Goal: Task Accomplishment & Management: Use online tool/utility

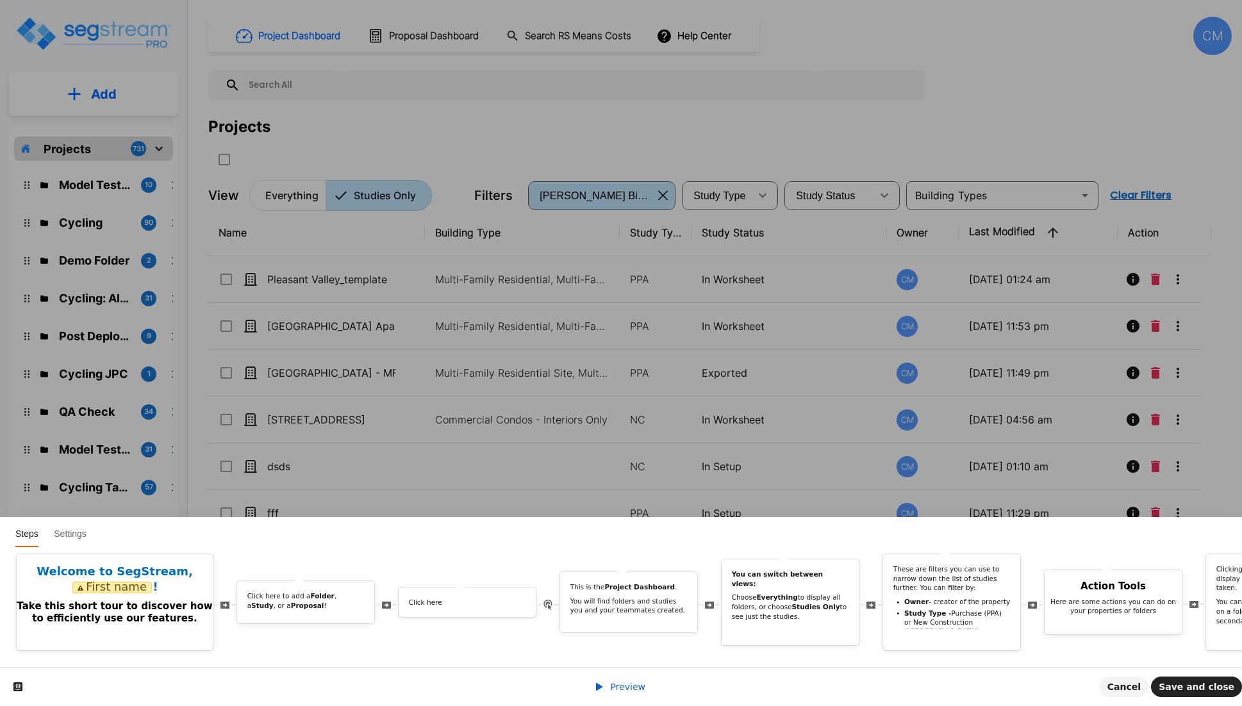
drag, startPoint x: 149, startPoint y: 701, endPoint x: 308, endPoint y: 669, distance: 162.7
click at [154, 701] on div "Preview Cancel Save and close" at bounding box center [621, 686] width 1242 height 39
click at [458, 598] on div "Click here" at bounding box center [467, 605] width 137 height 14
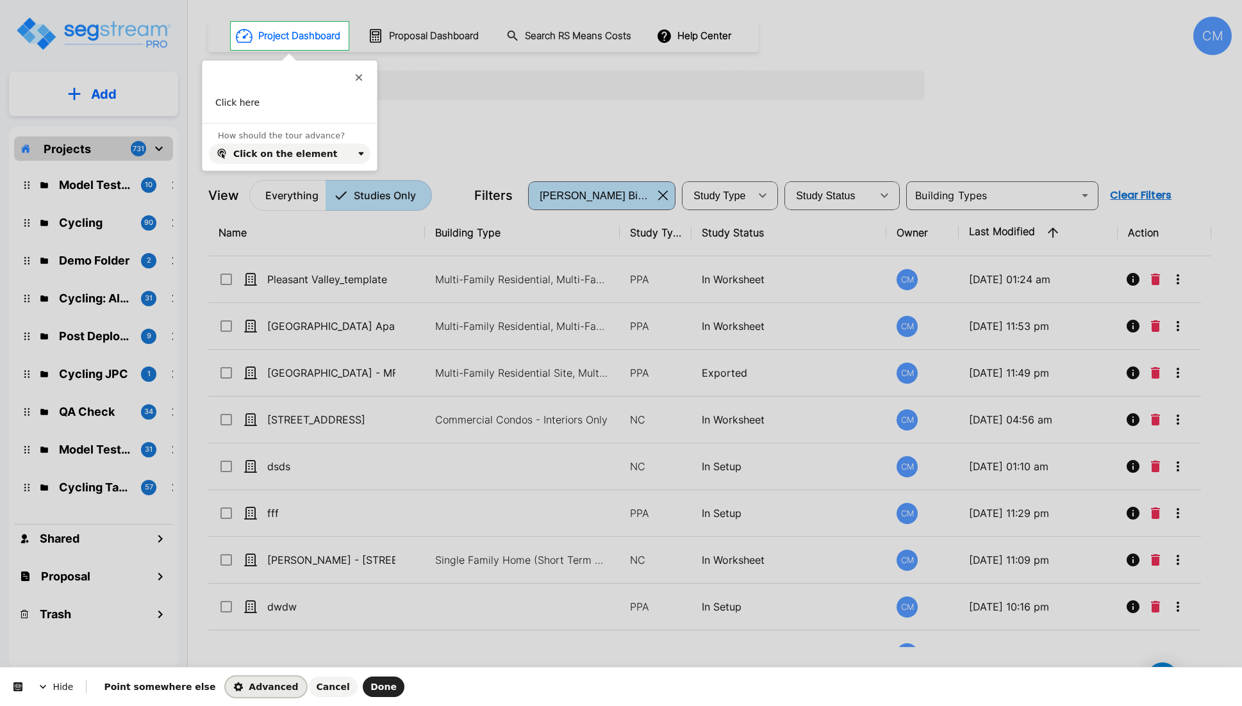
click at [233, 690] on span "Advanced" at bounding box center [265, 687] width 65 height 10
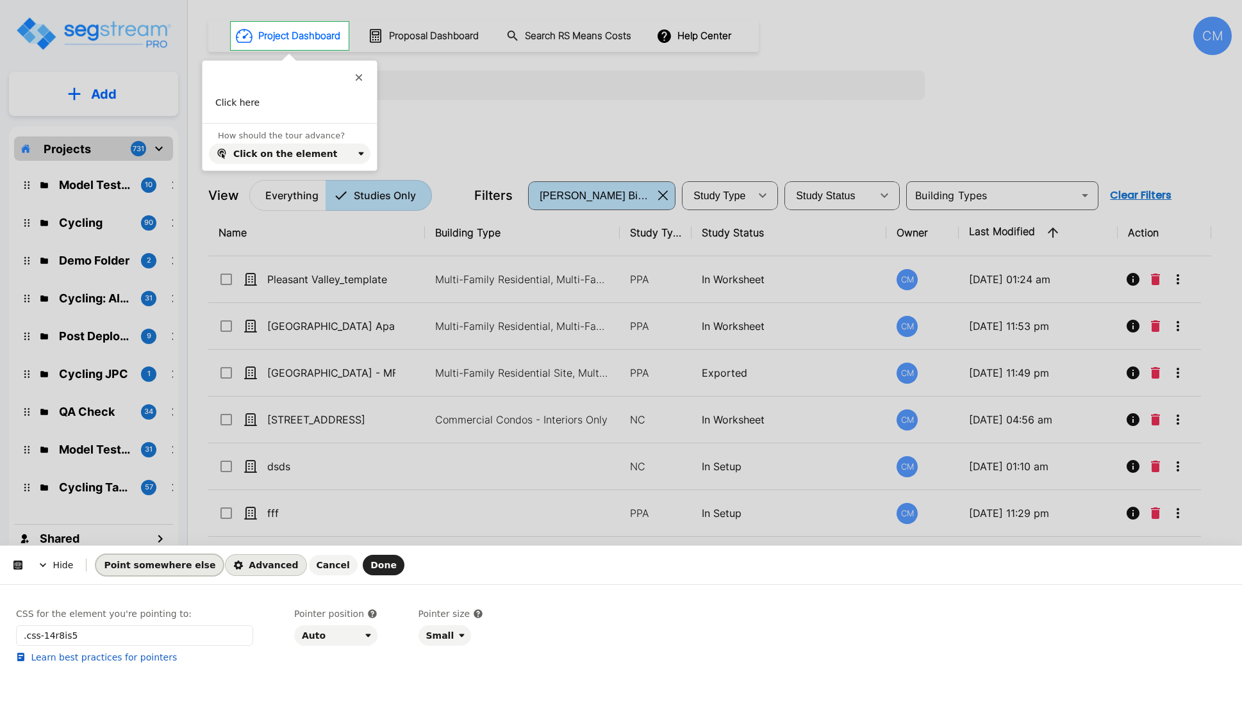
drag, startPoint x: 164, startPoint y: 567, endPoint x: 223, endPoint y: 452, distance: 129.6
click at [164, 567] on span "Point somewhere else" at bounding box center [160, 565] width 112 height 10
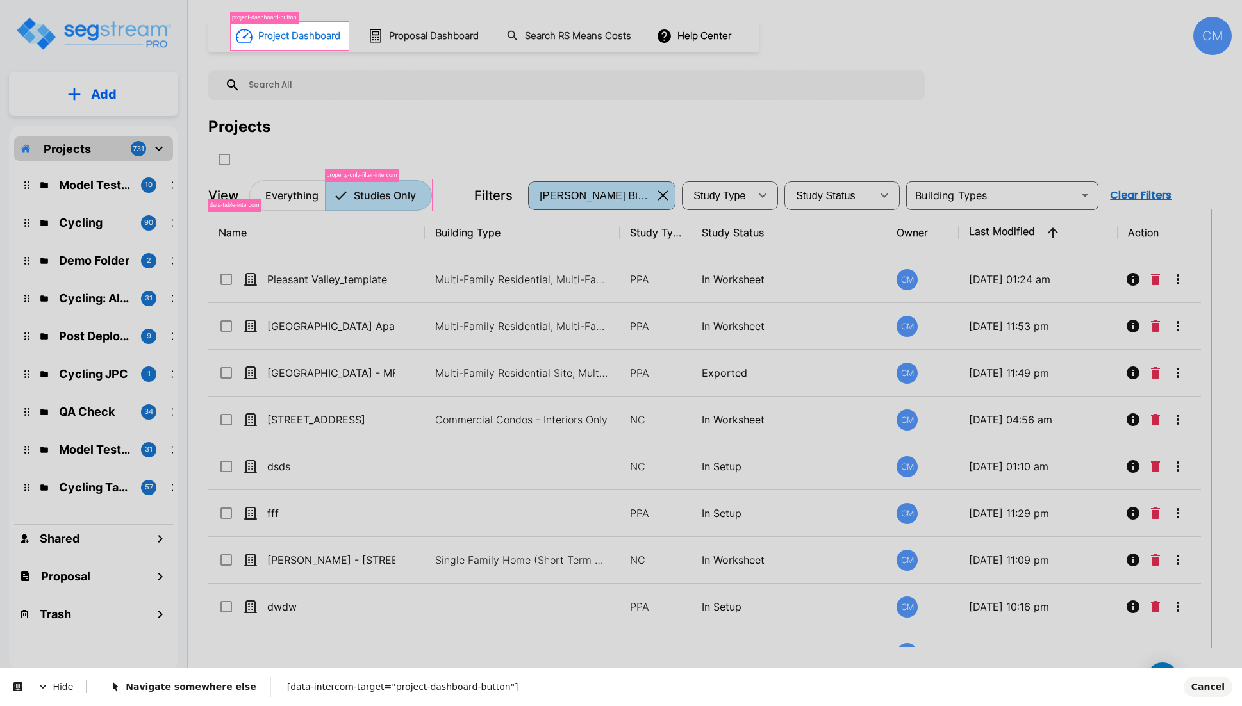
click at [331, 46] on body "× Your report is being generated. Be patient! × We're working on your Modificat…" at bounding box center [621, 353] width 1242 height 706
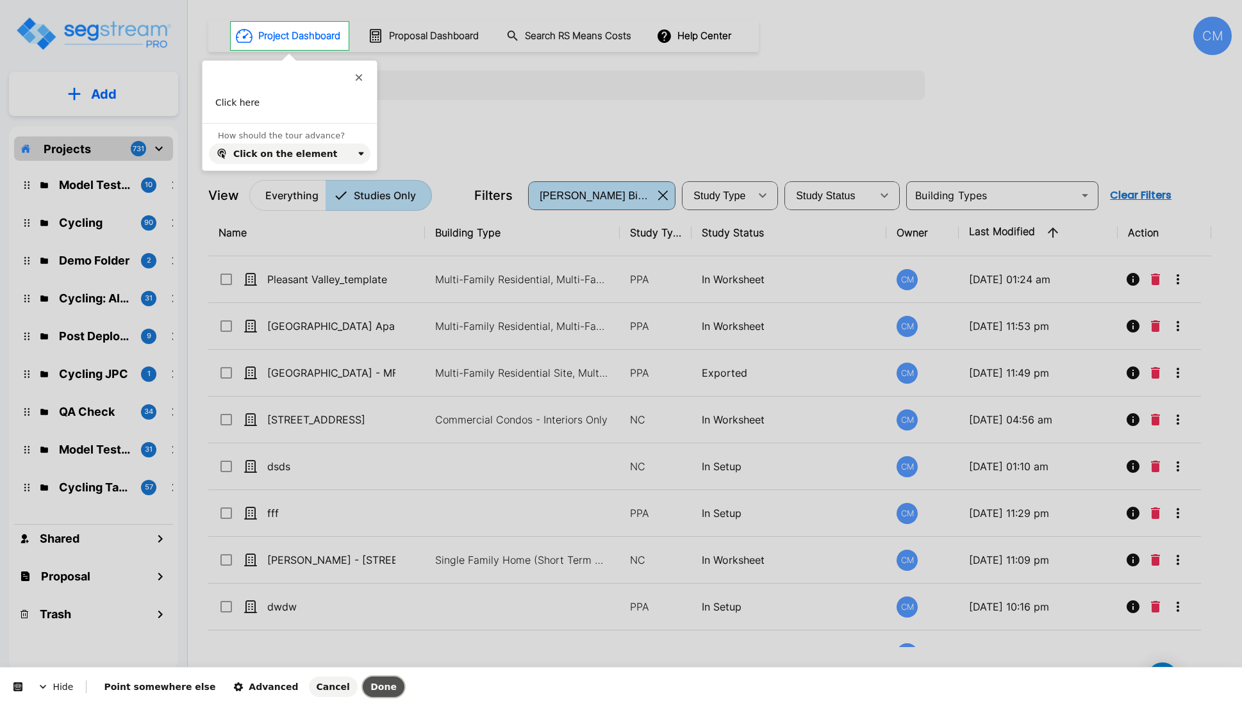
click at [371, 683] on span "Done" at bounding box center [384, 687] width 26 height 10
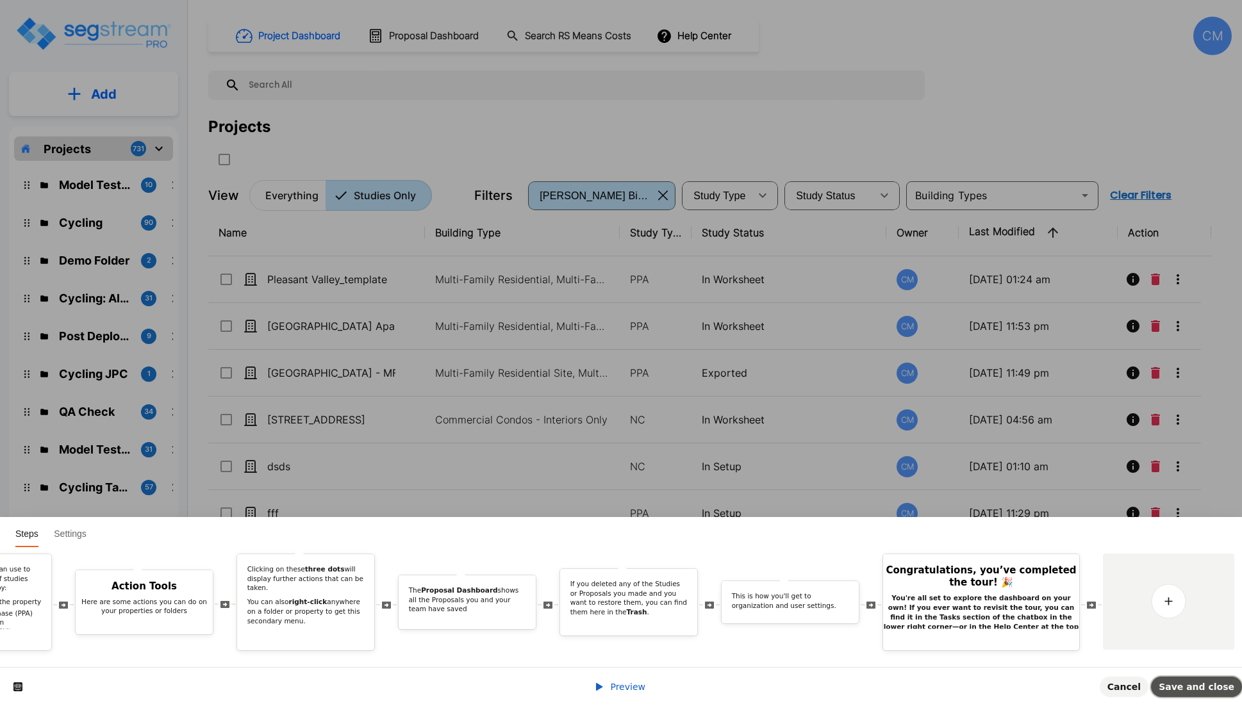
click at [1183, 696] on button "Save and close" at bounding box center [1196, 687] width 91 height 21
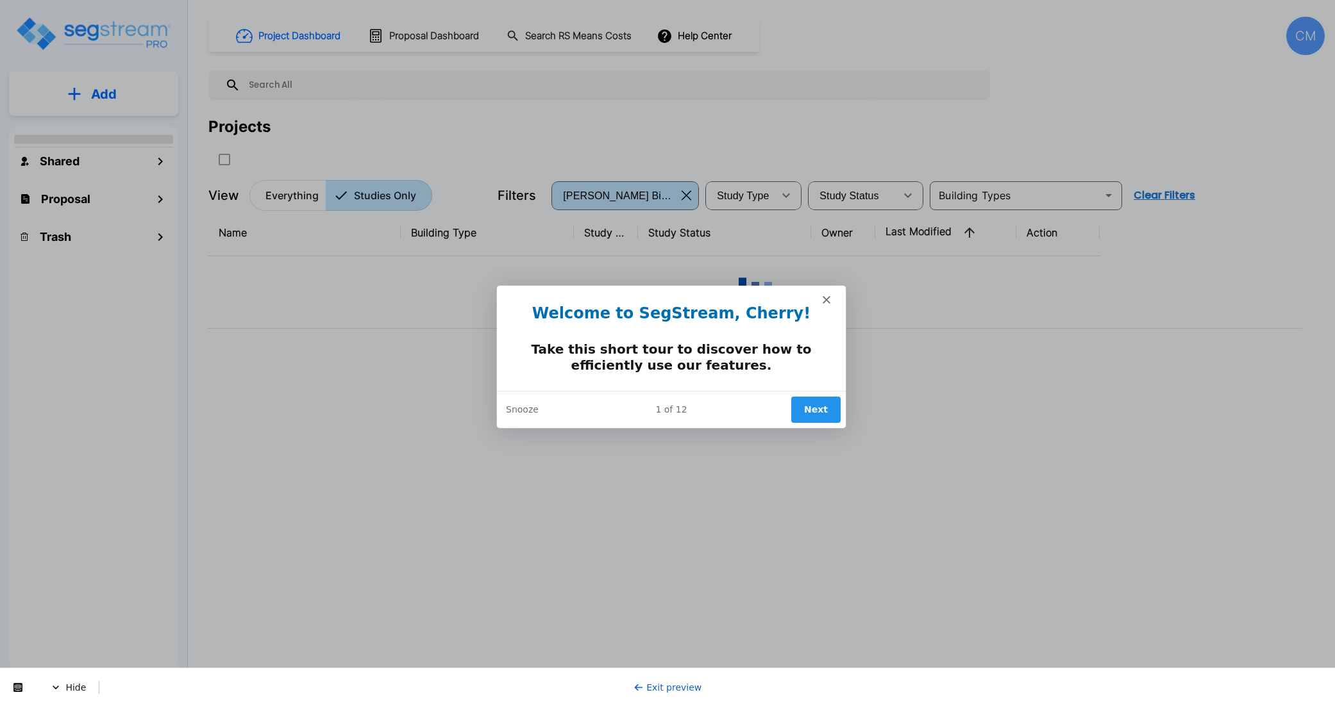
click at [812, 405] on button "Next" at bounding box center [814, 409] width 49 height 26
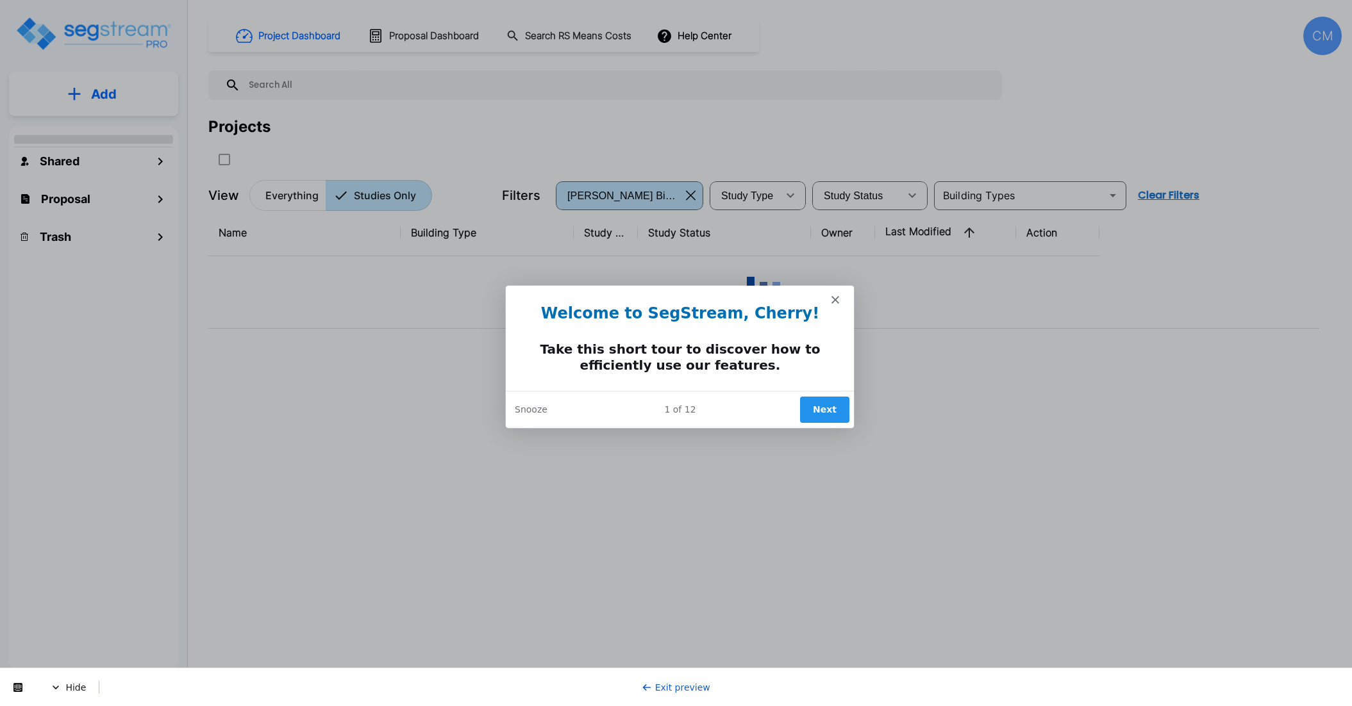
click at [828, 407] on button "Next" at bounding box center [823, 409] width 49 height 26
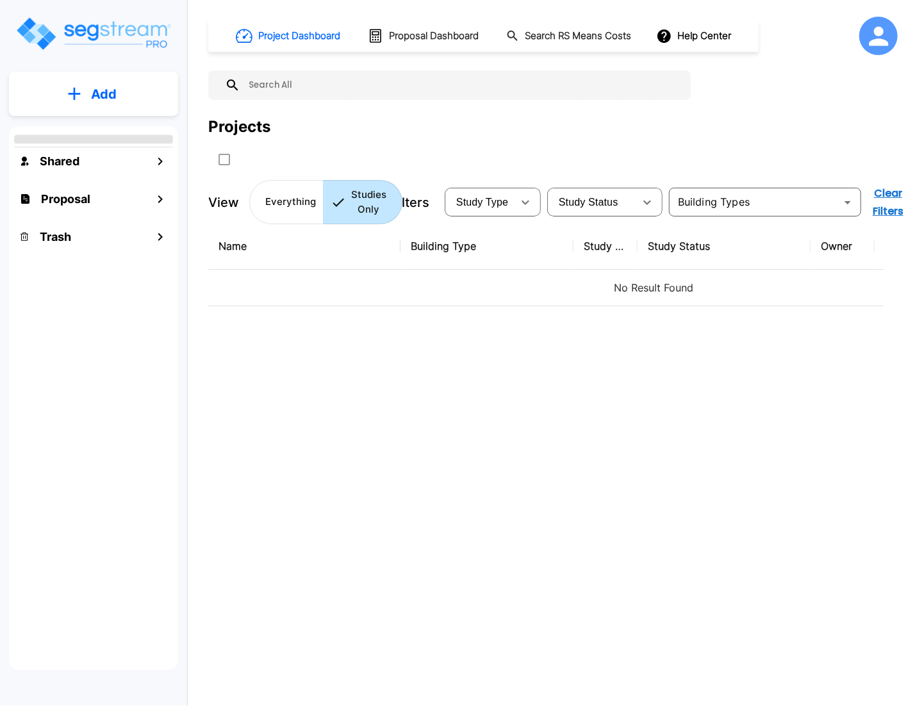
click at [0, 212] on div "Add Shared Proposal Trash" at bounding box center [93, 340] width 187 height 680
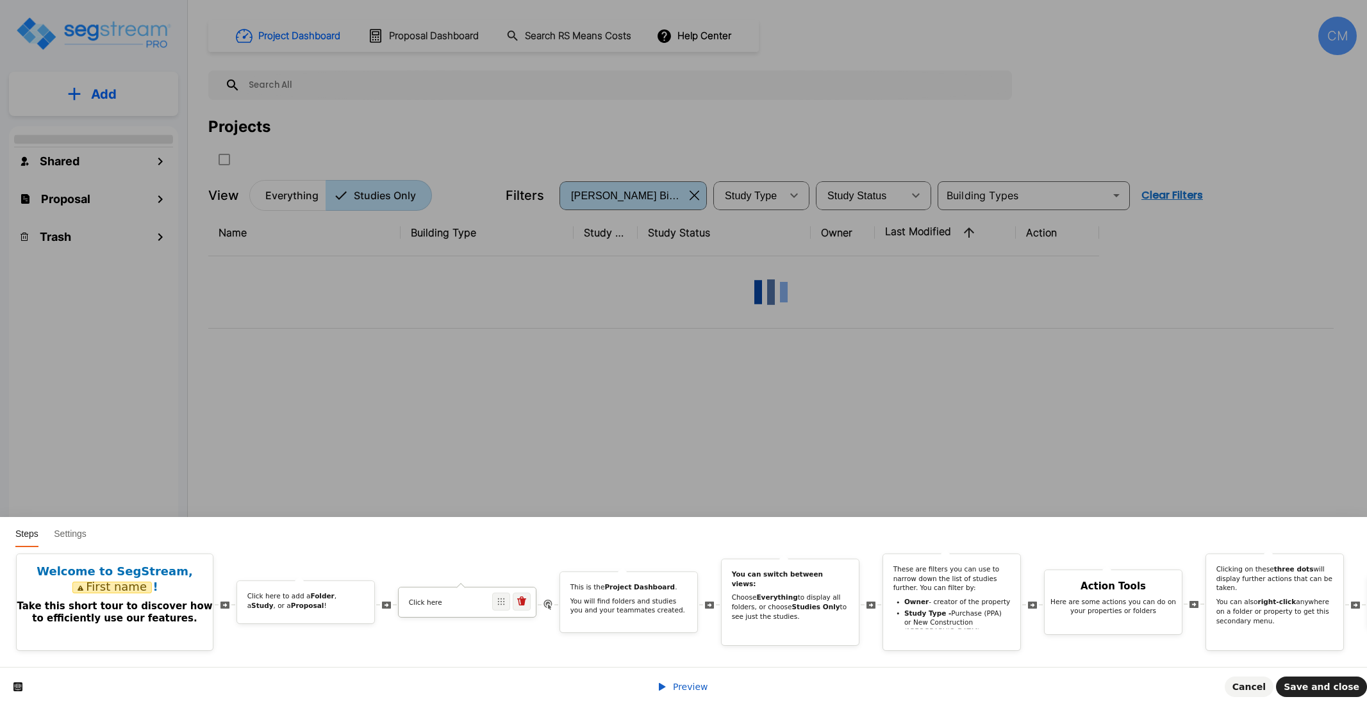
click at [423, 601] on div "Click here" at bounding box center [467, 602] width 137 height 29
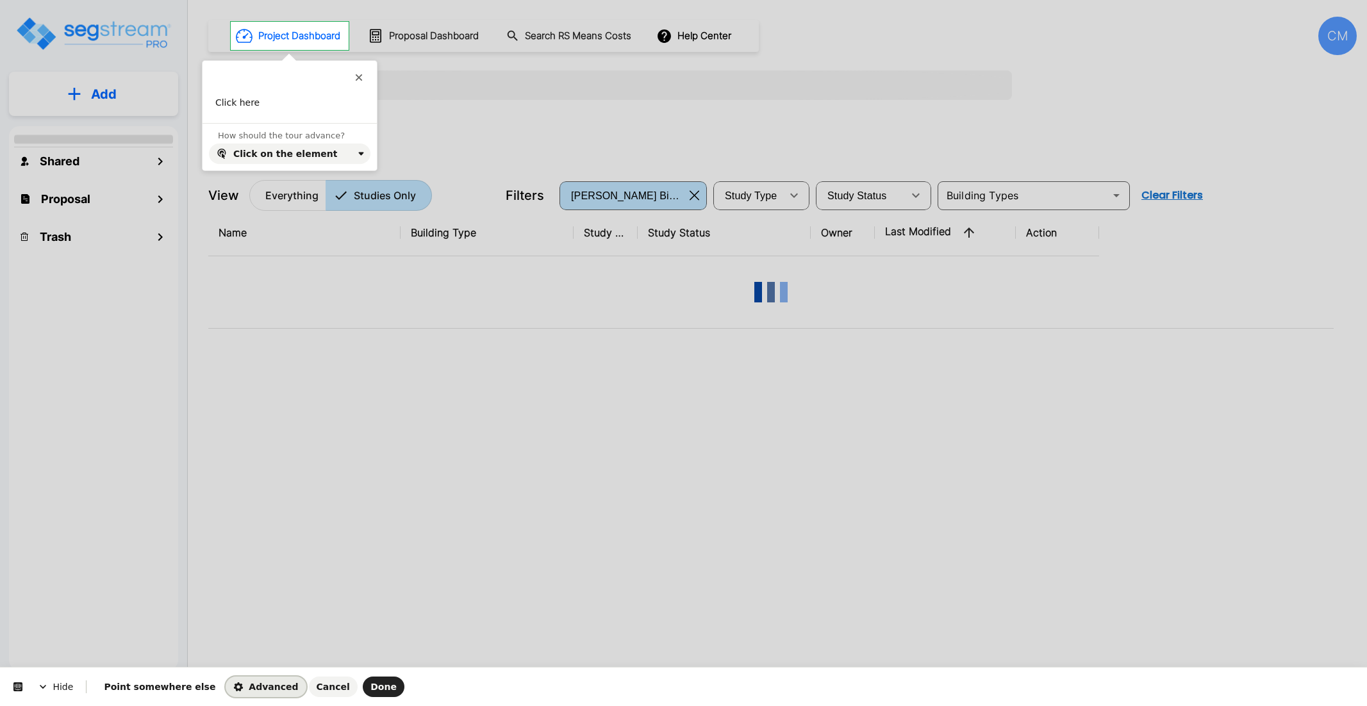
click at [233, 687] on span "Advanced" at bounding box center [265, 687] width 65 height 10
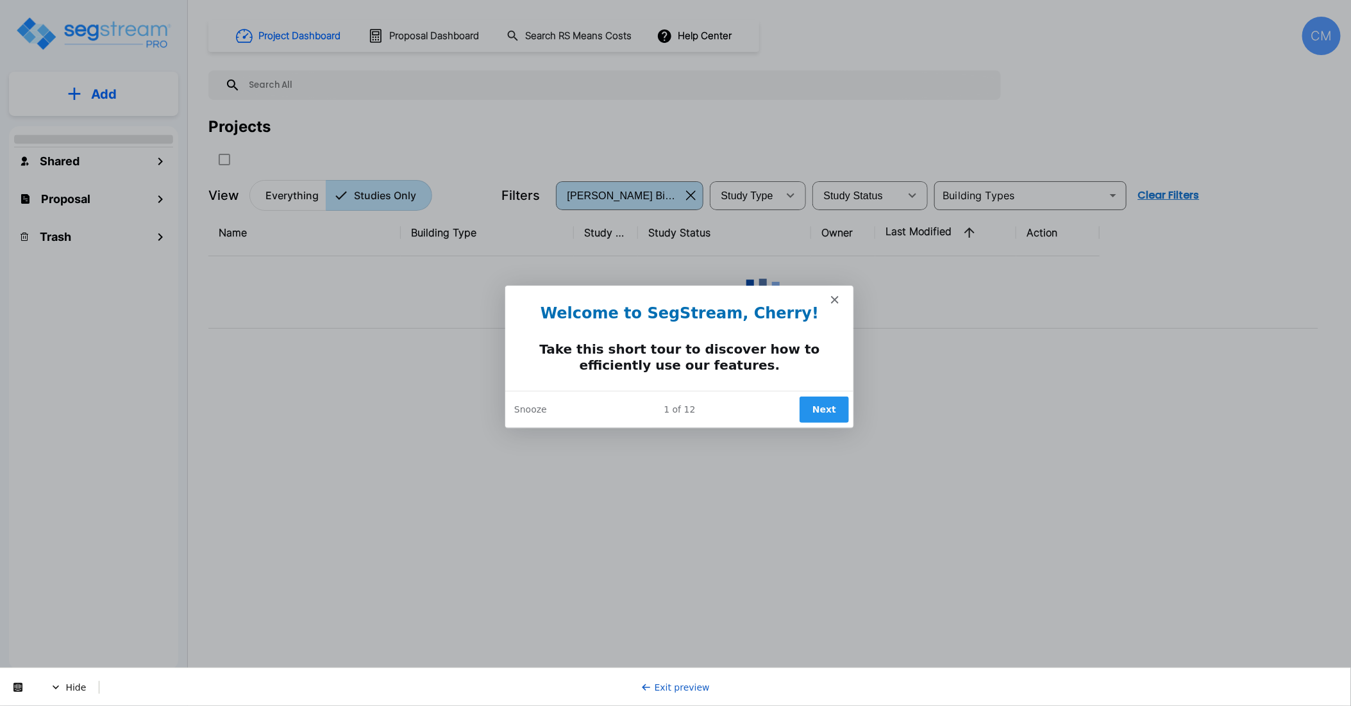
click at [812, 408] on button "Next" at bounding box center [822, 409] width 49 height 26
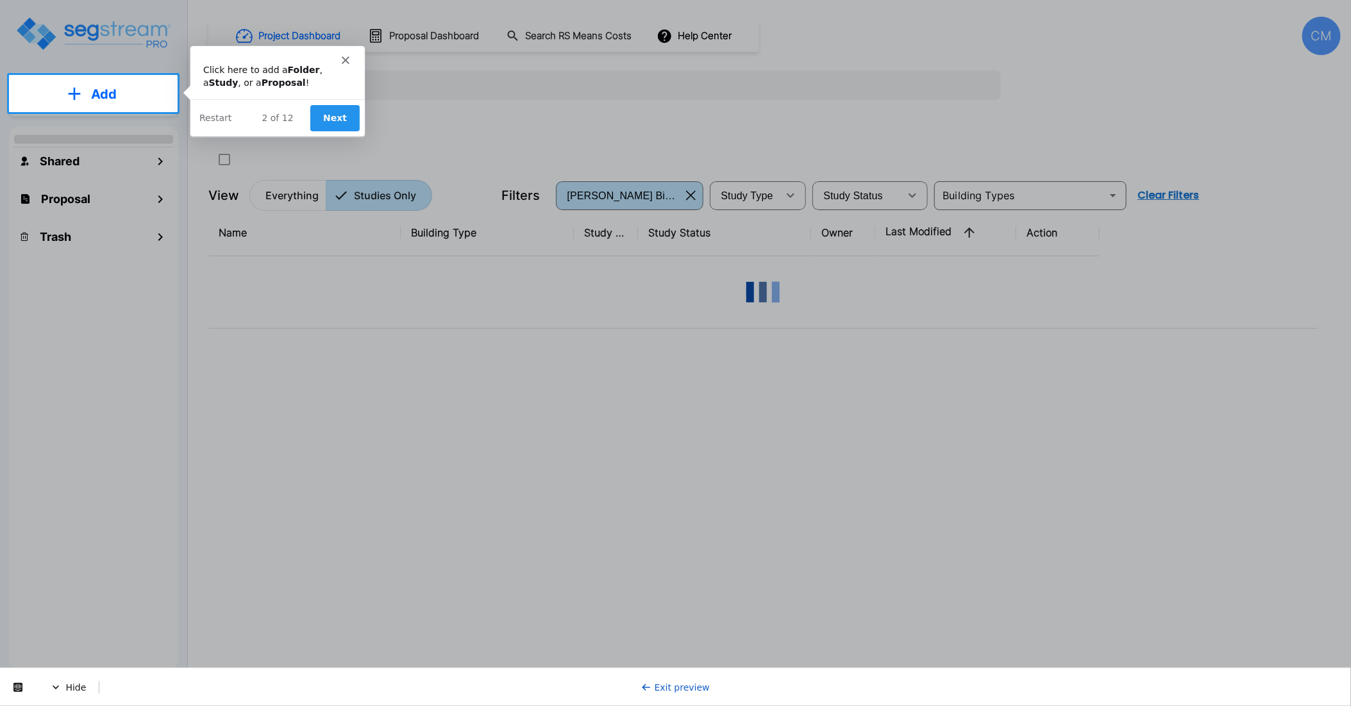
click at [336, 115] on button "Next" at bounding box center [333, 117] width 49 height 26
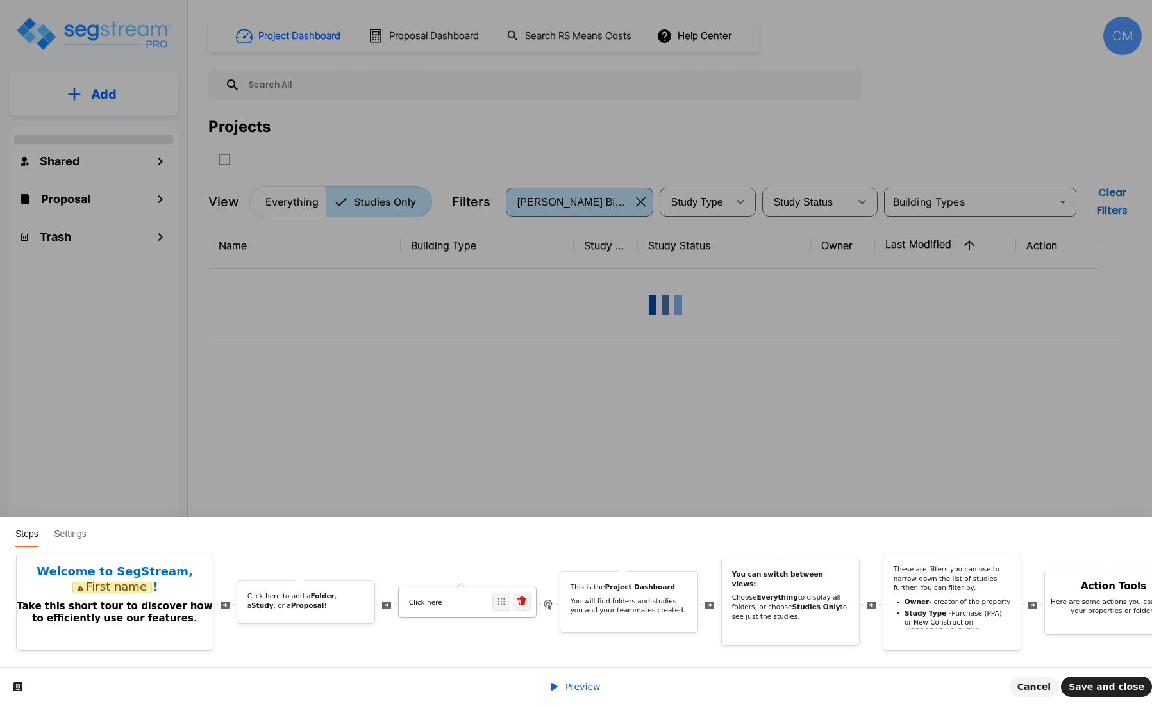
click at [429, 598] on p "Click here" at bounding box center [467, 603] width 117 height 10
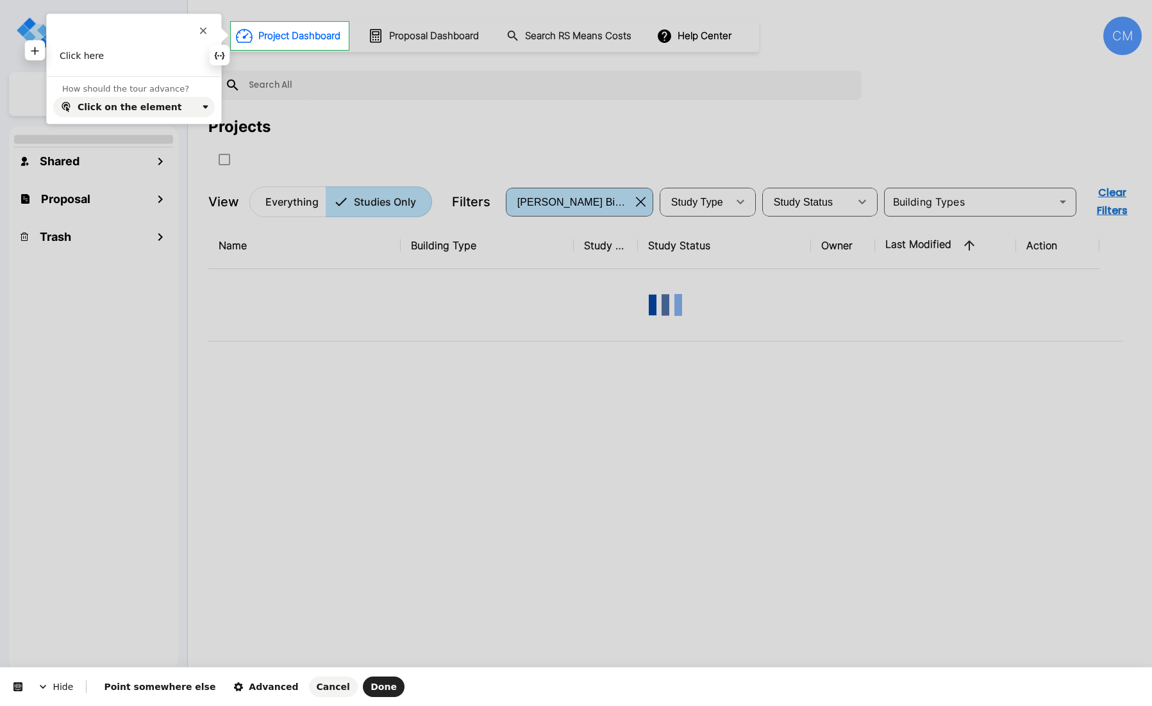
click at [156, 56] on p "Click here" at bounding box center [134, 56] width 149 height 13
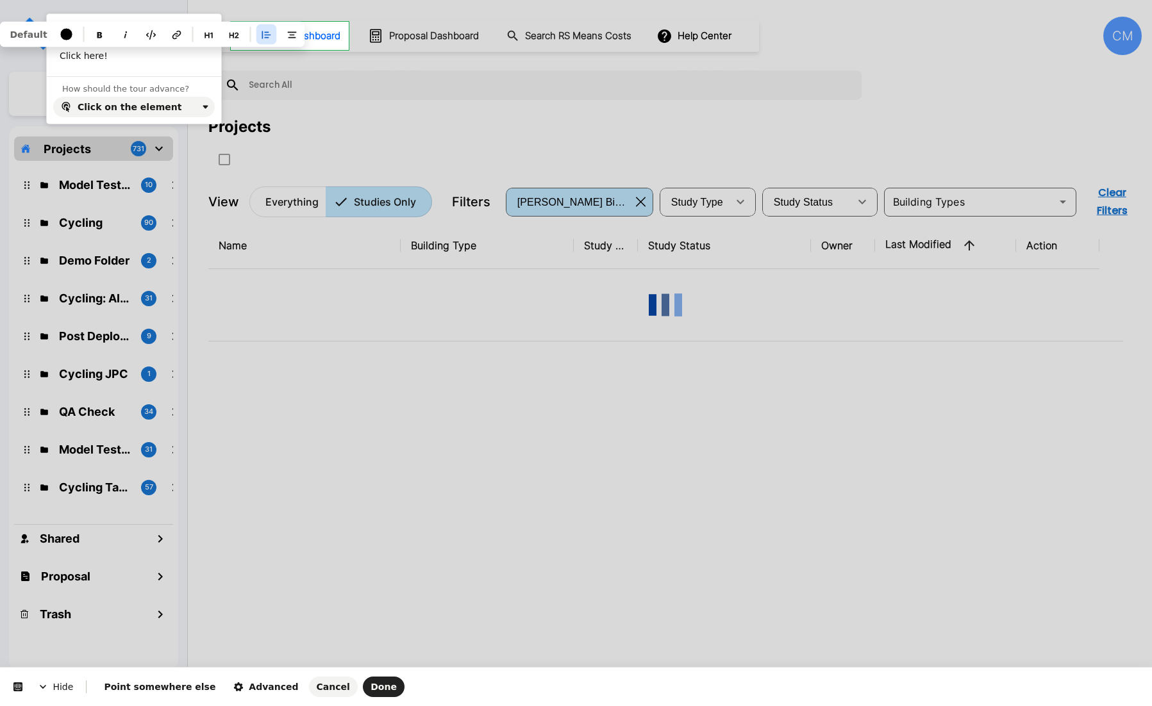
click at [262, 37] on icon "button" at bounding box center [267, 34] width 10 height 10
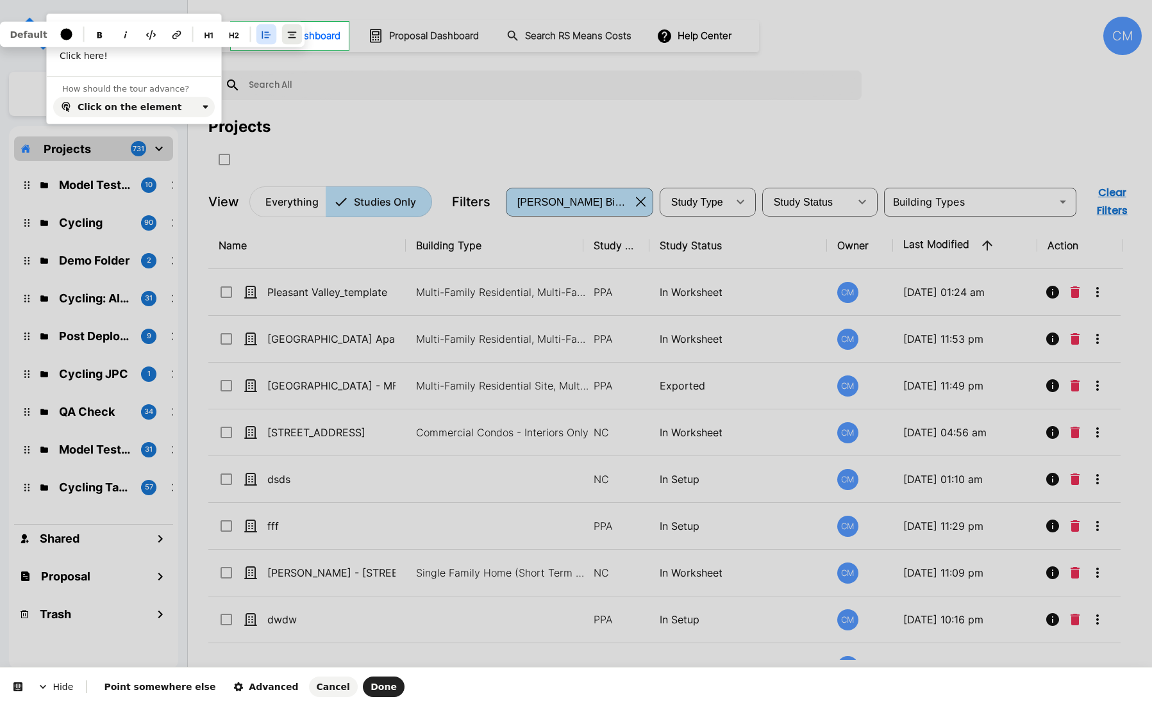
click at [287, 33] on icon "button" at bounding box center [292, 34] width 10 height 10
click at [263, 33] on icon "button" at bounding box center [267, 34] width 10 height 10
click at [287, 33] on icon "button" at bounding box center [292, 34] width 10 height 10
click at [163, 90] on span "How should the tour advance?" at bounding box center [125, 89] width 127 height 10
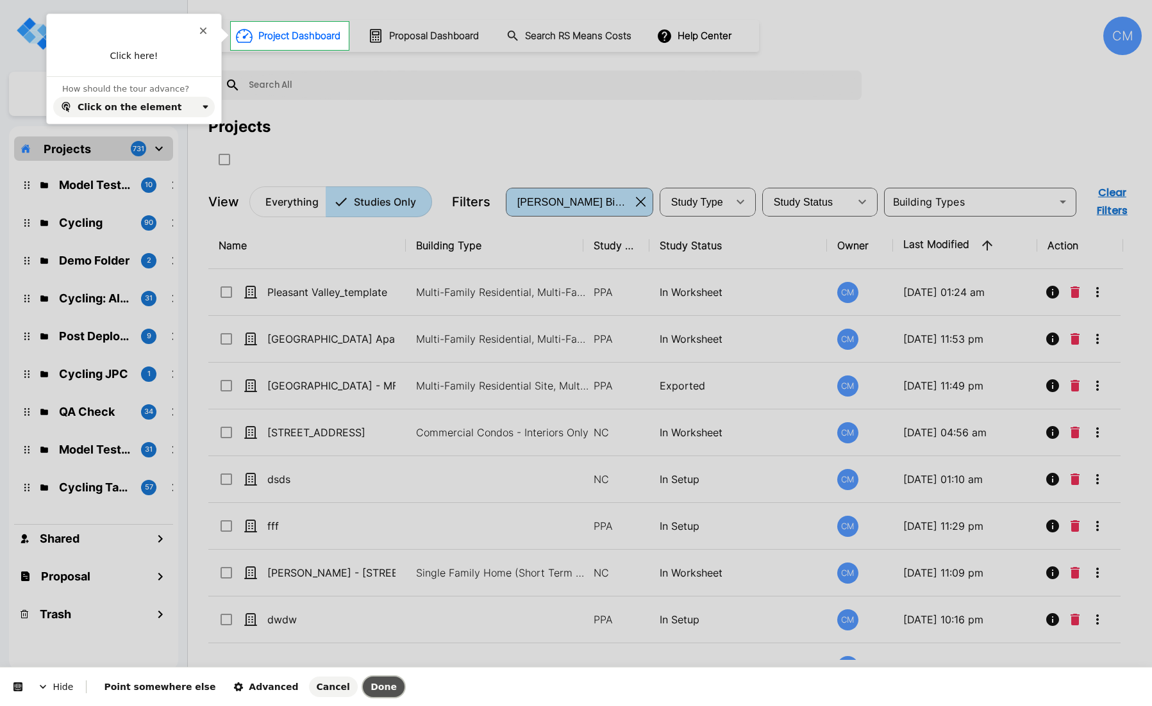
click at [371, 688] on span "Done" at bounding box center [384, 687] width 26 height 10
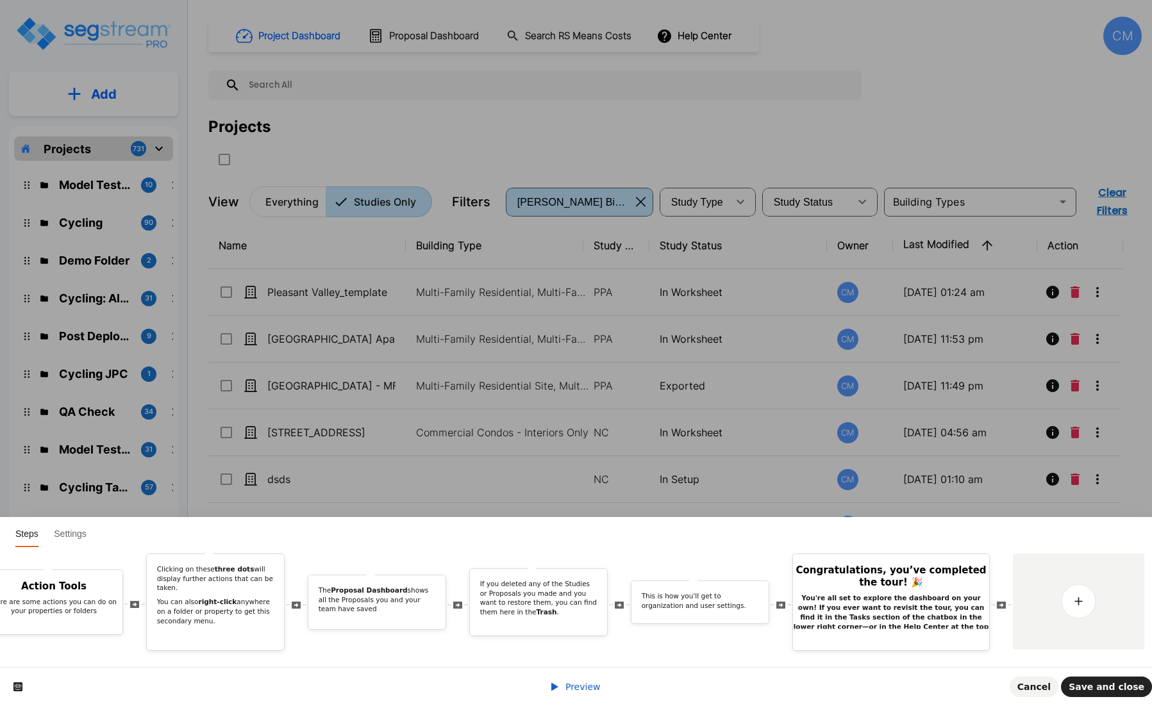
click at [576, 682] on span "Preview" at bounding box center [582, 687] width 35 height 10
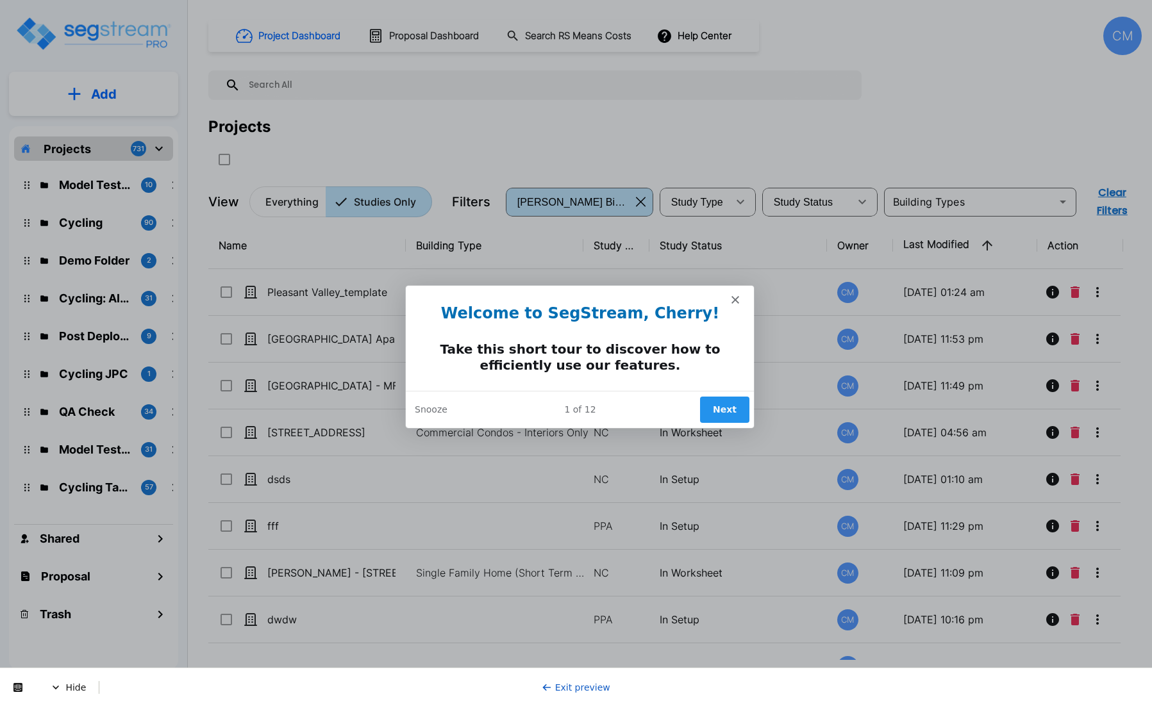
click at [694, 405] on div "1 of 12" at bounding box center [579, 409] width 349 height 13
click at [722, 405] on button "Next" at bounding box center [723, 409] width 49 height 26
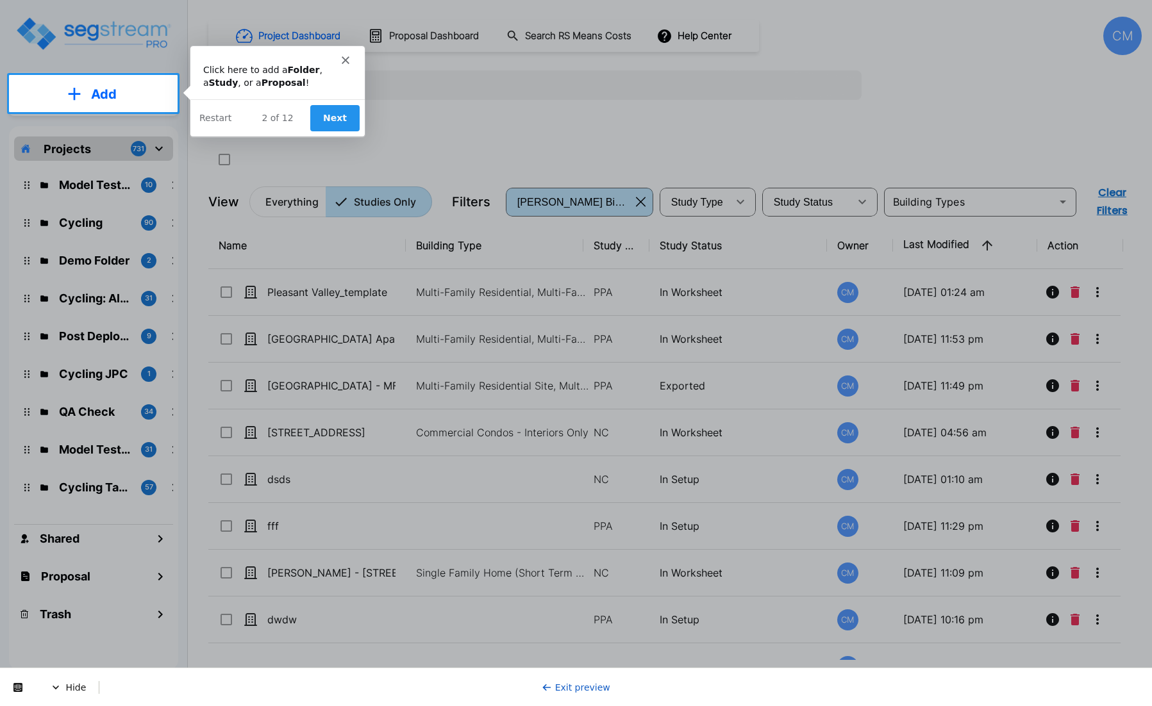
click at [340, 126] on button "Next" at bounding box center [333, 117] width 49 height 26
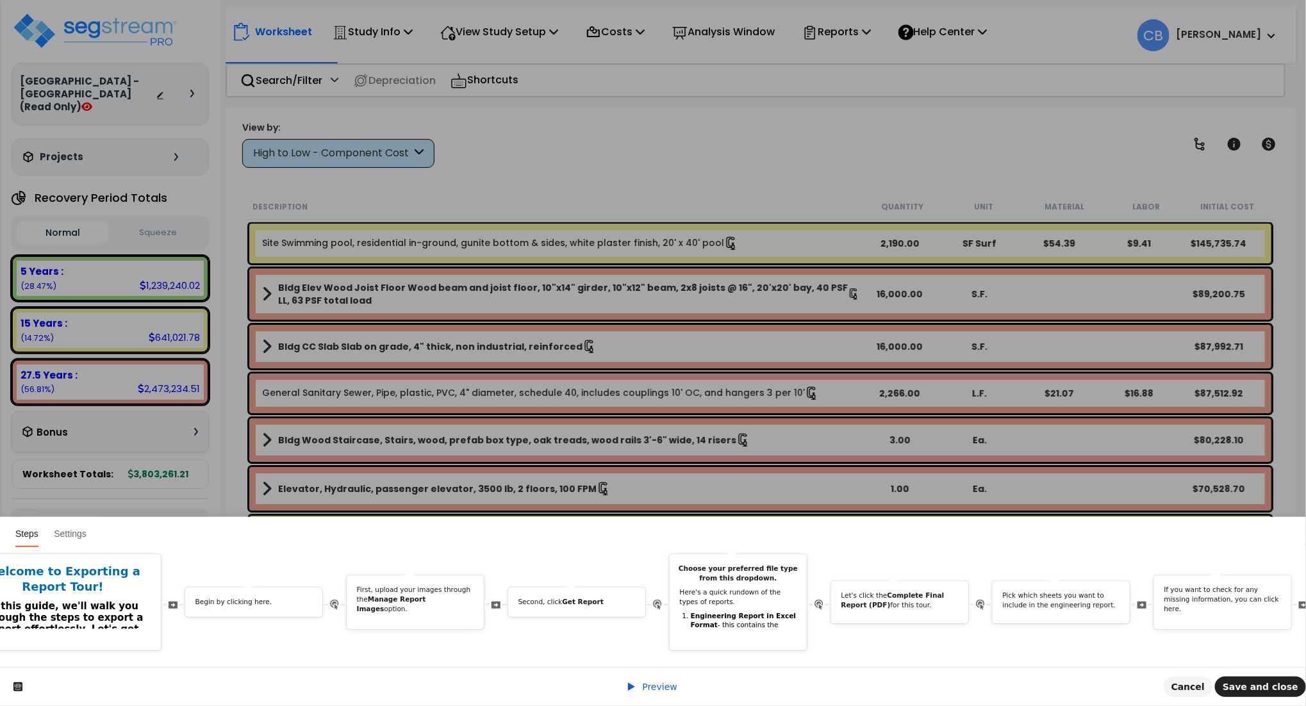
scroll to position [0, 758]
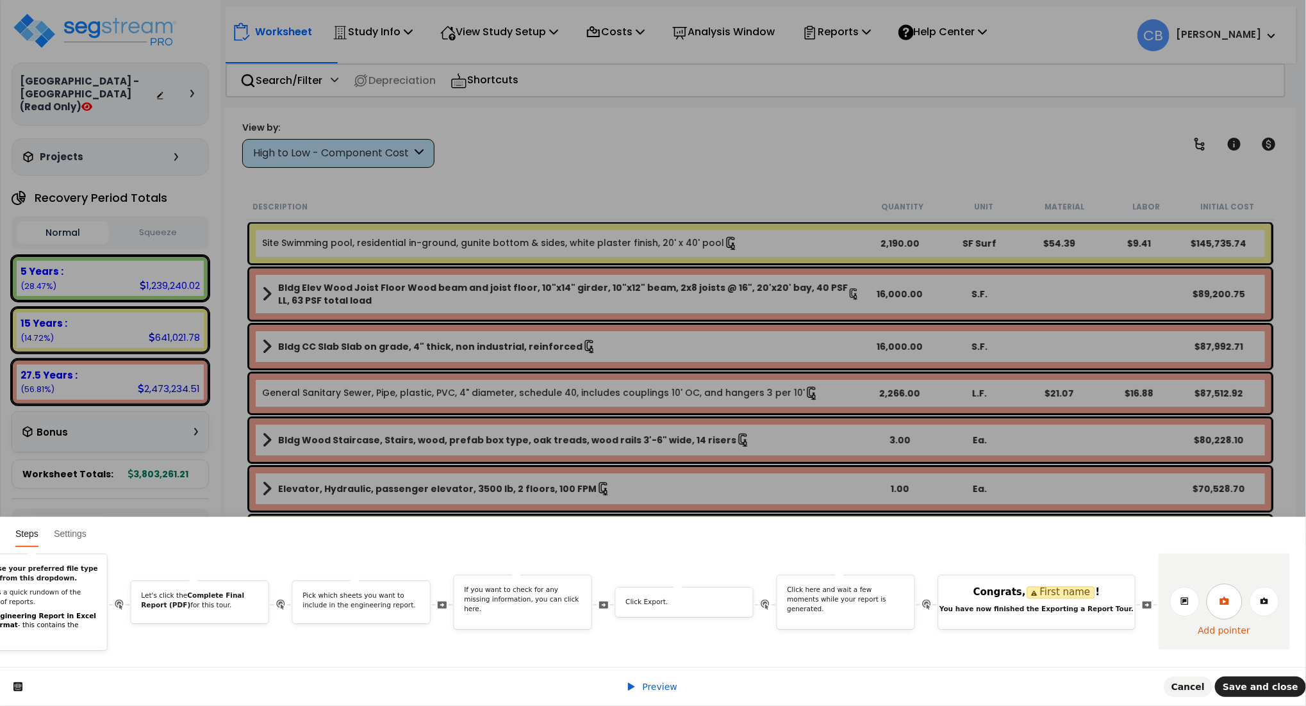
click at [1223, 593] on link at bounding box center [1225, 602] width 36 height 36
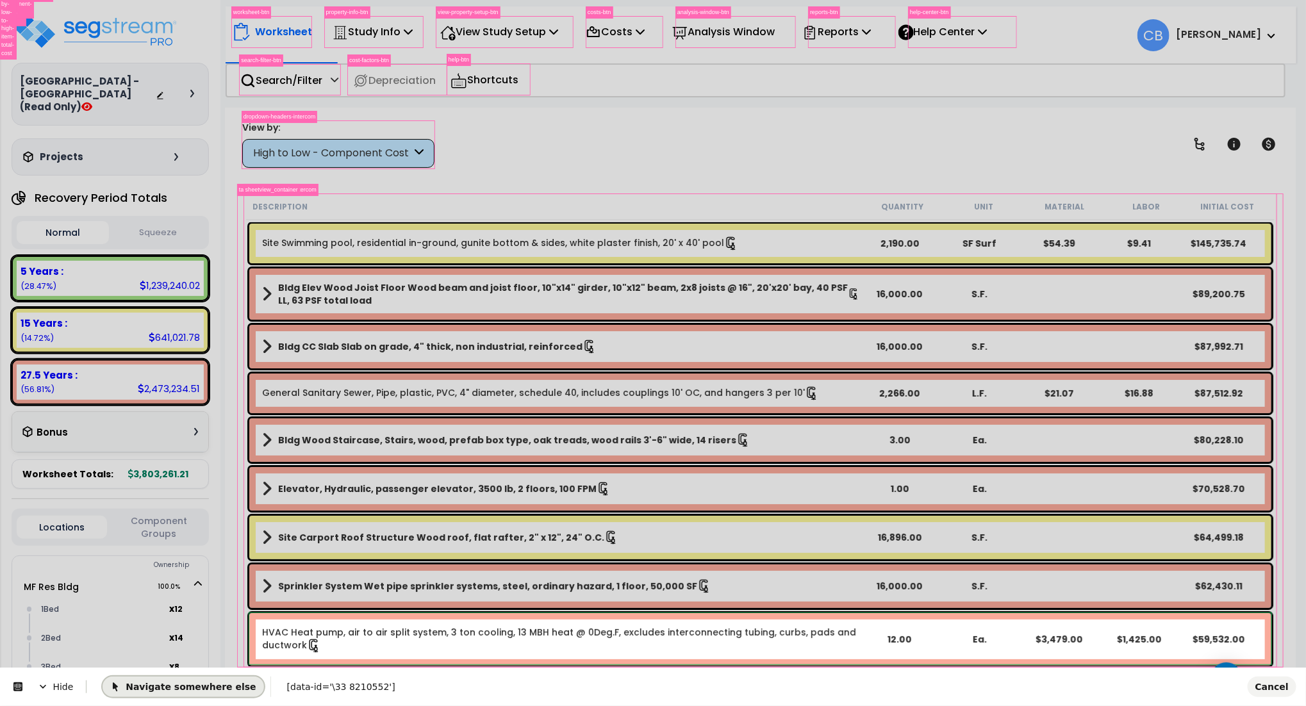
click at [191, 688] on span "Navigate somewhere else" at bounding box center [183, 686] width 146 height 10
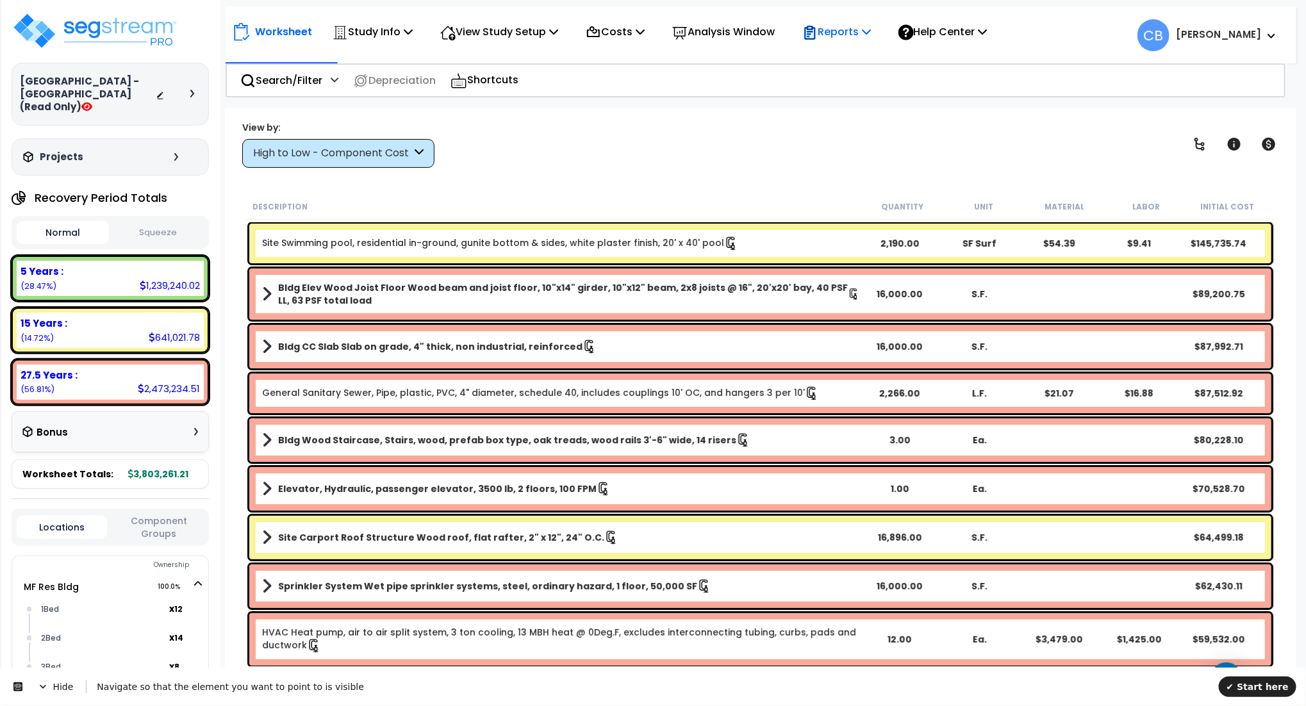
click at [870, 24] on p "Reports" at bounding box center [837, 31] width 69 height 17
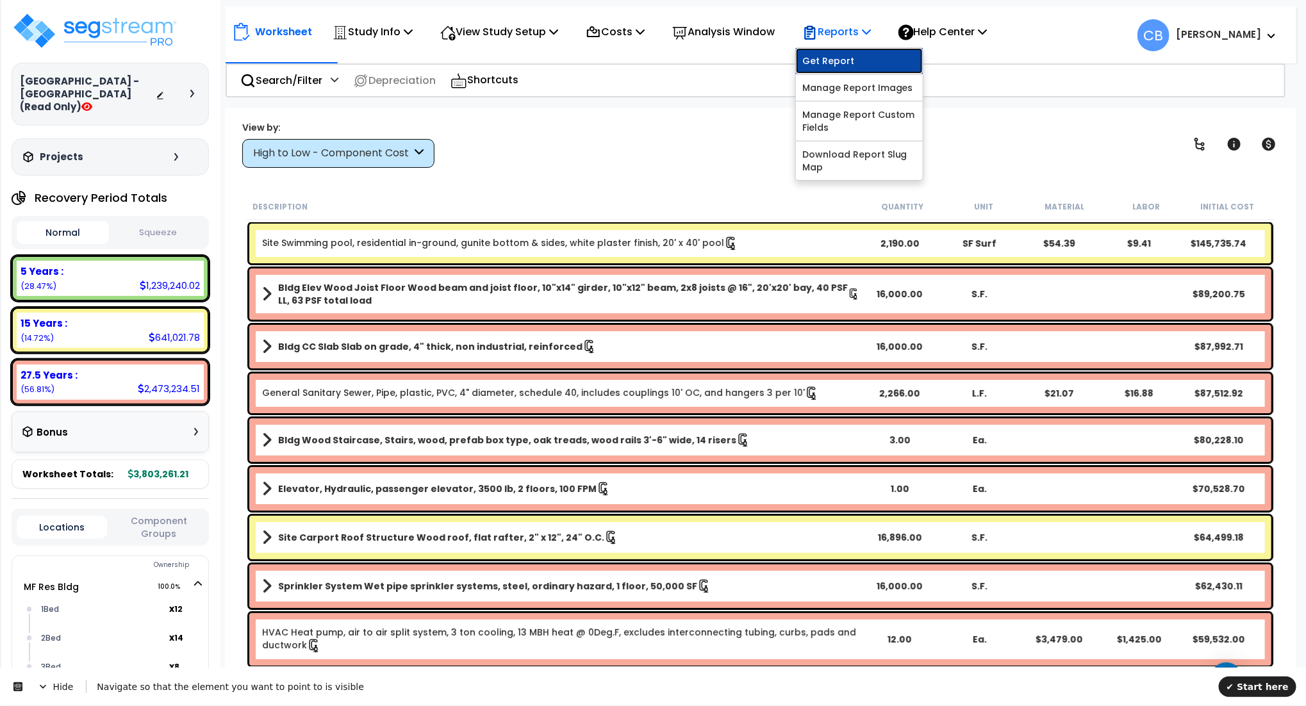
click at [864, 52] on link "Get Report" at bounding box center [859, 61] width 127 height 26
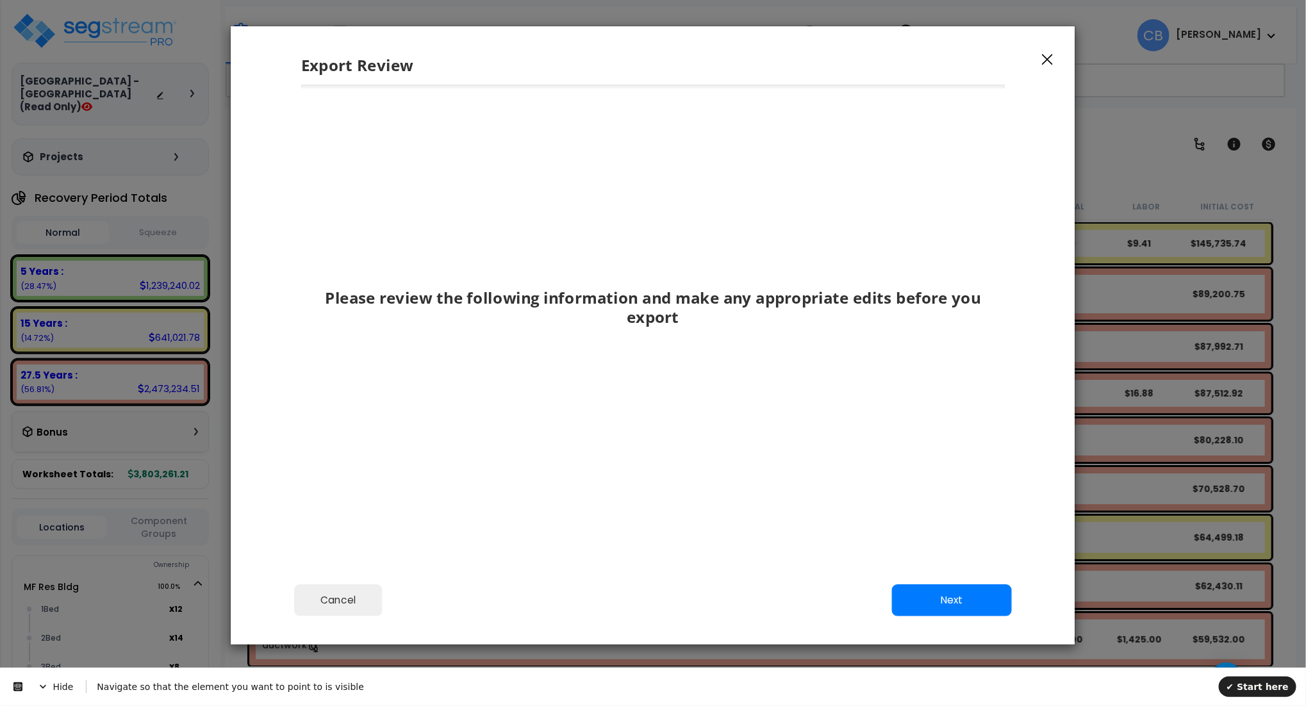
click at [613, 590] on div "Cancel Back Next Export Edit Images" at bounding box center [653, 610] width 845 height 70
click at [1245, 685] on span "✔ Start here" at bounding box center [1258, 686] width 62 height 10
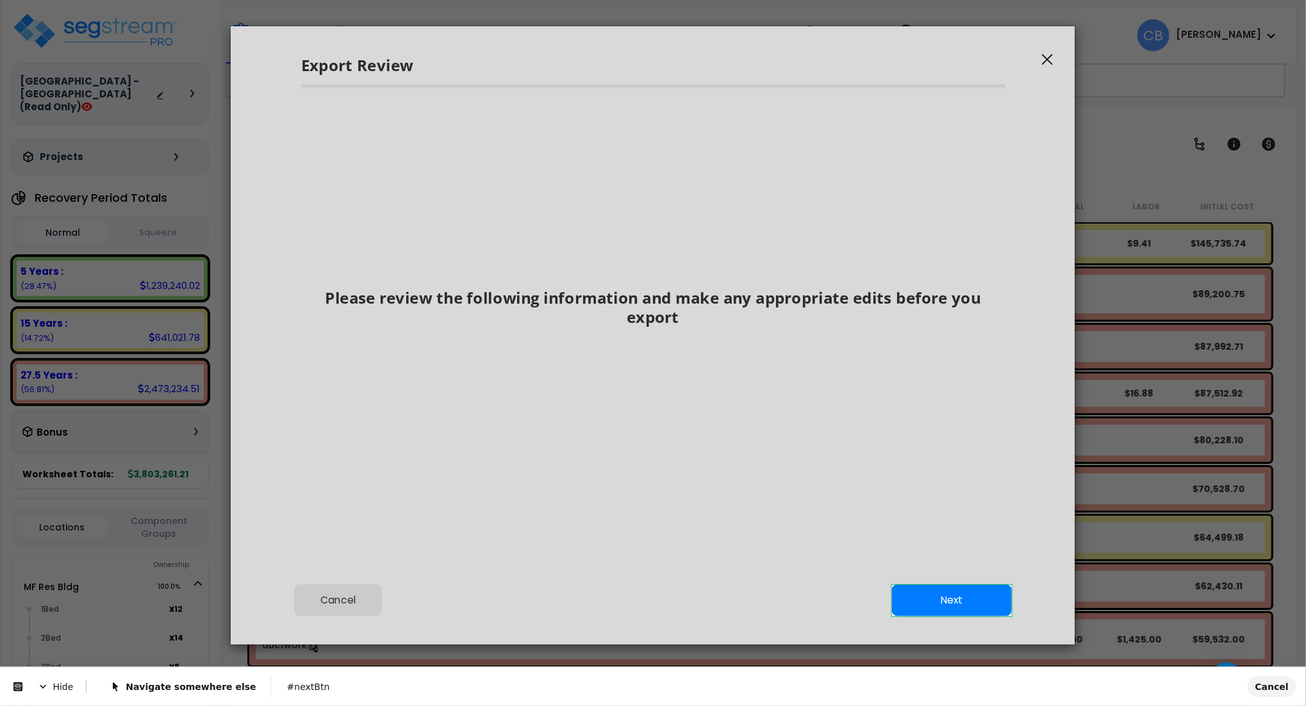
click at [956, 613] on body "We are Building your Study. So please grab a coffee and let us do the heavy lif…" at bounding box center [653, 409] width 1306 height 706
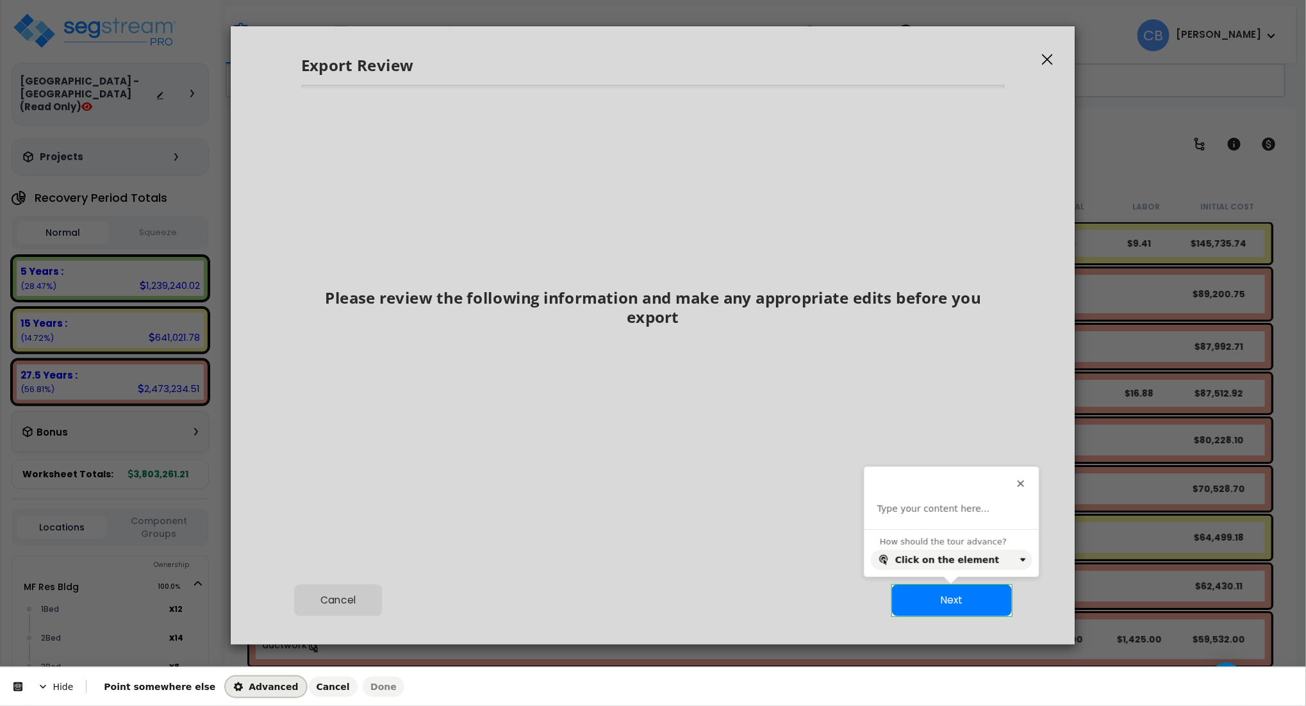
click at [245, 692] on span "Advanced" at bounding box center [265, 687] width 65 height 10
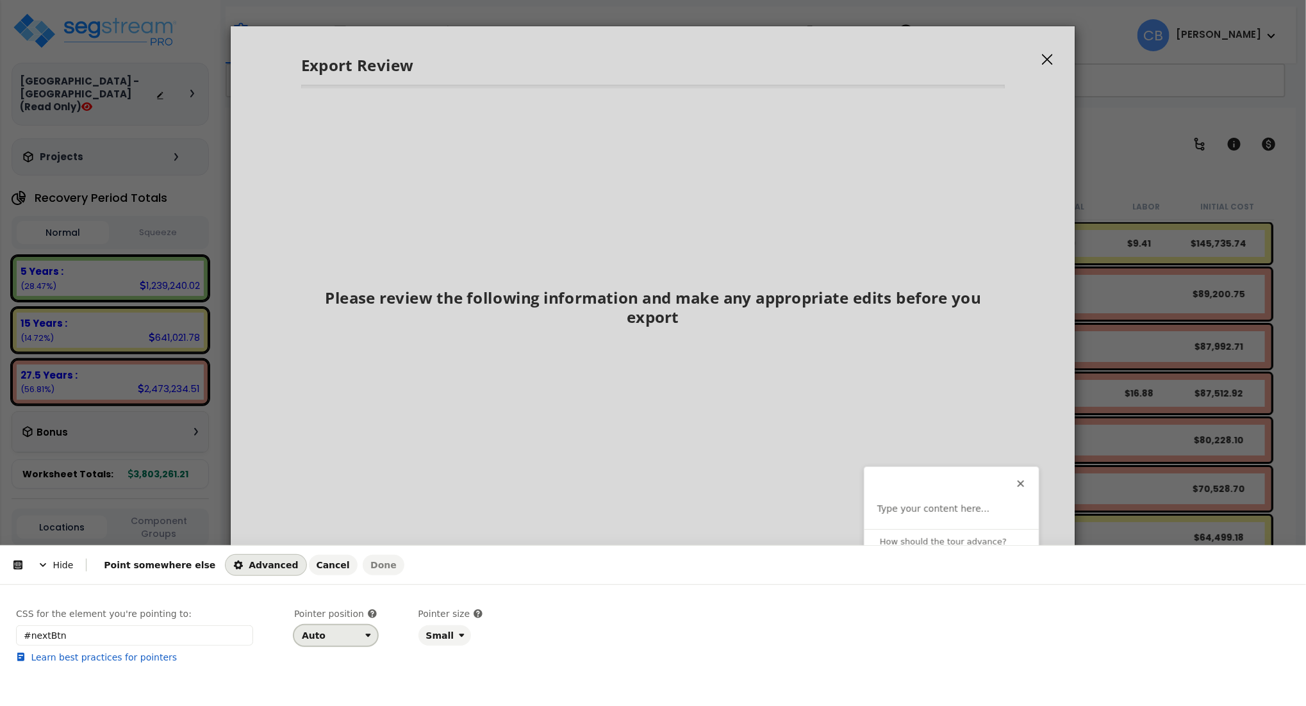
click at [333, 633] on div "Auto" at bounding box center [331, 636] width 58 height 10
click at [328, 537] on div "Top" at bounding box center [332, 538] width 54 height 13
click at [914, 673] on div "CSS for the element you're pointing to: #nextBtn Learn best practices for point…" at bounding box center [653, 649] width 1274 height 83
click at [317, 570] on span "Cancel" at bounding box center [333, 565] width 33 height 10
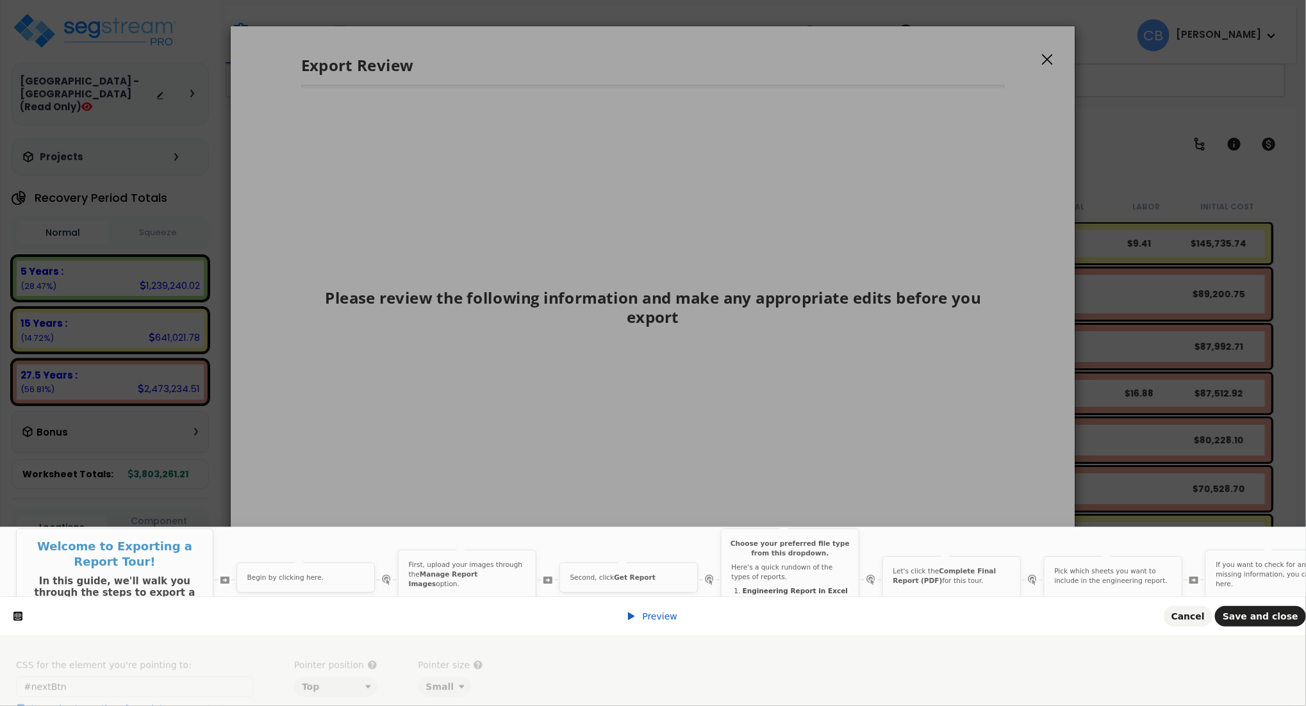
scroll to position [0, 0]
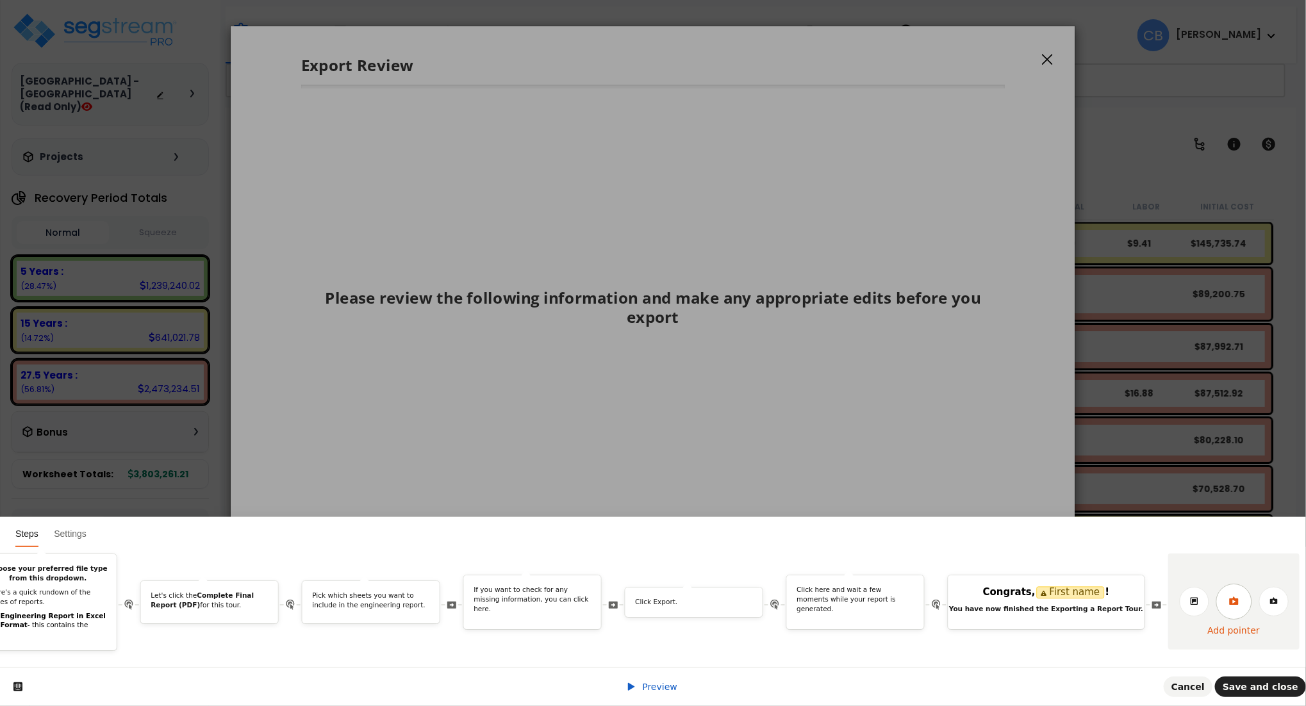
click at [1237, 595] on link at bounding box center [1235, 602] width 36 height 36
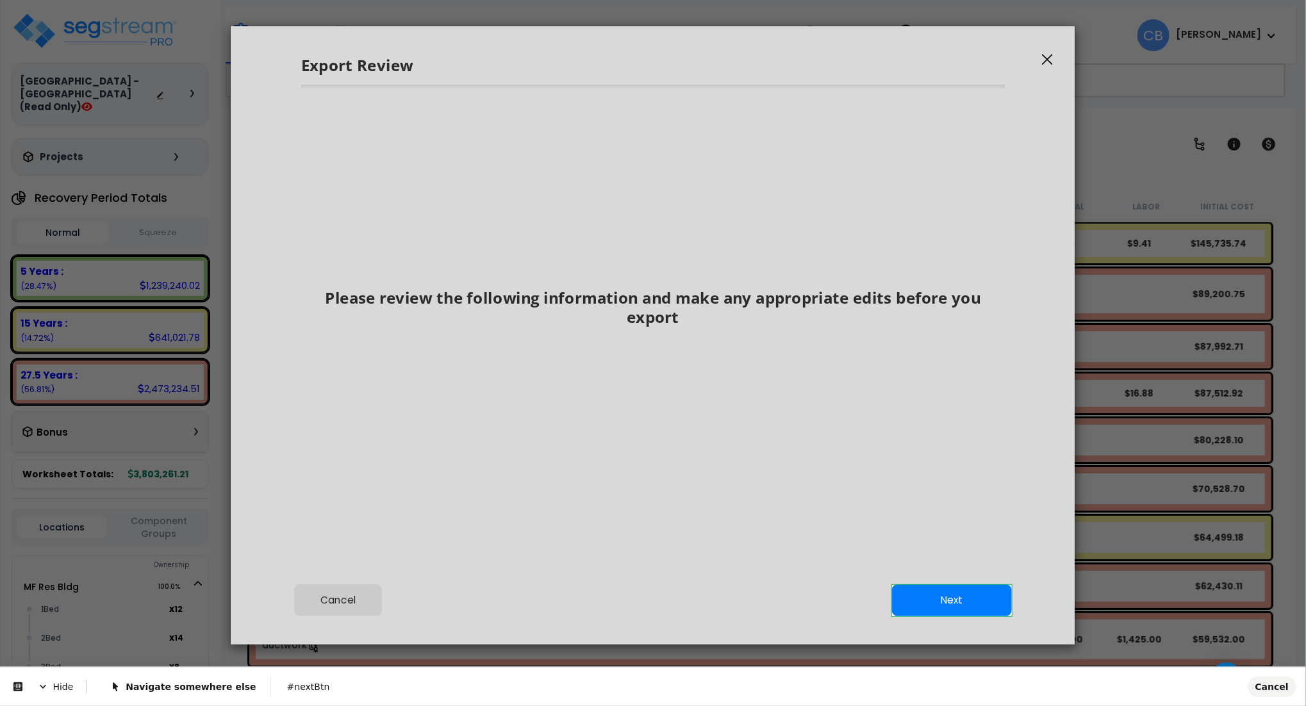
click at [967, 608] on body "We are Building your Study. So please grab a coffee and let us do the heavy lif…" at bounding box center [653, 409] width 1306 height 706
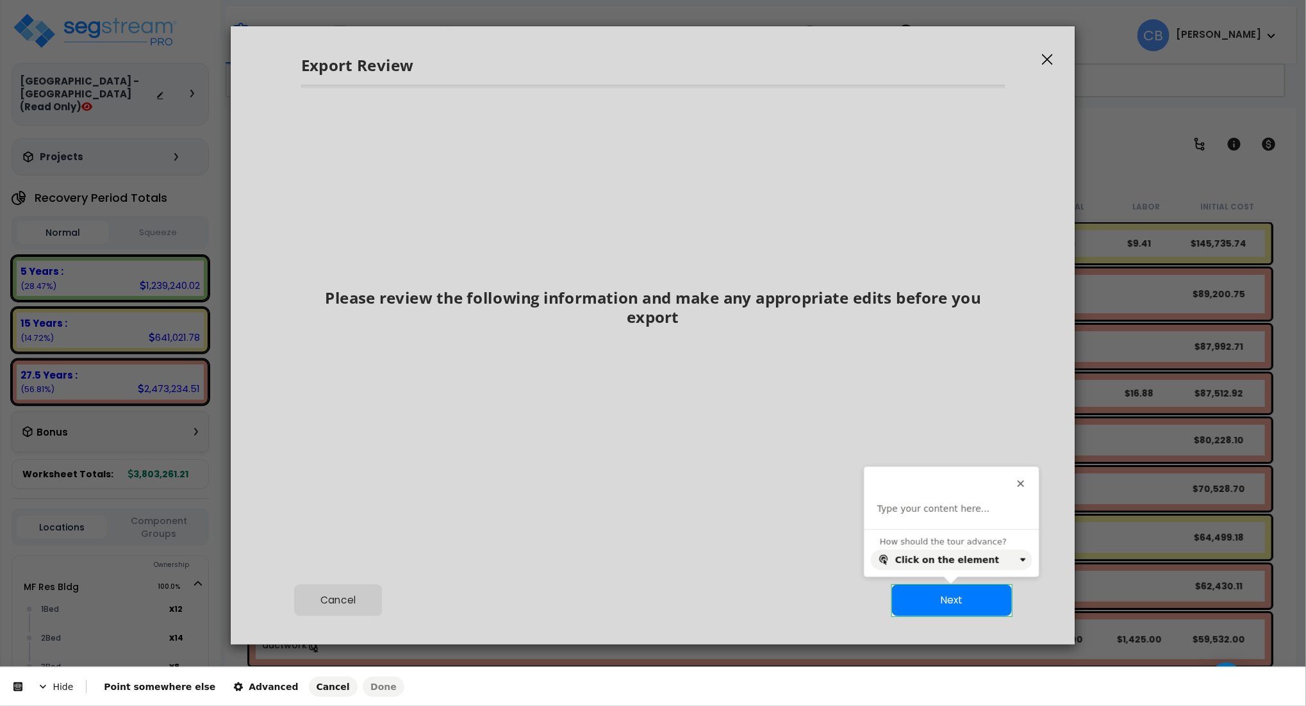
click at [939, 517] on div "Type your content here..." at bounding box center [952, 516] width 174 height 26
click at [939, 506] on p at bounding box center [952, 509] width 149 height 13
click at [1087, 489] on button "button" at bounding box center [1088, 487] width 21 height 21
click at [937, 0] on html "Hide Point somewhere else Advanced Cancel Done This button doesn't work while y…" at bounding box center [653, 0] width 1306 height 0
click at [363, 690] on button "Done" at bounding box center [384, 687] width 42 height 21
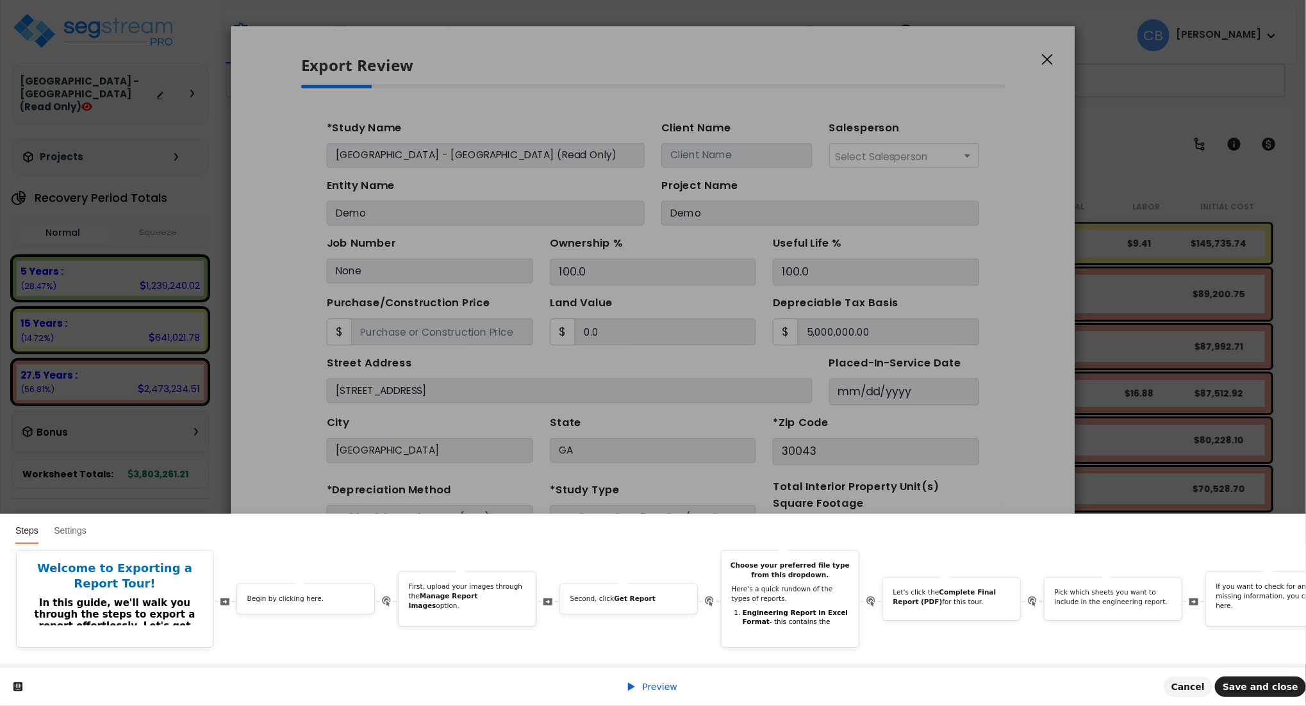
scroll to position [0, 905]
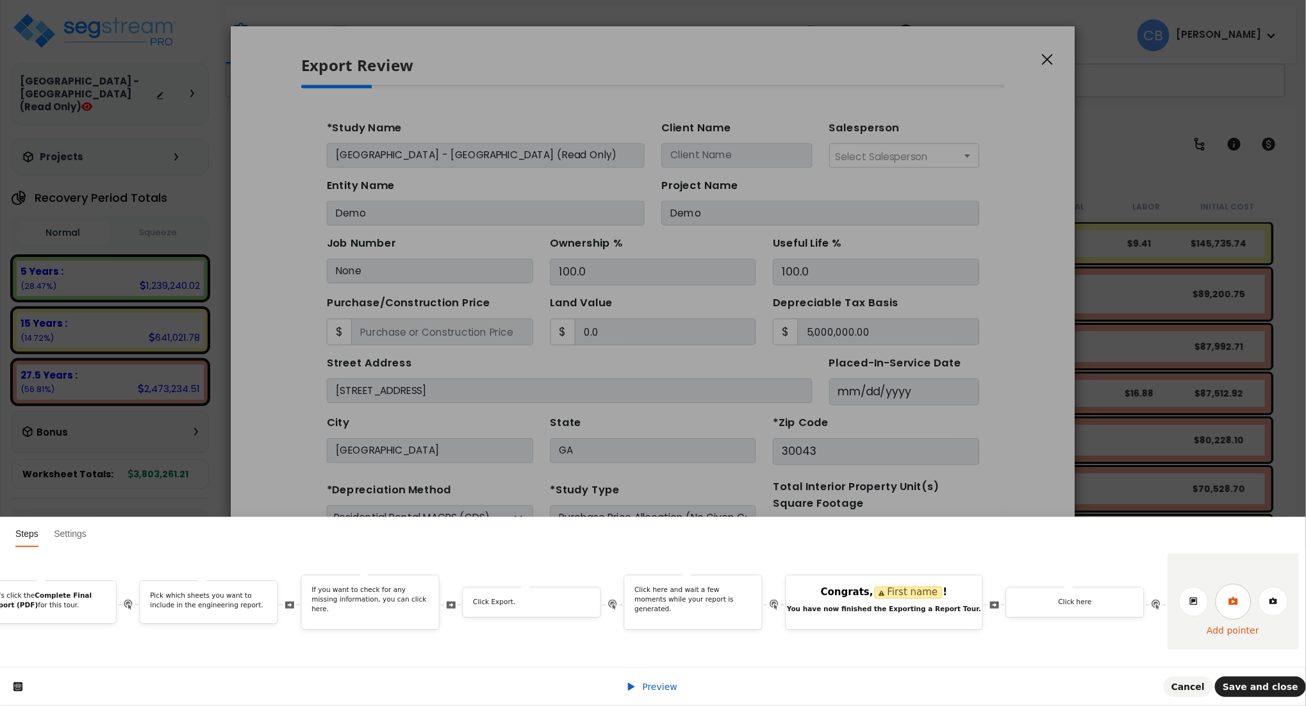
drag, startPoint x: 1248, startPoint y: 592, endPoint x: 1065, endPoint y: 531, distance: 192.8
click at [1248, 592] on link at bounding box center [1234, 602] width 36 height 36
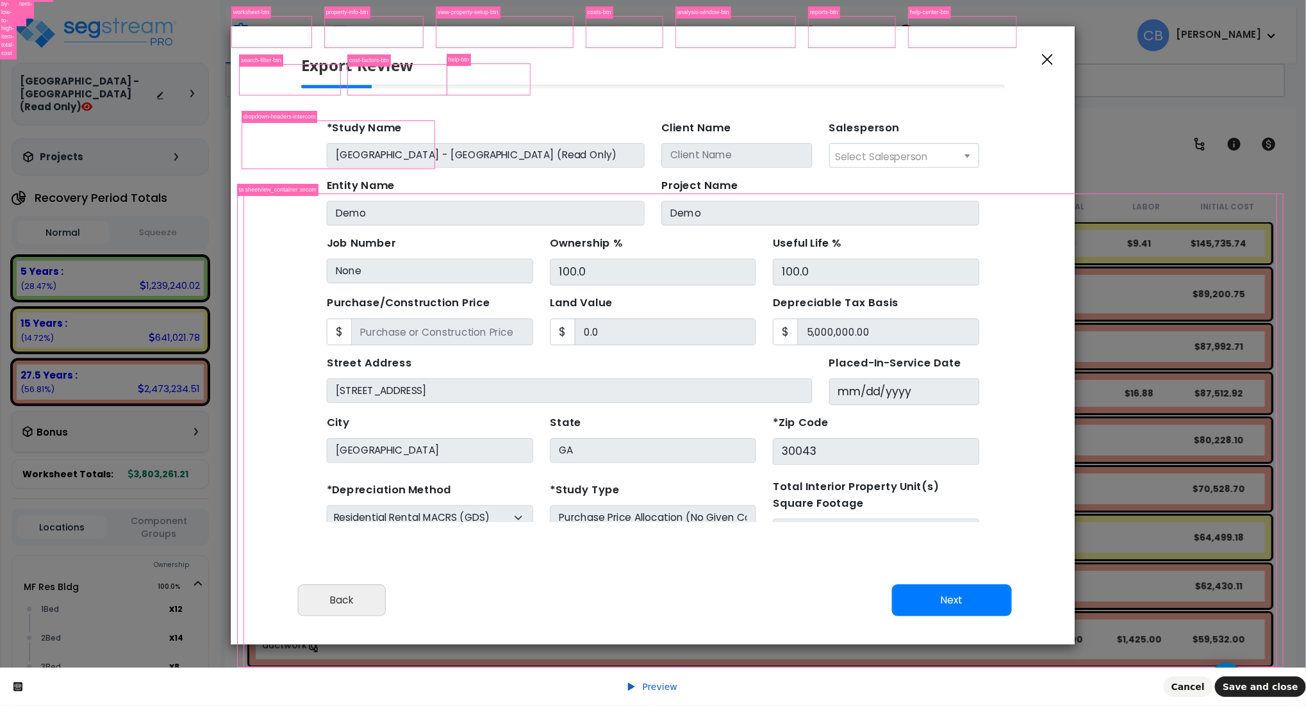
scroll to position [0, 0]
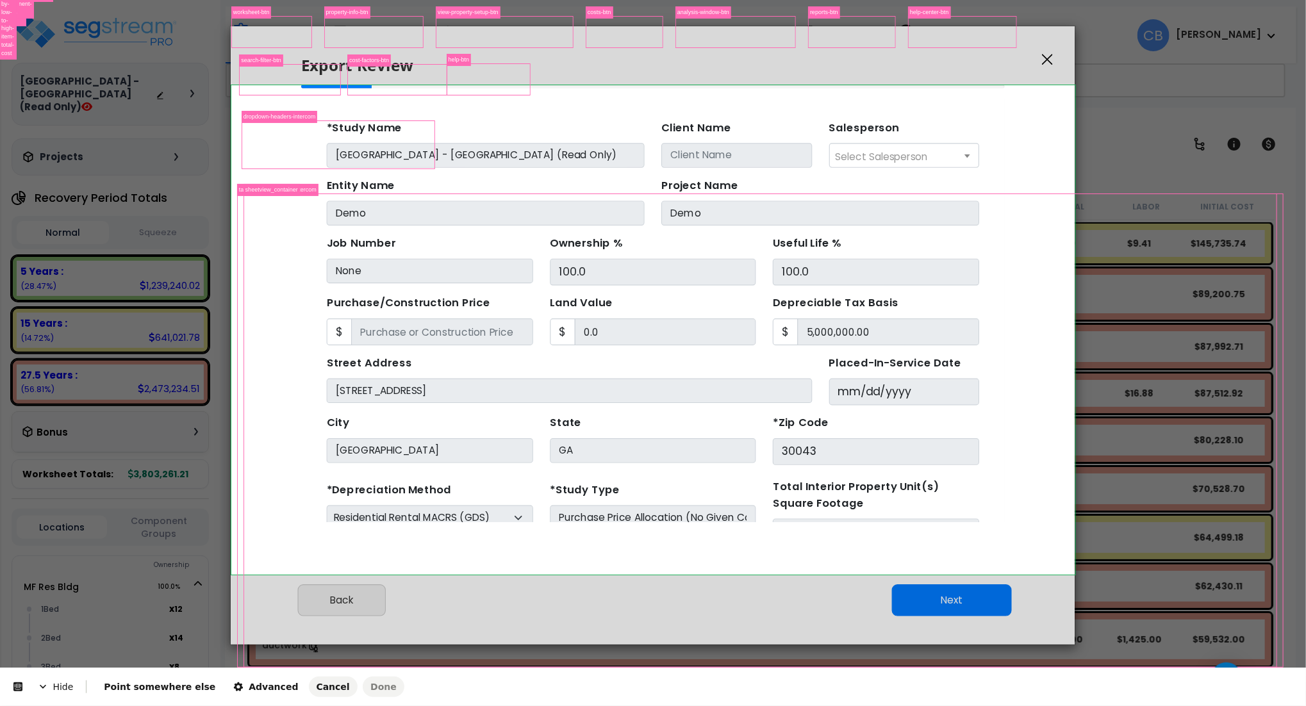
click at [1035, 112] on body "We are Building your Study. So please grab a coffee and let us do the heavy lif…" at bounding box center [653, 409] width 1306 height 706
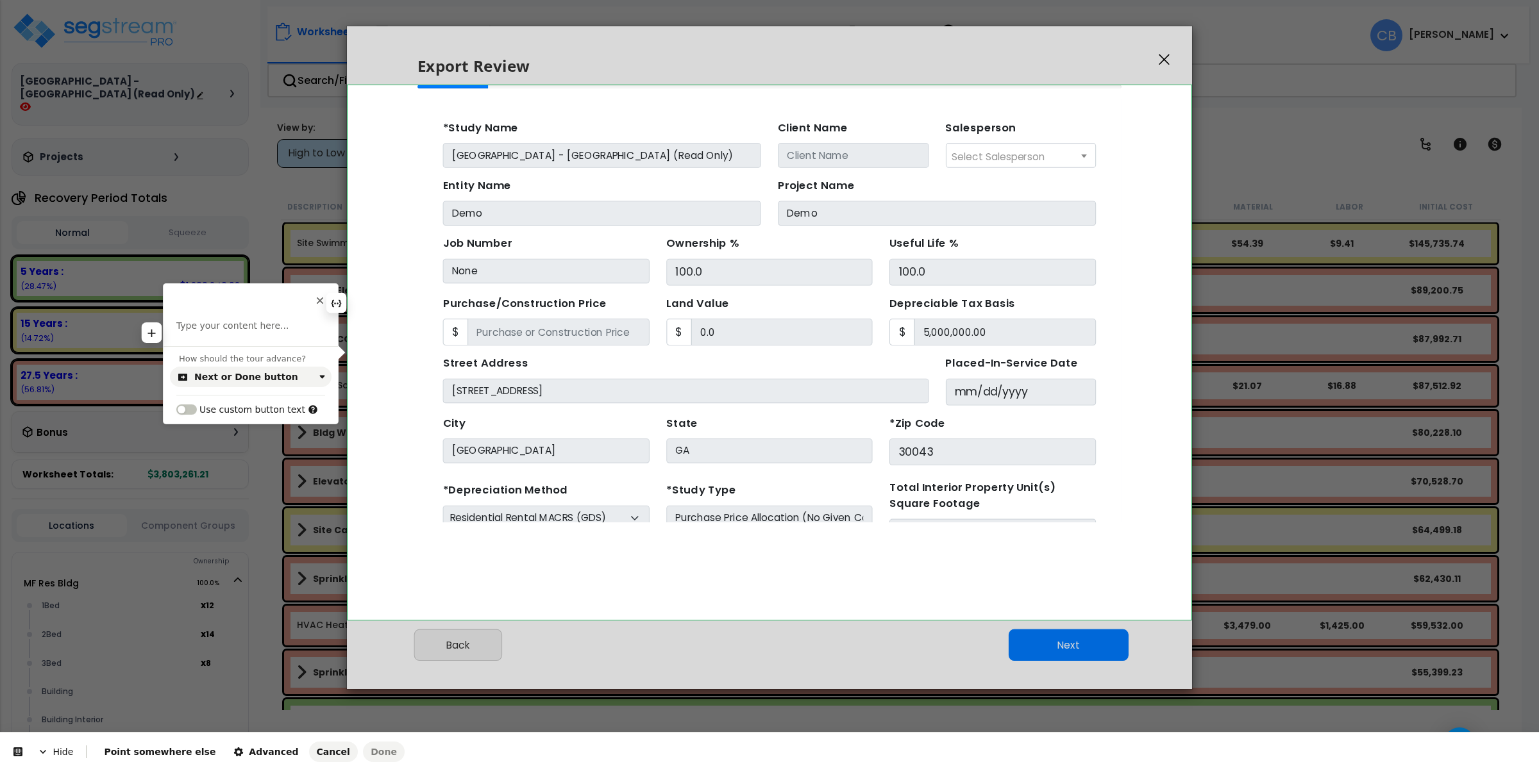
click at [249, 331] on p at bounding box center [250, 326] width 149 height 13
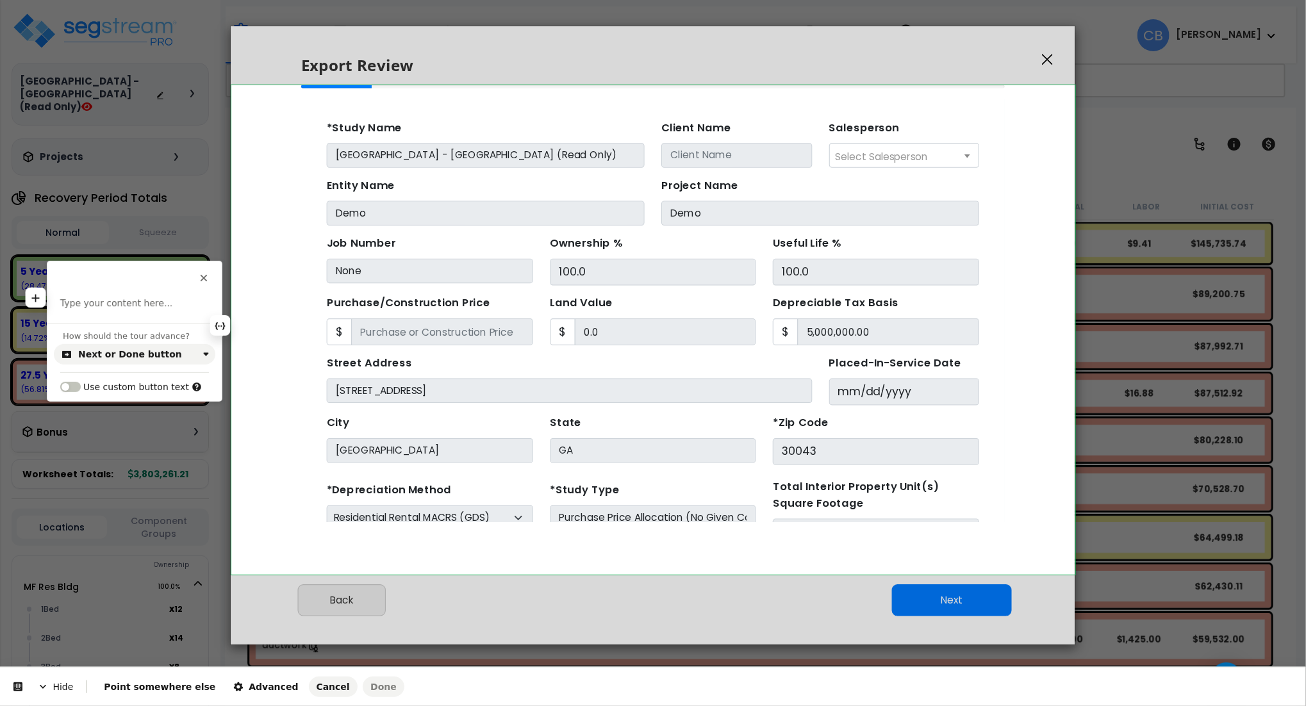
click at [162, 298] on p at bounding box center [134, 303] width 149 height 13
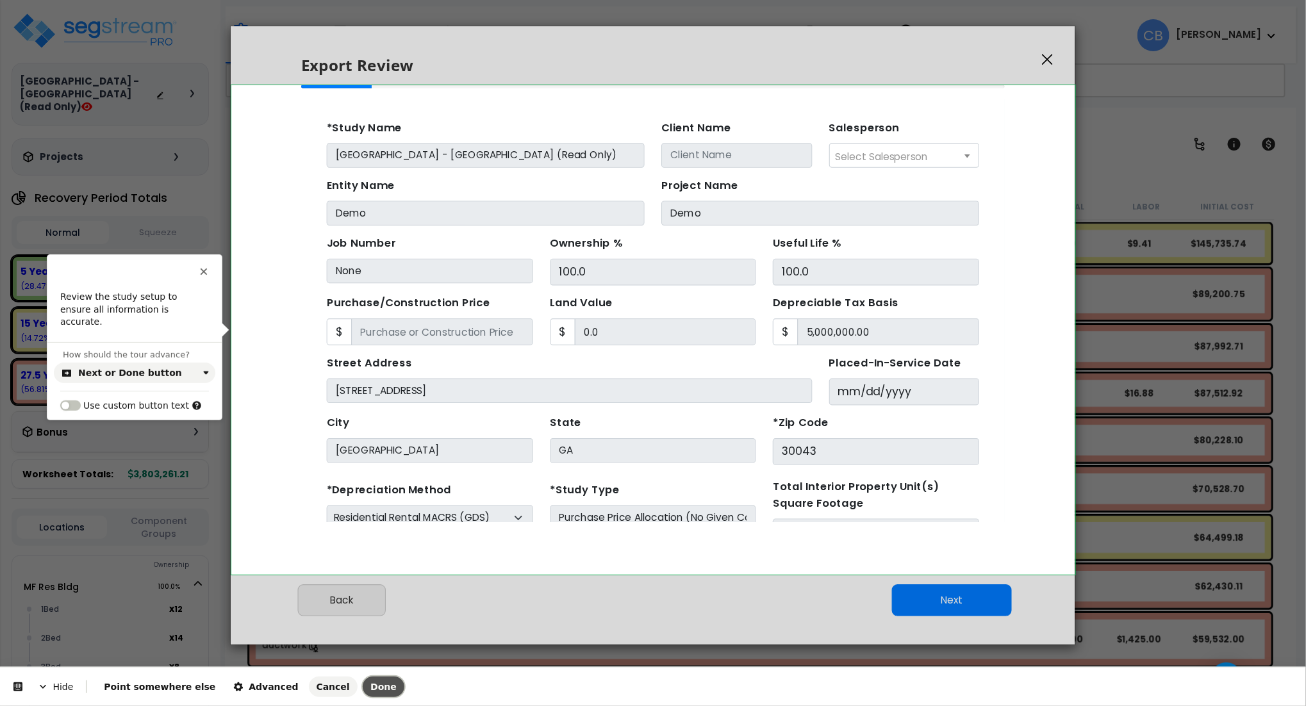
click at [371, 687] on span "Done" at bounding box center [384, 687] width 26 height 10
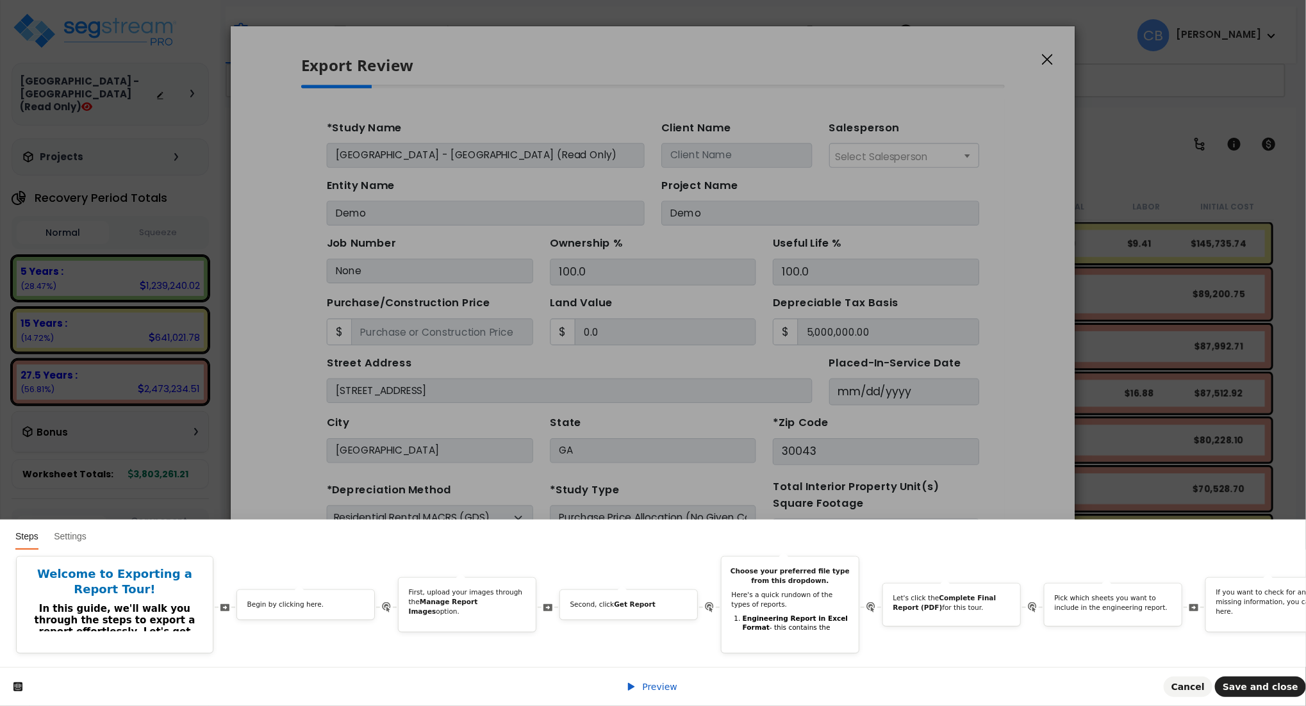
scroll to position [0, 1066]
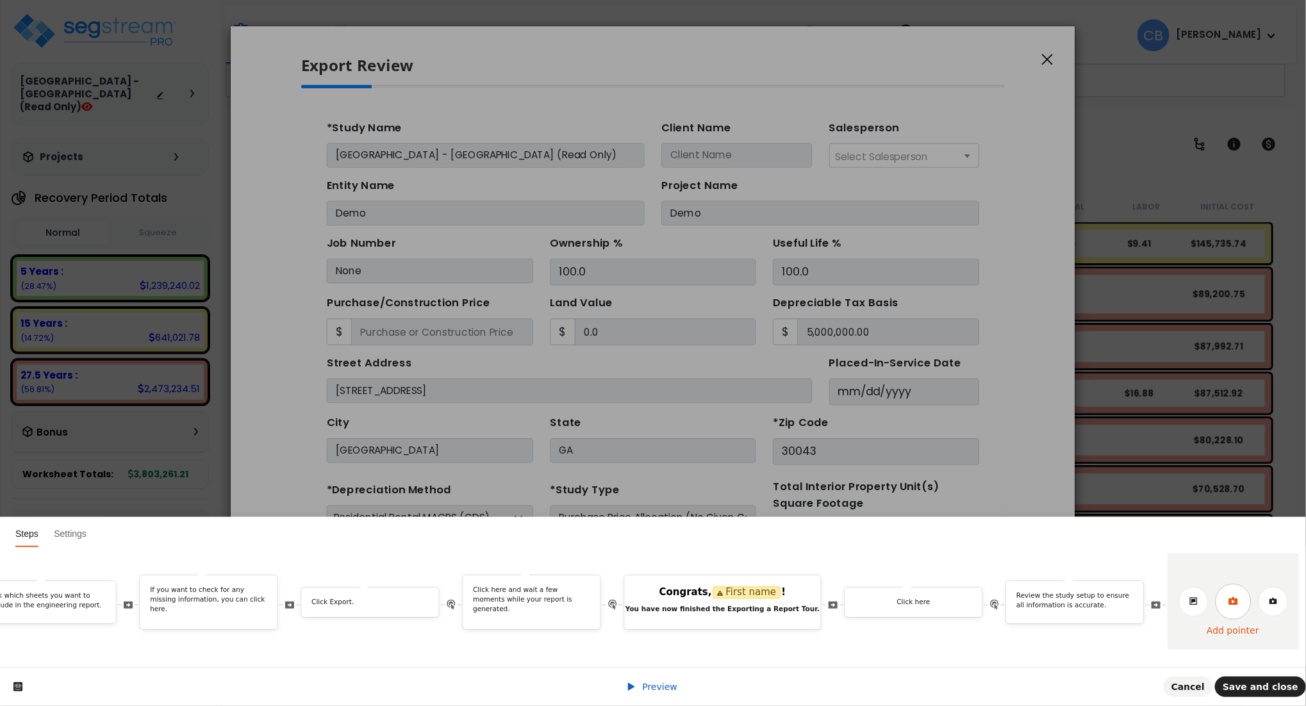
drag, startPoint x: 1246, startPoint y: 589, endPoint x: 1146, endPoint y: 592, distance: 100.1
click at [1238, 597] on icon at bounding box center [1233, 601] width 9 height 8
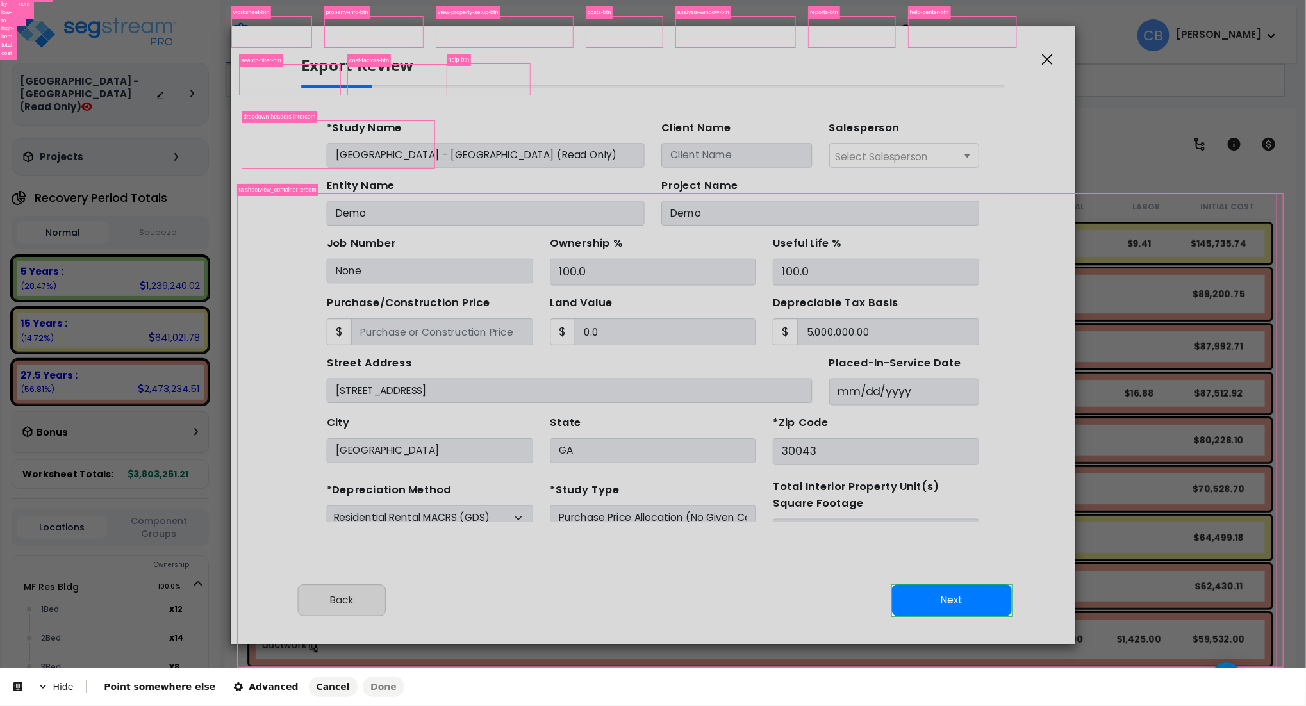
click at [976, 606] on body "We are Building your Study. So please grab a coffee and let us do the heavy lif…" at bounding box center [653, 409] width 1306 height 706
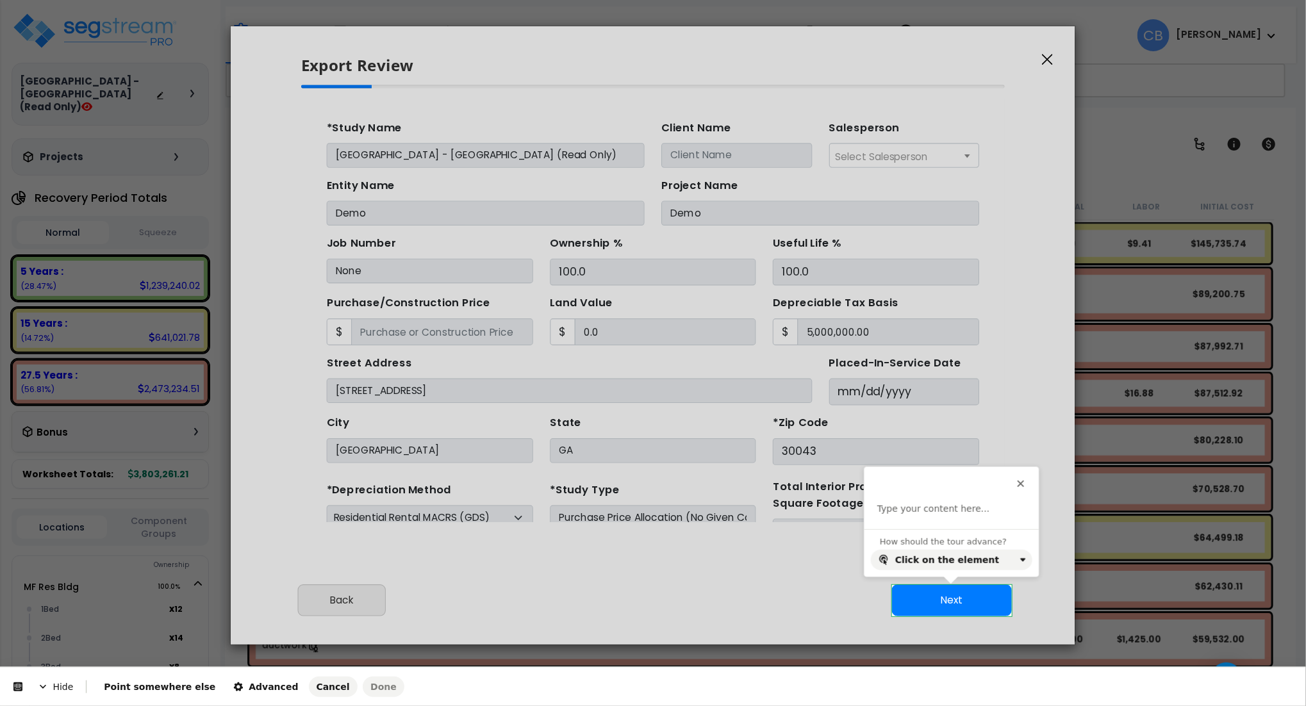
click at [935, 518] on div "Type your content here..." at bounding box center [952, 516] width 174 height 26
click at [937, 514] on p at bounding box center [952, 509] width 149 height 13
click at [937, 514] on p "Click here." at bounding box center [952, 509] width 149 height 13
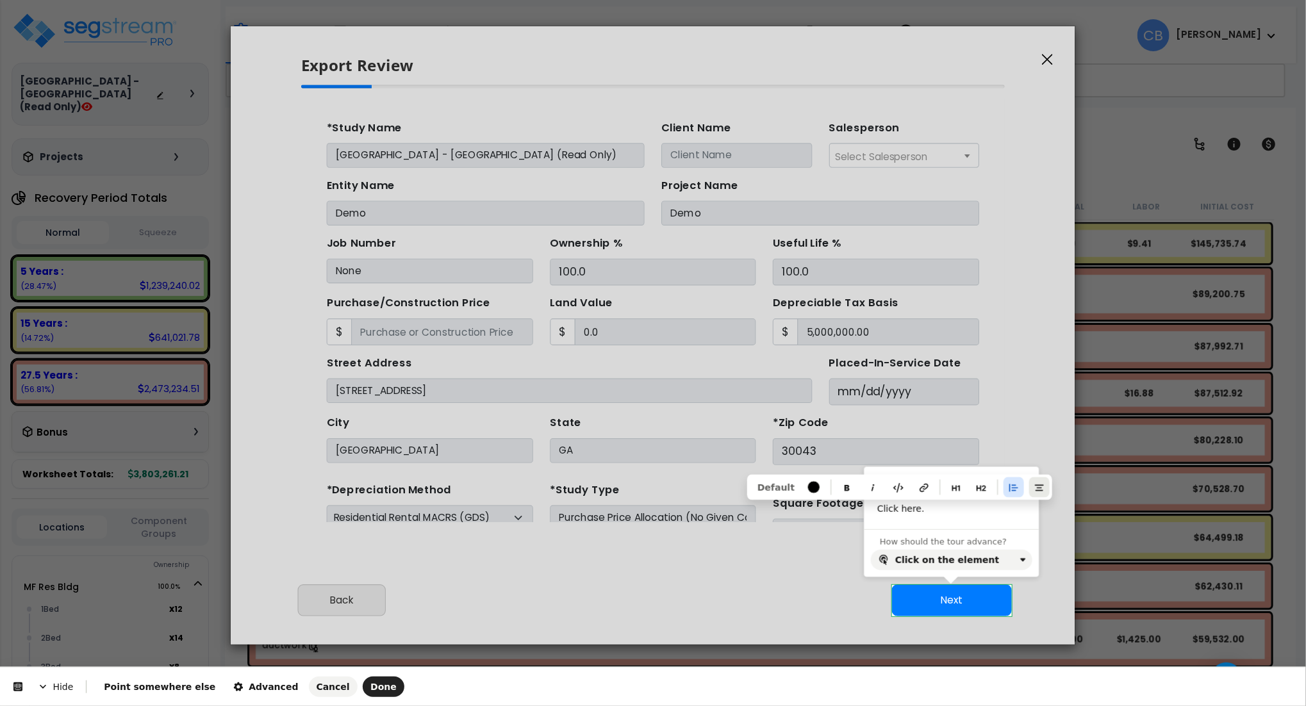
click at [1035, 485] on icon "button" at bounding box center [1039, 488] width 9 height 6
click at [363, 694] on button "Done" at bounding box center [384, 687] width 42 height 21
type input "0"
type input "89000"
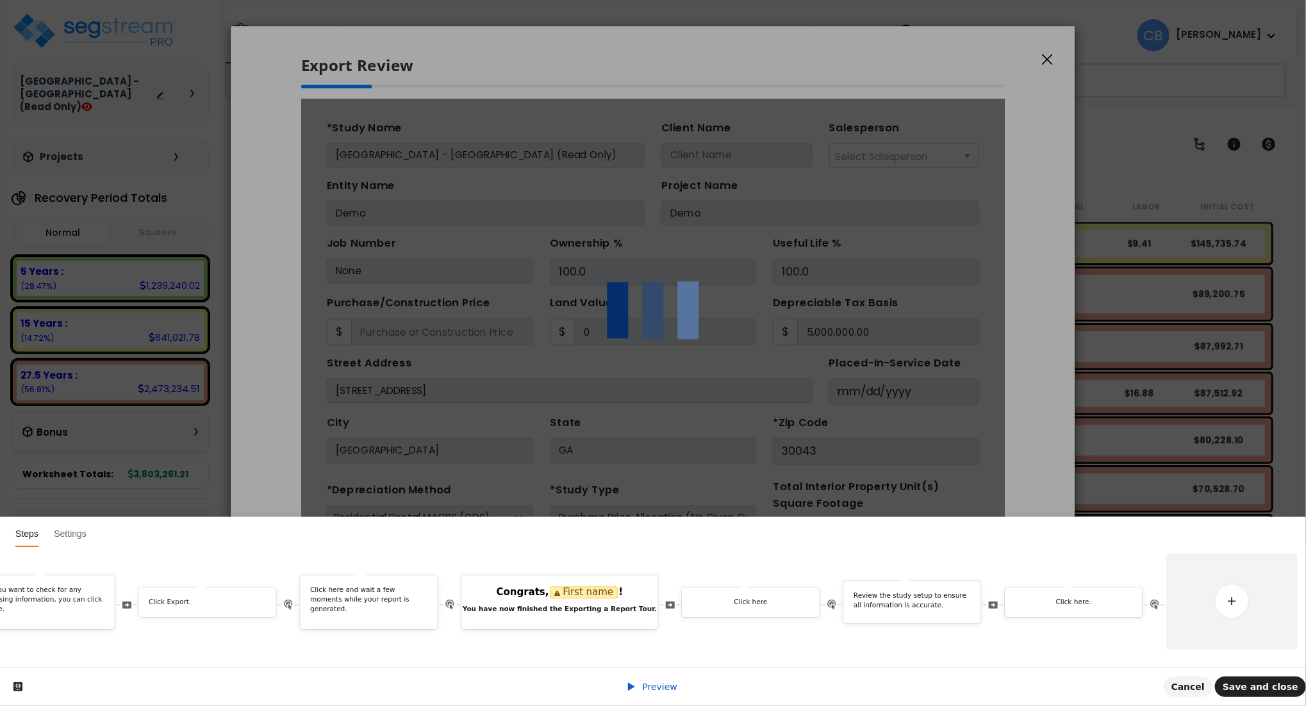
scroll to position [0, 0]
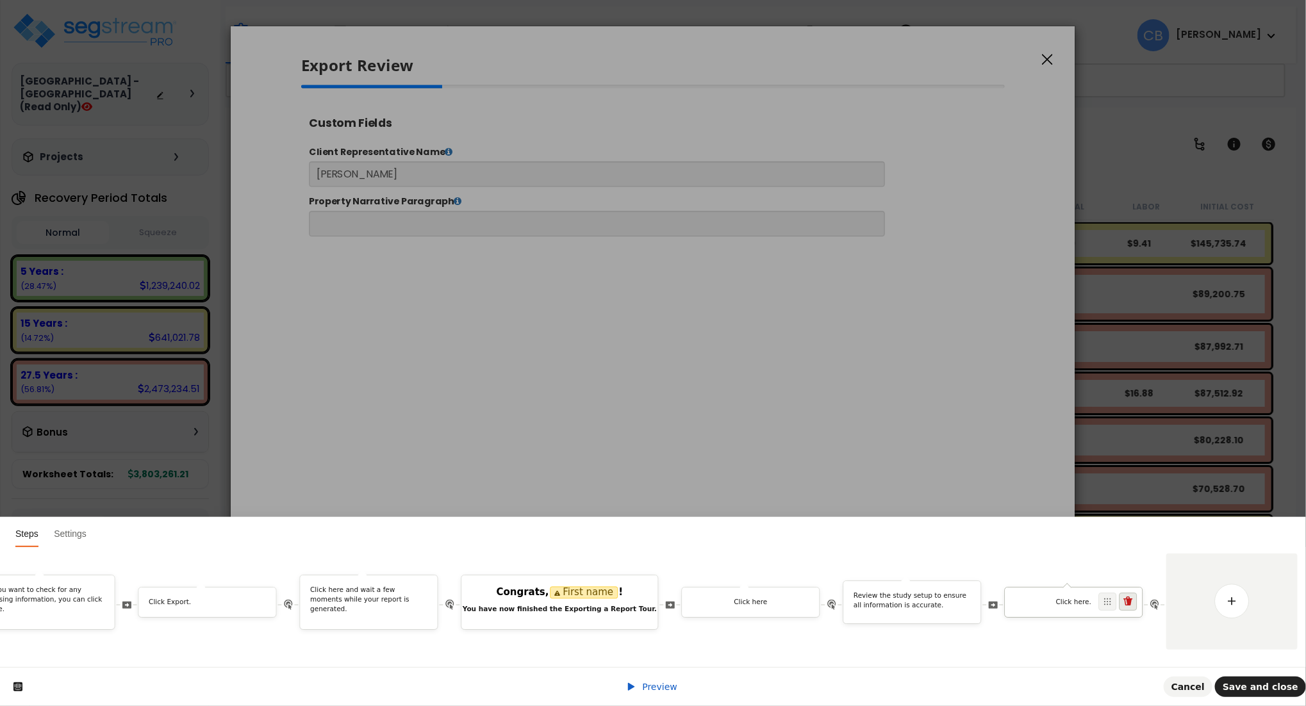
type input "89,000.0"
select select "2025"
click at [1233, 587] on link at bounding box center [1233, 602] width 36 height 36
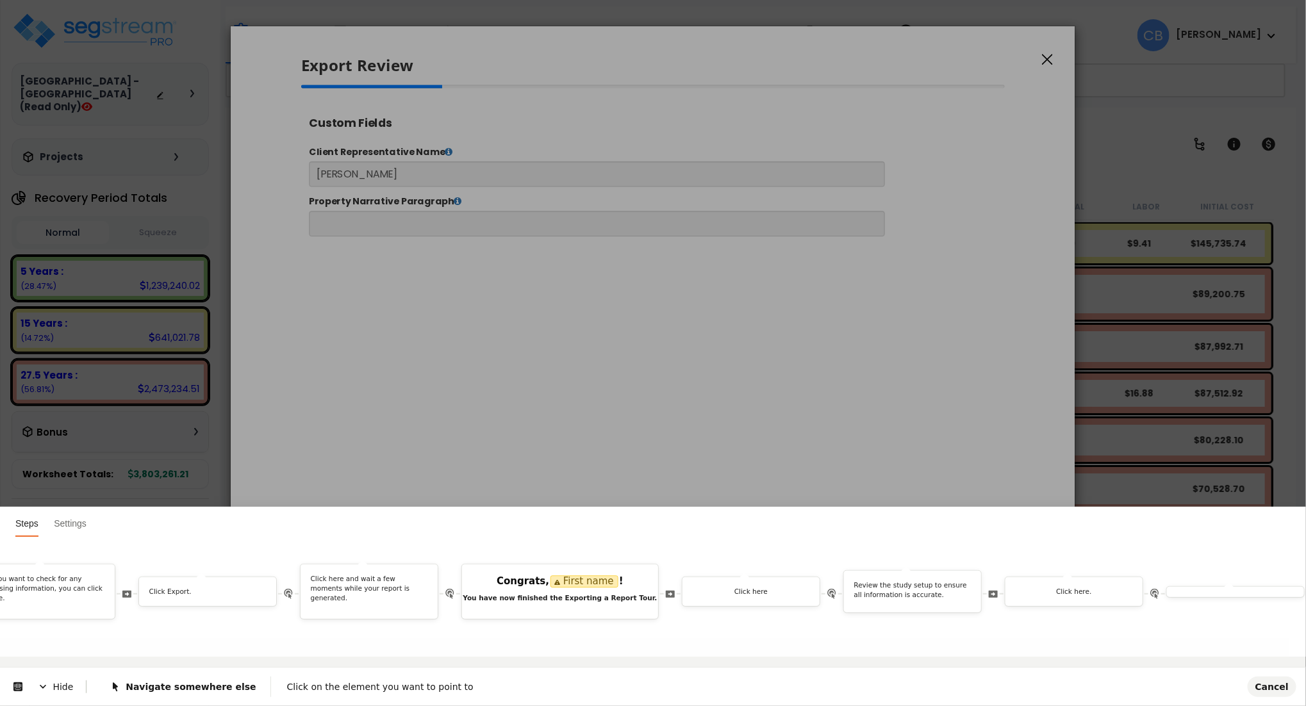
scroll to position [0, 0]
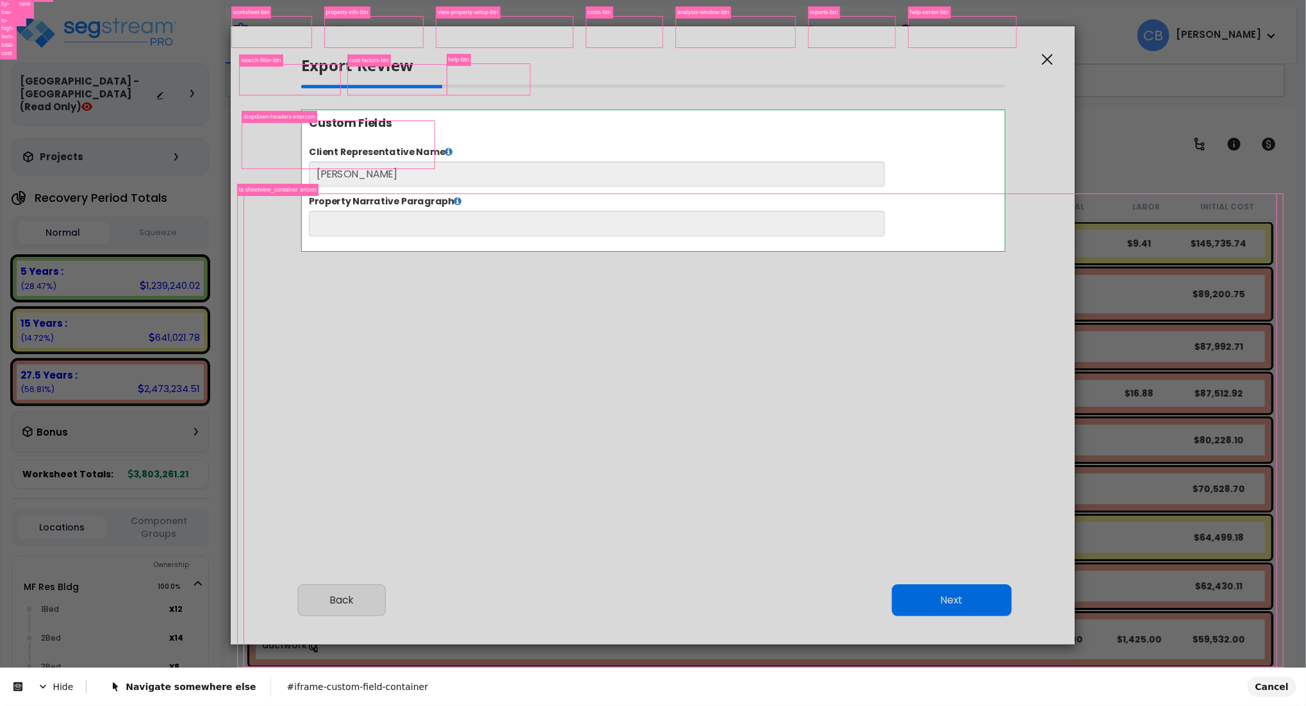
click at [303, 227] on div at bounding box center [637, 239] width 674 height 29
click at [305, 209] on label "Property Narrative Paragraph" at bounding box center [704, 214] width 808 height 15
click at [305, 220] on label "Property Narrative Paragraph" at bounding box center [704, 214] width 808 height 15
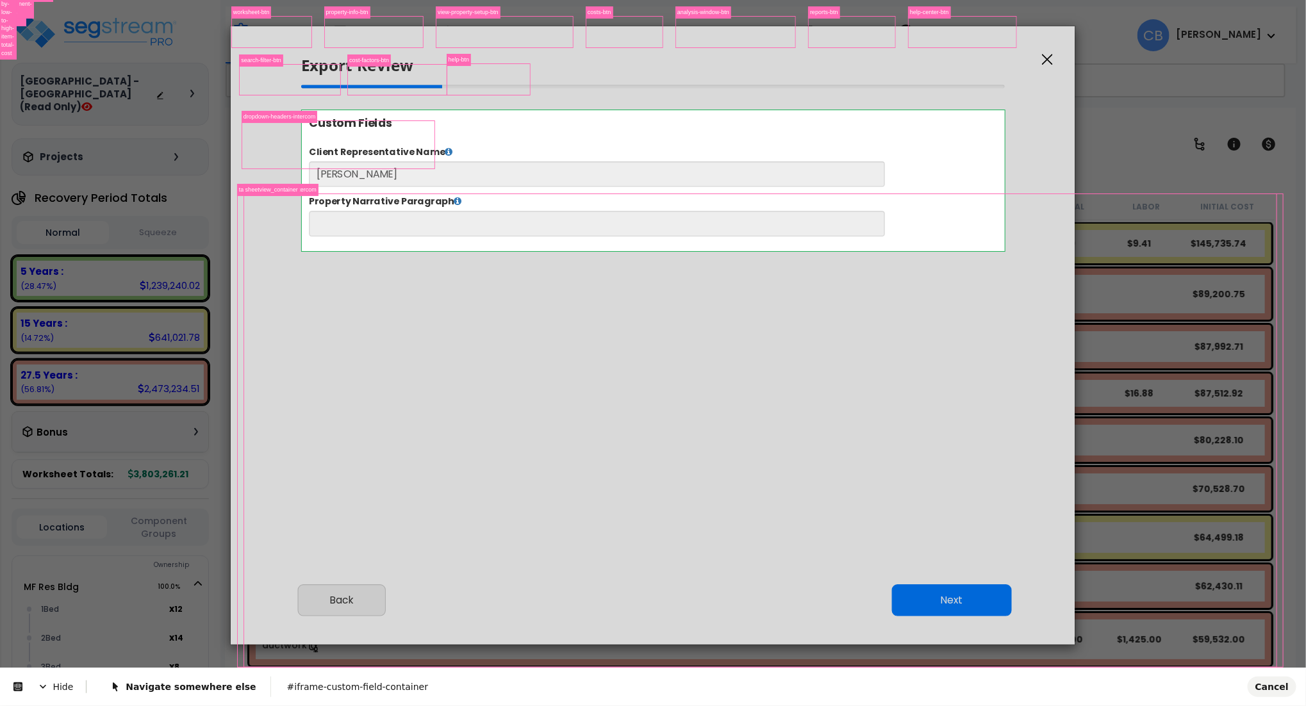
click at [687, 222] on div "Property Narrative Paragraph" at bounding box center [704, 230] width 808 height 47
click at [957, 139] on div "Custom Fields" at bounding box center [704, 125] width 808 height 31
click at [696, 146] on div "Client Representative Name Mr. Smith Property Narrative Paragraph Submit Go to …" at bounding box center [704, 208] width 808 height 132
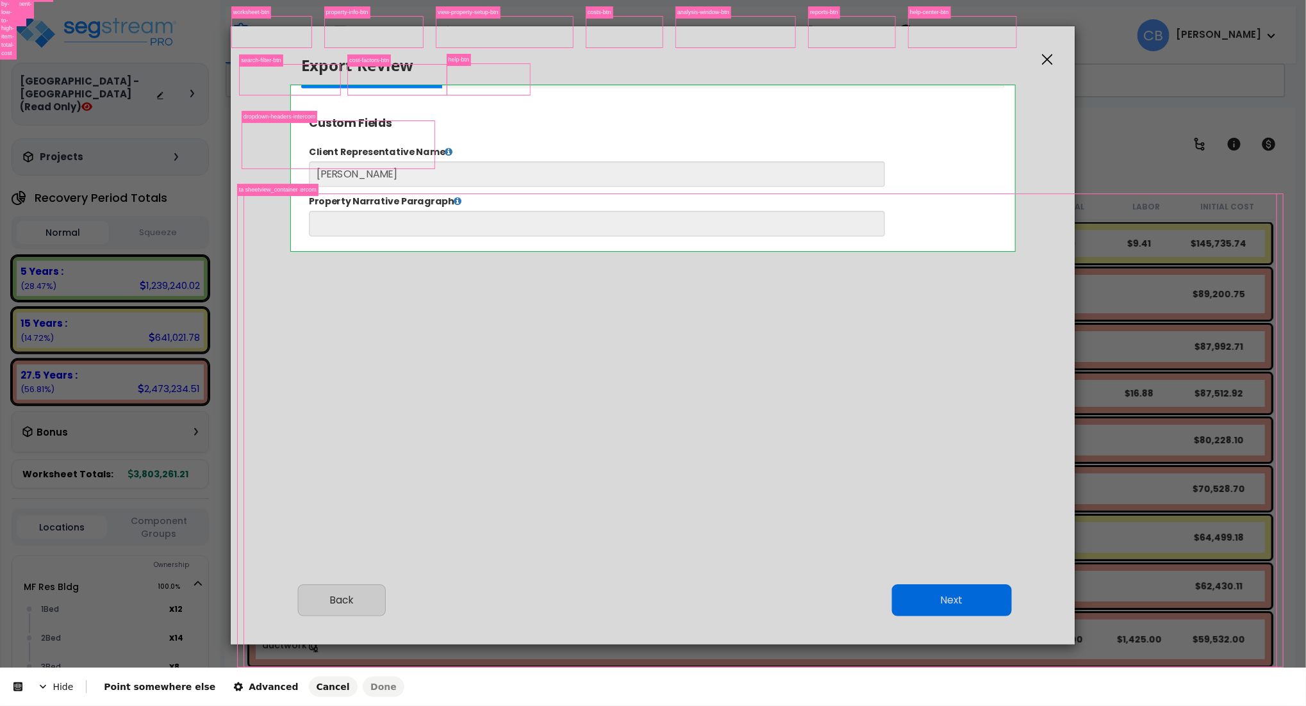
click at [298, 212] on body "We are Building your Study. So please grab a coffee and let us do the heavy lif…" at bounding box center [653, 409] width 1306 height 706
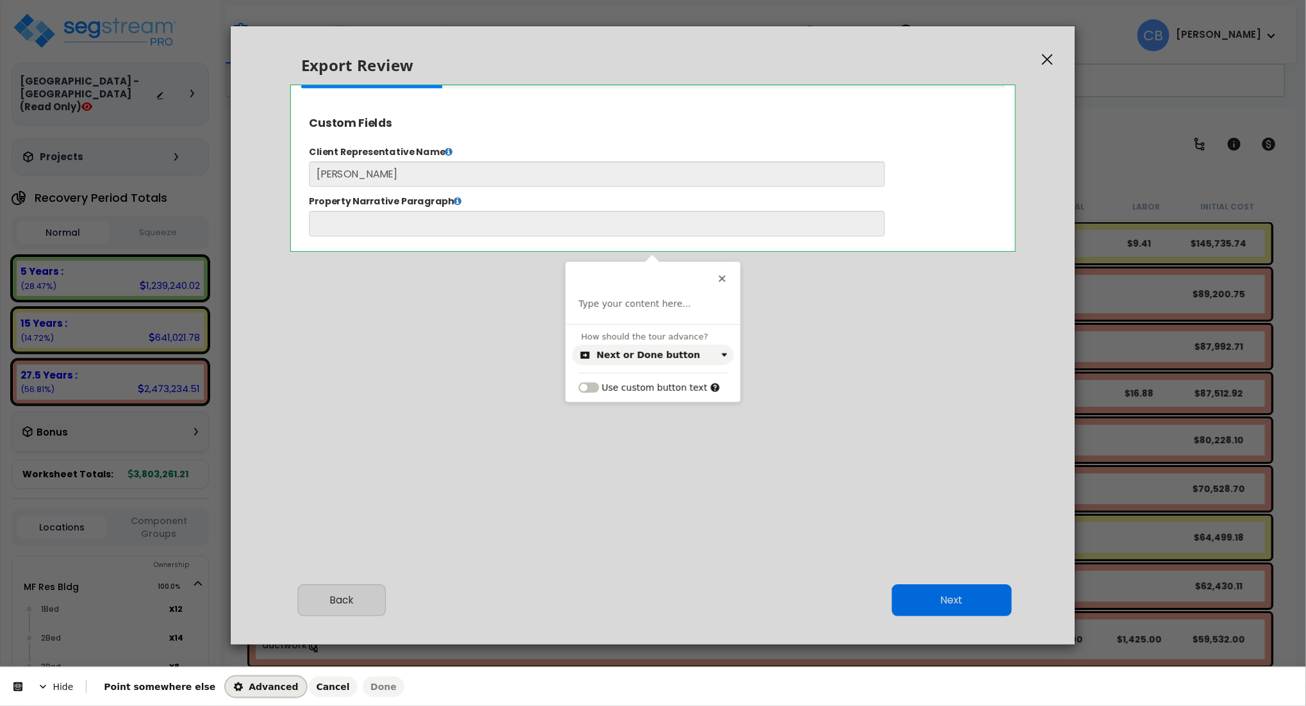
click at [233, 691] on span "Advanced" at bounding box center [265, 687] width 65 height 10
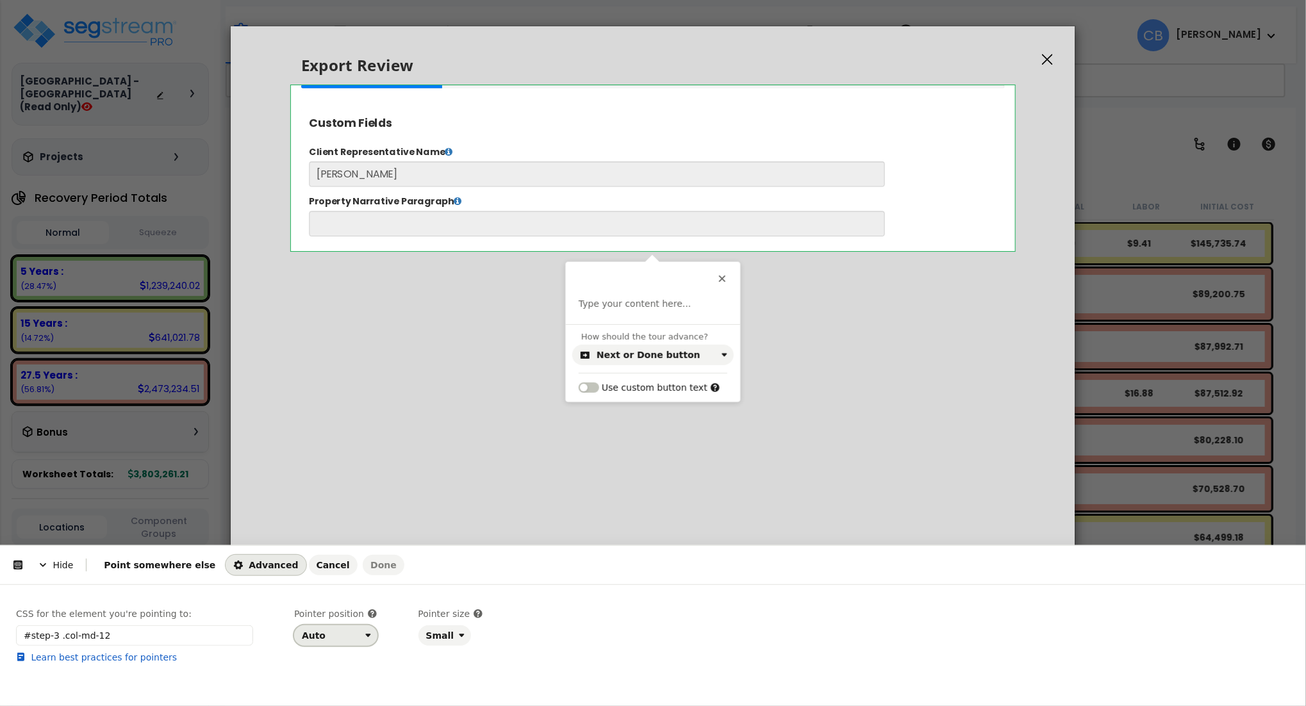
click at [346, 638] on div "Auto" at bounding box center [331, 636] width 58 height 10
click at [333, 601] on div "Left" at bounding box center [332, 607] width 54 height 13
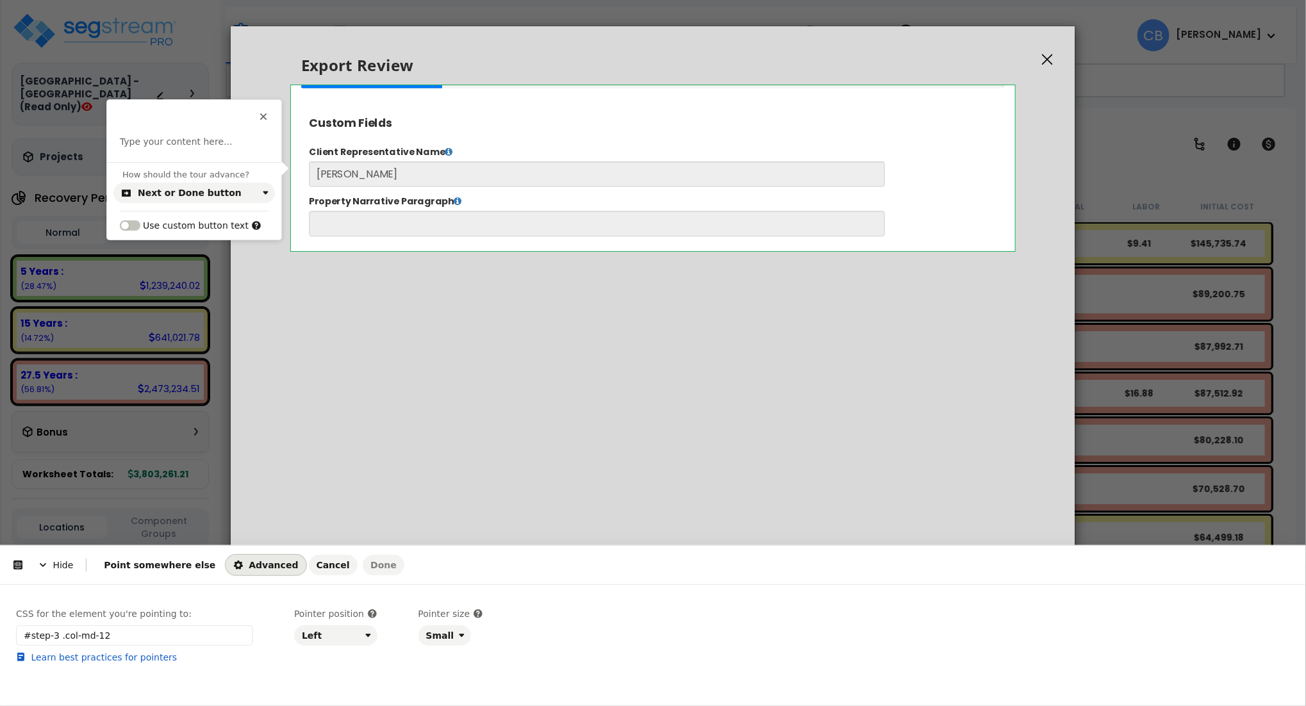
click at [533, 0] on html "Hide Point somewhere else Advanced Cancel Done This button doesn't work while y…" at bounding box center [653, 0] width 1306 height 0
click at [331, 633] on div "Left" at bounding box center [331, 636] width 58 height 10
click at [337, 585] on div "Right" at bounding box center [332, 584] width 54 height 13
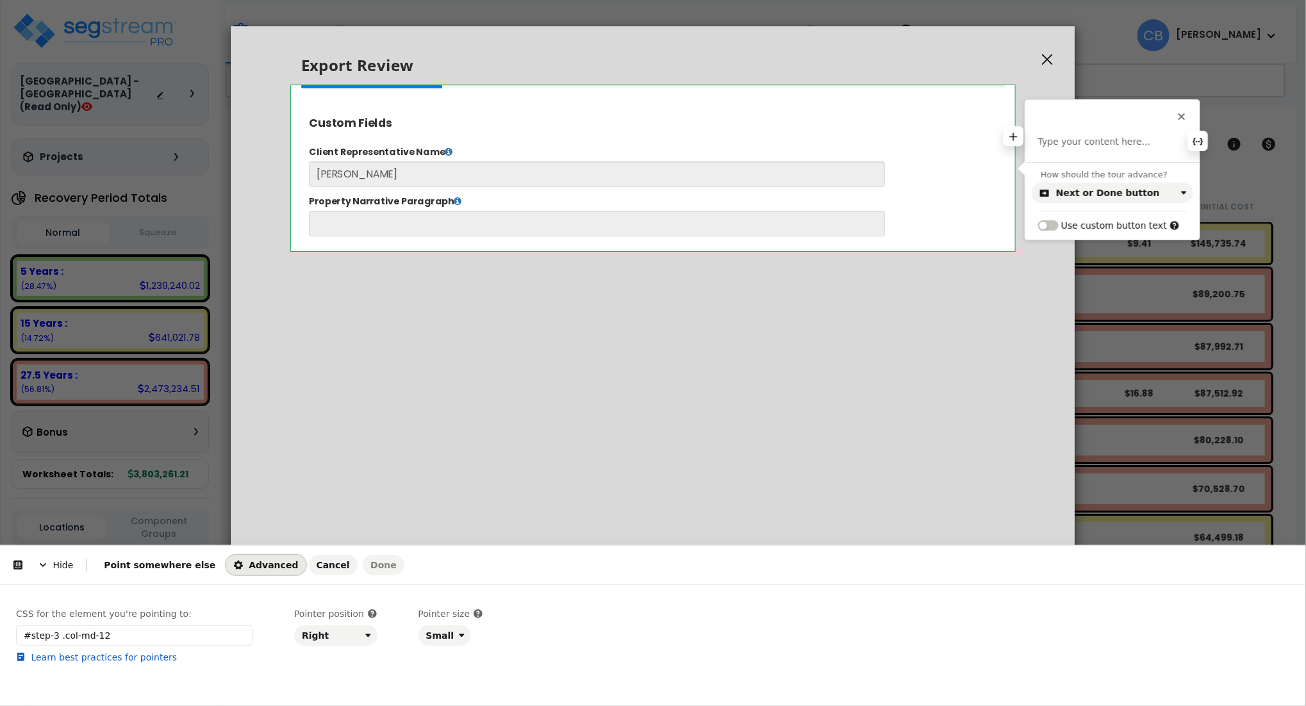
click at [1085, 150] on div "Type your content here..." at bounding box center [1113, 149] width 174 height 26
click at [1085, 146] on p at bounding box center [1113, 142] width 149 height 13
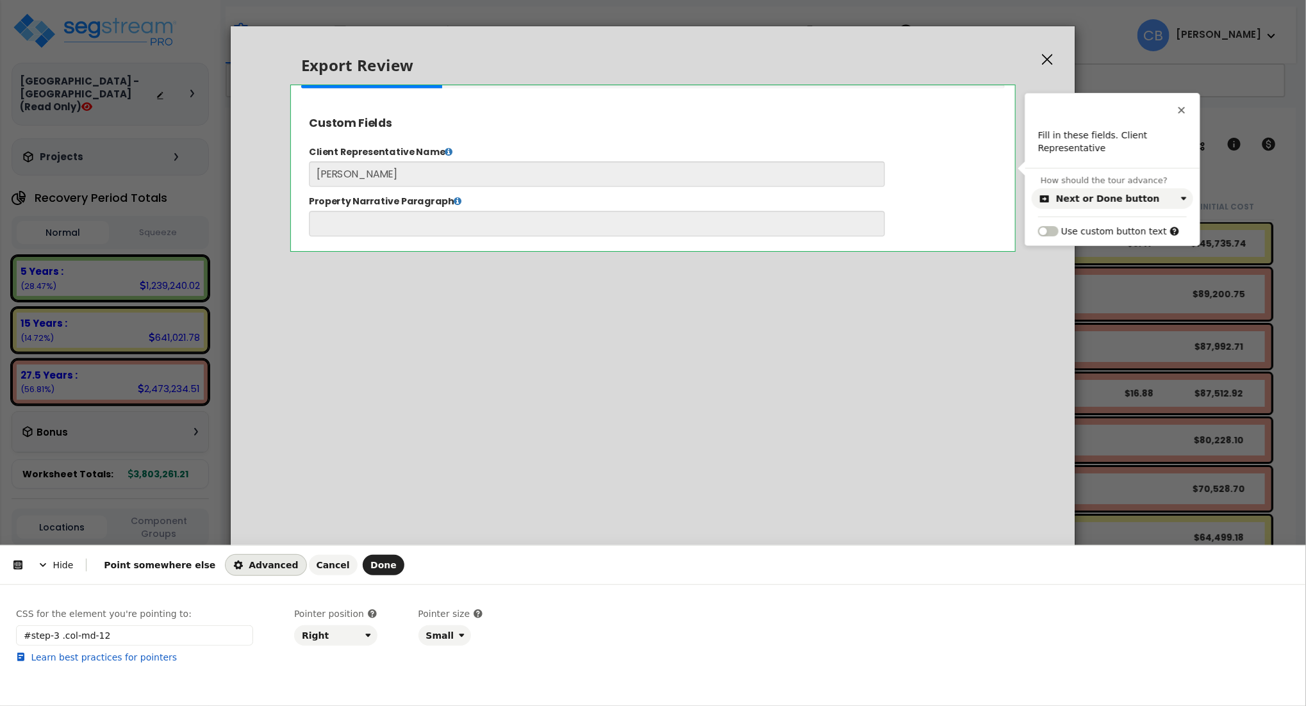
click at [413, 0] on html "Hide Point somewhere else Advanced Cancel Done This button doesn't work while y…" at bounding box center [653, 0] width 1306 height 0
click at [403, 0] on html "Hide Point somewhere else Advanced Cancel Done This button doesn't work while y…" at bounding box center [653, 0] width 1306 height 0
click at [1125, 150] on p "Fill in these fields. Client Representative" at bounding box center [1113, 141] width 149 height 25
click at [662, 0] on html "Hide Point somewhere else Advanced Cancel Done This button doesn't work while y…" at bounding box center [653, 0] width 1306 height 0
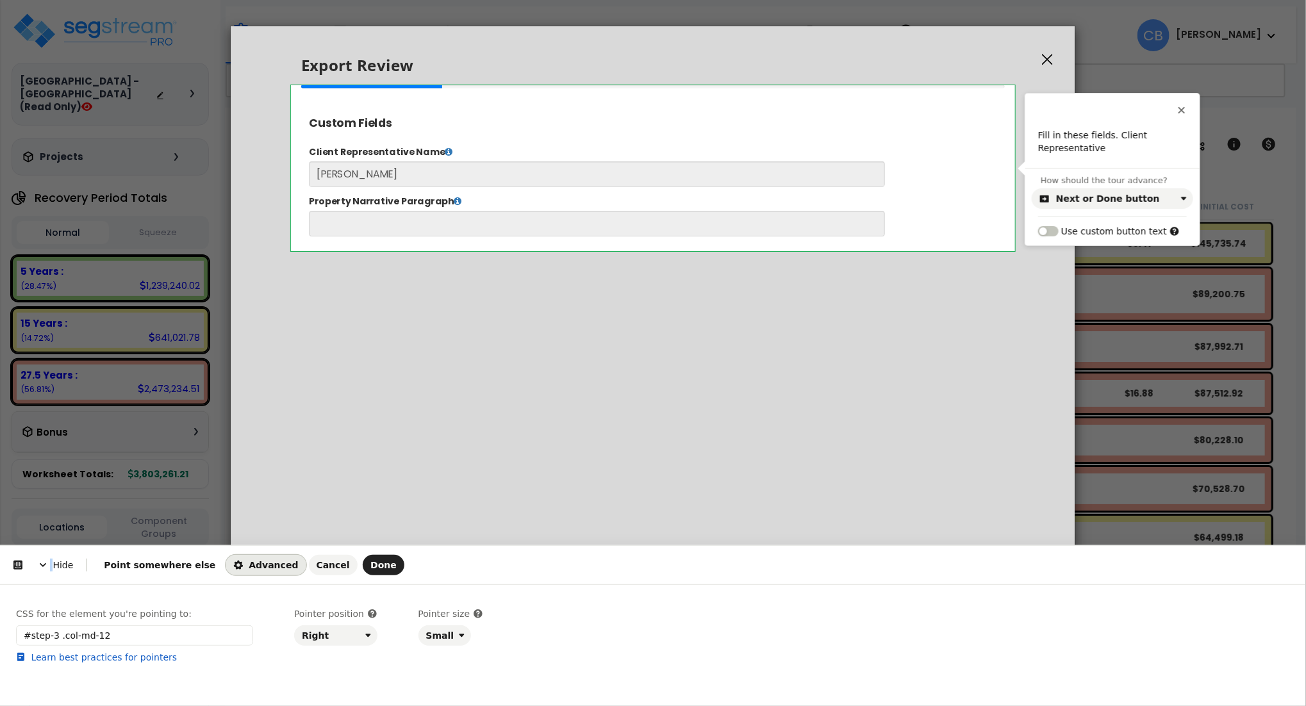
click at [662, 0] on html "Hide Point somewhere else Advanced Cancel Done This button doesn't work while y…" at bounding box center [653, 0] width 1306 height 0
click at [264, 0] on html "Hide Point somewhere else Advanced Cancel Done This button doesn't work while y…" at bounding box center [653, 0] width 1306 height 0
click at [695, 0] on html "Hide Point somewhere else Advanced Cancel Done This button doesn't work while y…" at bounding box center [653, 0] width 1306 height 0
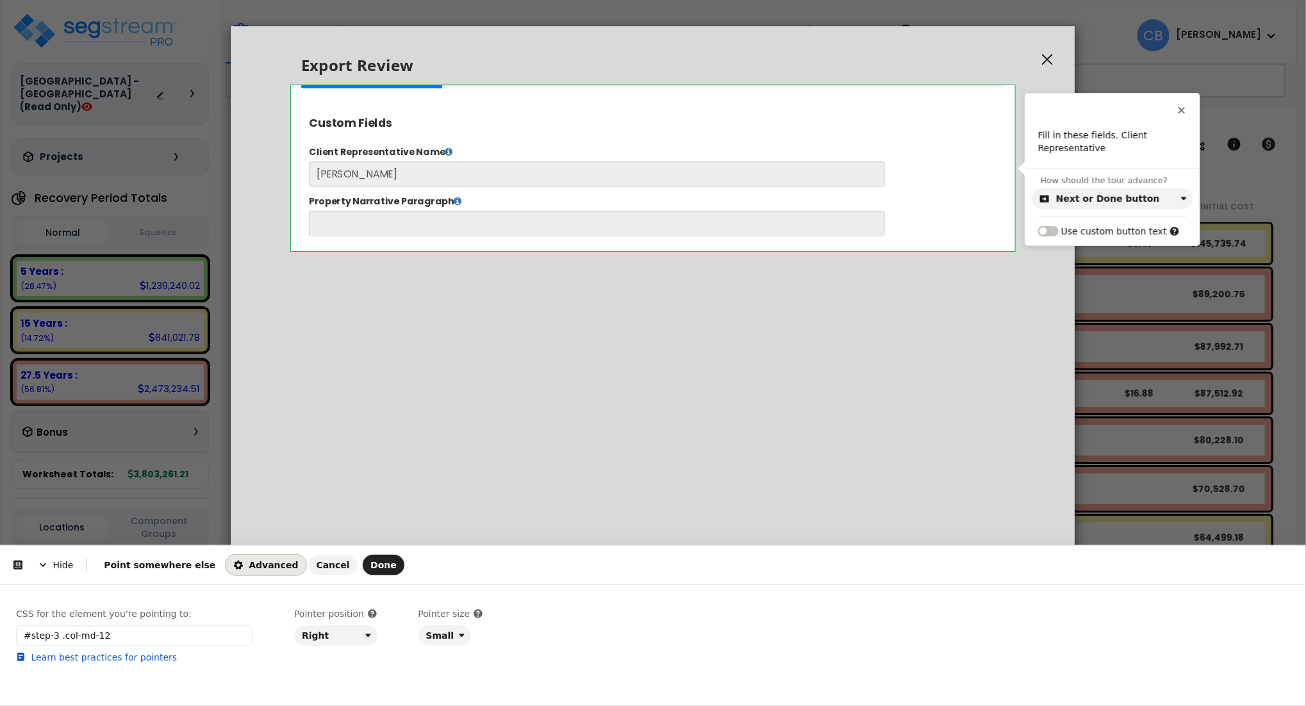
click at [285, 0] on html "Hide Point somewhere else Advanced Cancel Done This button doesn't work while y…" at bounding box center [653, 0] width 1306 height 0
click at [228, 652] on link "Learn best practices for pointers" at bounding box center [134, 657] width 237 height 13
click at [281, 669] on div "CSS for the element you're pointing to: #step-3 .col-md-12 Learn best practices…" at bounding box center [653, 649] width 1274 height 83
click at [371, 562] on span "Done" at bounding box center [384, 565] width 26 height 10
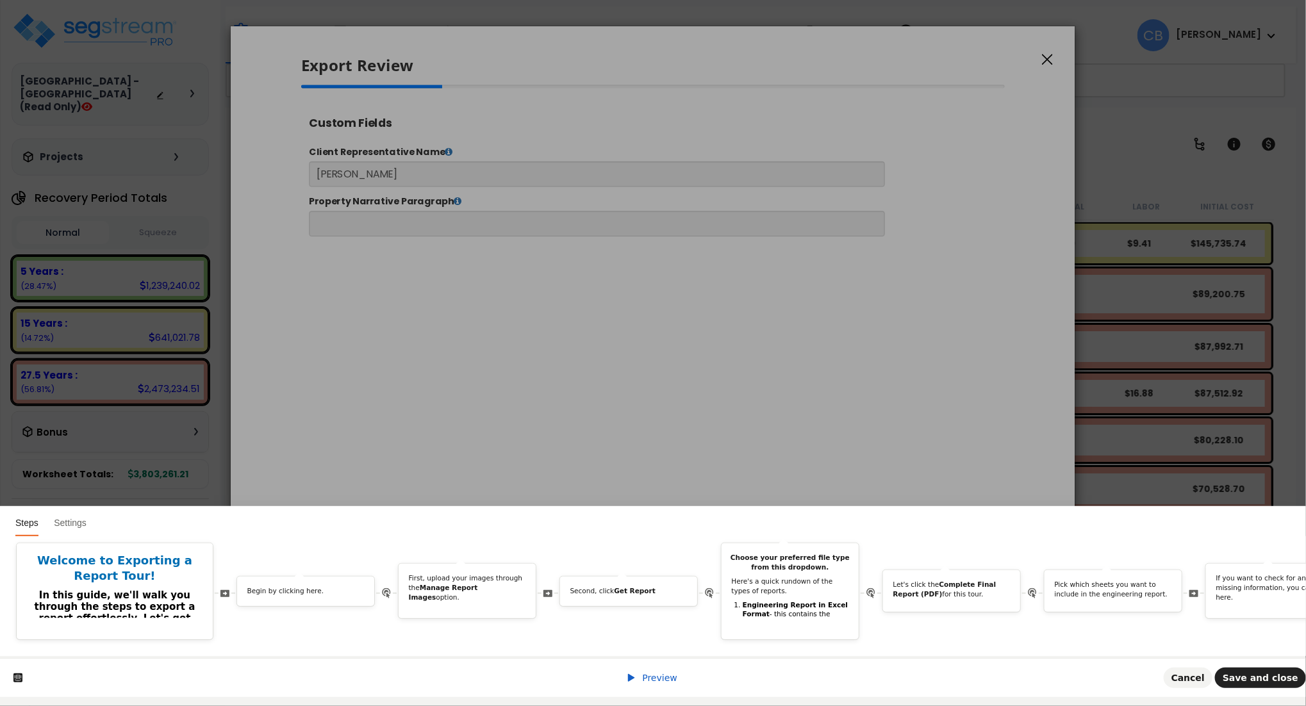
scroll to position [0, 1390]
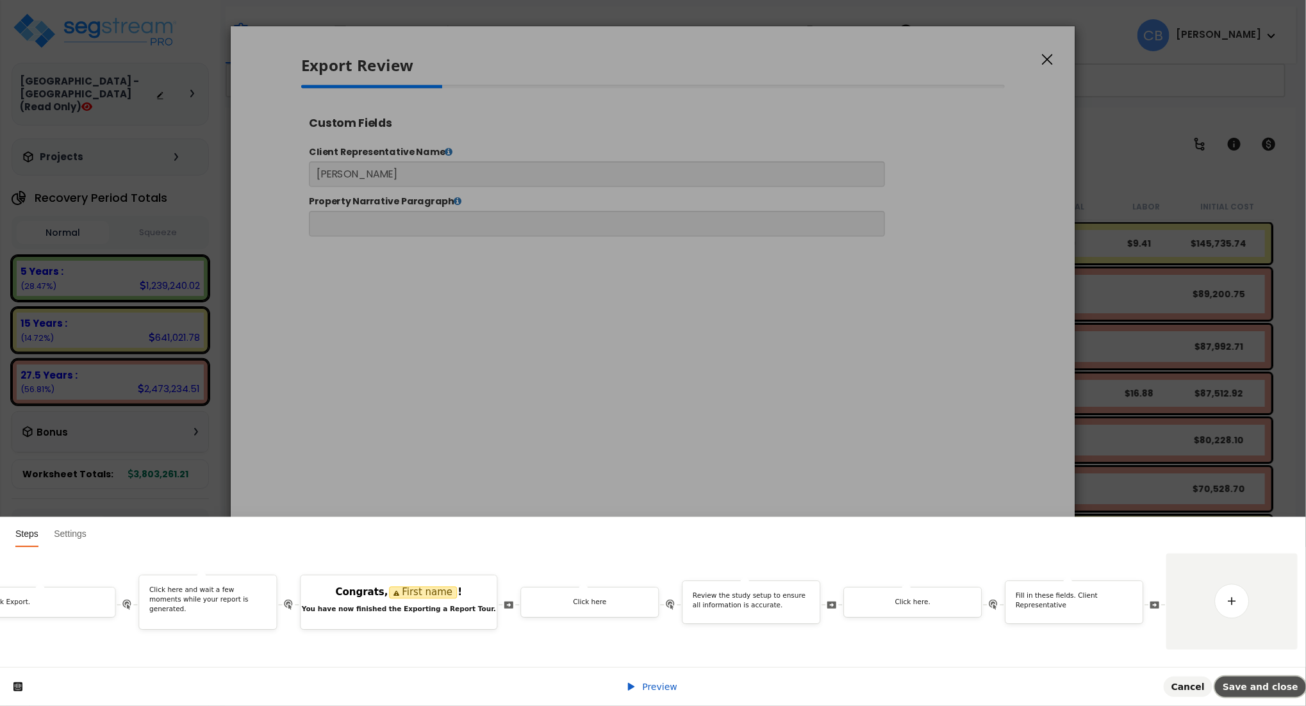
click at [1256, 682] on span "Save and close" at bounding box center [1261, 687] width 76 height 10
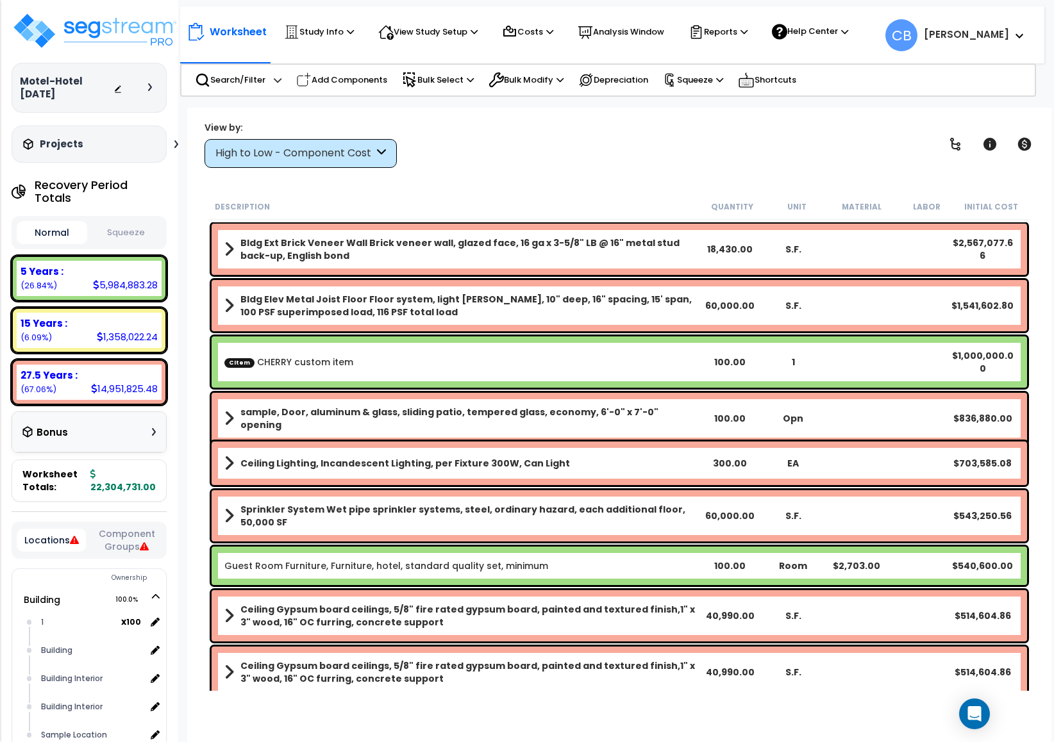
click at [491, 168] on div "View by: High to Low - Component Cost High to Low - Component Cost" at bounding box center [619, 144] width 839 height 47
click at [589, 178] on div "Worksheet Study Info Study Setup Add Property Unit Template study Clone study CB" at bounding box center [619, 479] width 864 height 742
click at [731, 29] on p "Reports" at bounding box center [717, 31] width 59 height 15
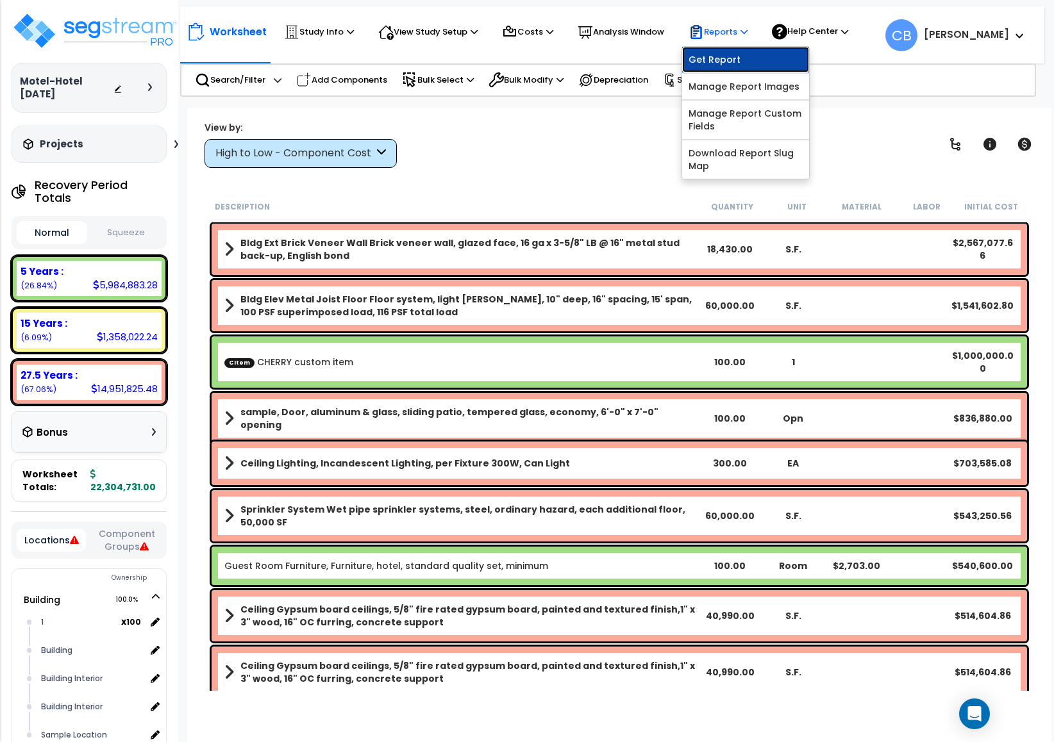
click at [737, 64] on link "Get Report" at bounding box center [745, 60] width 127 height 26
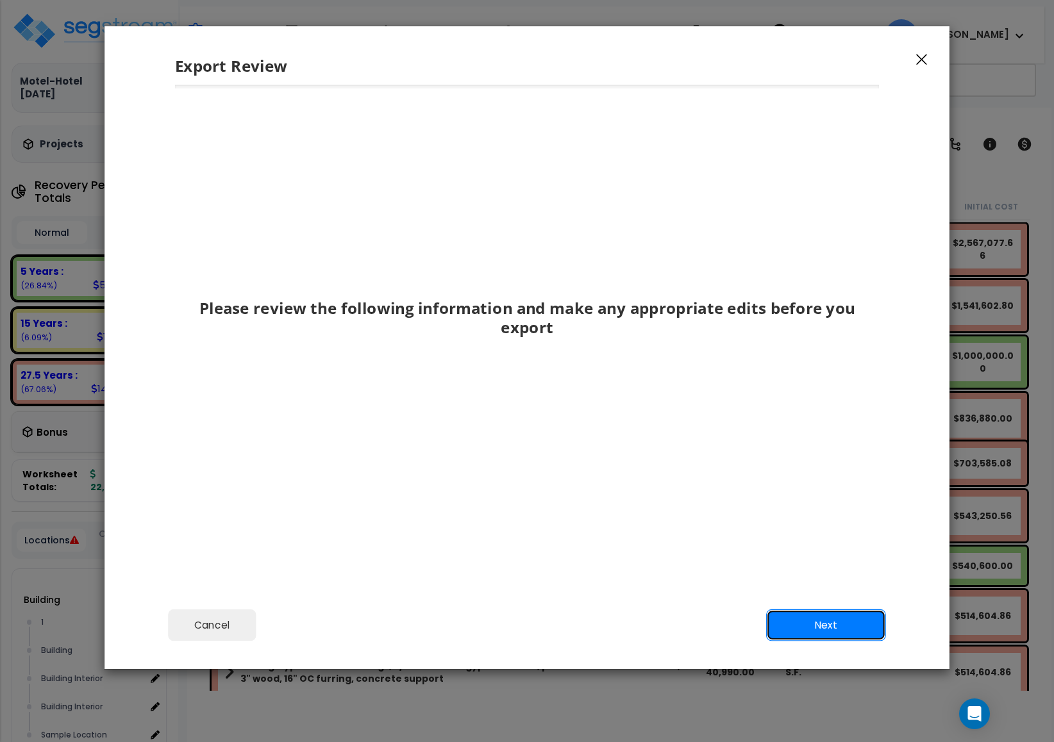
click at [843, 631] on button "Next" at bounding box center [826, 626] width 120 height 32
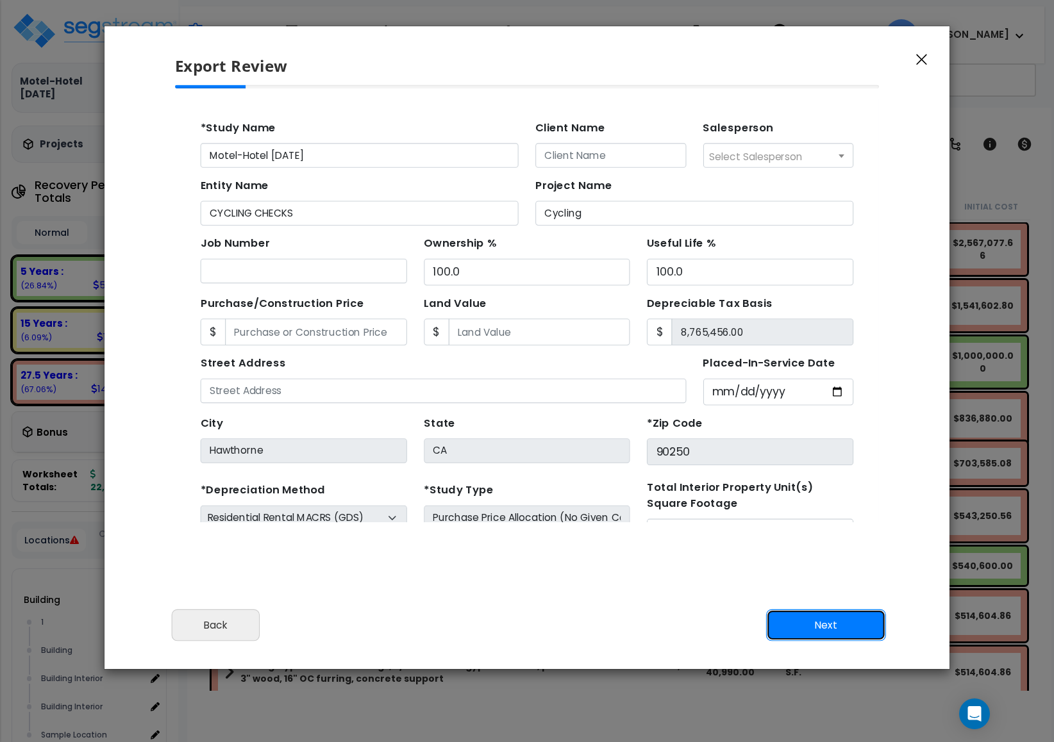
click at [797, 622] on button "Next" at bounding box center [826, 626] width 120 height 32
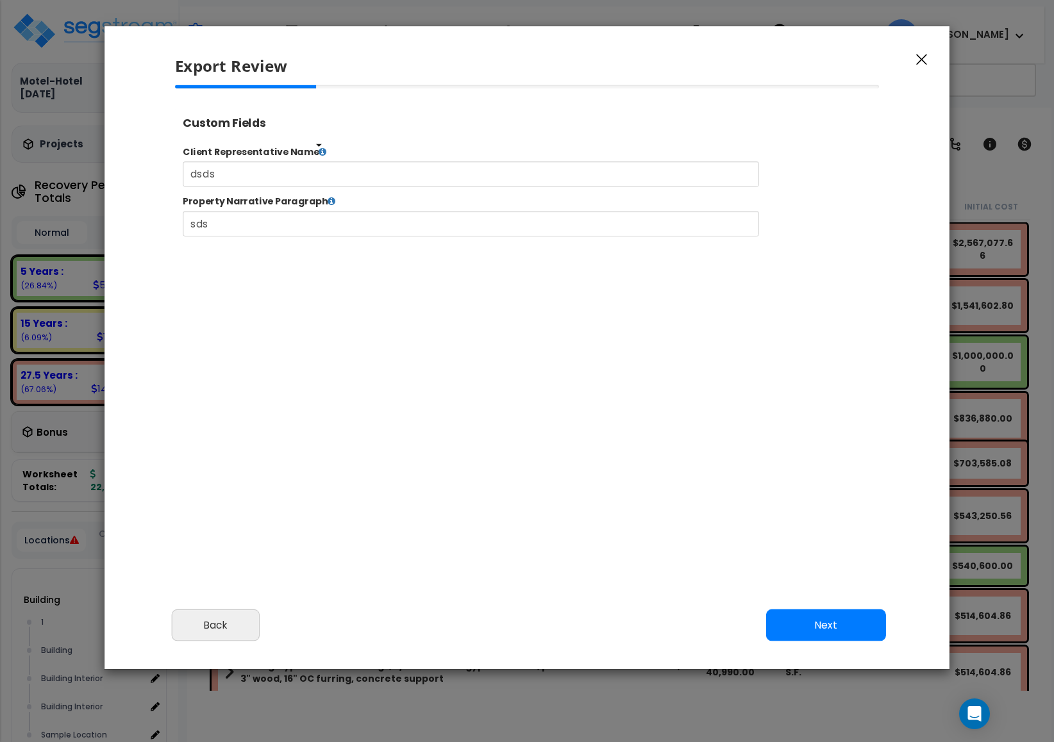
click at [338, 158] on icon at bounding box center [342, 158] width 9 height 10
select select "2024"
click at [338, 156] on icon at bounding box center [342, 158] width 9 height 10
click at [349, 212] on icon at bounding box center [353, 213] width 9 height 10
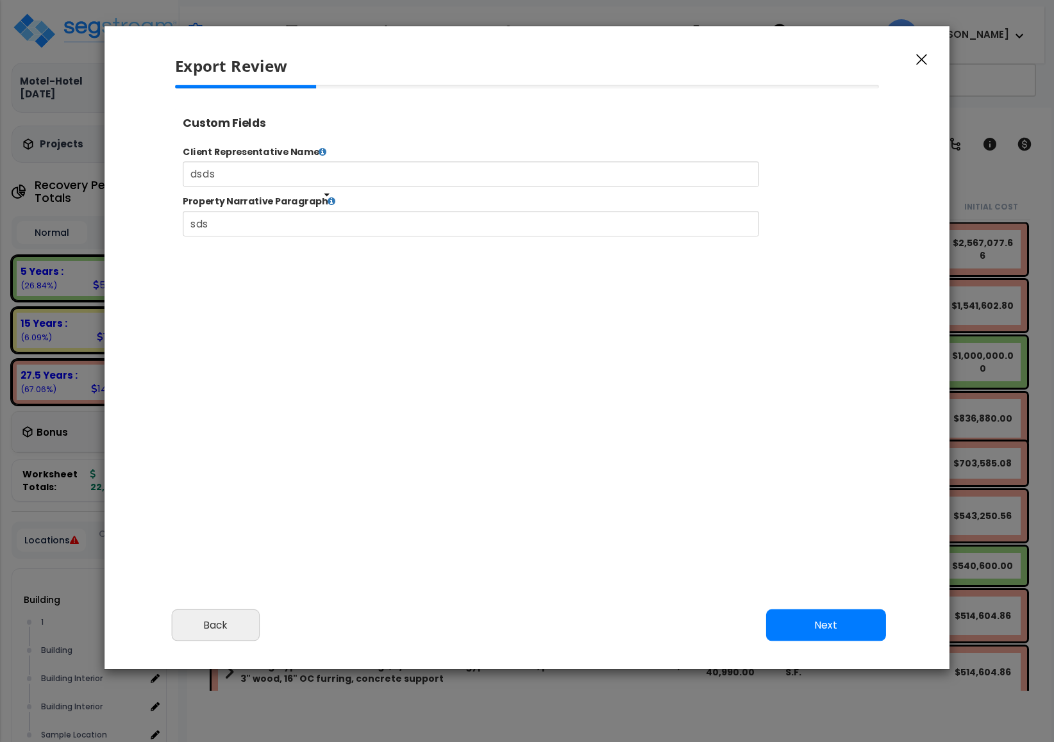
click at [349, 212] on icon at bounding box center [353, 213] width 9 height 10
click at [362, 362] on div at bounding box center [527, 261] width 725 height 353
drag, startPoint x: 246, startPoint y: 179, endPoint x: 187, endPoint y: 204, distance: 64.9
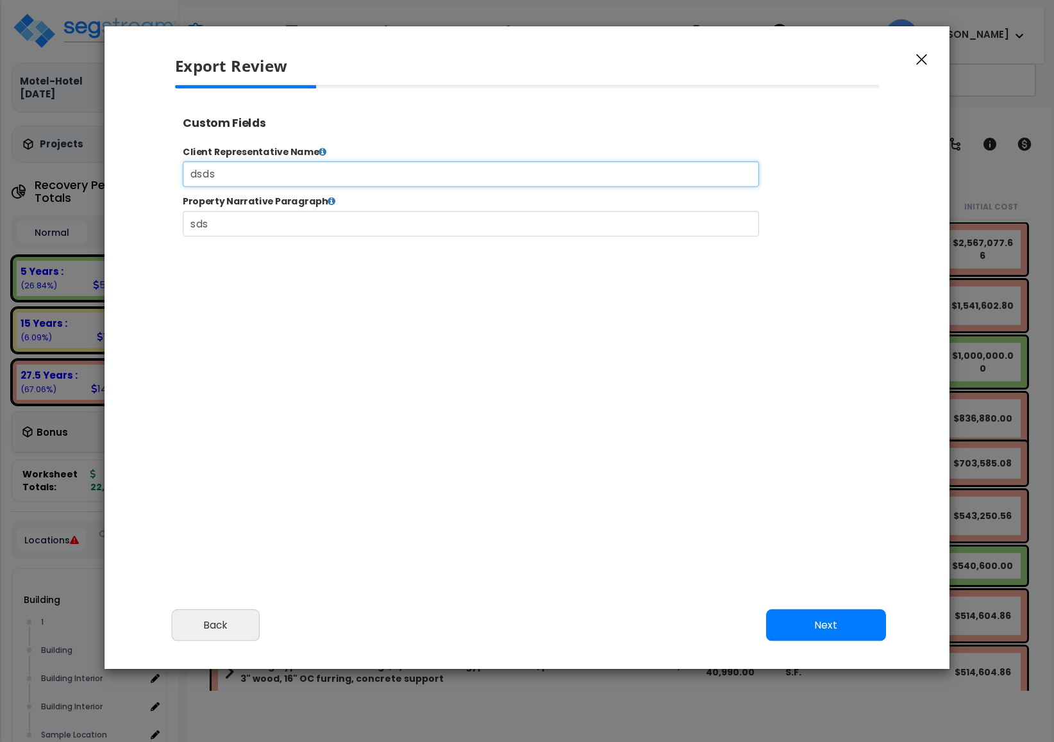
click at [187, 204] on form "Client Representative Name dsds Property Narrative Paragraph sds Submit Go to E…" at bounding box center [578, 202] width 789 height 103
type input "sample1"
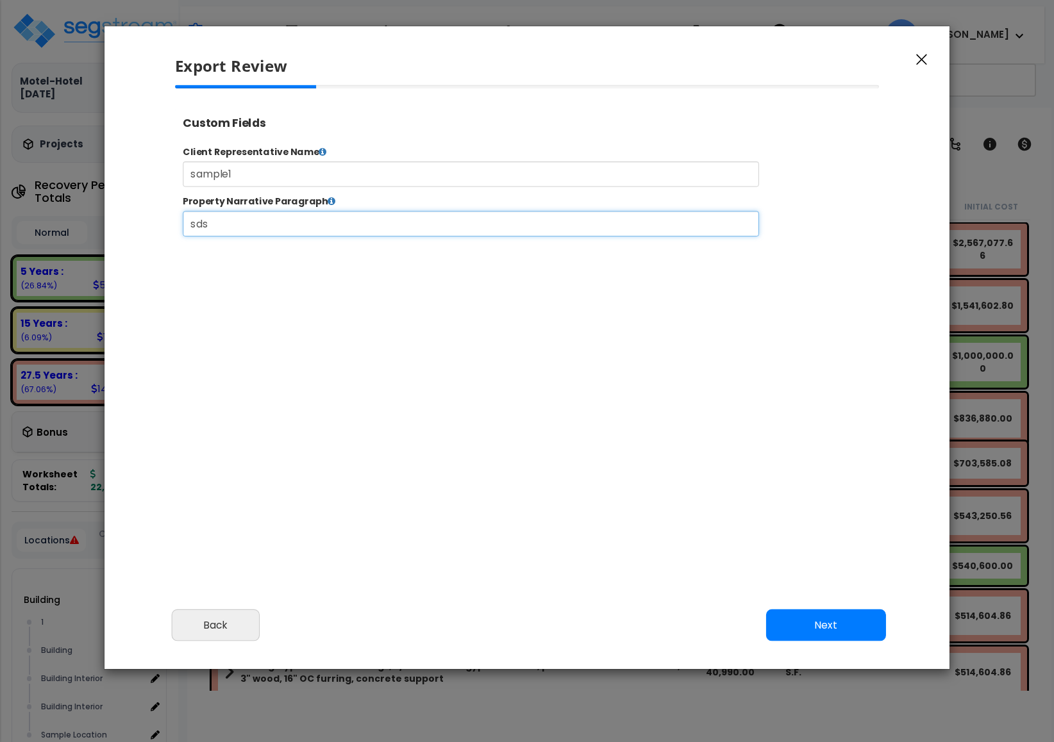
drag, startPoint x: 241, startPoint y: 232, endPoint x: 146, endPoint y: 242, distance: 96.0
click at [175, 242] on html "Toggle navigation Cherry Mae x" at bounding box center [575, 193] width 800 height 166
type input "sample2"
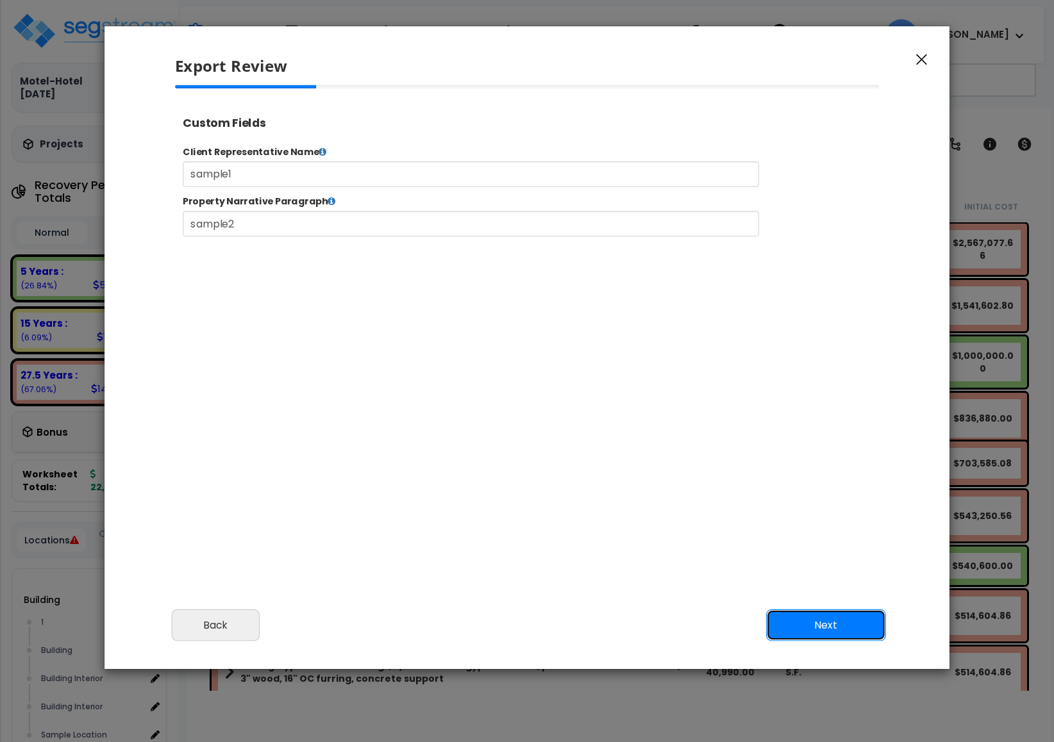
click at [780, 627] on button "Next" at bounding box center [826, 626] width 120 height 32
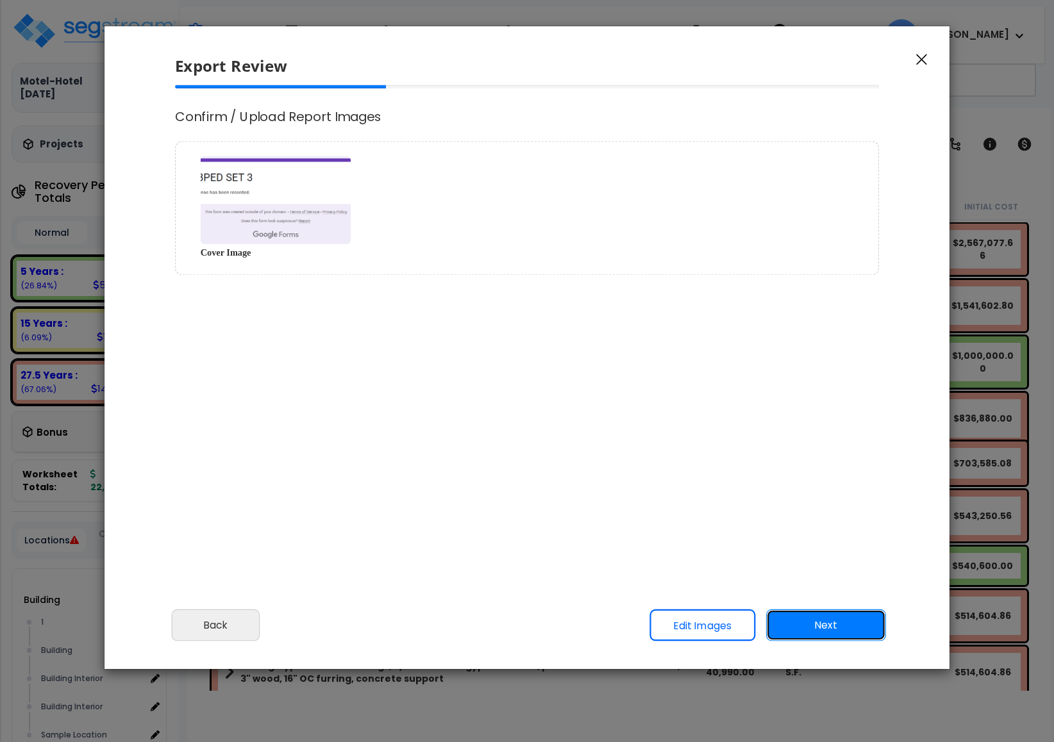
scroll to position [0, 0]
click at [855, 617] on button "Next" at bounding box center [826, 626] width 120 height 32
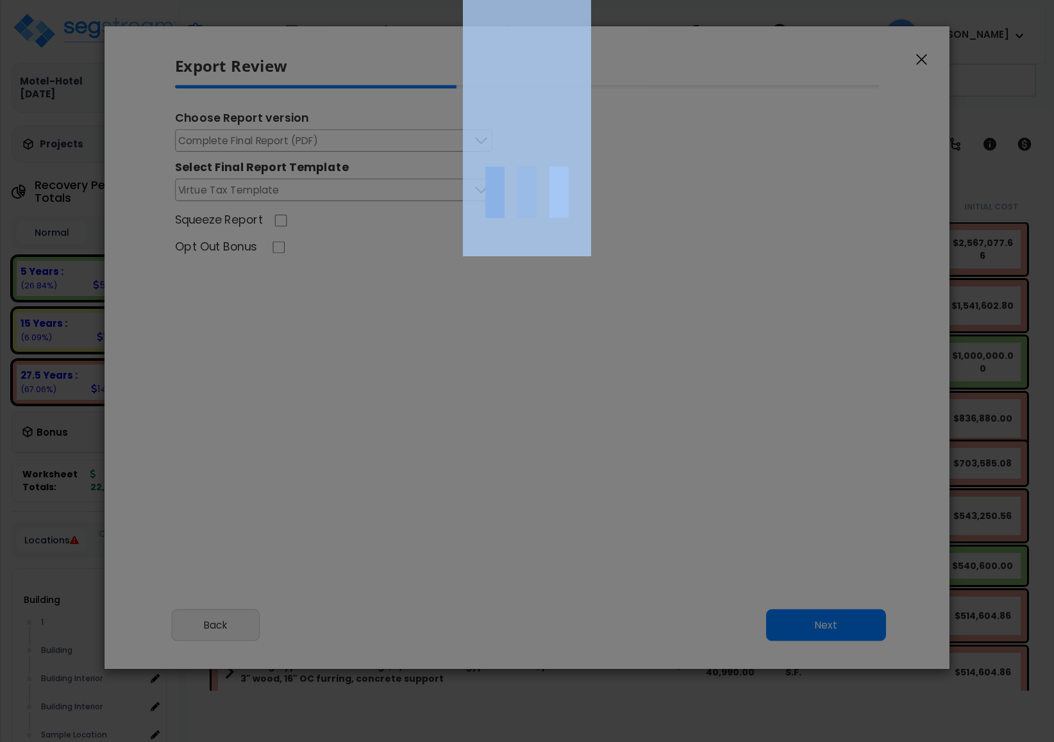
click at [855, 617] on div at bounding box center [527, 371] width 1054 height 742
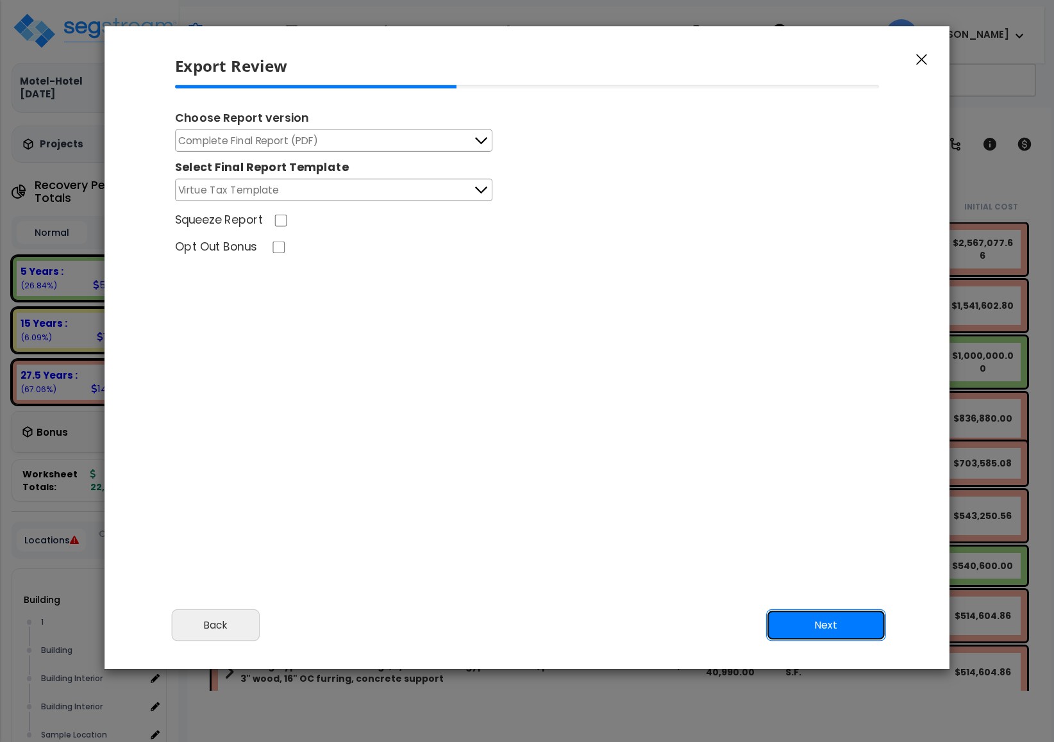
click at [841, 617] on button "Next" at bounding box center [826, 626] width 120 height 32
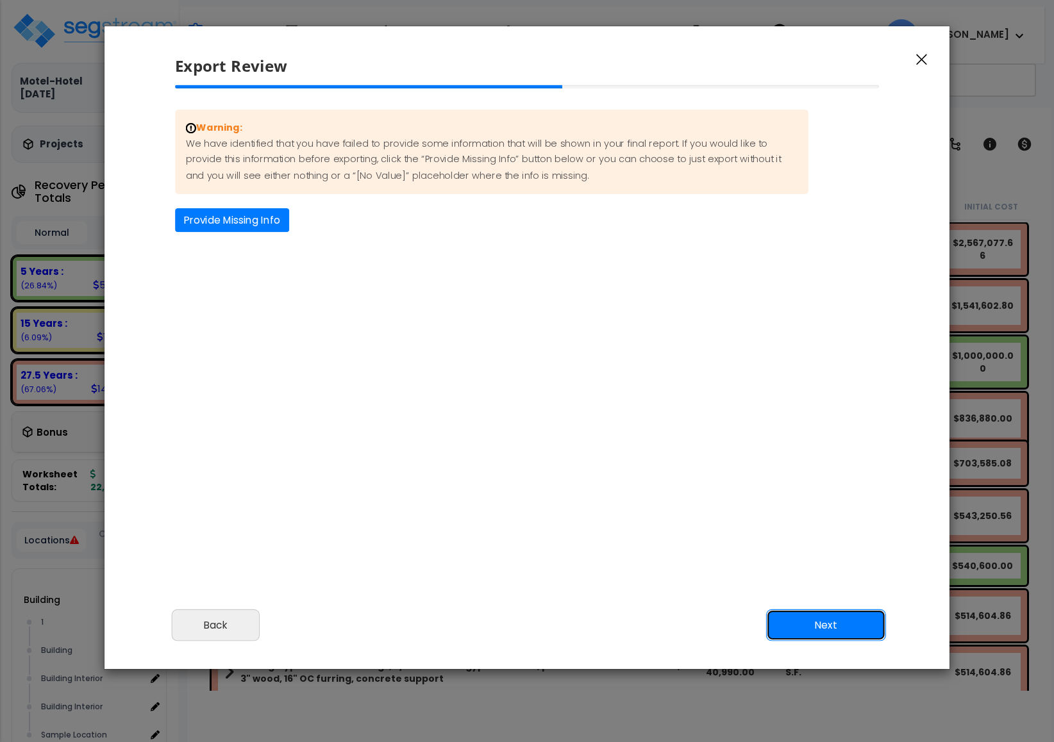
click at [841, 617] on button "Next" at bounding box center [826, 626] width 120 height 32
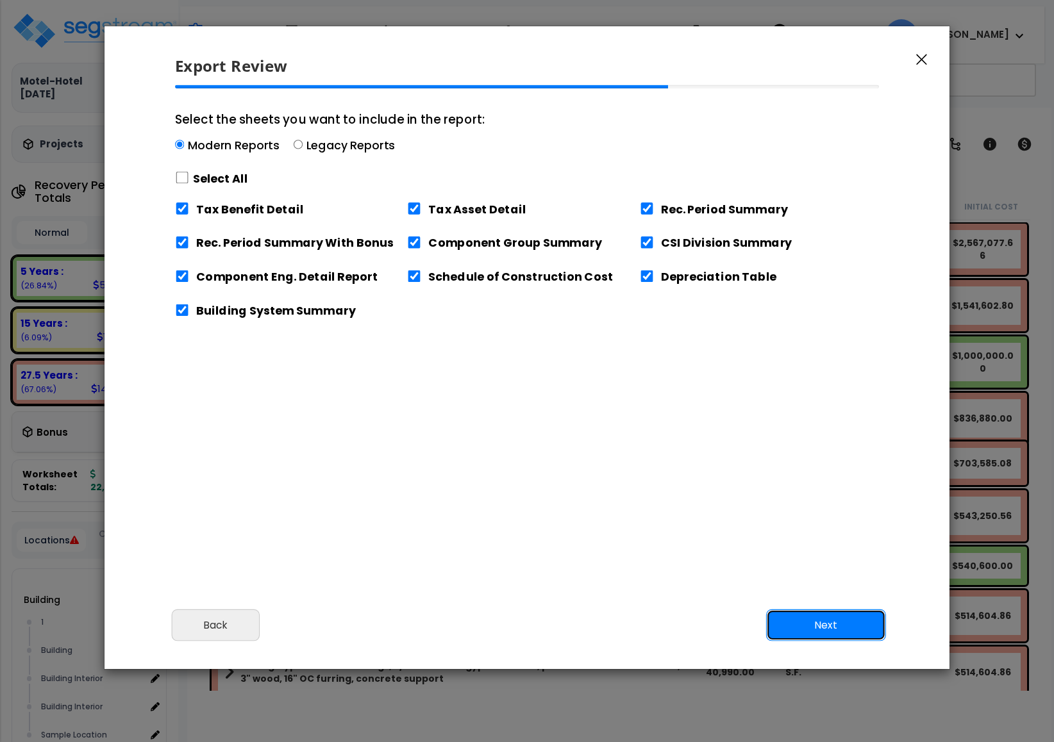
click at [841, 617] on button "Next" at bounding box center [826, 626] width 120 height 32
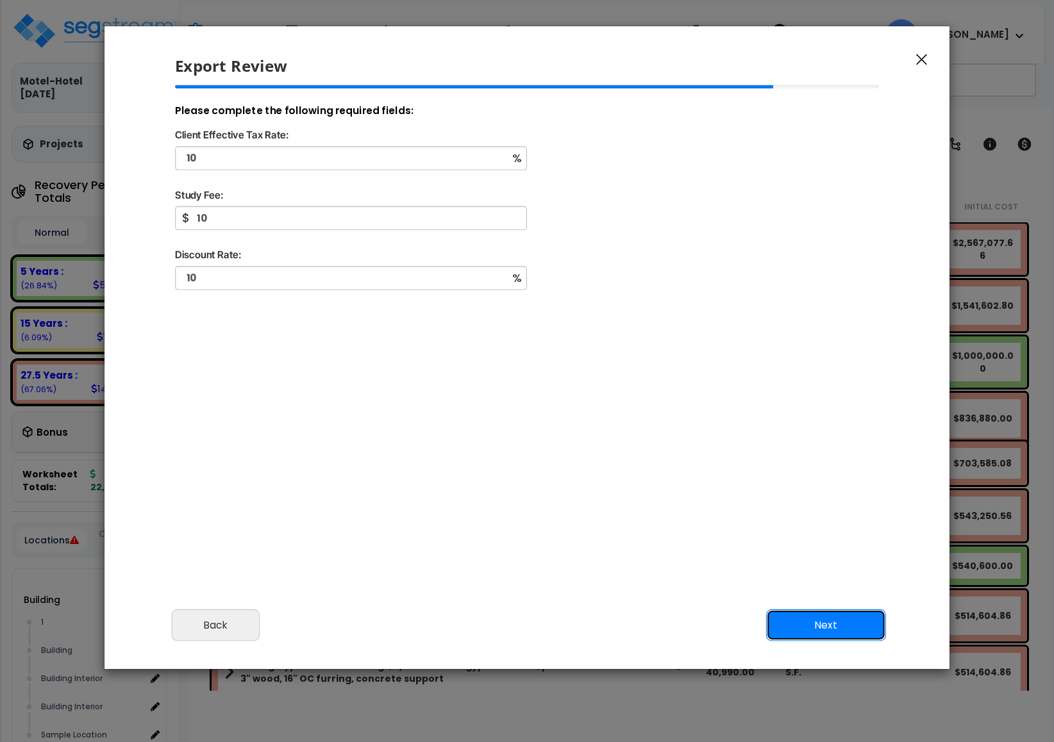
click at [841, 617] on button "Next" at bounding box center [826, 626] width 120 height 32
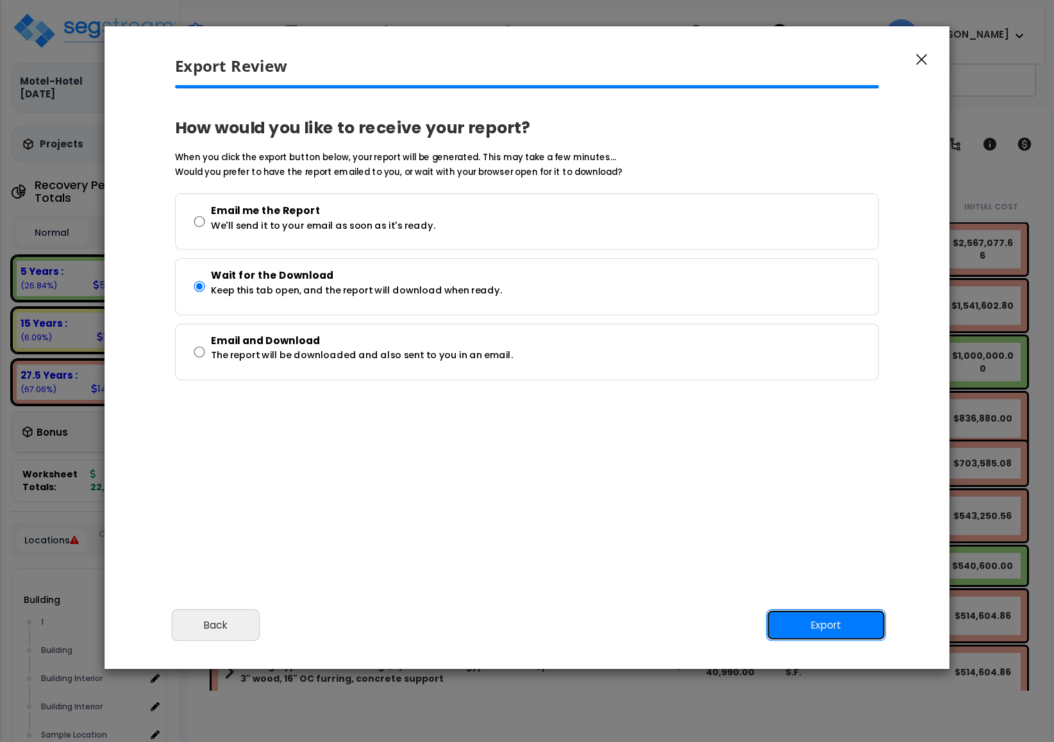
click at [841, 617] on button "Export" at bounding box center [826, 626] width 120 height 32
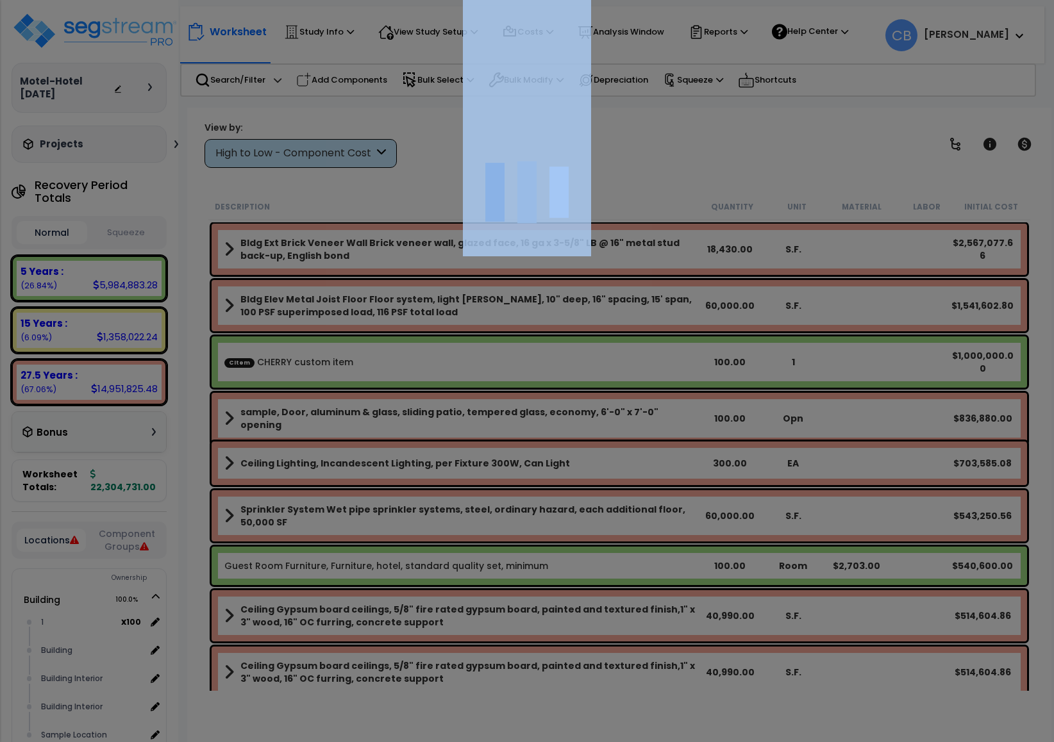
click at [352, 208] on div at bounding box center [527, 371] width 1054 height 742
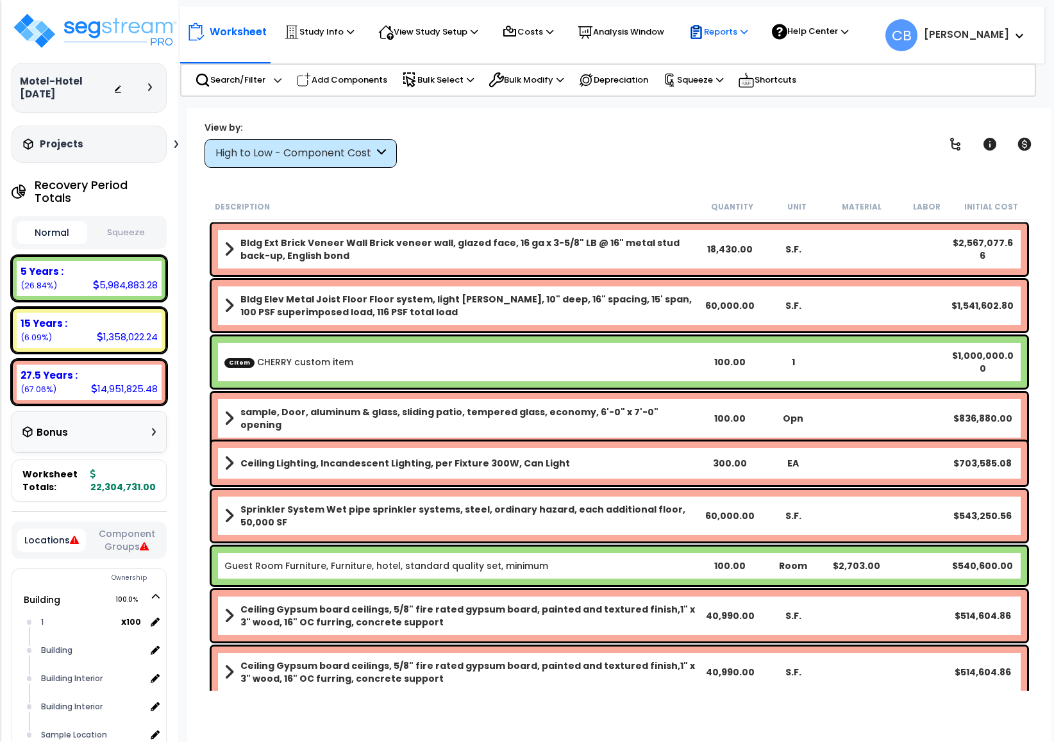
click at [719, 29] on p "Reports" at bounding box center [717, 31] width 59 height 15
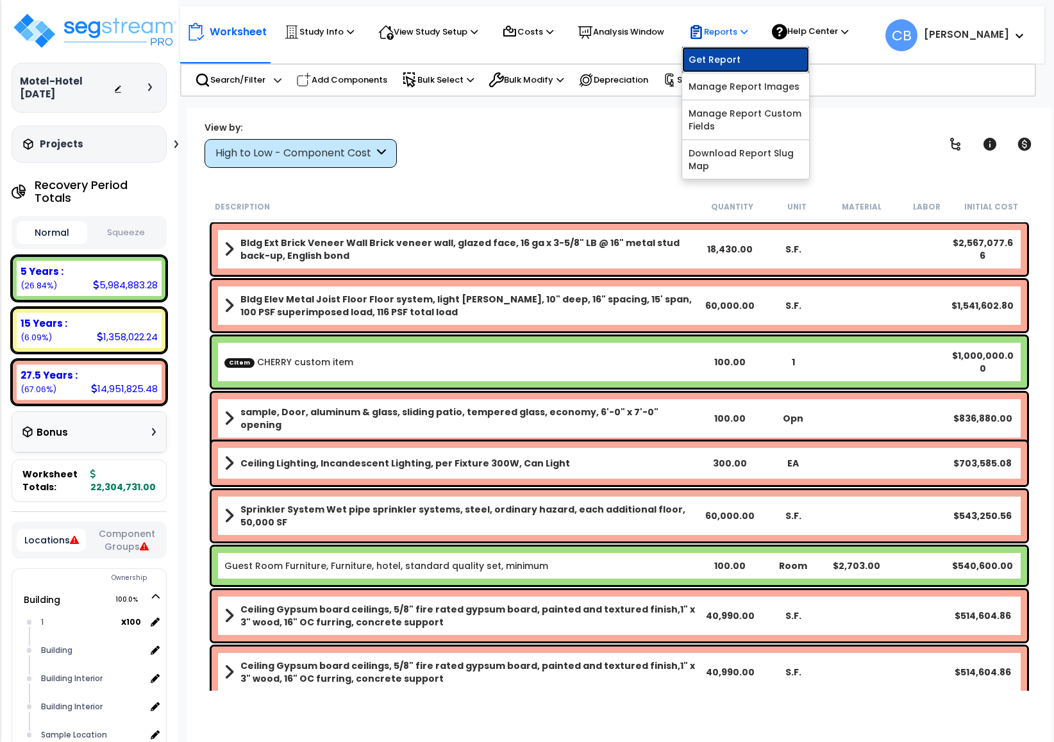
click at [726, 53] on link "Get Report" at bounding box center [745, 60] width 127 height 26
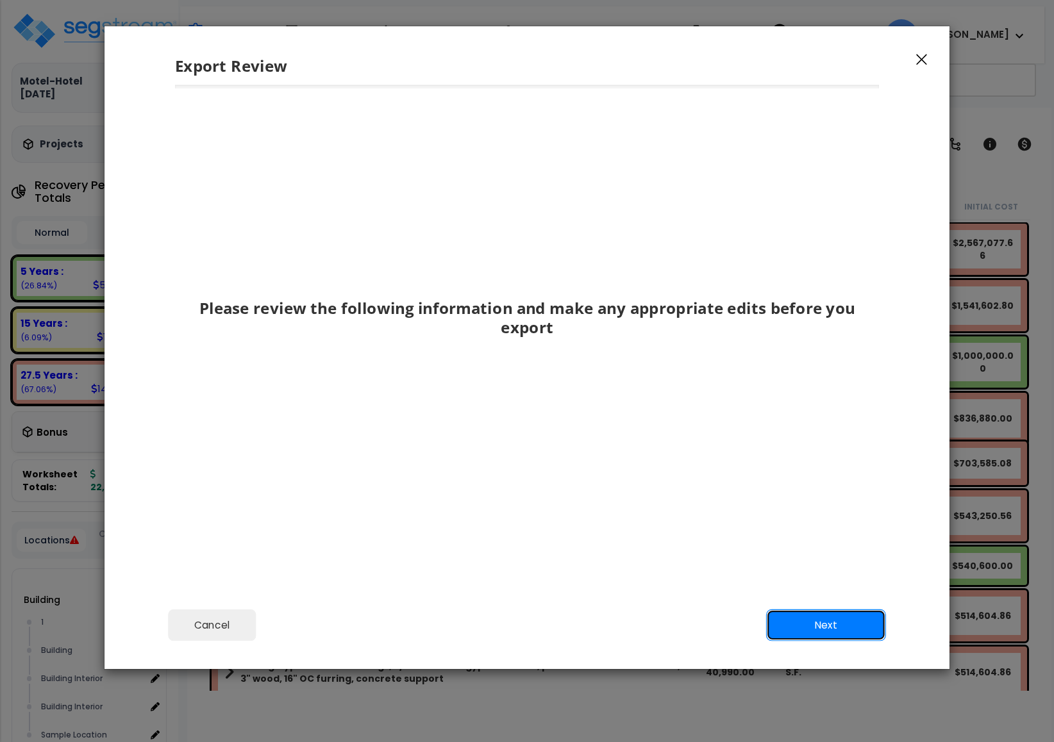
click at [819, 610] on button "Next" at bounding box center [826, 626] width 120 height 32
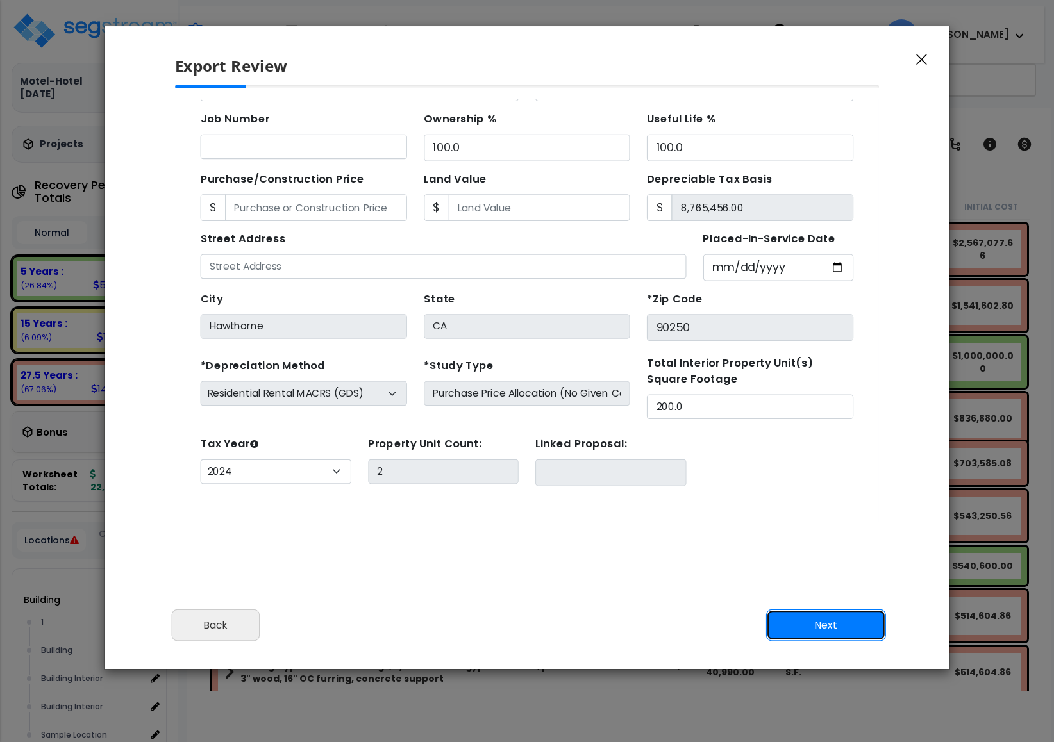
click at [841, 633] on button "Next" at bounding box center [826, 626] width 120 height 32
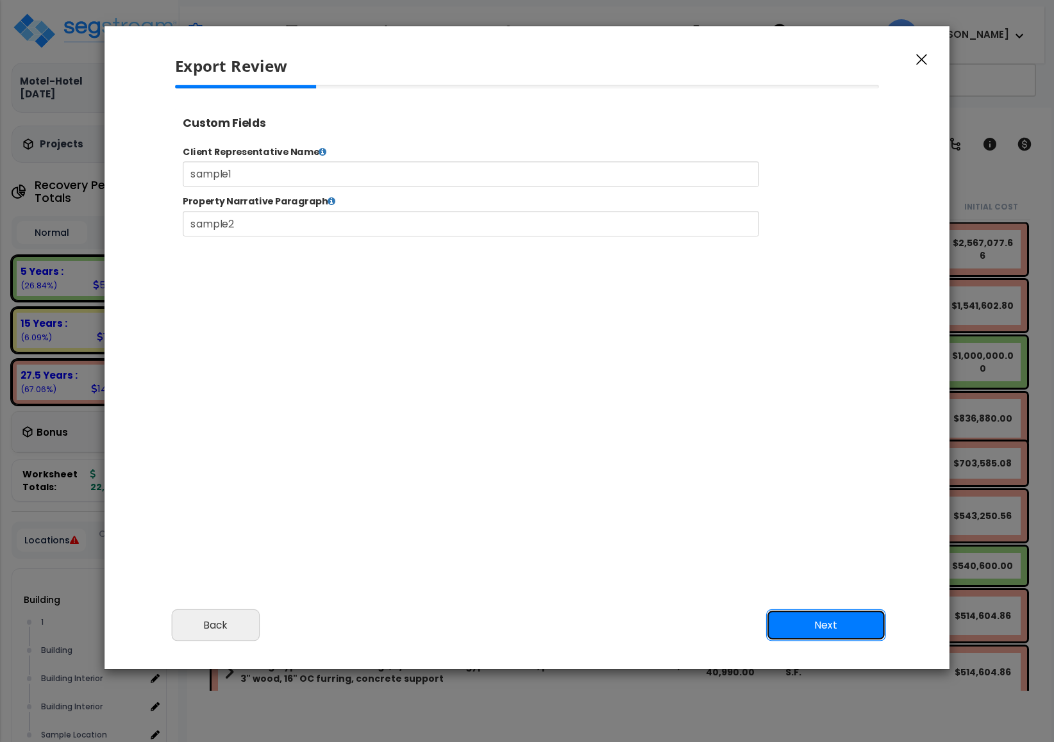
scroll to position [0, 0]
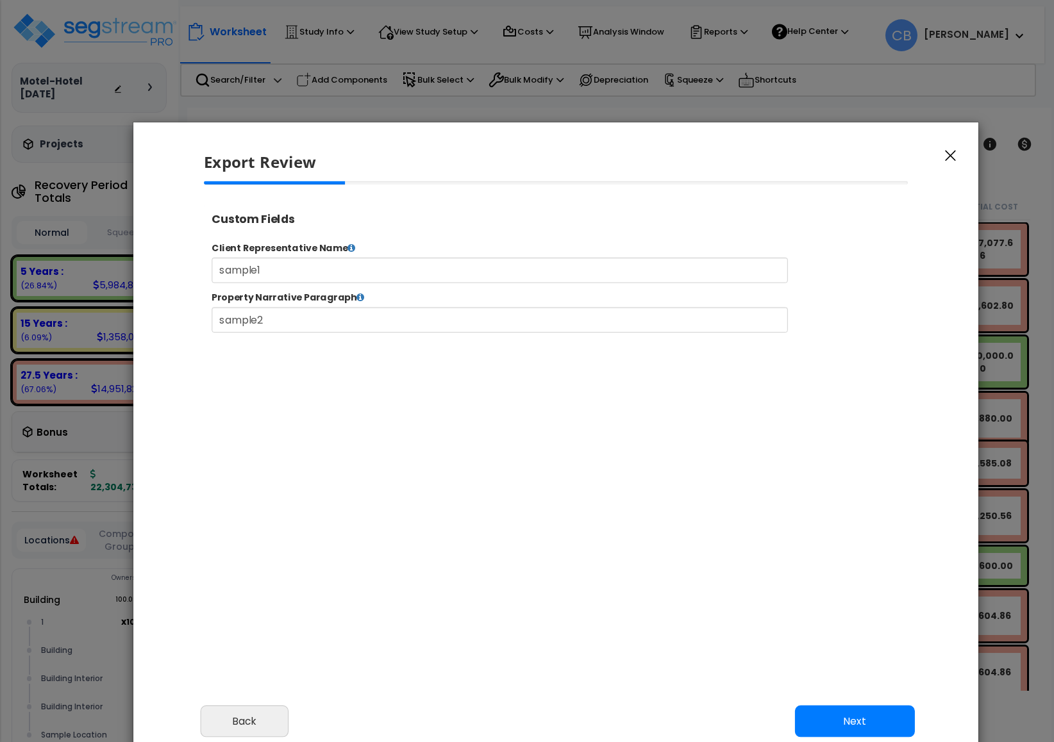
drag, startPoint x: 397, startPoint y: 278, endPoint x: 408, endPoint y: 353, distance: 75.8
click at [424, 371] on div at bounding box center [556, 357] width 725 height 353
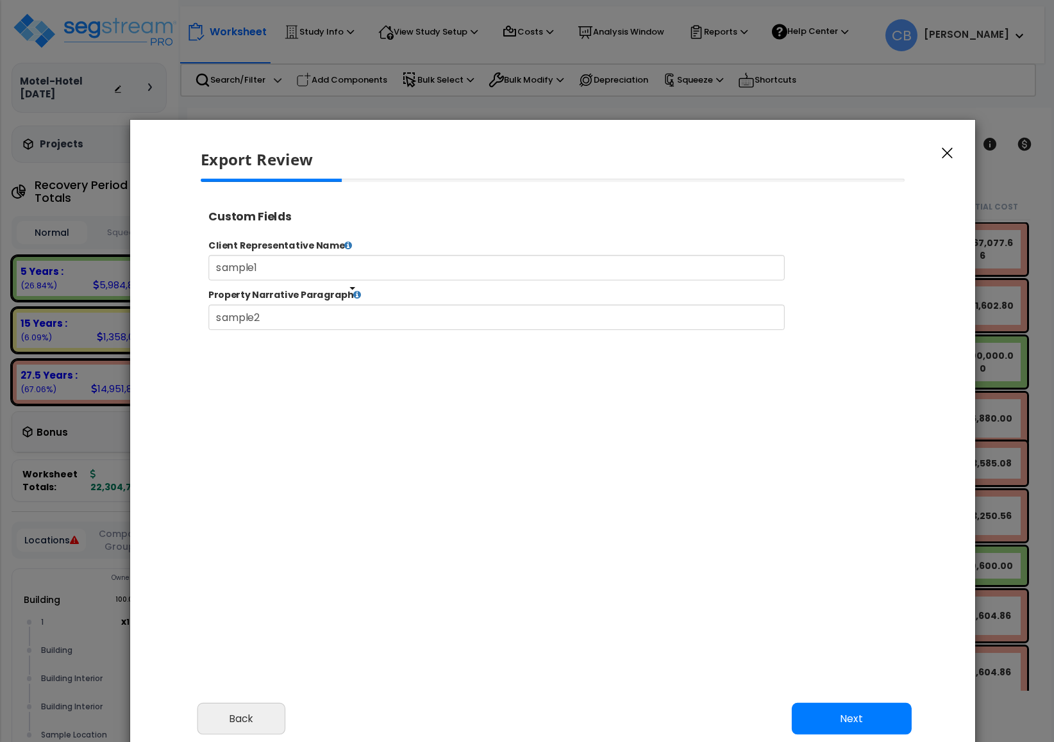
click at [374, 308] on icon at bounding box center [378, 307] width 9 height 10
drag, startPoint x: 308, startPoint y: 430, endPoint x: 253, endPoint y: 67, distance: 366.9
click at [308, 430] on div at bounding box center [552, 355] width 725 height 353
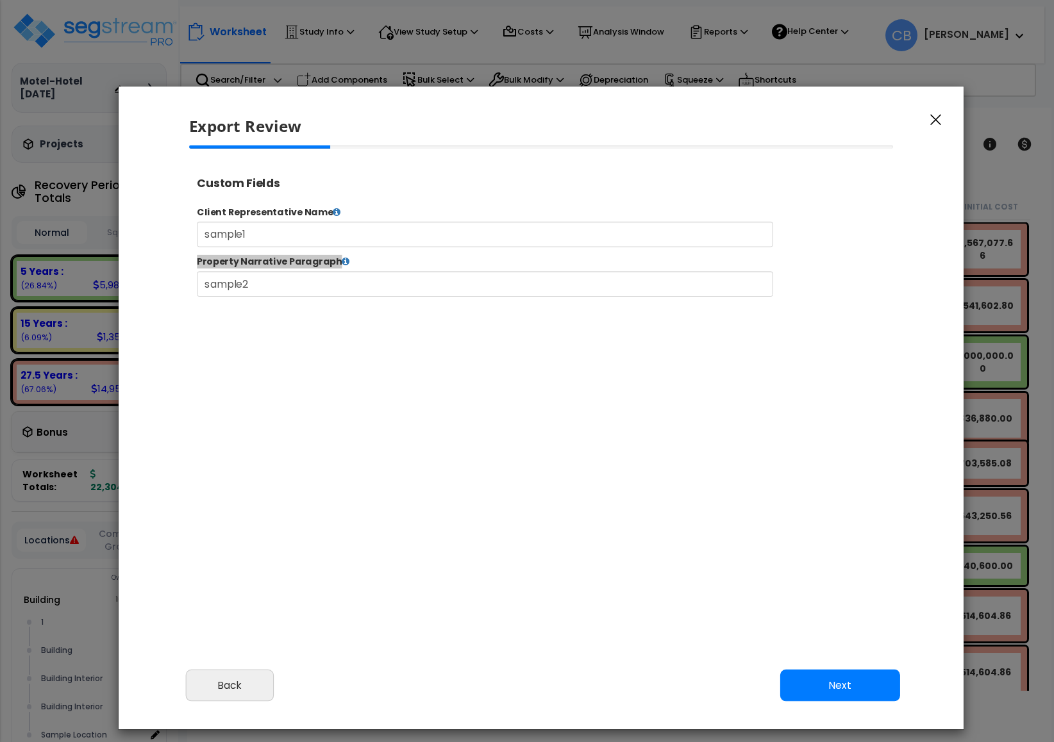
scroll to position [524, 33]
drag, startPoint x: 433, startPoint y: 143, endPoint x: 422, endPoint y: 110, distance: 35.3
click at [422, 110] on div "Export Review" at bounding box center [541, 116] width 845 height 59
select select "2024"
click at [453, 208] on div "Client Representative Name sample1 Property Narrative Paragraph sample2 Submit …" at bounding box center [592, 268] width 808 height 132
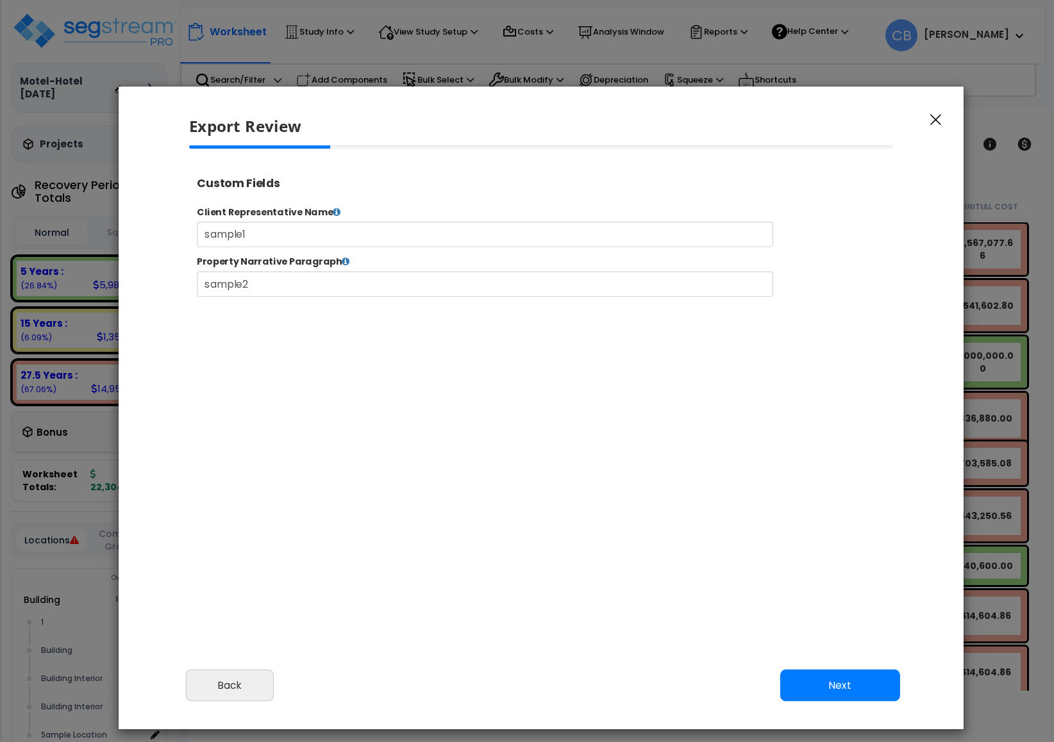
click at [341, 606] on div "Please review the following information and make any appropriate edits before y…" at bounding box center [541, 403] width 845 height 514
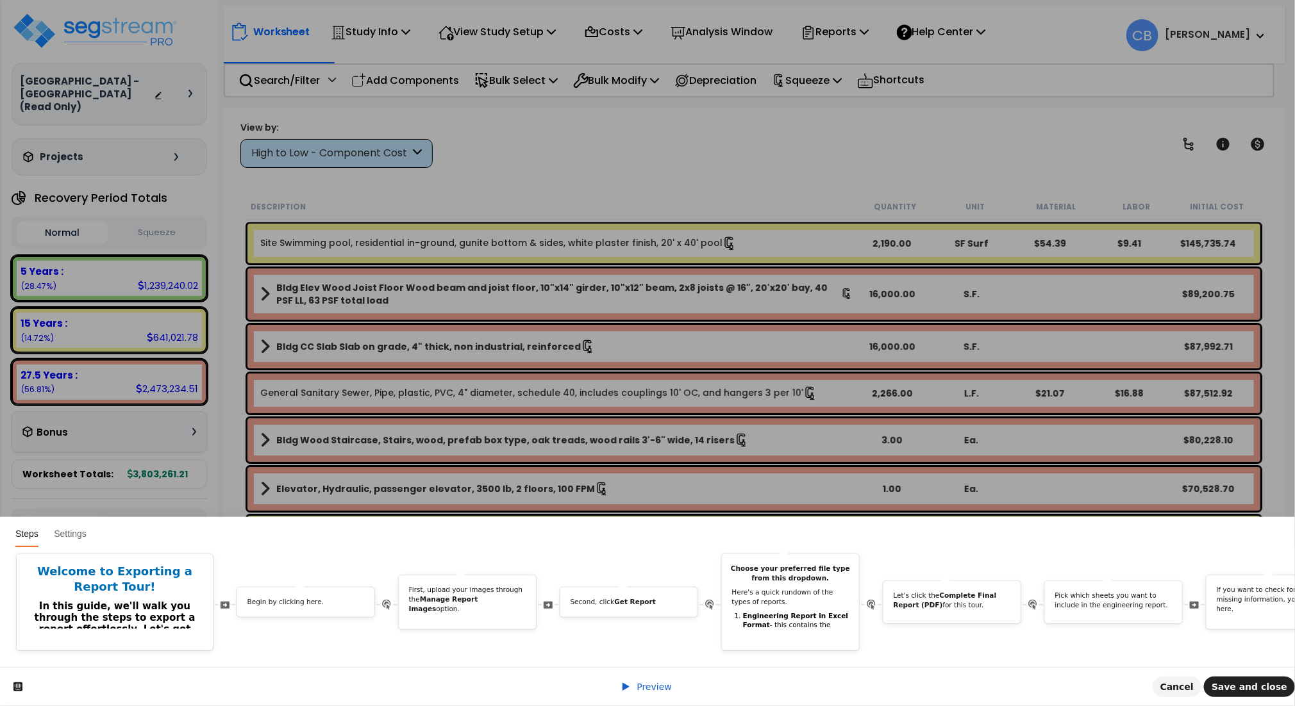
click at [229, 701] on div "Preview Cancel Save and close" at bounding box center [647, 686] width 1295 height 39
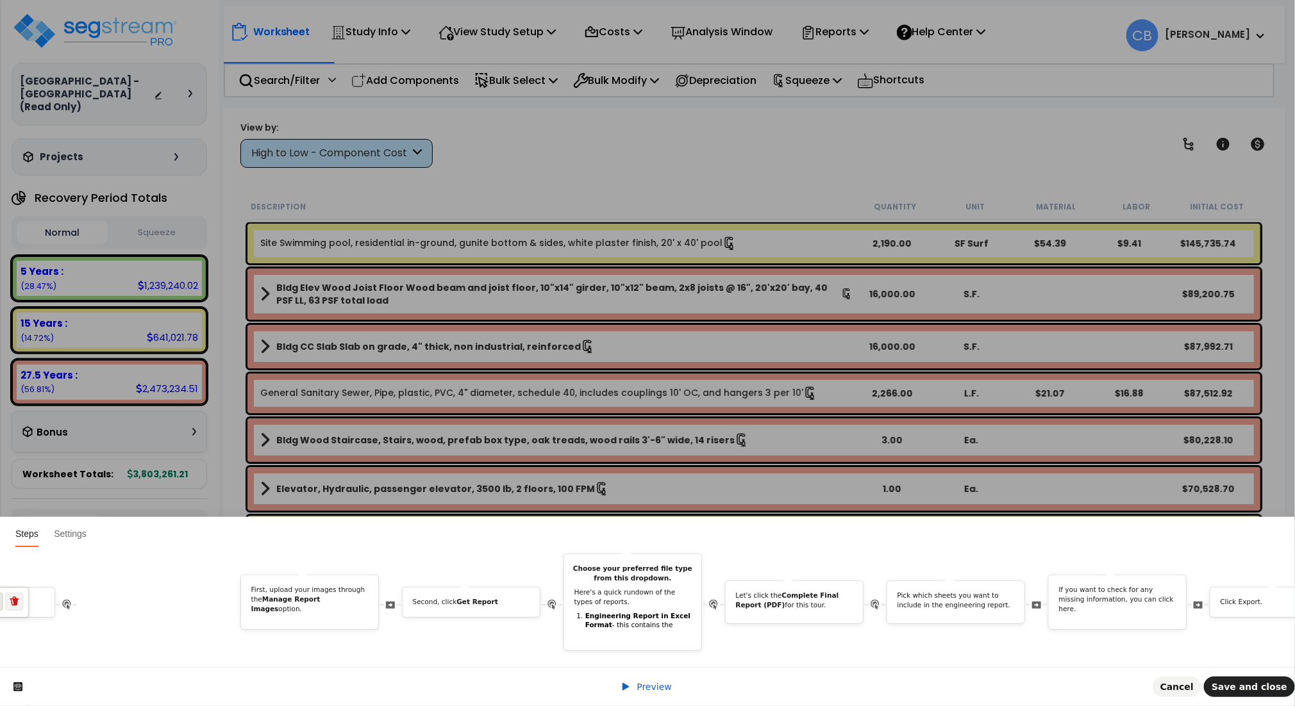
scroll to position [0, 320]
drag, startPoint x: 600, startPoint y: 587, endPoint x: 510, endPoint y: 612, distance: 93.2
click at [510, 612] on div "Welcome to Exporting a Report Tour! In this guide, we'll walk you through the s…" at bounding box center [1032, 602] width 2673 height 97
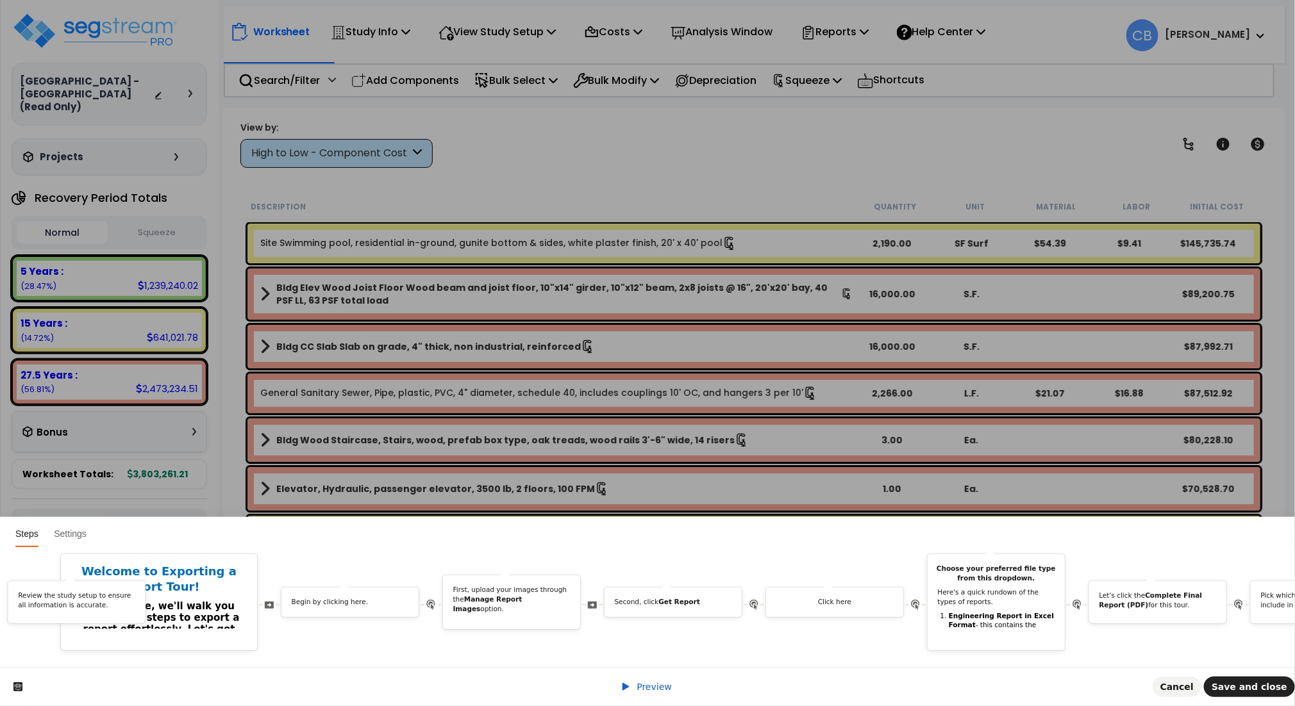
scroll to position [0, 106]
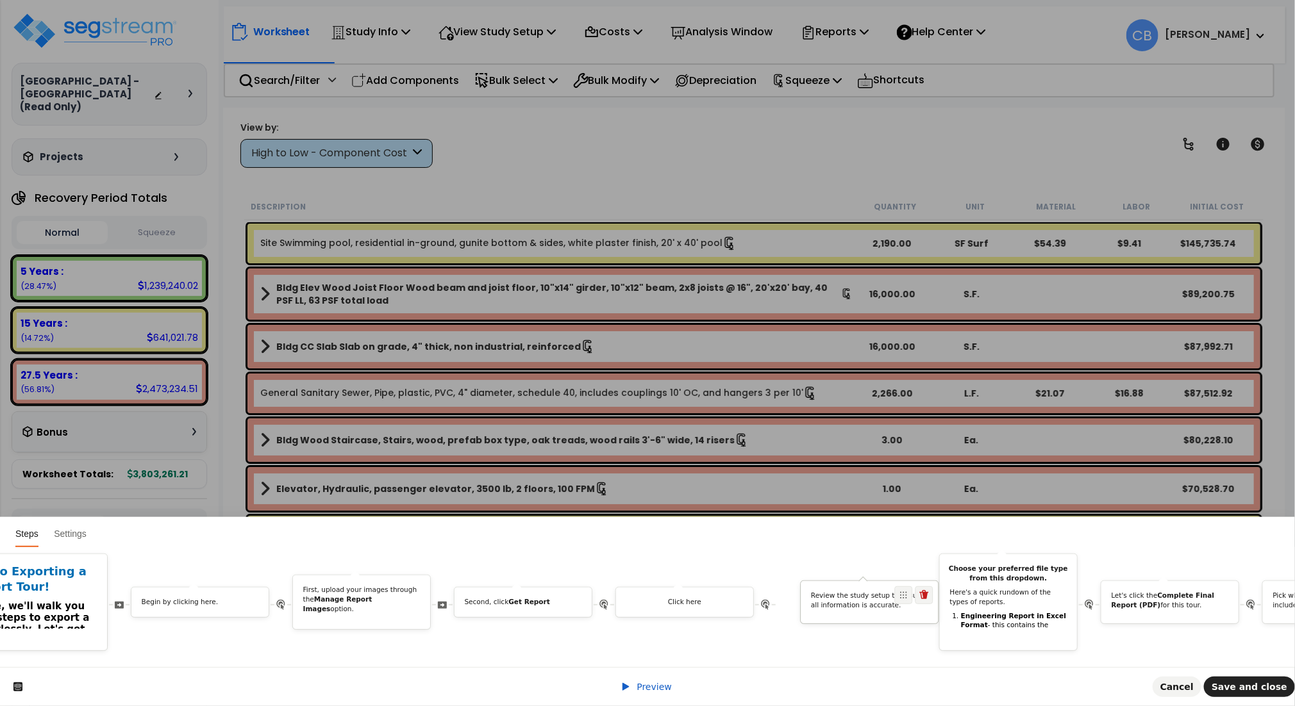
drag, startPoint x: 765, startPoint y: 585, endPoint x: 885, endPoint y: 608, distance: 121.3
click at [885, 608] on div "Review the study setup to ensure all information is accurate." at bounding box center [870, 602] width 138 height 43
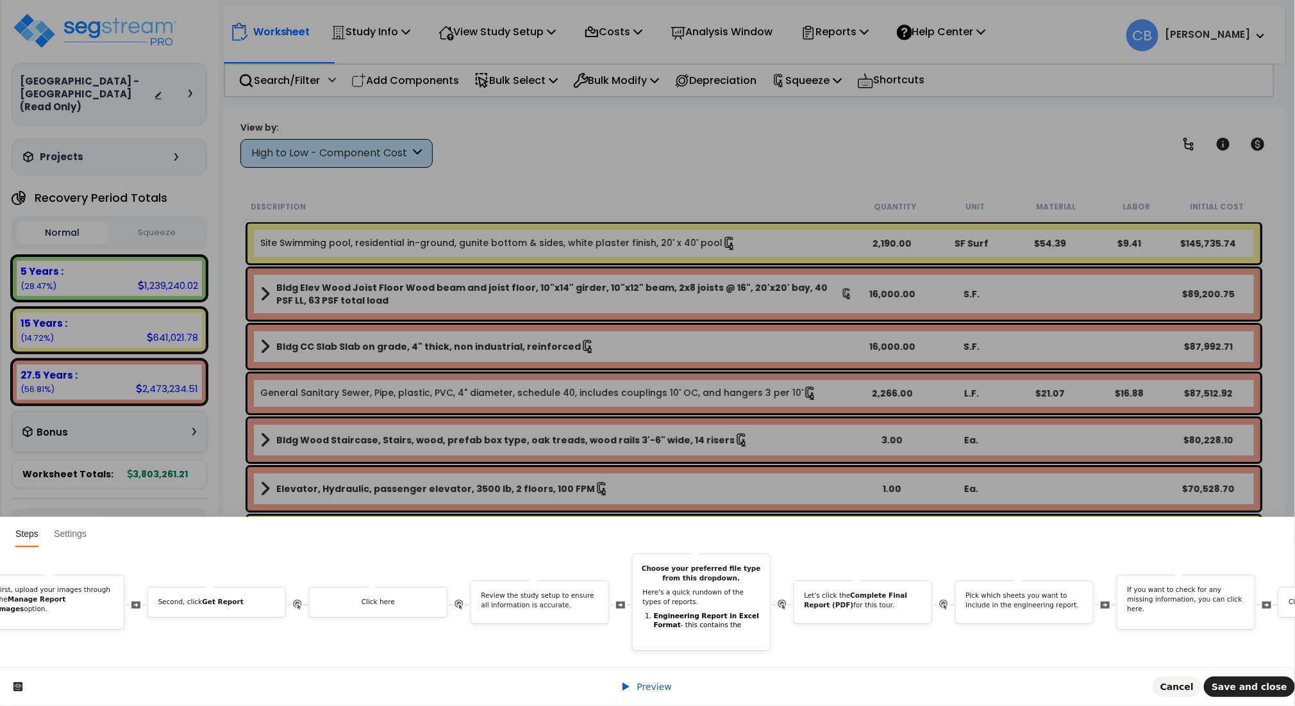
scroll to position [0, 464]
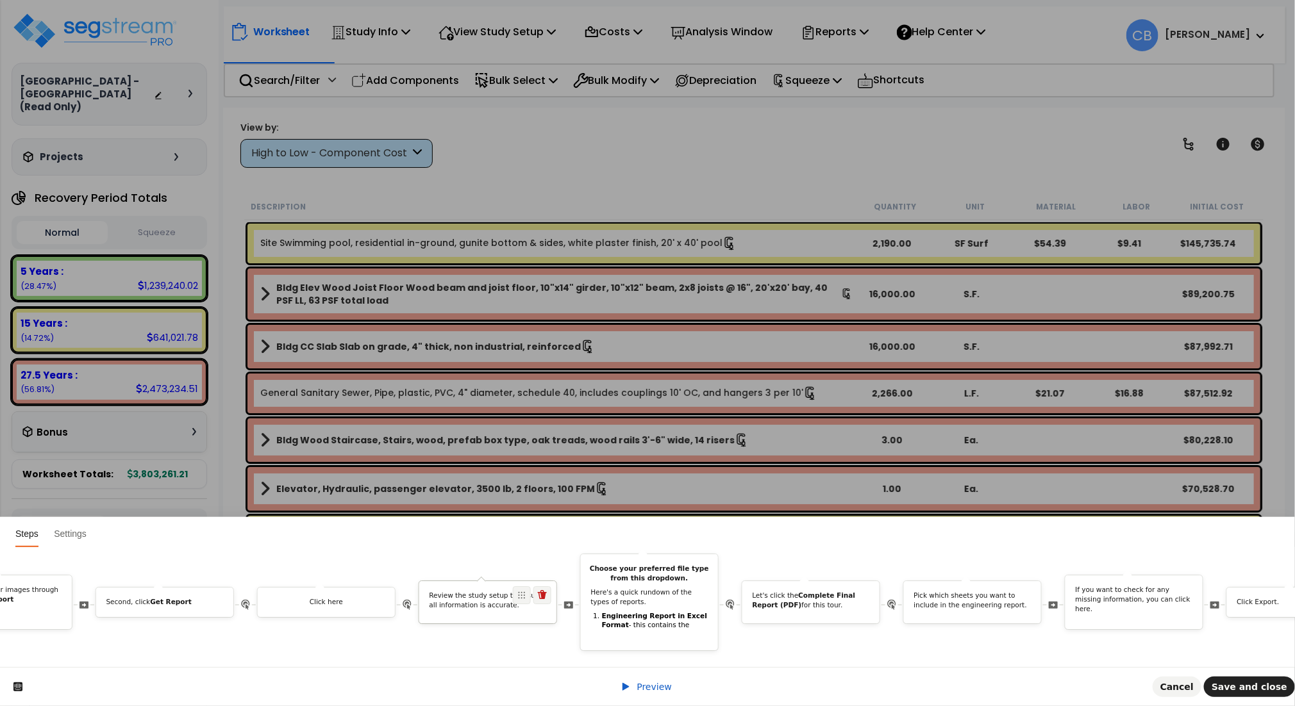
click at [502, 597] on div "Review the study setup to ensure all information is accurate." at bounding box center [487, 604] width 137 height 24
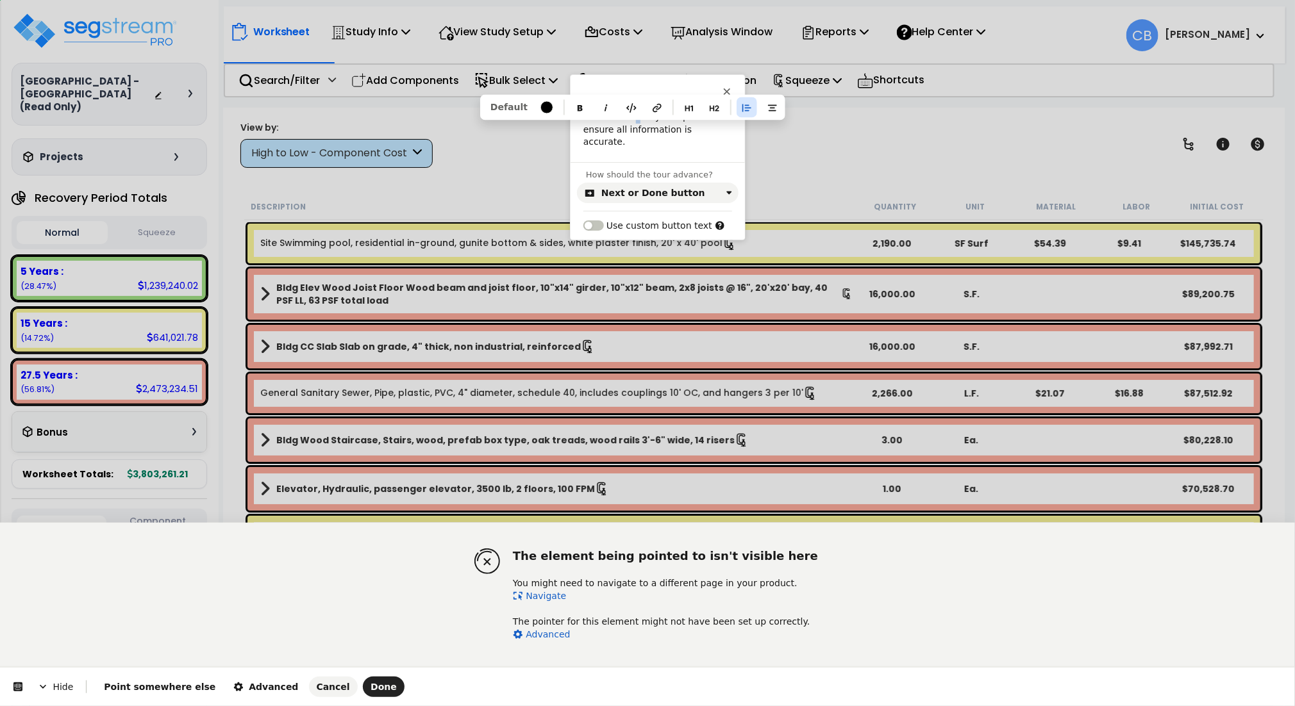
click at [628, 115] on p "Review the study setup to ensure all information is accurate." at bounding box center [657, 130] width 149 height 38
click at [653, 118] on p "Review the Study setup to ensure all information is accurate." at bounding box center [657, 130] width 149 height 38
drag, startPoint x: 626, startPoint y: 115, endPoint x: 673, endPoint y: 119, distance: 47.6
click at [673, 119] on p "Review the Study Setup to ensure all information is accurate." at bounding box center [657, 130] width 149 height 38
click at [679, 120] on p "Review the Study Setup to ensure all information is accurate." at bounding box center [657, 130] width 149 height 38
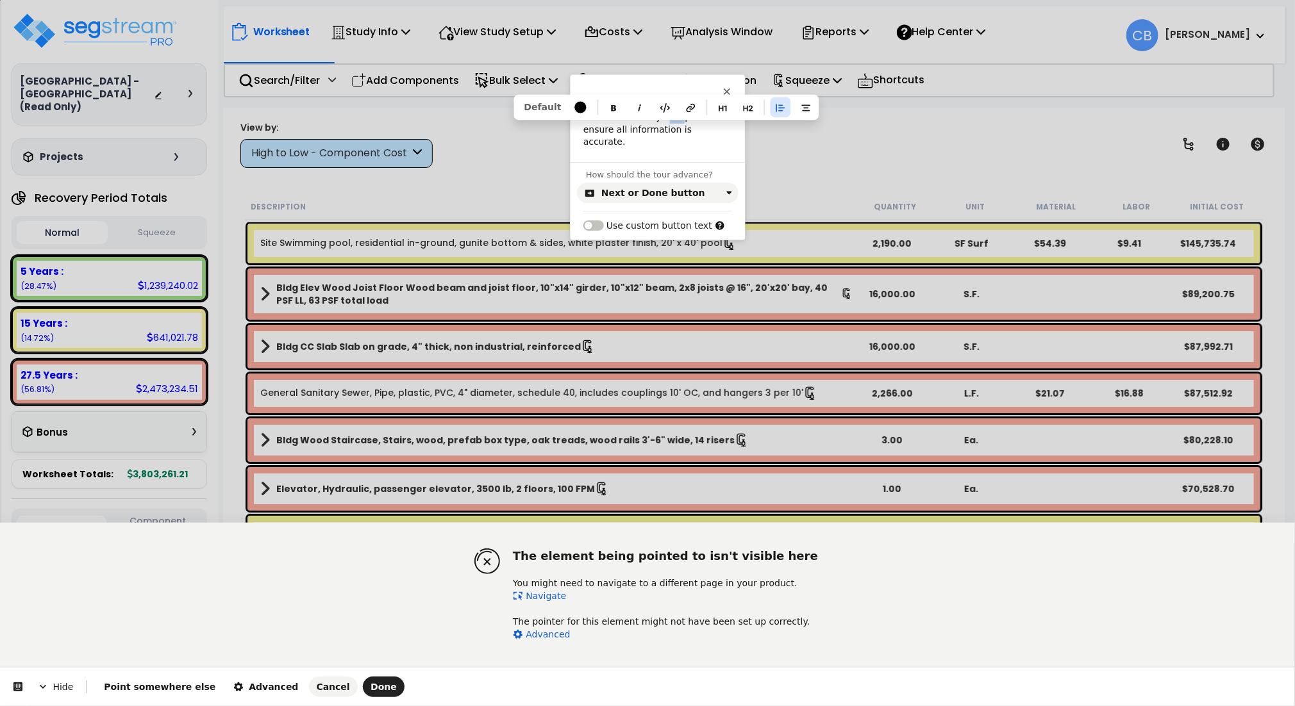
drag, startPoint x: 672, startPoint y: 118, endPoint x: 656, endPoint y: 115, distance: 16.2
click at [656, 115] on p "Review the Study Setup to ensure all information is accurate." at bounding box center [657, 130] width 149 height 38
drag, startPoint x: 673, startPoint y: 119, endPoint x: 628, endPoint y: 114, distance: 45.8
click at [628, 114] on p "Review the Study Setup to ensure all information is accurate." at bounding box center [657, 130] width 149 height 38
drag, startPoint x: 592, startPoint y: 102, endPoint x: 633, endPoint y: 129, distance: 49.4
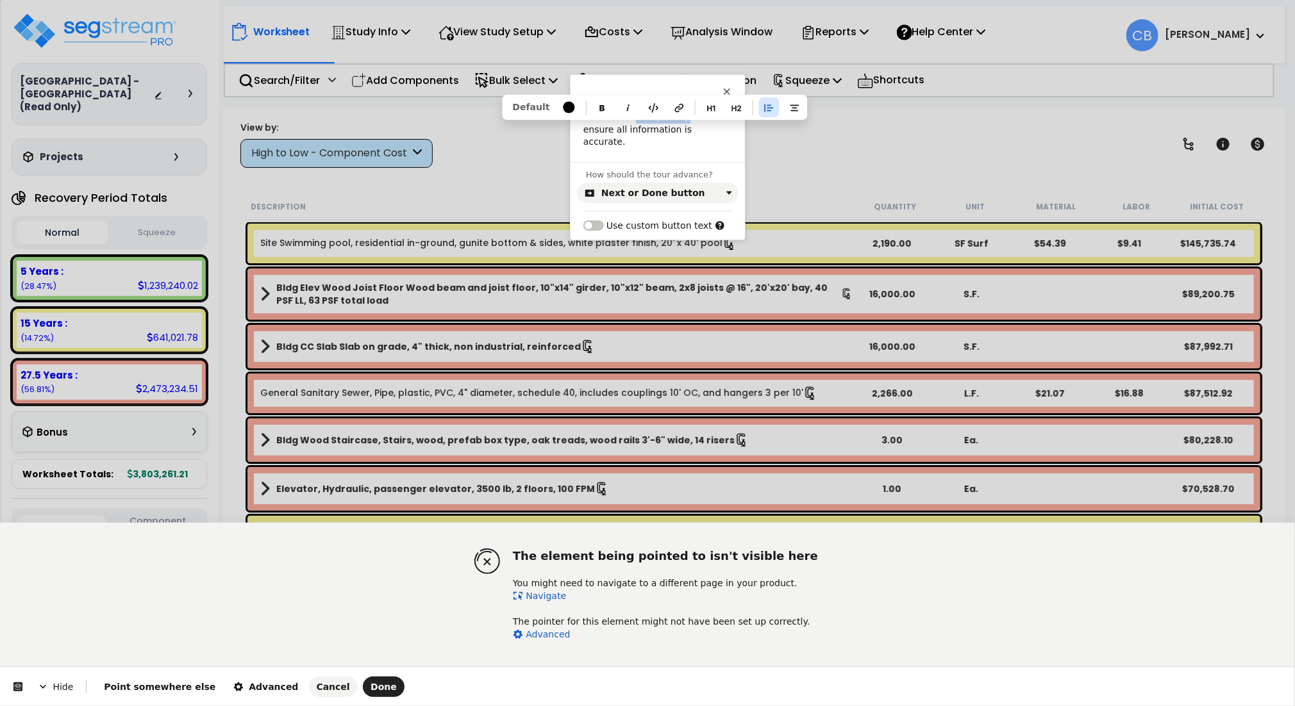
click at [595, 101] on button "button" at bounding box center [602, 107] width 21 height 21
click at [650, 138] on div "Review the Study Setup to ensure all information is accurate. Default" at bounding box center [658, 136] width 174 height 51
click at [371, 682] on span "Done" at bounding box center [384, 687] width 26 height 10
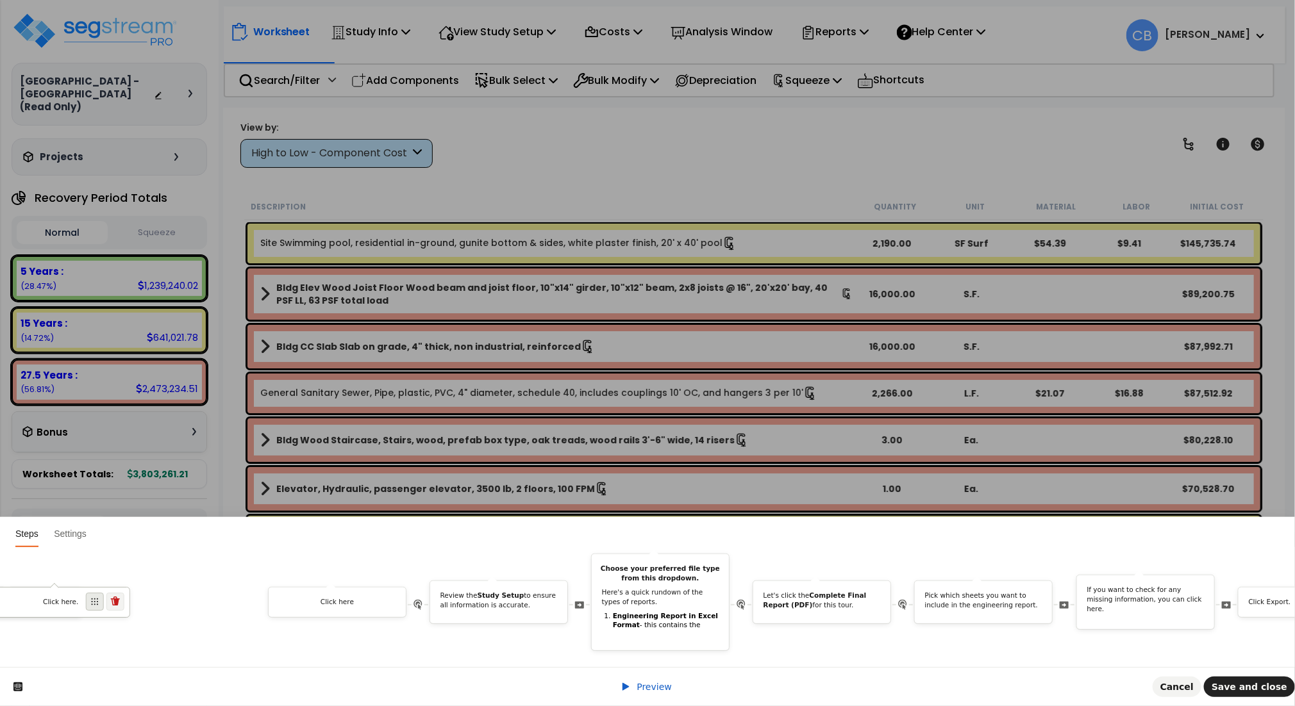
scroll to position [0, 535]
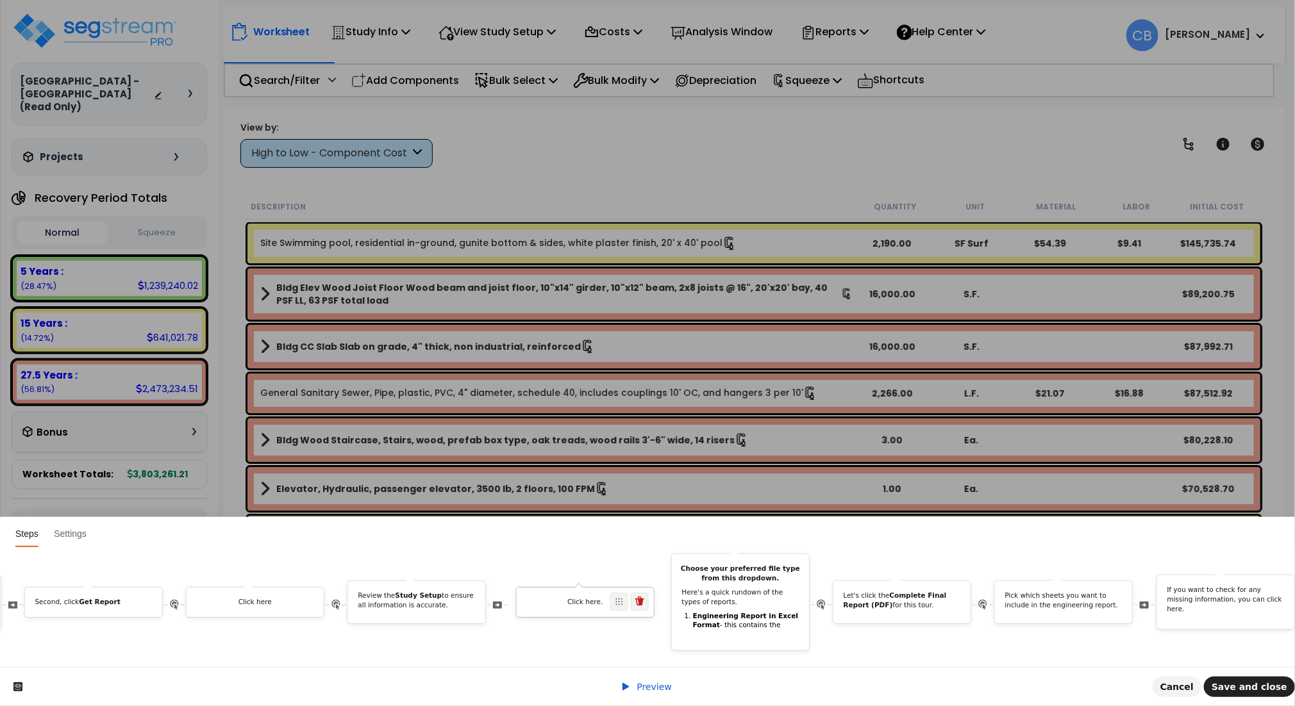
drag, startPoint x: 931, startPoint y: 587, endPoint x: 631, endPoint y: 599, distance: 300.2
click at [631, 599] on div "Click here." at bounding box center [585, 602] width 138 height 31
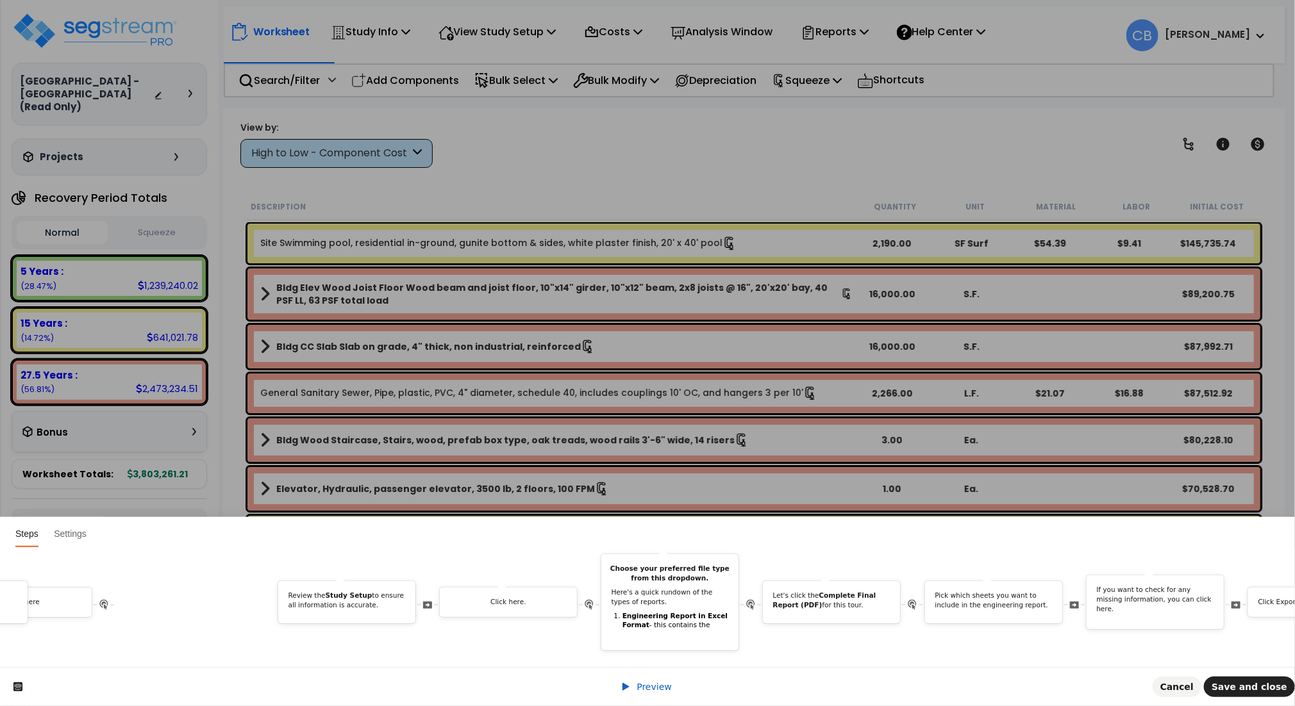
scroll to position [0, 755]
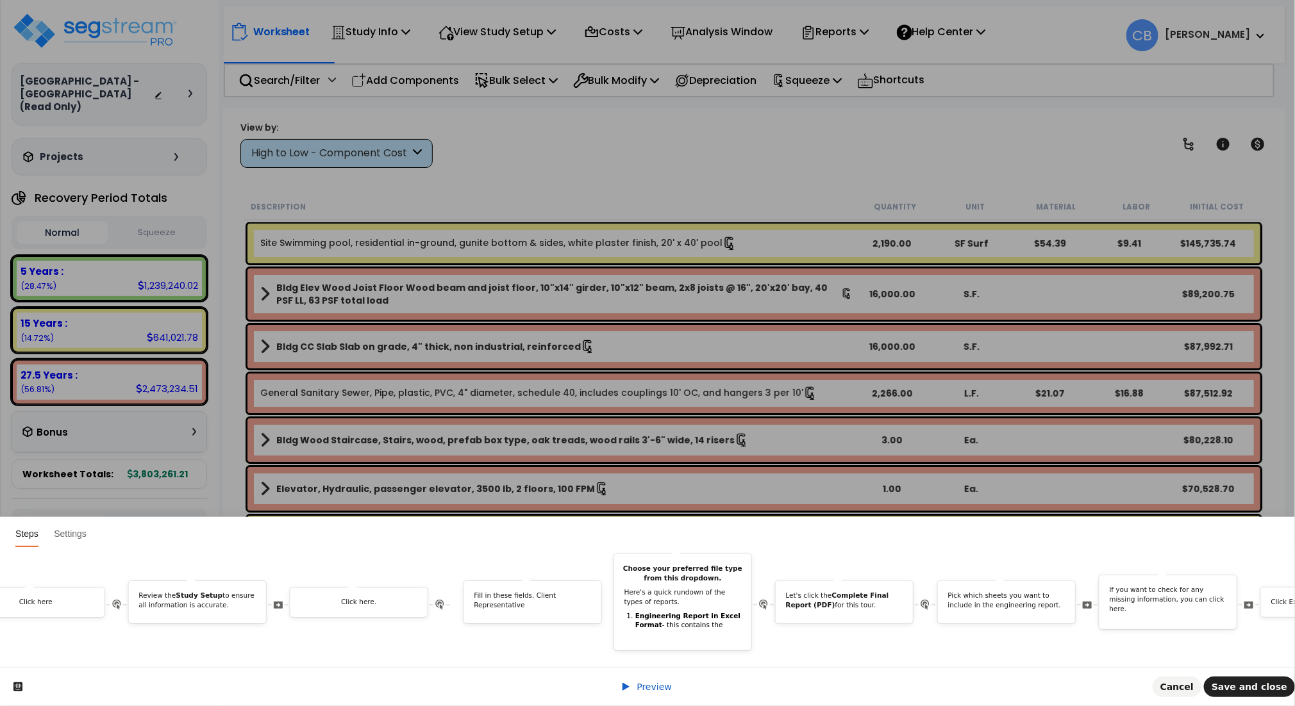
drag, startPoint x: 1085, startPoint y: 588, endPoint x: 571, endPoint y: 619, distance: 515.0
click at [571, 619] on div "Welcome to Exporting a Report Tour! In this guide, we'll walk you through the s…" at bounding box center [598, 602] width 2673 height 97
click at [499, 593] on div "Fill in these fields. Client Representative" at bounding box center [520, 604] width 137 height 24
click at [503, 583] on div "Fill in these fields. Client Representative" at bounding box center [520, 602] width 137 height 42
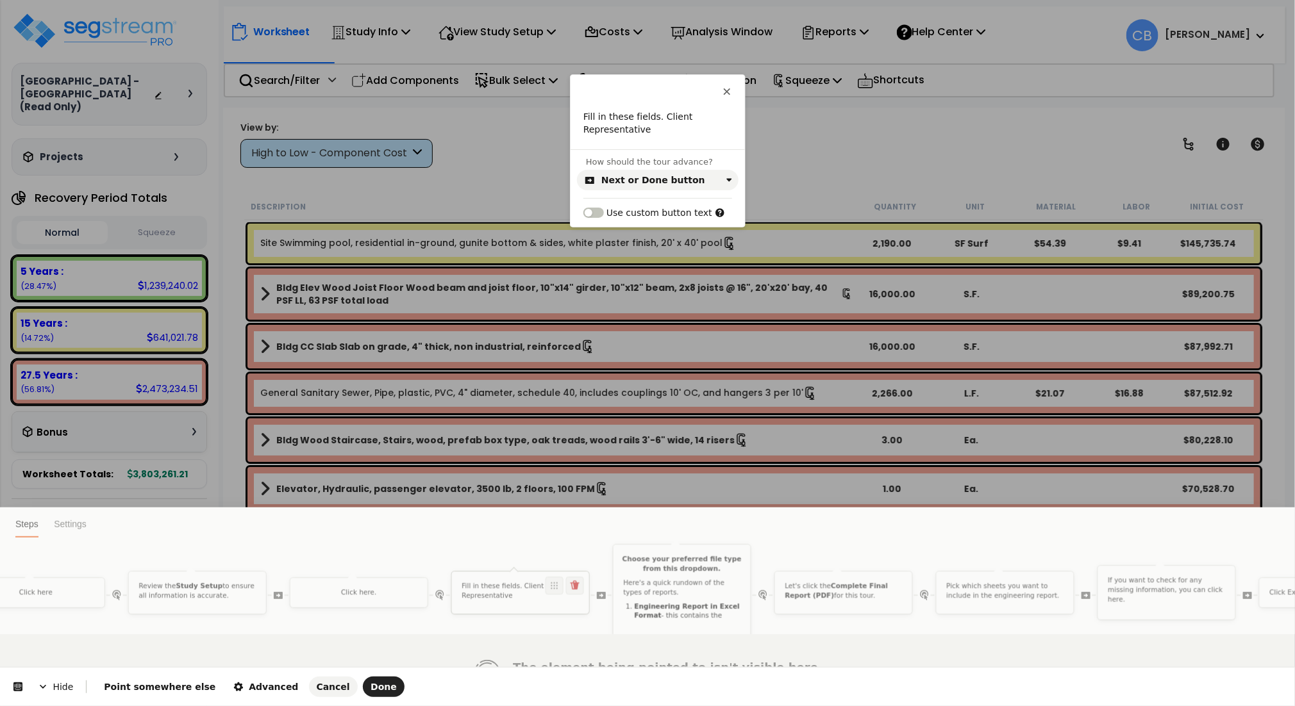
scroll to position [0, 0]
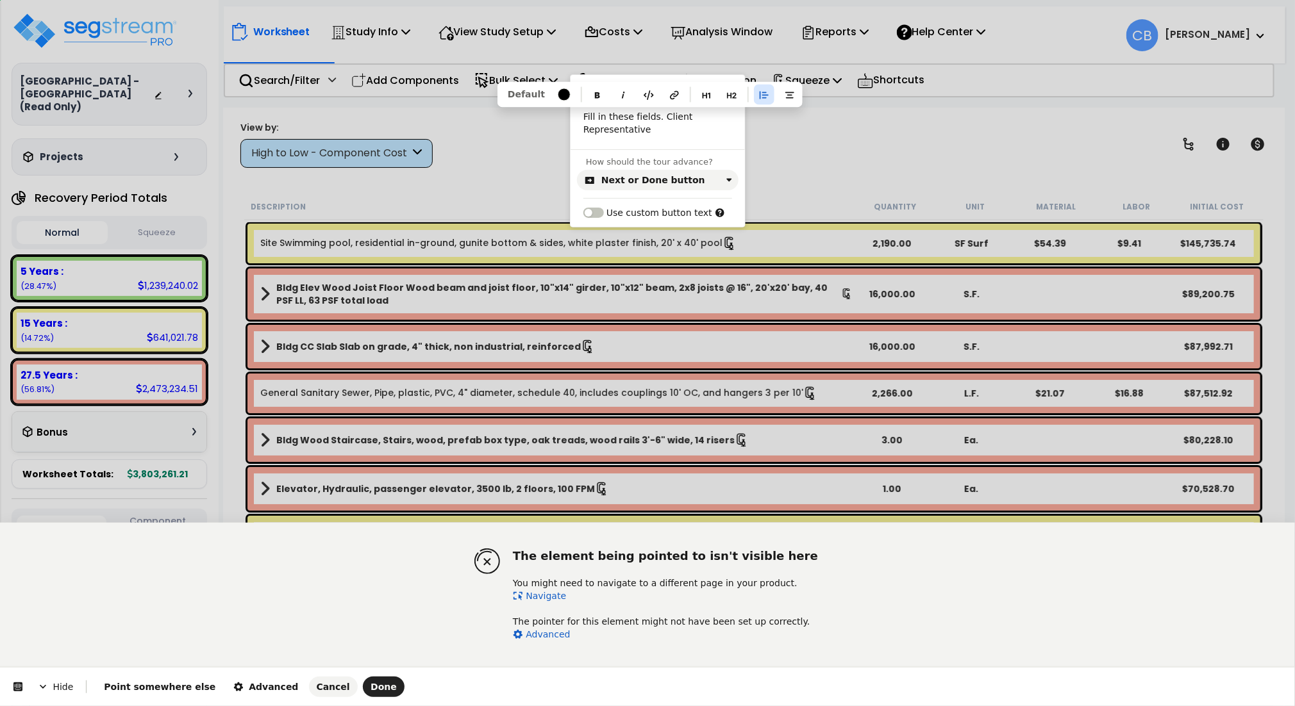
drag, startPoint x: 649, startPoint y: 114, endPoint x: 672, endPoint y: 143, distance: 36.9
click at [672, 143] on div "Fill in these fields. Client Representative Default" at bounding box center [658, 130] width 174 height 38
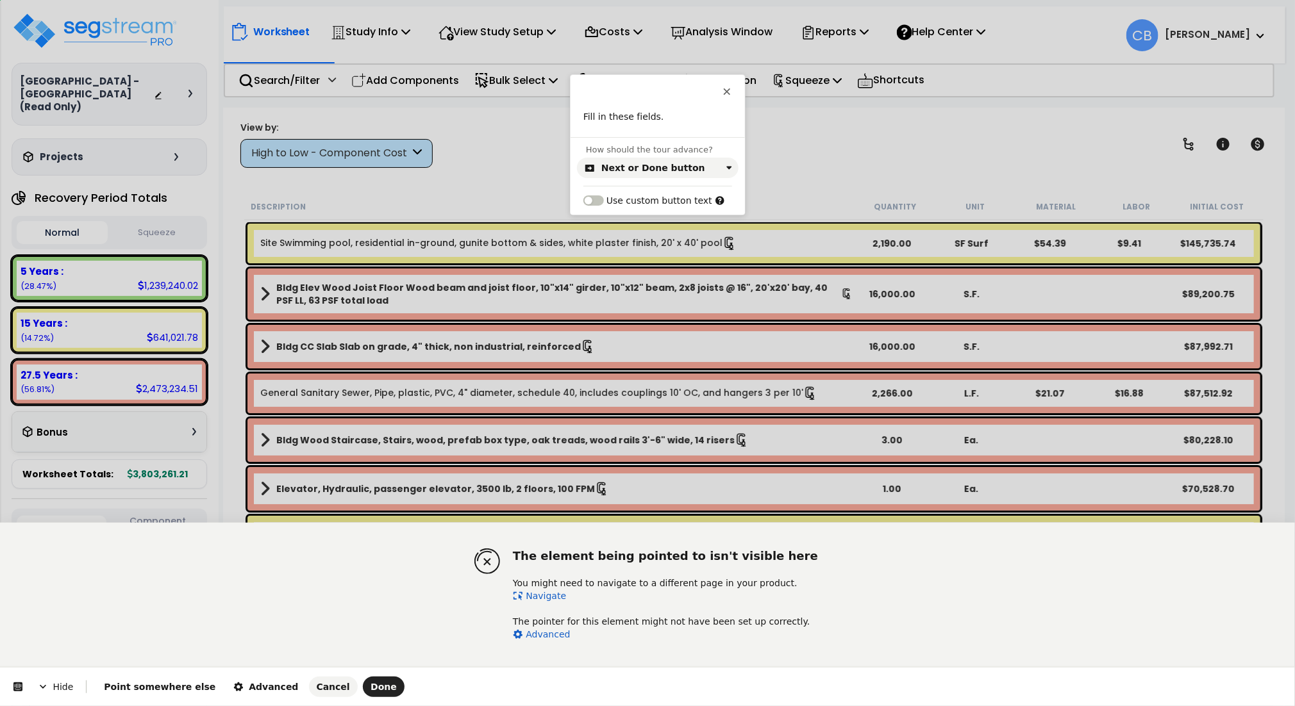
click at [613, 178] on div "How should the tour advance? Next or Done button Use custom button text" at bounding box center [658, 176] width 174 height 78
click at [614, 174] on button "Next or Done button" at bounding box center [658, 168] width 162 height 21
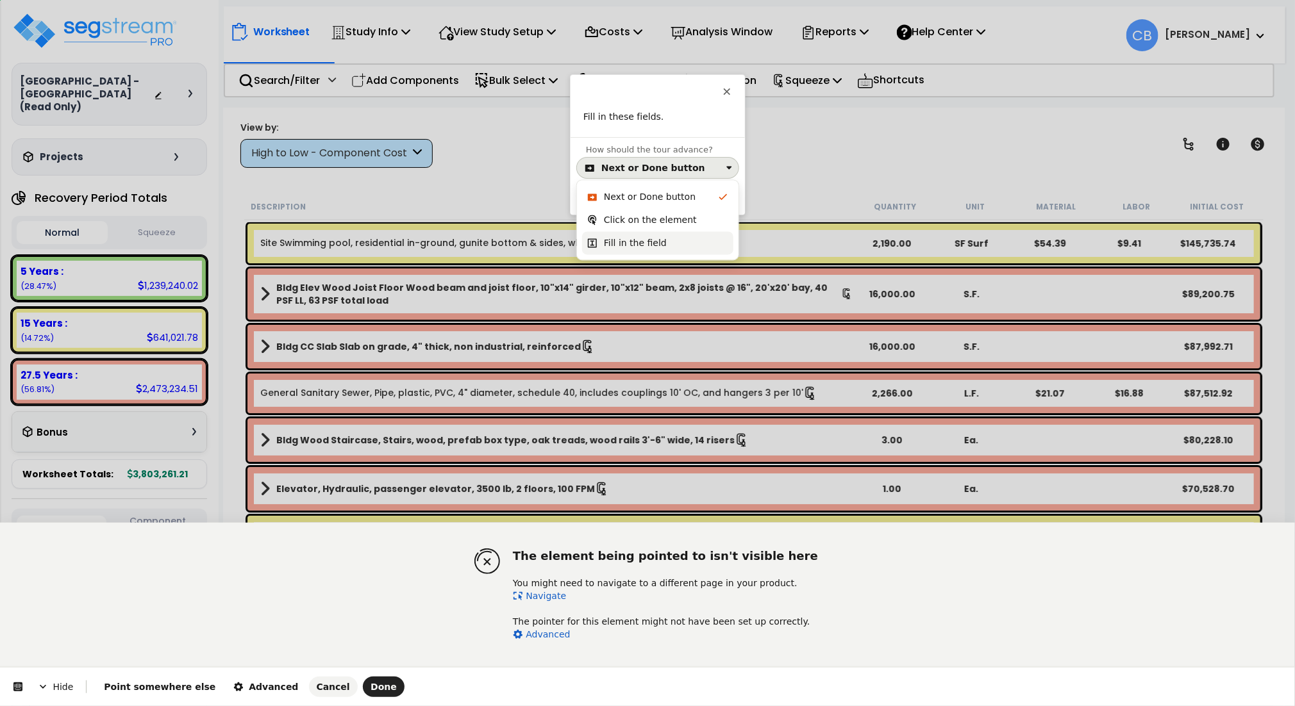
click at [631, 241] on div "Fill in the field" at bounding box center [635, 243] width 63 height 13
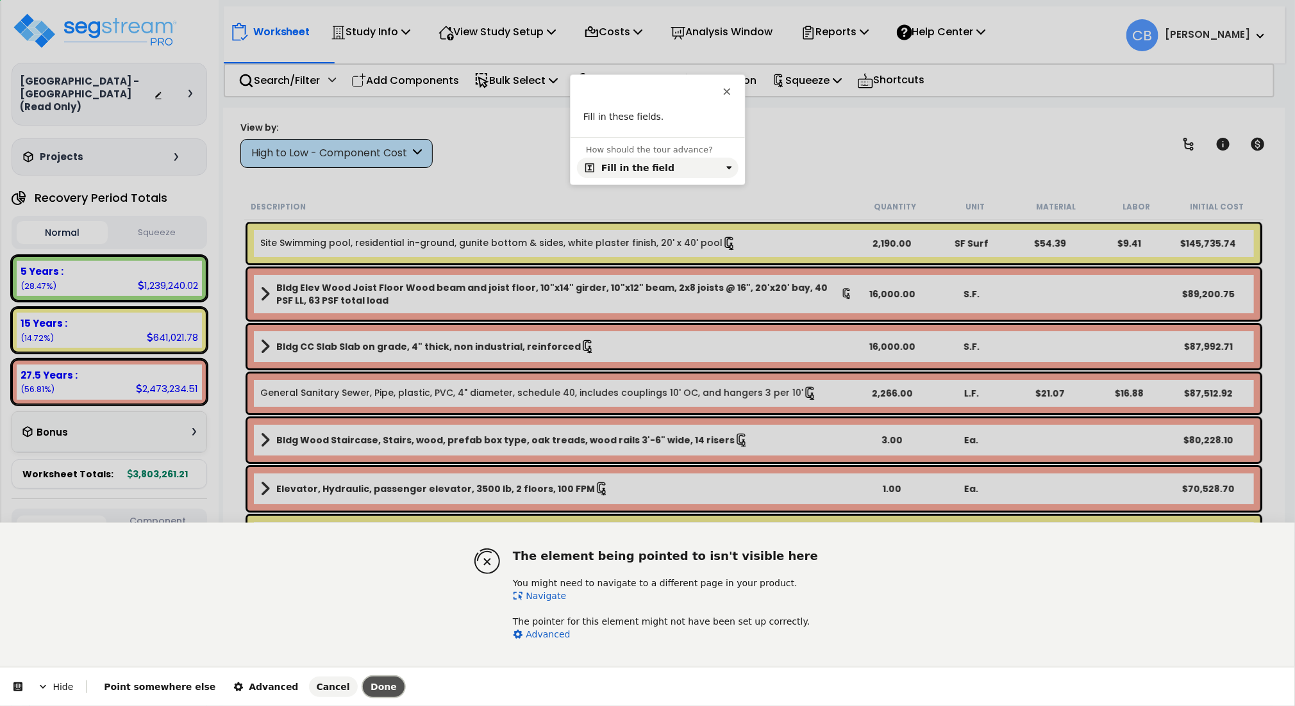
click at [371, 683] on span "Done" at bounding box center [384, 687] width 26 height 10
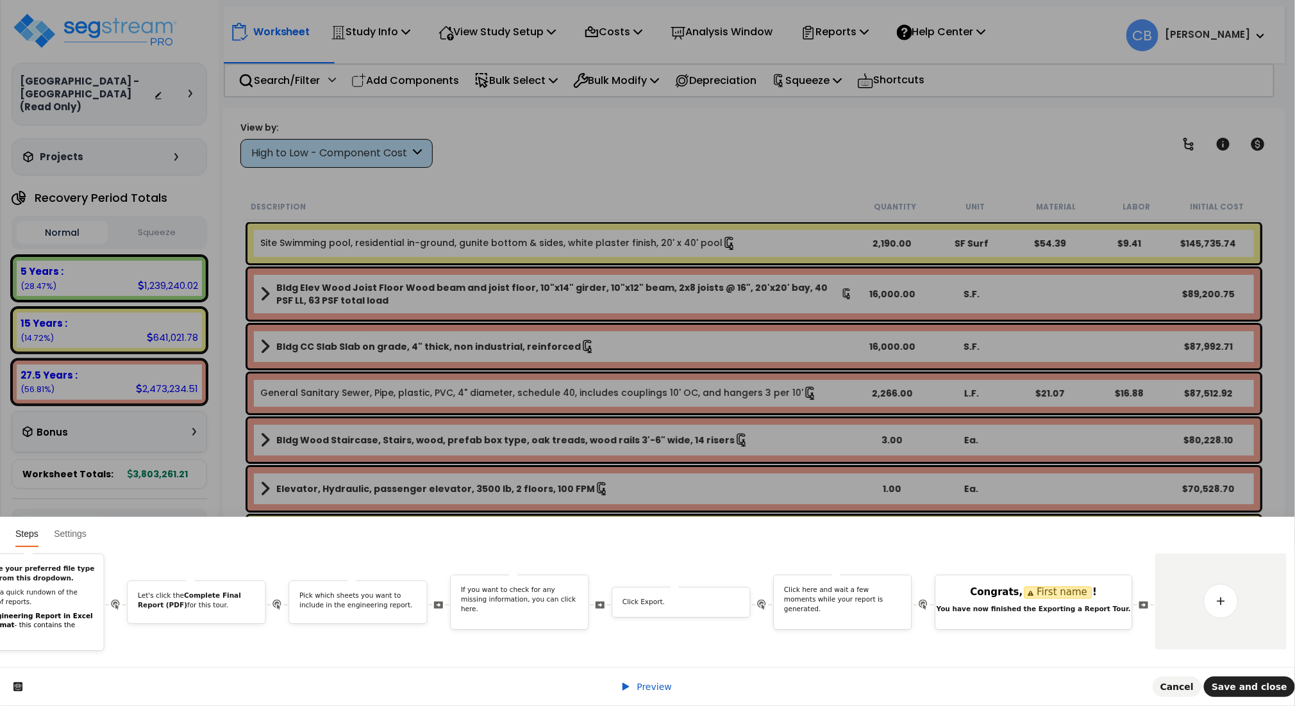
scroll to position [0, 1418]
click at [1212, 591] on link at bounding box center [1214, 602] width 36 height 36
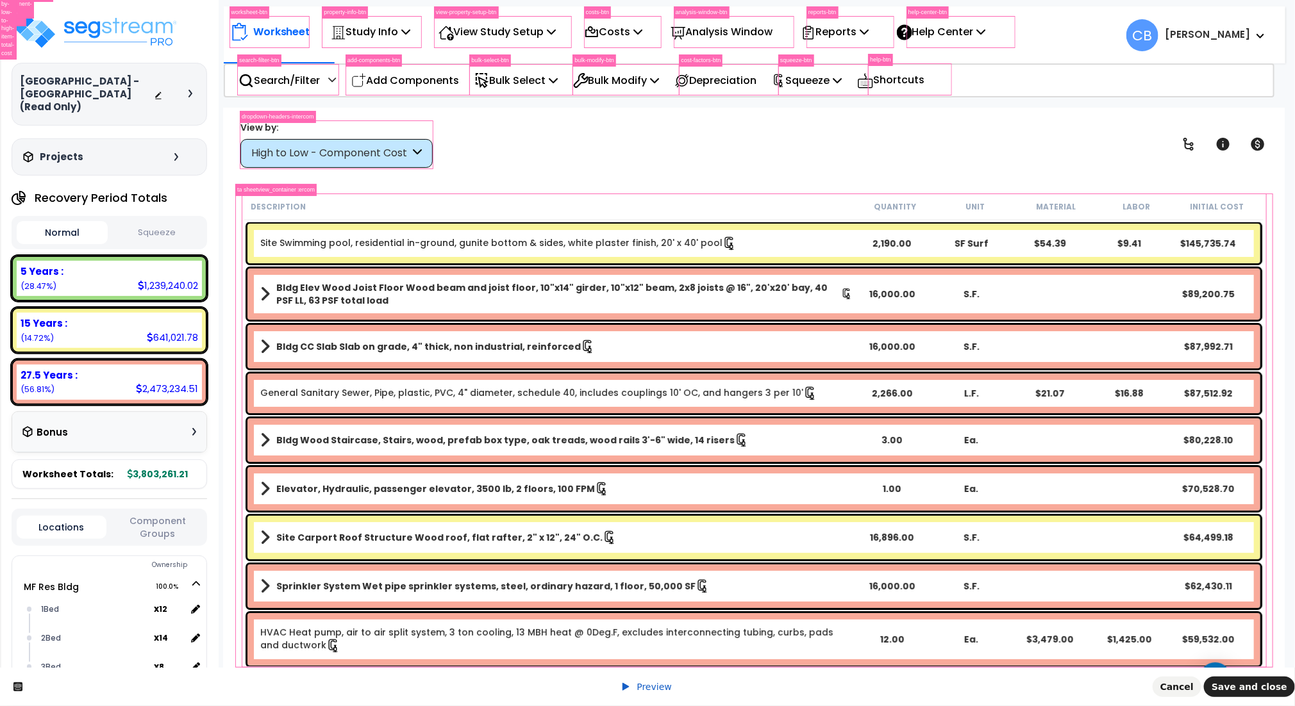
scroll to position [0, 0]
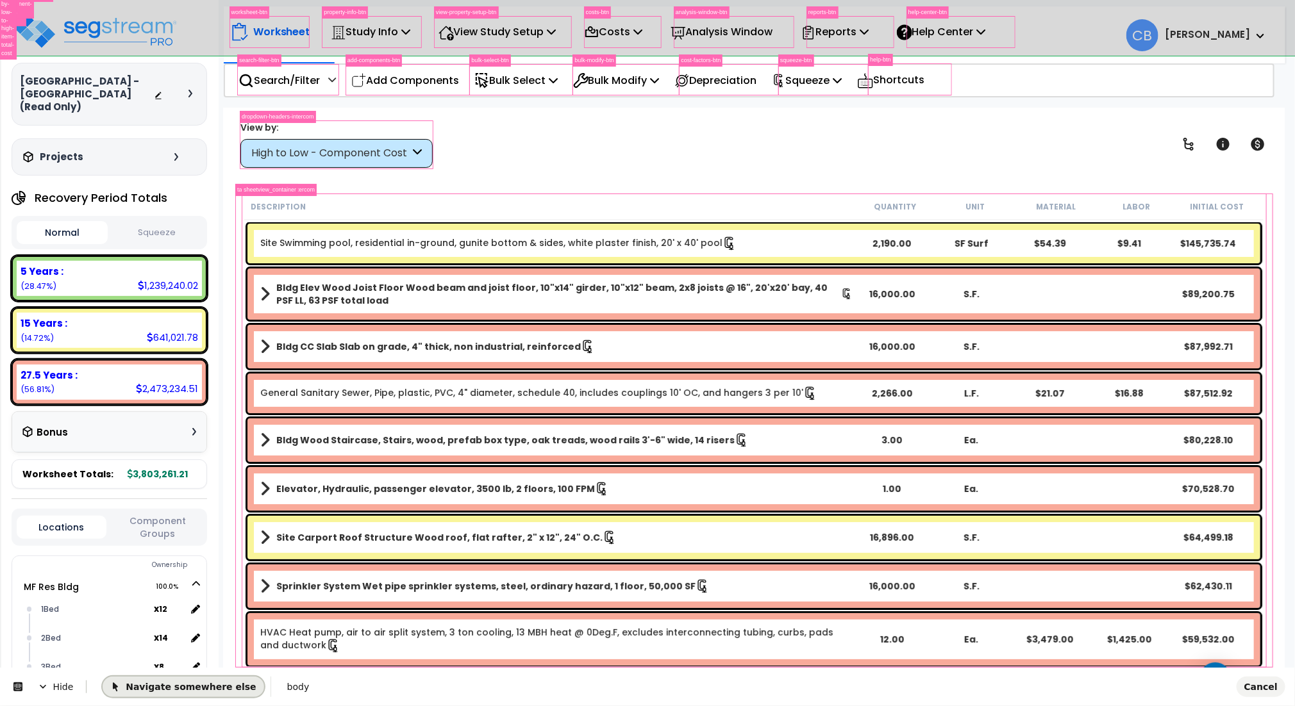
click at [190, 676] on button "Navigate somewhere else" at bounding box center [183, 686] width 161 height 21
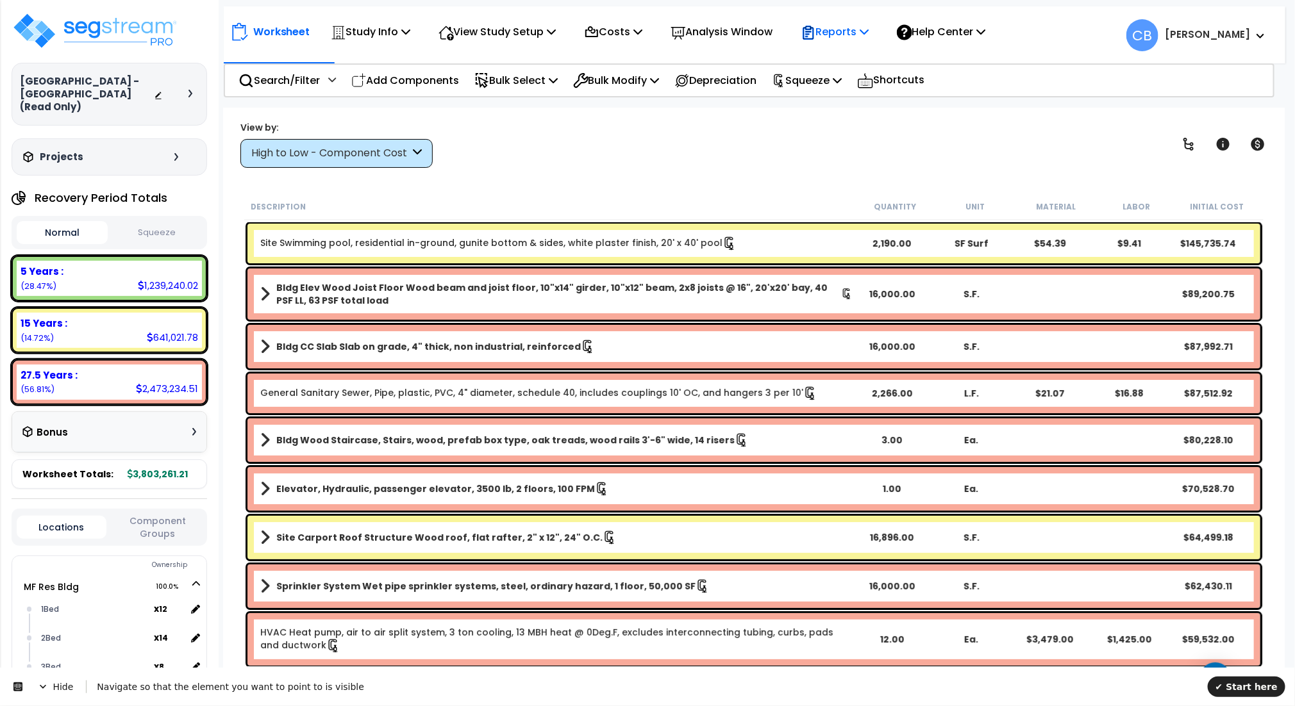
click at [858, 29] on p "Reports" at bounding box center [835, 31] width 69 height 17
click at [854, 56] on link "Get Report" at bounding box center [857, 61] width 127 height 26
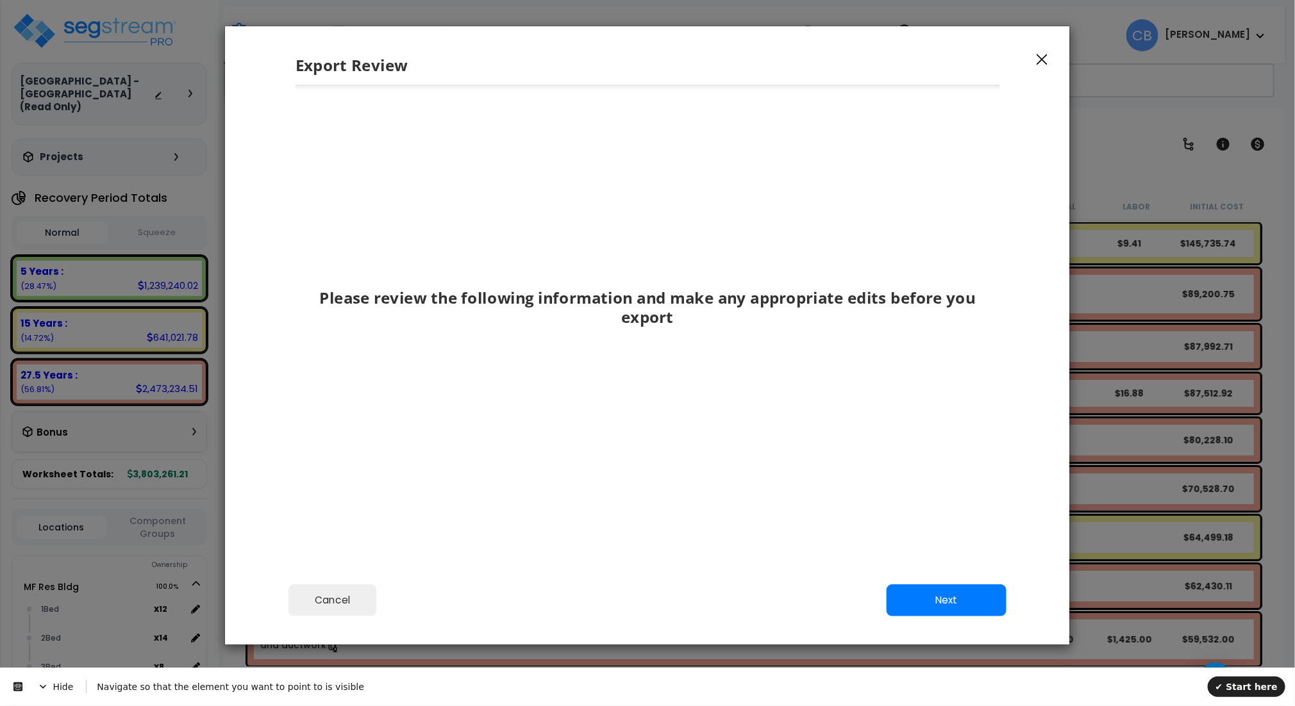
drag, startPoint x: 779, startPoint y: 490, endPoint x: 820, endPoint y: 499, distance: 41.9
click at [779, 490] on div "Please review the following information and make any appropriate edits before y…" at bounding box center [648, 304] width 704 height 388
click at [919, 592] on button "Next" at bounding box center [947, 601] width 120 height 32
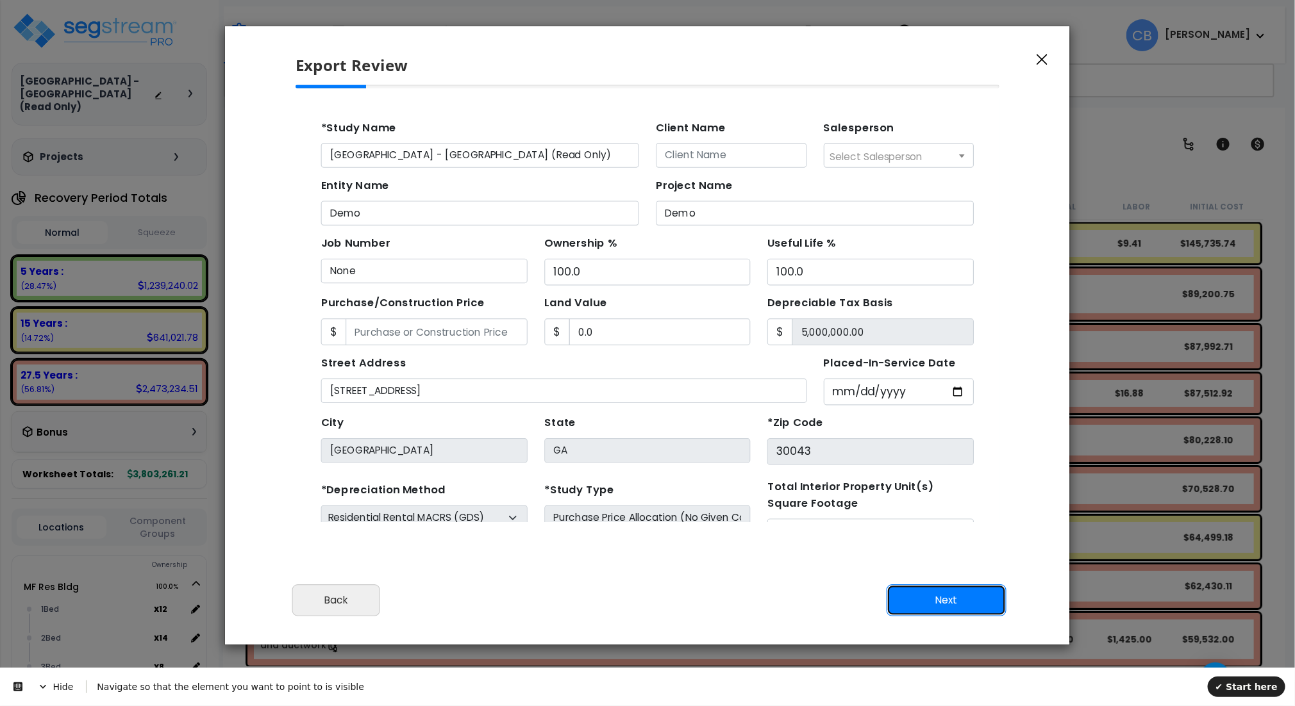
click at [919, 592] on button "Next" at bounding box center [947, 601] width 120 height 32
type input "0"
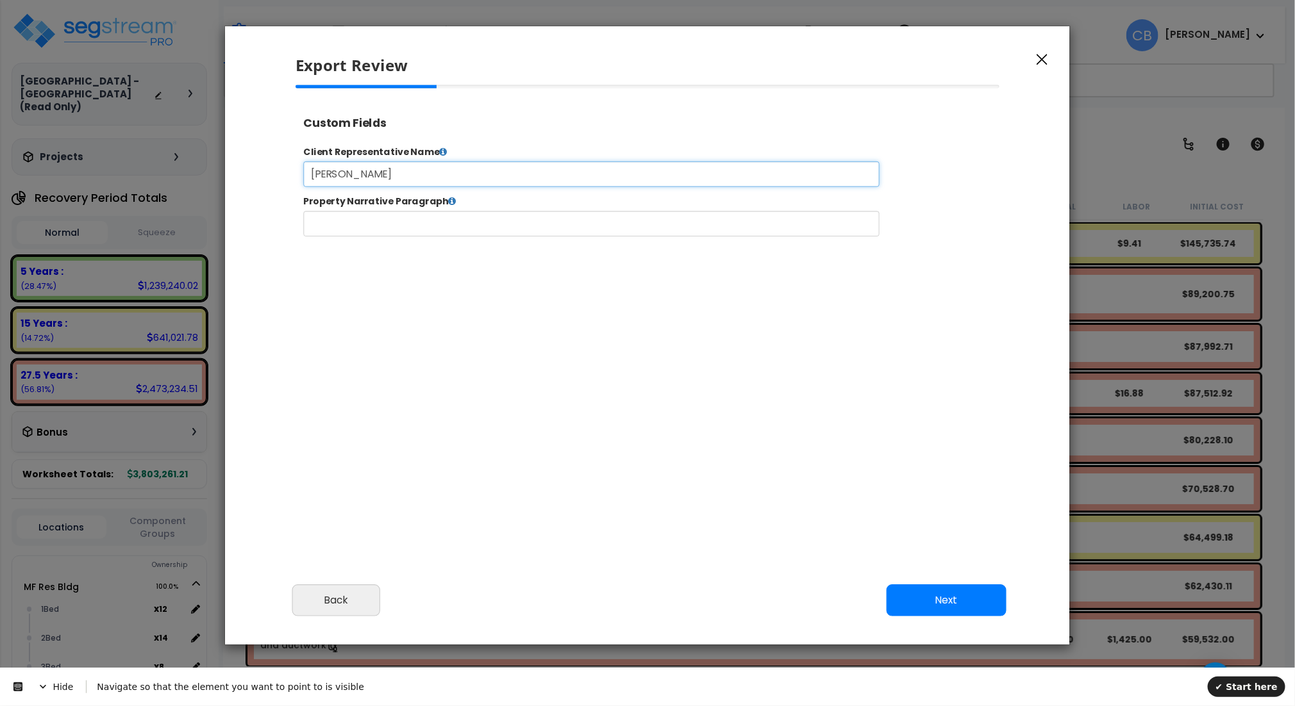
click at [416, 190] on input "Mr. Smith" at bounding box center [631, 183] width 655 height 29
type input "89,000.0"
select select "2025"
click at [401, 185] on input "Mr. Smith" at bounding box center [631, 183] width 655 height 29
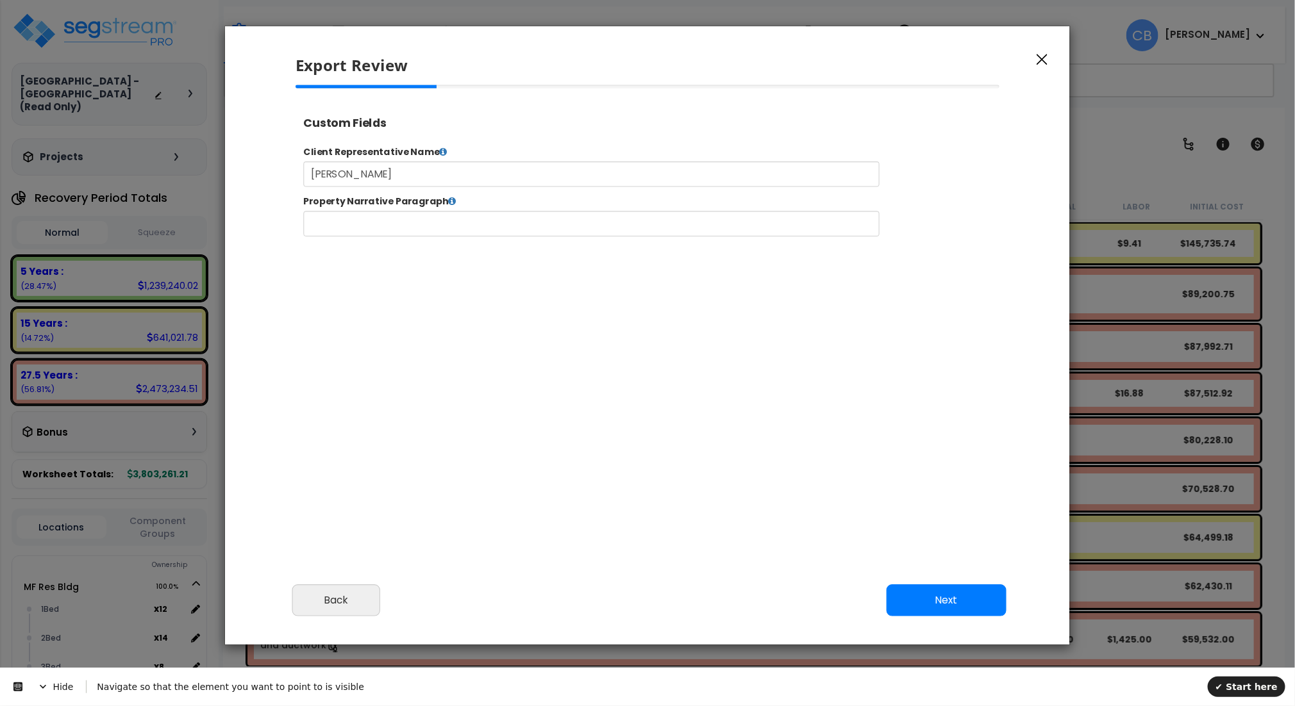
click at [399, 295] on div at bounding box center [647, 261] width 725 height 353
click at [475, 253] on input "text" at bounding box center [631, 239] width 655 height 29
click at [598, 392] on div at bounding box center [647, 261] width 725 height 353
click at [1241, 681] on span "✔ Start here" at bounding box center [1246, 686] width 62 height 10
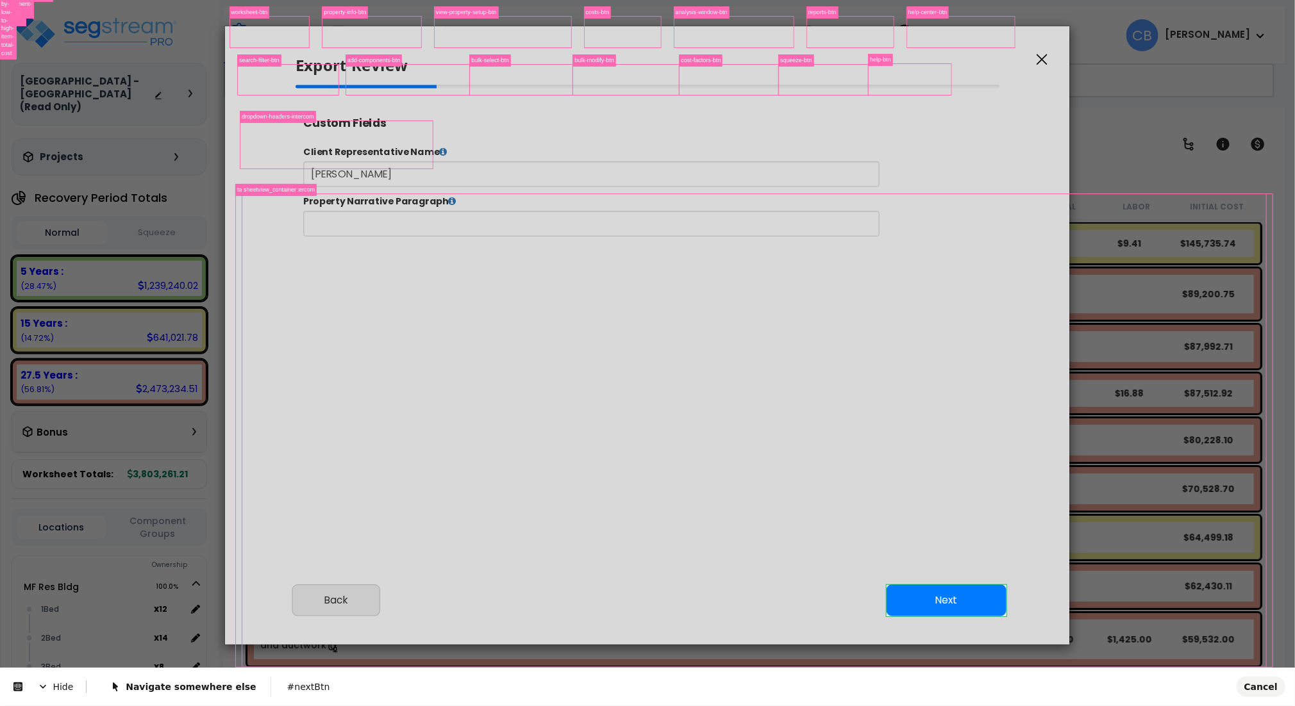
click at [939, 608] on body "We are Building your Study. So please grab a coffee and let us do the heavy lif…" at bounding box center [647, 409] width 1295 height 706
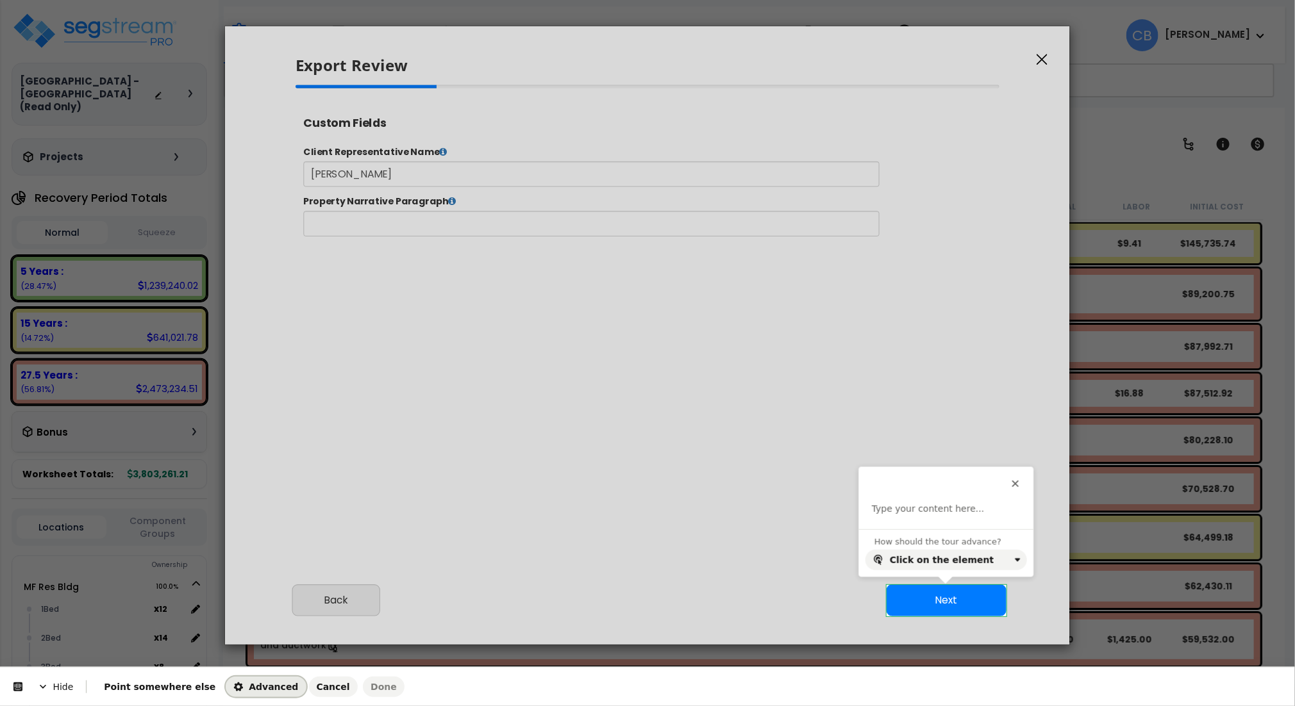
click at [233, 692] on span "Advanced" at bounding box center [265, 687] width 65 height 10
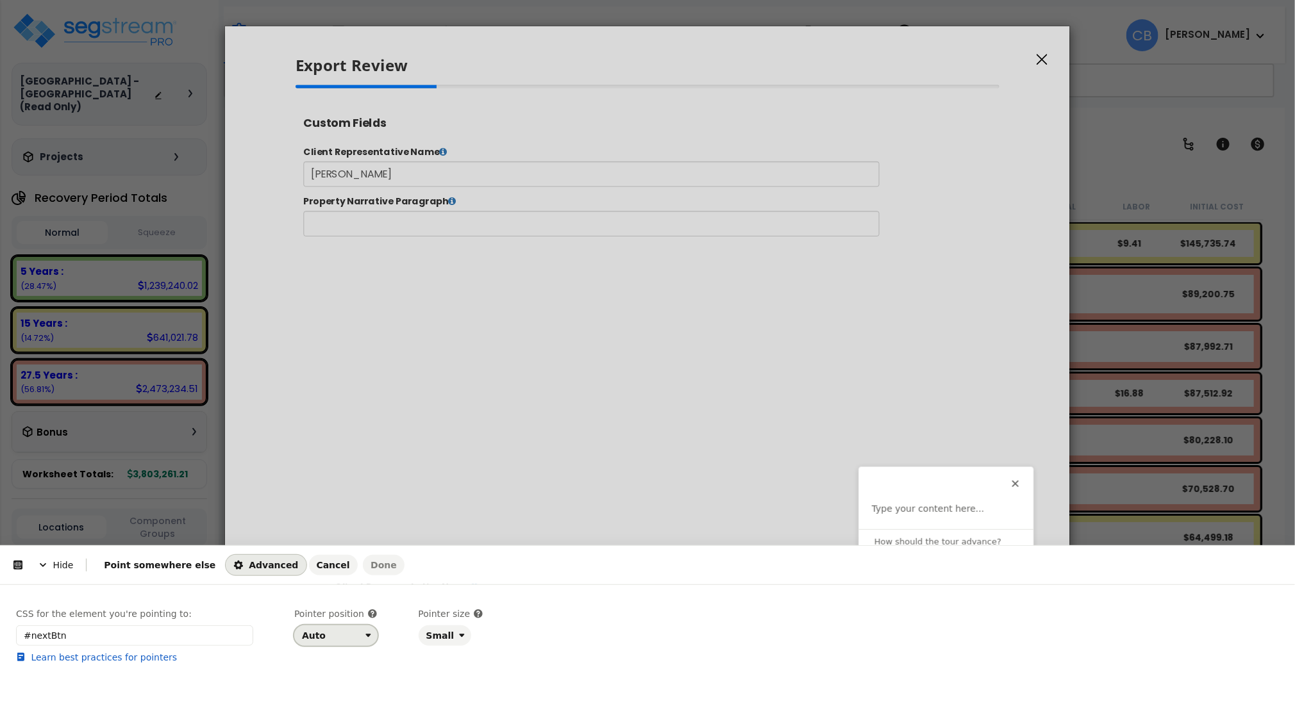
click at [331, 635] on div "Auto" at bounding box center [331, 636] width 58 height 10
click at [321, 538] on div "Top" at bounding box center [332, 538] width 54 height 13
click at [435, 0] on html "Hide Point somewhere else Advanced Cancel Done This button doesn't work while y…" at bounding box center [647, 0] width 1295 height 0
click at [309, 573] on button "Cancel" at bounding box center [333, 565] width 49 height 21
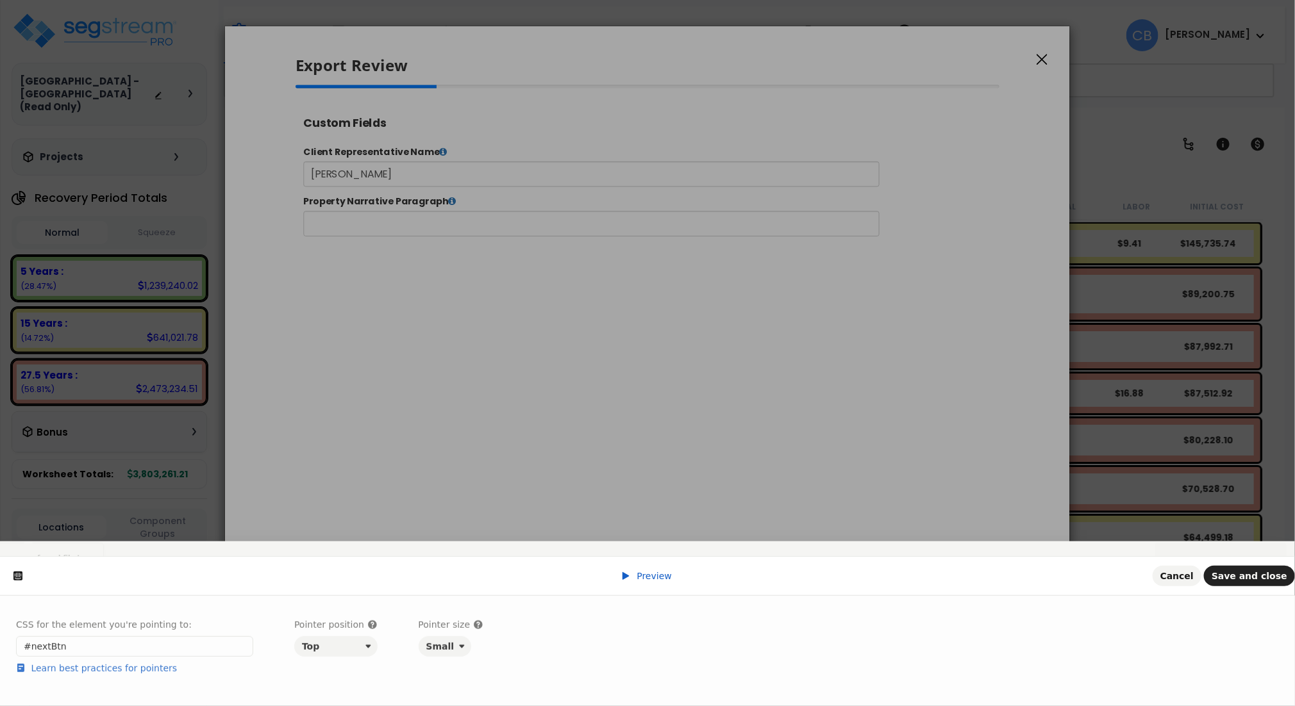
scroll to position [0, 0]
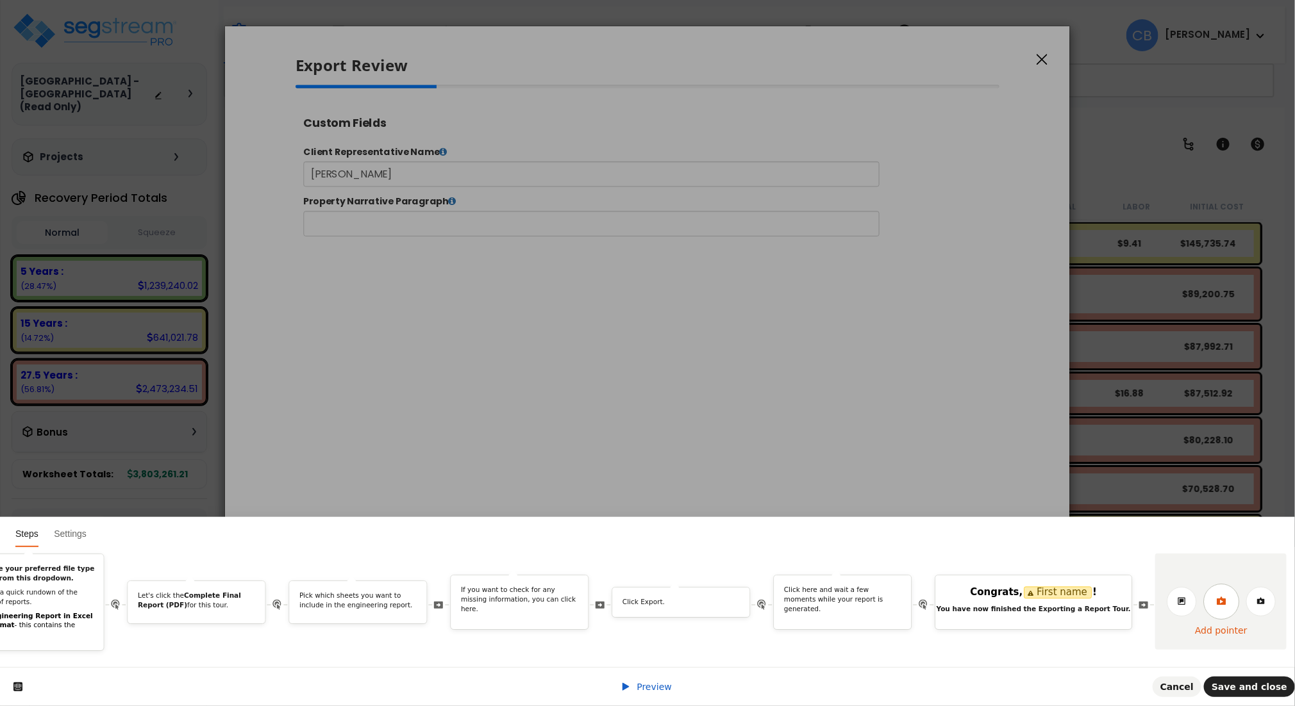
click at [1216, 593] on link at bounding box center [1221, 602] width 36 height 36
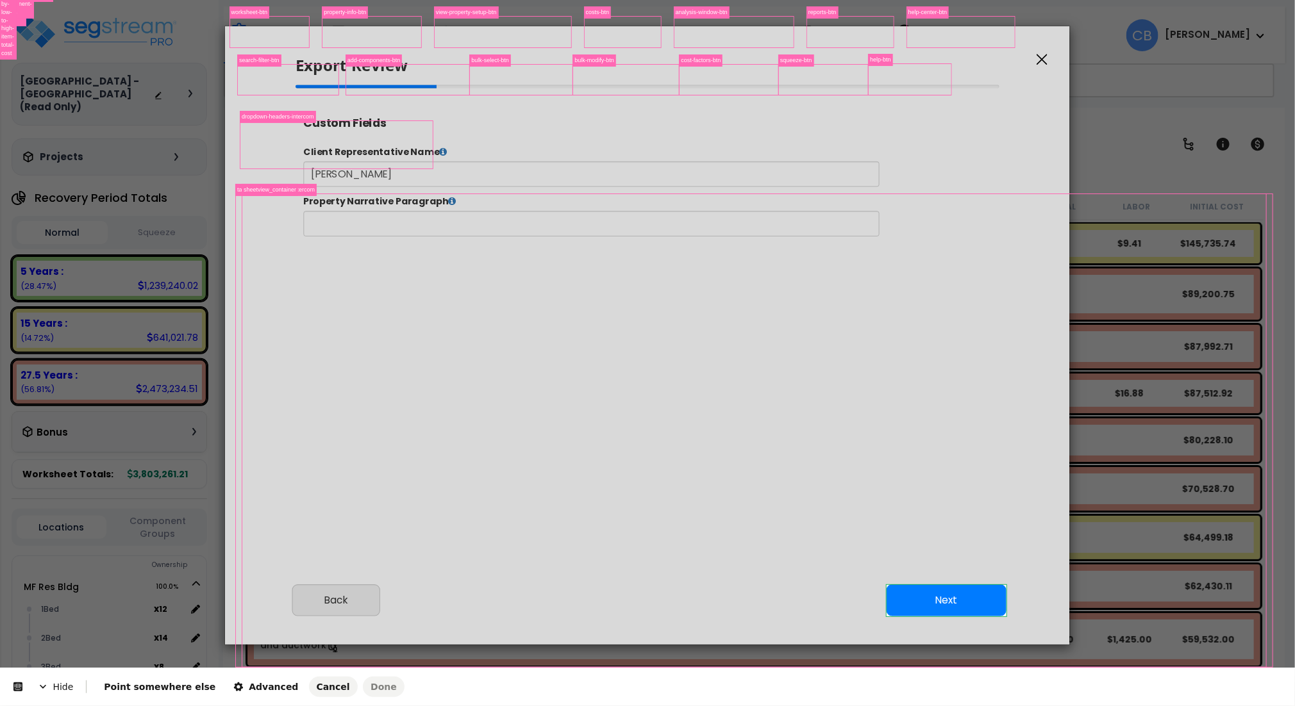
click at [953, 606] on body "We are Building your Study. So please grab a coffee and let us do the heavy lif…" at bounding box center [647, 409] width 1295 height 706
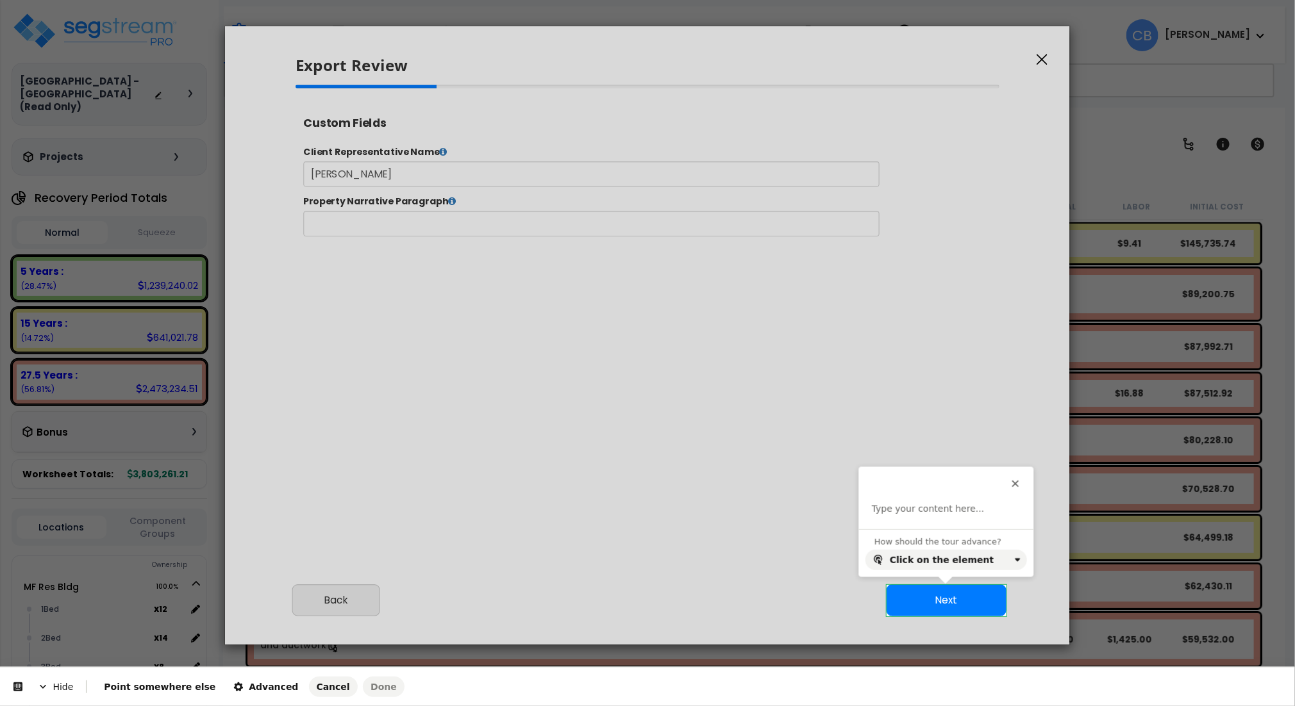
click at [918, 500] on div "This button doesn't work while you're creating your tour Type your content here…" at bounding box center [946, 498] width 174 height 62
click at [910, 506] on p at bounding box center [946, 509] width 149 height 13
click at [1072, 494] on button "button" at bounding box center [1082, 487] width 21 height 21
click at [371, 685] on span "Done" at bounding box center [384, 687] width 26 height 10
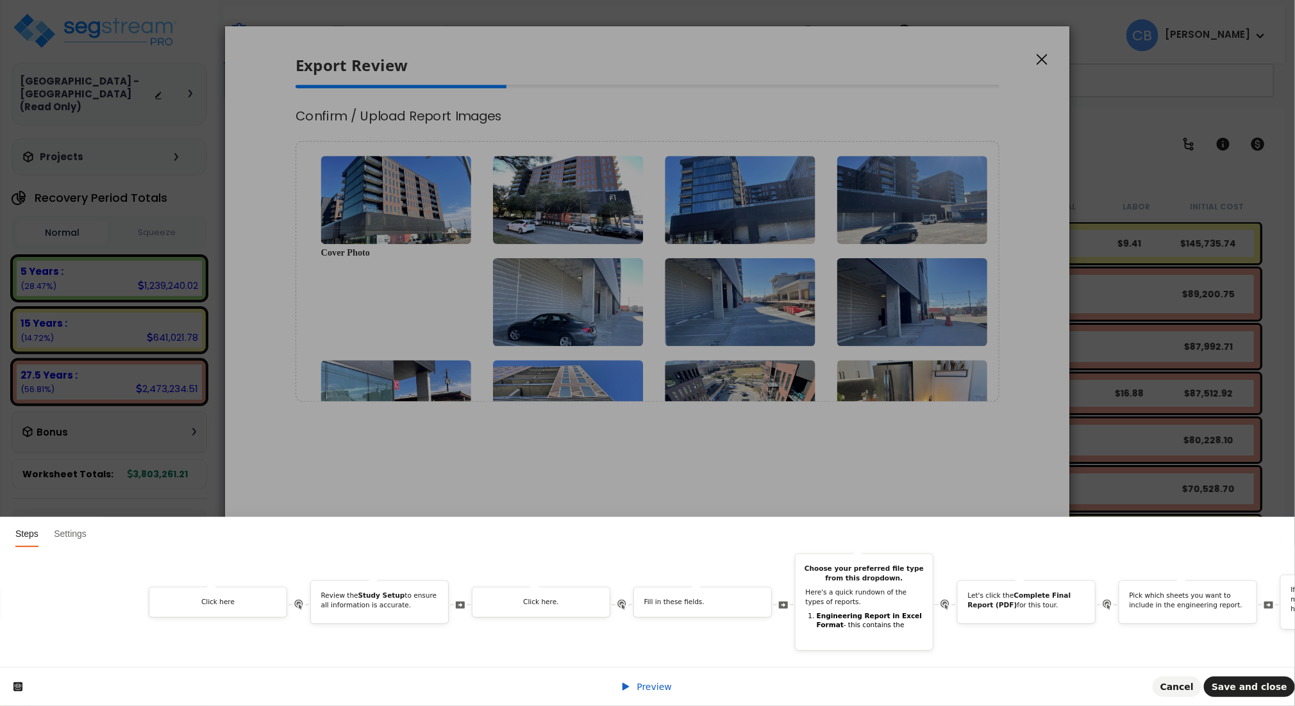
scroll to position [0, 710]
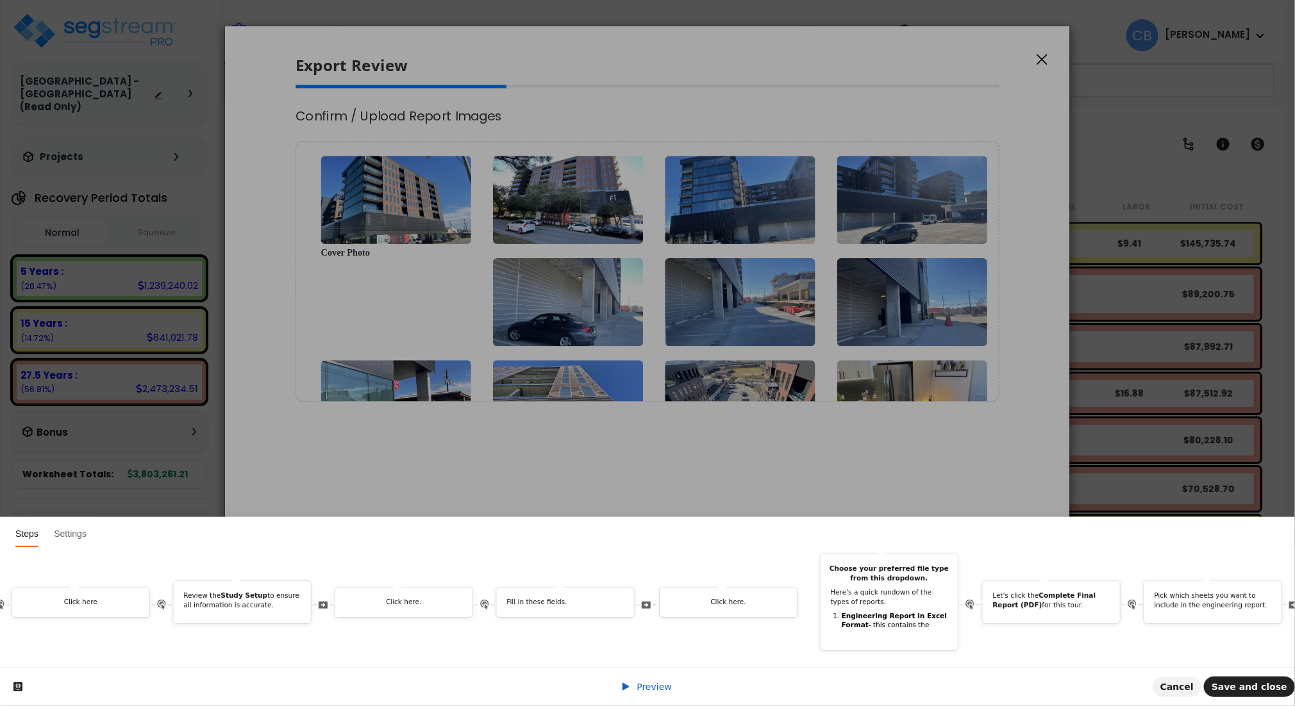
drag, startPoint x: 1108, startPoint y: 591, endPoint x: 775, endPoint y: 623, distance: 334.9
click at [775, 623] on div "Welcome to Exporting a Report Tour! In this guide, we'll walk you through the s…" at bounding box center [723, 602] width 2834 height 97
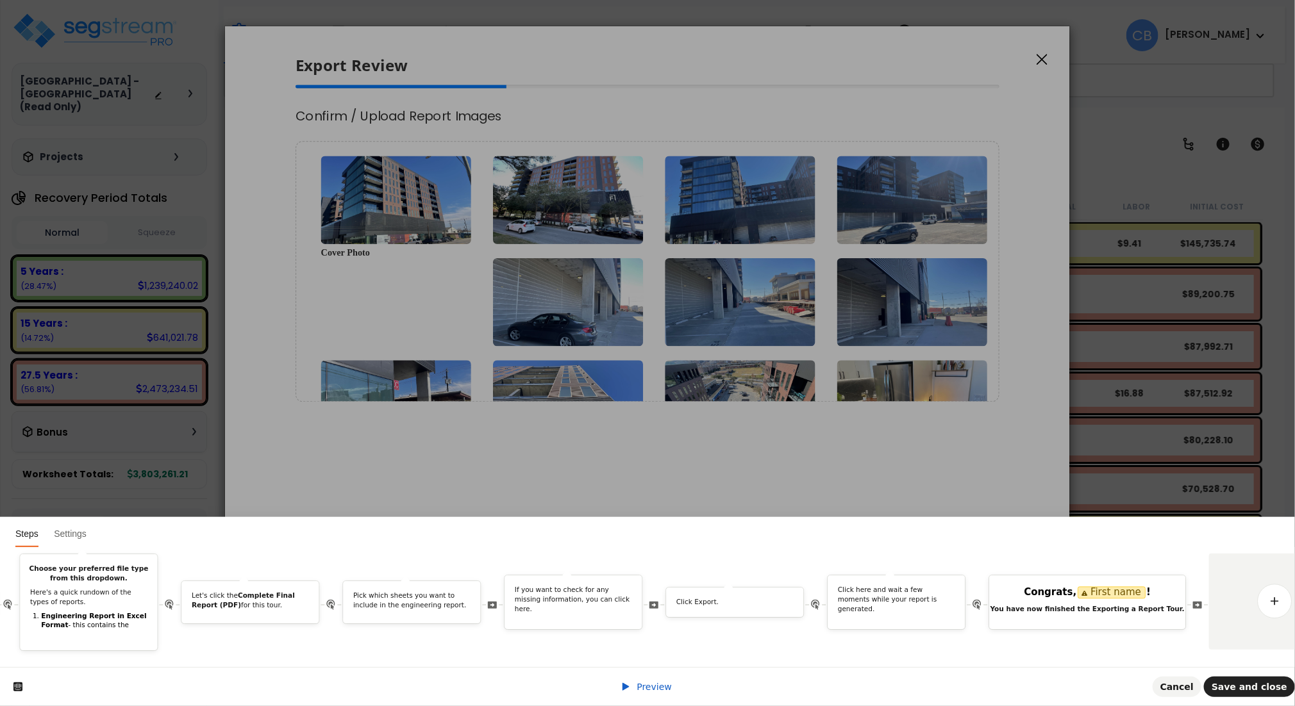
scroll to position [0, 1581]
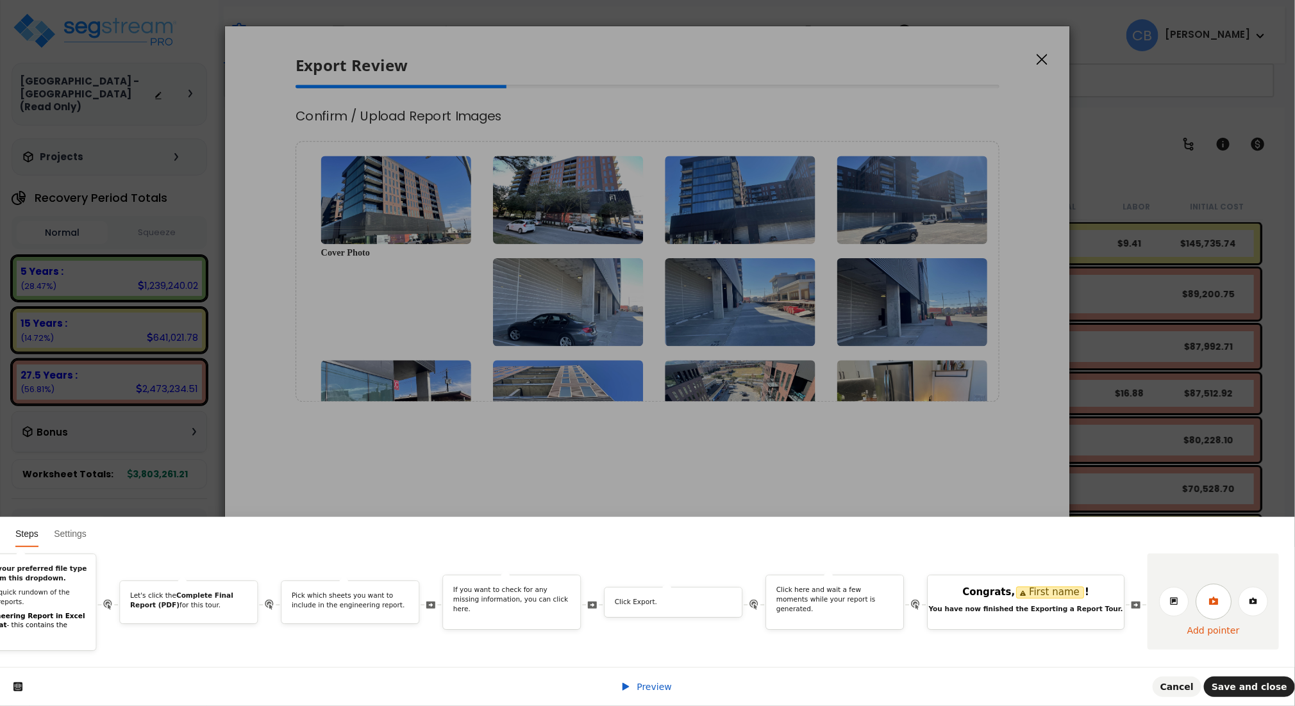
click at [1218, 595] on link at bounding box center [1214, 602] width 36 height 36
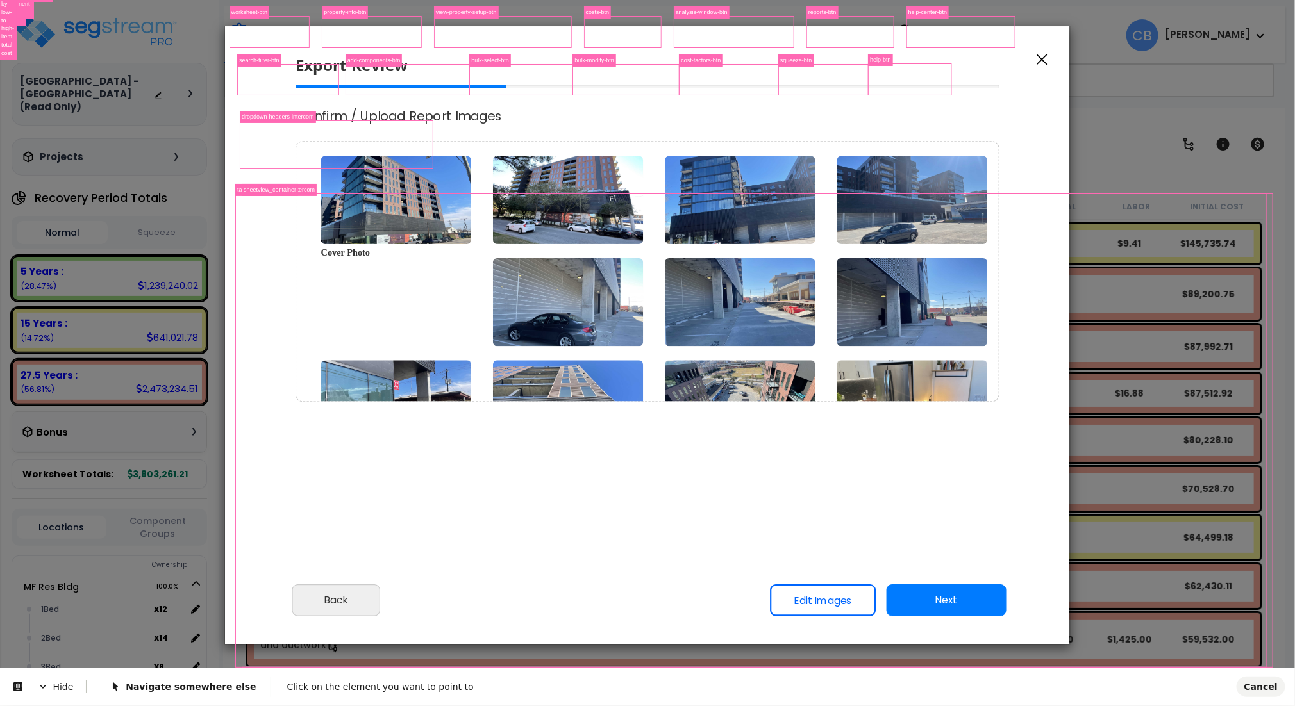
scroll to position [0, 0]
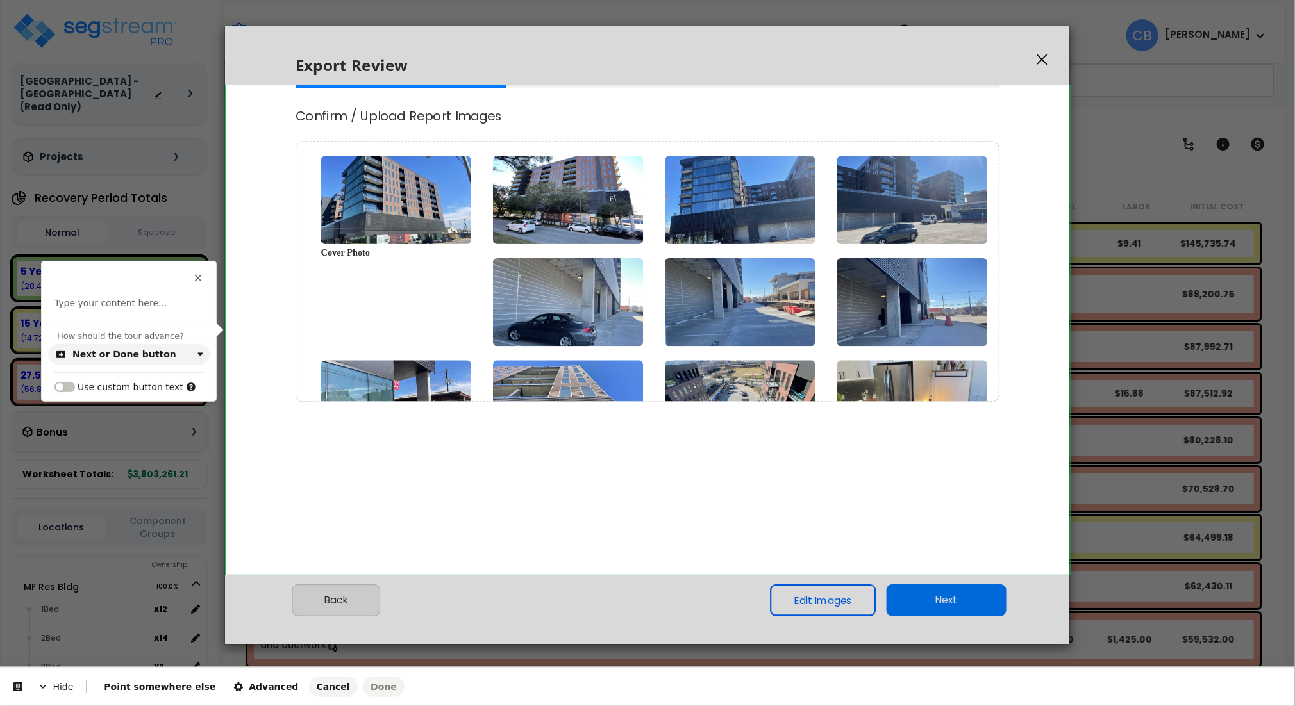
click at [250, 568] on body "We are Building your Study. So please grab a coffee and let us do the heavy lif…" at bounding box center [647, 409] width 1295 height 706
click at [103, 308] on p at bounding box center [128, 303] width 149 height 13
click at [233, 688] on span "Advanced" at bounding box center [265, 687] width 65 height 10
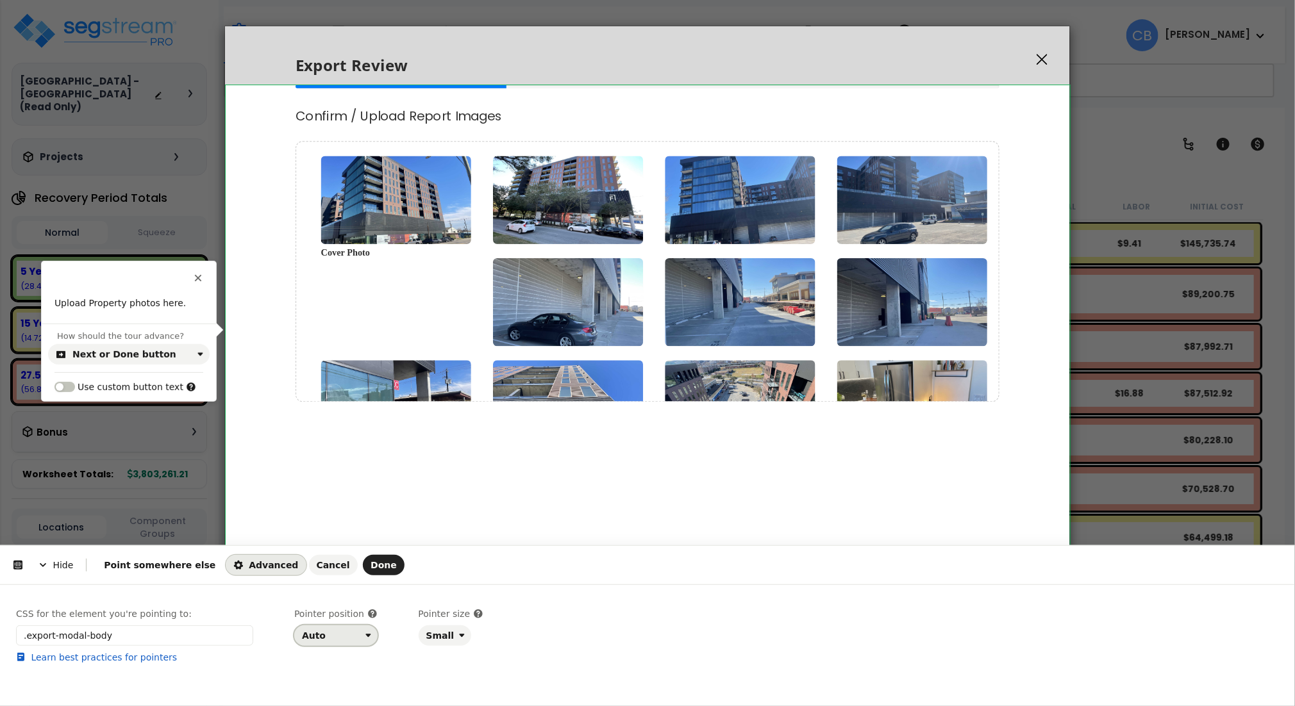
click at [337, 640] on div "Auto" at bounding box center [331, 636] width 58 height 10
click at [338, 585] on div "Right" at bounding box center [332, 584] width 54 height 13
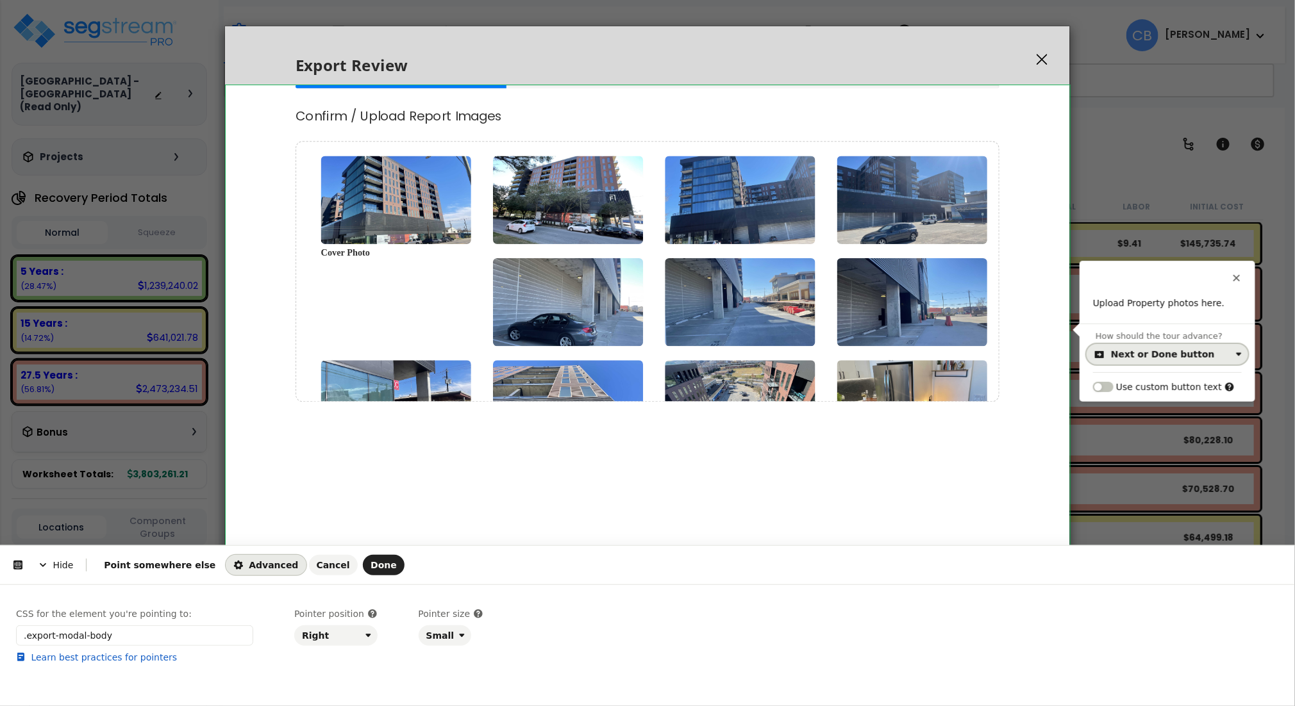
click at [1139, 358] on div "Next or Done button" at bounding box center [1163, 354] width 104 height 10
click at [1014, 0] on html "Hide Point somewhere else Advanced Cancel Done This button doesn't work while y…" at bounding box center [647, 0] width 1295 height 0
click at [371, 566] on span "Done" at bounding box center [384, 565] width 26 height 10
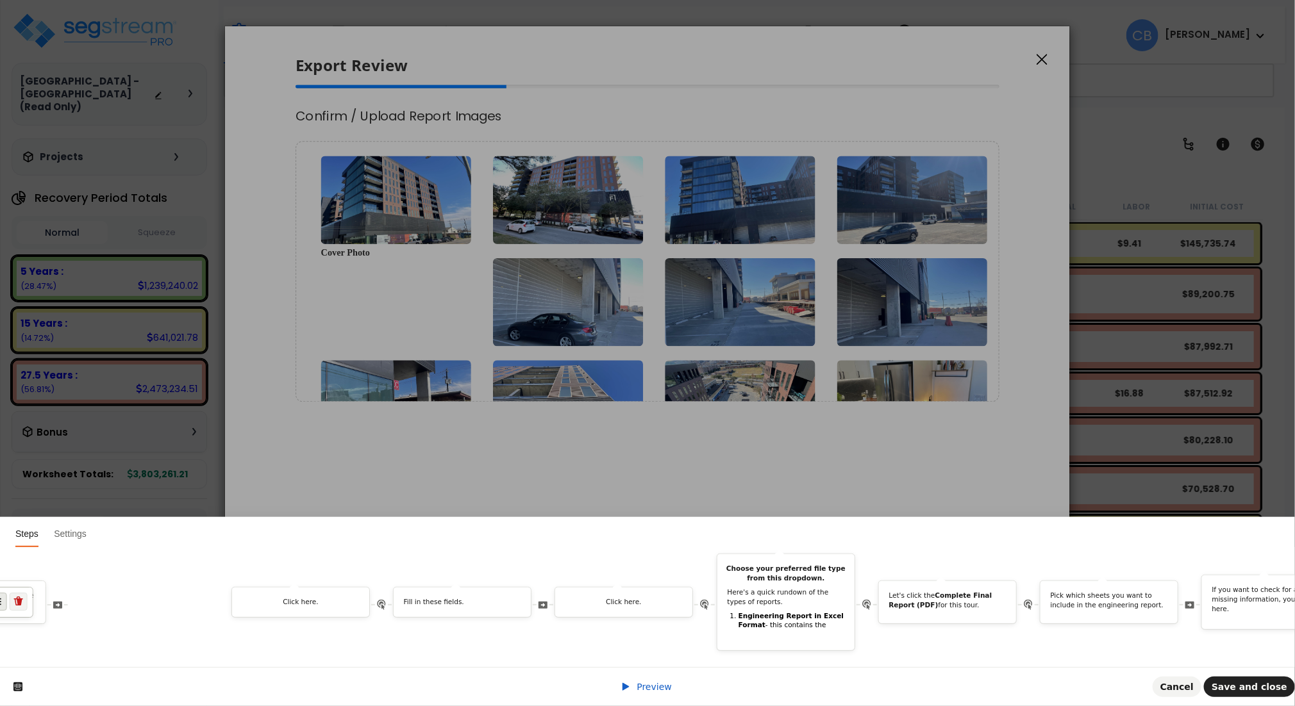
scroll to position [0, 862]
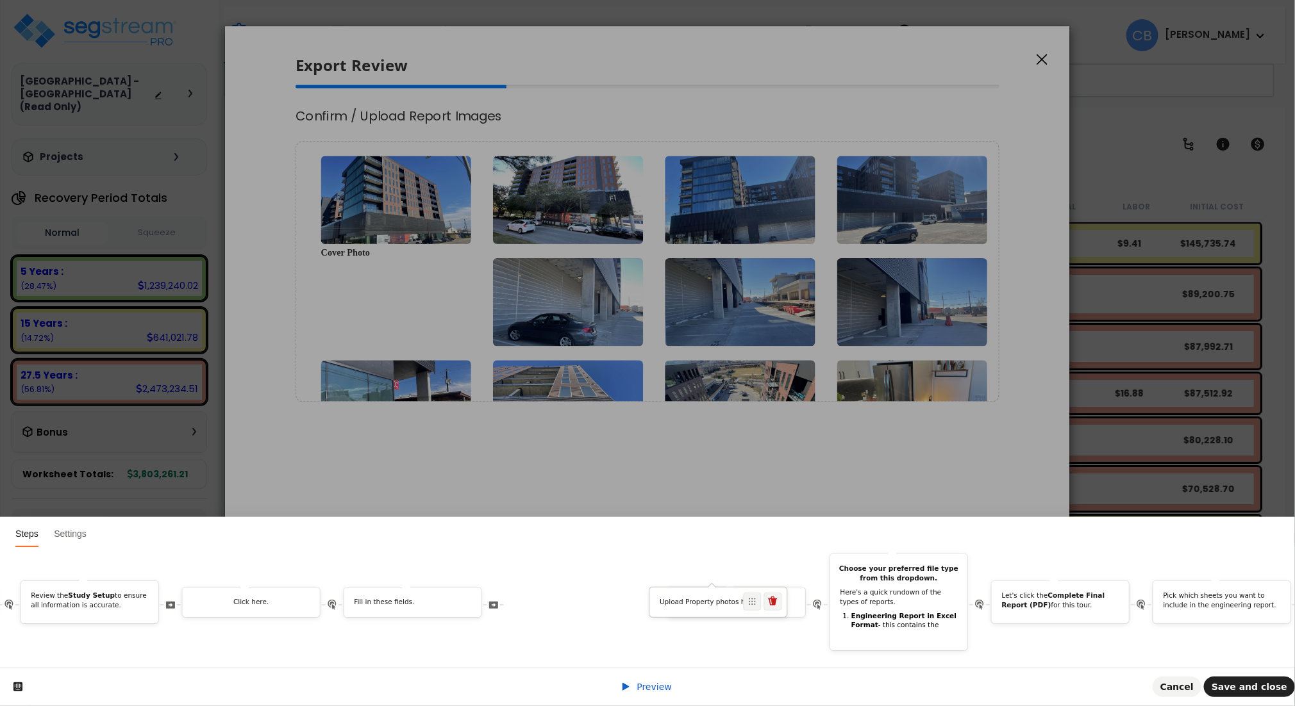
drag, startPoint x: 1101, startPoint y: 589, endPoint x: 758, endPoint y: 585, distance: 343.0
click at [756, 598] on icon at bounding box center [753, 602] width 8 height 8
drag, startPoint x: 589, startPoint y: 587, endPoint x: 752, endPoint y: 595, distance: 163.0
click at [752, 598] on div "Upload Property photos here." at bounding box center [737, 605] width 137 height 14
drag, startPoint x: 610, startPoint y: 596, endPoint x: 587, endPoint y: 596, distance: 22.4
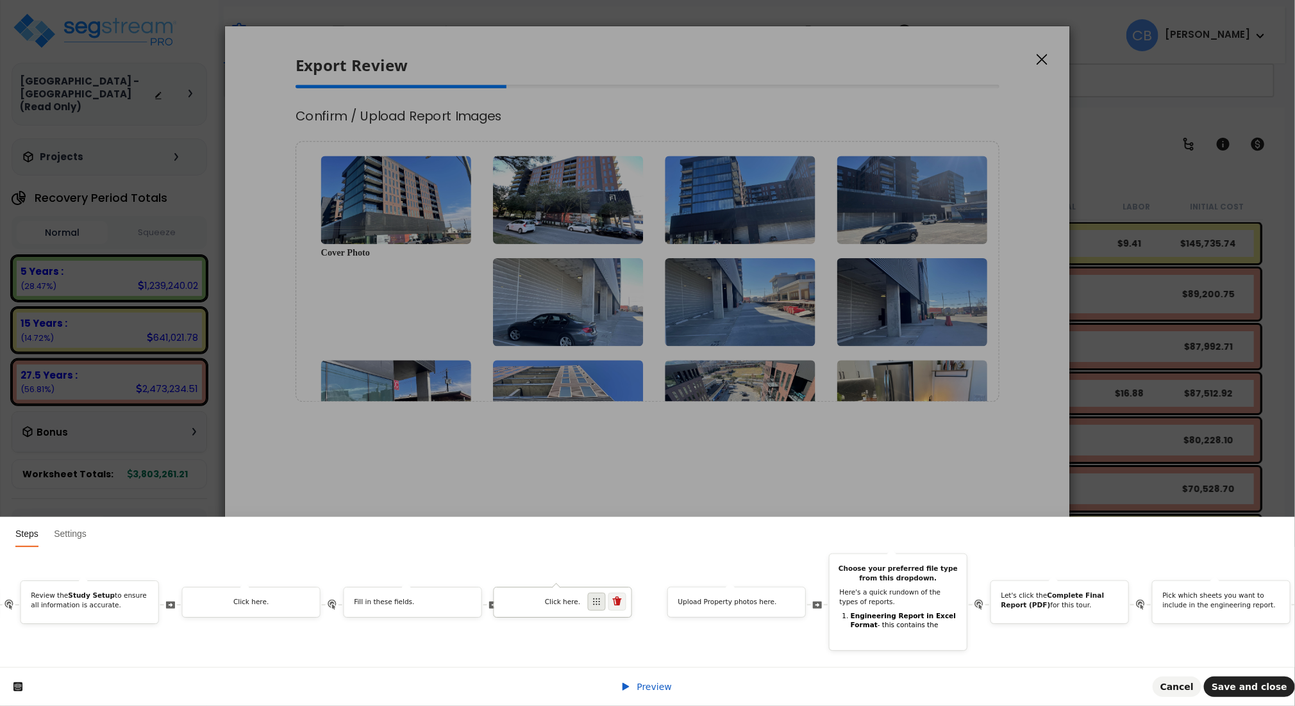
click at [588, 596] on span at bounding box center [597, 602] width 18 height 18
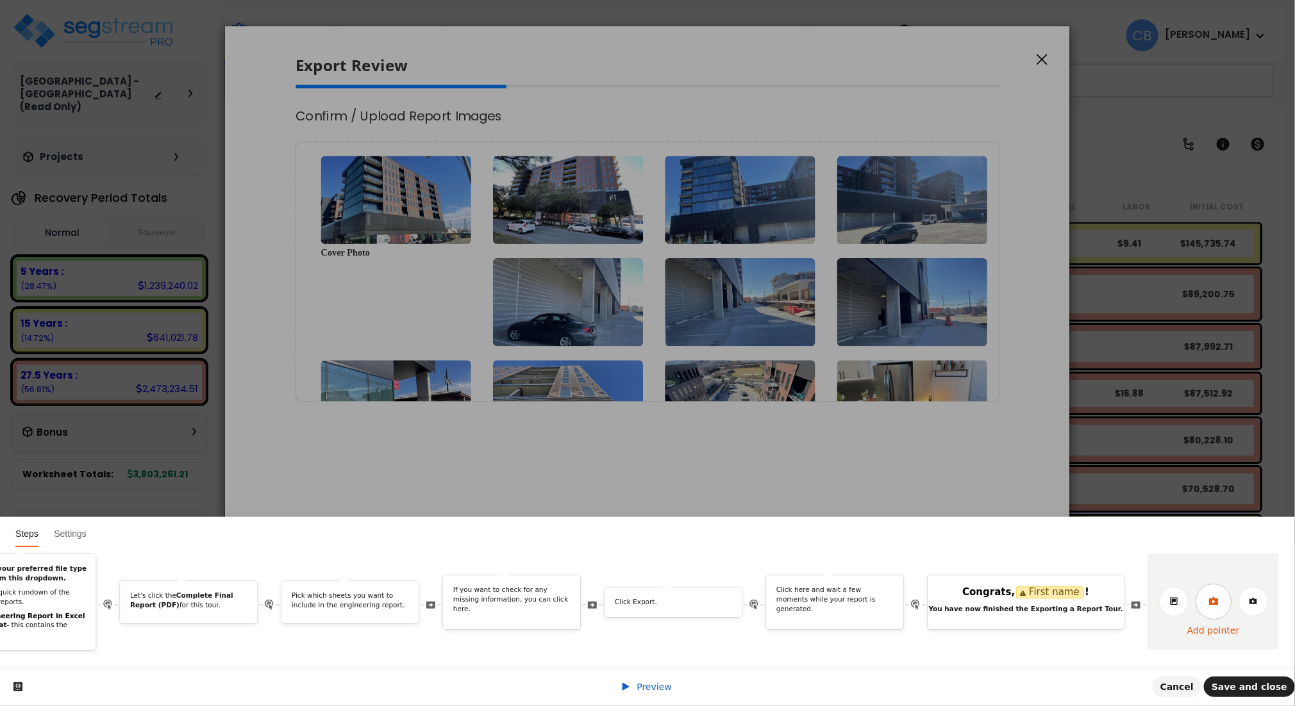
click at [1208, 596] on icon at bounding box center [1213, 601] width 10 height 10
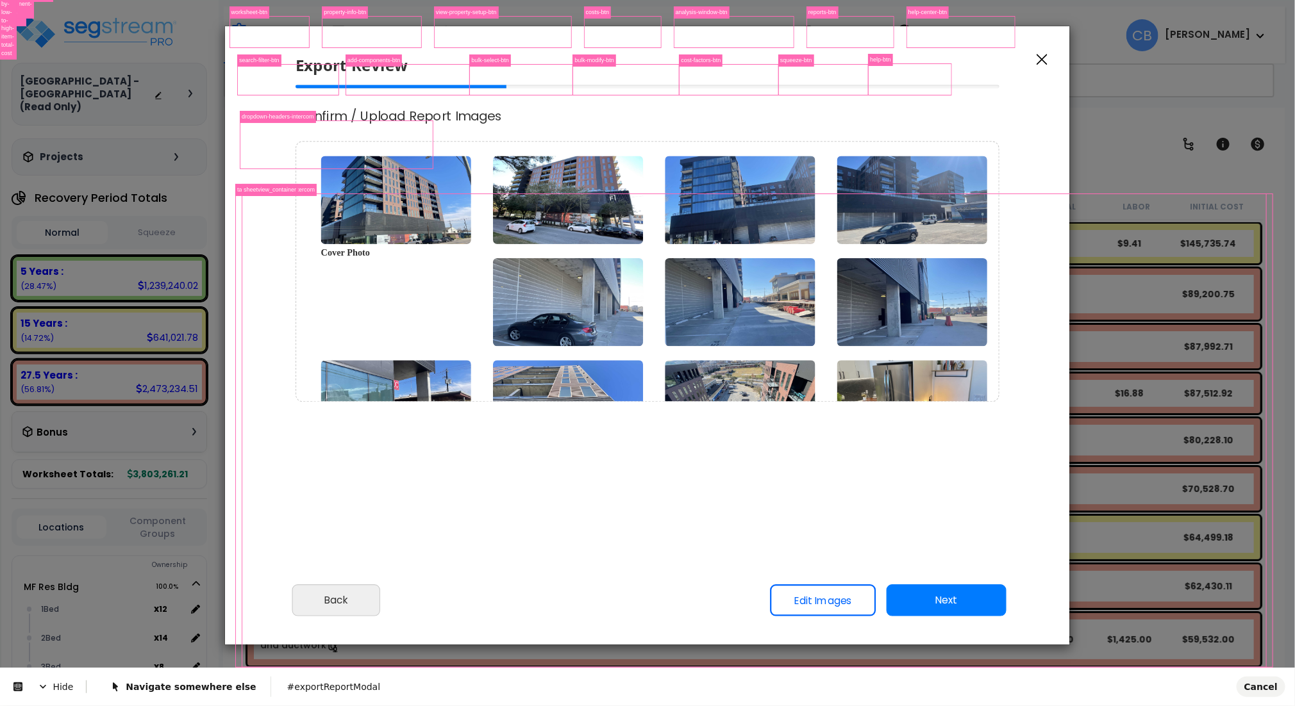
scroll to position [0, 0]
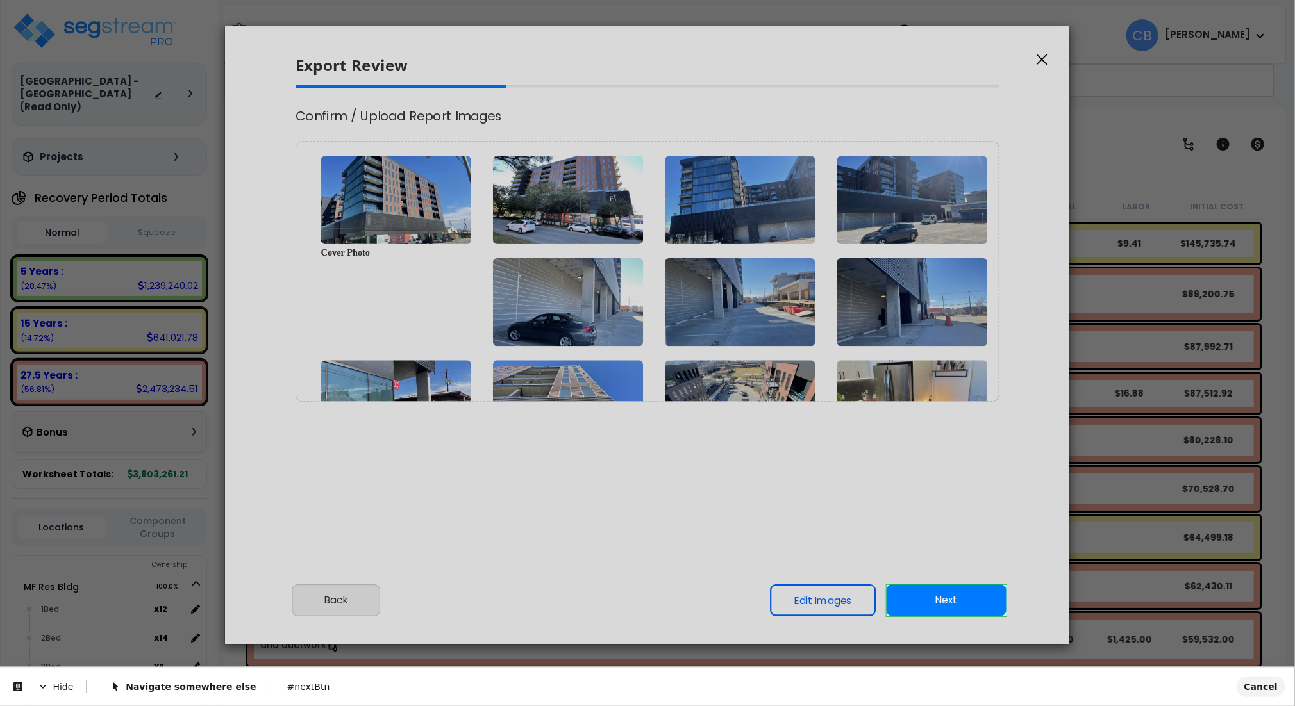
click at [949, 604] on body "We are Building your Study. So please grab a coffee and let us do the heavy lif…" at bounding box center [647, 409] width 1295 height 706
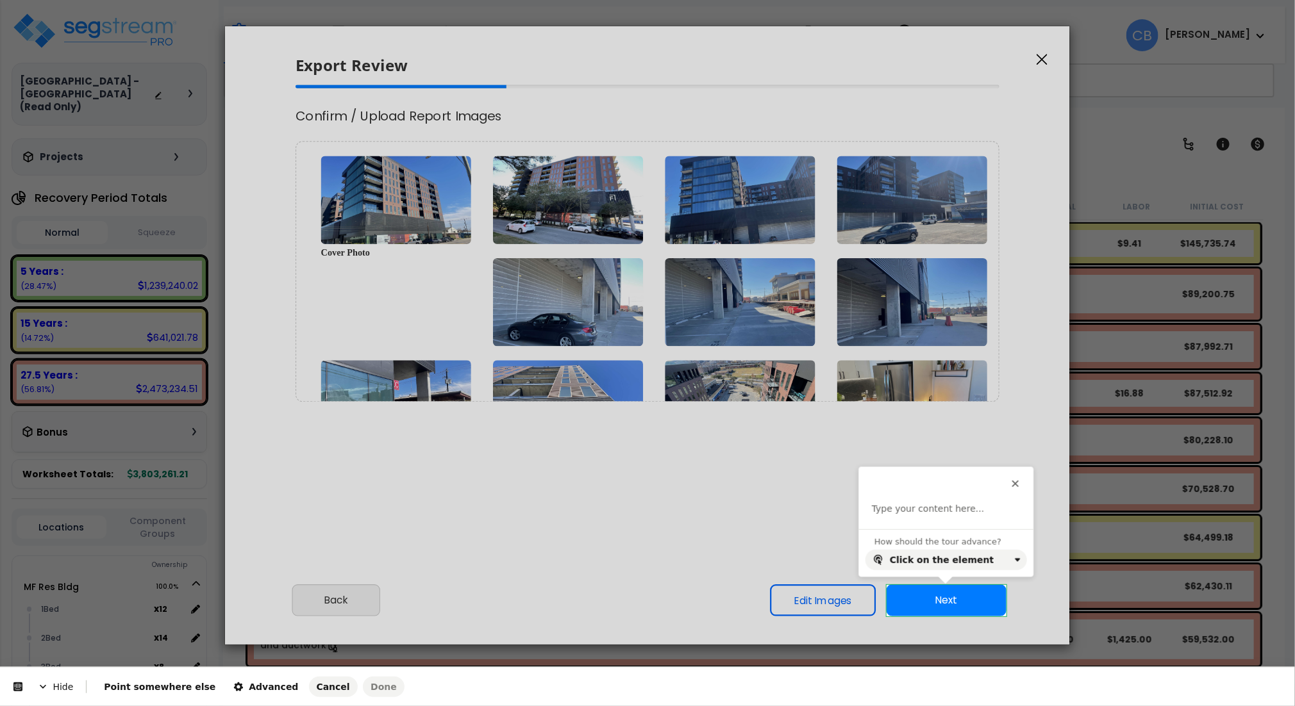
click at [928, 512] on p at bounding box center [946, 509] width 149 height 13
click at [1078, 491] on icon "button" at bounding box center [1082, 488] width 9 height 6
click at [242, 685] on span "Advanced" at bounding box center [265, 687] width 65 height 10
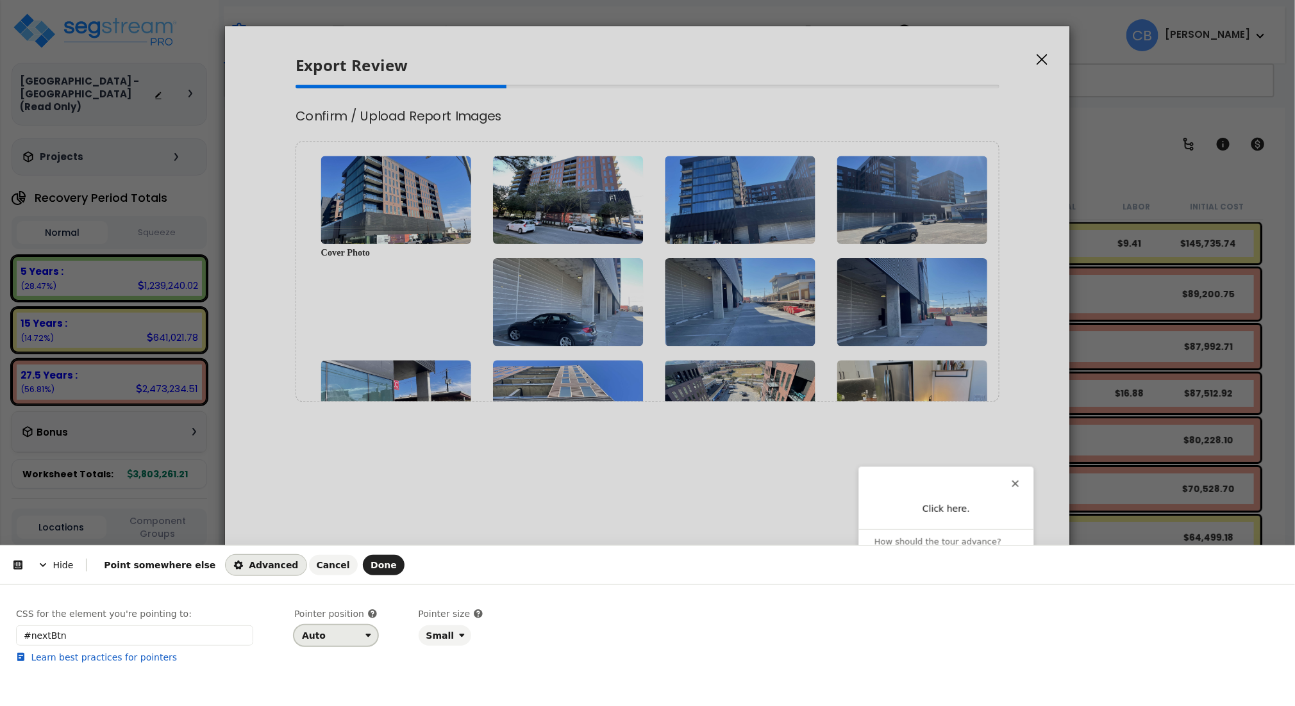
click at [341, 638] on div "Auto" at bounding box center [331, 636] width 58 height 10
click at [333, 542] on div "Top" at bounding box center [332, 538] width 54 height 13
click at [371, 564] on span "Done" at bounding box center [384, 565] width 26 height 10
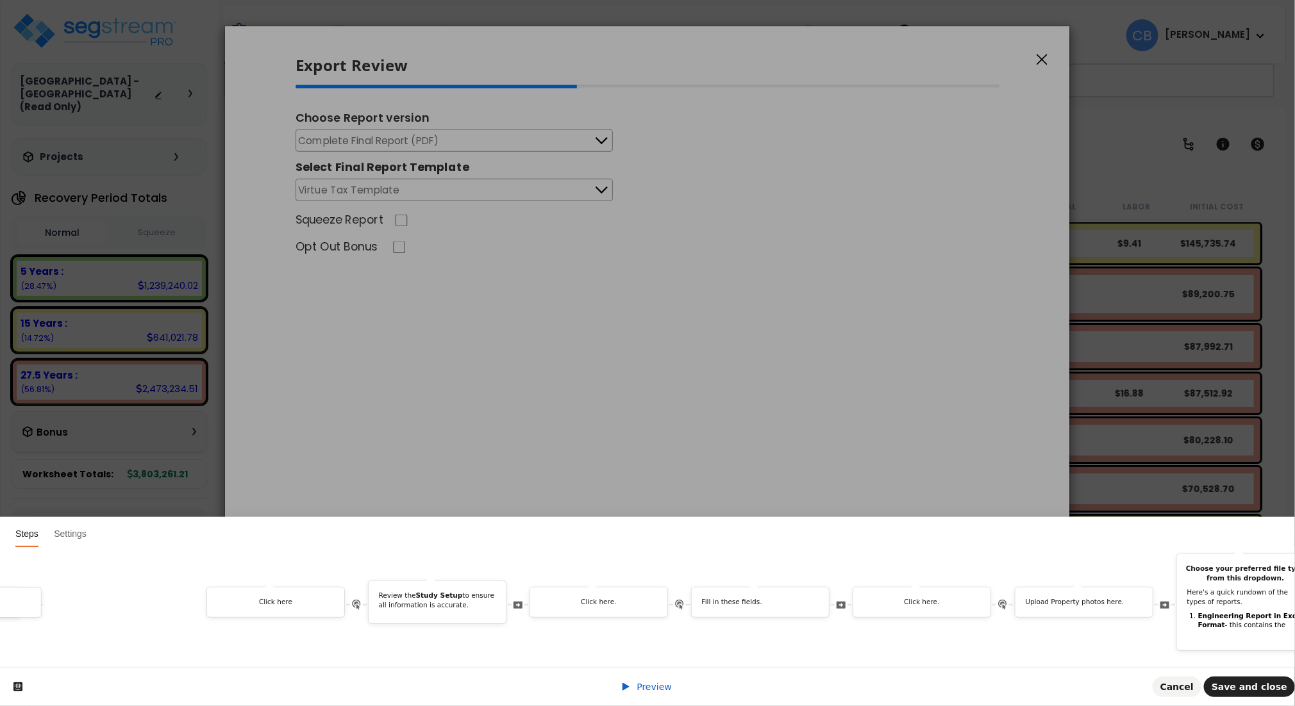
scroll to position [0, 639]
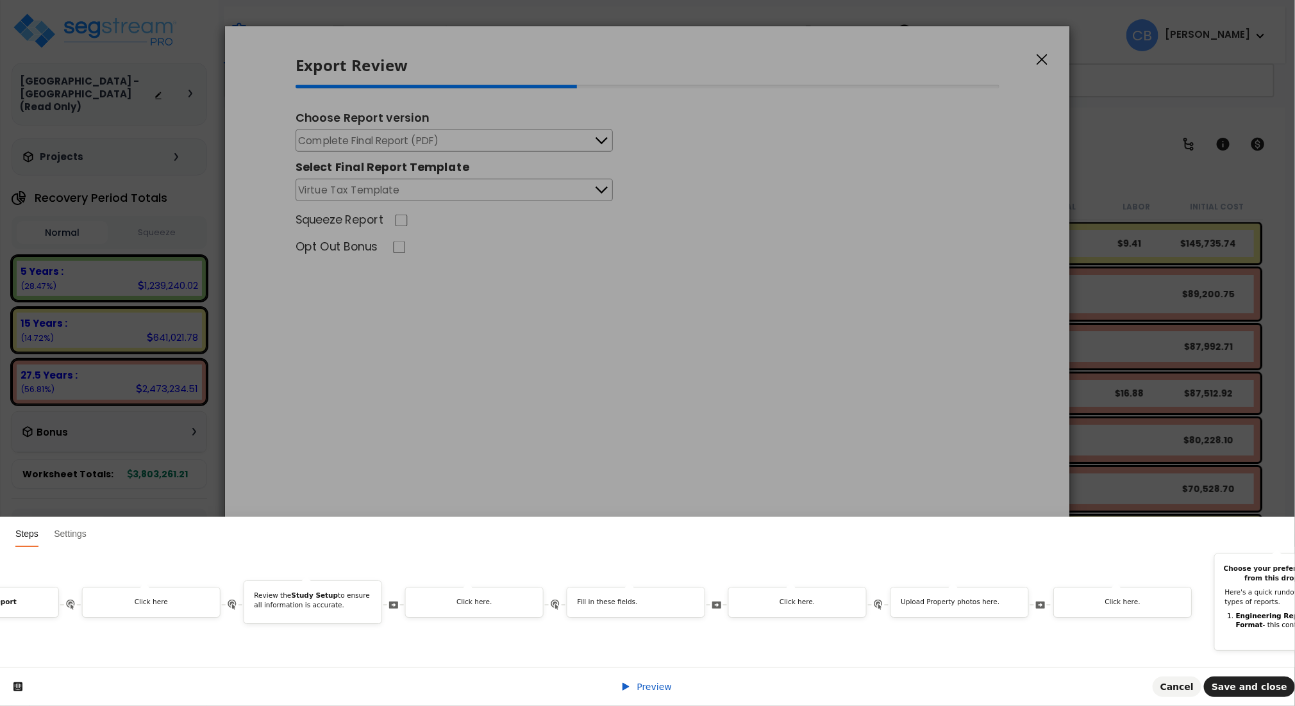
drag, startPoint x: 1105, startPoint y: 592, endPoint x: 1166, endPoint y: 649, distance: 83.5
click at [1166, 649] on div "Welcome to Exporting a Report Tour! In this guide, we'll walk you through the s…" at bounding box center [647, 607] width 1295 height 120
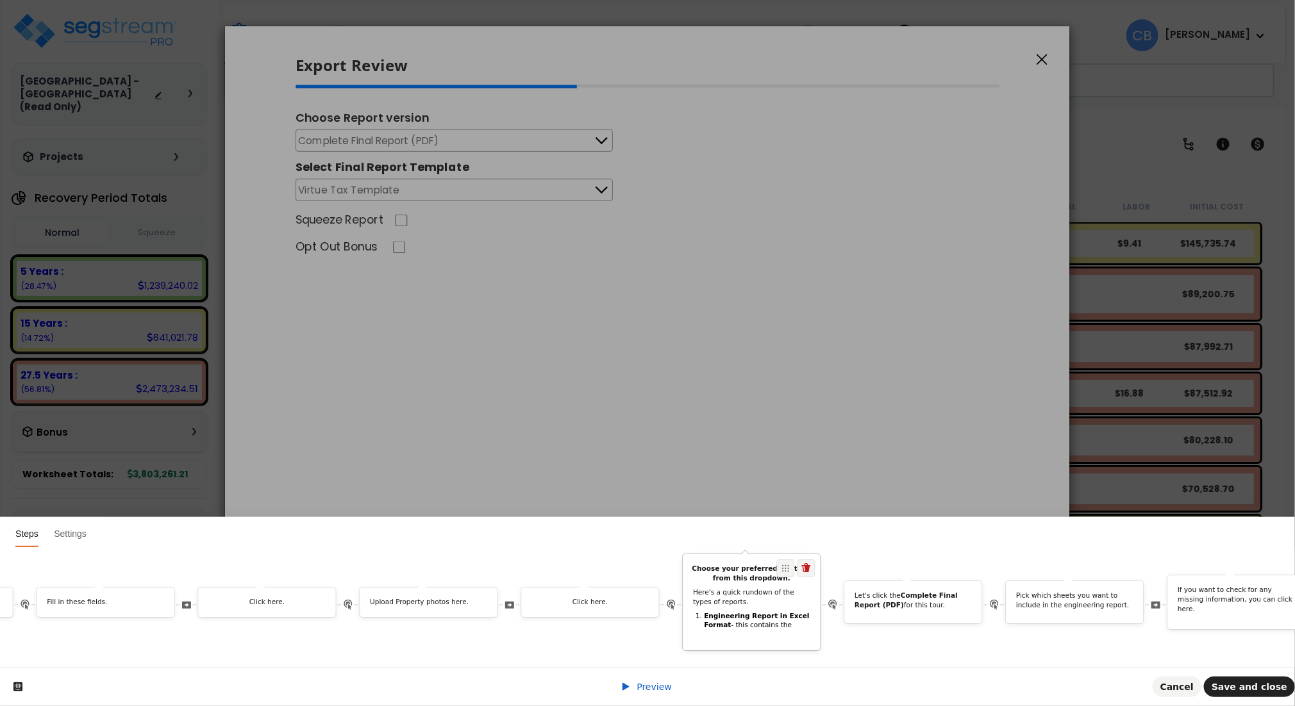
click at [760, 588] on p "Here's a quick rundown of the types of reports." at bounding box center [752, 597] width 117 height 19
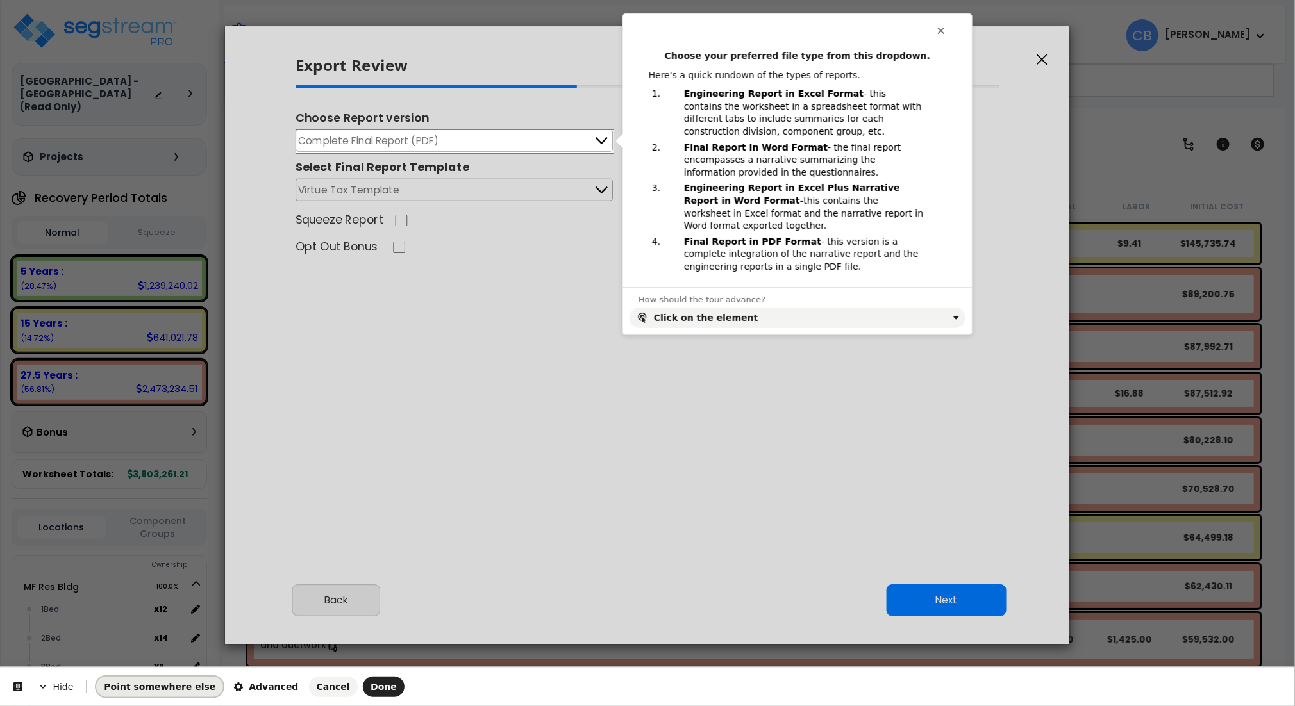
click at [173, 690] on span "Point somewhere else" at bounding box center [160, 687] width 112 height 10
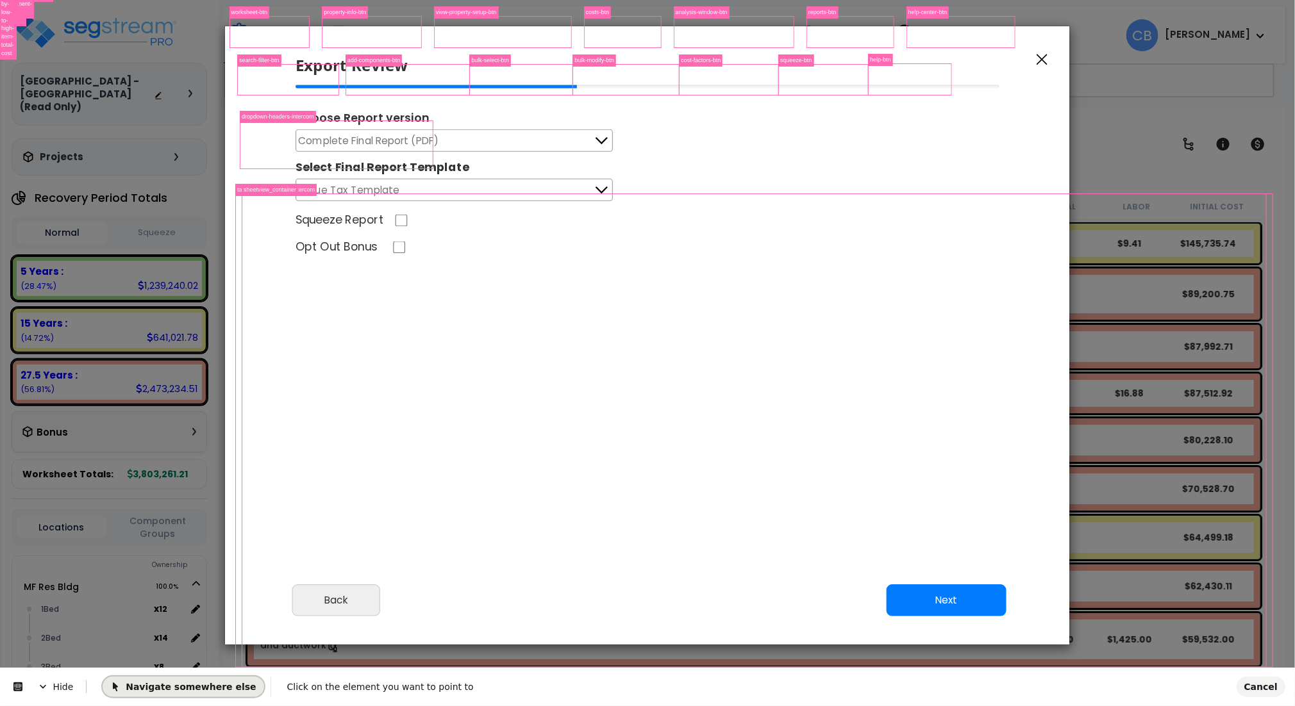
click at [154, 685] on span "Navigate somewhere else" at bounding box center [183, 686] width 146 height 10
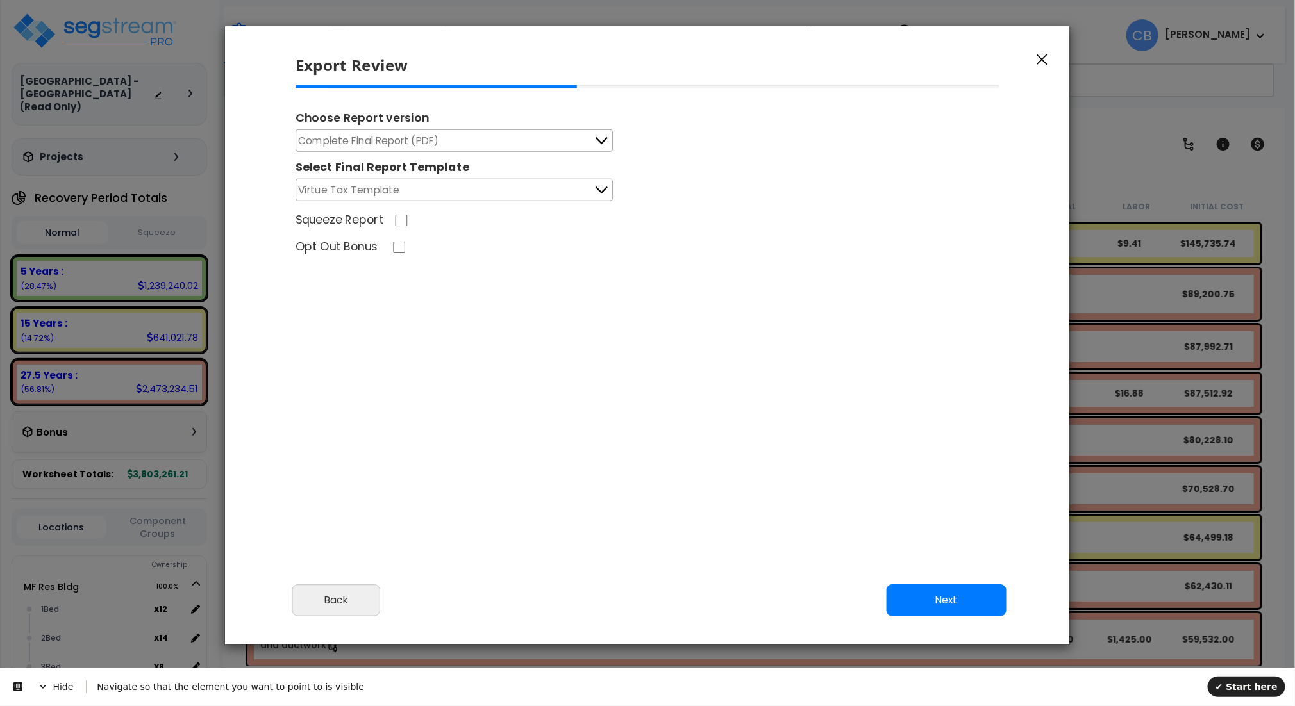
click at [553, 137] on button "Complete Final Report (PDF)" at bounding box center [454, 140] width 317 height 22
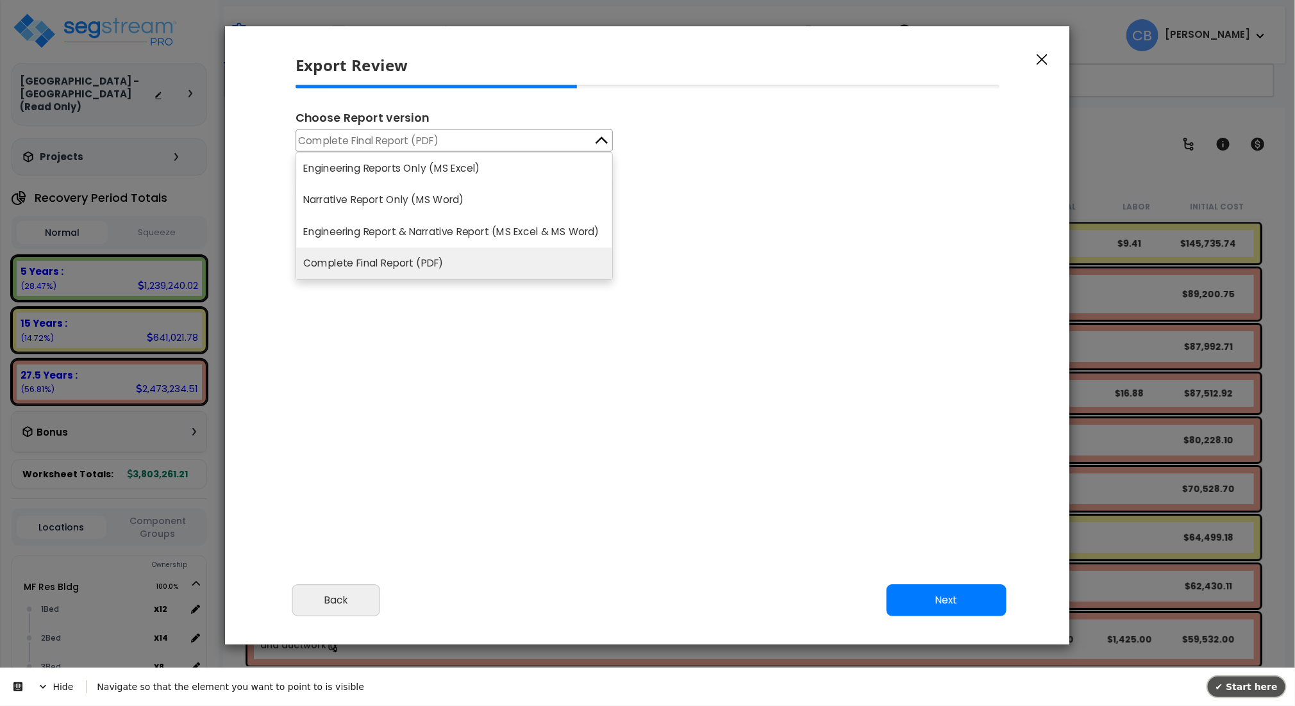
click at [1247, 695] on button "✔ Start here" at bounding box center [1247, 686] width 78 height 21
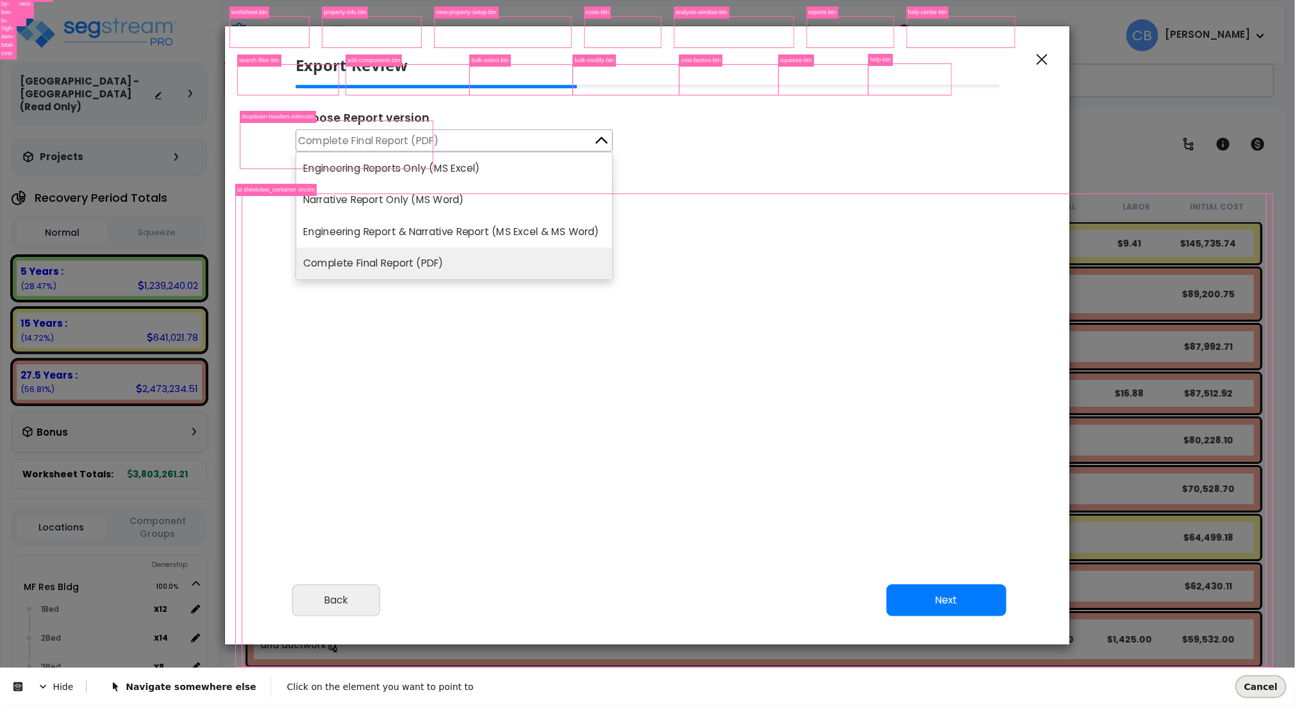
click at [1260, 689] on span "Cancel" at bounding box center [1260, 686] width 33 height 10
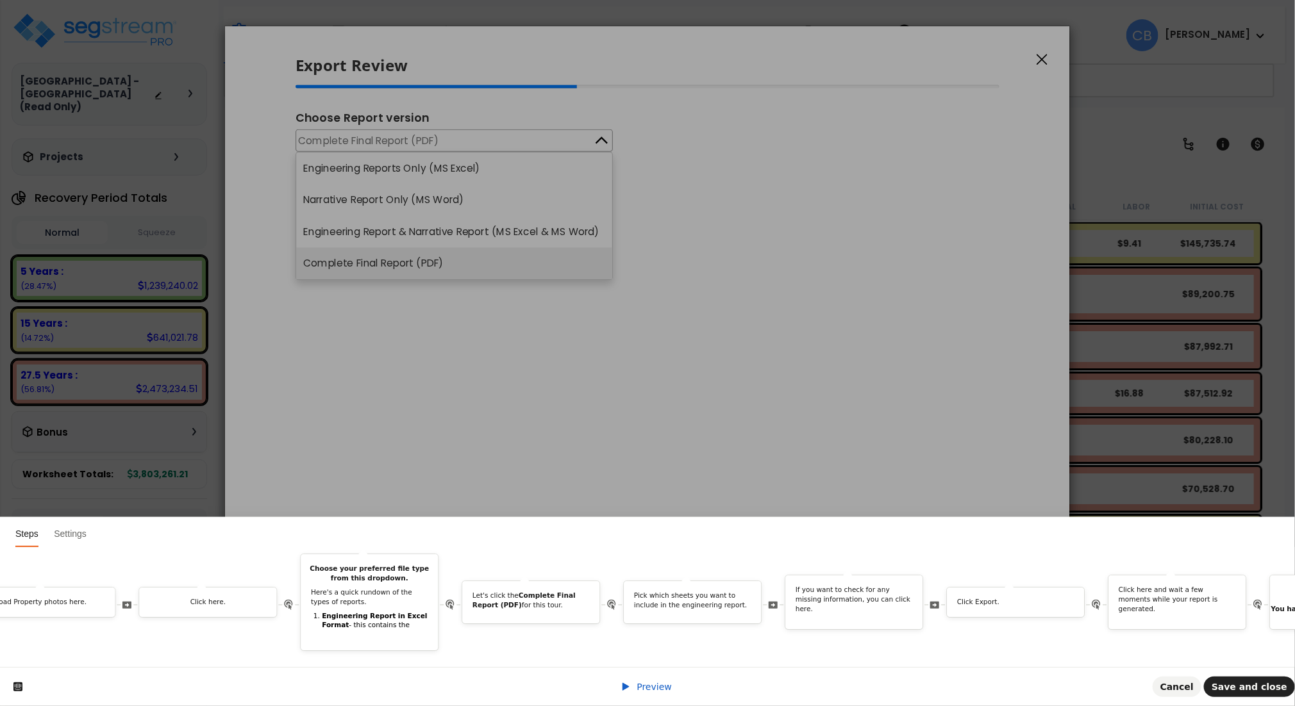
scroll to position [0, 1005]
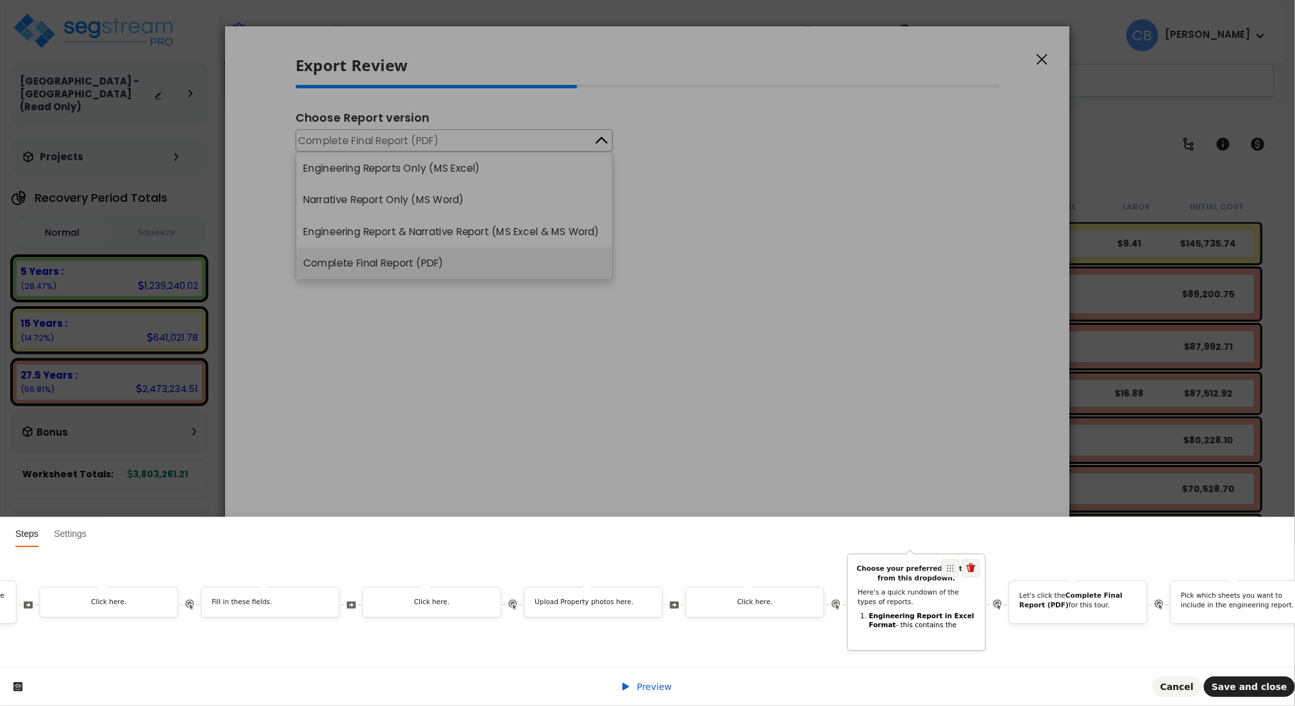
click at [948, 596] on div "Choose your preferred file type from this dropdown. Here's a quick rundown of t…" at bounding box center [916, 699] width 137 height 269
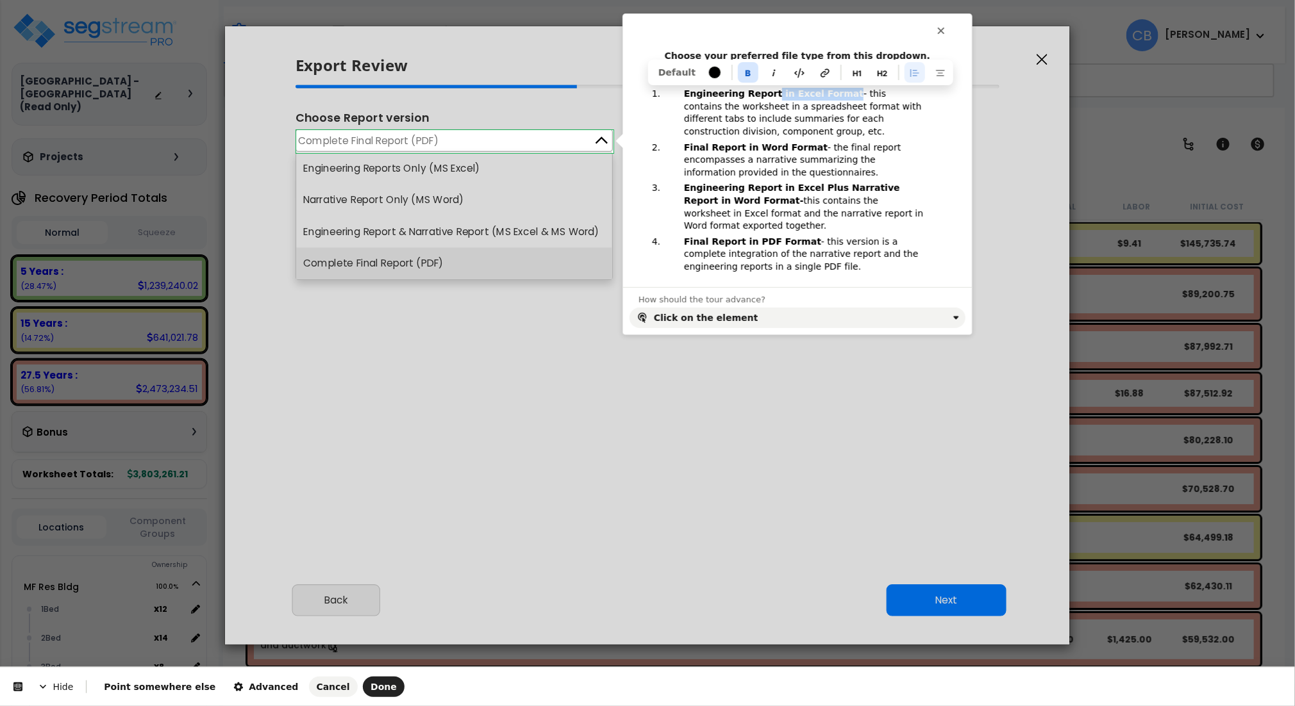
drag, startPoint x: 771, startPoint y: 93, endPoint x: 831, endPoint y: 94, distance: 59.6
click at [831, 94] on p "Engineering Report in Excel Format - this contains the worksheet in a spreadshe…" at bounding box center [805, 113] width 242 height 50
drag, startPoint x: 745, startPoint y: 198, endPoint x: 777, endPoint y: 145, distance: 62.1
click at [745, 198] on p "Engineering Report in Excel Plus Narrative Report in Word Format- this contains…" at bounding box center [805, 207] width 242 height 50
click at [765, 96] on b "Engineering Report in Excel Format" at bounding box center [773, 93] width 179 height 10
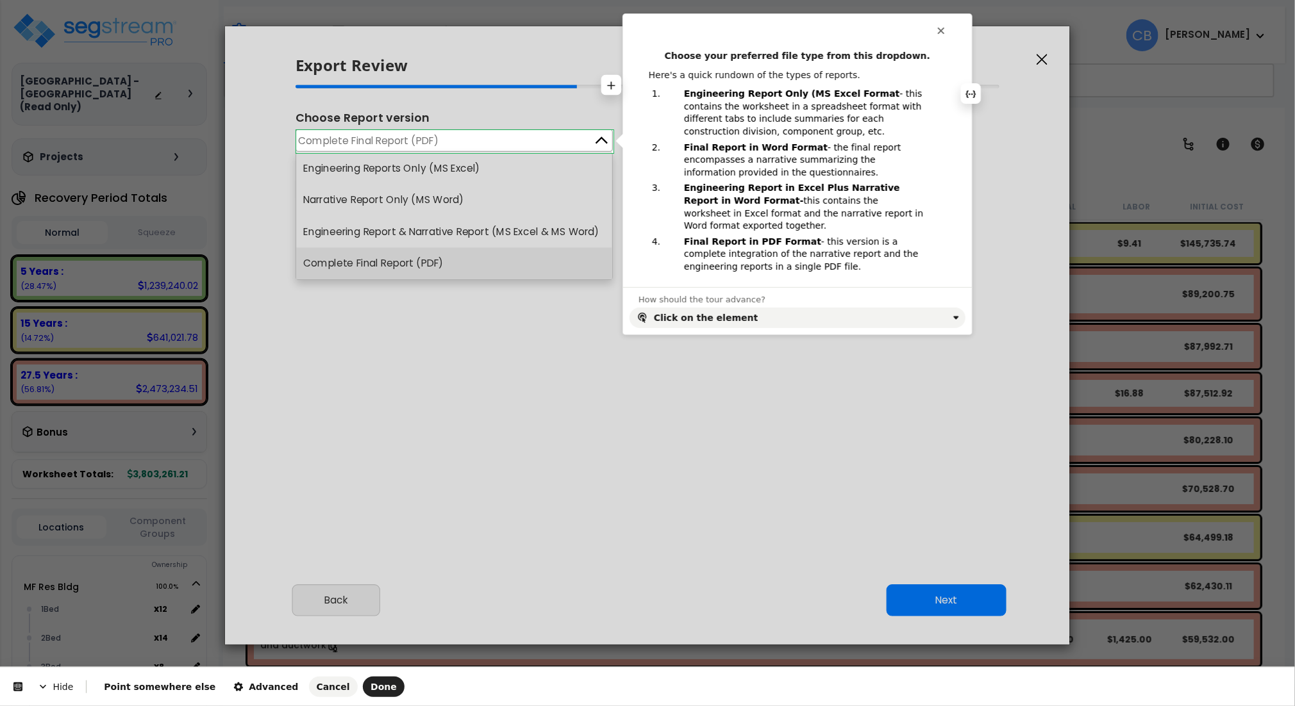
click at [847, 96] on b "Engineering Report Only (MS Excel Format" at bounding box center [792, 93] width 216 height 10
click at [735, 162] on p "Final Report in Word Format - the final report encompasses a narrative summariz…" at bounding box center [805, 161] width 242 height 38
drag, startPoint x: 699, startPoint y: 147, endPoint x: 746, endPoint y: 149, distance: 47.5
click at [746, 149] on b "Final Report in Word Format" at bounding box center [756, 147] width 144 height 10
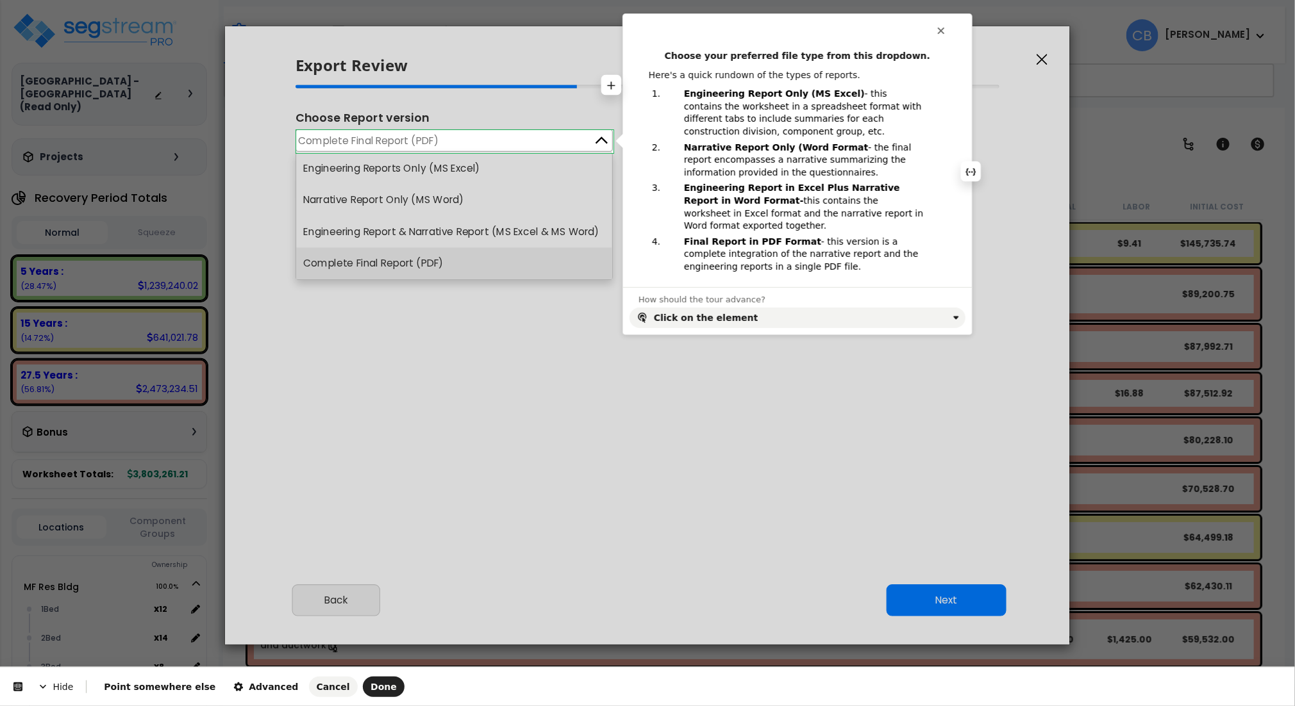
click at [749, 176] on p "Narrative Report Only (Word Format - the final report encompasses a narrative s…" at bounding box center [805, 161] width 242 height 38
click at [778, 147] on b "Narrative Report Only (Word Format" at bounding box center [776, 147] width 184 height 10
drag, startPoint x: 822, startPoint y: 145, endPoint x: 855, endPoint y: 145, distance: 32.7
click at [855, 145] on b "Narrative Report Only (MS Word Format" at bounding box center [785, 147] width 203 height 10
drag, startPoint x: 817, startPoint y: 187, endPoint x: 766, endPoint y: 188, distance: 51.3
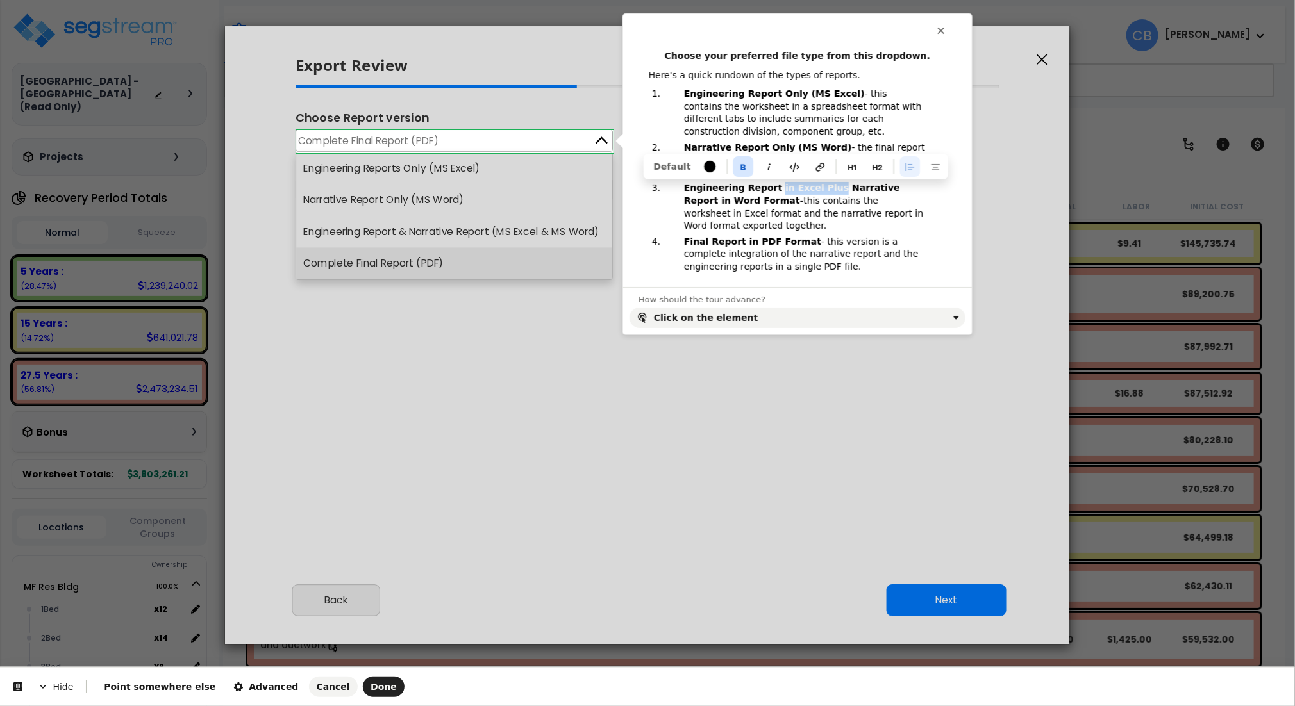
click at [766, 188] on b "Engineering Report in Excel Plus Narrative Report in Word Format-" at bounding box center [793, 194] width 219 height 23
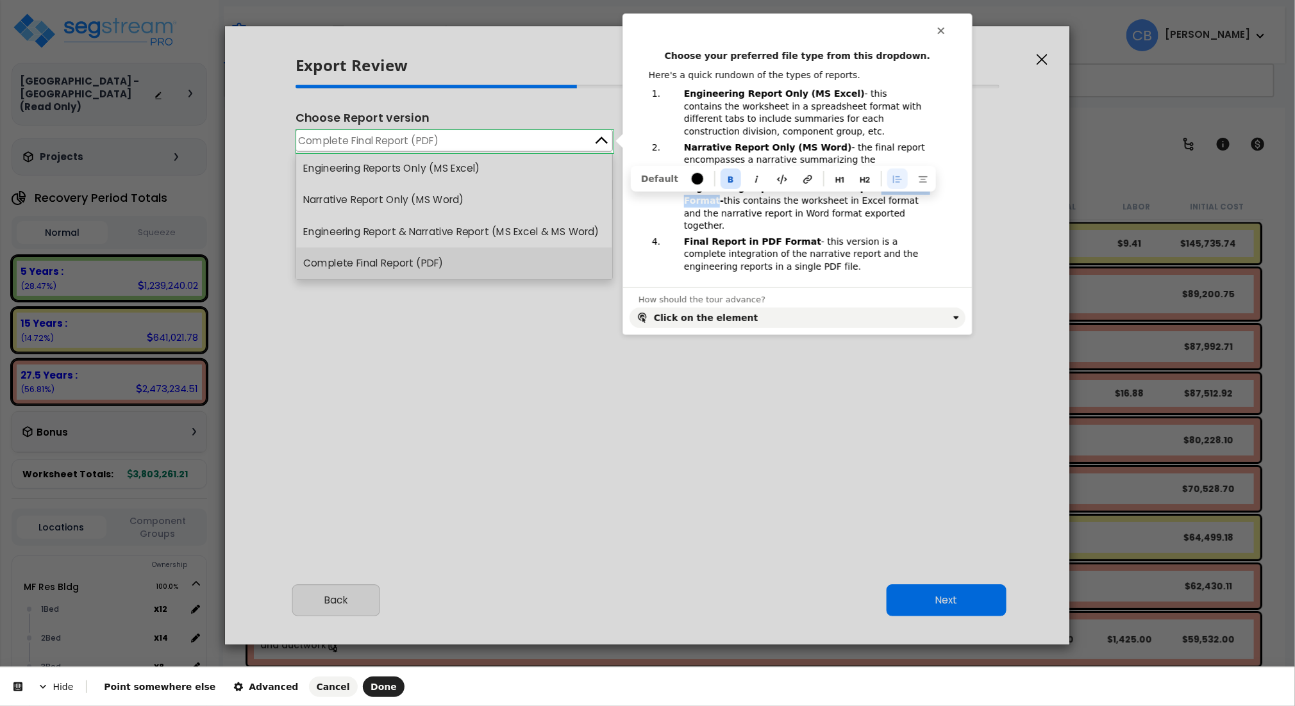
drag, startPoint x: 848, startPoint y: 190, endPoint x: 712, endPoint y: 201, distance: 136.3
click at [712, 201] on b "Engineering Report & Narrative Report in Word Format-" at bounding box center [805, 194] width 243 height 23
click at [890, 190] on b "Engineering Report & Narrative Report (MS Excel -" at bounding box center [795, 194] width 223 height 23
click at [701, 262] on p "Final Report in PDF Format - this version is a complete integration of the narr…" at bounding box center [805, 255] width 242 height 38
click at [684, 239] on b "Final Report in PDF Format" at bounding box center [752, 242] width 137 height 10
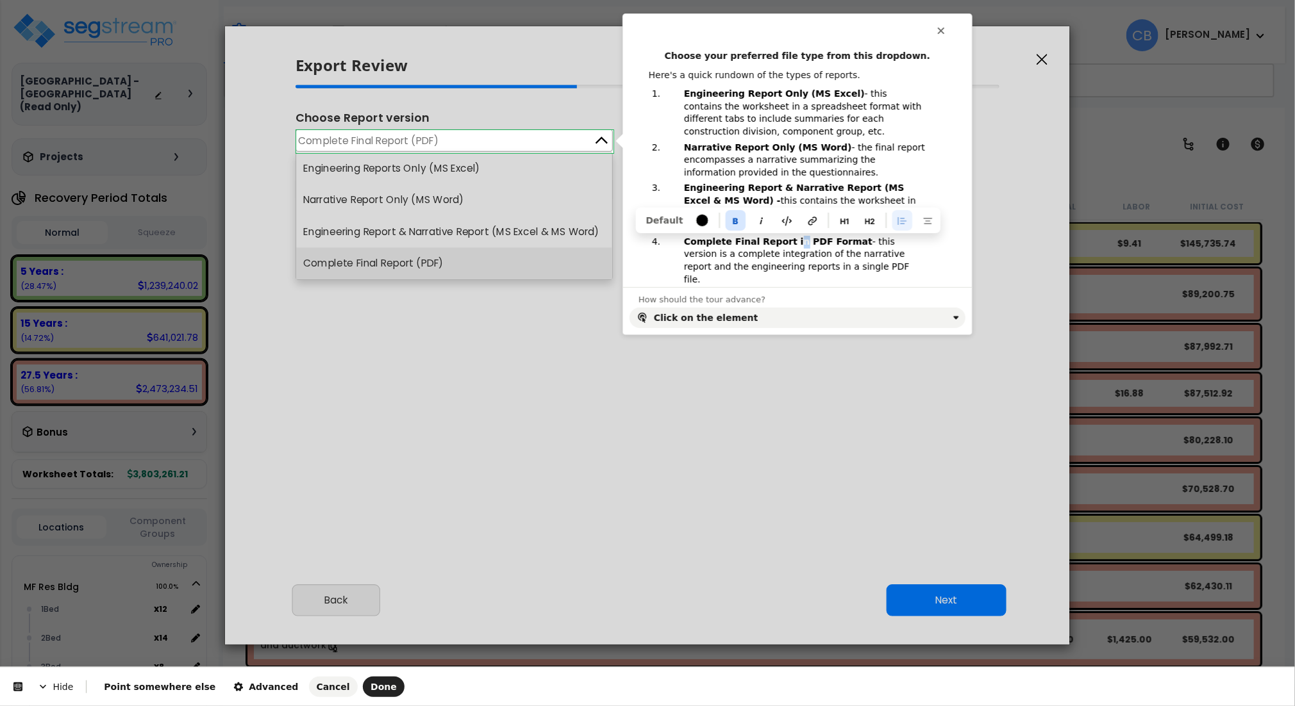
click at [781, 242] on b "Complete Final Report in PDF Format" at bounding box center [778, 242] width 188 height 10
click at [771, 0] on html "Hide Point somewhere else Advanced Cancel Done This button doesn't work while y…" at bounding box center [647, 0] width 1295 height 0
click at [789, 246] on b "Complete Final Report ( PDF Format" at bounding box center [775, 242] width 183 height 10
drag, startPoint x: 833, startPoint y: 241, endPoint x: 800, endPoint y: 237, distance: 33.0
click at [800, 237] on p "Complete Final Report (PDF Format - this version is a complete integration of t…" at bounding box center [805, 255] width 242 height 38
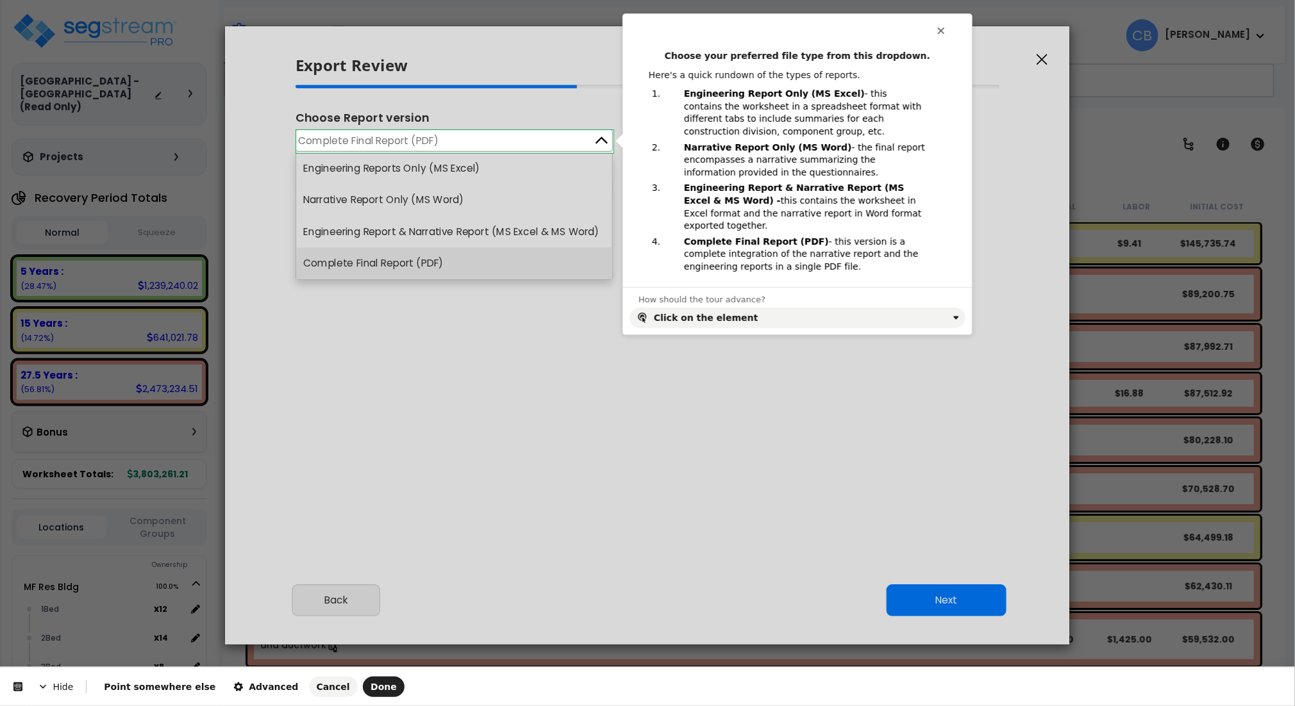
click at [955, 0] on html "Hide Point somewhere else Advanced Cancel Done This button doesn't work while y…" at bounding box center [647, 0] width 1295 height 0
click at [371, 685] on span "Done" at bounding box center [384, 687] width 26 height 10
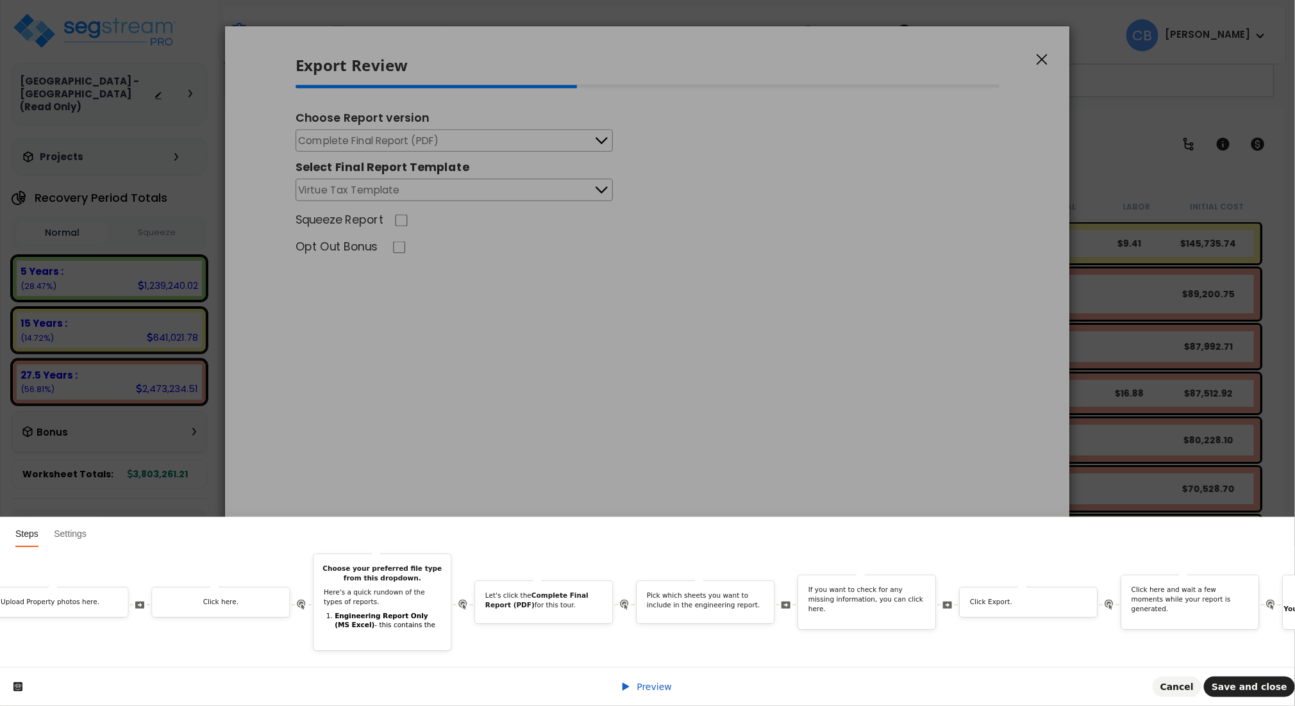
scroll to position [0, 1905]
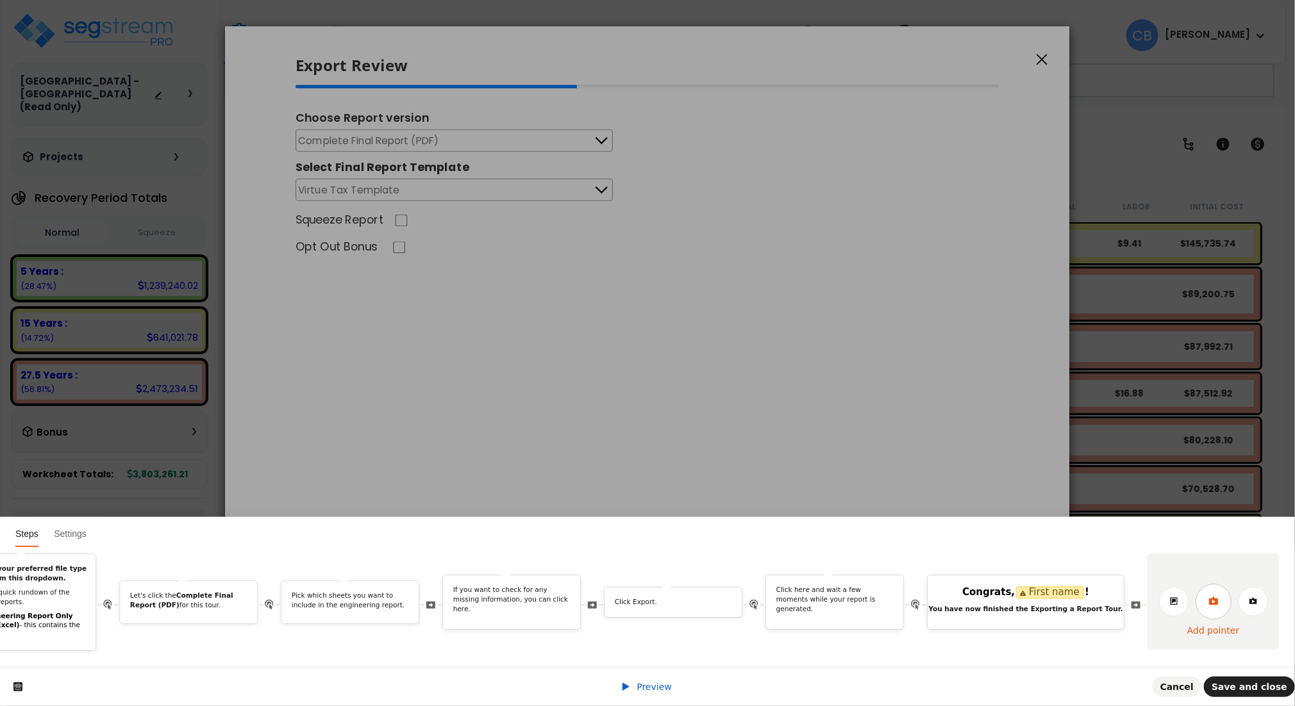
click at [1210, 596] on icon at bounding box center [1213, 601] width 10 height 10
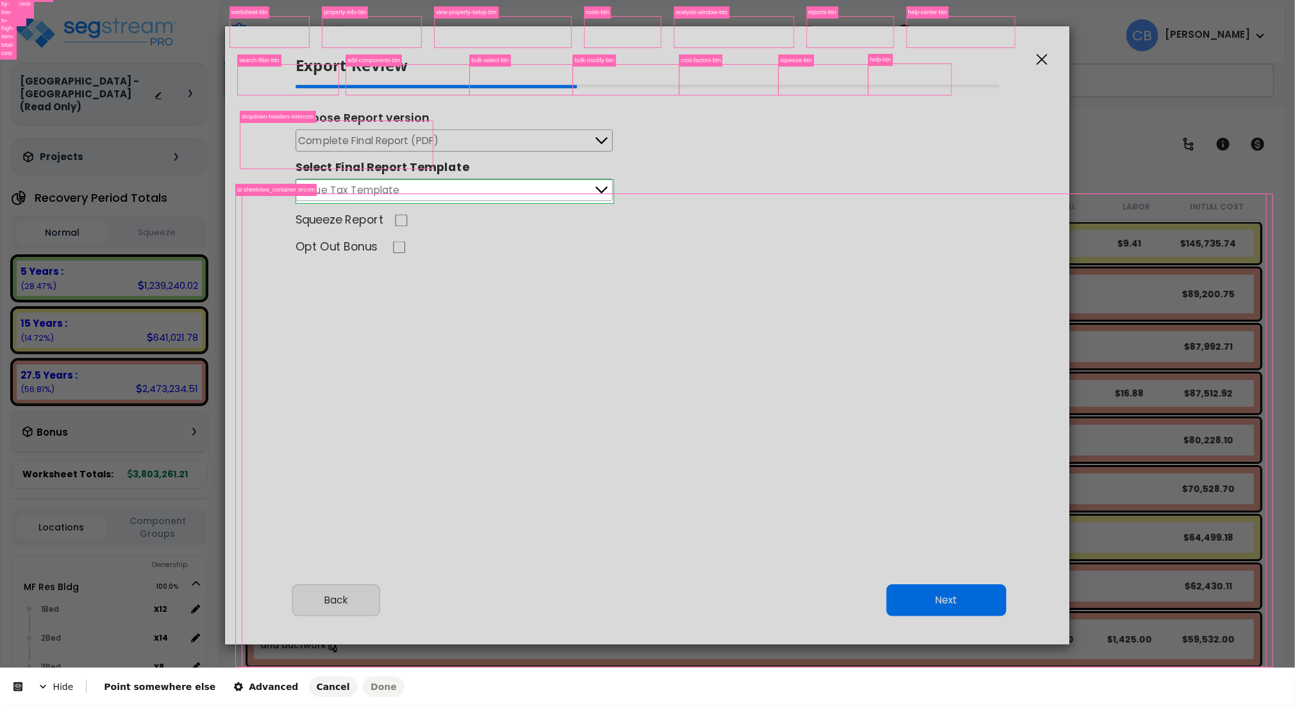
click at [606, 202] on body "We are Building your Study. So please grab a coffee and let us do the heavy lif…" at bounding box center [647, 409] width 1295 height 706
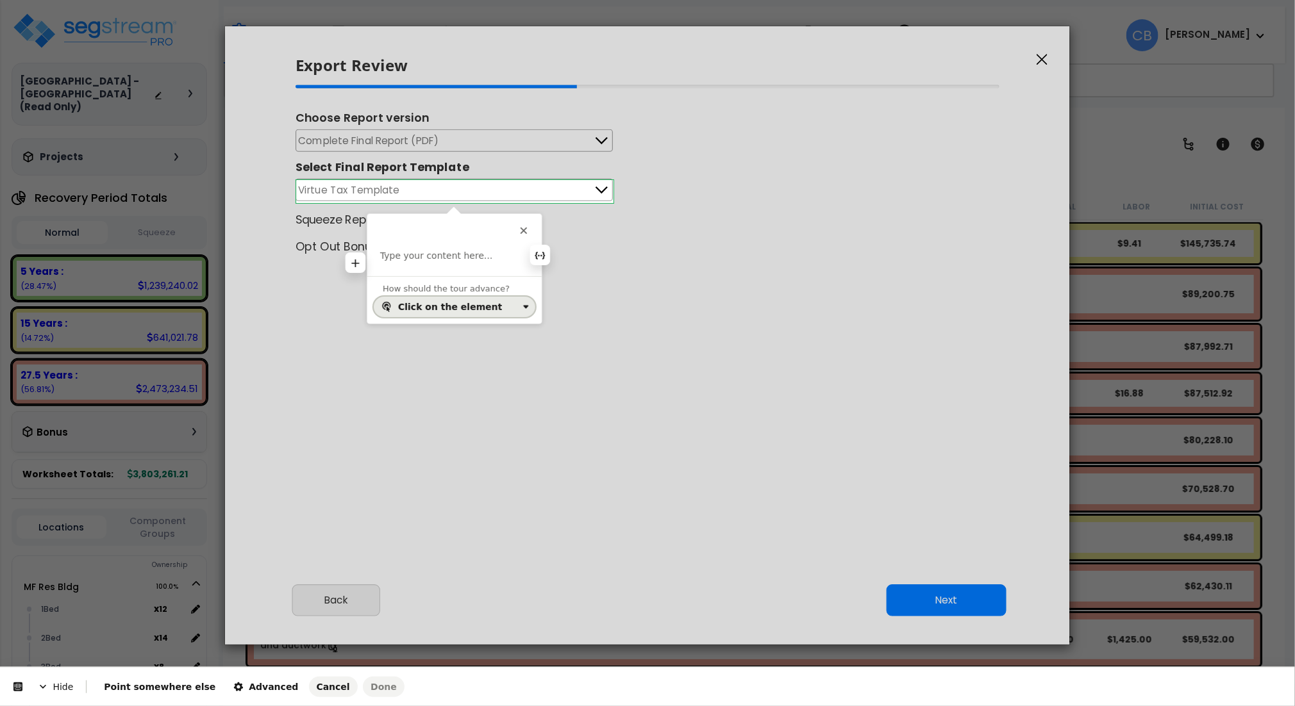
click at [442, 302] on div "Click on the element" at bounding box center [450, 307] width 104 height 10
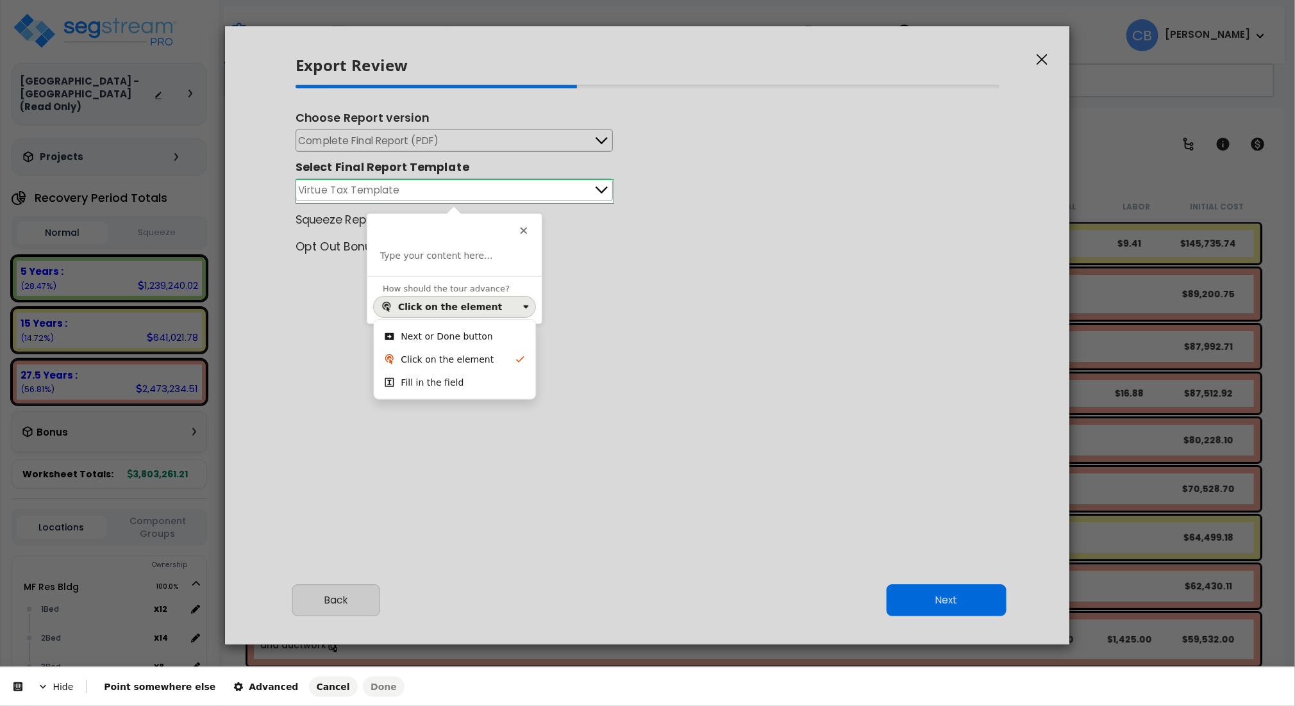
click at [435, 338] on div "Next or Done button" at bounding box center [447, 336] width 92 height 13
click at [427, 250] on p at bounding box center [454, 256] width 149 height 13
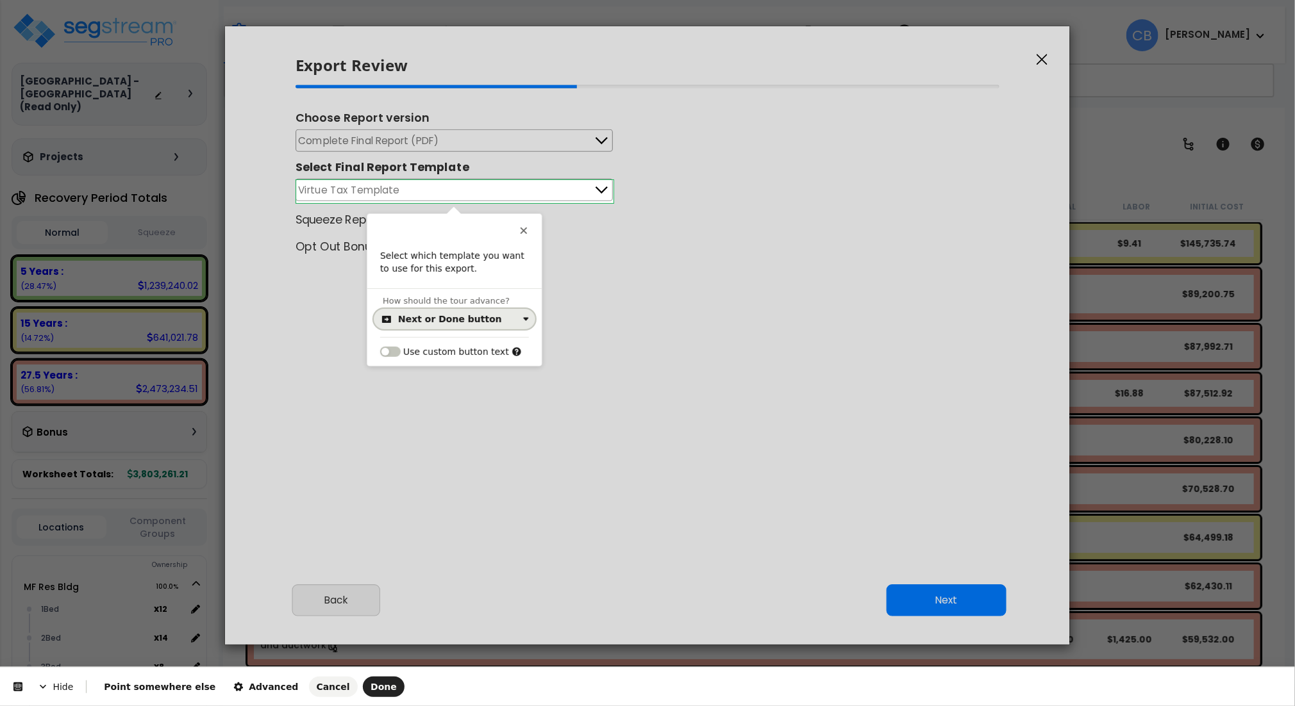
click at [427, 325] on button "Next or Done button" at bounding box center [455, 319] width 162 height 21
click at [435, 387] on div "Fill in the field" at bounding box center [455, 395] width 151 height 23
click at [233, 687] on span "Advanced" at bounding box center [265, 687] width 65 height 10
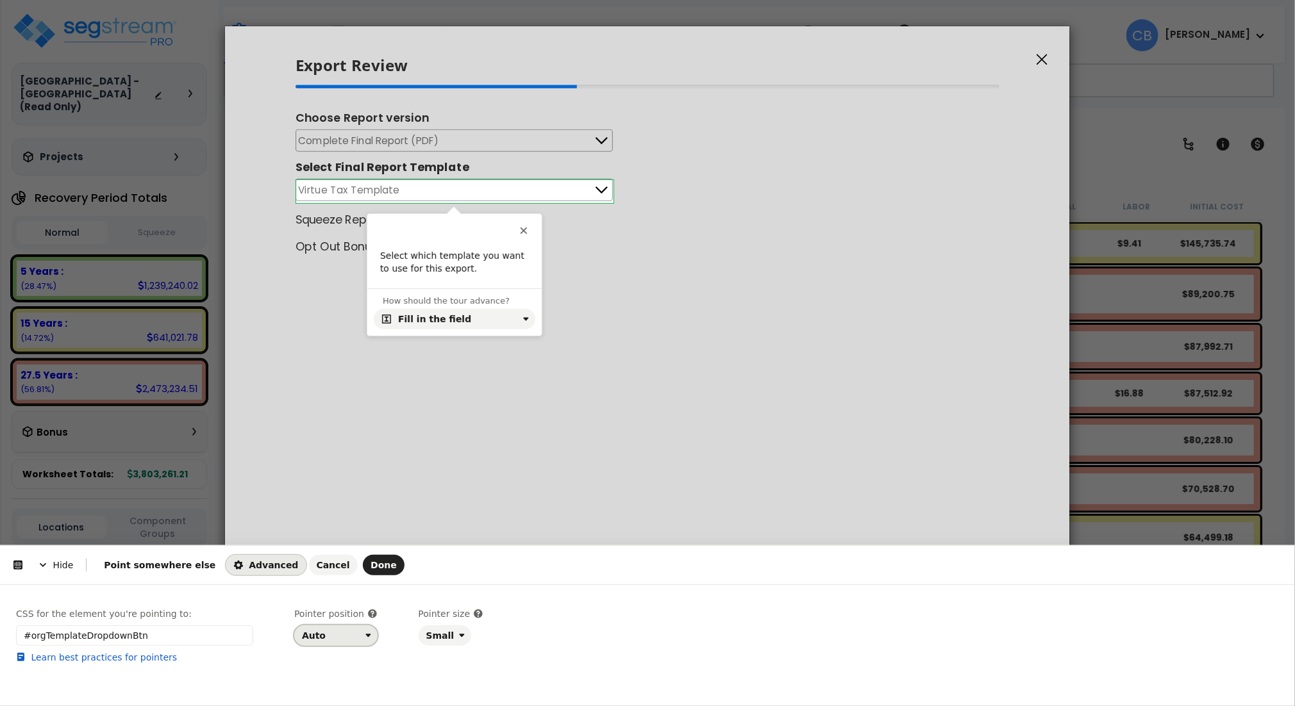
click at [331, 633] on div "Auto" at bounding box center [331, 636] width 58 height 10
click at [335, 585] on div "Right" at bounding box center [332, 584] width 54 height 13
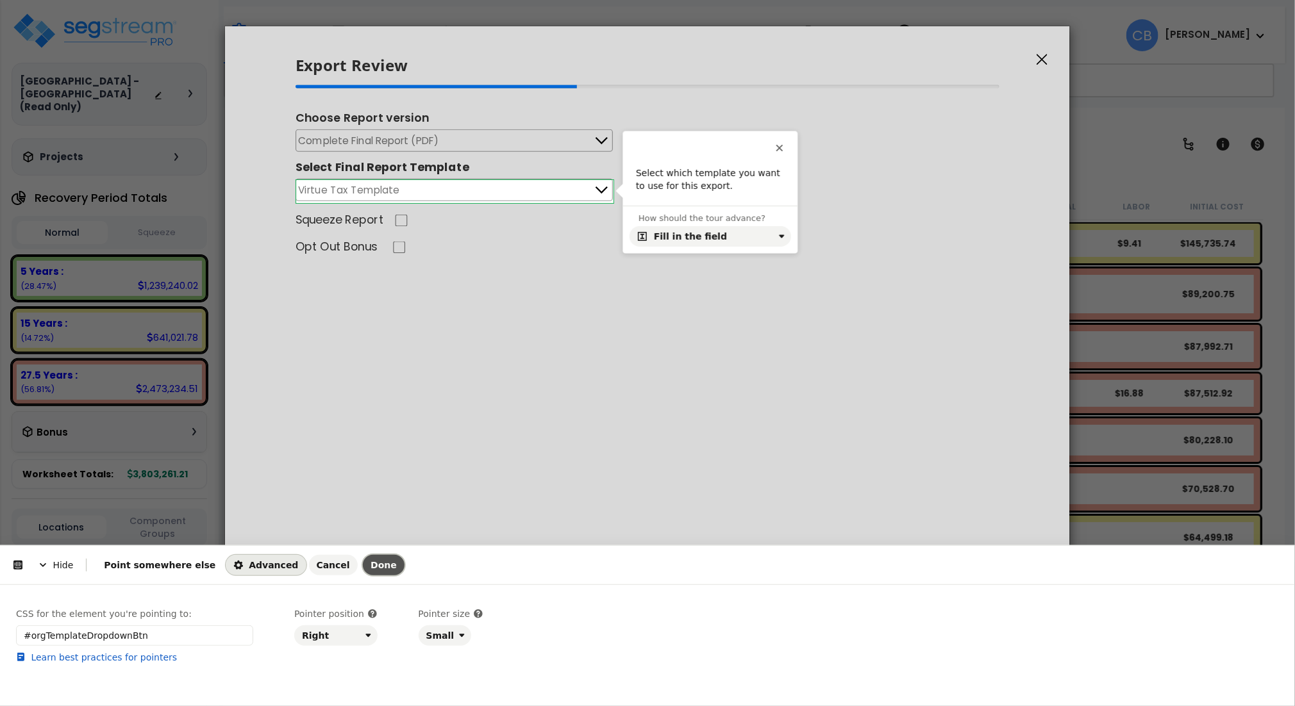
click at [371, 566] on span "Done" at bounding box center [384, 565] width 26 height 10
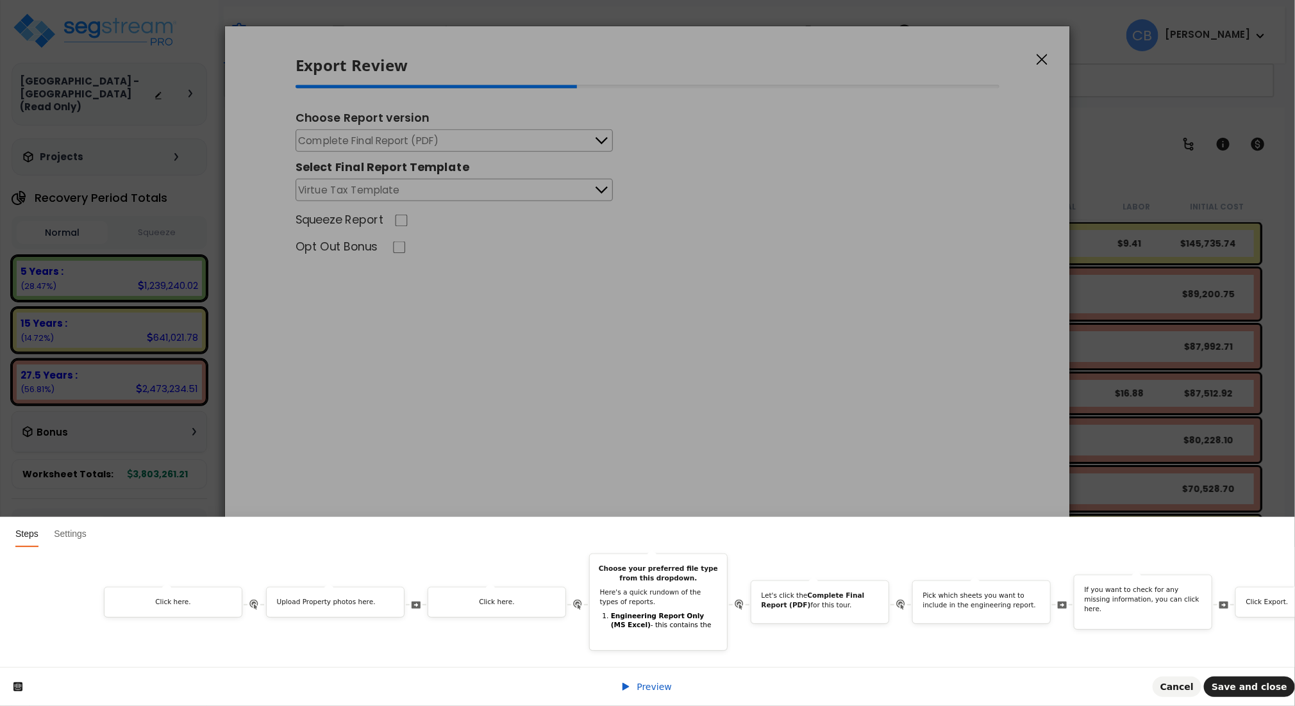
scroll to position [0, 1276]
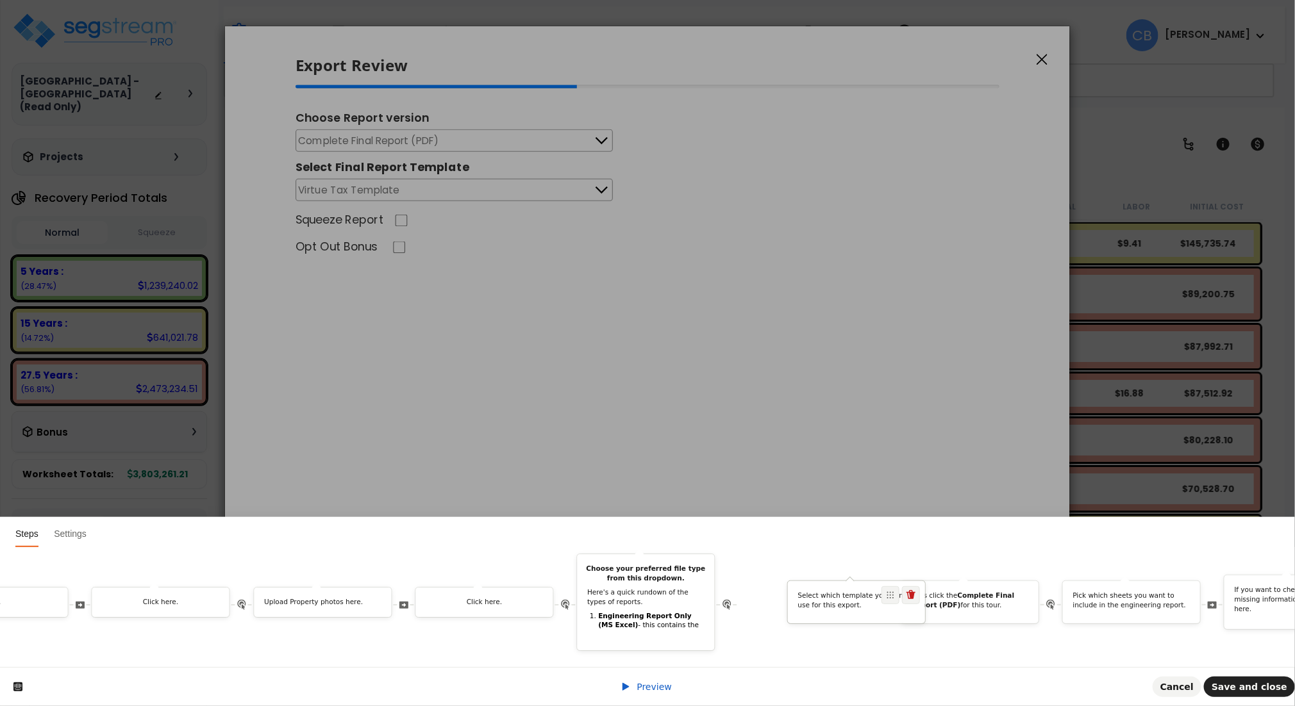
drag, startPoint x: 1102, startPoint y: 583, endPoint x: 879, endPoint y: 600, distance: 223.8
click at [879, 600] on div "Select which template you want to use for this export." at bounding box center [856, 602] width 138 height 43
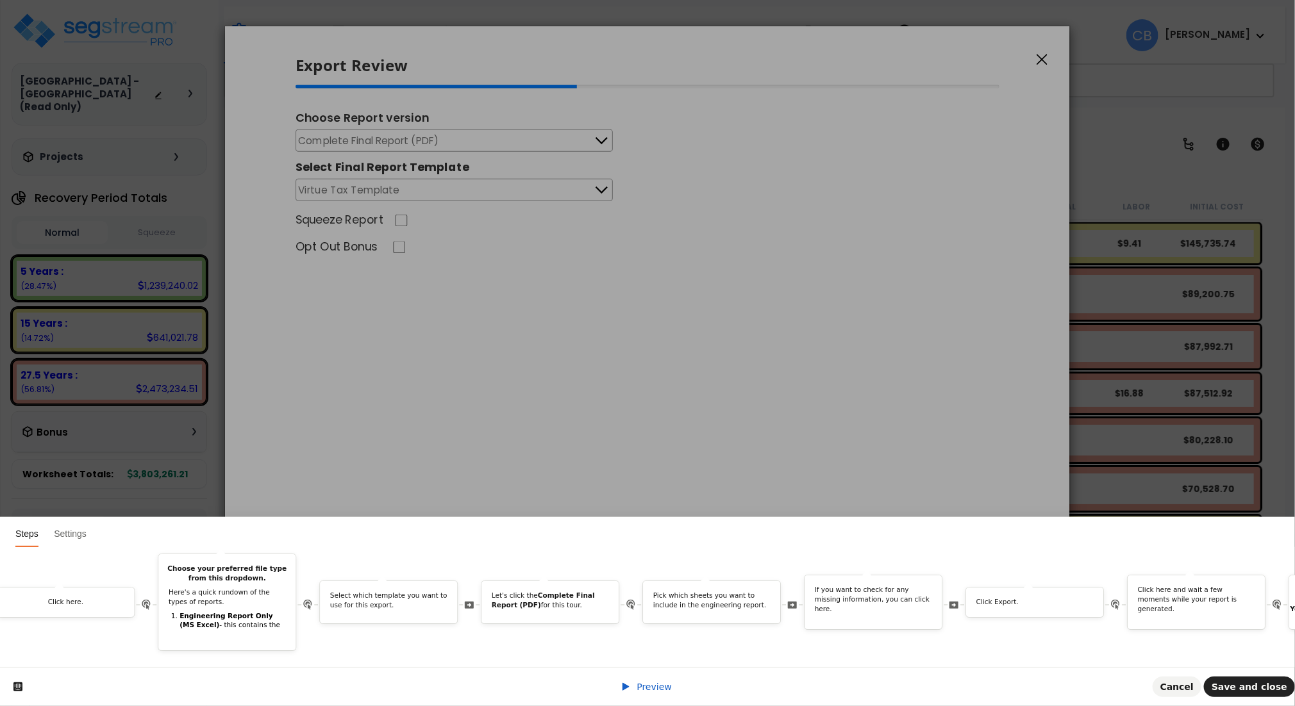
scroll to position [0, 1656]
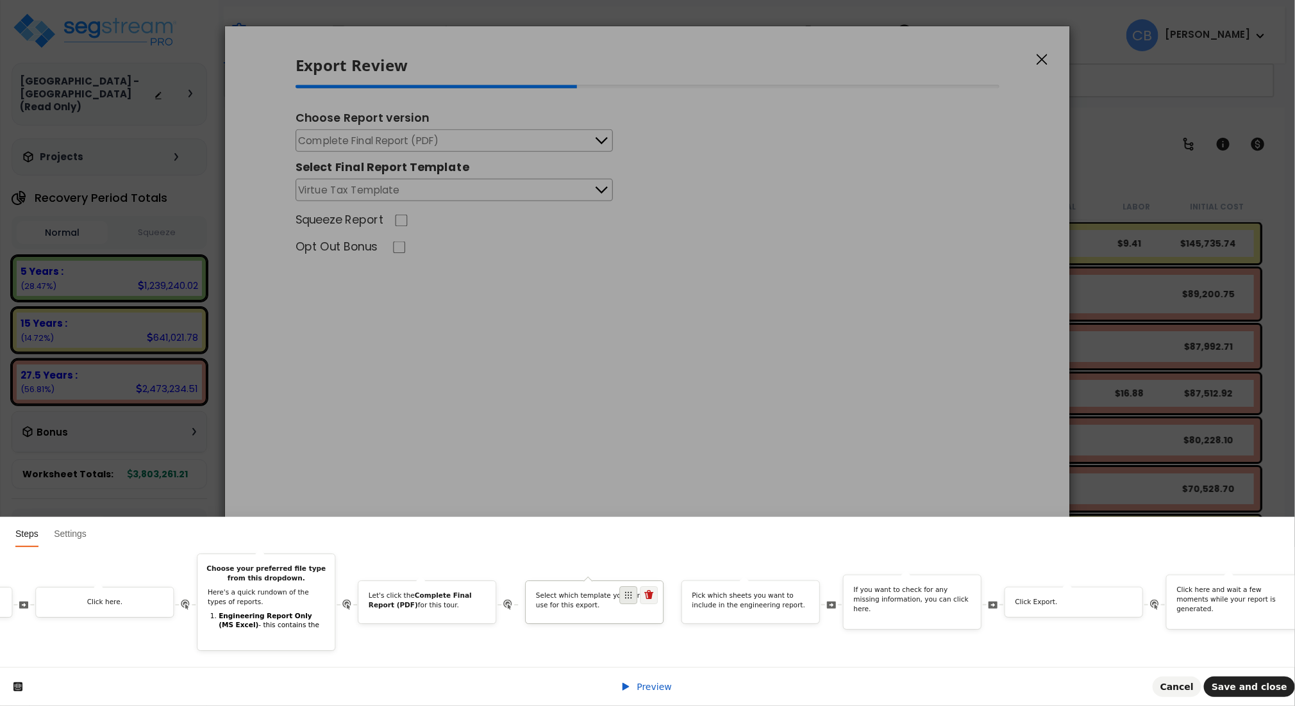
drag, startPoint x: 468, startPoint y: 585, endPoint x: 635, endPoint y: 587, distance: 167.3
click at [635, 587] on span at bounding box center [628, 596] width 18 height 18
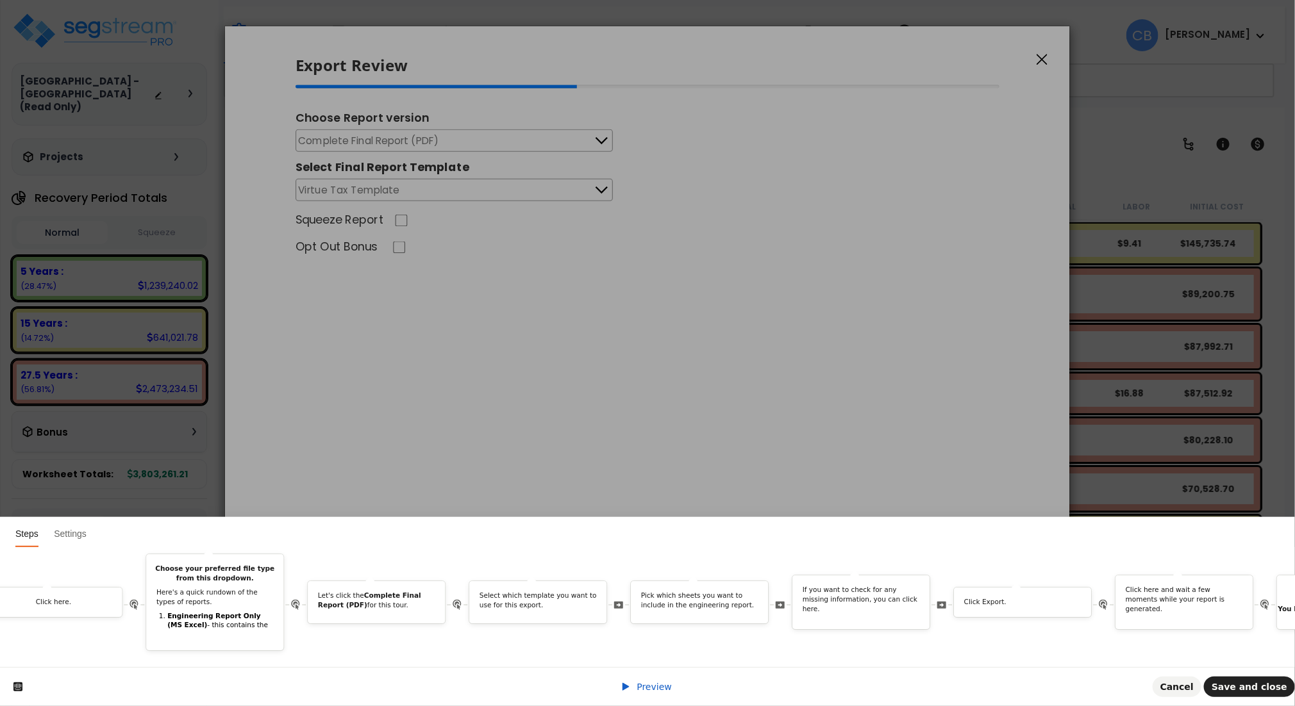
scroll to position [0, 2067]
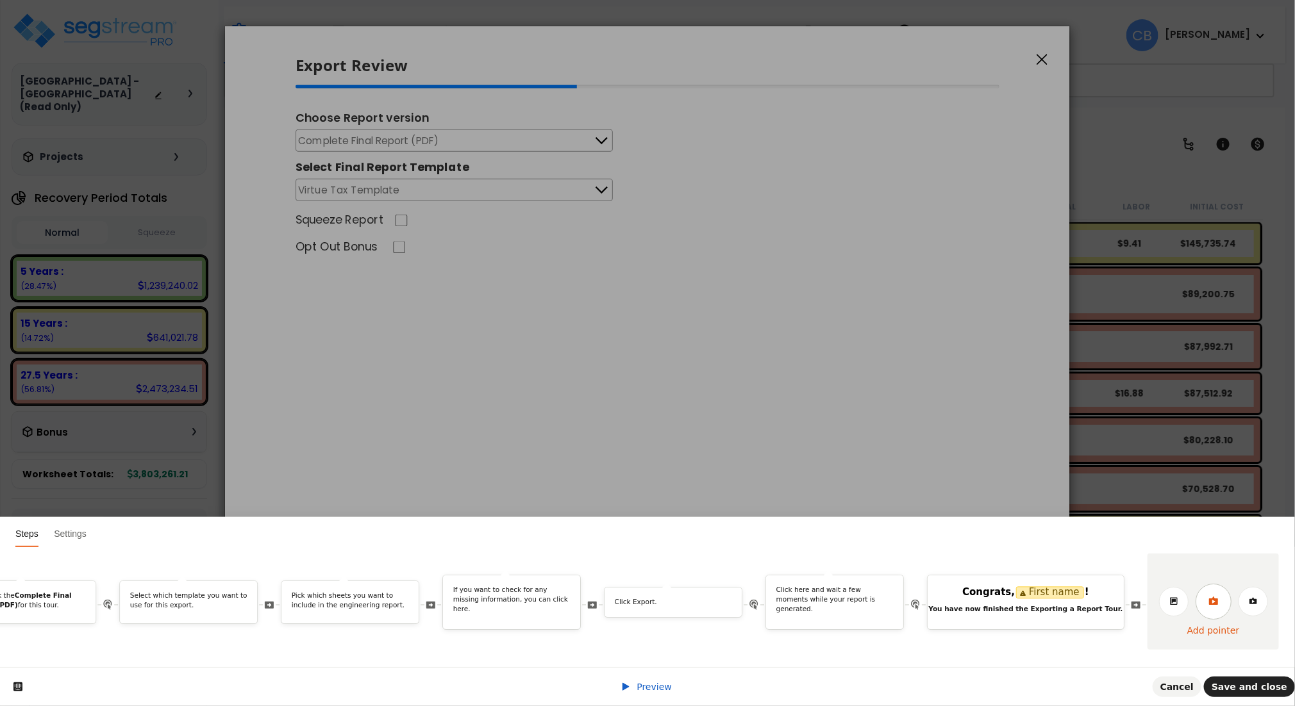
click at [1215, 592] on link at bounding box center [1214, 602] width 36 height 36
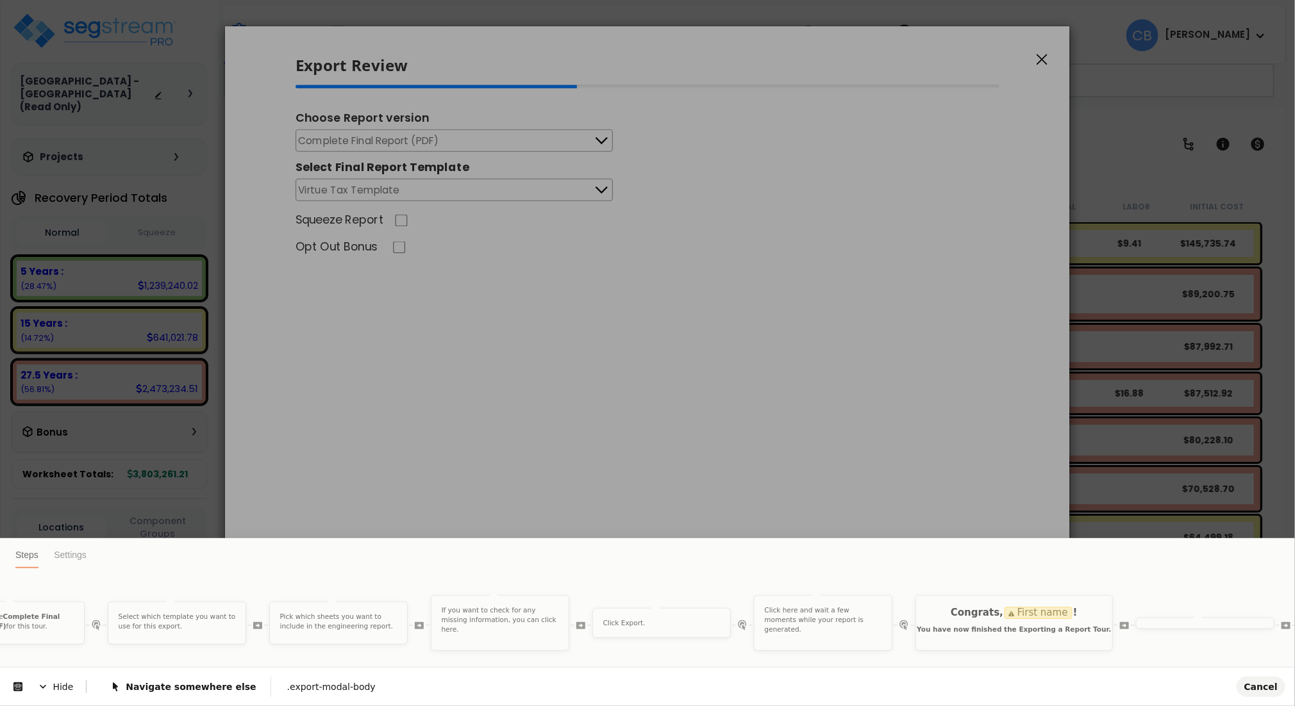
scroll to position [0, 0]
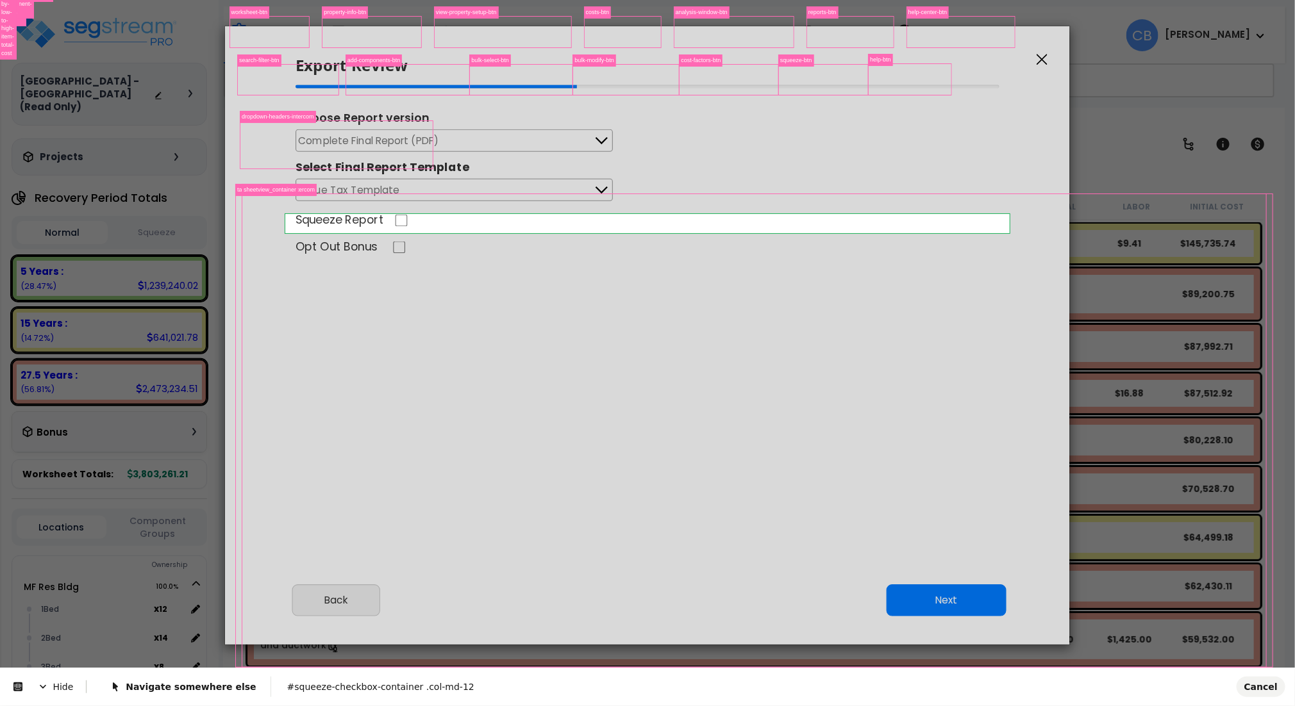
click at [547, 220] on body "We are Building your Study. So please grab a coffee and let us do the heavy lif…" at bounding box center [647, 409] width 1295 height 706
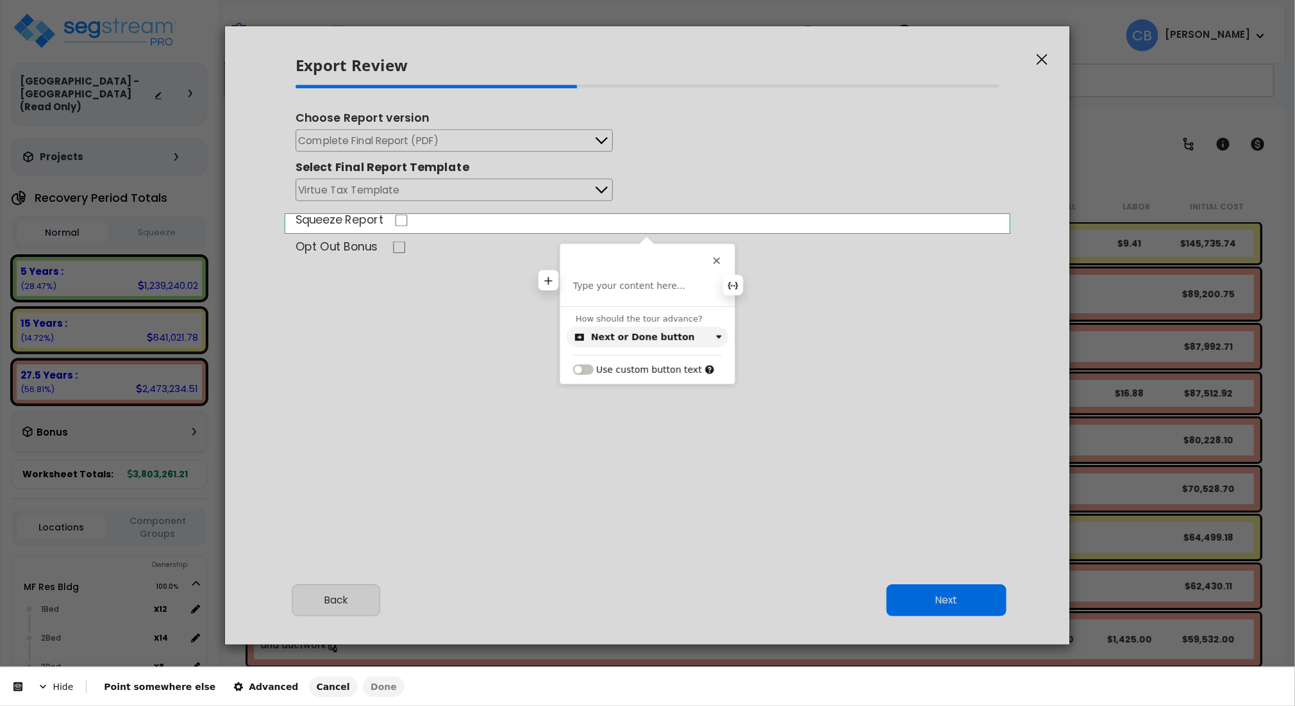
click at [633, 285] on p at bounding box center [647, 286] width 149 height 13
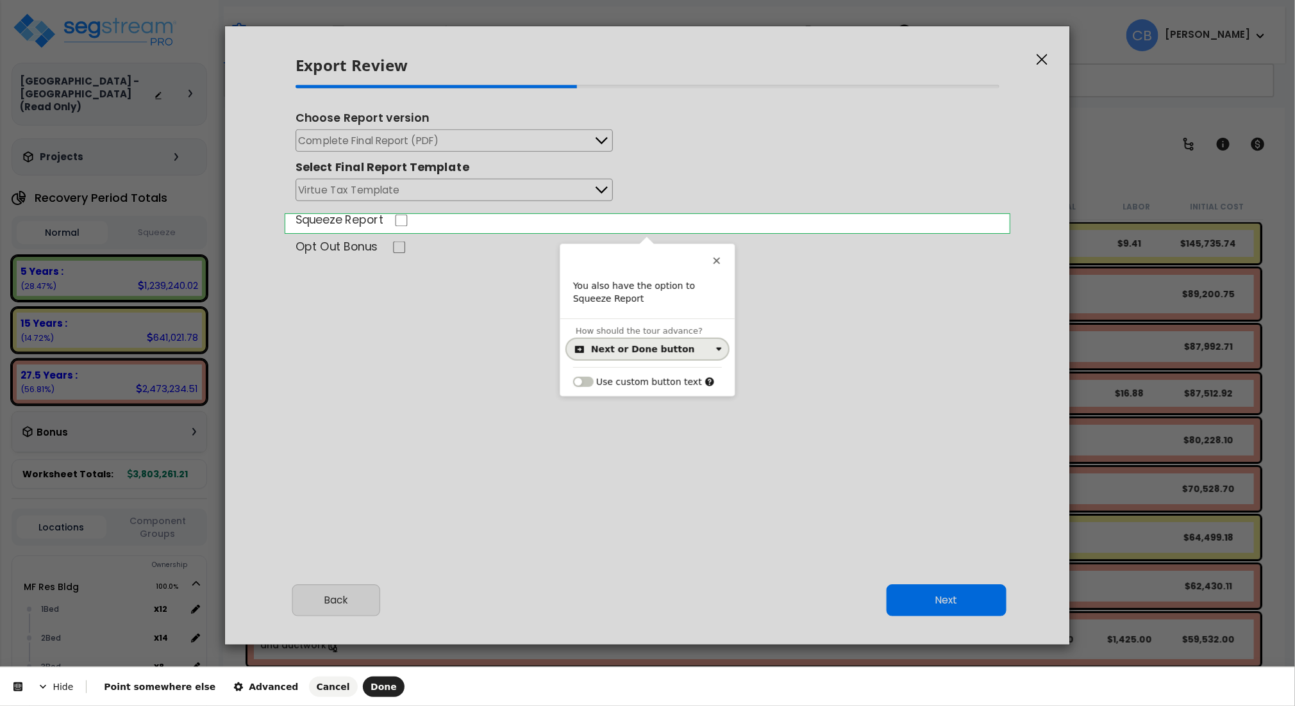
click at [642, 352] on div "Next or Done button" at bounding box center [643, 349] width 104 height 10
click at [258, 680] on button "Advanced" at bounding box center [266, 687] width 80 height 21
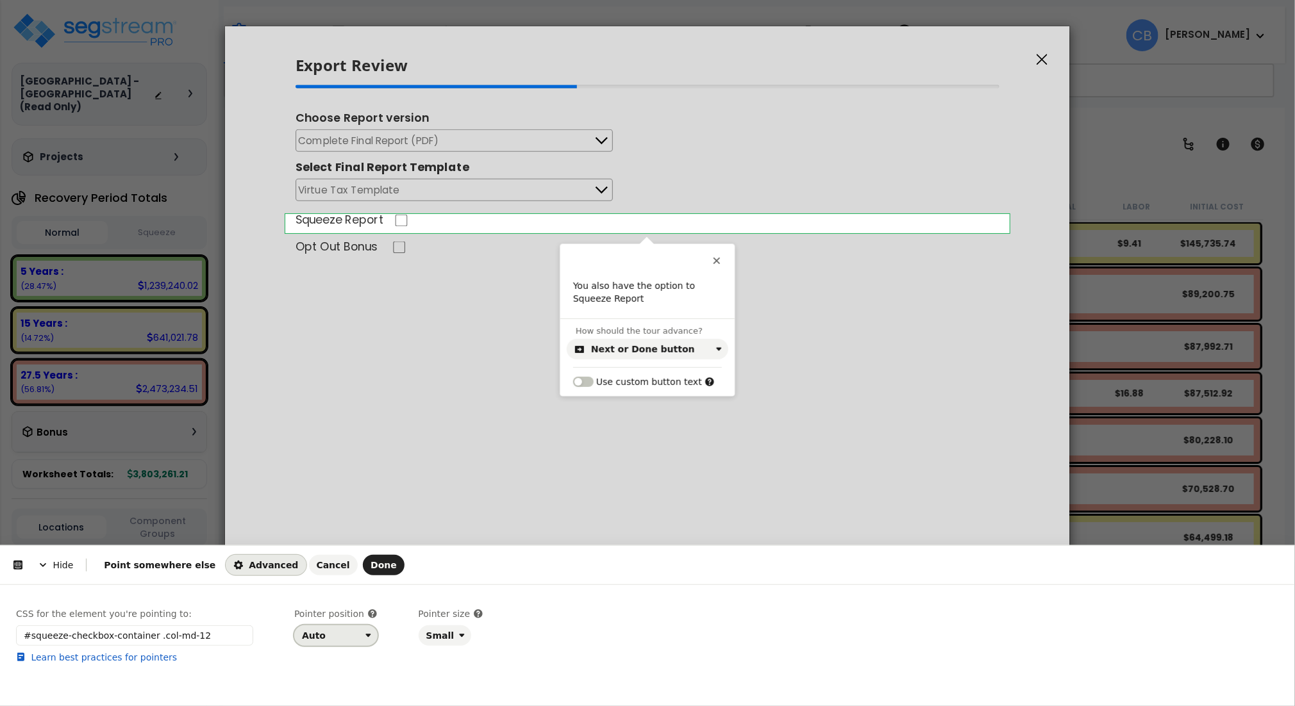
click at [347, 631] on div "Auto" at bounding box center [331, 636] width 58 height 10
click at [335, 578] on div "Right" at bounding box center [332, 584] width 54 height 13
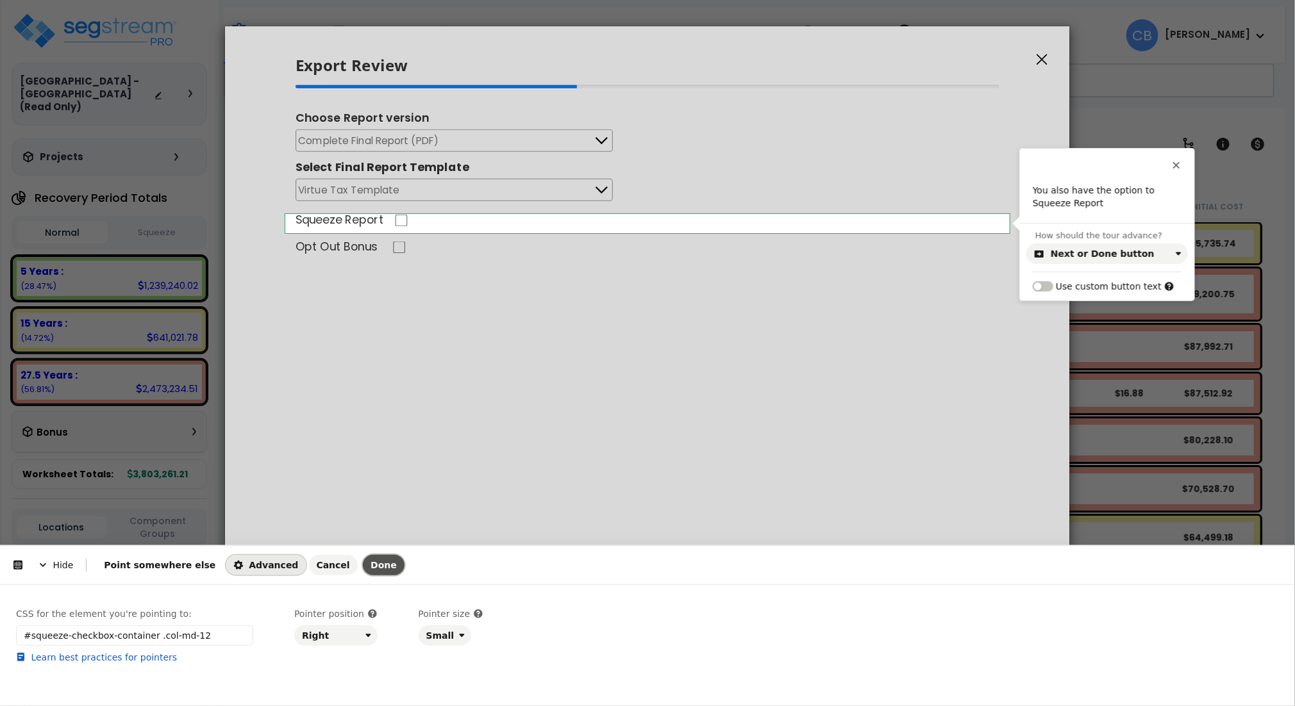
click at [363, 562] on button "Done" at bounding box center [384, 565] width 42 height 21
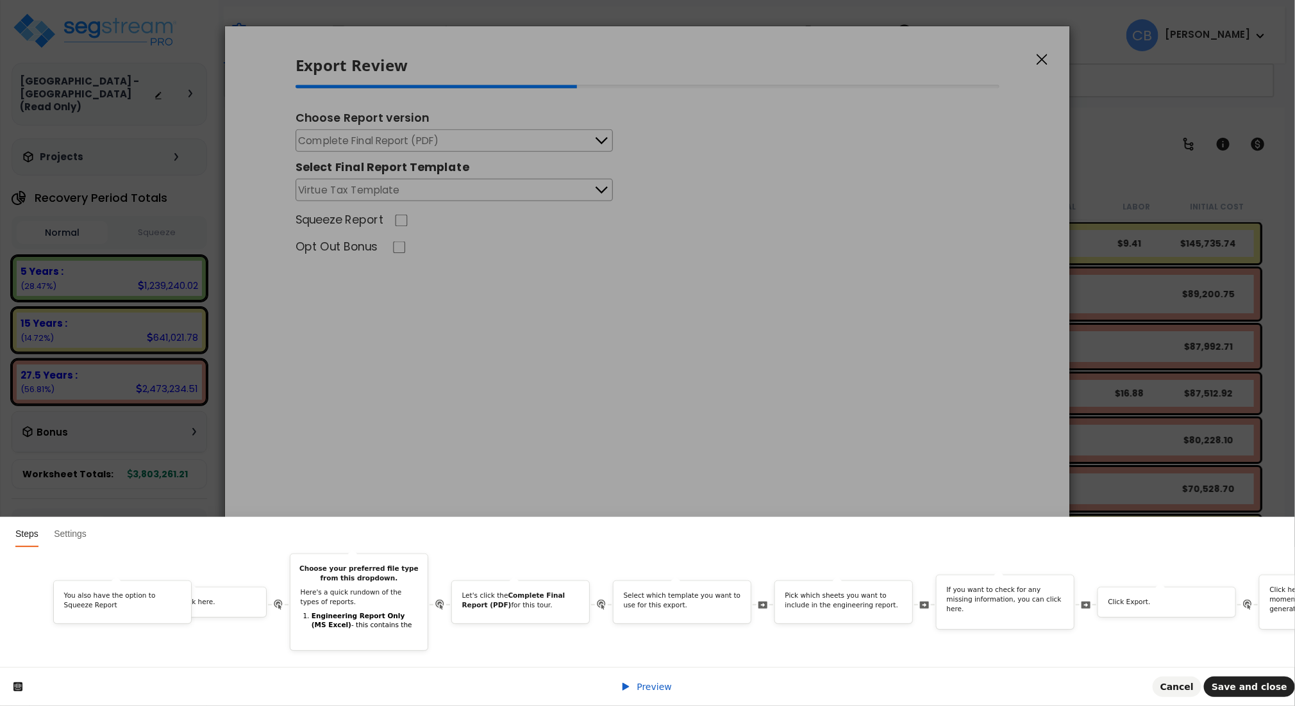
scroll to position [0, 1725]
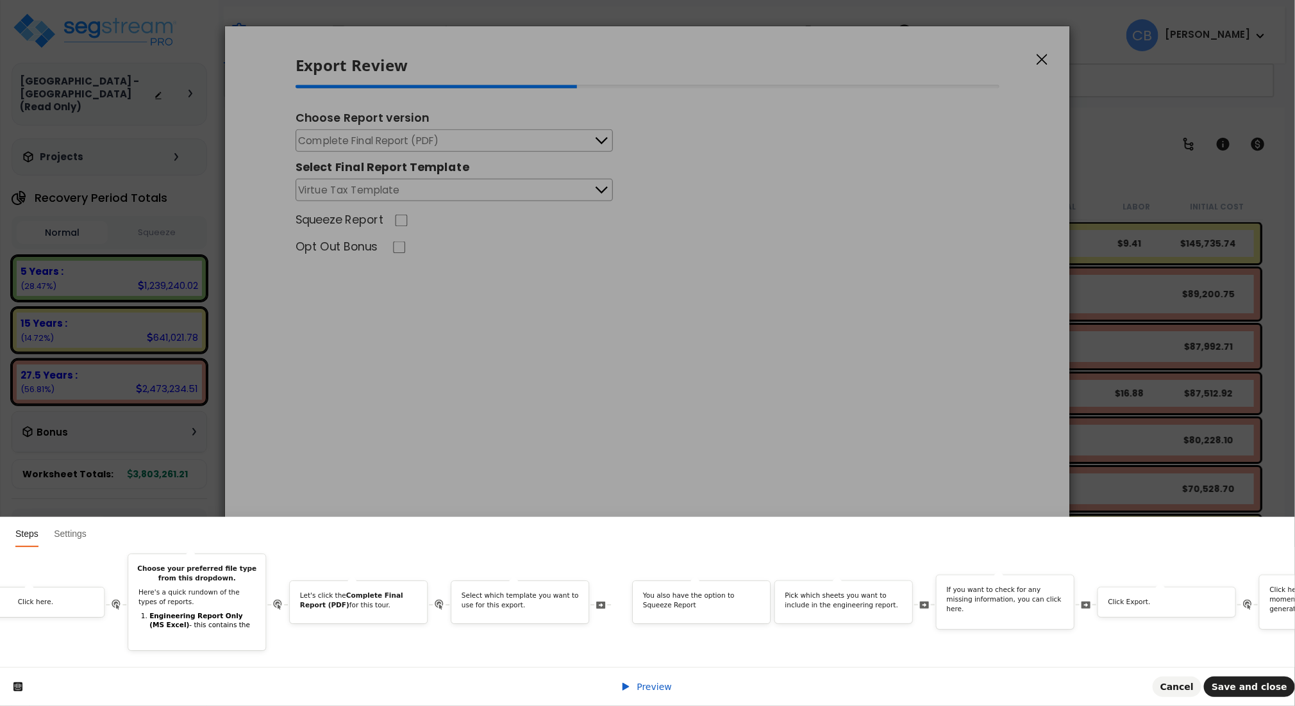
drag, startPoint x: 1106, startPoint y: 580, endPoint x: 749, endPoint y: 623, distance: 360.4
click at [749, 623] on div "Welcome to Exporting a Report Tour! In this guide, we'll walk you through the s…" at bounding box center [31, 602] width 3480 height 97
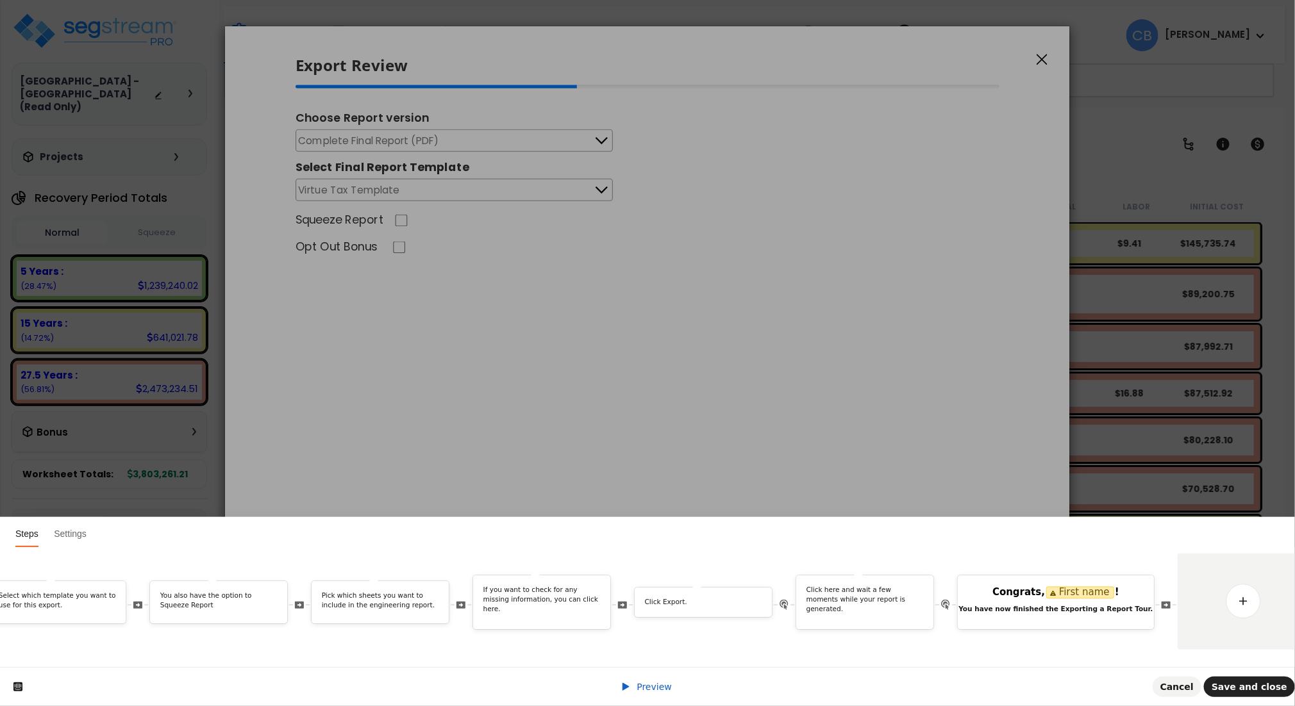
scroll to position [0, 2229]
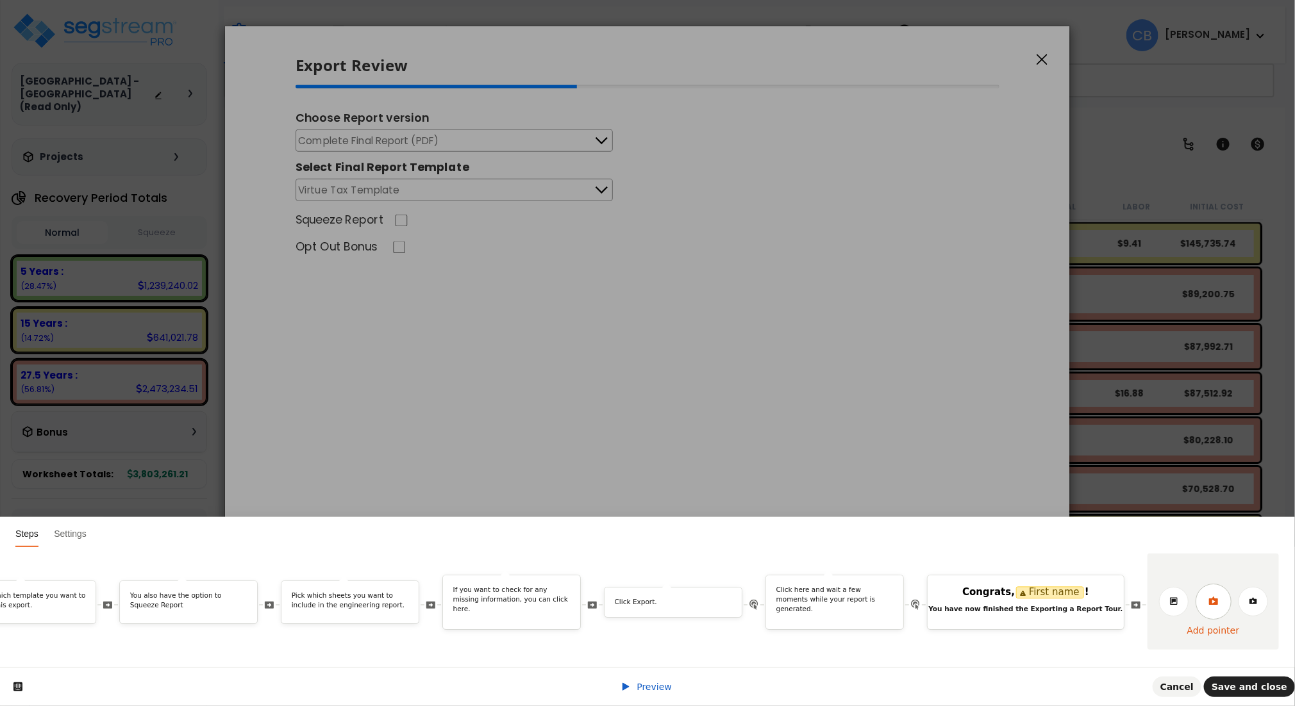
click at [1212, 594] on link at bounding box center [1214, 602] width 36 height 36
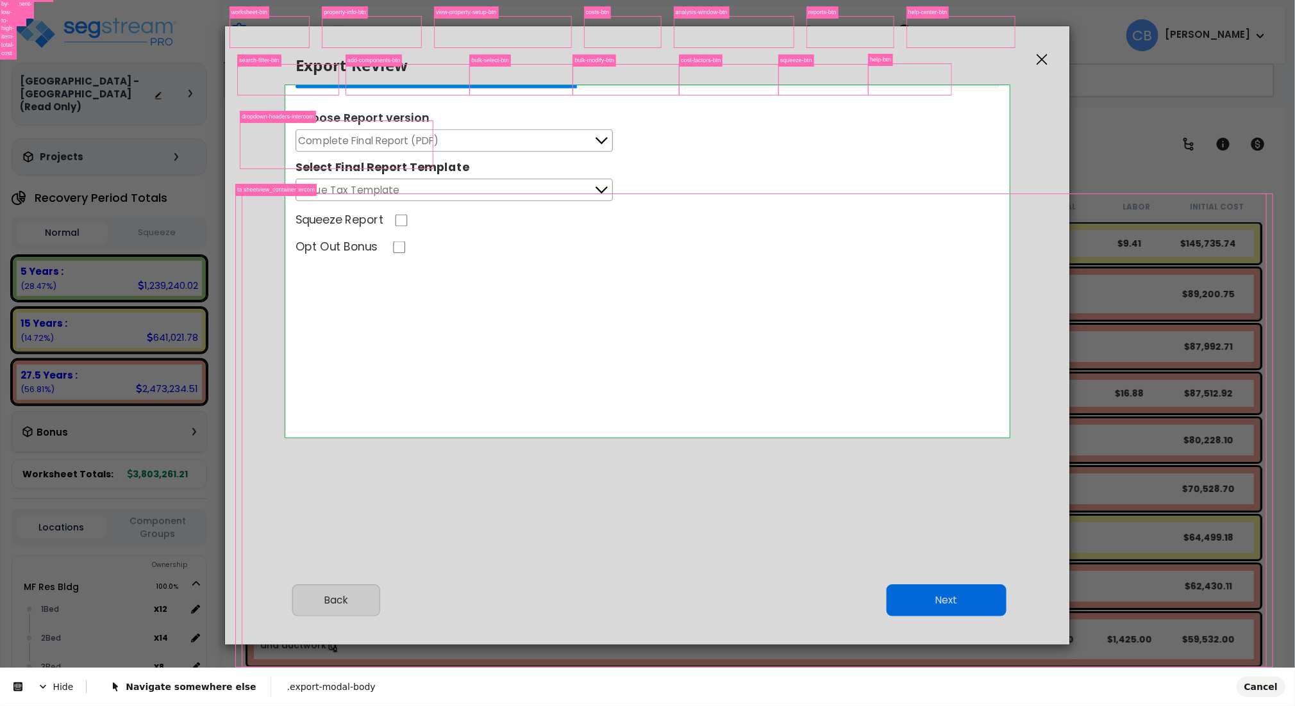
scroll to position [0, 0]
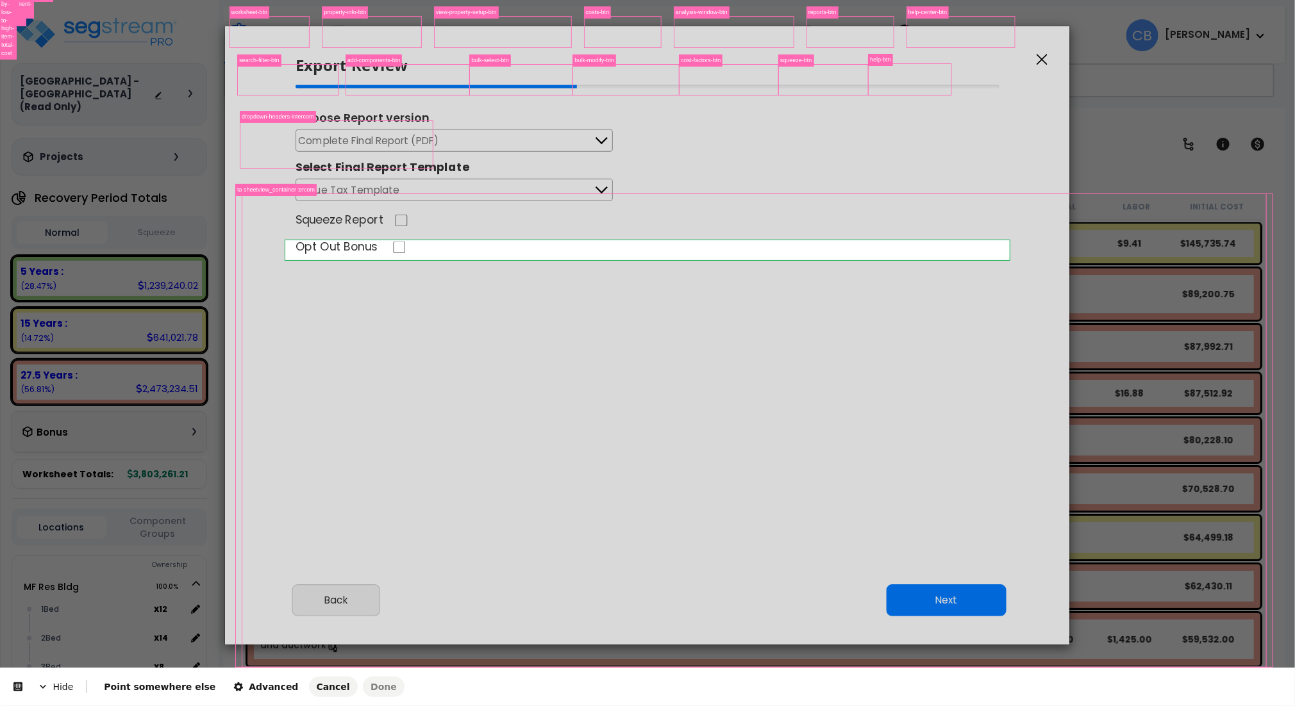
click at [720, 258] on body "We are Building your Study. So please grab a coffee and let us do the heavy lif…" at bounding box center [647, 409] width 1295 height 706
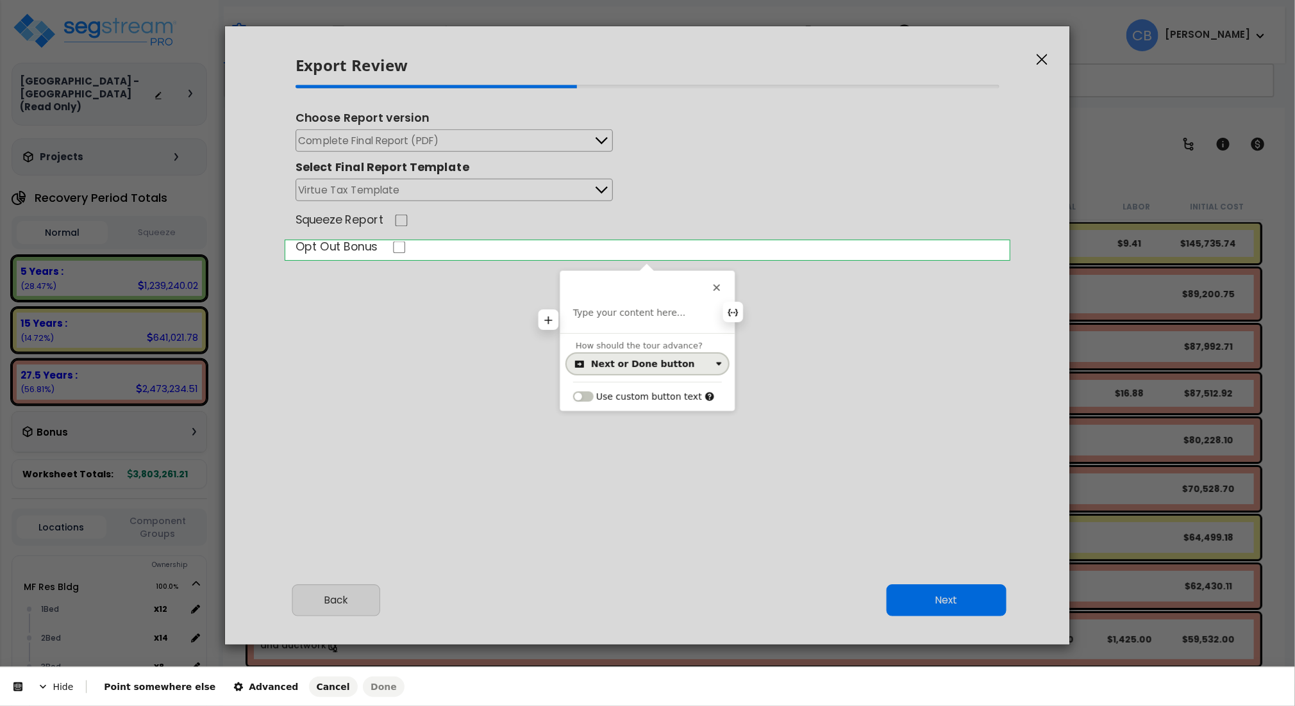
click at [630, 368] on div "Next or Done button" at bounding box center [643, 364] width 104 height 10
click at [628, 295] on div "This button doesn't work while you're creating your tour Type your content here…" at bounding box center [647, 302] width 174 height 62
click at [615, 321] on div "Type your content here..." at bounding box center [647, 320] width 174 height 26
click at [590, 315] on p at bounding box center [647, 313] width 149 height 13
click at [274, 0] on html "Hide Point somewhere else Advanced Cancel Done This button doesn't work while y…" at bounding box center [647, 0] width 1295 height 0
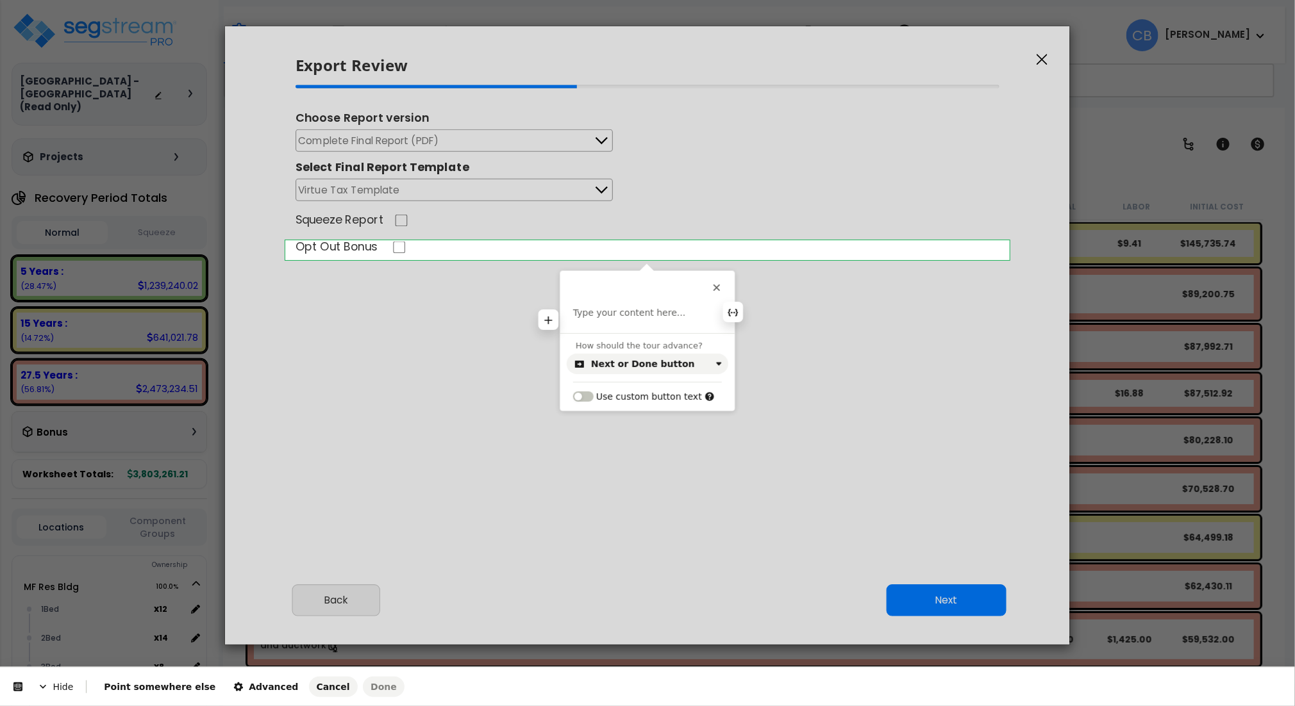
click at [652, 316] on p at bounding box center [647, 313] width 149 height 13
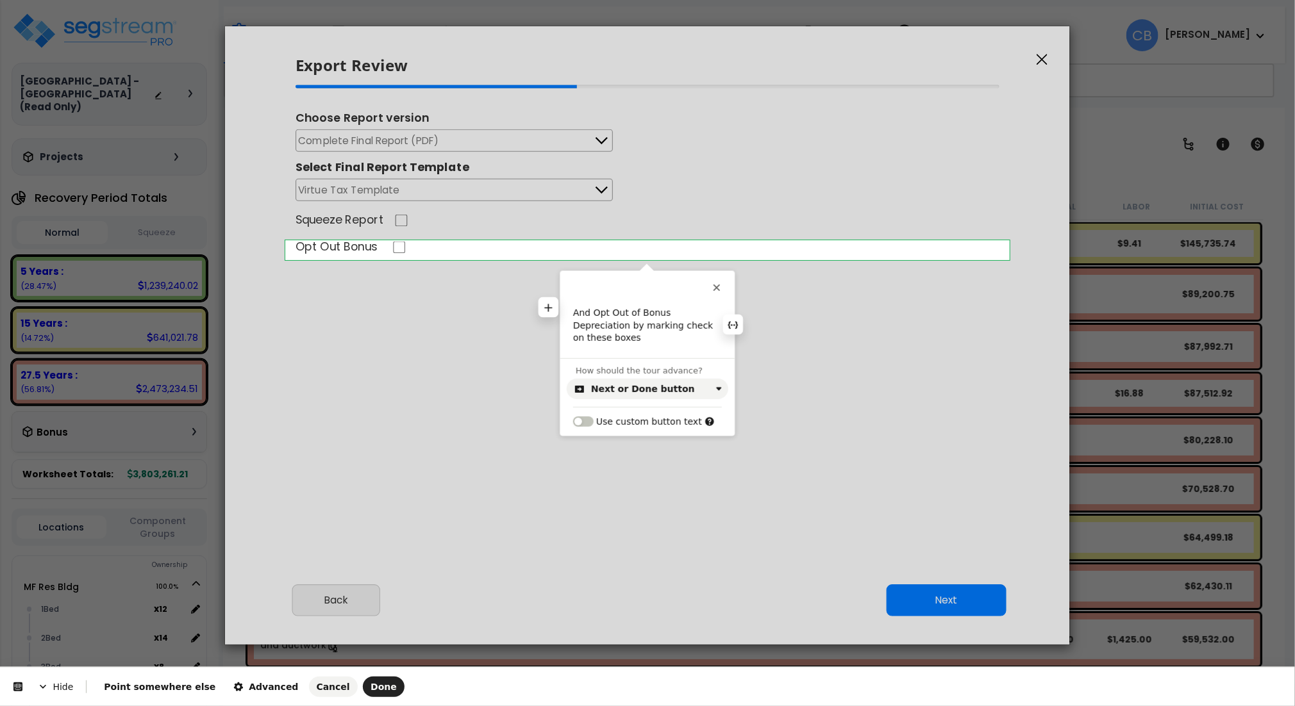
click at [660, 323] on p "And Opt Out of Bonus Depreciation by marking check on these boxes" at bounding box center [647, 326] width 149 height 38
click at [660, 325] on p "And Opt Out of Bonus Depreciation by check on these boxes" at bounding box center [647, 326] width 149 height 38
click at [677, 326] on p "And Opt Out of Bonus Depreciation by checking on these boxes" at bounding box center [647, 326] width 149 height 38
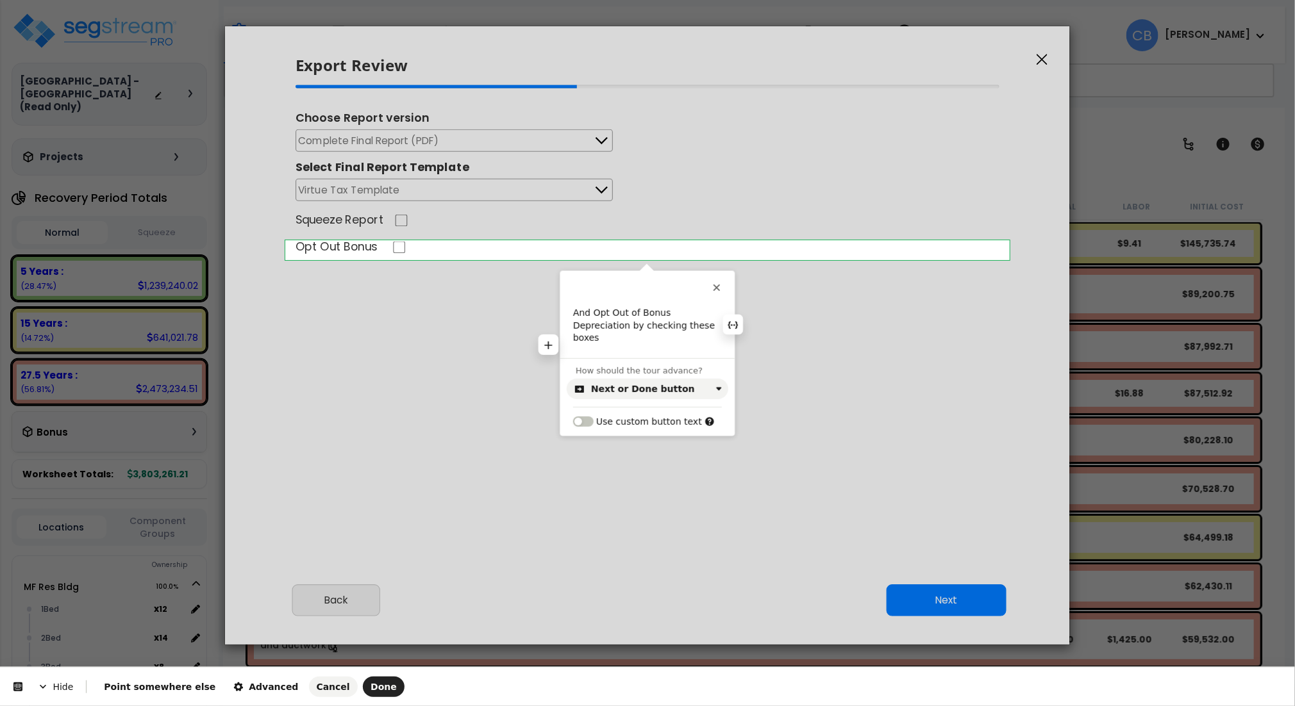
click at [653, 329] on p "And Opt Out of Bonus Depreciation by checking these boxes" at bounding box center [647, 326] width 149 height 38
click at [648, 335] on p "And Opt Out of Bonus Depreciation by checking these boxes" at bounding box center [647, 326] width 149 height 38
click at [233, 689] on icon "button" at bounding box center [238, 687] width 10 height 10
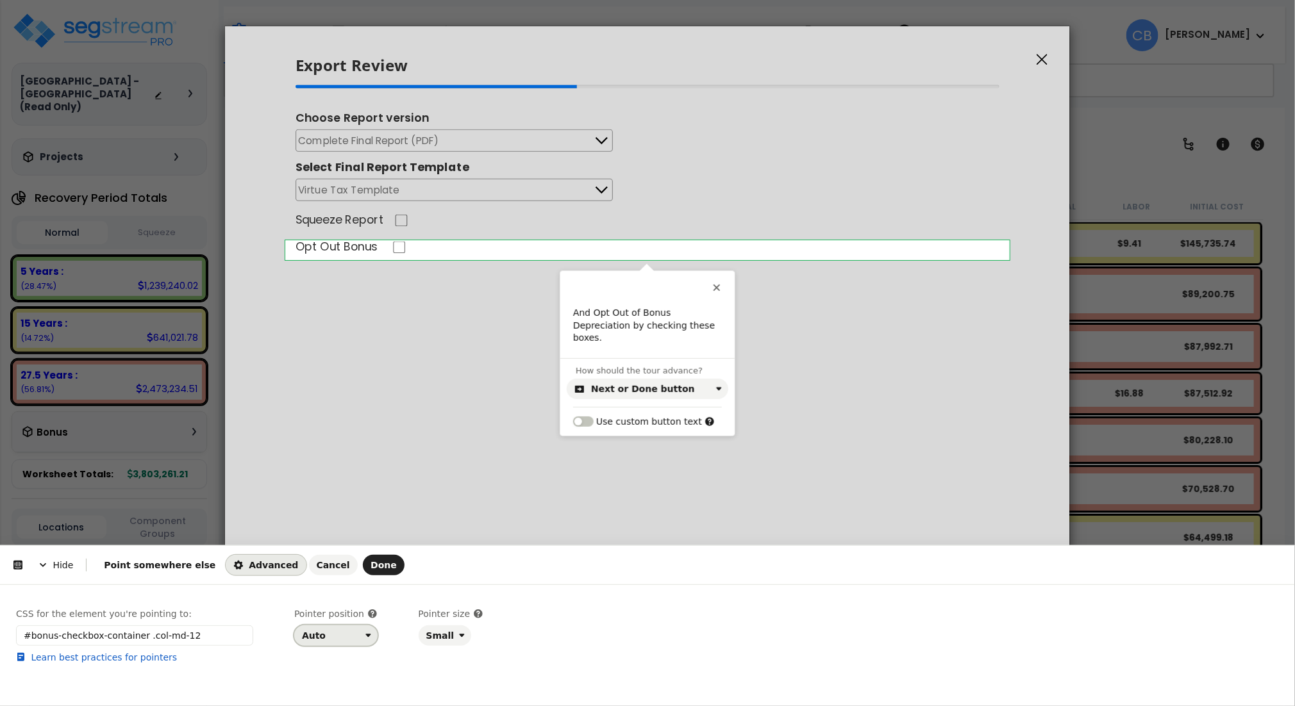
click at [352, 639] on div "Auto" at bounding box center [331, 636] width 58 height 10
click at [339, 583] on div "Right" at bounding box center [332, 584] width 54 height 13
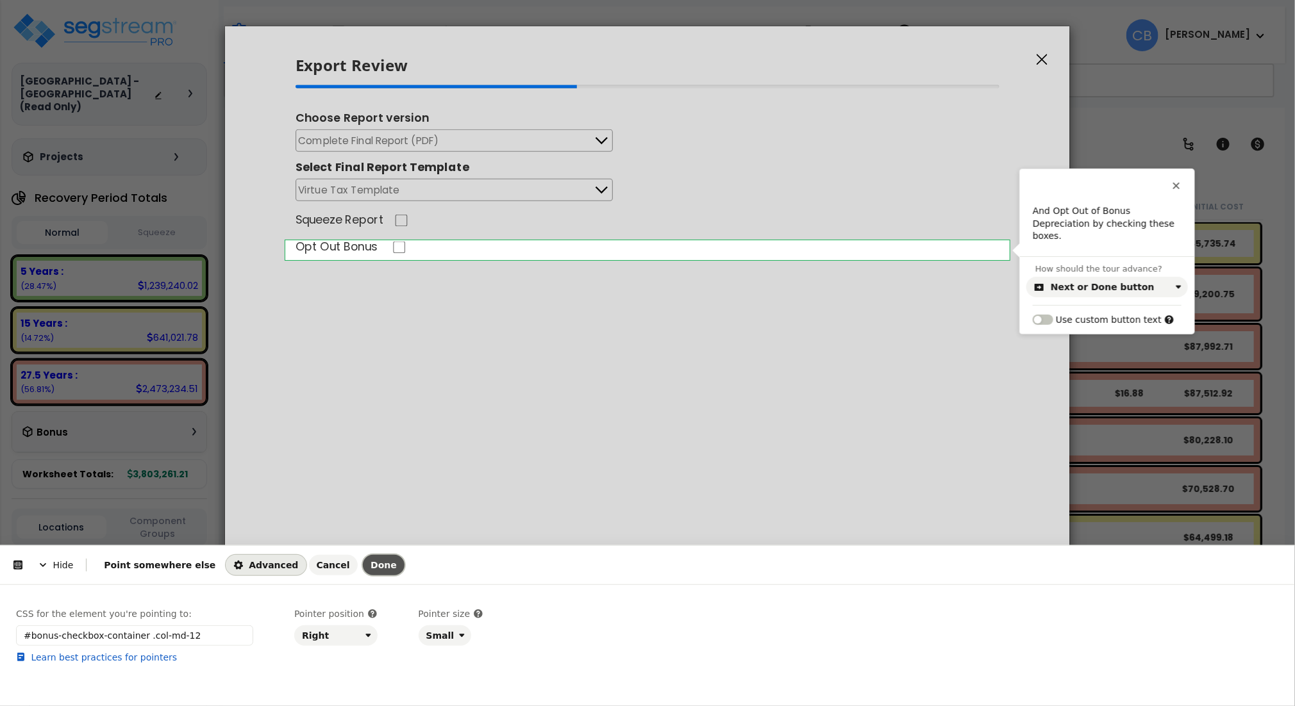
click at [371, 568] on span "Done" at bounding box center [384, 565] width 26 height 10
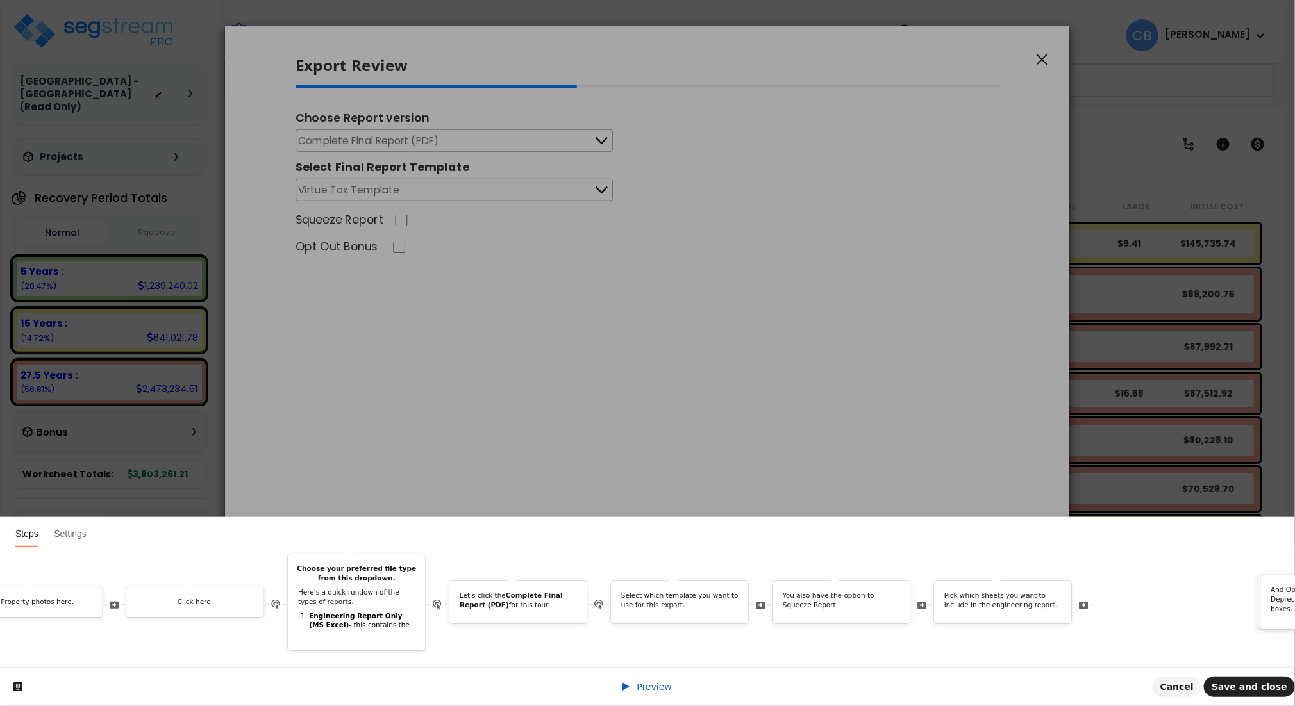
scroll to position [0, 1690]
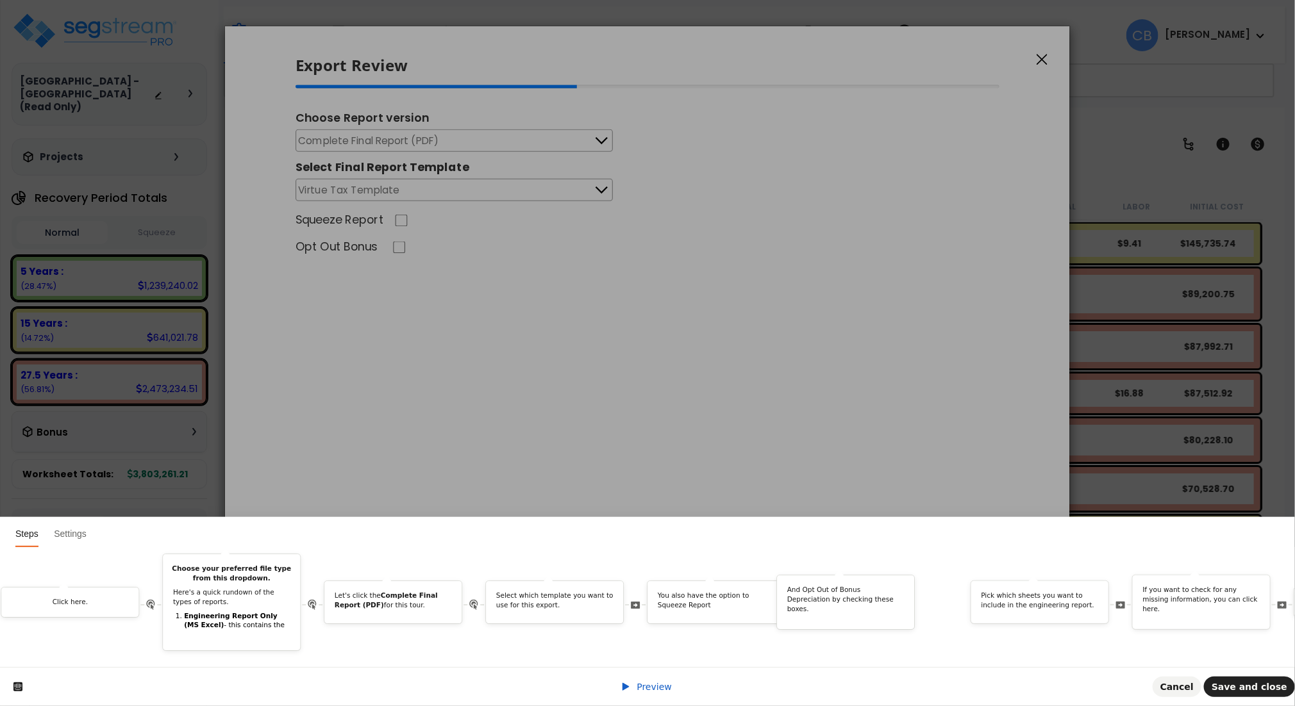
drag, startPoint x: 1103, startPoint y: 583, endPoint x: 889, endPoint y: 633, distance: 219.4
click at [889, 633] on div "Welcome to Exporting a Report Tour! In this guide, we'll walk you through the s…" at bounding box center [147, 602] width 3642 height 97
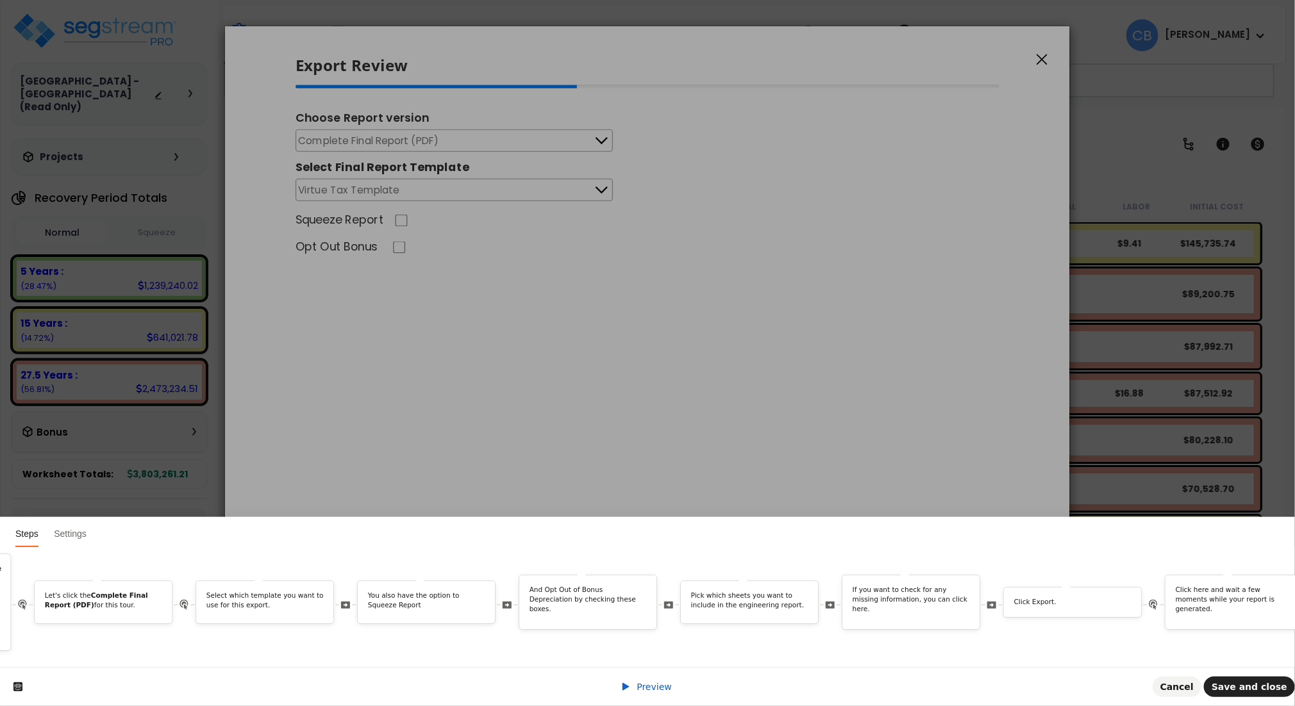
scroll to position [0, 2391]
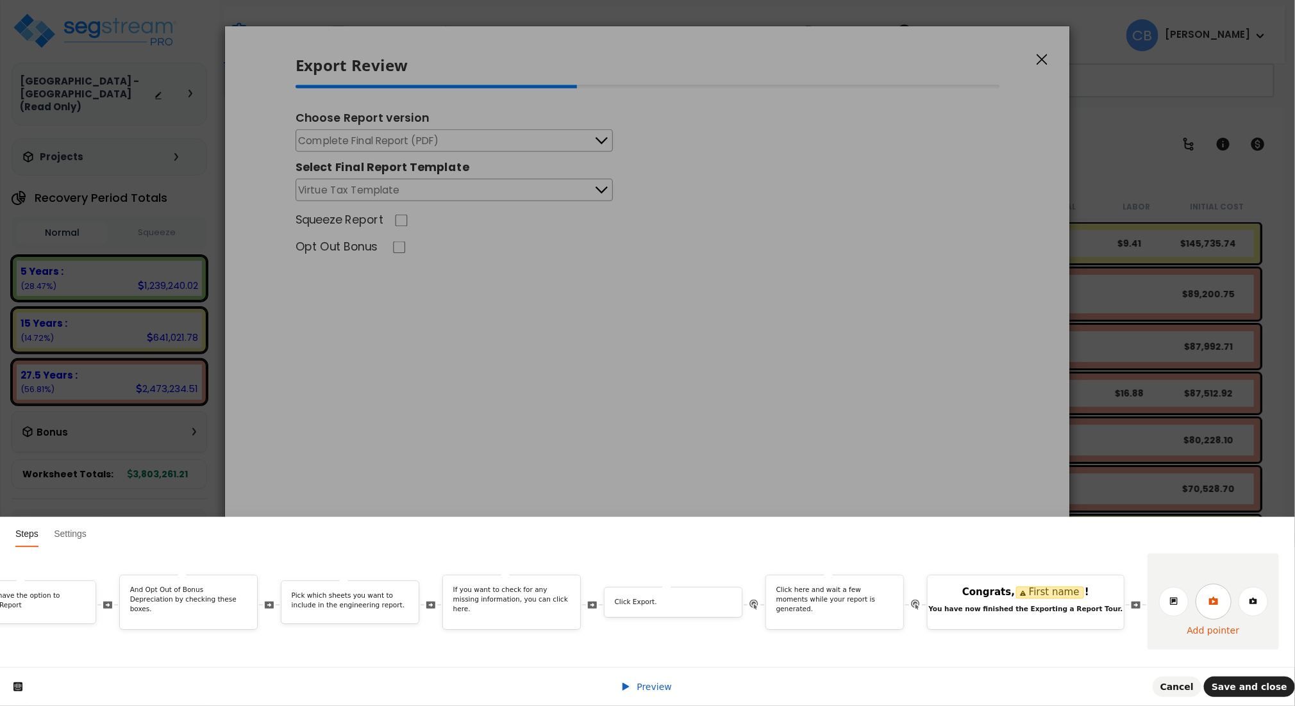
drag, startPoint x: 1219, startPoint y: 592, endPoint x: 1264, endPoint y: 660, distance: 81.4
click at [1219, 592] on link at bounding box center [1214, 602] width 36 height 36
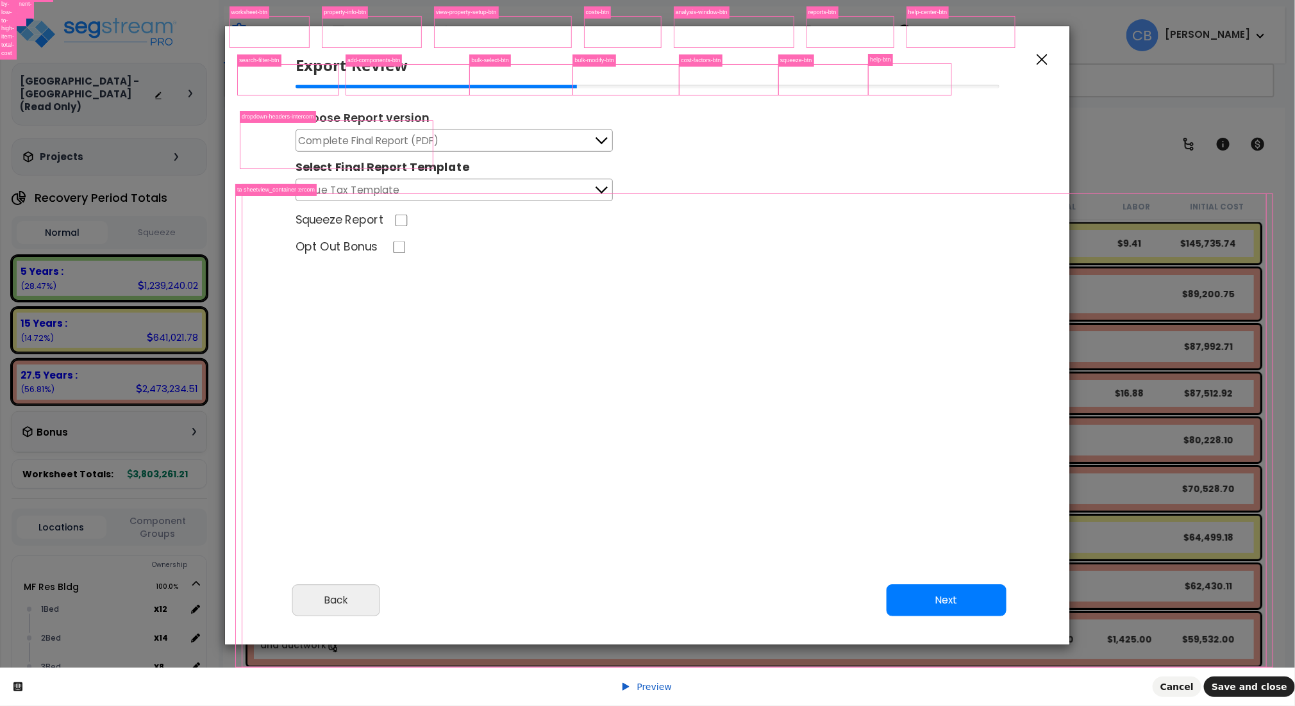
scroll to position [0, 0]
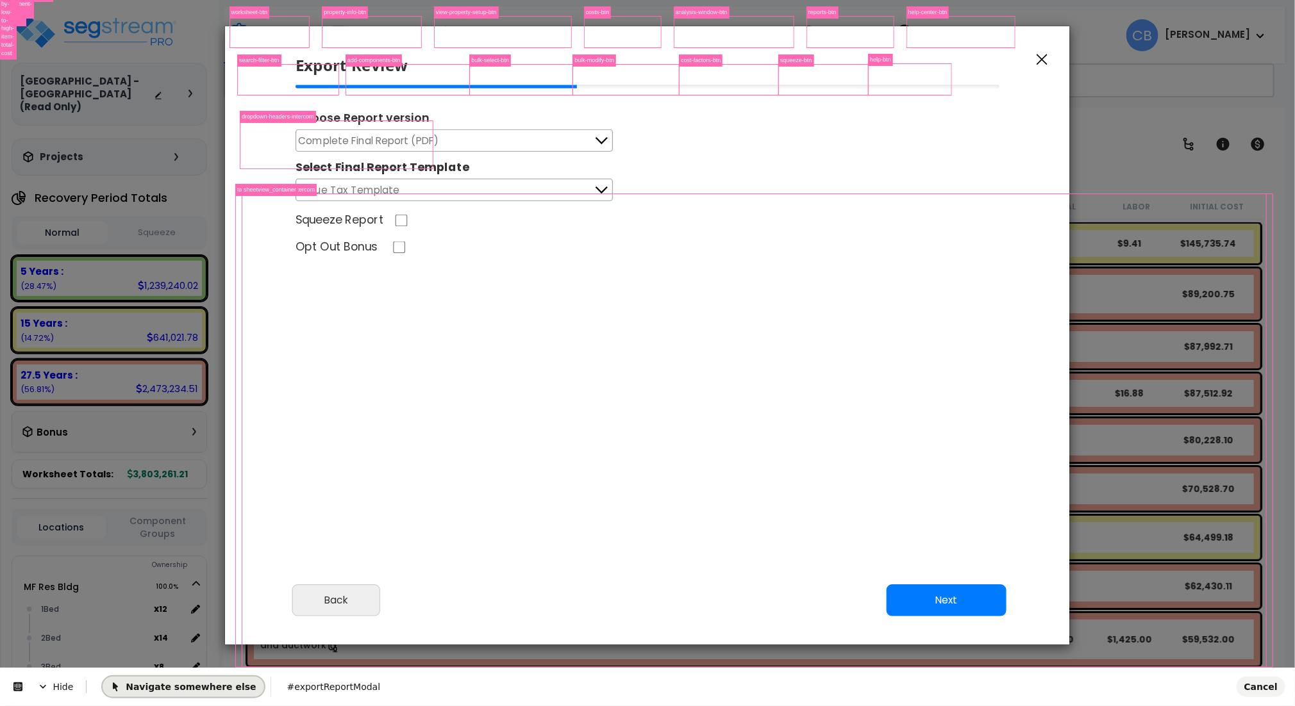
click at [172, 683] on span "Navigate somewhere else" at bounding box center [183, 686] width 146 height 10
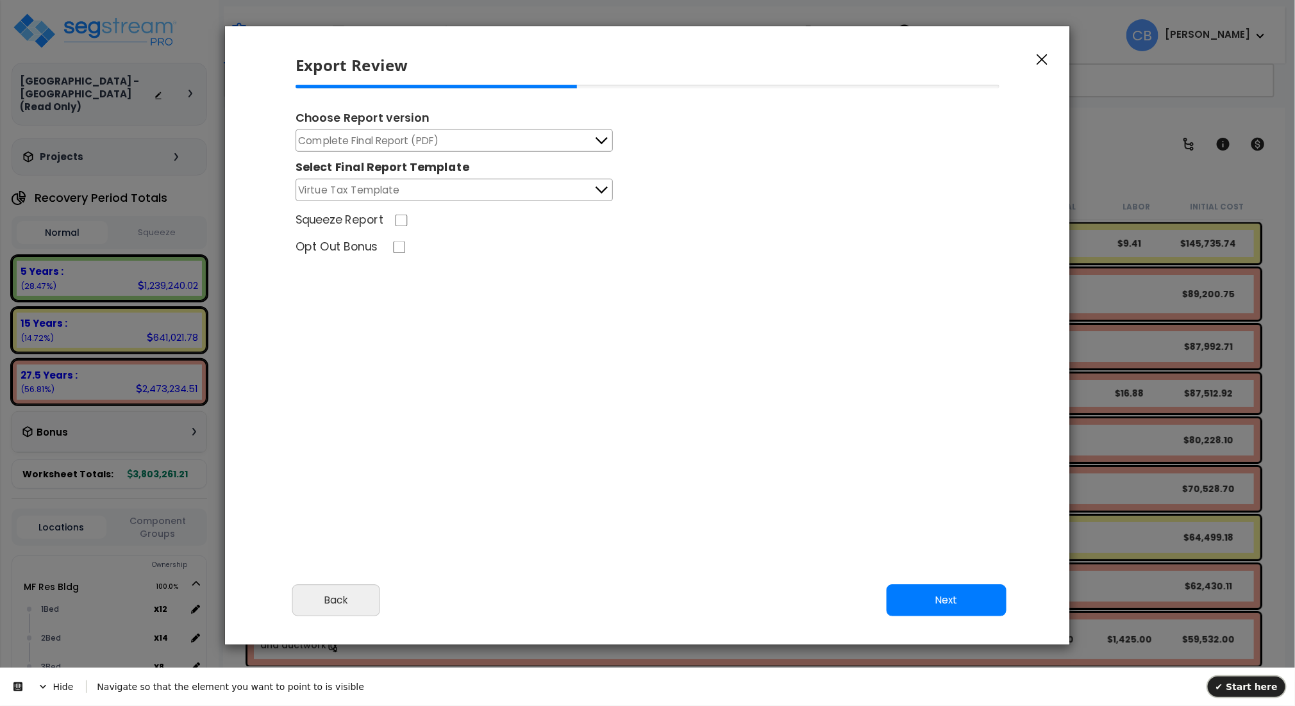
drag, startPoint x: 1264, startPoint y: 693, endPoint x: 1218, endPoint y: 675, distance: 48.9
click at [1262, 692] on button "✔ Start here" at bounding box center [1247, 686] width 78 height 21
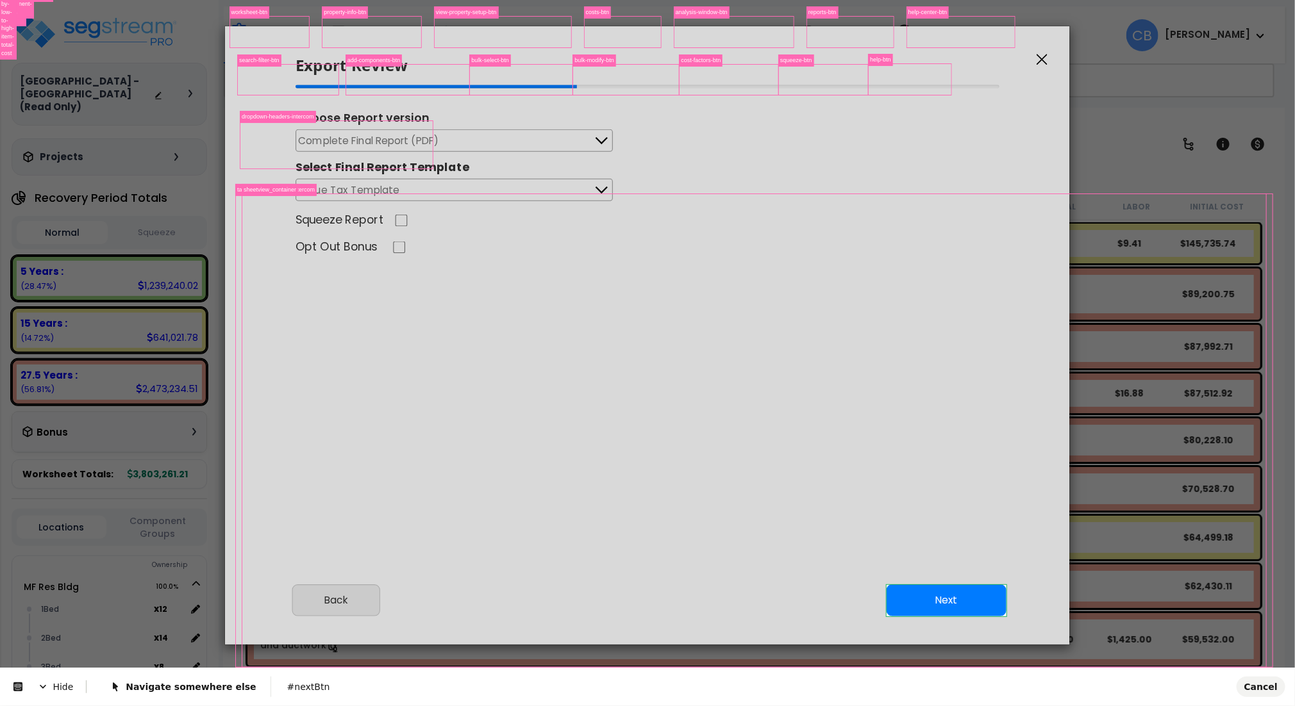
click at [948, 596] on body "We are Building your Study. So please grab a coffee and let us do the heavy lif…" at bounding box center [647, 409] width 1295 height 706
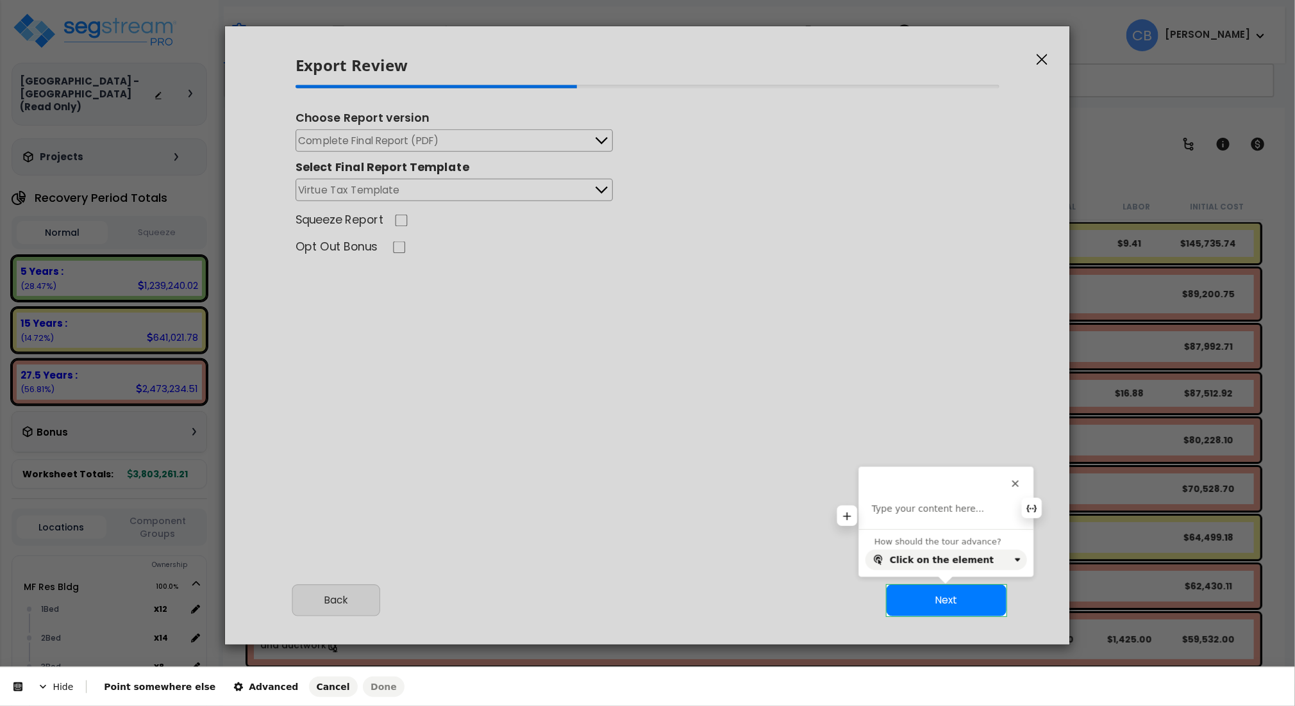
click at [915, 513] on p at bounding box center [946, 509] width 149 height 13
click at [962, 512] on p "Click here" at bounding box center [946, 509] width 149 height 13
click at [1023, 485] on button "button" at bounding box center [1033, 487] width 21 height 21
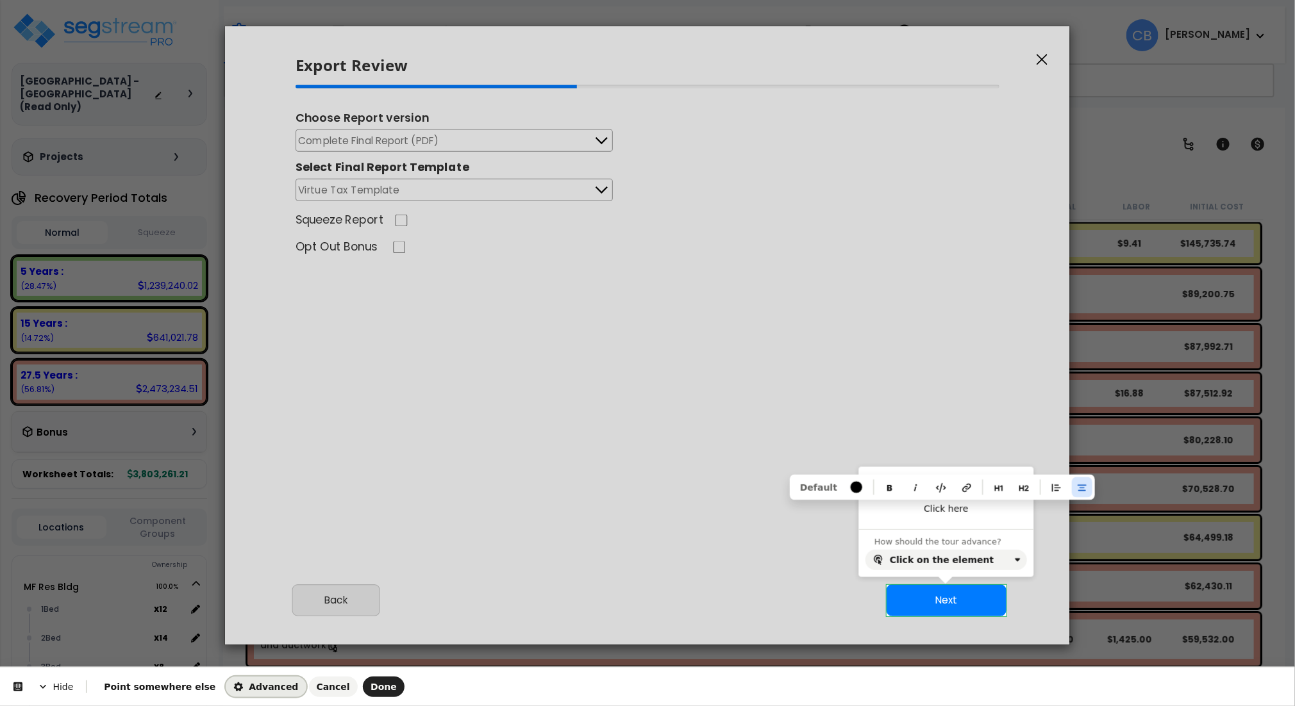
click at [233, 691] on span "Advanced" at bounding box center [265, 687] width 65 height 10
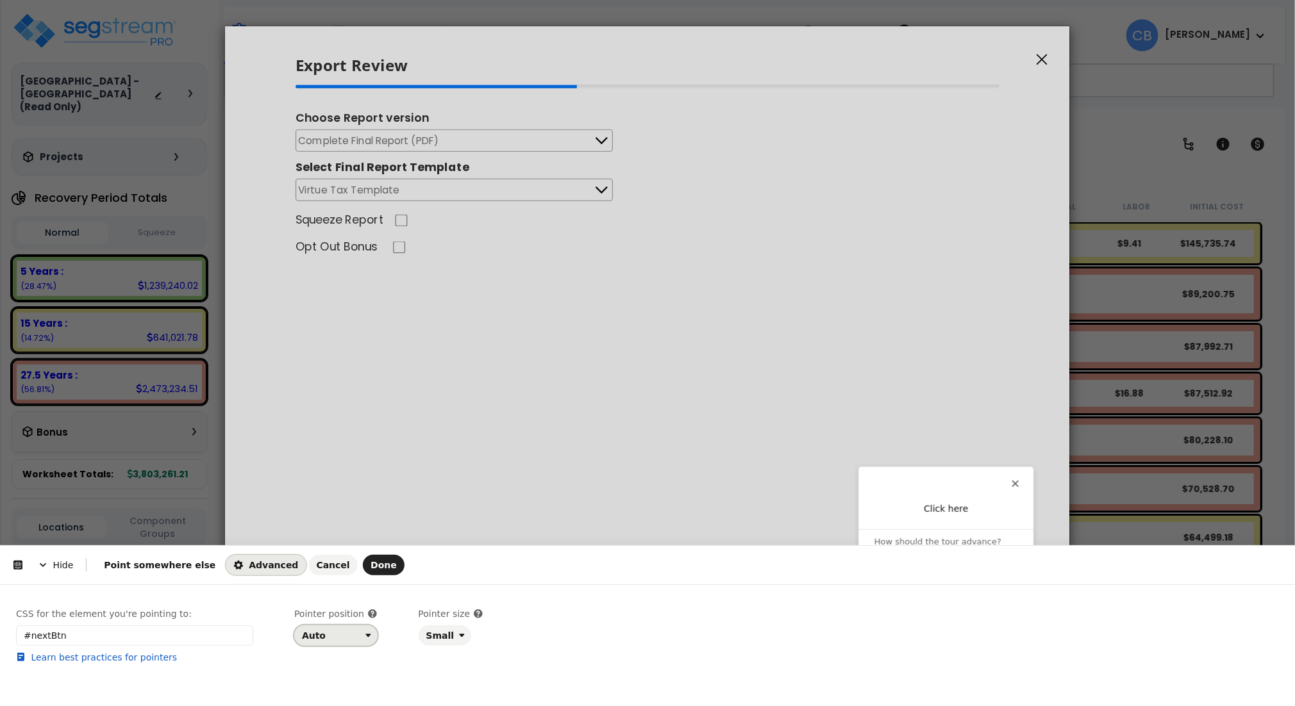
click at [331, 641] on div "Auto" at bounding box center [331, 636] width 58 height 10
click at [322, 531] on div "Top" at bounding box center [331, 538] width 65 height 23
click at [371, 566] on span "Done" at bounding box center [384, 565] width 26 height 10
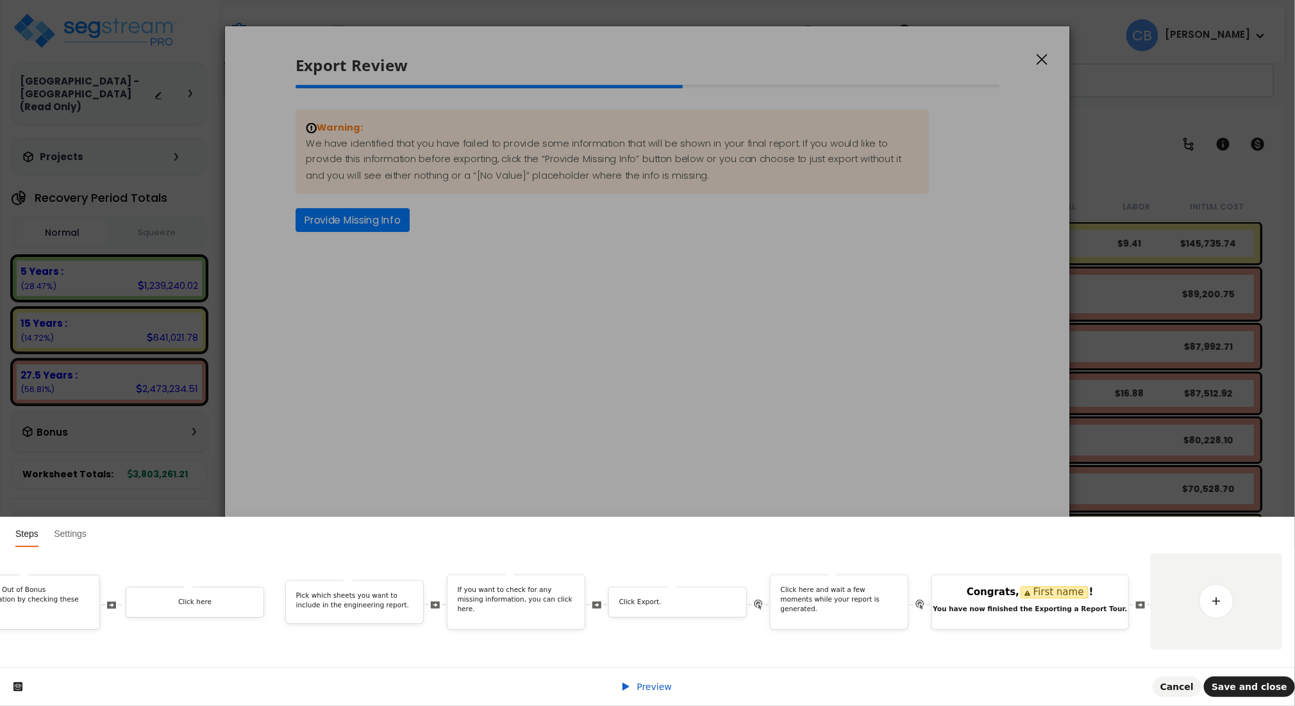
drag, startPoint x: 1112, startPoint y: 587, endPoint x: 416, endPoint y: 646, distance: 698.0
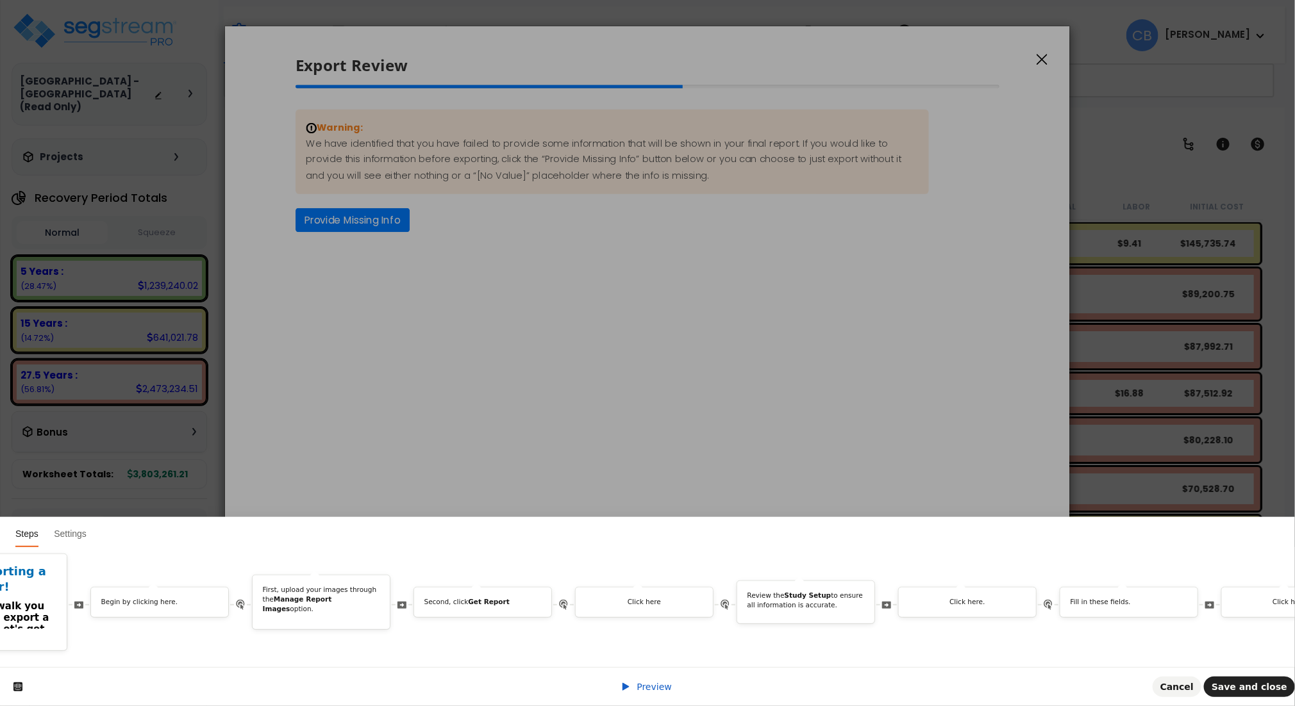
scroll to position [0, 2537]
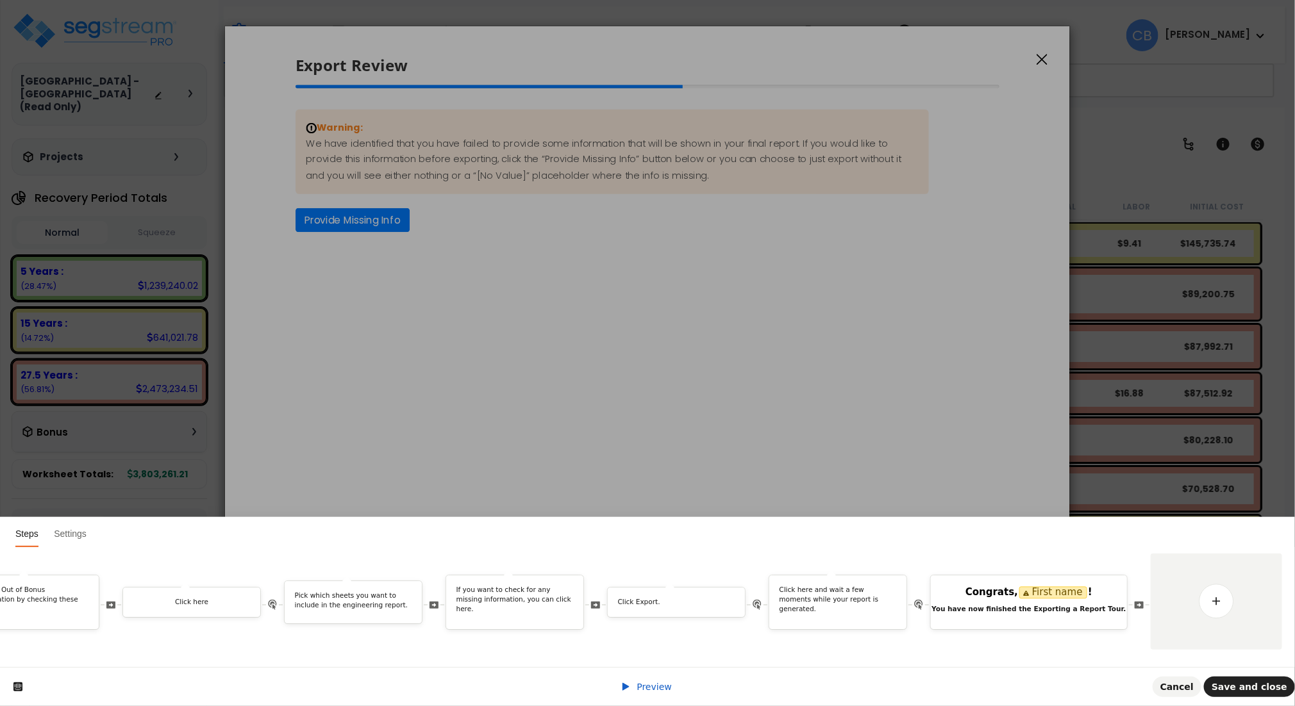
drag, startPoint x: 879, startPoint y: 652, endPoint x: 860, endPoint y: 655, distance: 18.8
click at [860, 655] on div "Welcome to Exporting a Report Tour! In this guide, we'll walk you through the s…" at bounding box center [647, 607] width 1295 height 120
click at [519, 587] on p "If you want to check for any missing information, you can click here." at bounding box center [526, 600] width 117 height 28
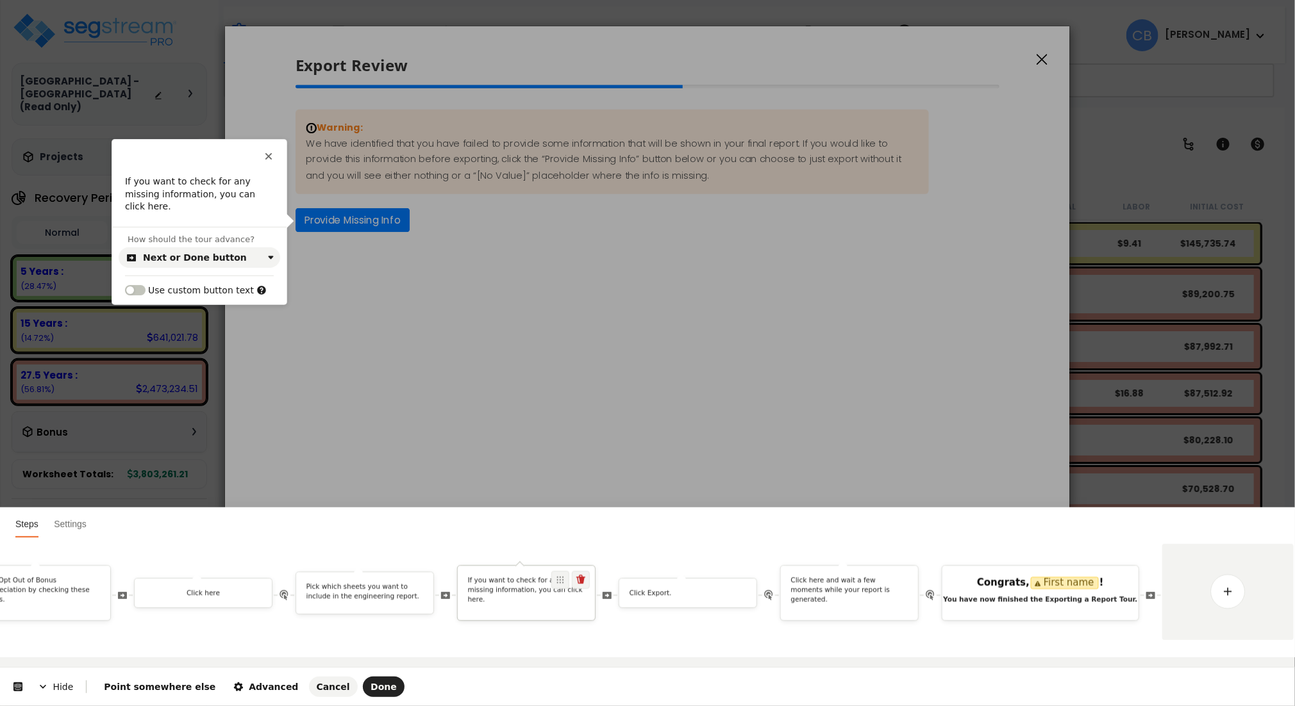
scroll to position [0, 0]
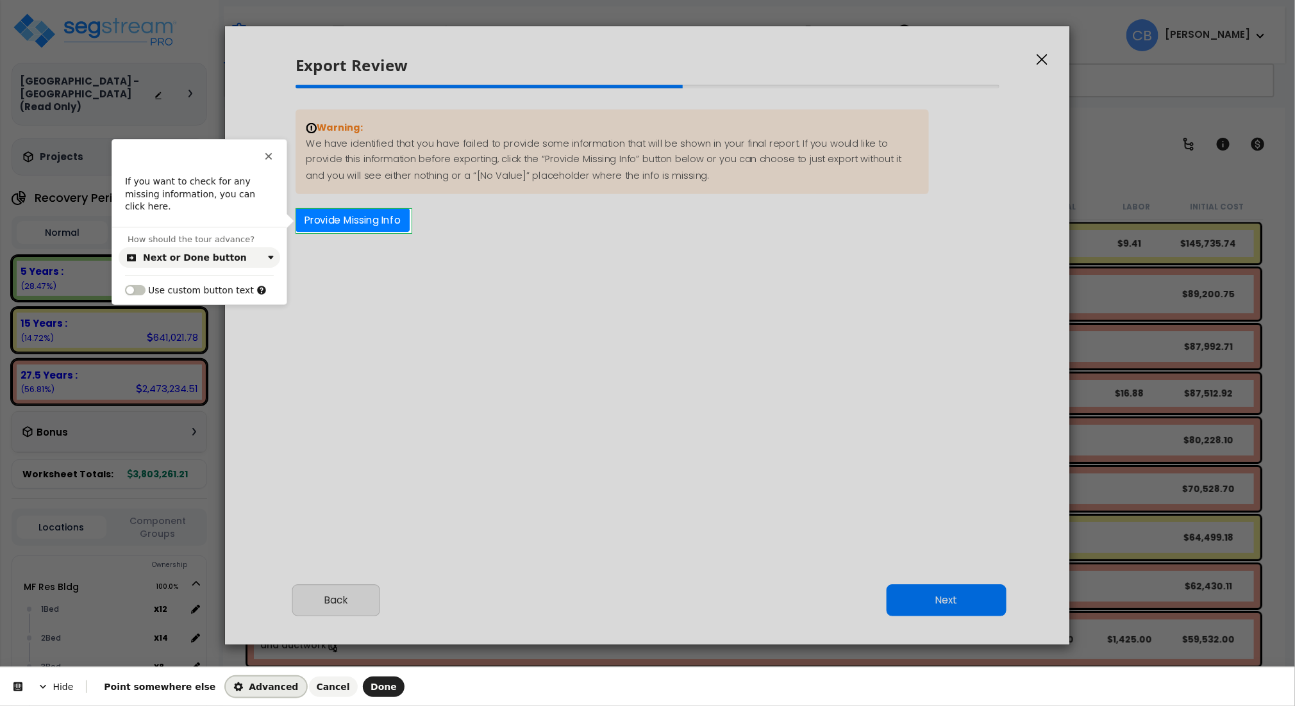
click at [241, 683] on span "Advanced" at bounding box center [265, 687] width 65 height 10
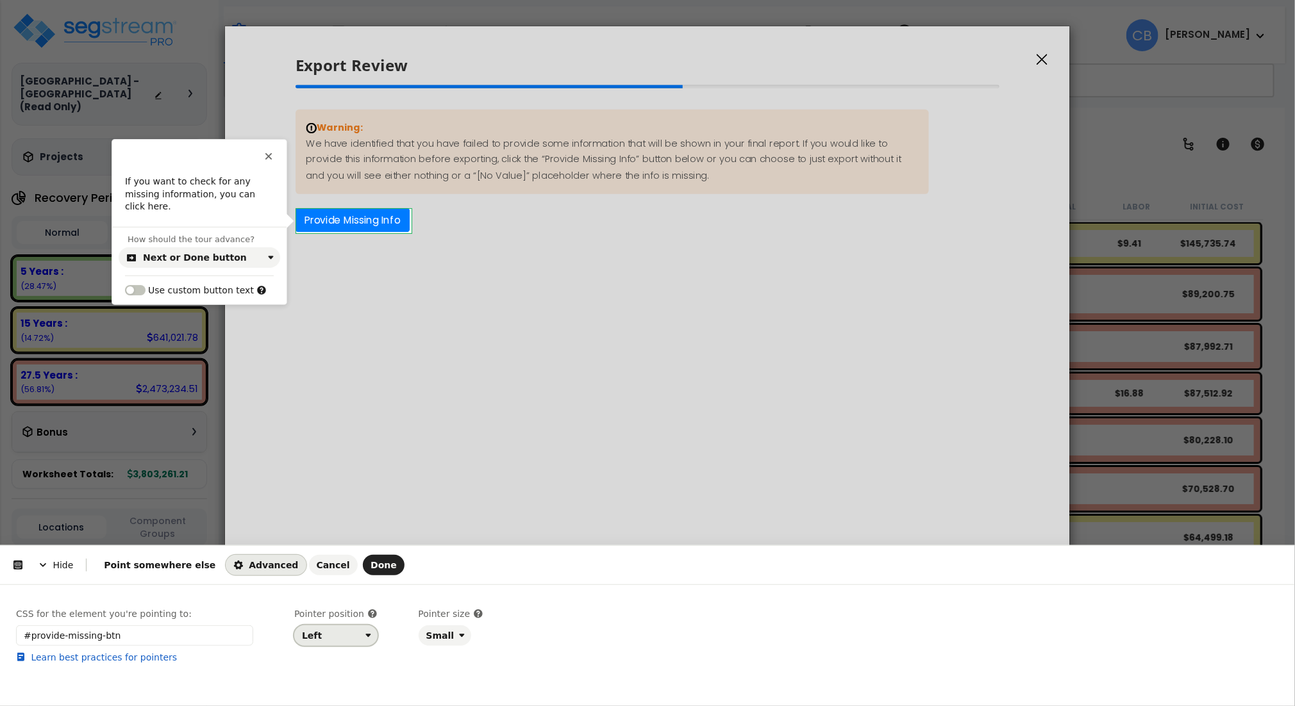
click at [323, 638] on div "Left" at bounding box center [331, 636] width 58 height 10
click at [345, 583] on div "Right" at bounding box center [332, 584] width 54 height 13
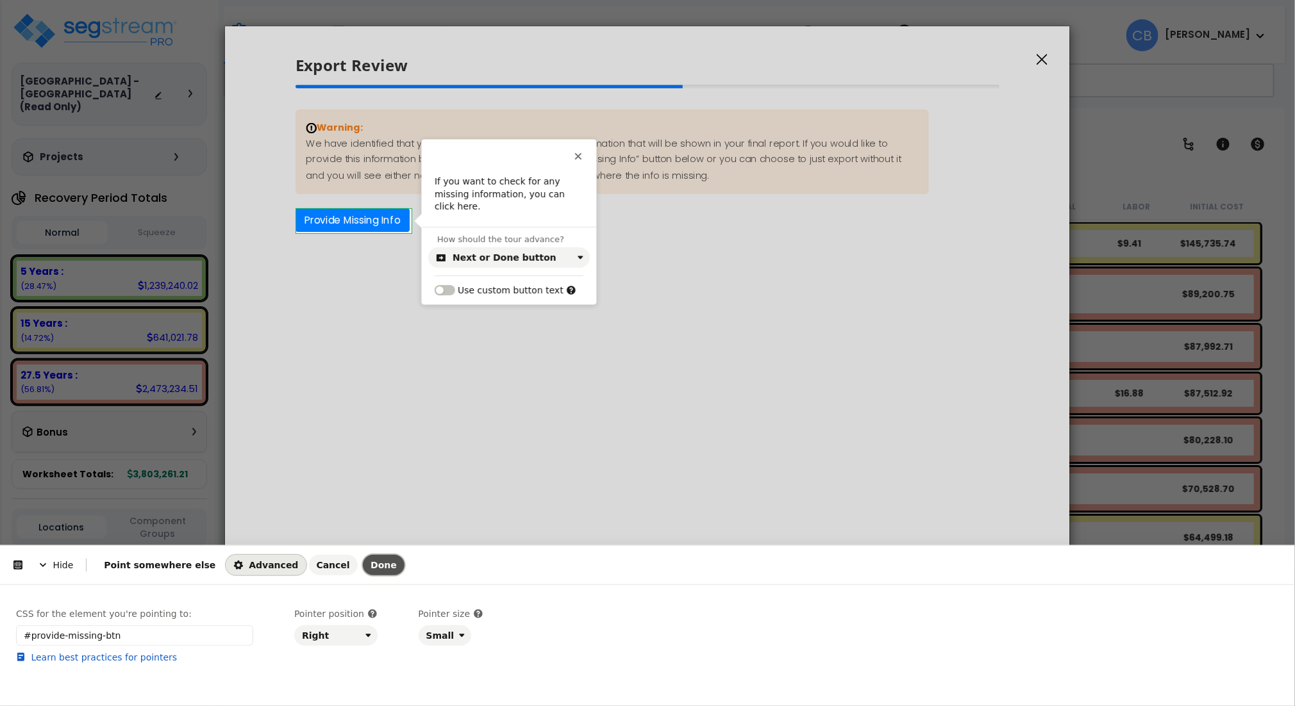
click at [371, 566] on span "Done" at bounding box center [384, 565] width 26 height 10
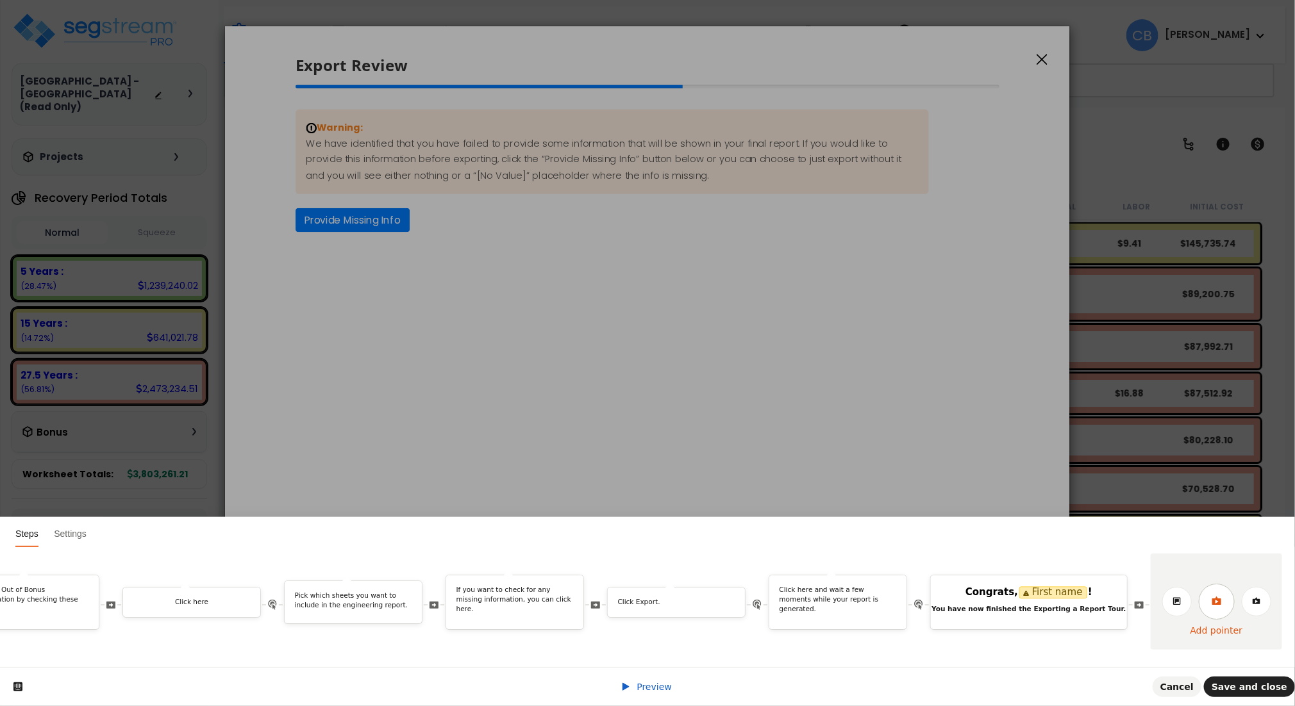
click at [1221, 597] on icon at bounding box center [1216, 601] width 9 height 8
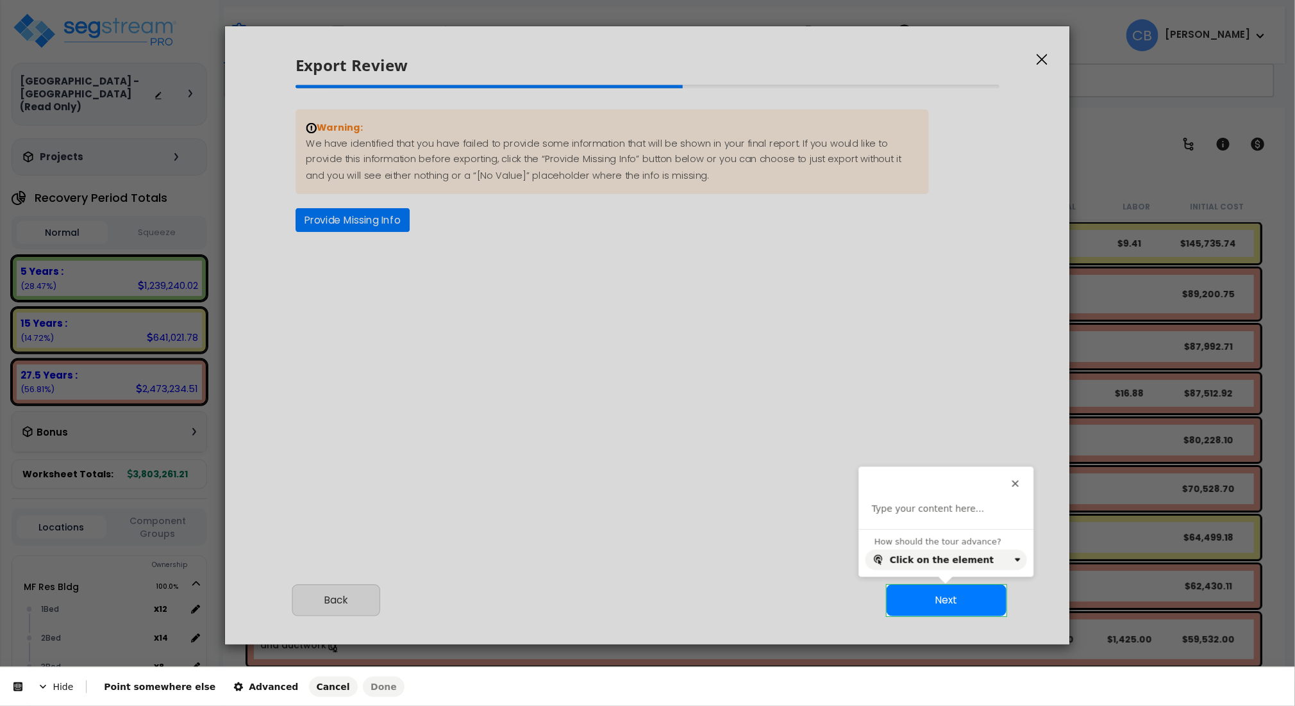
click at [979, 606] on body "We are Building your Study. So please grab a coffee and let us do the heavy lif…" at bounding box center [647, 409] width 1295 height 706
click at [935, 515] on p at bounding box center [946, 509] width 149 height 13
click at [1078, 488] on icon "button" at bounding box center [1082, 488] width 9 height 6
click at [264, 687] on button "Advanced" at bounding box center [266, 687] width 80 height 21
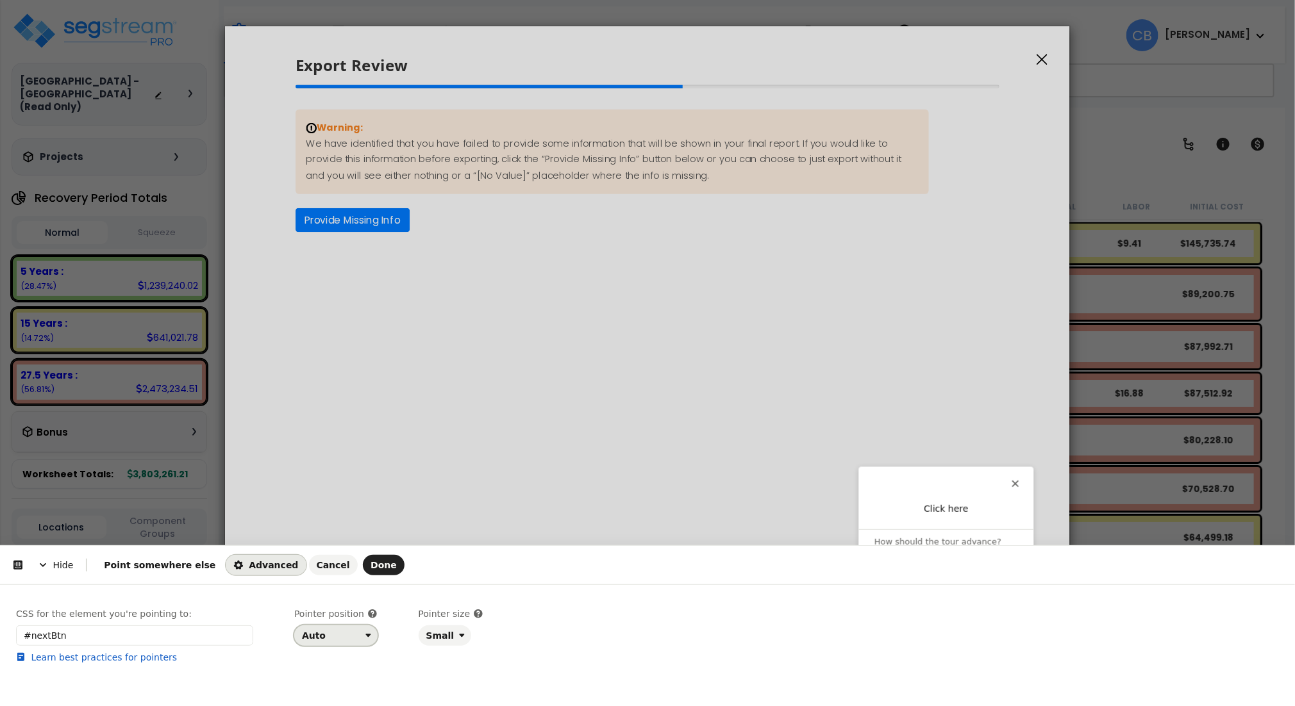
click at [335, 645] on button "Auto" at bounding box center [335, 636] width 83 height 21
click at [318, 541] on div "Top" at bounding box center [312, 538] width 15 height 13
click at [363, 558] on button "Done" at bounding box center [384, 565] width 42 height 21
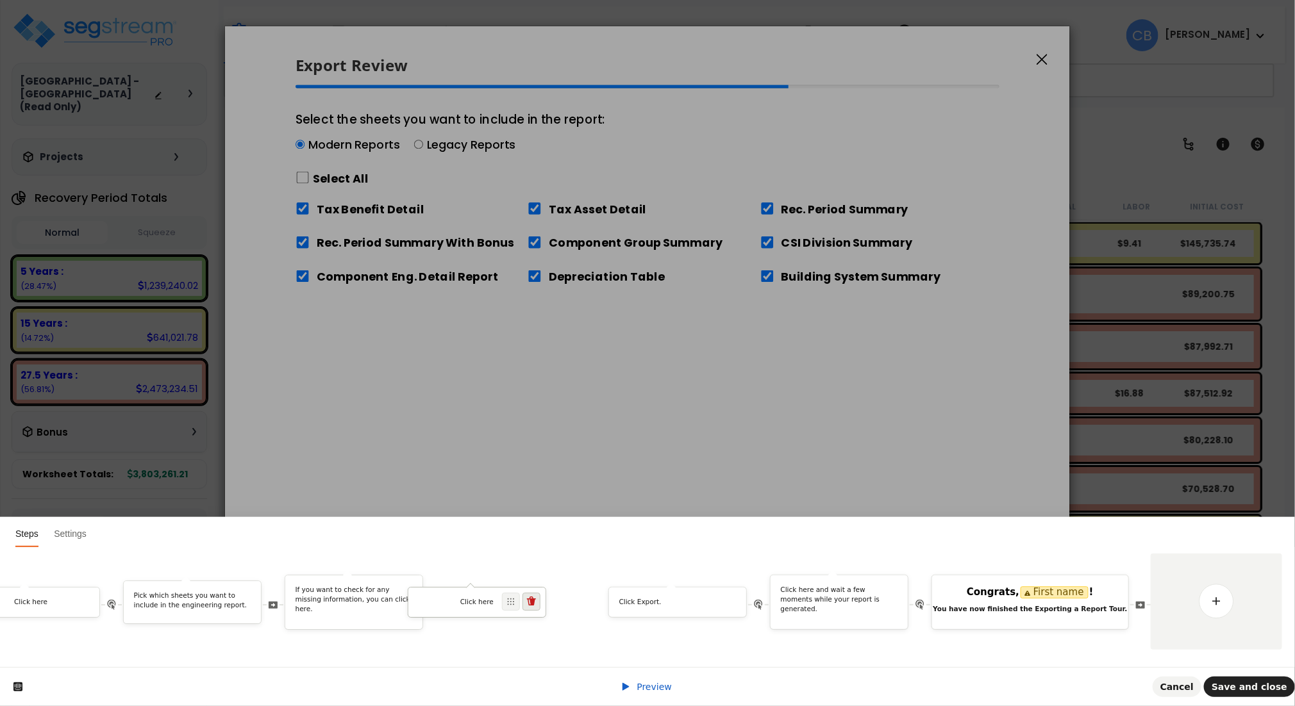
drag, startPoint x: 1110, startPoint y: 587, endPoint x: 552, endPoint y: 583, distance: 558.4
click at [520, 593] on span at bounding box center [511, 602] width 18 height 18
drag, startPoint x: 233, startPoint y: 583, endPoint x: 563, endPoint y: 587, distance: 330.8
click at [563, 587] on span at bounding box center [556, 596] width 18 height 18
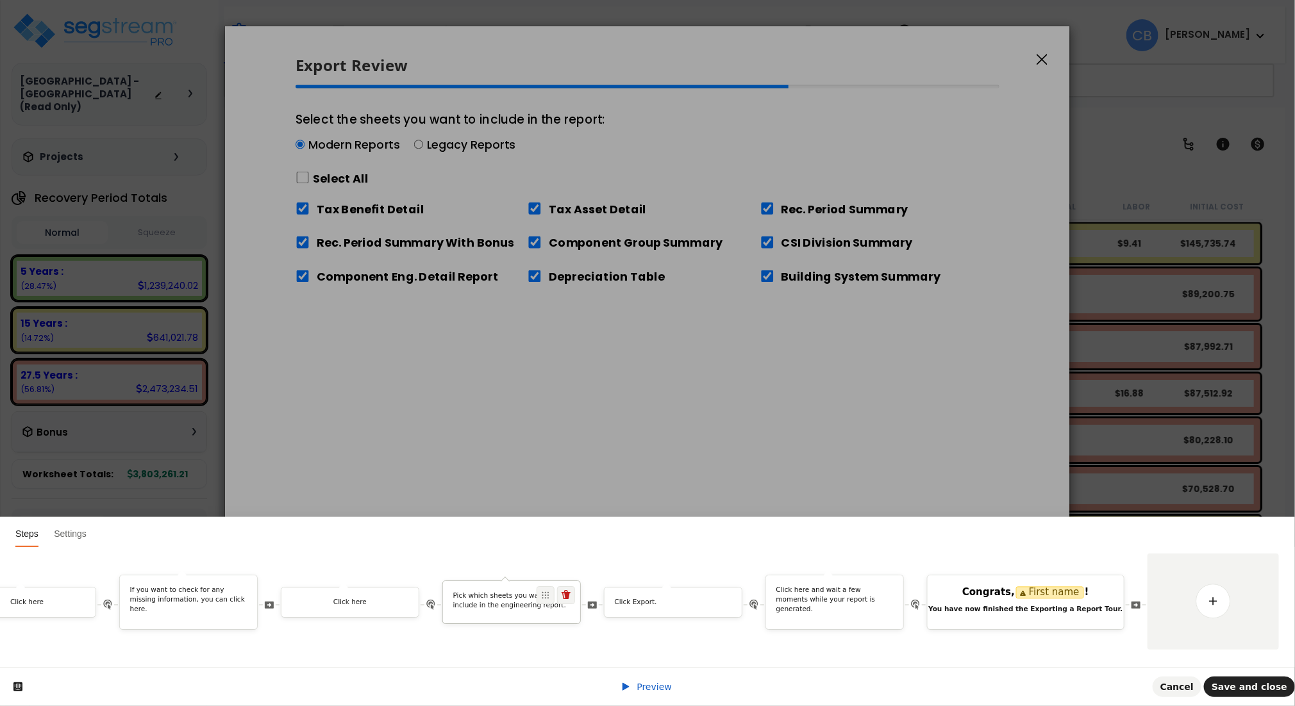
click at [521, 598] on div "Pick which sheets you want to include in the engineering report." at bounding box center [511, 604] width 137 height 24
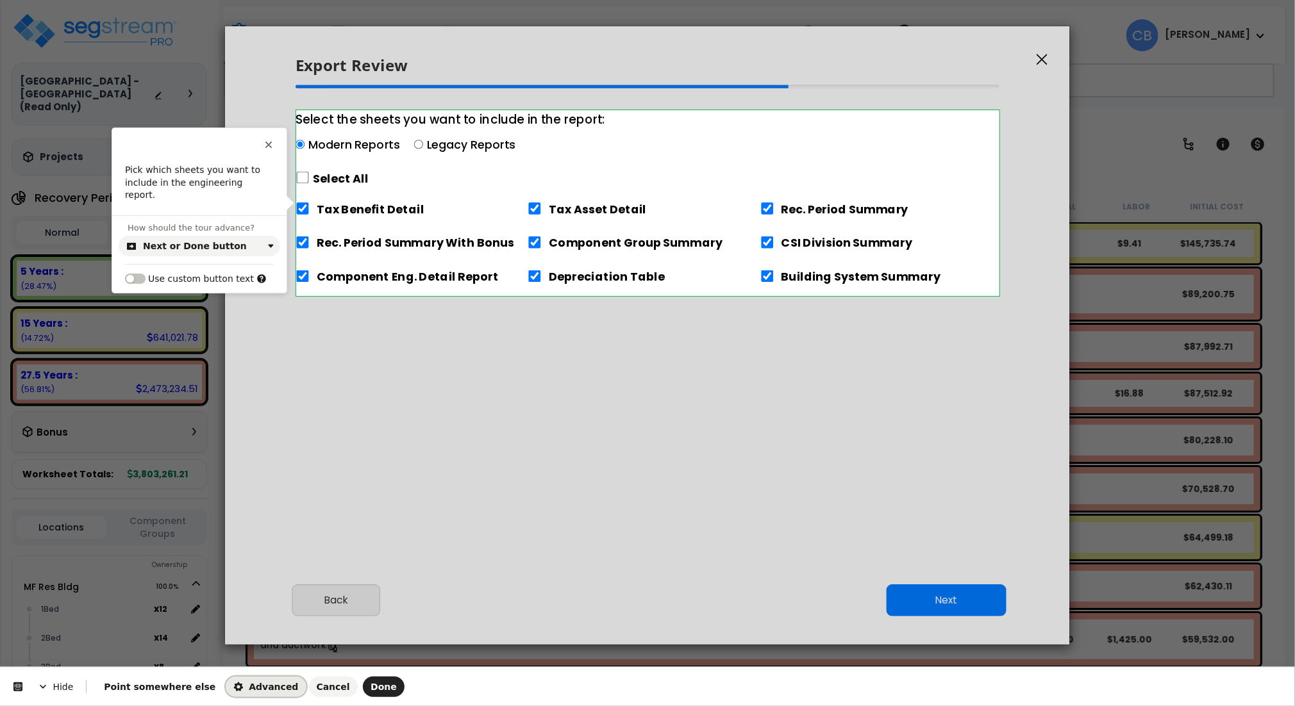
click at [233, 681] on button "Advanced" at bounding box center [266, 687] width 80 height 21
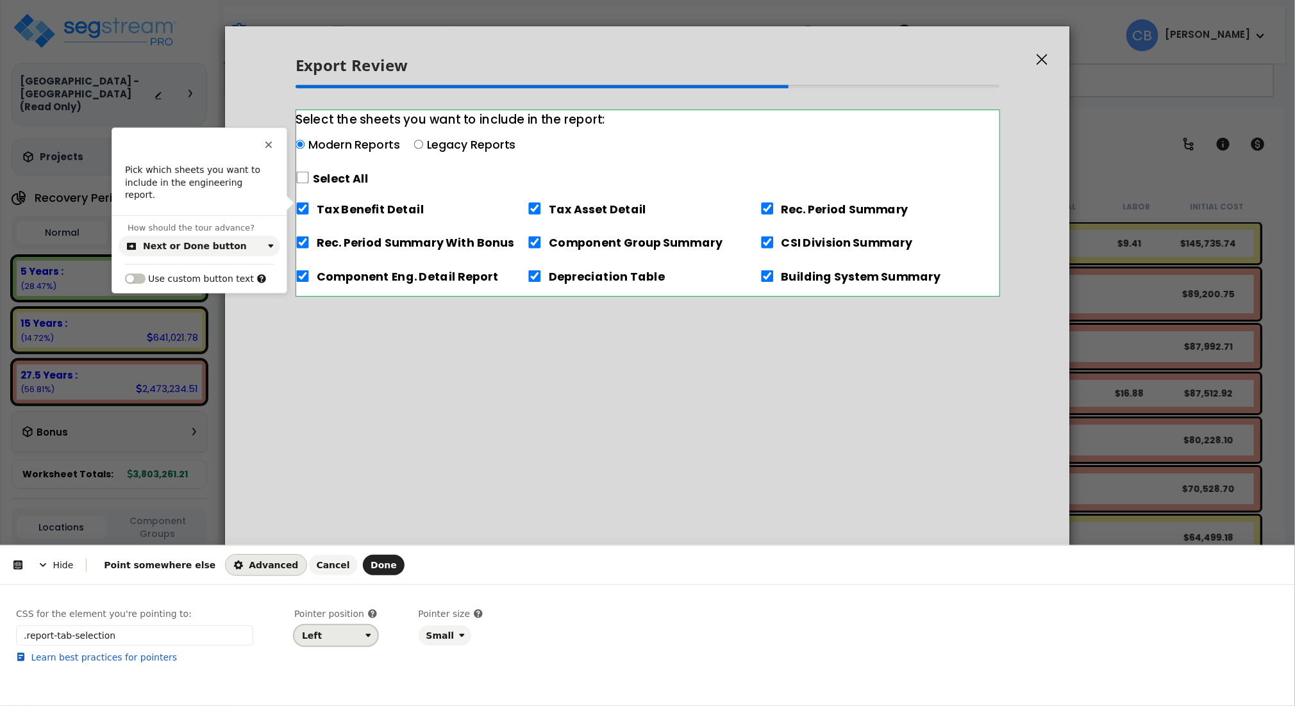
click at [339, 630] on button "Left" at bounding box center [335, 636] width 83 height 21
click at [333, 591] on div "Right" at bounding box center [331, 584] width 65 height 23
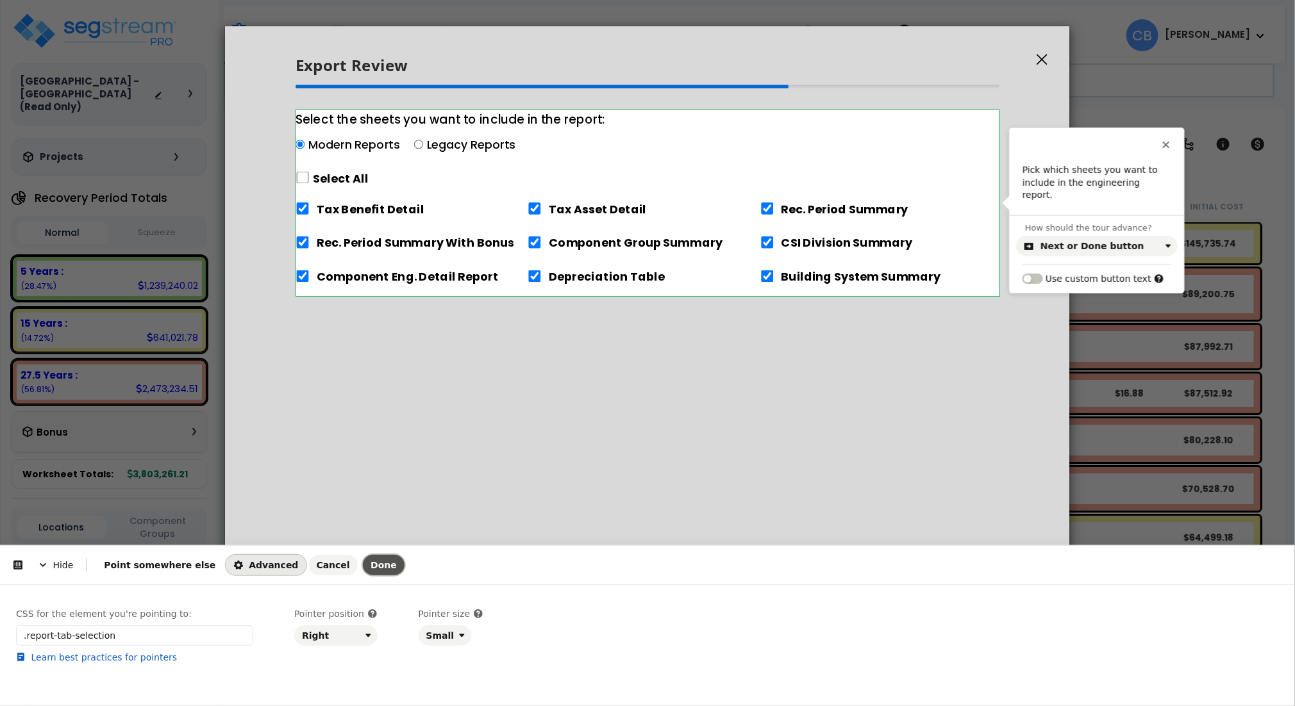
click at [371, 569] on span "Done" at bounding box center [384, 565] width 26 height 10
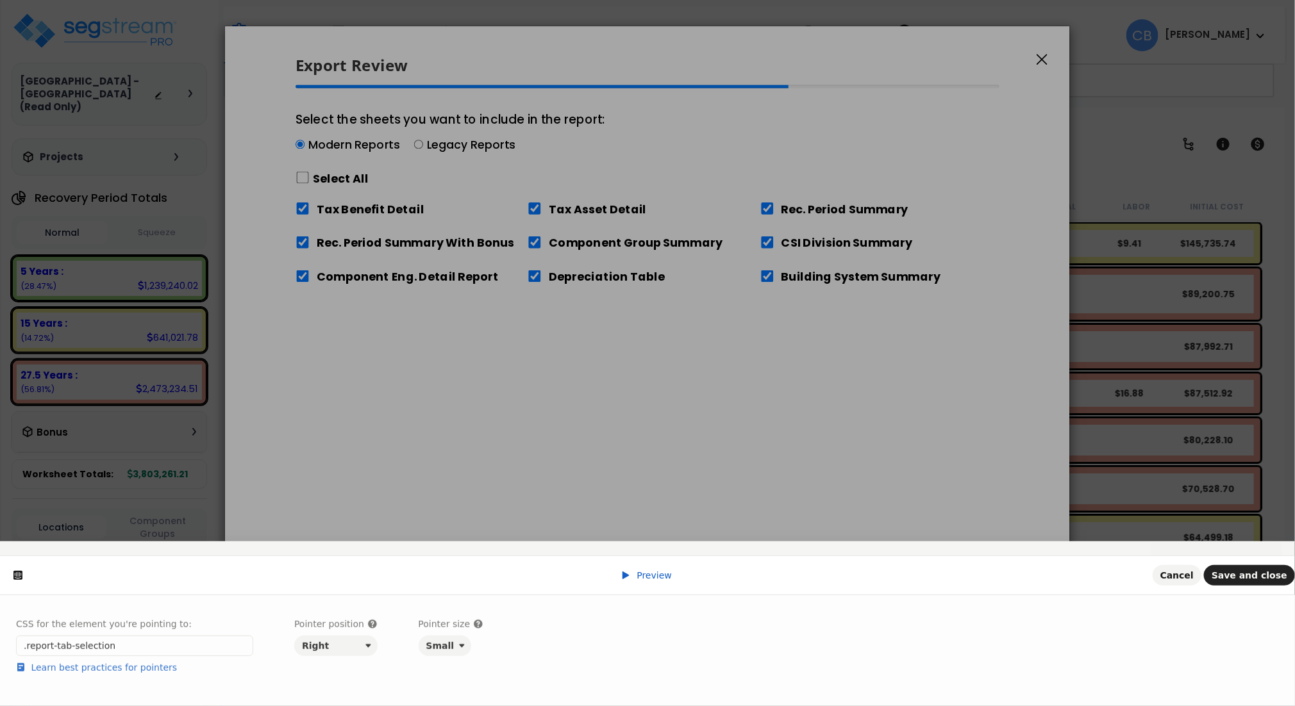
scroll to position [0, 0]
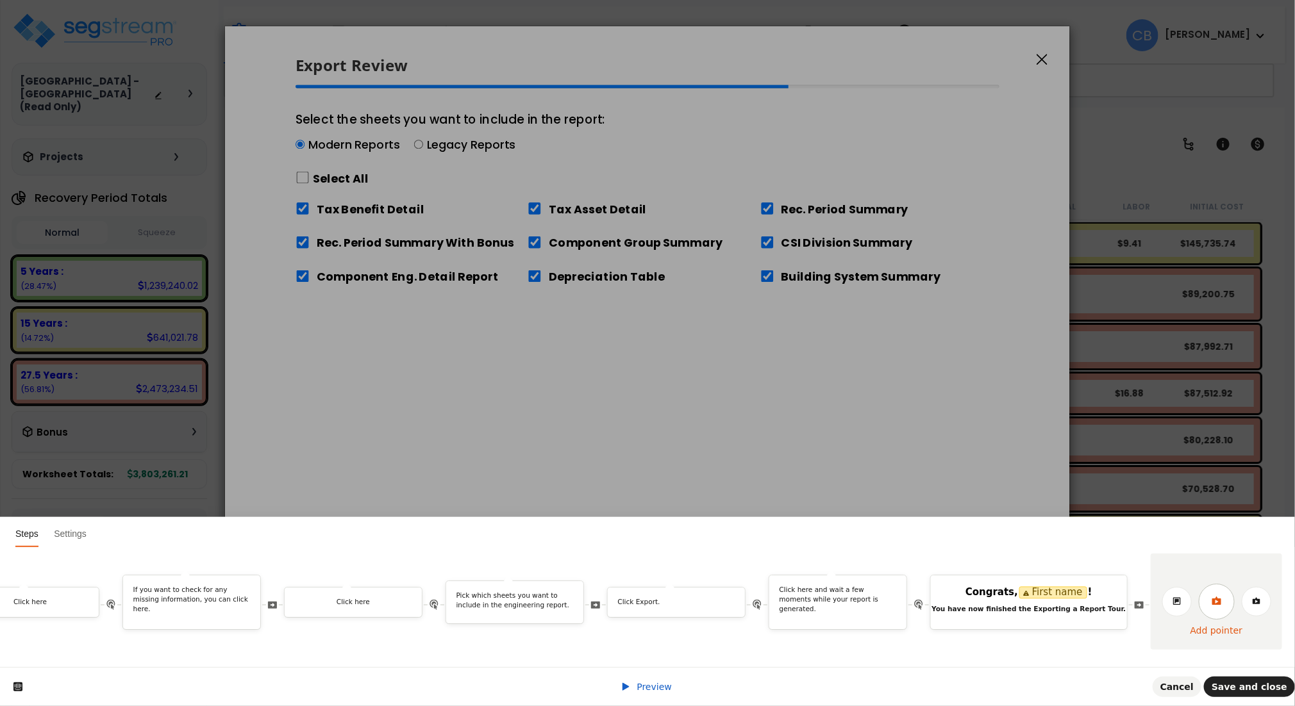
click at [1222, 596] on icon at bounding box center [1217, 601] width 10 height 10
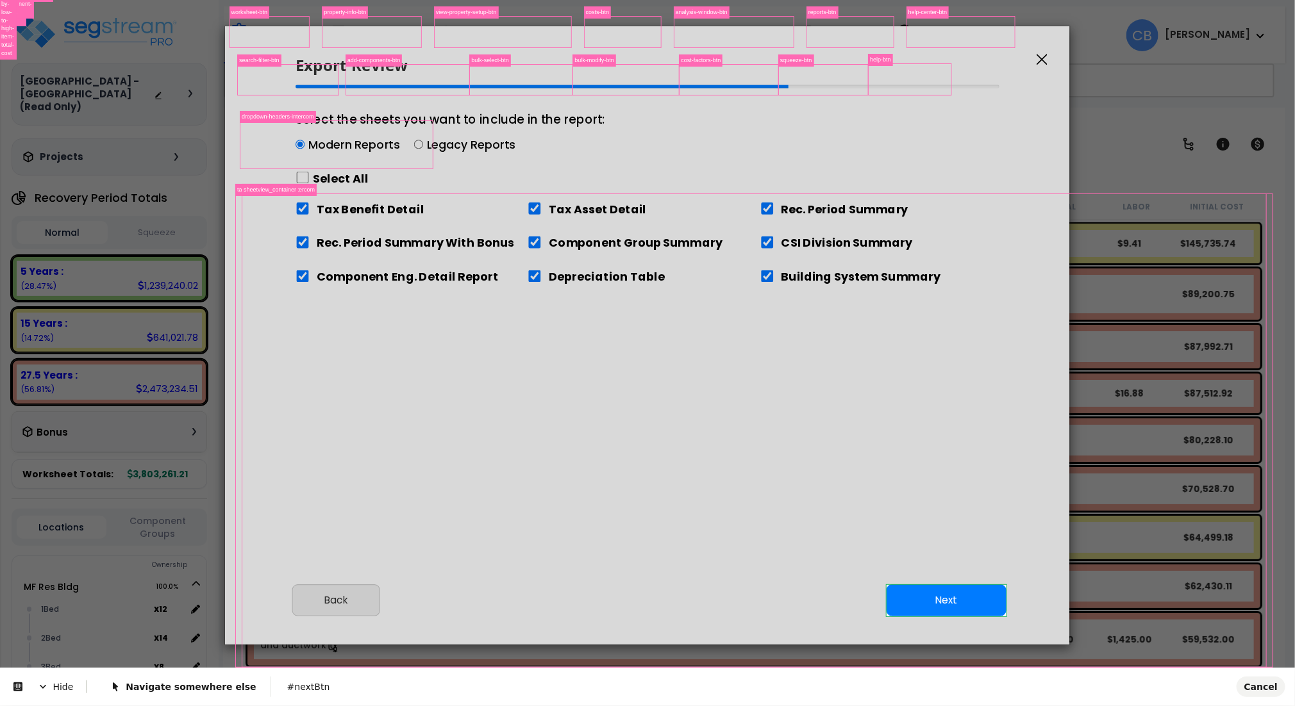
click at [954, 602] on body "We are Building your Study. So please grab a coffee and let us do the heavy lif…" at bounding box center [647, 409] width 1295 height 706
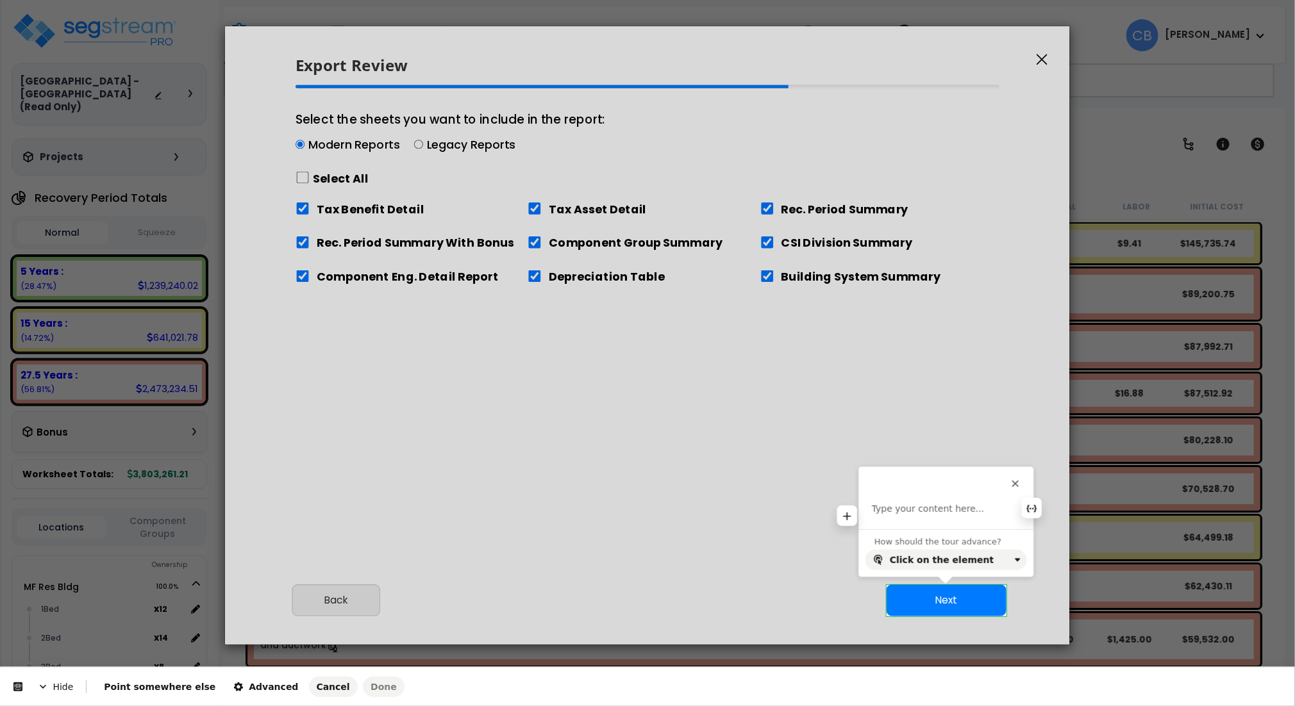
click at [950, 512] on p at bounding box center [946, 509] width 149 height 13
click at [1077, 488] on icon "button" at bounding box center [1082, 488] width 10 height 10
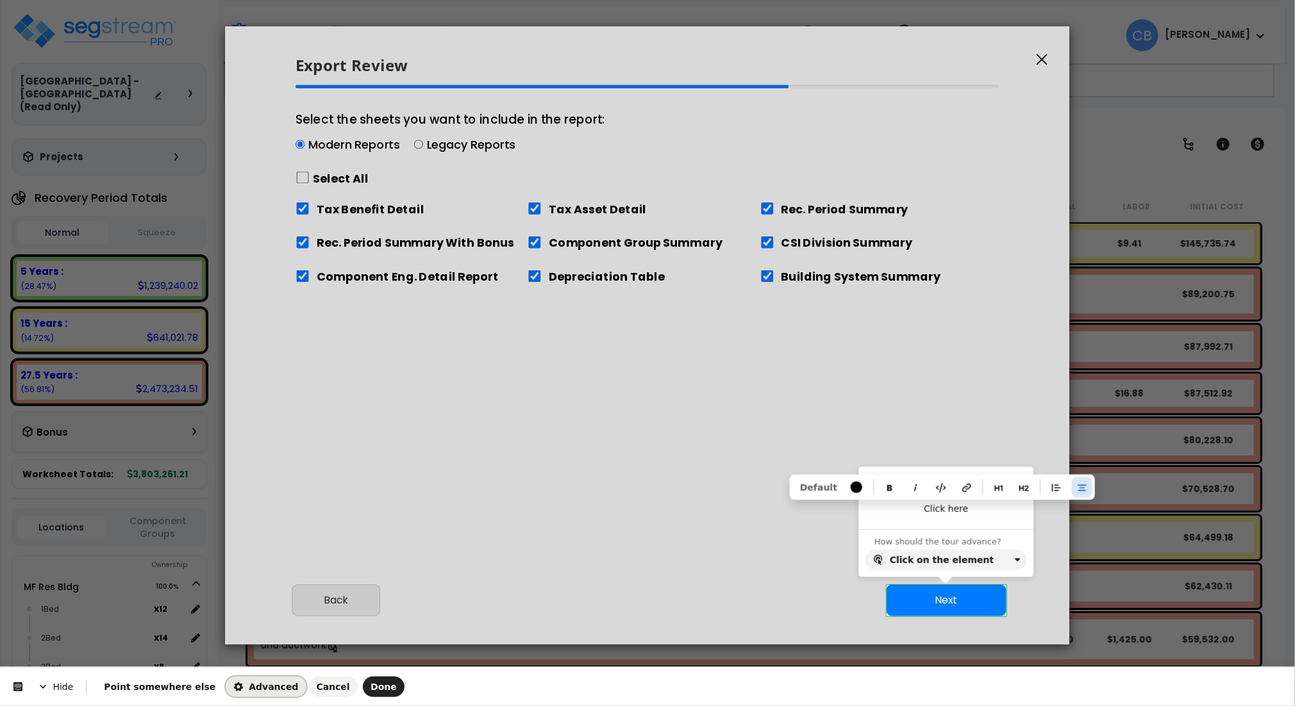
click at [256, 687] on span "Advanced" at bounding box center [265, 687] width 65 height 10
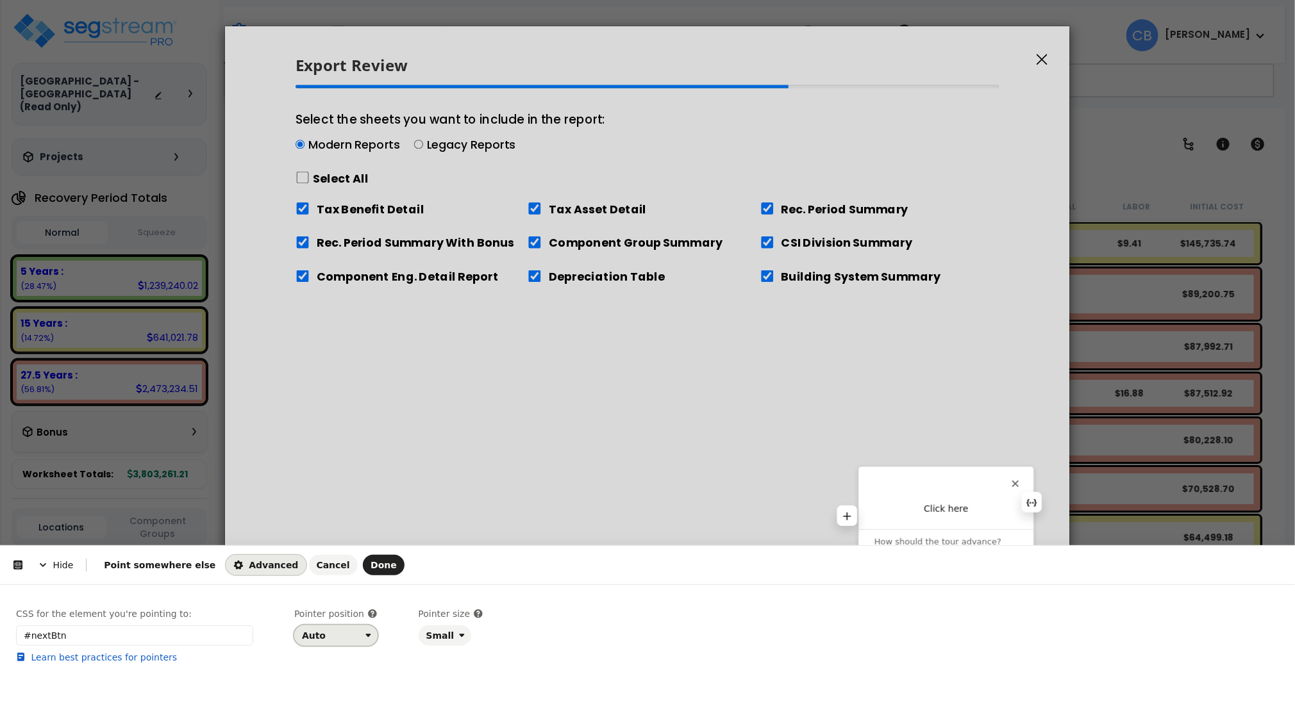
click at [350, 637] on div "Auto" at bounding box center [331, 636] width 58 height 10
click at [333, 542] on div "Top" at bounding box center [332, 538] width 54 height 13
click at [371, 570] on span "Done" at bounding box center [384, 565] width 26 height 10
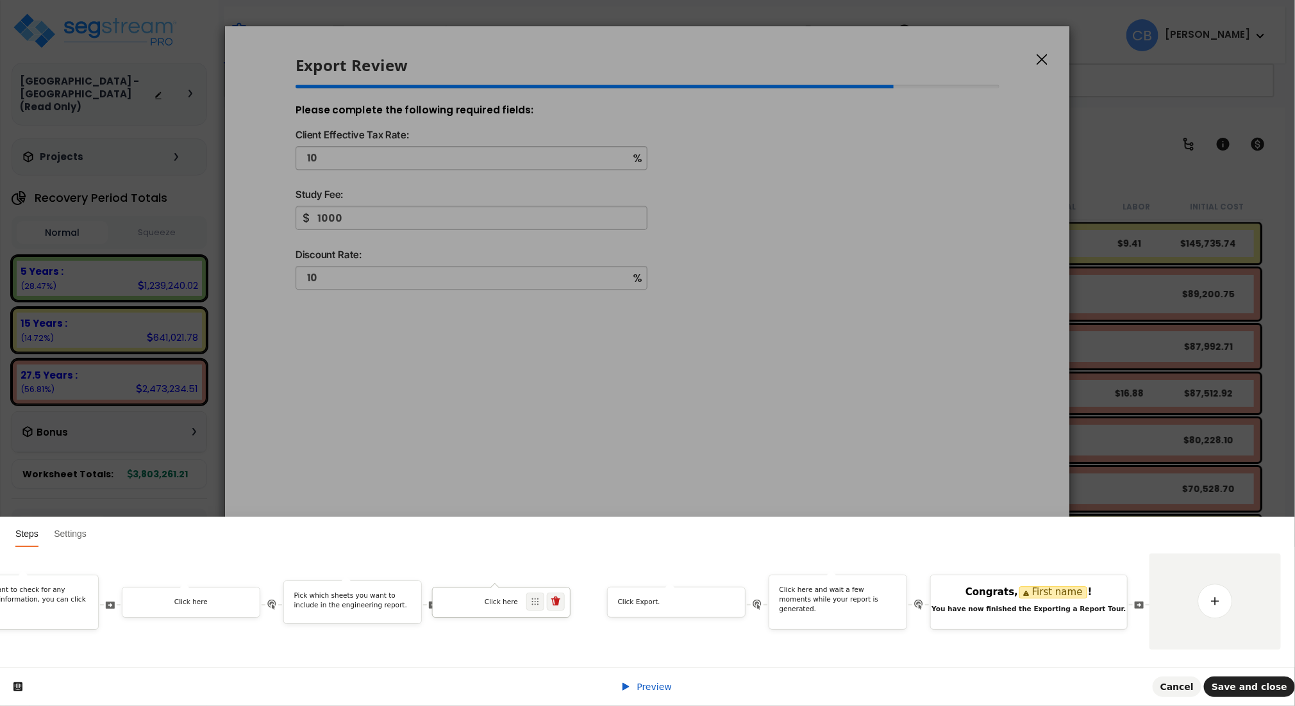
drag, startPoint x: 1105, startPoint y: 588, endPoint x: 560, endPoint y: 600, distance: 544.4
click at [544, 595] on span at bounding box center [535, 602] width 18 height 18
click at [1223, 588] on link at bounding box center [1215, 602] width 36 height 36
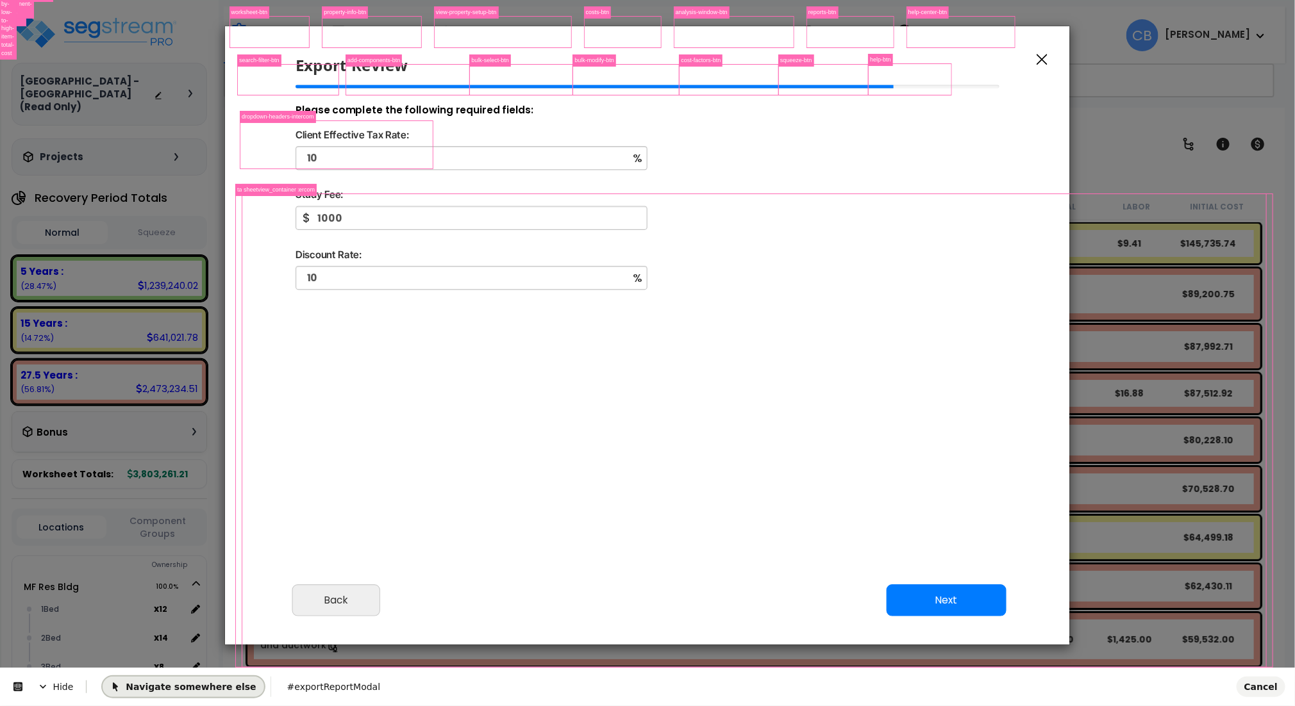
click at [128, 685] on span "Navigate somewhere else" at bounding box center [183, 686] width 146 height 10
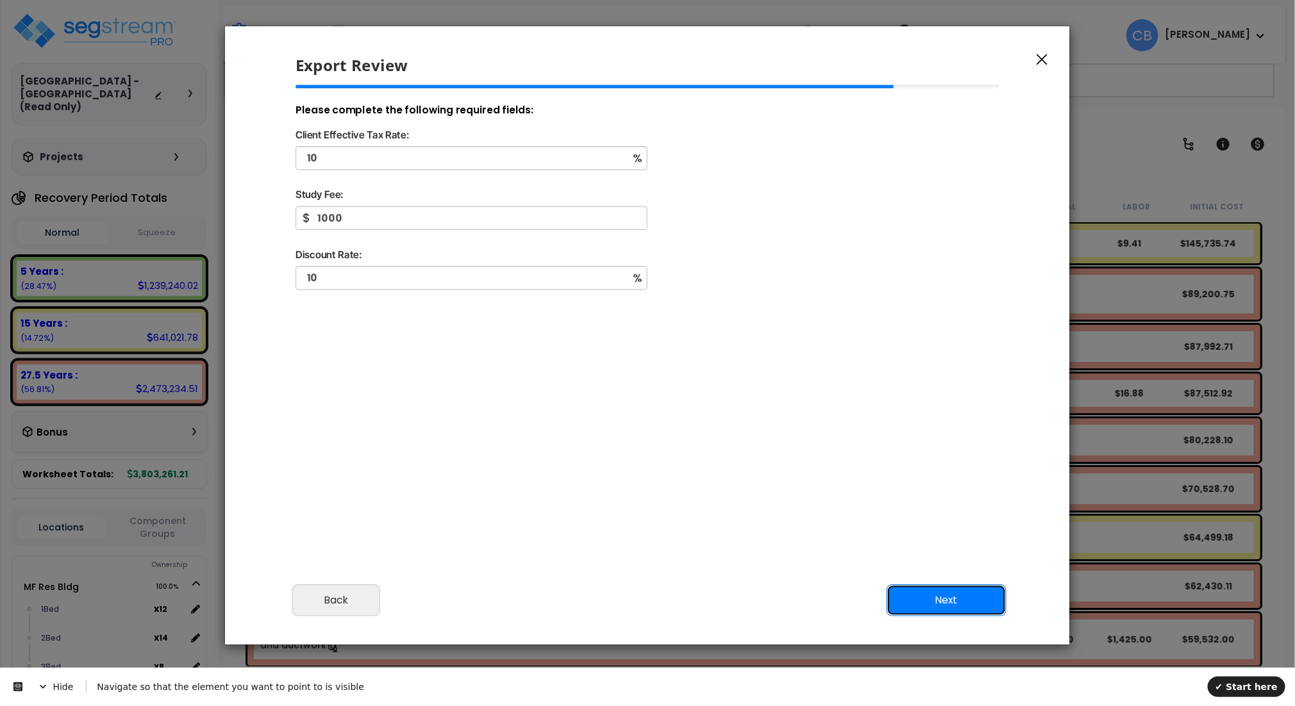
click at [908, 597] on button "Next" at bounding box center [947, 601] width 120 height 32
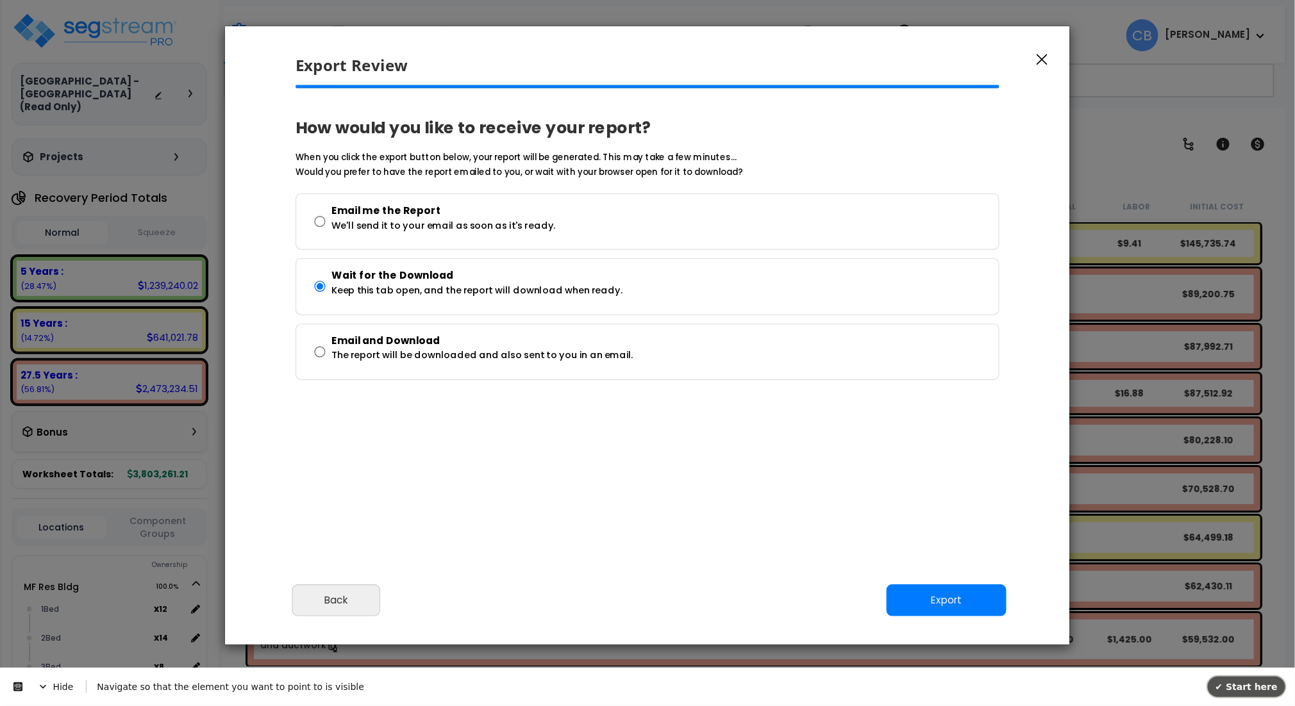
click at [1235, 685] on span "✔ Start here" at bounding box center [1246, 686] width 62 height 10
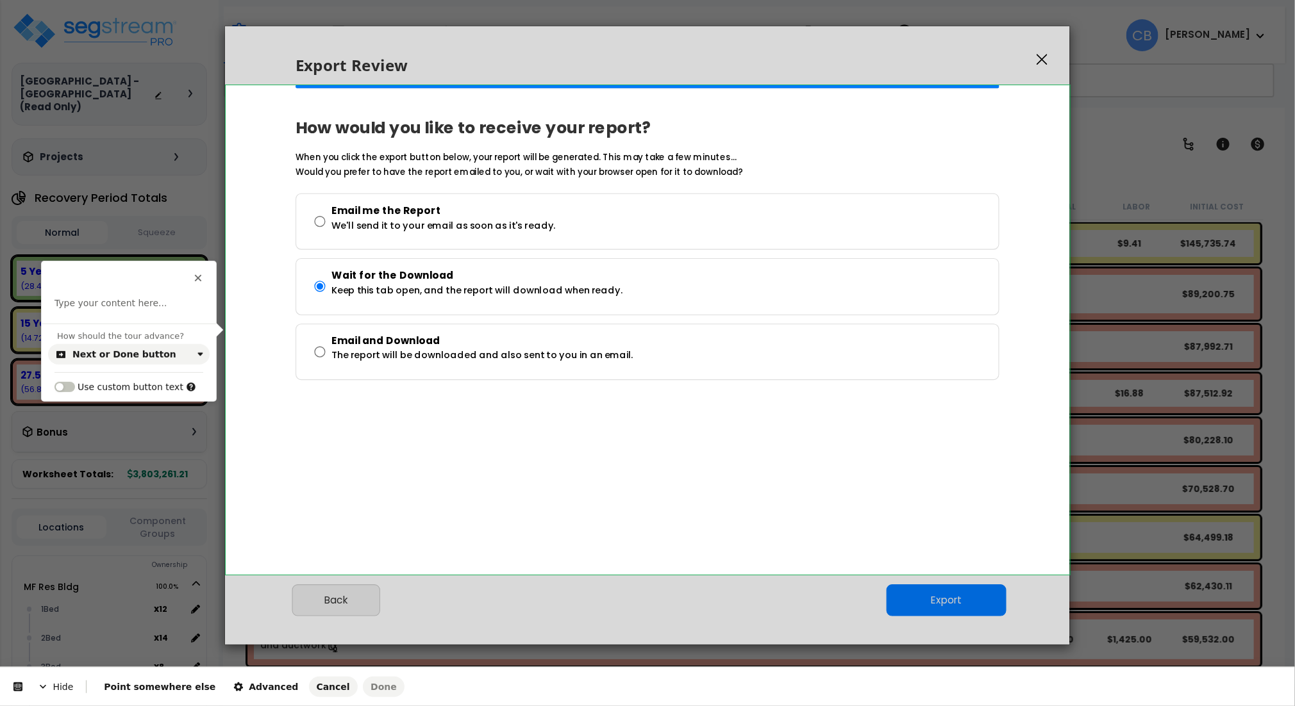
click at [1031, 339] on body "We are Building your Study. So please grab a coffee and let us do the heavy lif…" at bounding box center [647, 409] width 1295 height 706
click at [233, 687] on span "Advanced" at bounding box center [265, 687] width 65 height 10
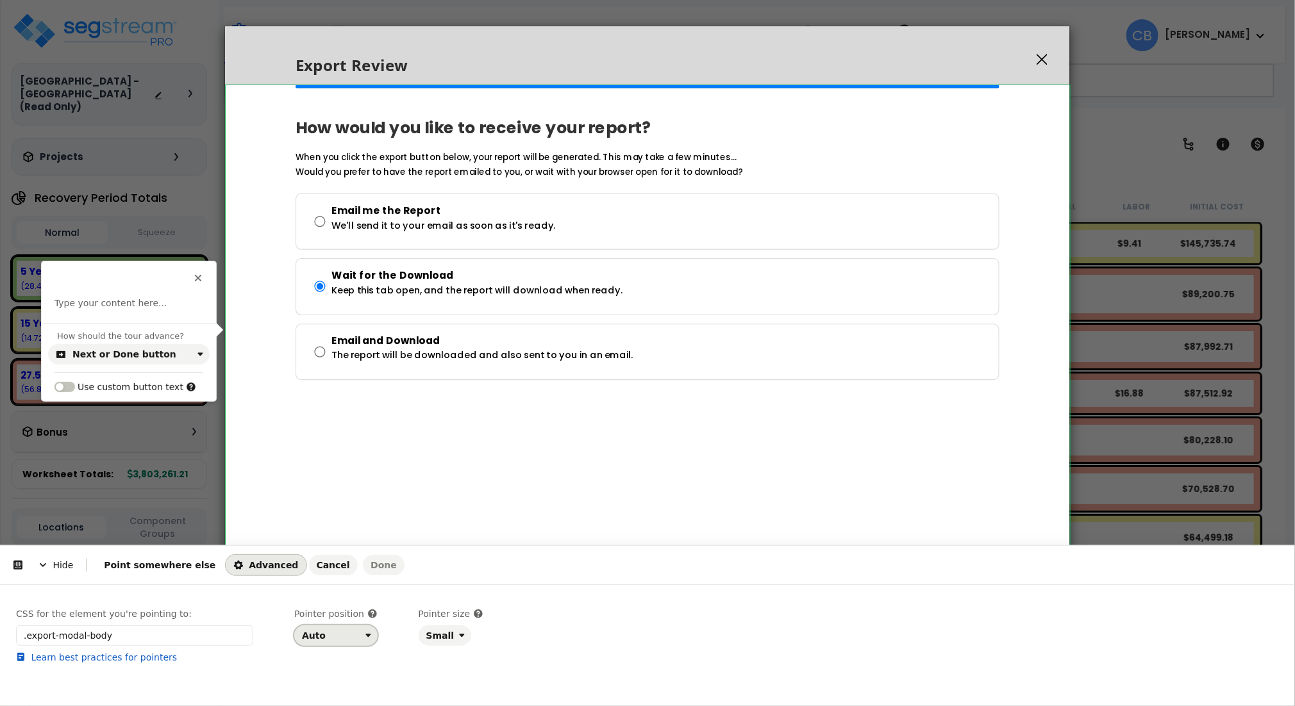
click at [310, 637] on div "Auto" at bounding box center [314, 636] width 24 height 10
click at [335, 585] on div "Right" at bounding box center [332, 584] width 54 height 13
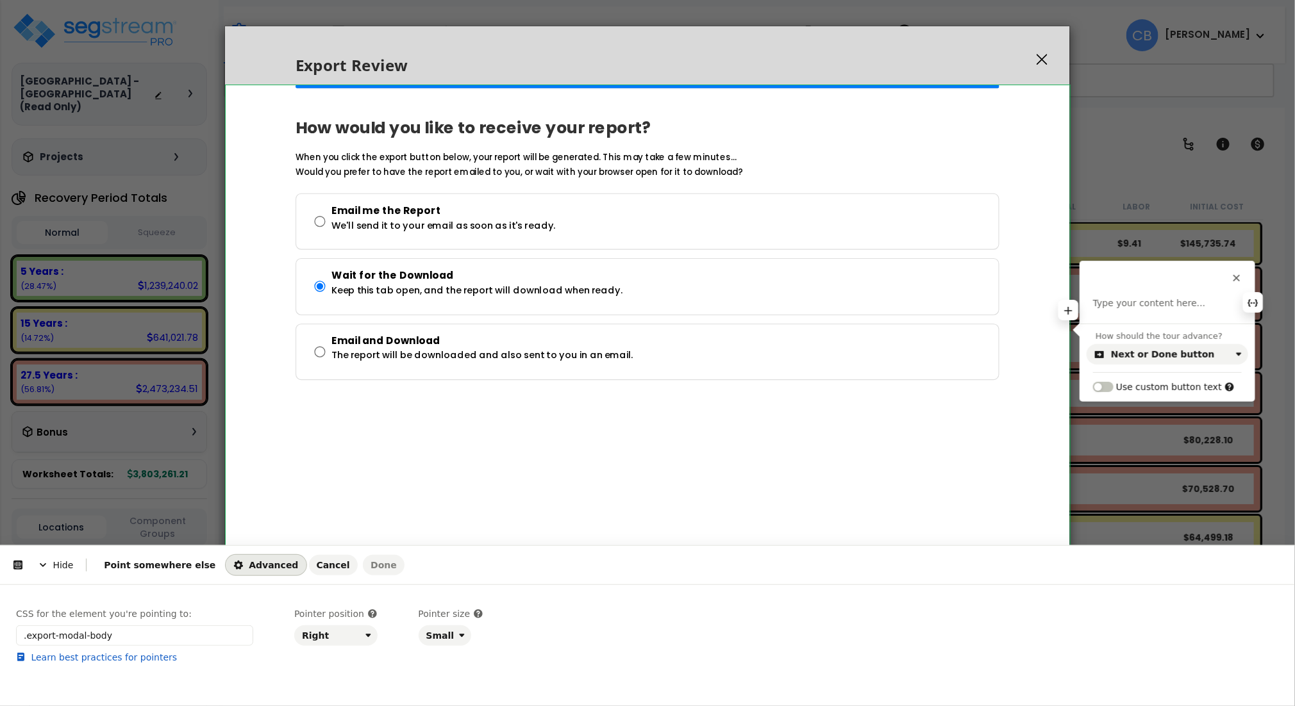
click at [1143, 295] on div "This button doesn't work while you're creating your tour Type your content here…" at bounding box center [1167, 293] width 174 height 62
click at [1143, 304] on p at bounding box center [1167, 303] width 149 height 13
click at [255, 624] on div "CSS for the element you're pointing to: .export-modal-body Learn best practices…" at bounding box center [647, 649] width 1263 height 83
click at [1164, 306] on p at bounding box center [1167, 303] width 149 height 13
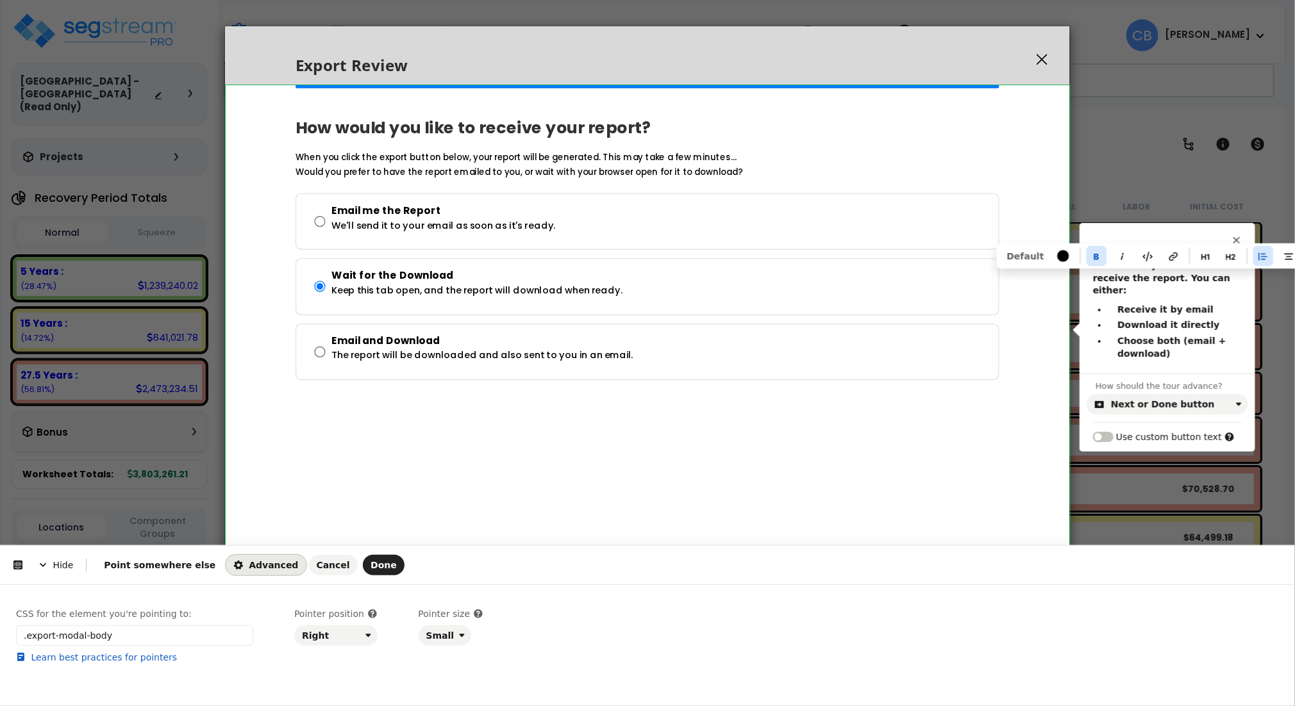
click at [1078, 246] on div "Default" at bounding box center [1149, 256] width 300 height 21
click at [1094, 254] on button "button" at bounding box center [1097, 256] width 21 height 21
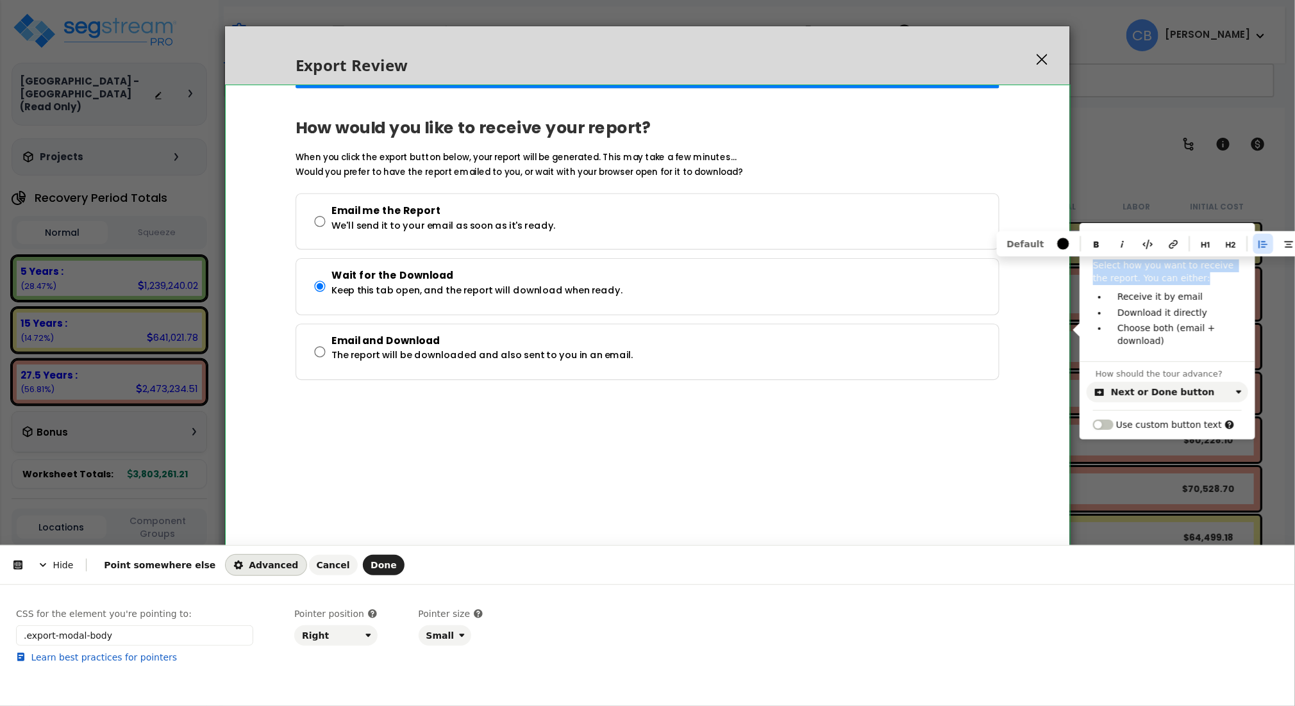
click at [1156, 317] on p "Download it directly" at bounding box center [1174, 313] width 115 height 13
click at [363, 572] on button "Done" at bounding box center [384, 565] width 42 height 21
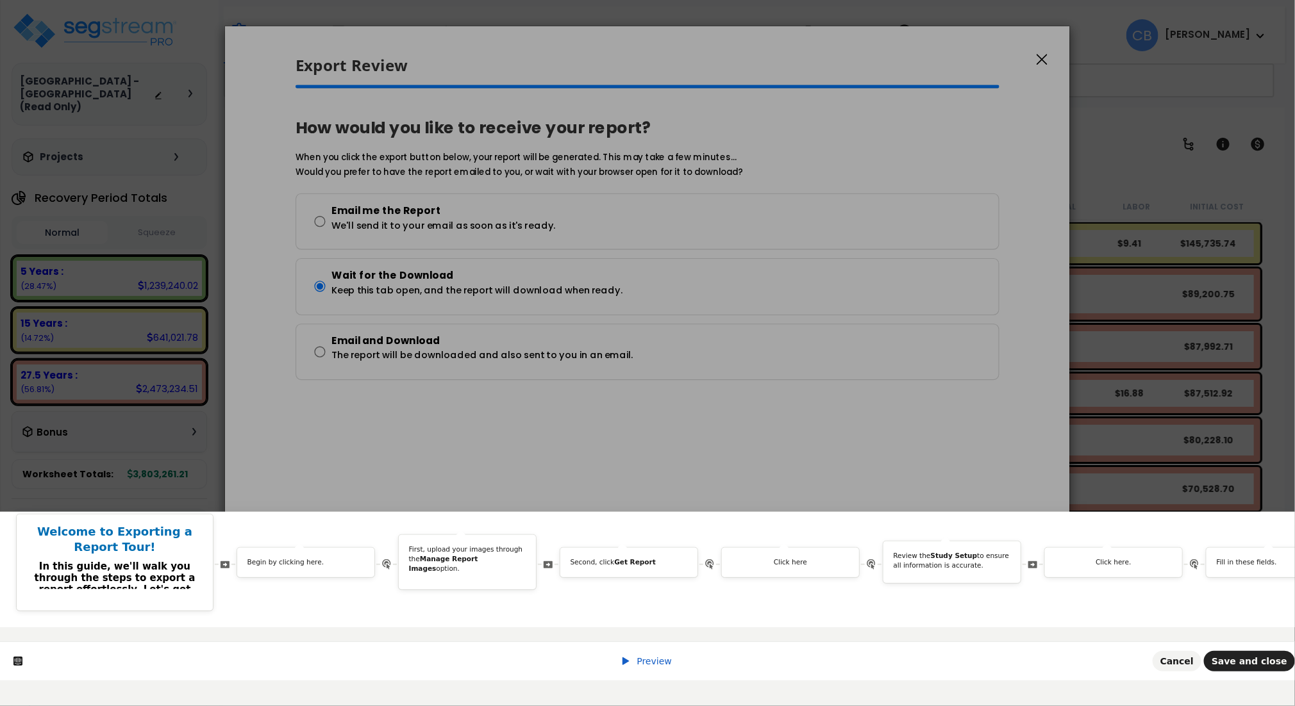
scroll to position [0, 3024]
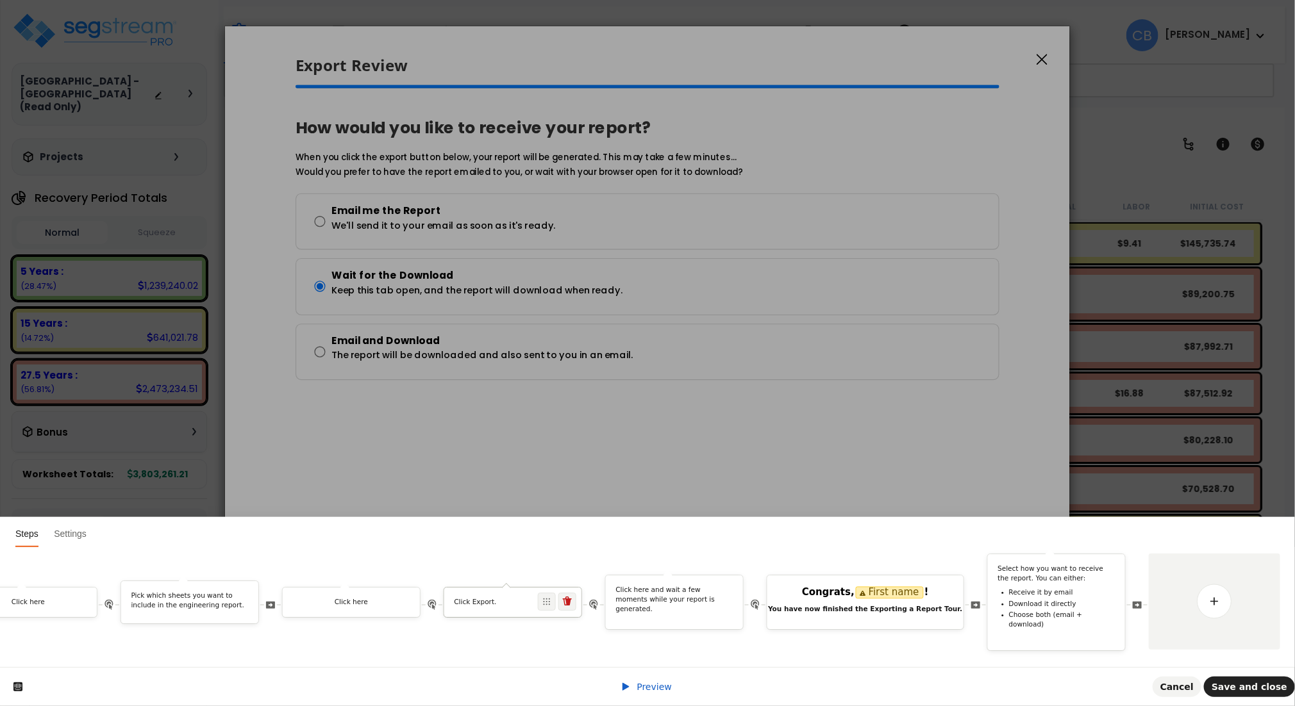
click at [518, 598] on div "Click Export." at bounding box center [512, 605] width 137 height 14
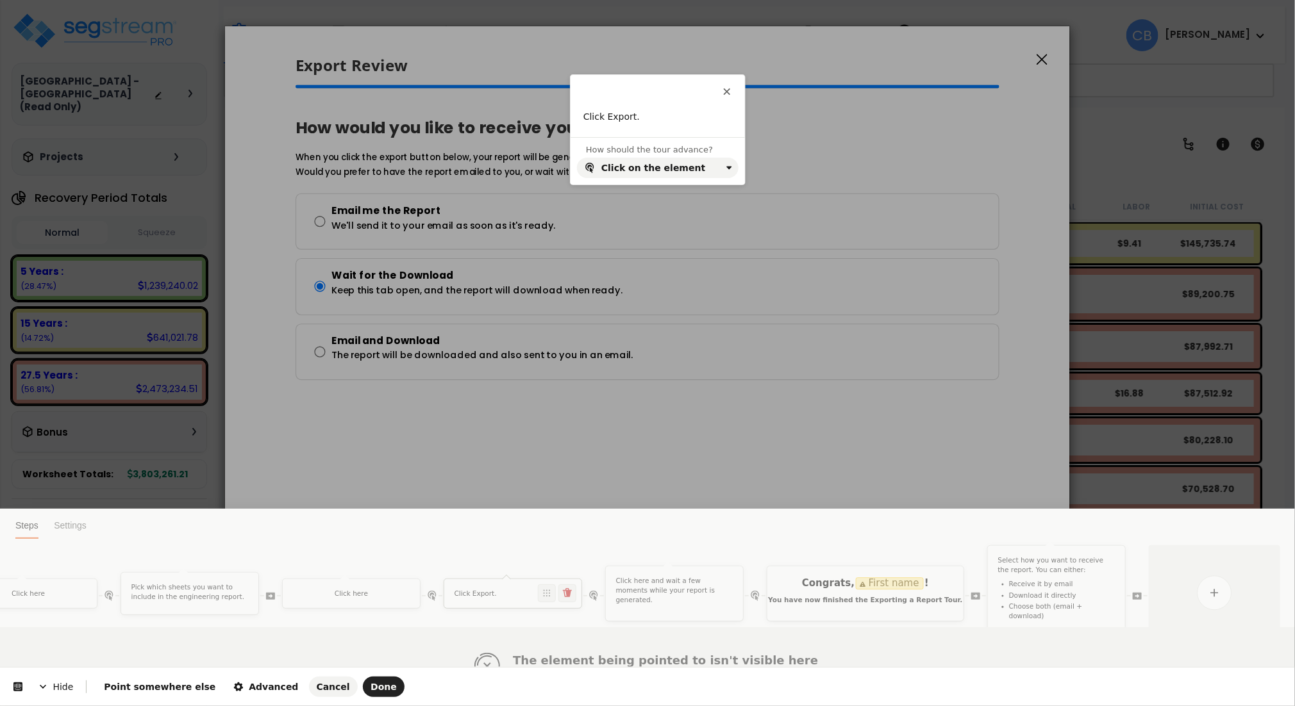
scroll to position [0, 0]
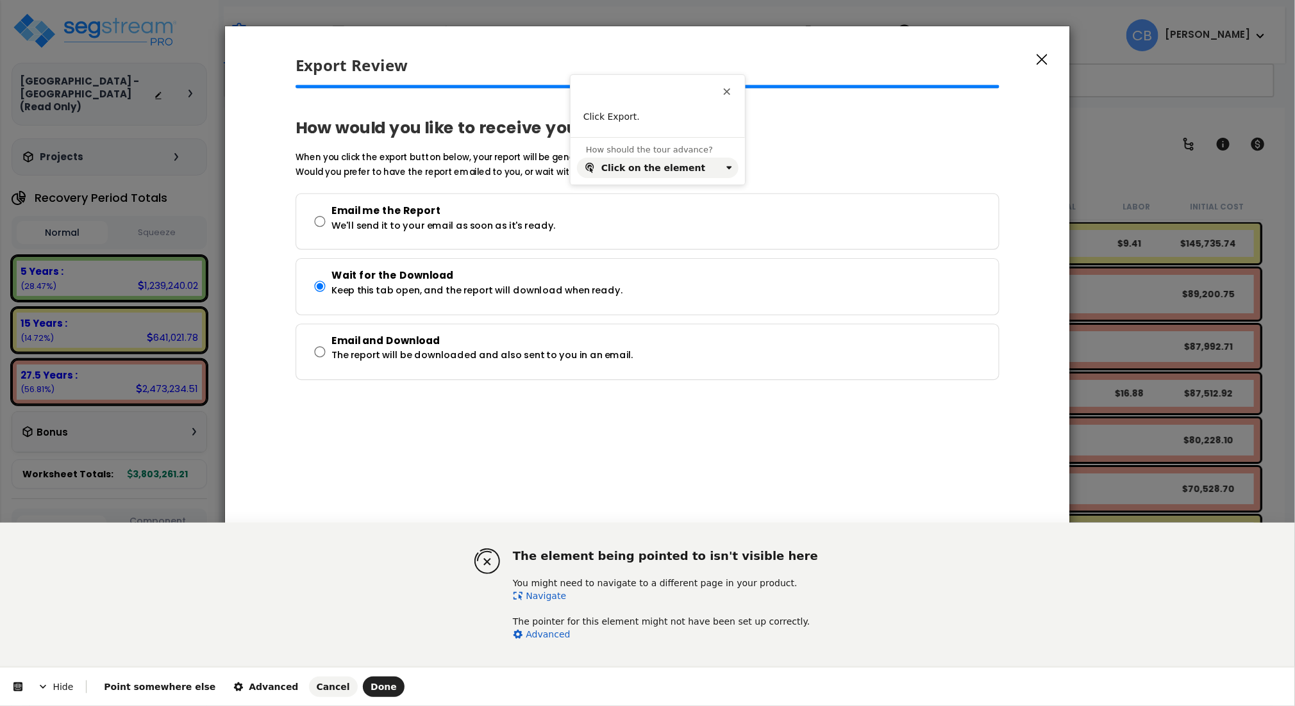
click at [539, 595] on link "Navigate" at bounding box center [539, 596] width 53 height 10
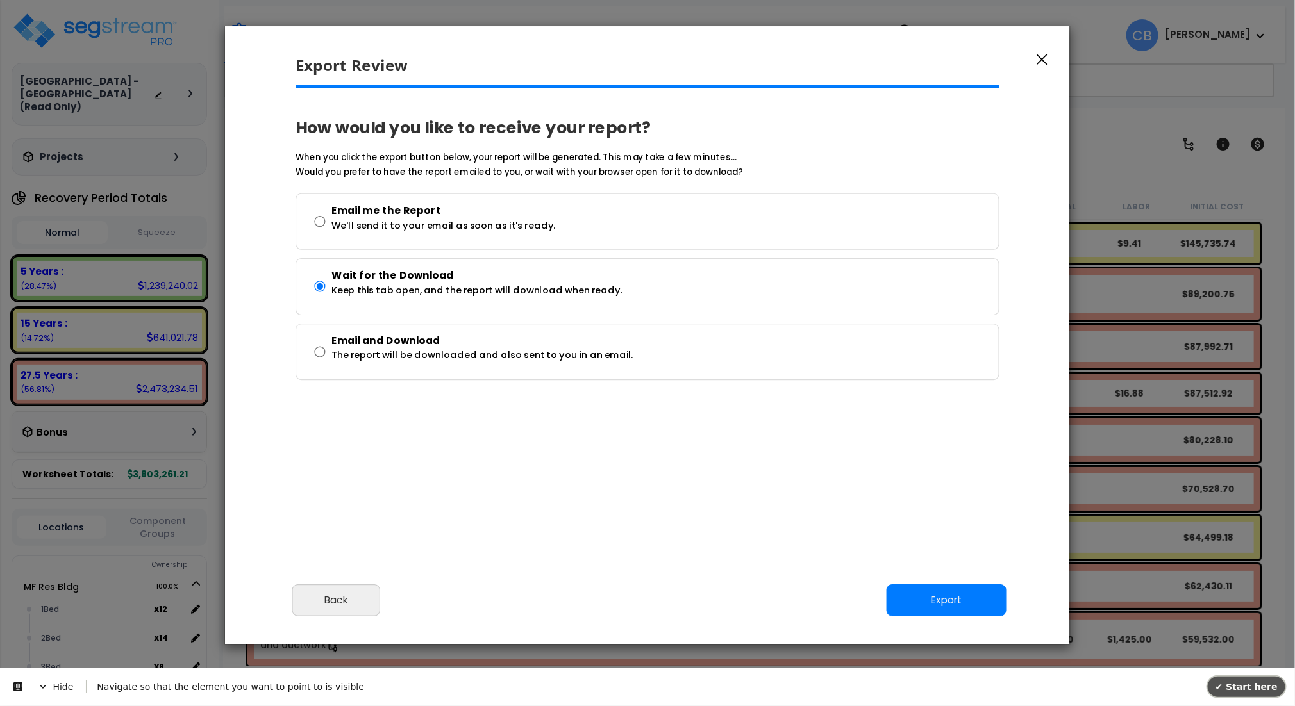
click at [1248, 681] on span "✔ Start here" at bounding box center [1246, 686] width 62 height 10
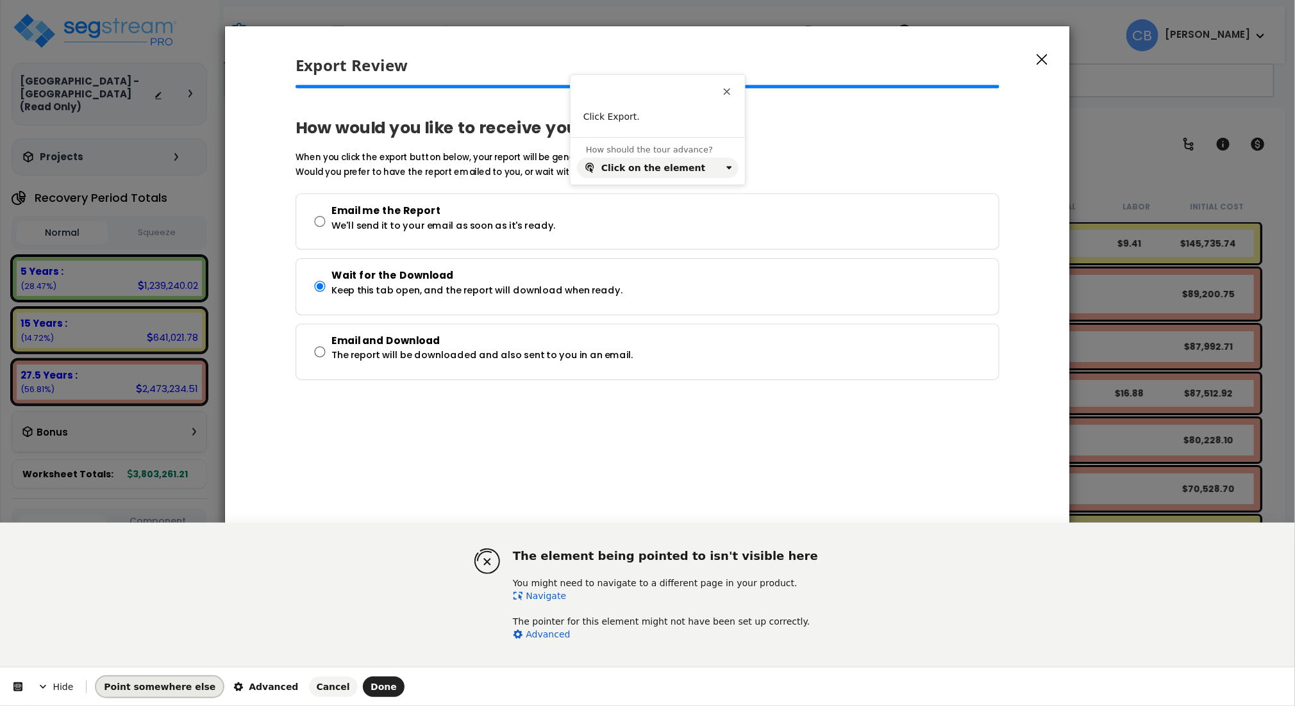
click at [173, 687] on span "Point somewhere else" at bounding box center [160, 687] width 112 height 10
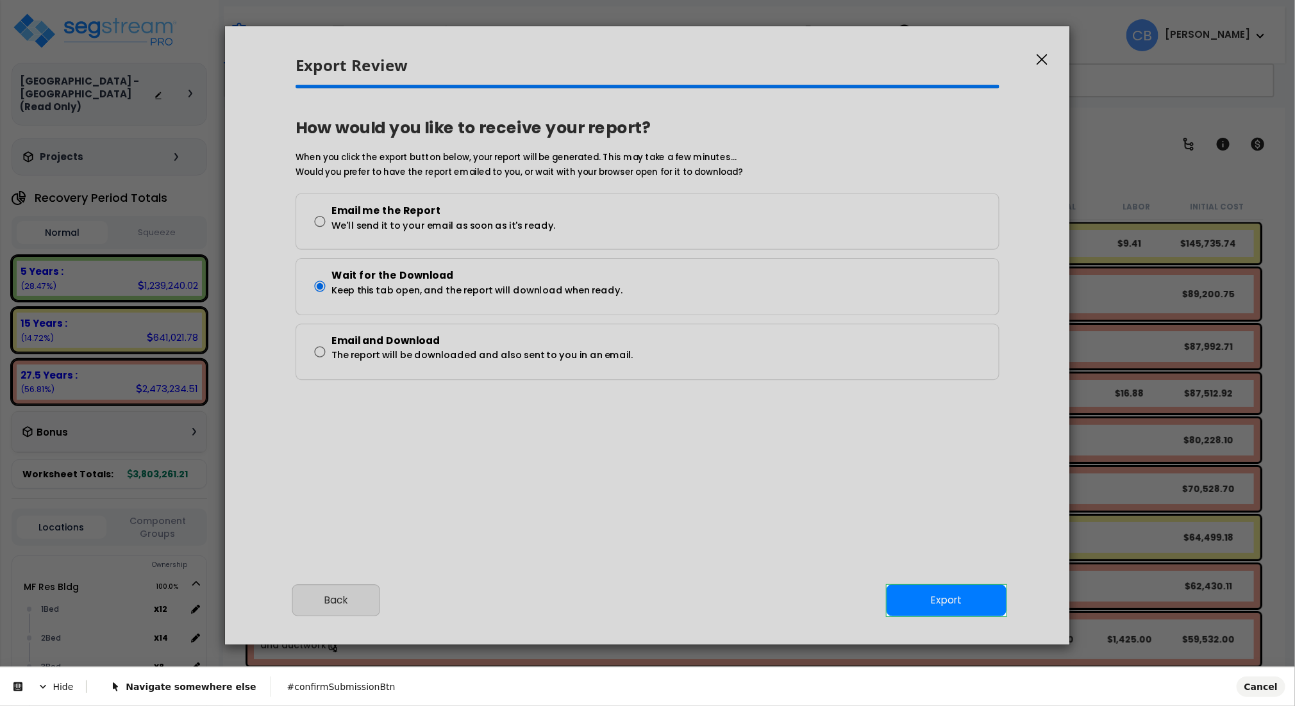
click at [967, 598] on body "We are Building your Study. So please grab a coffee and let us do the heavy lif…" at bounding box center [647, 409] width 1295 height 706
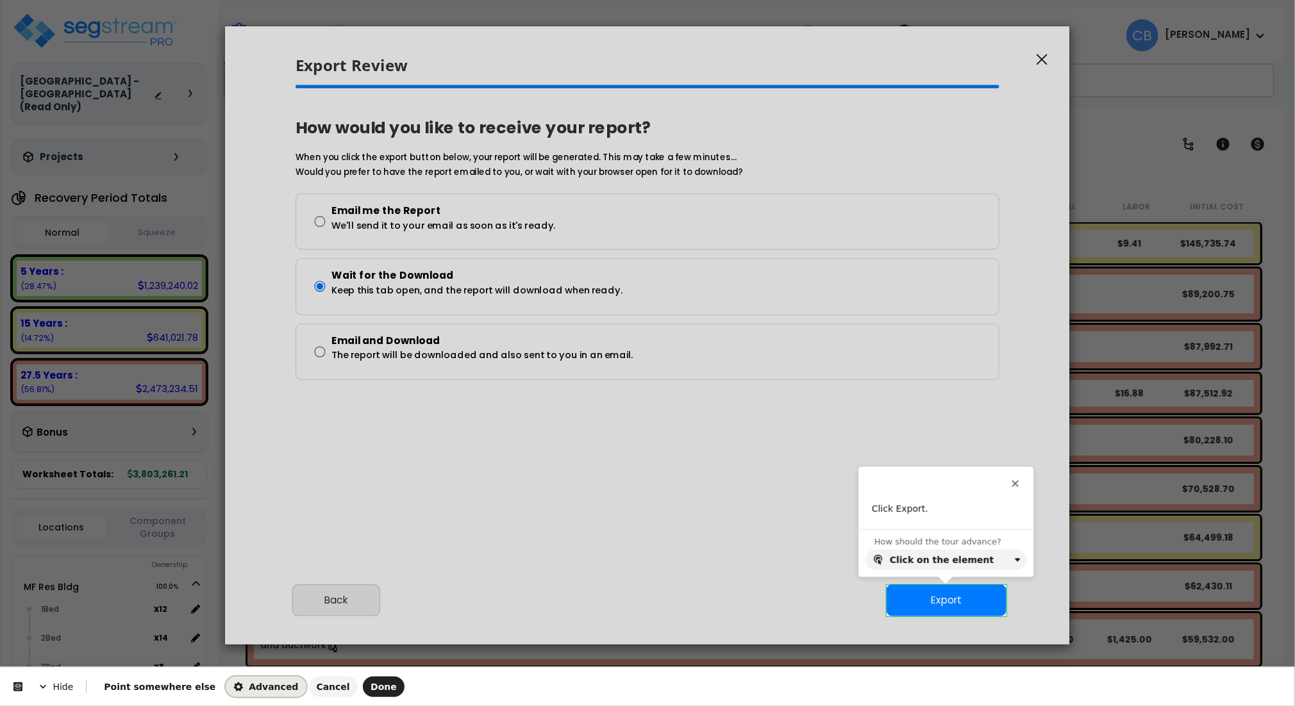
click at [237, 687] on span "Advanced" at bounding box center [265, 687] width 65 height 10
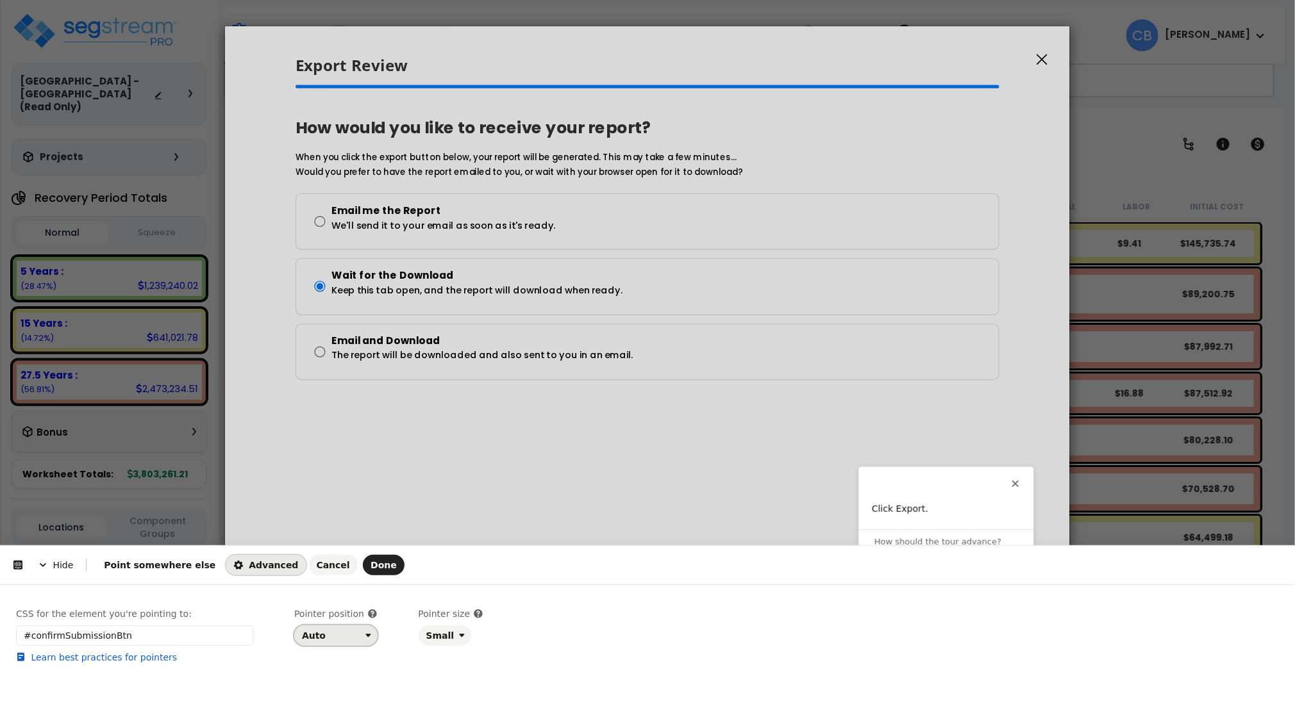
click at [321, 631] on div "Auto" at bounding box center [314, 636] width 24 height 10
click at [335, 544] on div "Top" at bounding box center [332, 538] width 54 height 13
click at [371, 565] on span "Done" at bounding box center [384, 565] width 26 height 10
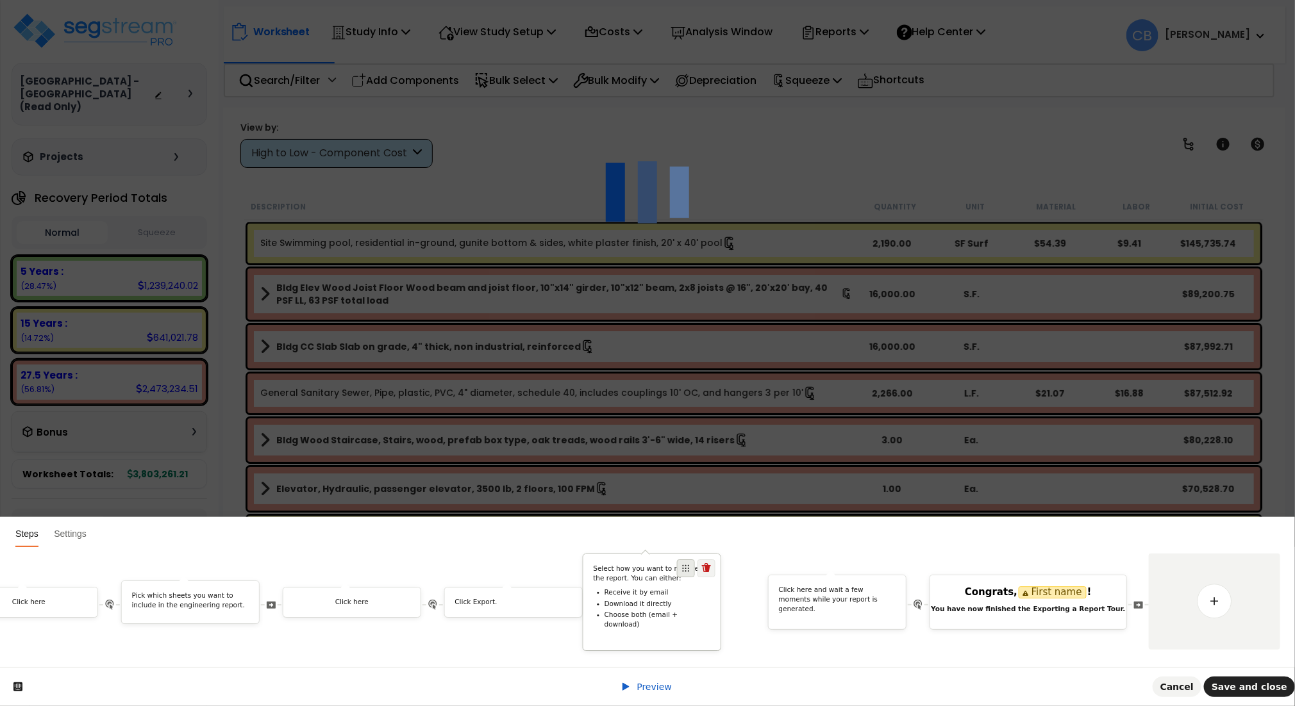
drag, startPoint x: 1103, startPoint y: 560, endPoint x: 703, endPoint y: 563, distance: 400.0
click at [695, 563] on span at bounding box center [686, 569] width 18 height 18
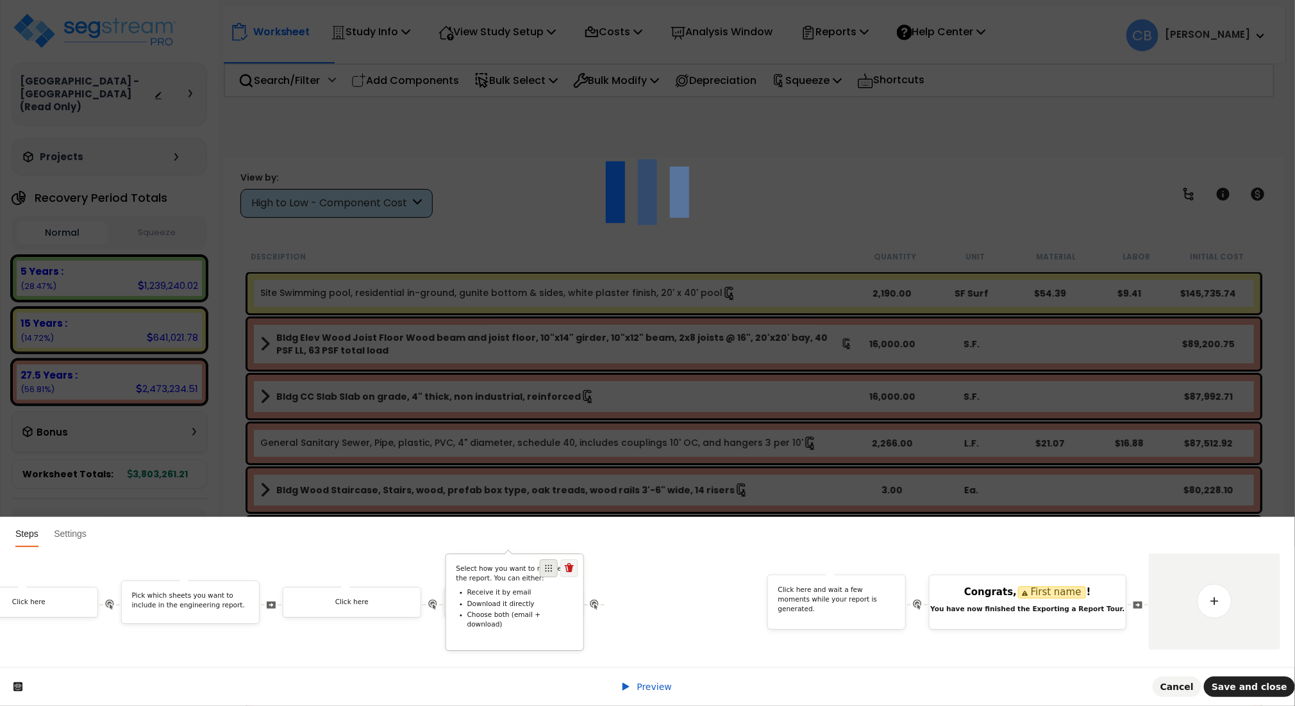
drag, startPoint x: 726, startPoint y: 549, endPoint x: 562, endPoint y: 553, distance: 163.5
click at [558, 560] on span at bounding box center [549, 569] width 18 height 18
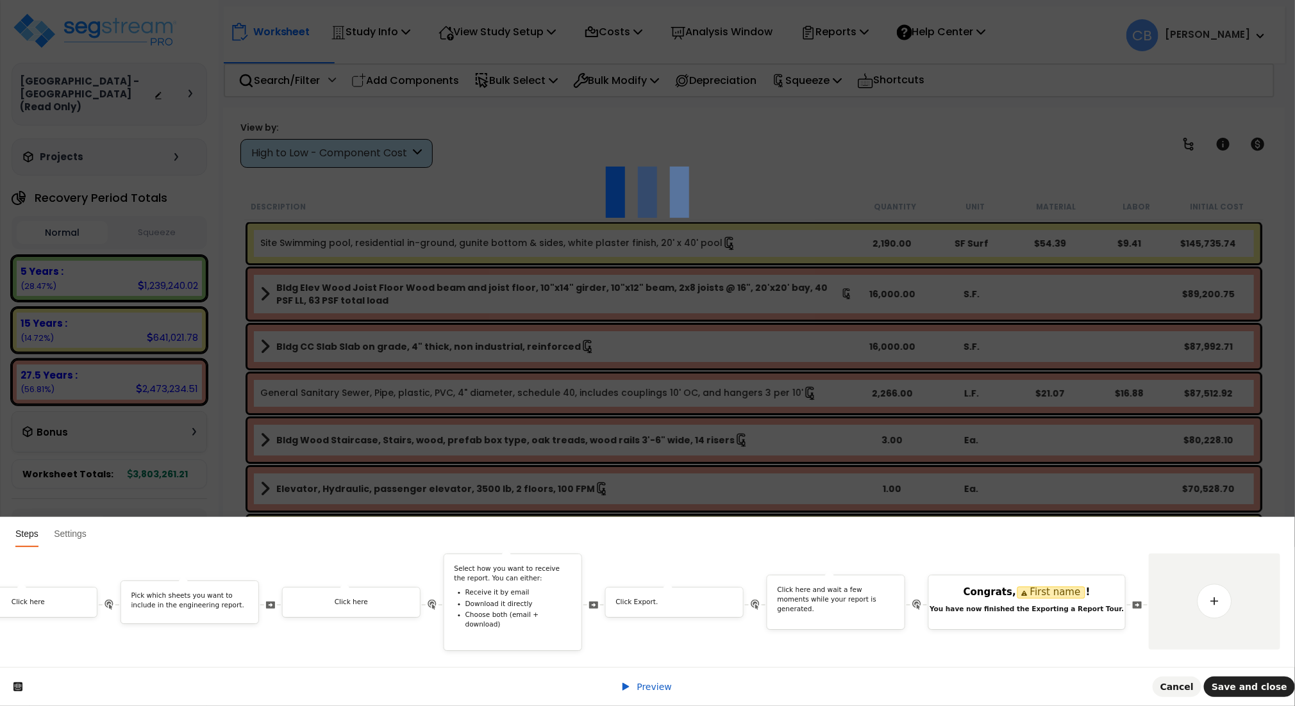
drag, startPoint x: 1095, startPoint y: 652, endPoint x: 1243, endPoint y: 658, distance: 148.2
click at [1243, 658] on div "Welcome to Exporting a Report Tour! In this guide, we'll walk you through the s…" at bounding box center [647, 607] width 1295 height 120
click at [1262, 687] on span "Save and close" at bounding box center [1250, 687] width 76 height 10
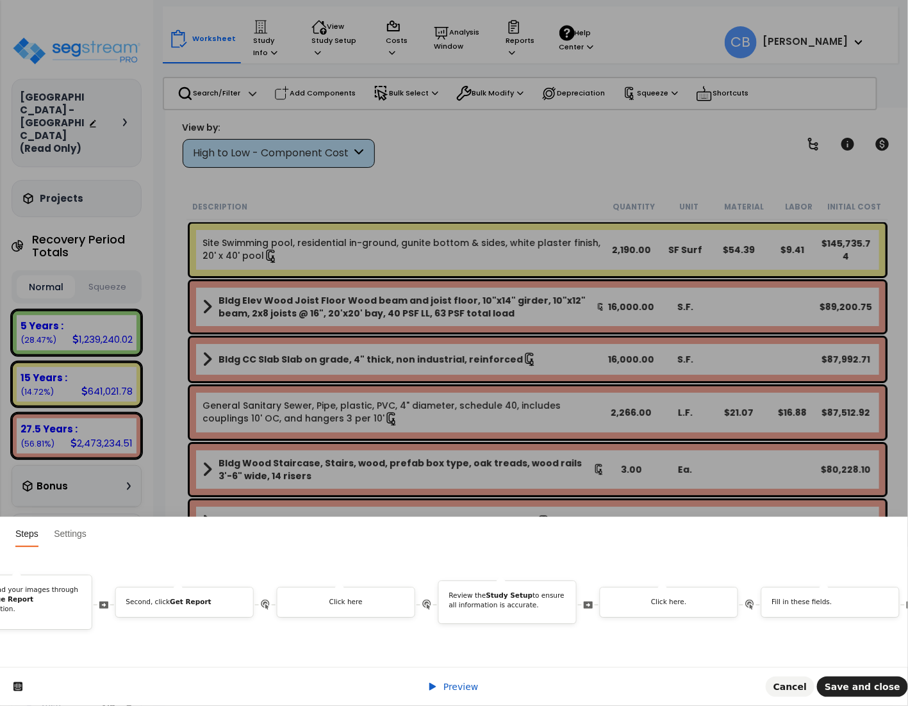
scroll to position [0, 458]
click at [472, 594] on p "Review the Study Setup to ensure all information is accurate." at bounding box center [494, 601] width 117 height 19
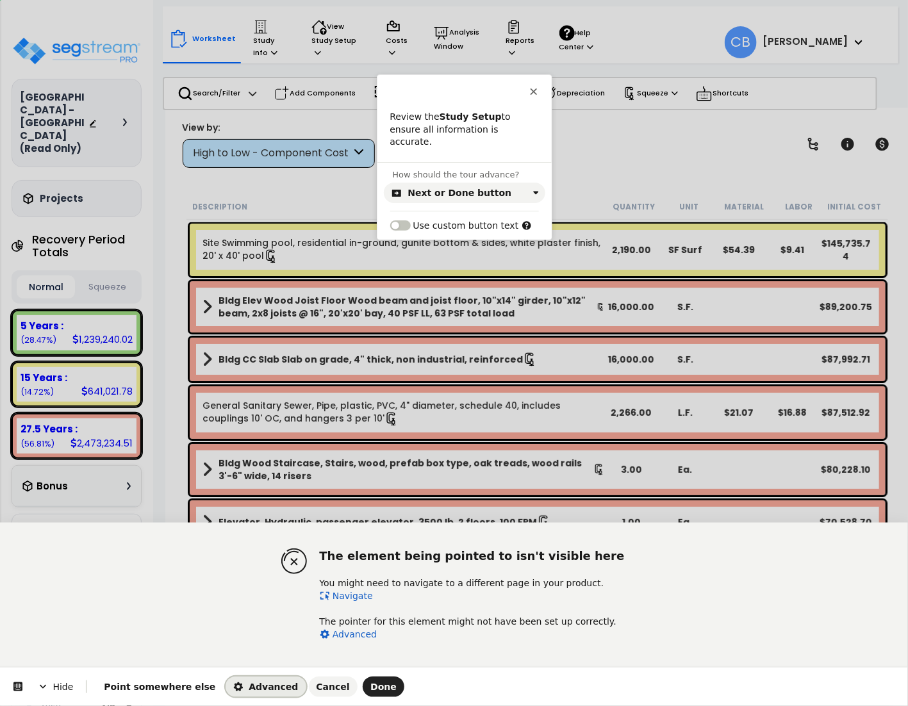
click at [233, 685] on span "Advanced" at bounding box center [265, 687] width 65 height 10
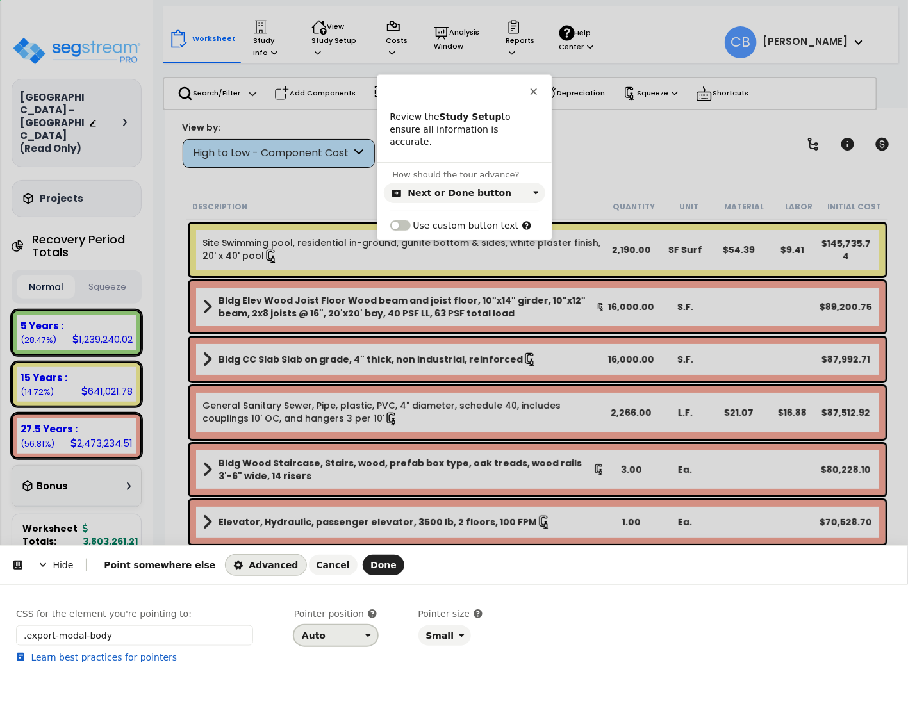
drag, startPoint x: 328, startPoint y: 637, endPoint x: 343, endPoint y: 638, distance: 15.4
click at [328, 638] on div "Auto" at bounding box center [331, 636] width 58 height 10
click at [340, 581] on div "Right" at bounding box center [332, 584] width 54 height 13
click at [371, 568] on span "Done" at bounding box center [384, 565] width 26 height 10
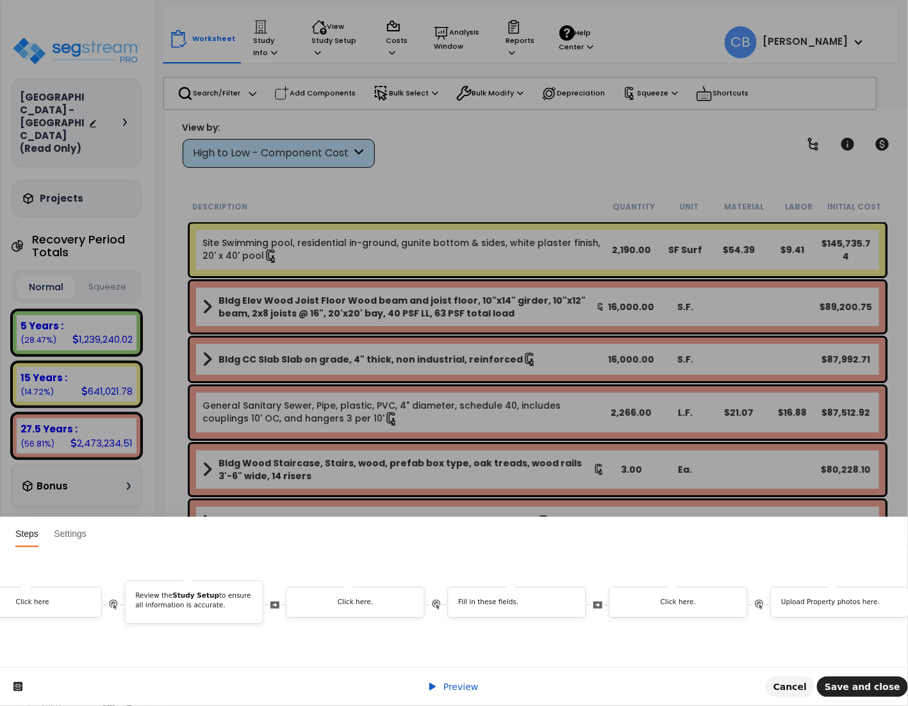
scroll to position [0, 762]
click at [508, 598] on div "Fill in these fields." at bounding box center [512, 602] width 137 height 29
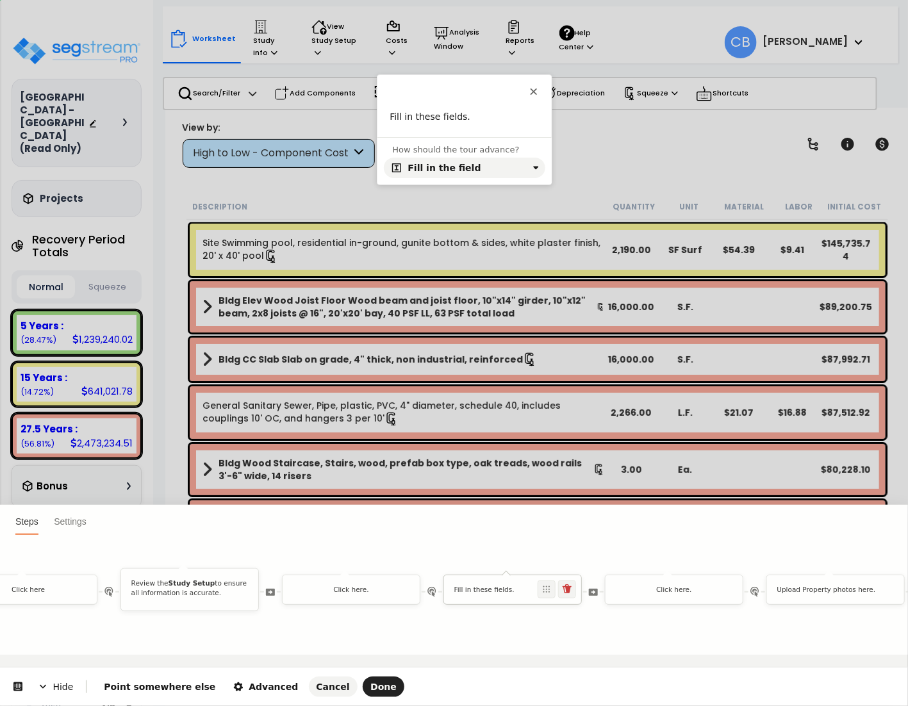
scroll to position [0, 0]
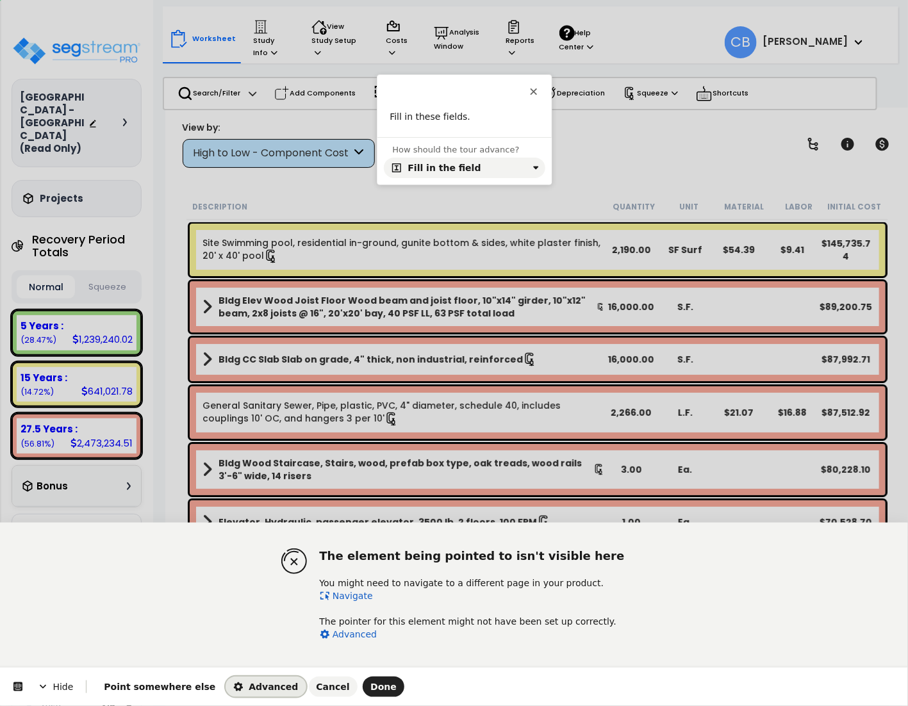
click at [240, 683] on span "Advanced" at bounding box center [265, 687] width 65 height 10
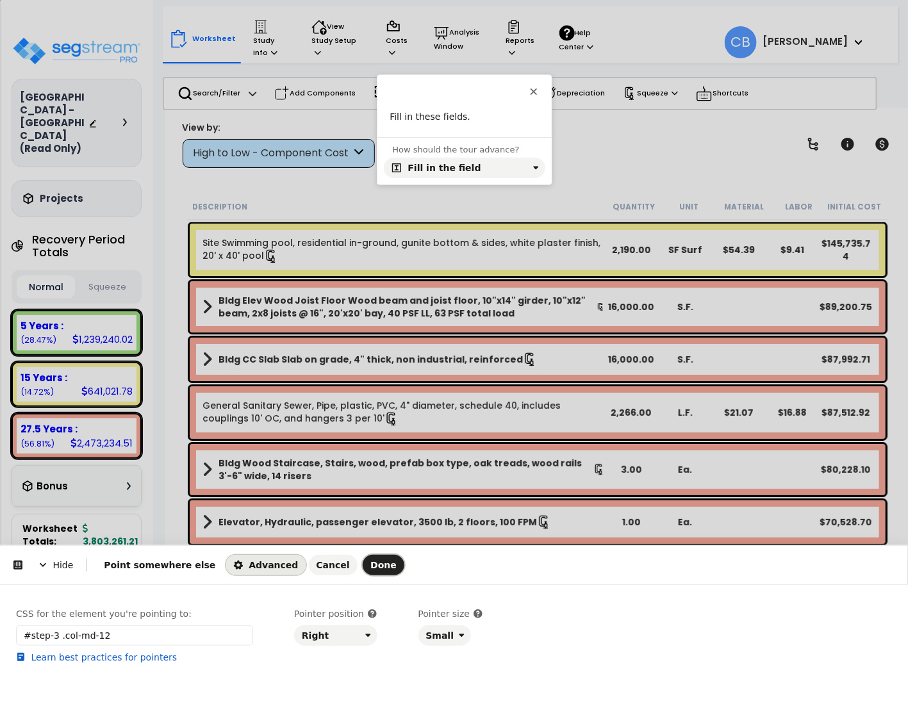
drag, startPoint x: 335, startPoint y: 566, endPoint x: 558, endPoint y: 637, distance: 233.6
click at [371, 569] on span "Done" at bounding box center [384, 565] width 26 height 10
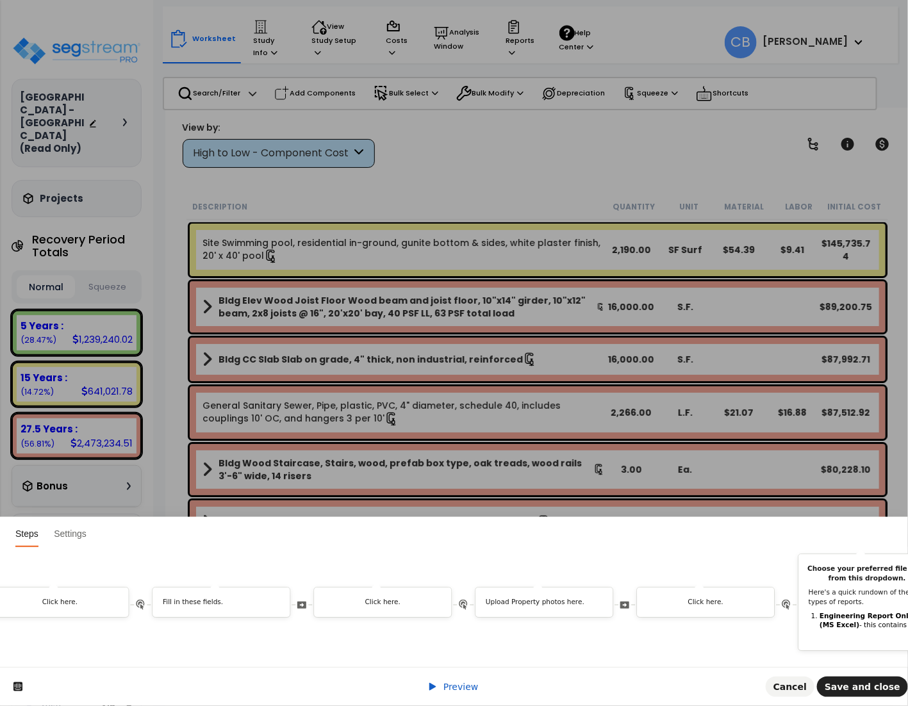
scroll to position [0, 1087]
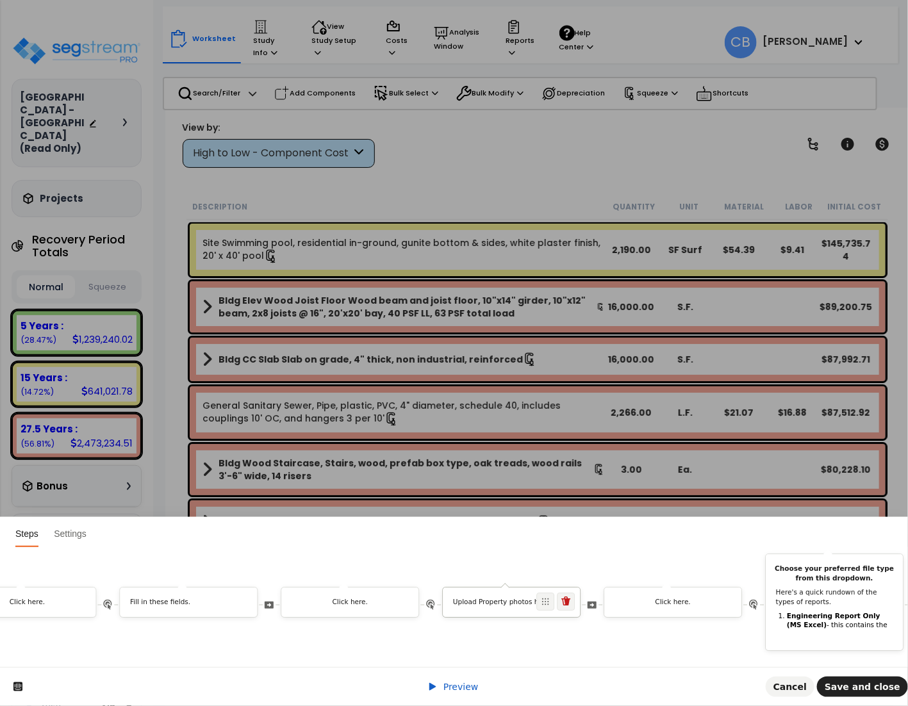
click at [502, 598] on div "Upload Property photos here." at bounding box center [511, 605] width 137 height 14
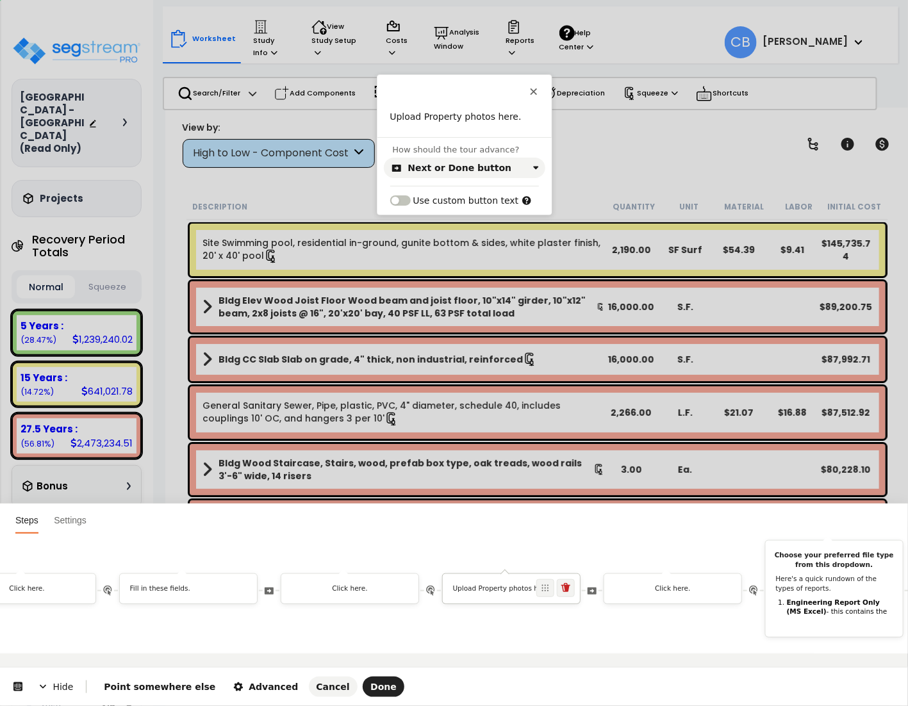
scroll to position [0, 0]
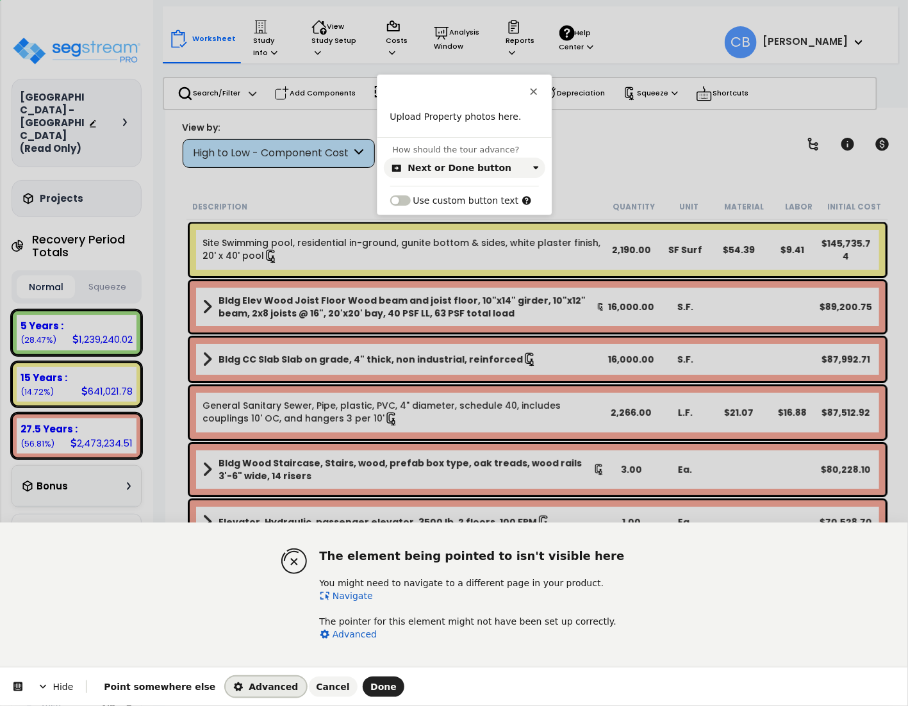
click at [233, 687] on span "Advanced" at bounding box center [265, 687] width 65 height 10
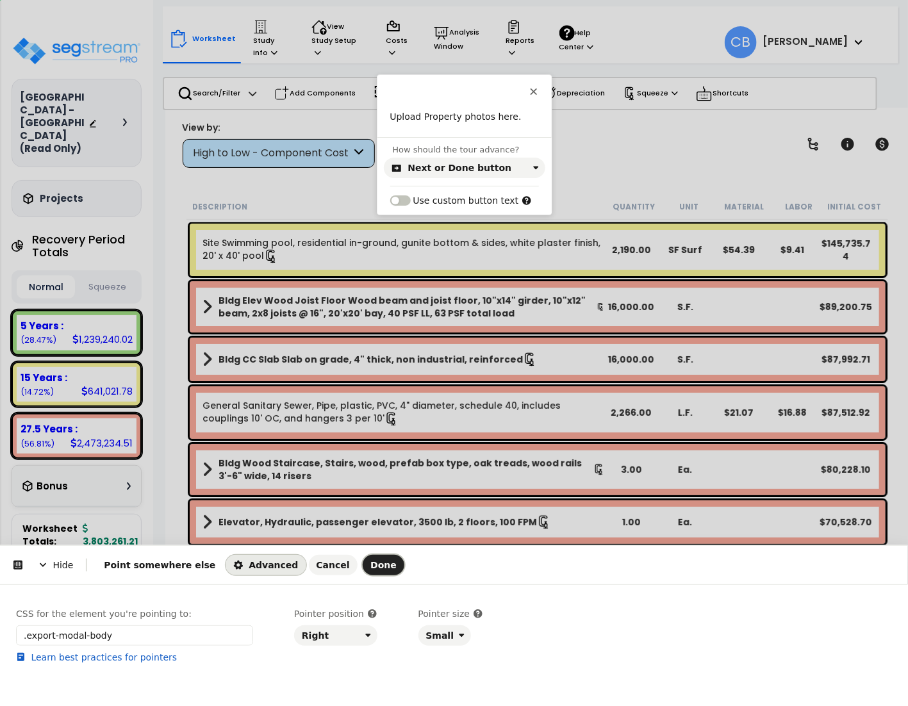
drag, startPoint x: 345, startPoint y: 570, endPoint x: 583, endPoint y: 664, distance: 256.4
click at [363, 572] on button "Done" at bounding box center [384, 565] width 42 height 21
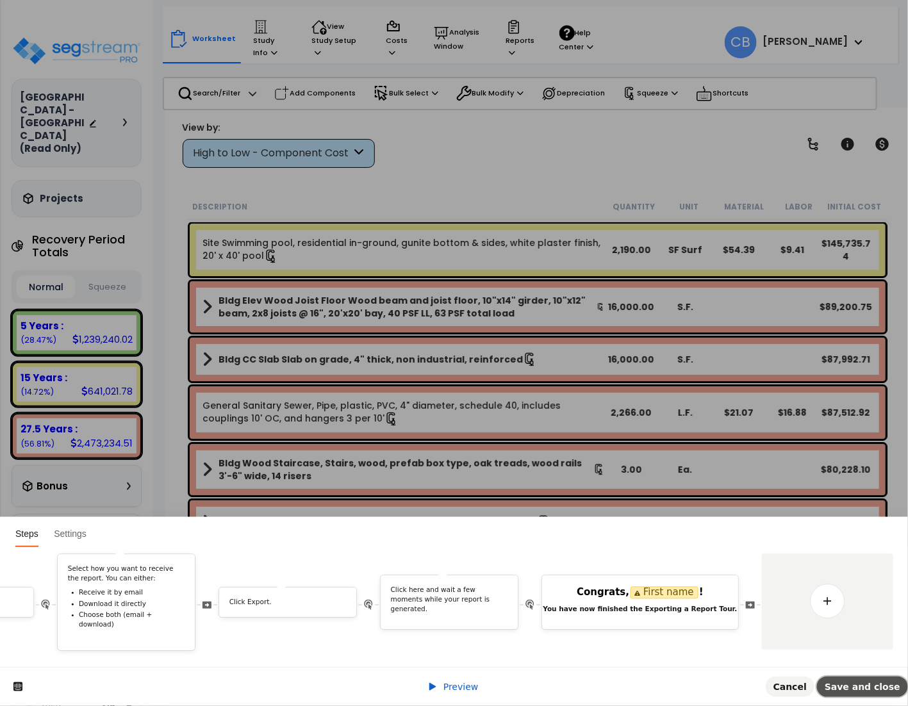
click at [873, 691] on span "Save and close" at bounding box center [863, 687] width 76 height 10
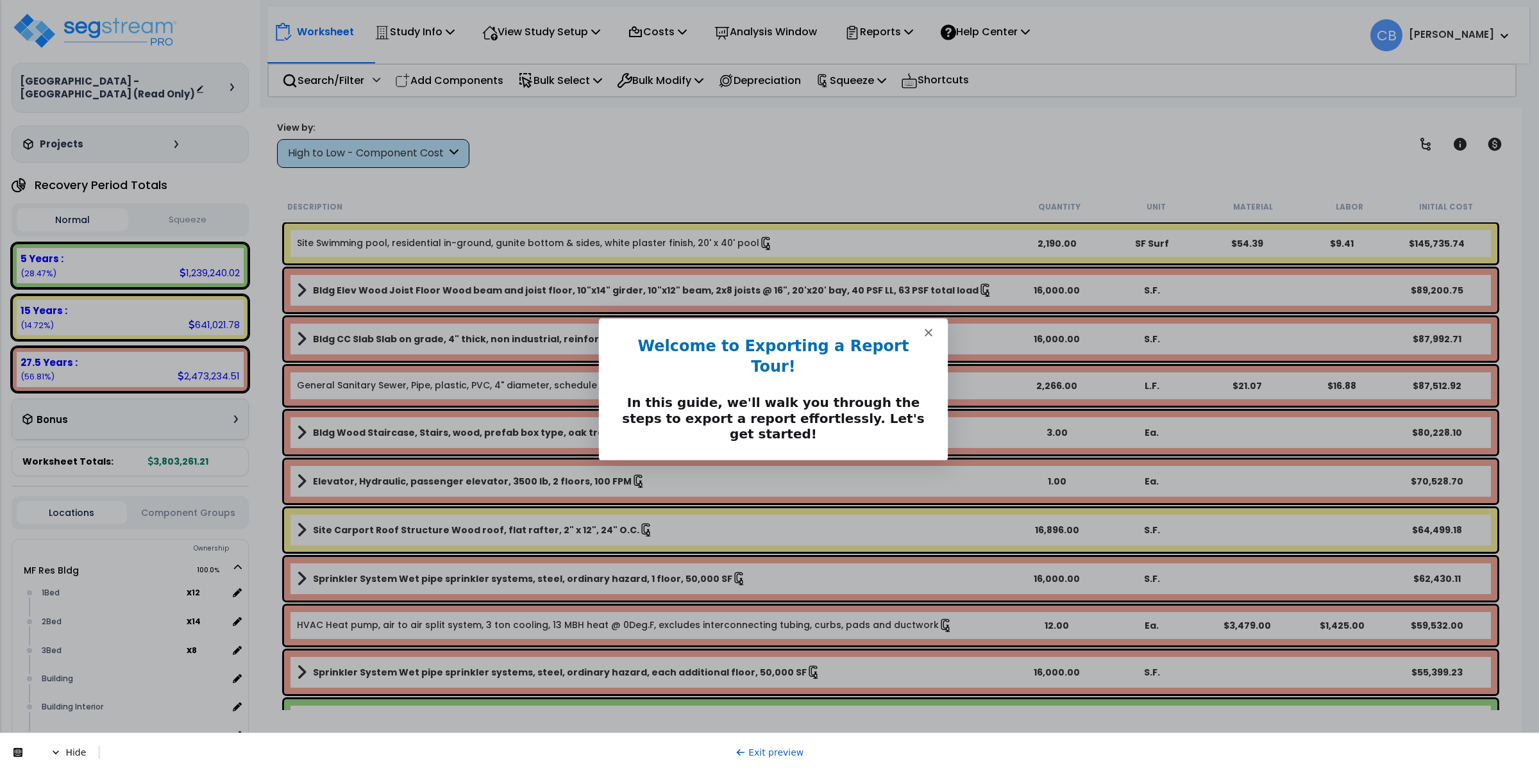
click at [908, 464] on button "Next" at bounding box center [916, 477] width 49 height 26
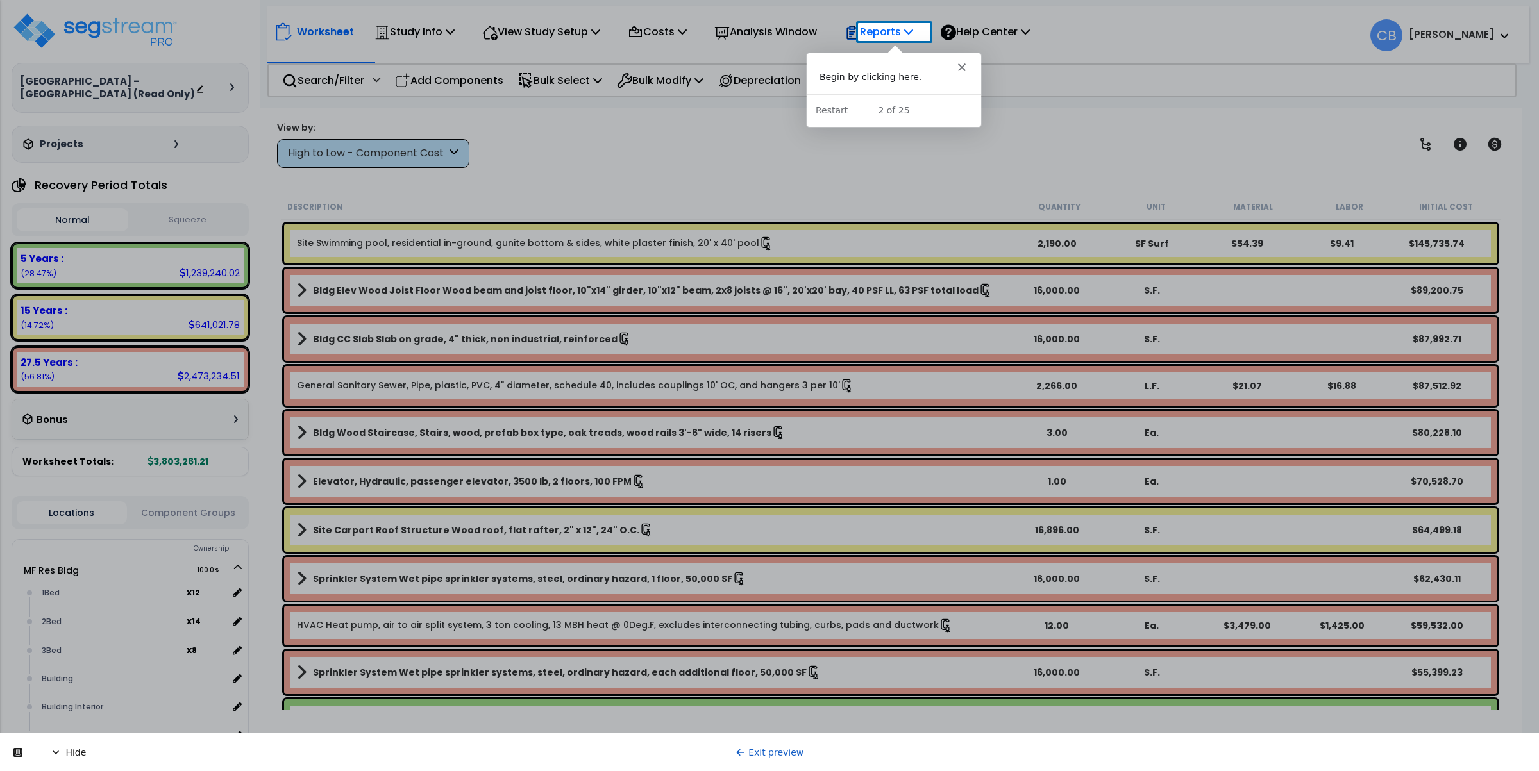
click at [885, 35] on p "Reports" at bounding box center [878, 31] width 69 height 17
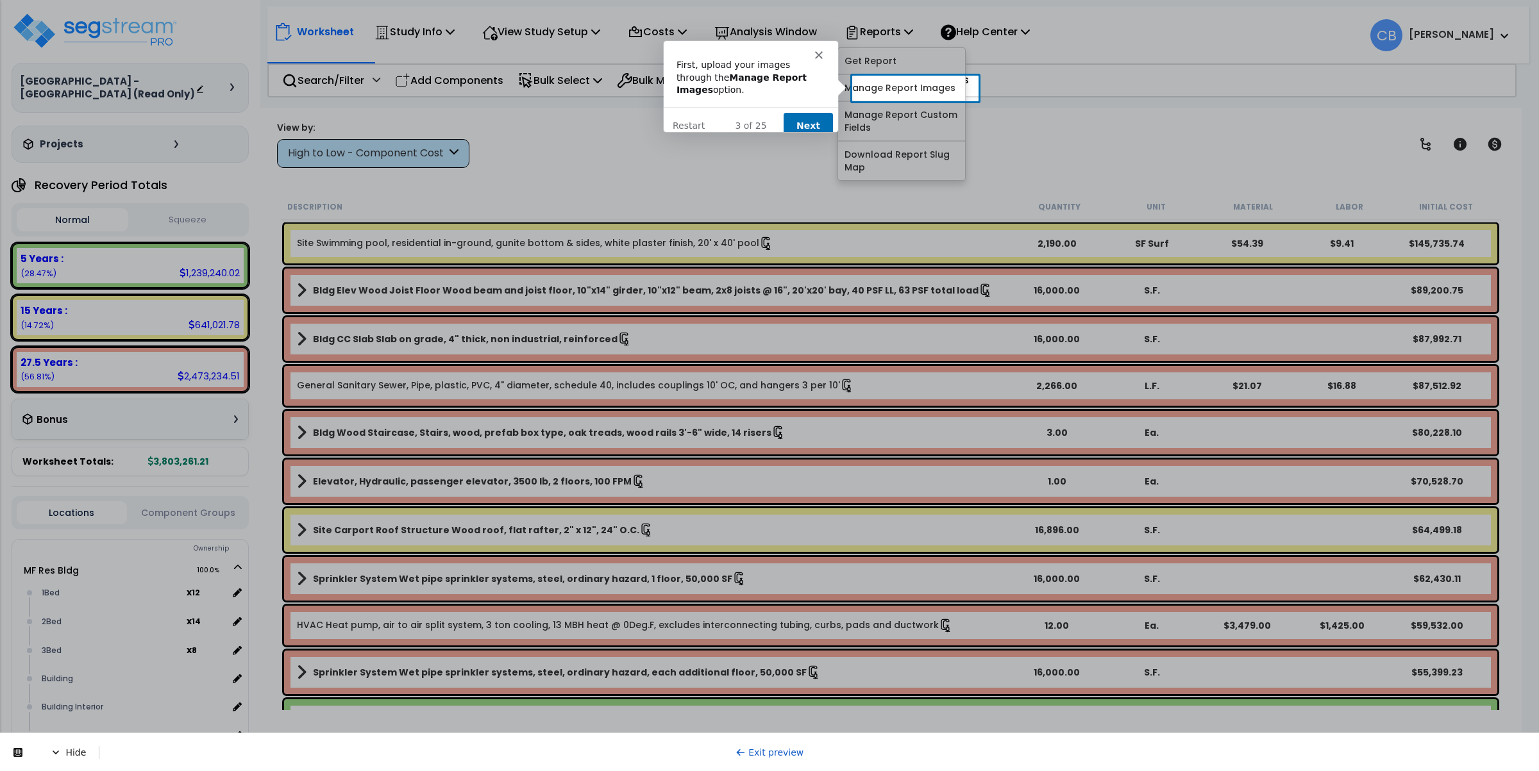
click at [810, 112] on button "Next" at bounding box center [806, 125] width 49 height 26
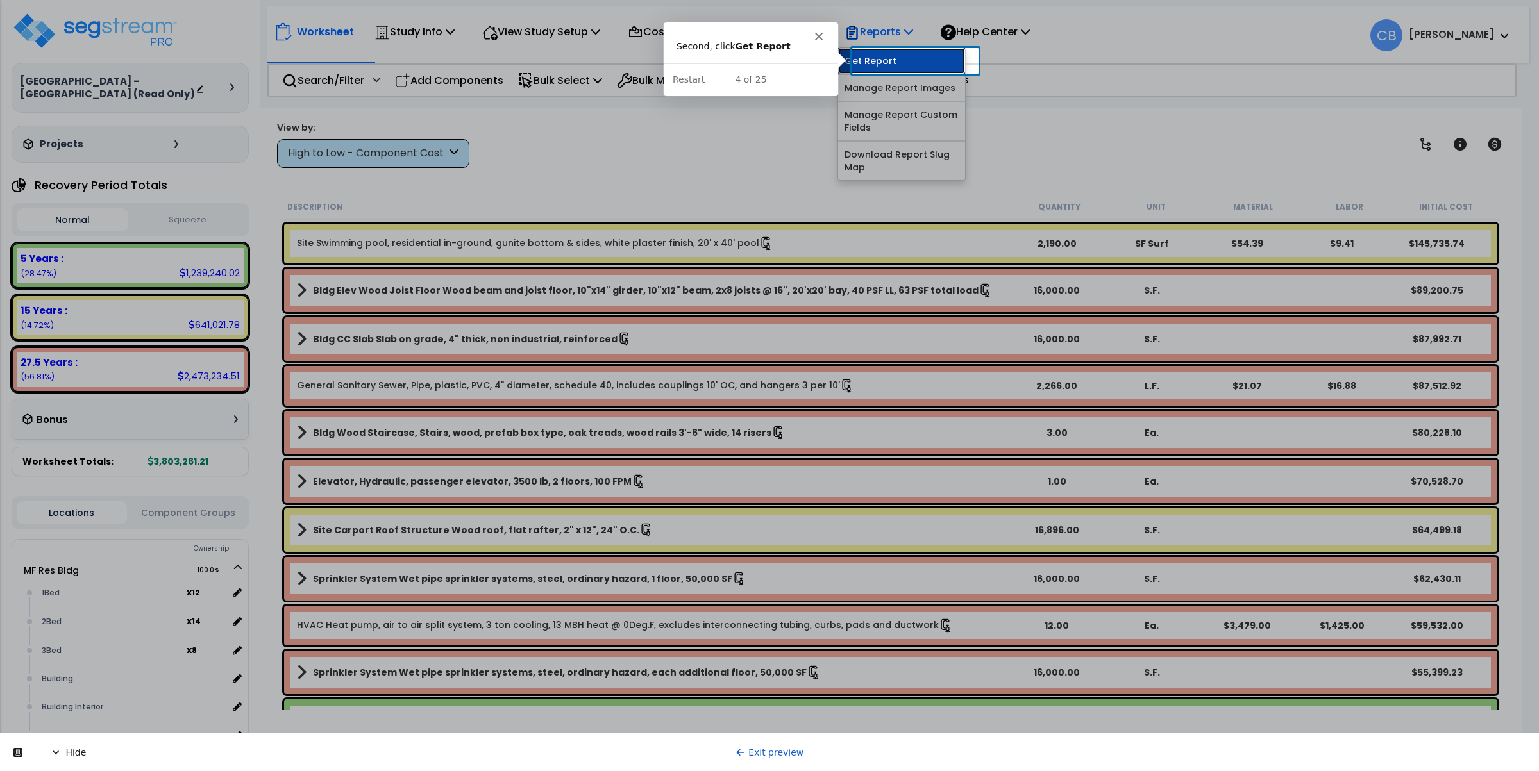
click at [897, 62] on link "Get Report" at bounding box center [901, 61] width 127 height 26
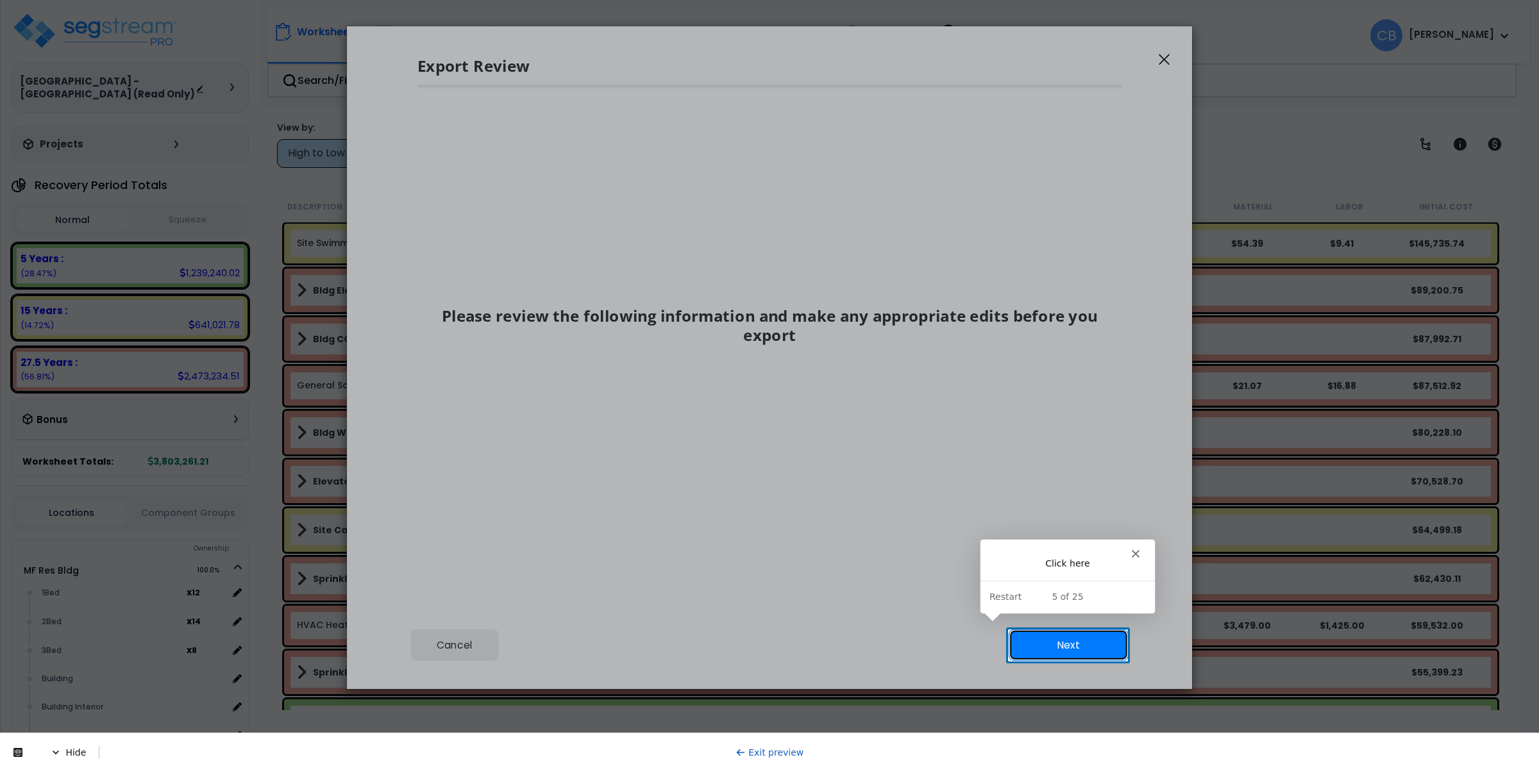
click at [1062, 647] on button "Next" at bounding box center [1068, 645] width 120 height 31
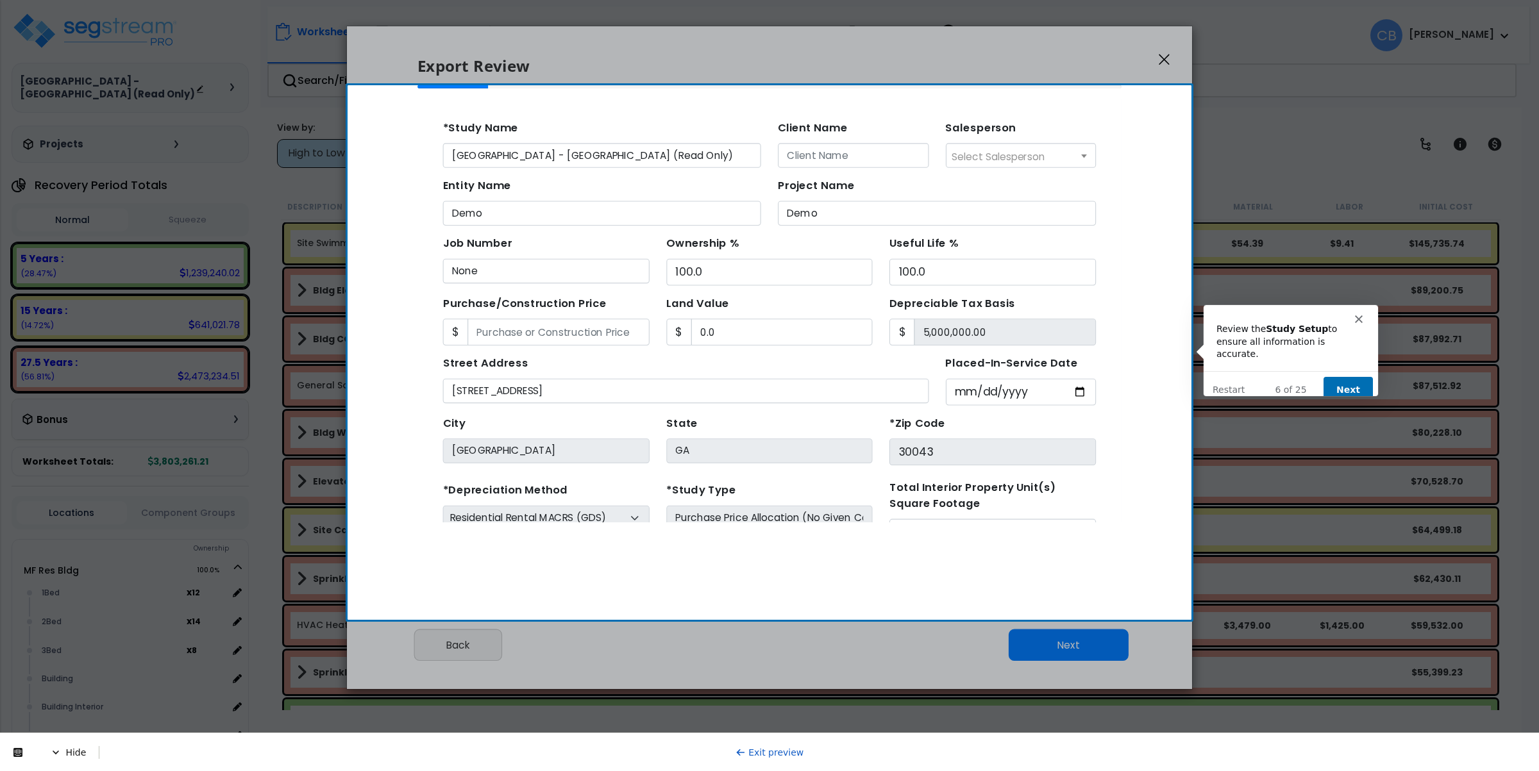
click at [1339, 376] on button "Next" at bounding box center [1347, 389] width 49 height 26
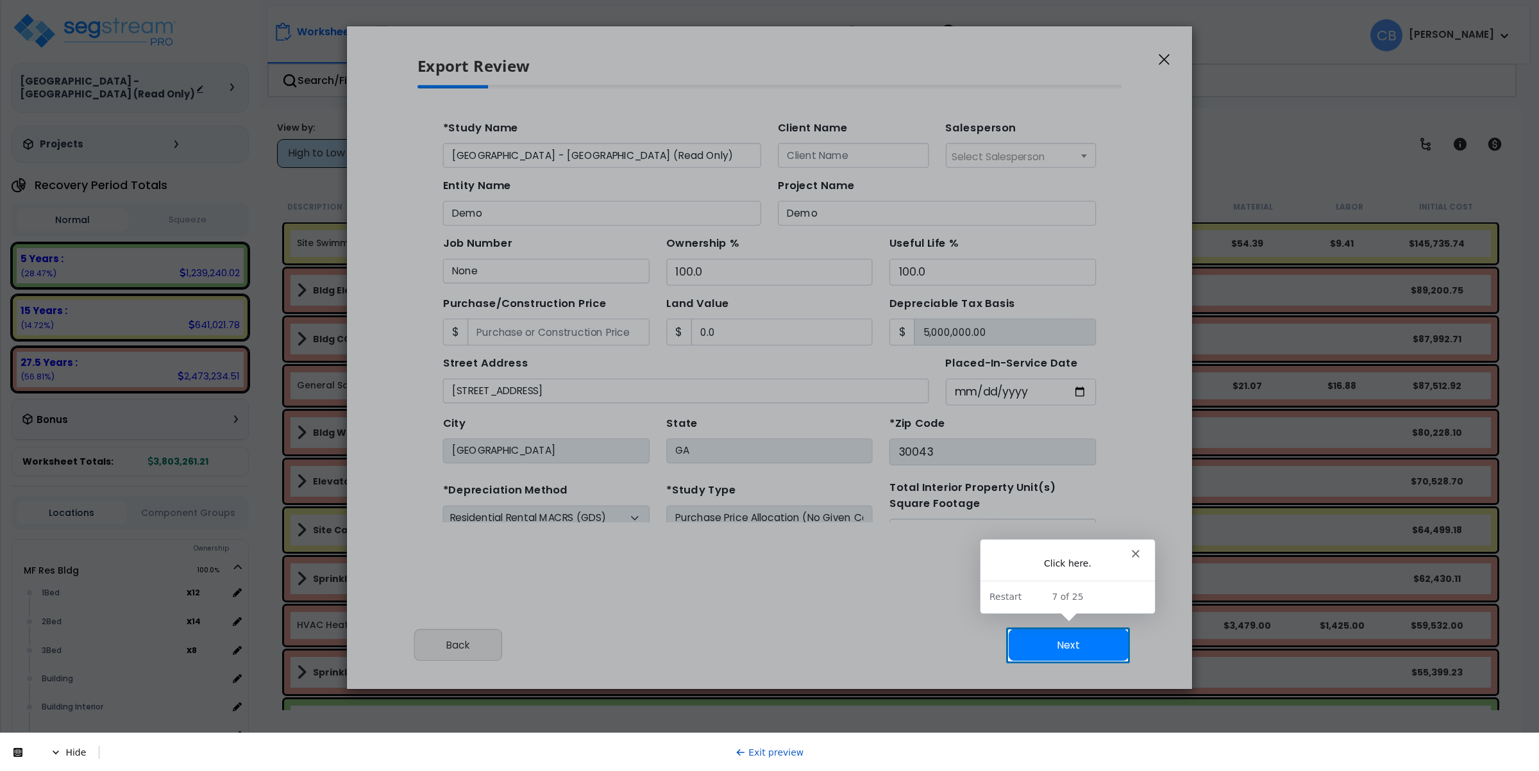
click at [1083, 652] on button "Next" at bounding box center [1068, 645] width 120 height 31
type input "0"
type input "89000"
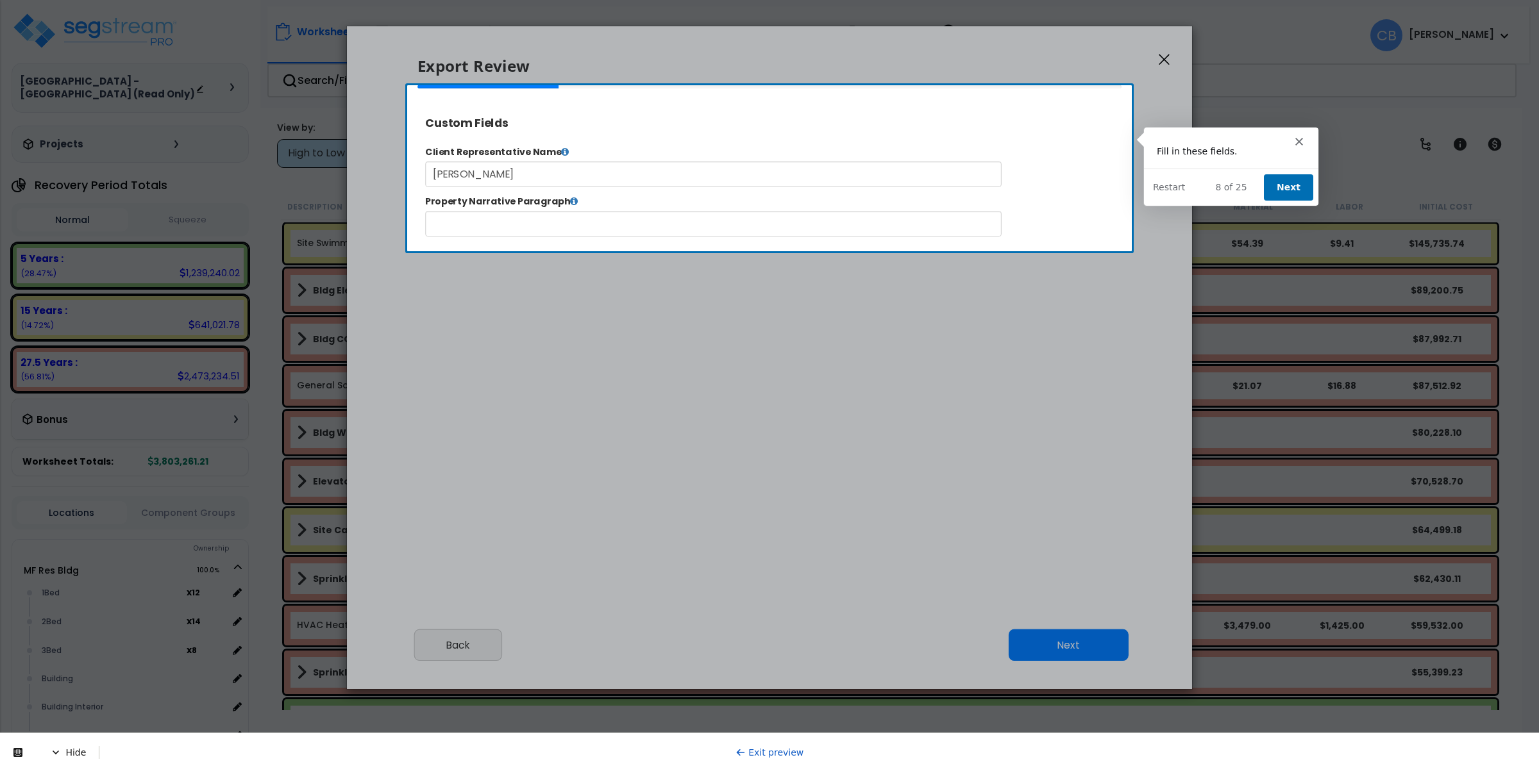
scroll to position [524, 33]
type input "89,000.0"
select select "2025"
click at [1288, 187] on button "Next" at bounding box center [1286, 186] width 49 height 26
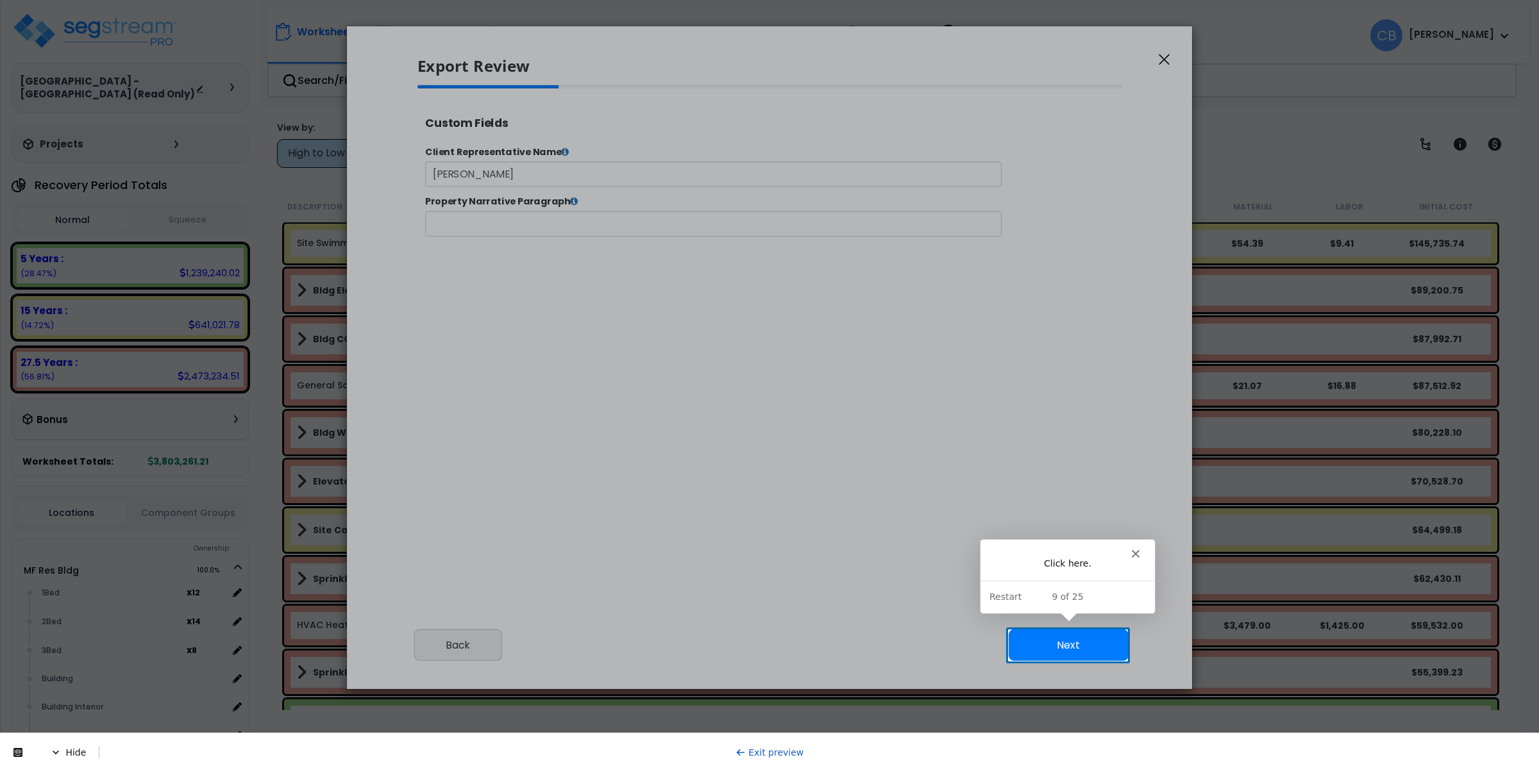
scroll to position [0, 0]
click at [1087, 638] on button "Next" at bounding box center [1068, 645] width 120 height 31
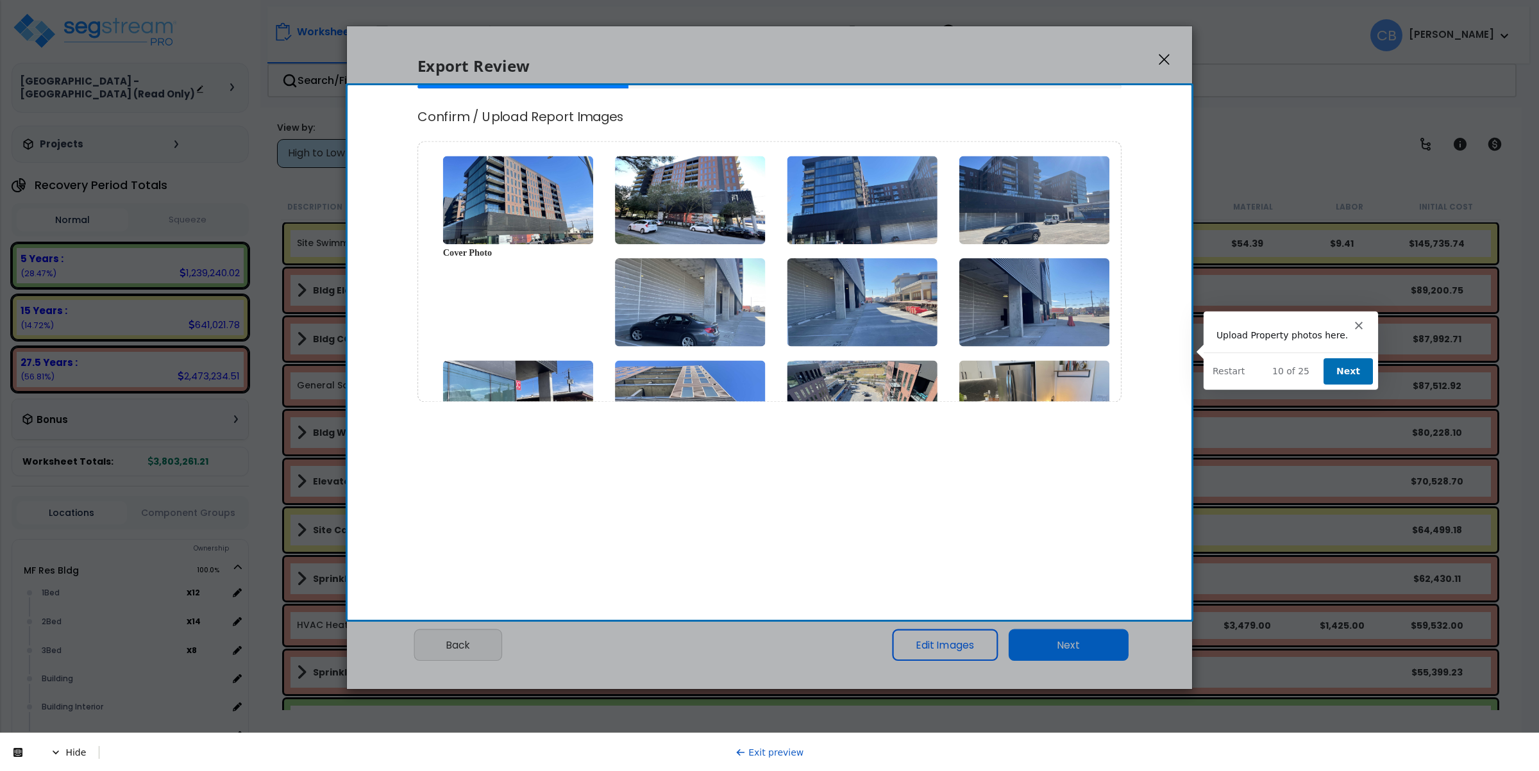
click at [1340, 371] on button "Next" at bounding box center [1347, 371] width 49 height 26
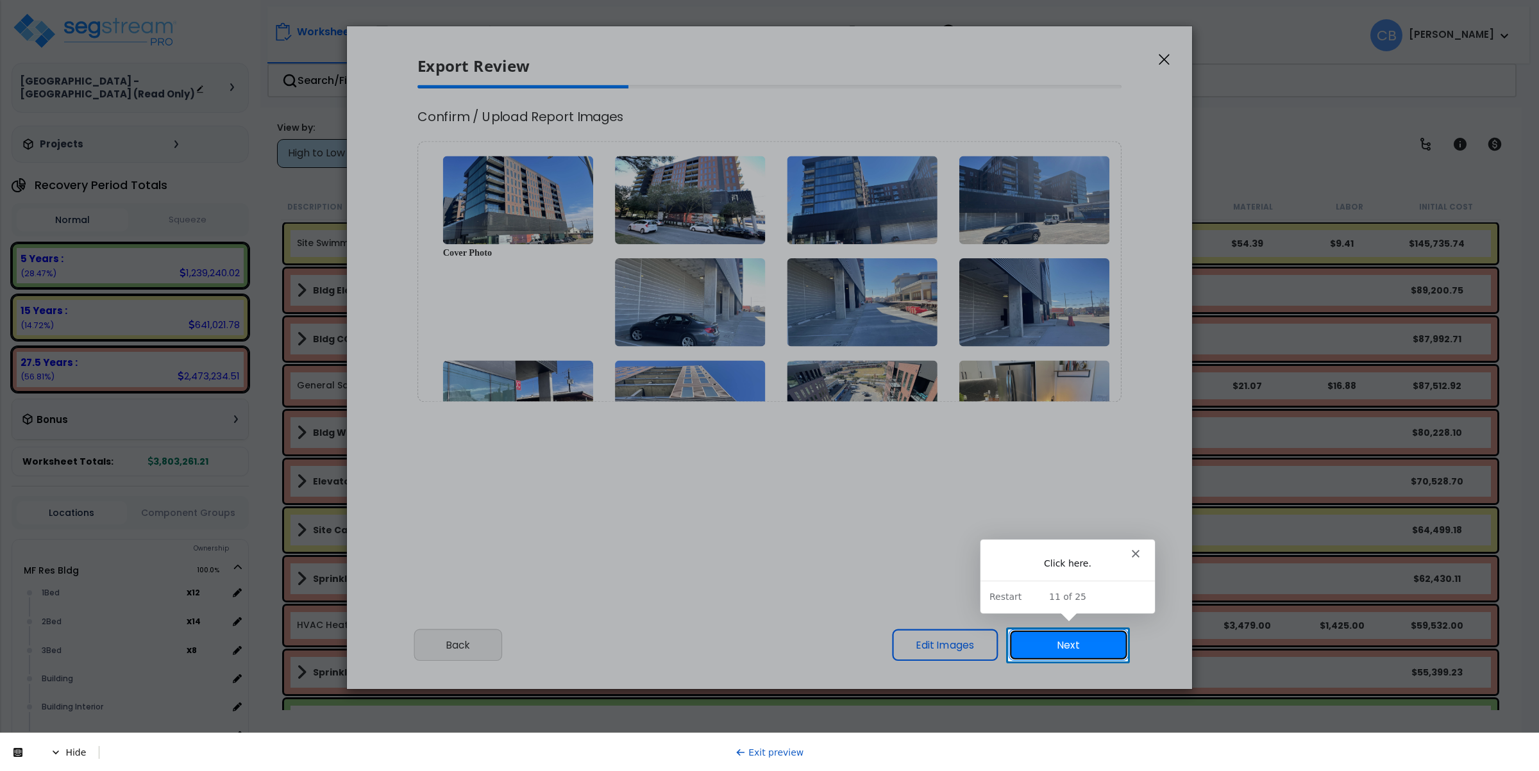
click at [1058, 654] on button "Next" at bounding box center [1068, 645] width 120 height 31
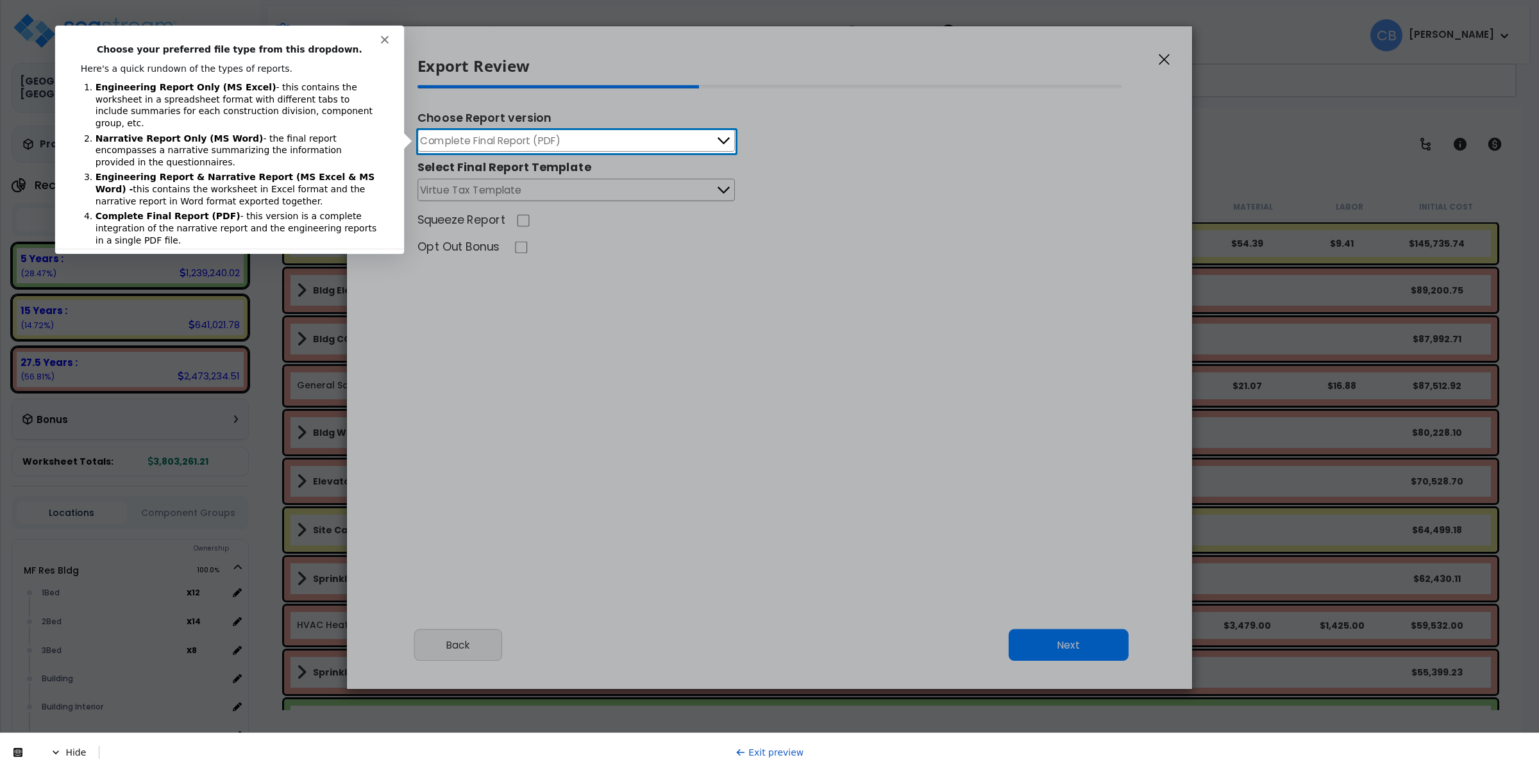
click at [778, 749] on link "Exit preview" at bounding box center [769, 752] width 69 height 10
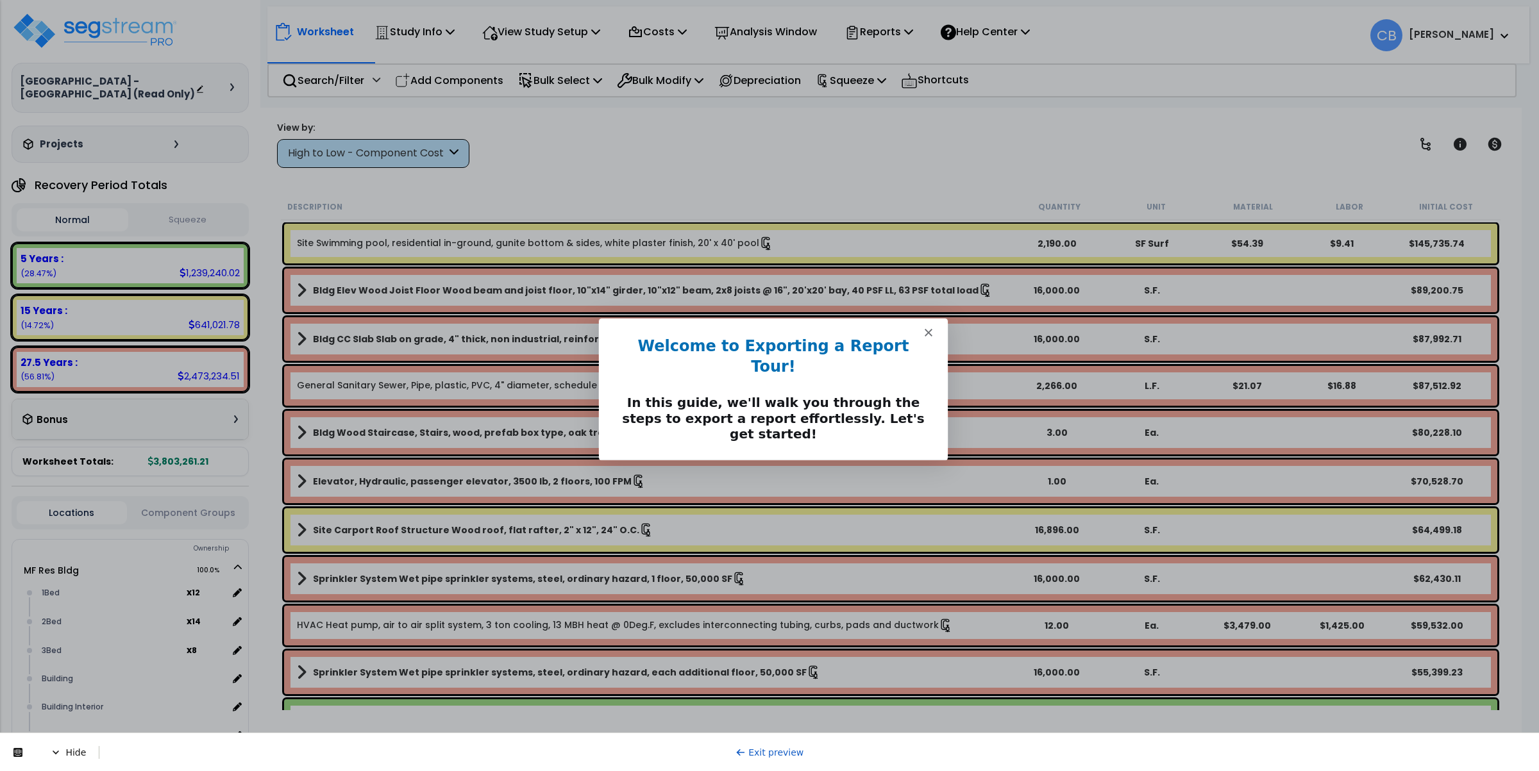
click at [930, 464] on button "Next" at bounding box center [916, 477] width 49 height 26
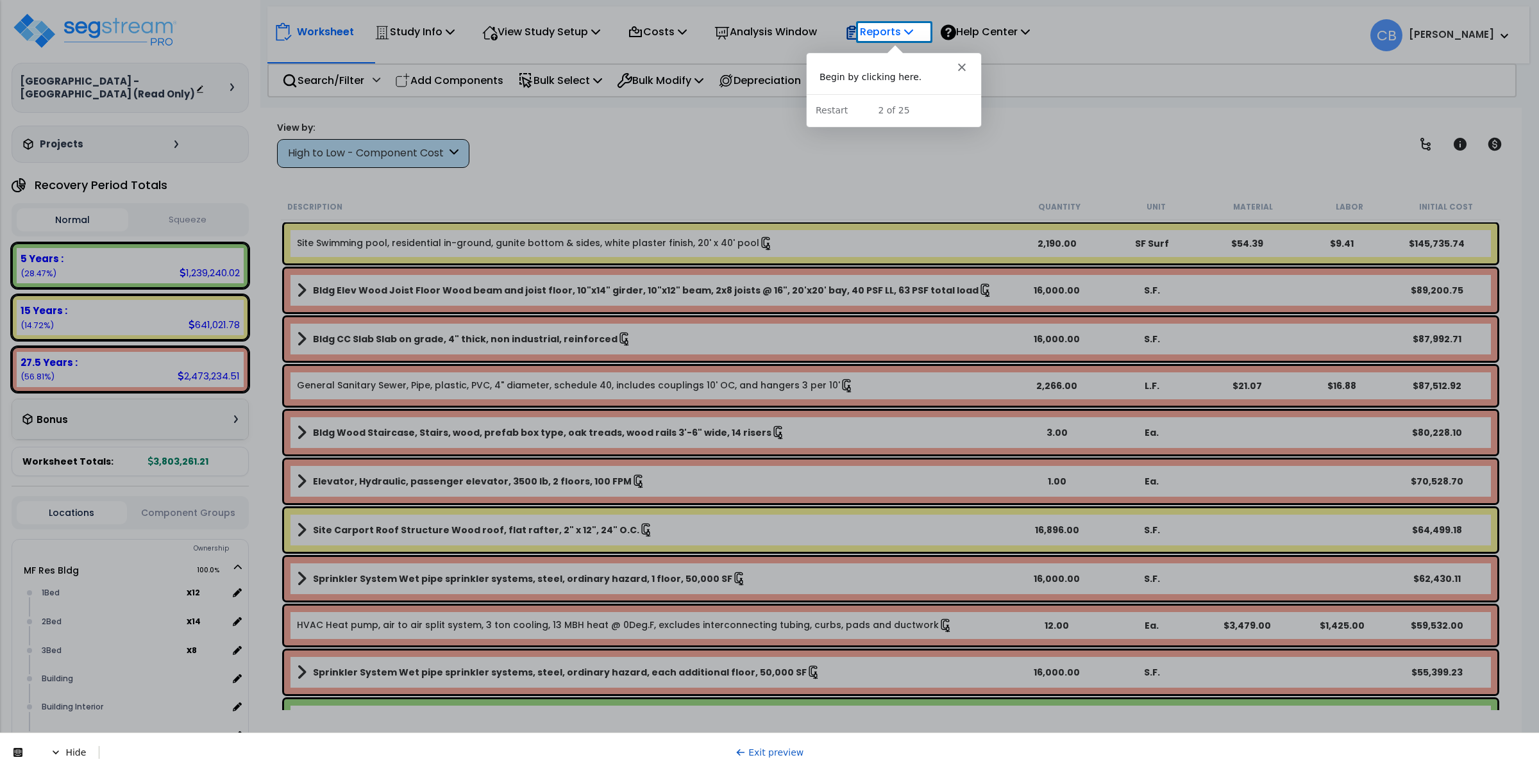
click at [897, 33] on p "Reports" at bounding box center [878, 31] width 69 height 17
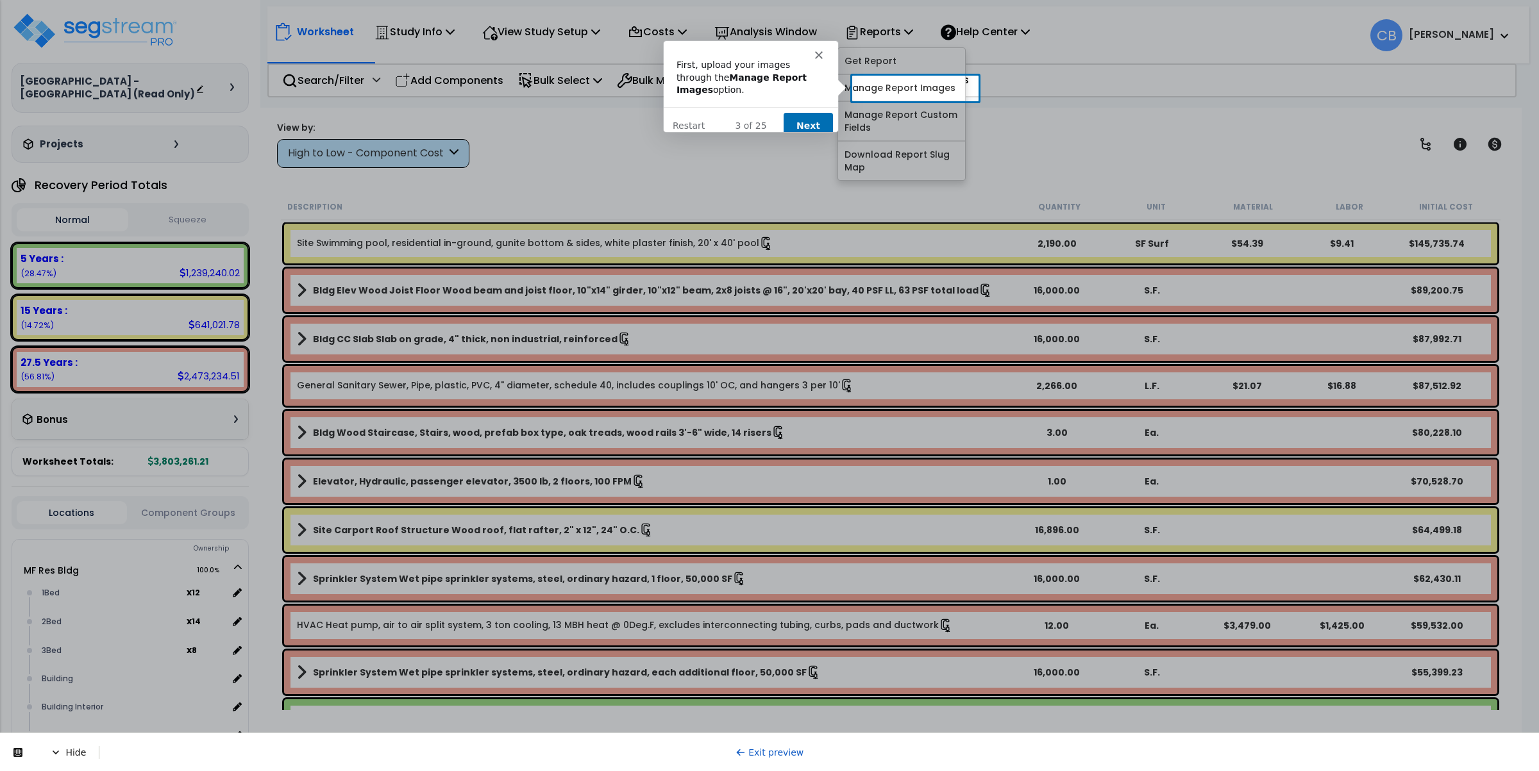
click at [815, 112] on button "Next" at bounding box center [806, 125] width 49 height 26
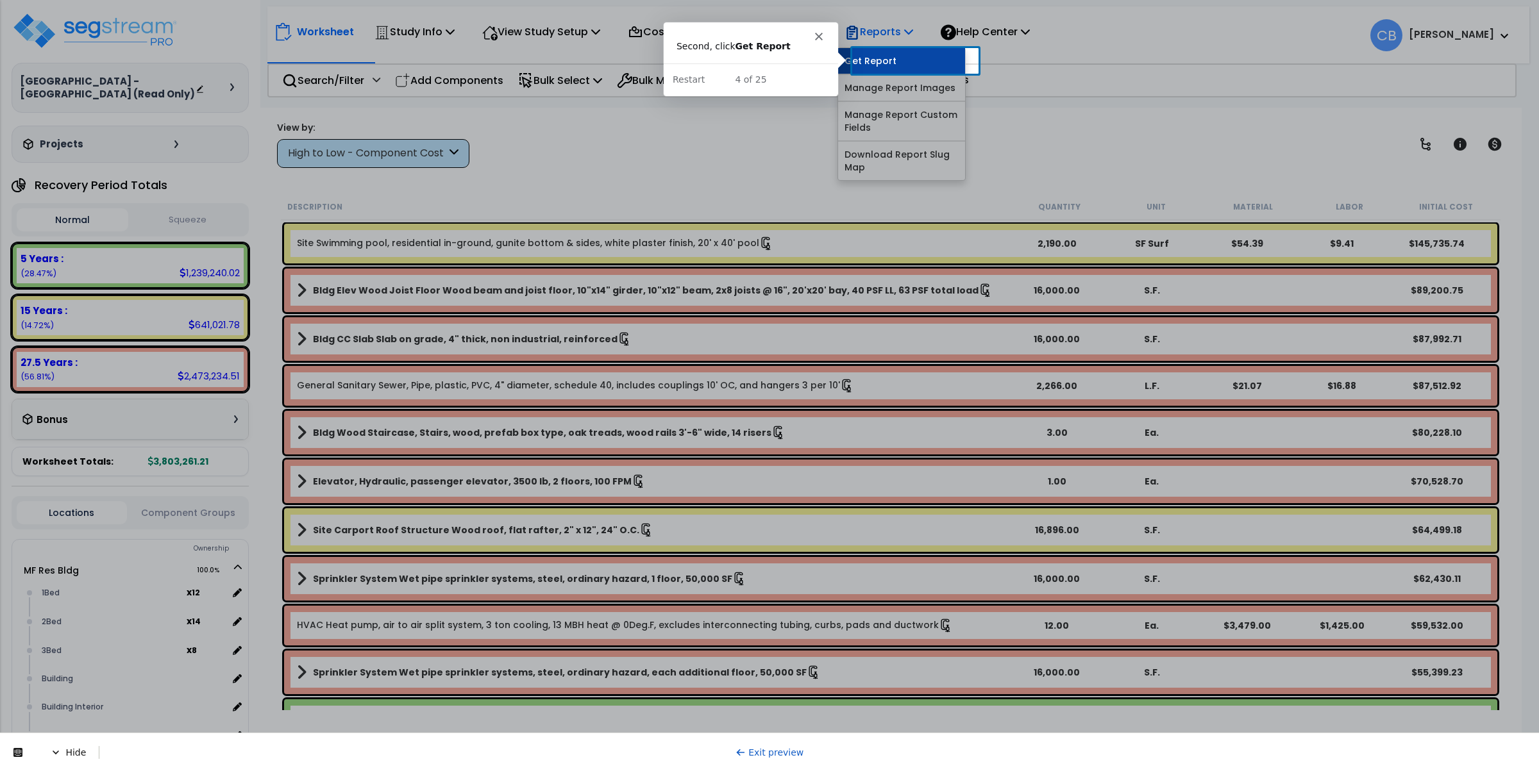
click at [889, 56] on link "Get Report" at bounding box center [901, 61] width 127 height 26
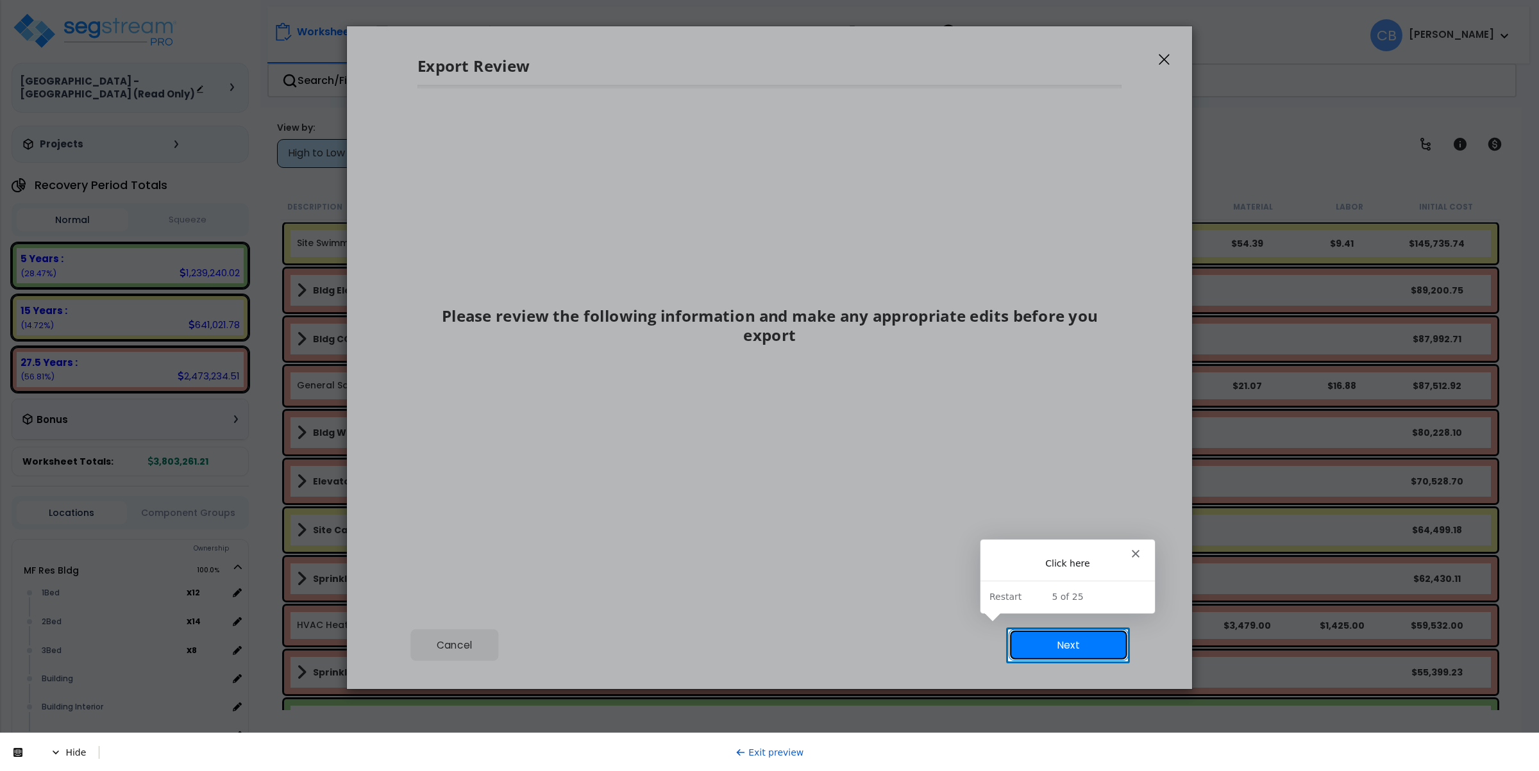
click at [1064, 651] on button "Next" at bounding box center [1068, 645] width 120 height 31
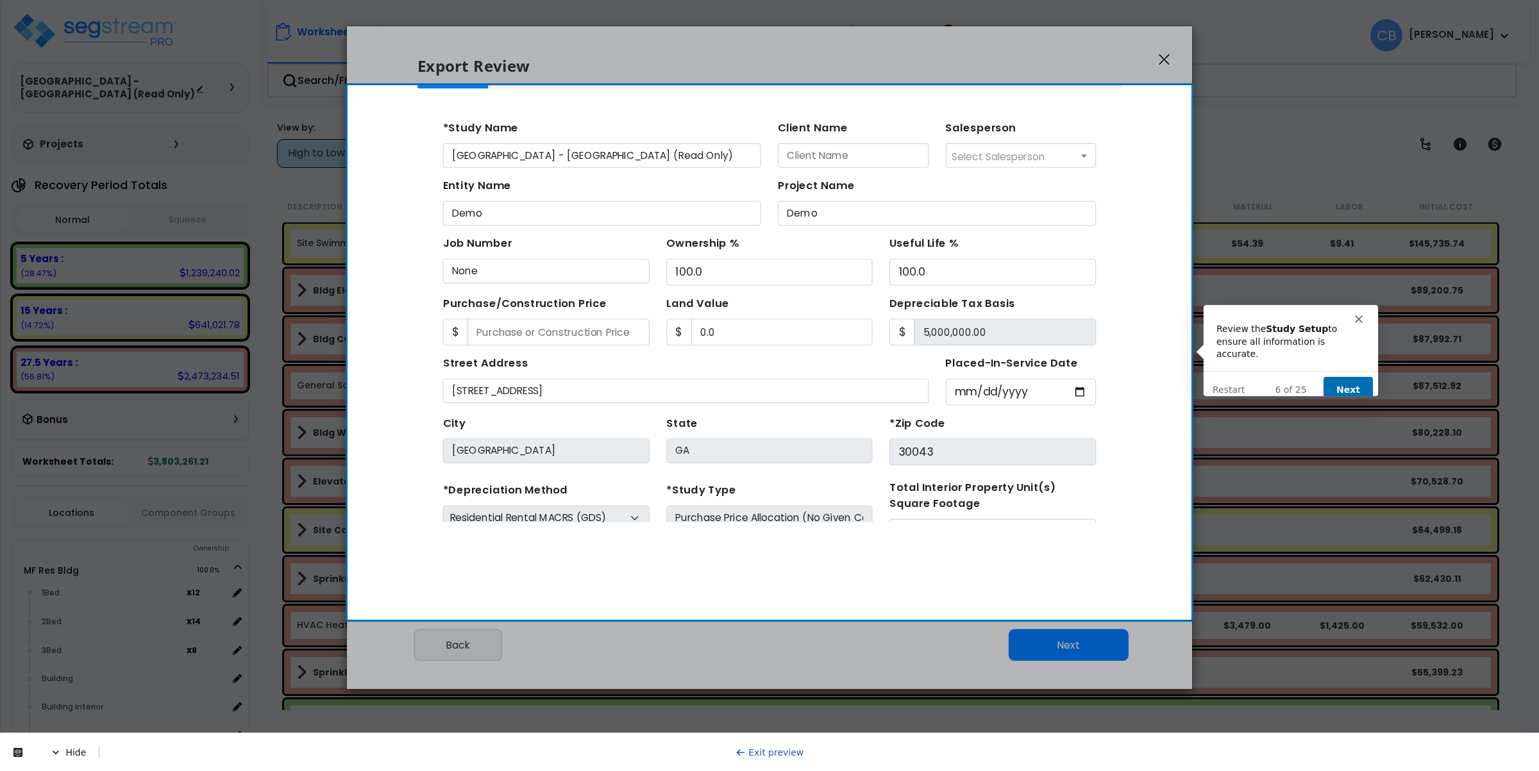
click at [1349, 376] on button "Next" at bounding box center [1347, 389] width 49 height 26
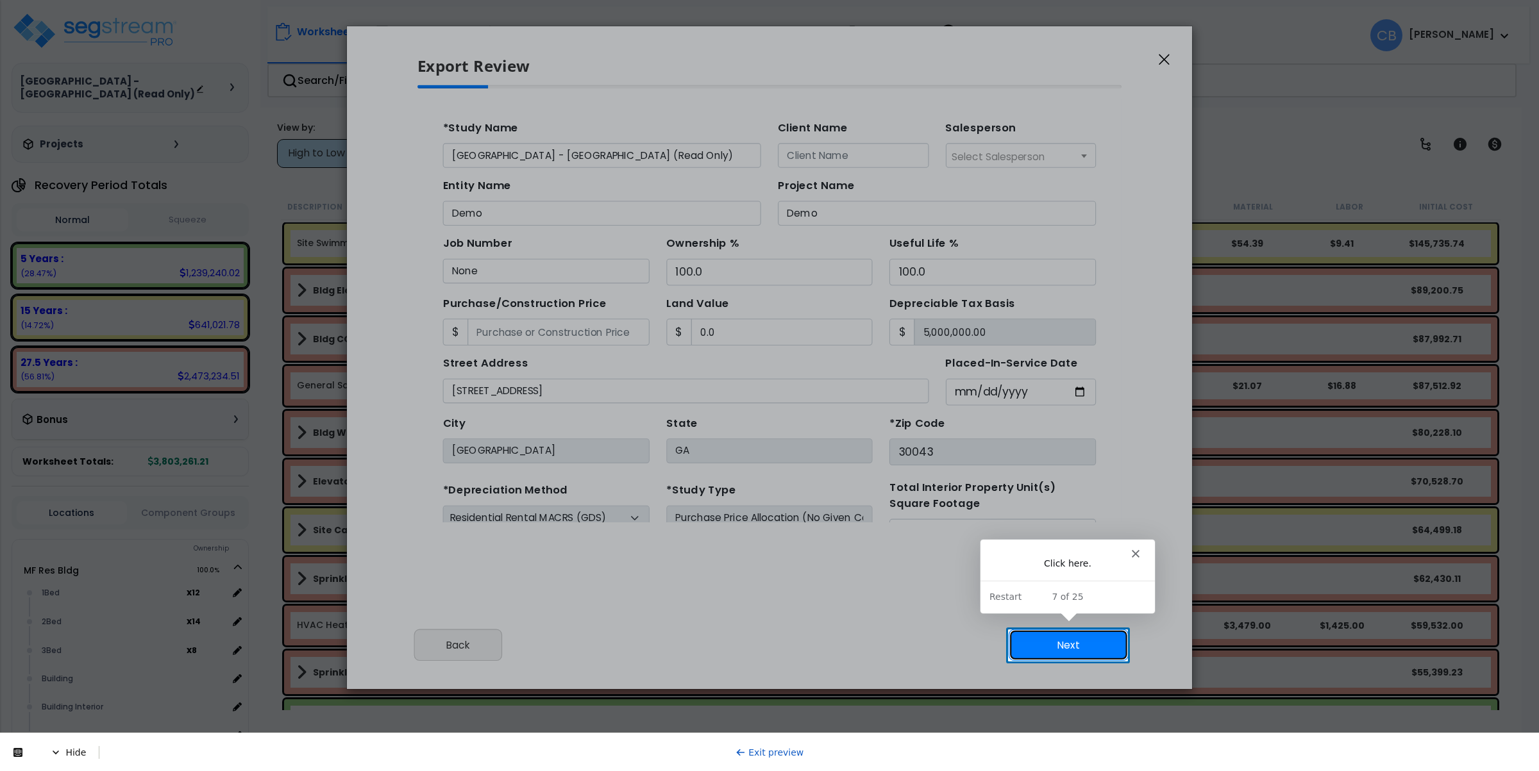
click at [1080, 631] on button "Next" at bounding box center [1068, 645] width 120 height 31
type input "0"
type input "89000"
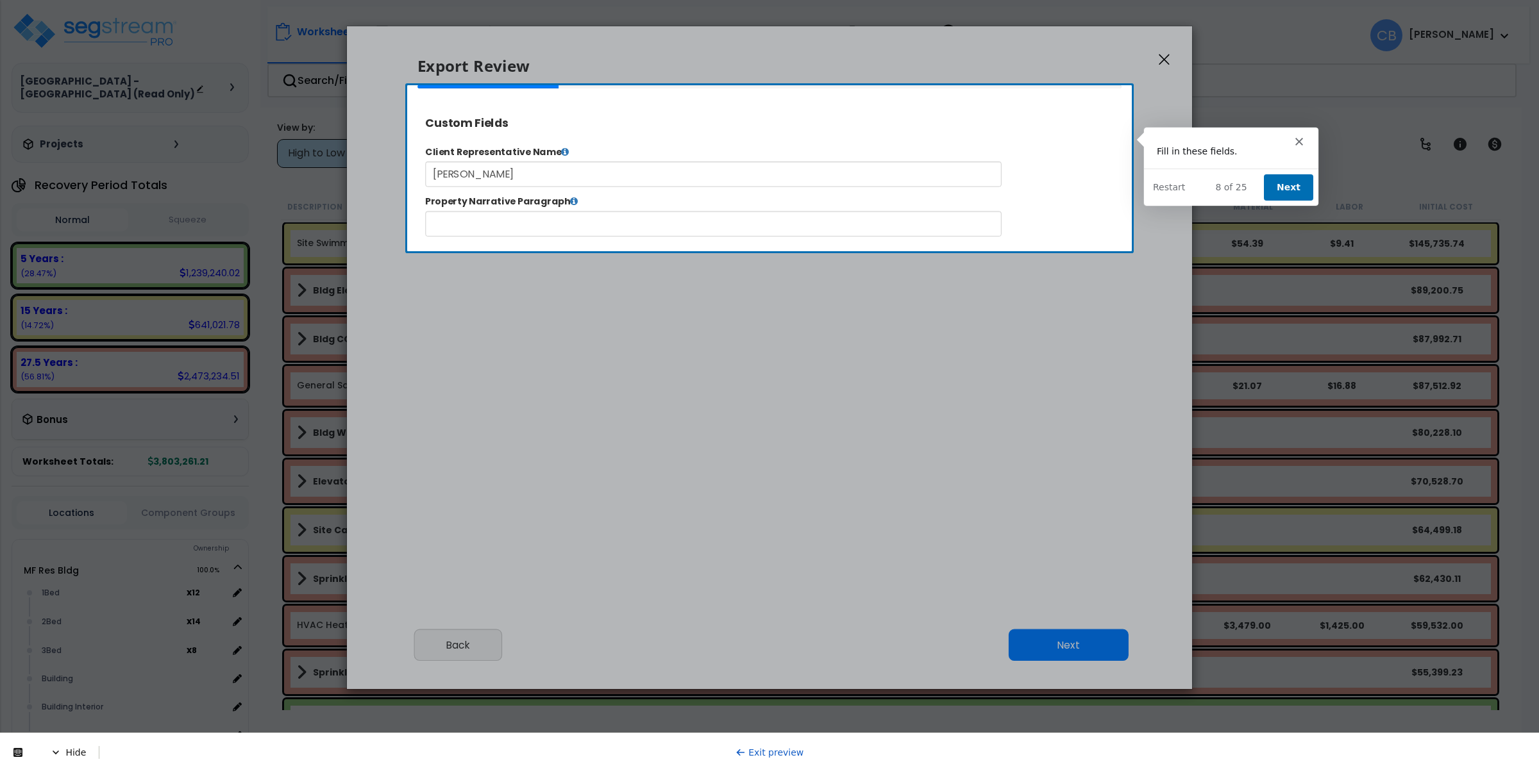
scroll to position [524, 33]
type input "89,000.0"
select select "2025"
click at [1275, 187] on button "Next" at bounding box center [1286, 186] width 49 height 26
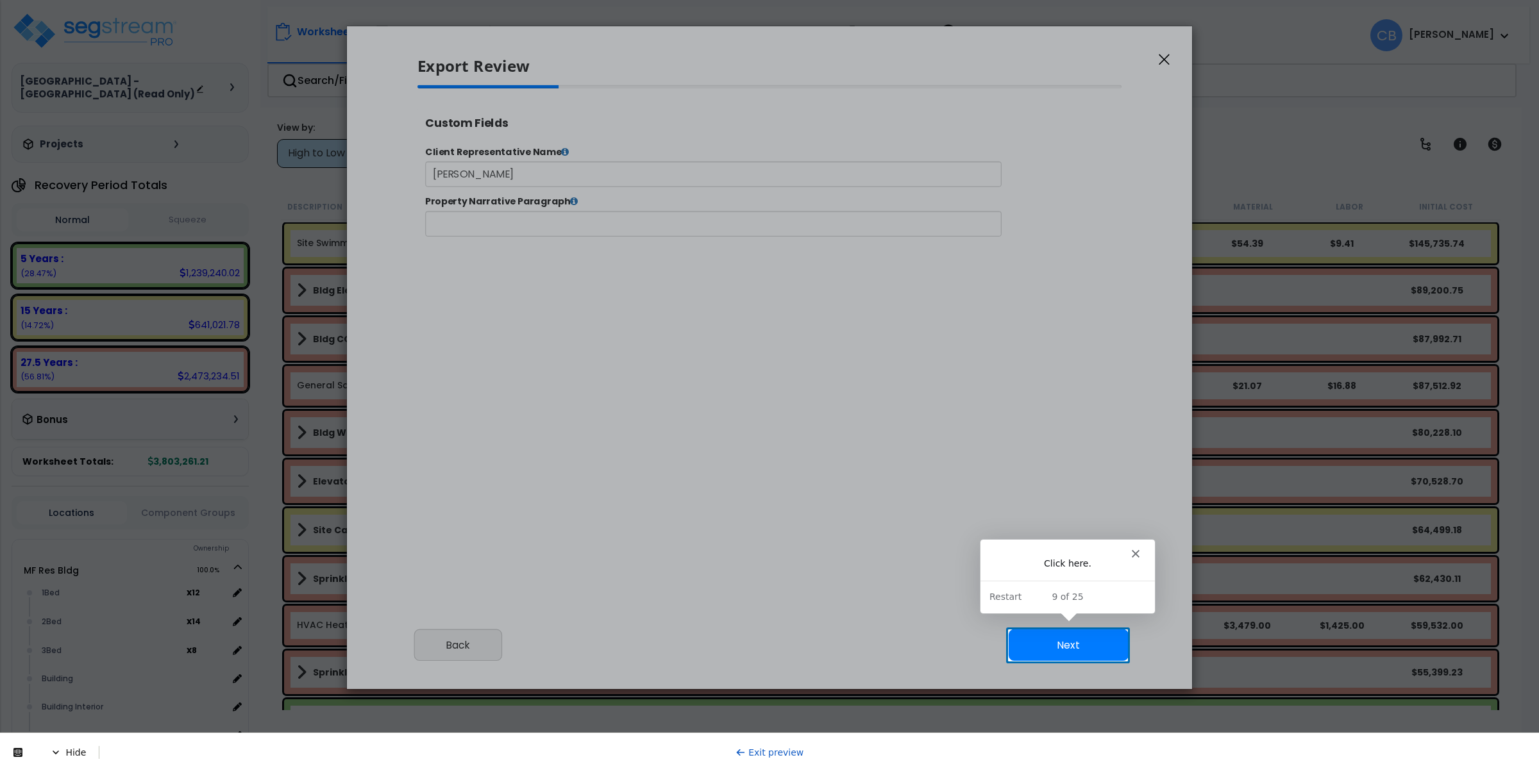
scroll to position [0, 0]
click at [1062, 640] on button "Next" at bounding box center [1068, 645] width 120 height 31
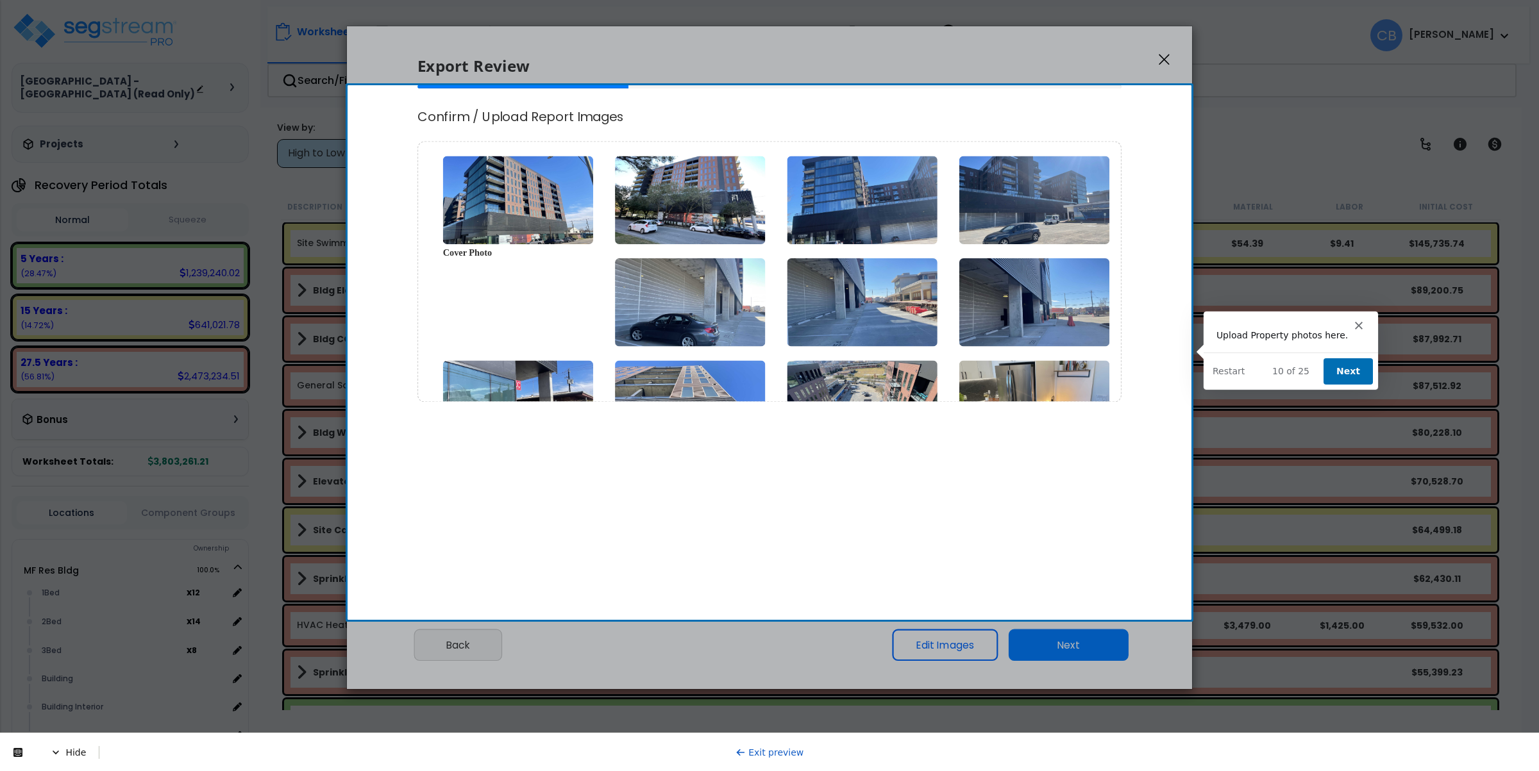
click at [1346, 359] on button "Next" at bounding box center [1347, 371] width 49 height 26
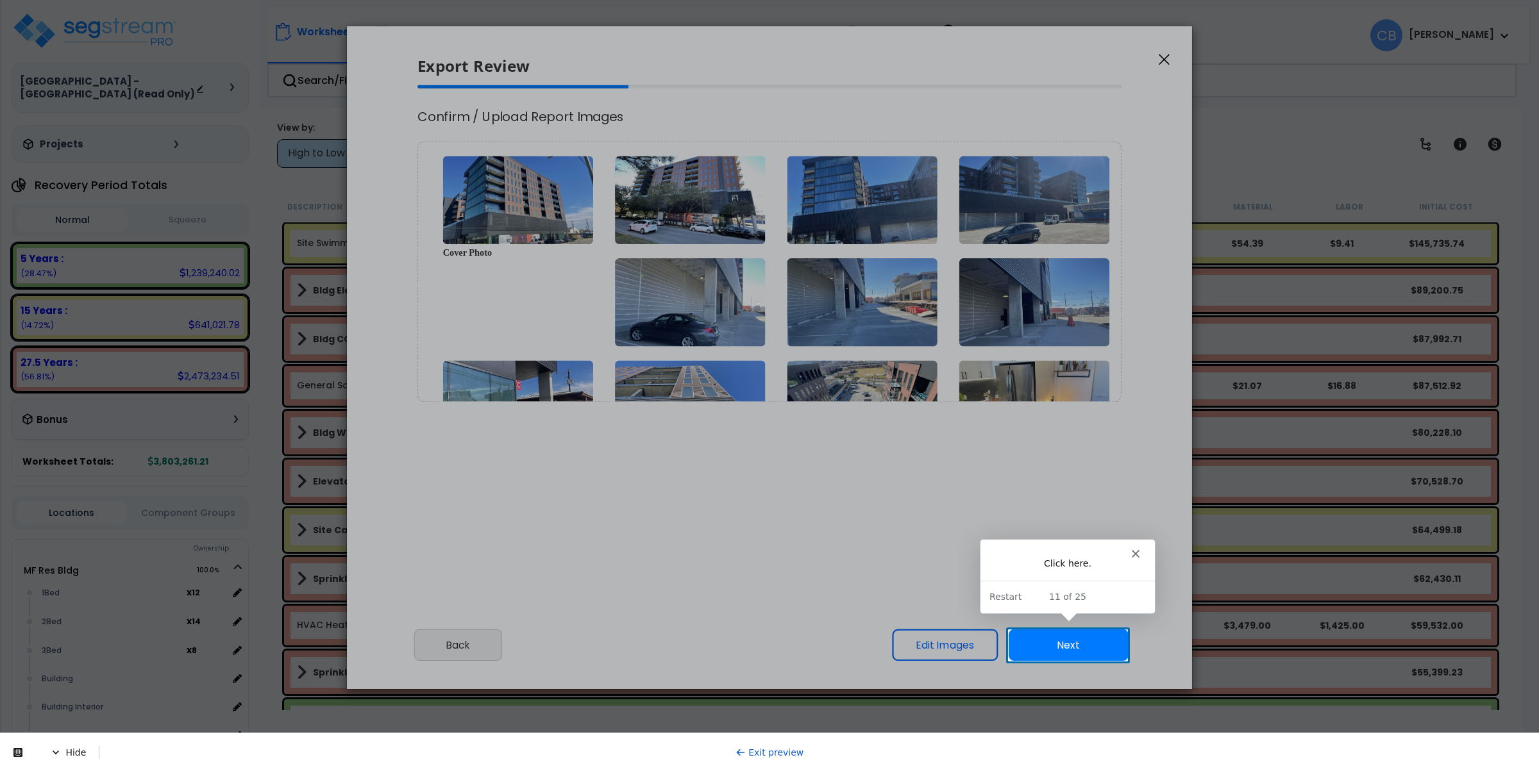
click at [1083, 643] on button "Next" at bounding box center [1068, 645] width 120 height 31
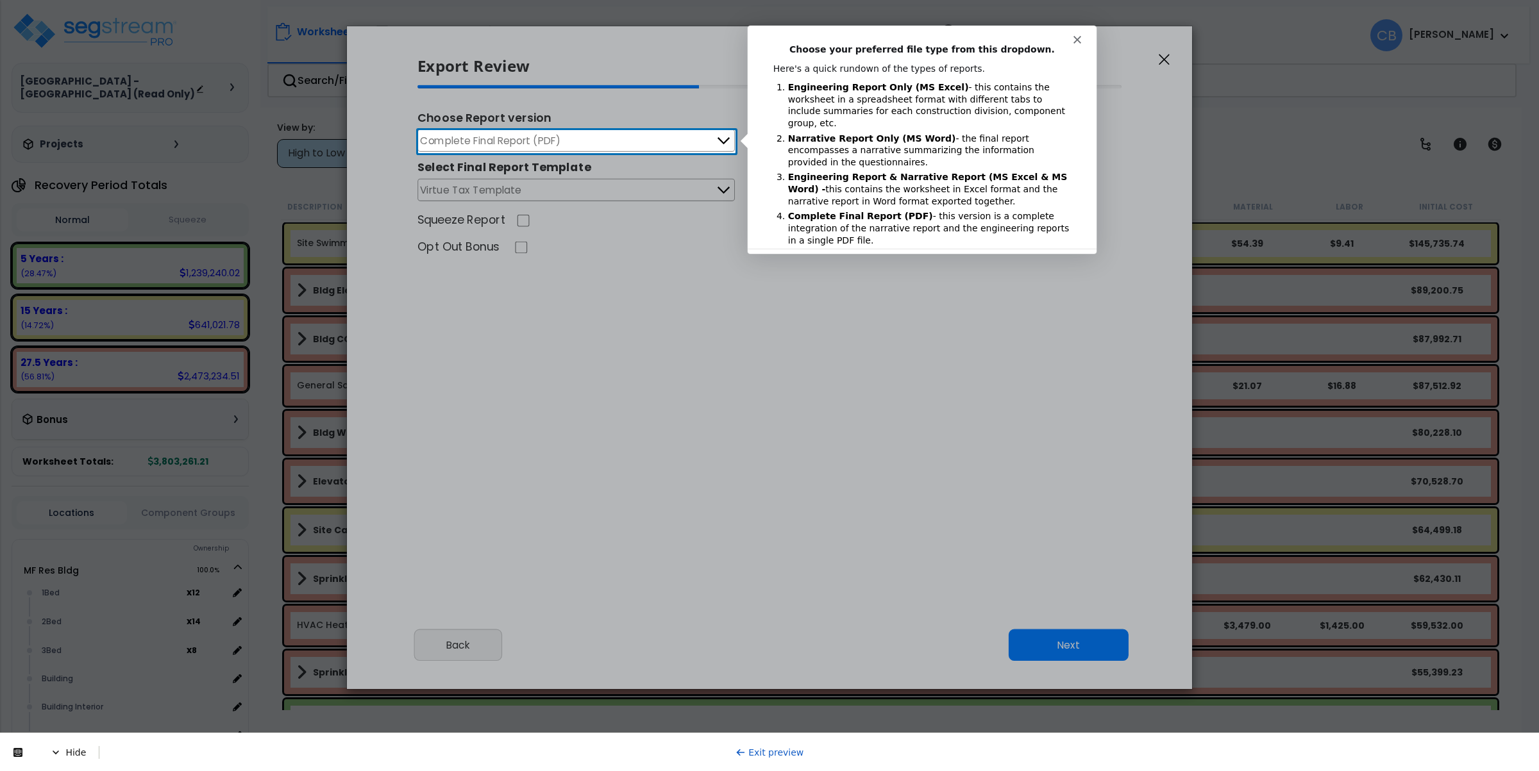
click at [669, 140] on button "Complete Final Report (PDF)" at bounding box center [575, 140] width 317 height 22
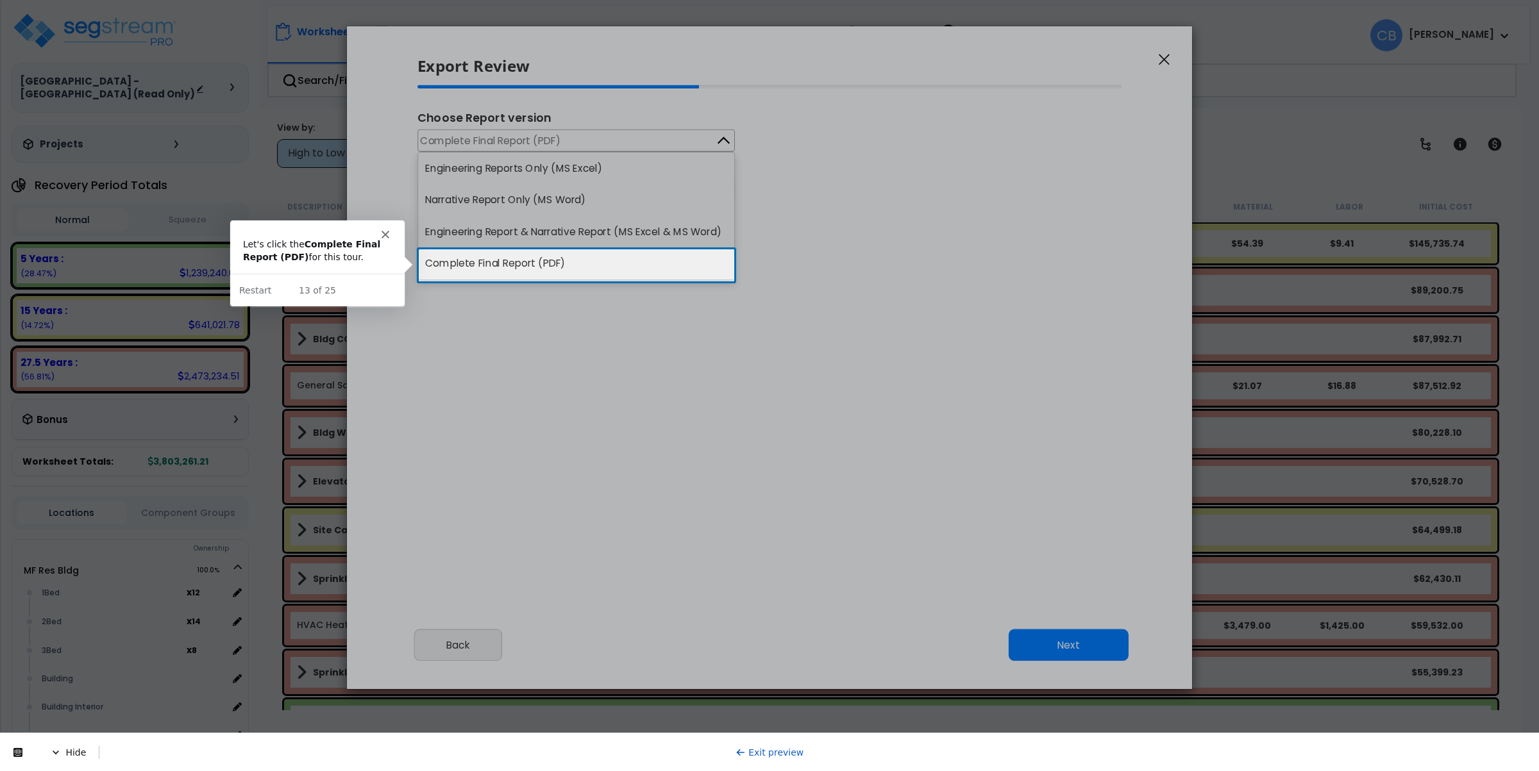
click at [787, 754] on link "Exit preview" at bounding box center [769, 752] width 69 height 10
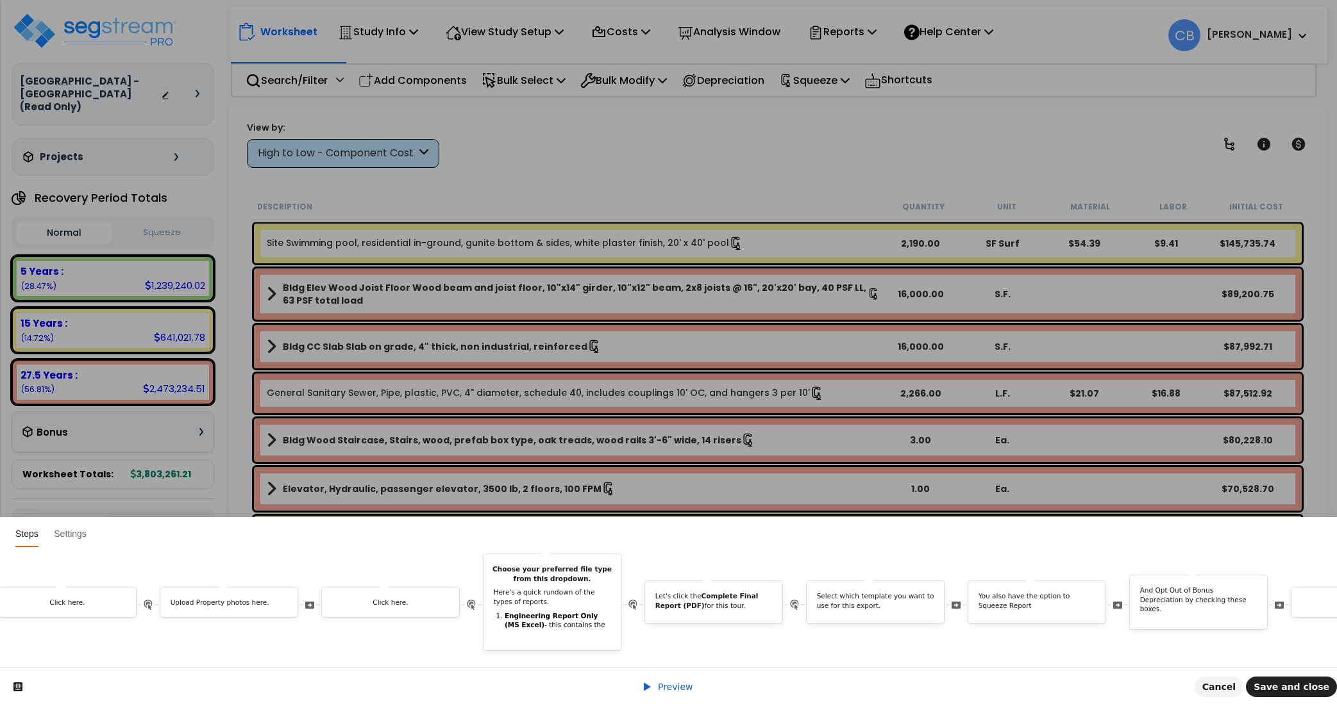
scroll to position [0, 1383]
click at [676, 600] on div "Let's click the Complete Final Report (PDF) for this tour." at bounding box center [699, 604] width 137 height 24
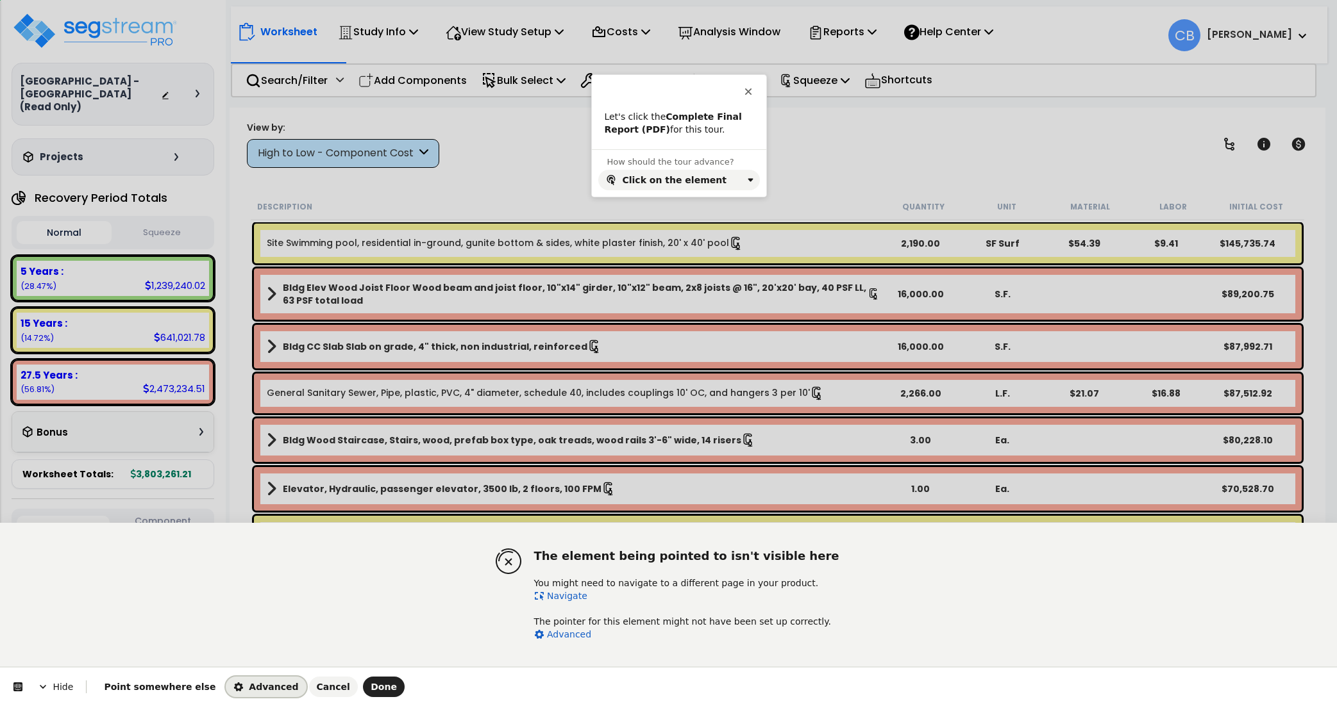
click at [246, 688] on span "Advanced" at bounding box center [265, 687] width 65 height 10
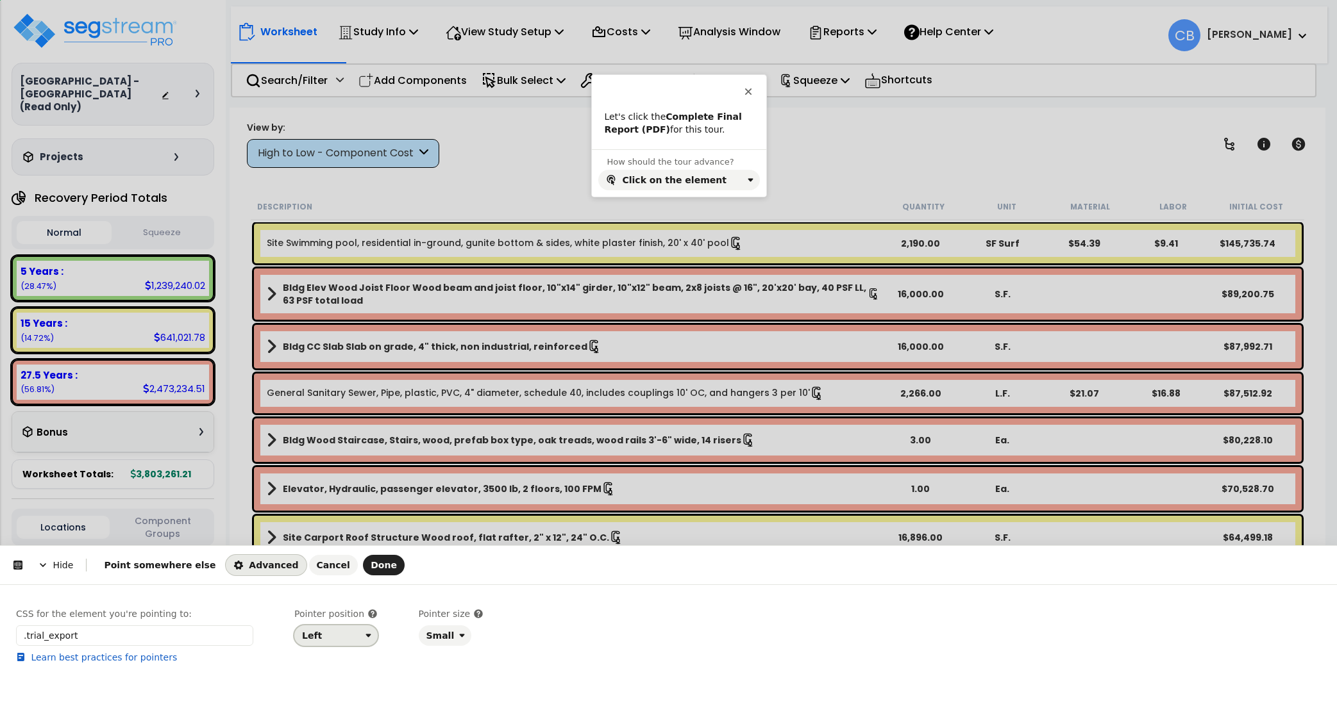
click at [327, 637] on div "Left" at bounding box center [331, 636] width 58 height 10
click at [337, 580] on div "Right" at bounding box center [332, 584] width 54 height 13
click at [363, 573] on button "Done" at bounding box center [384, 565] width 42 height 21
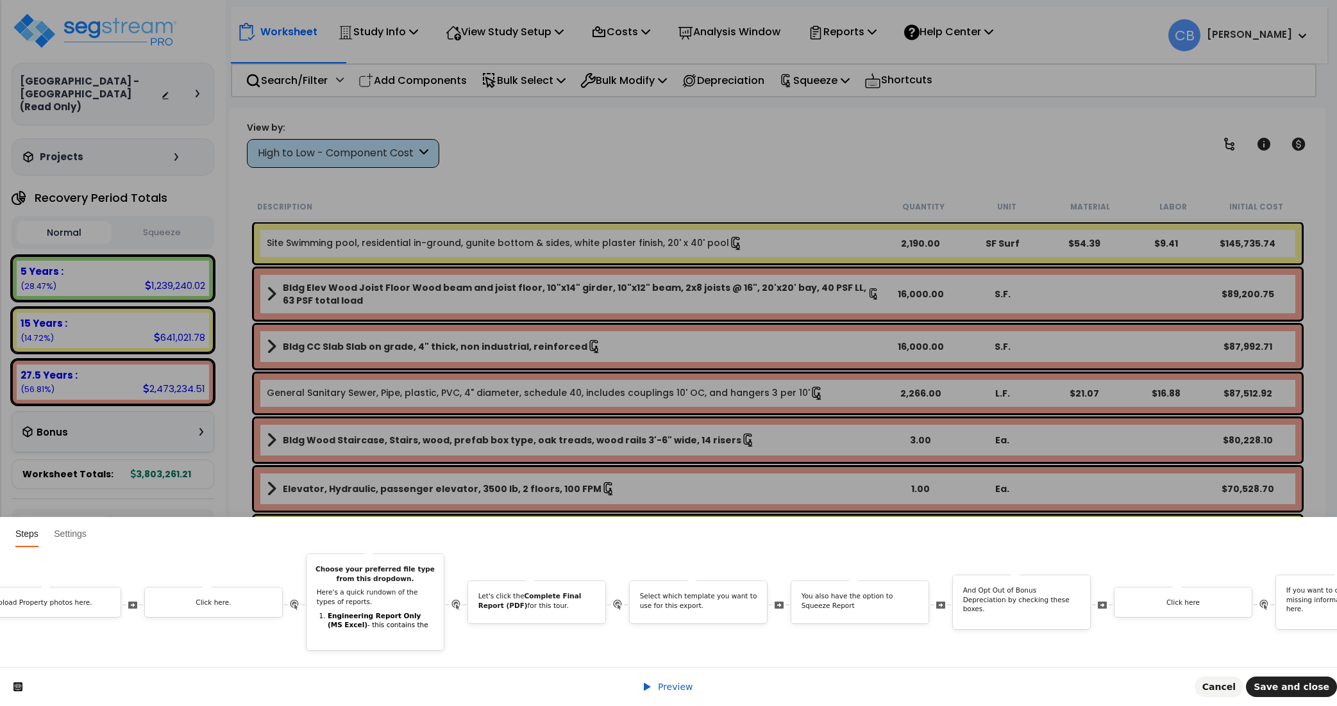
scroll to position [0, 1581]
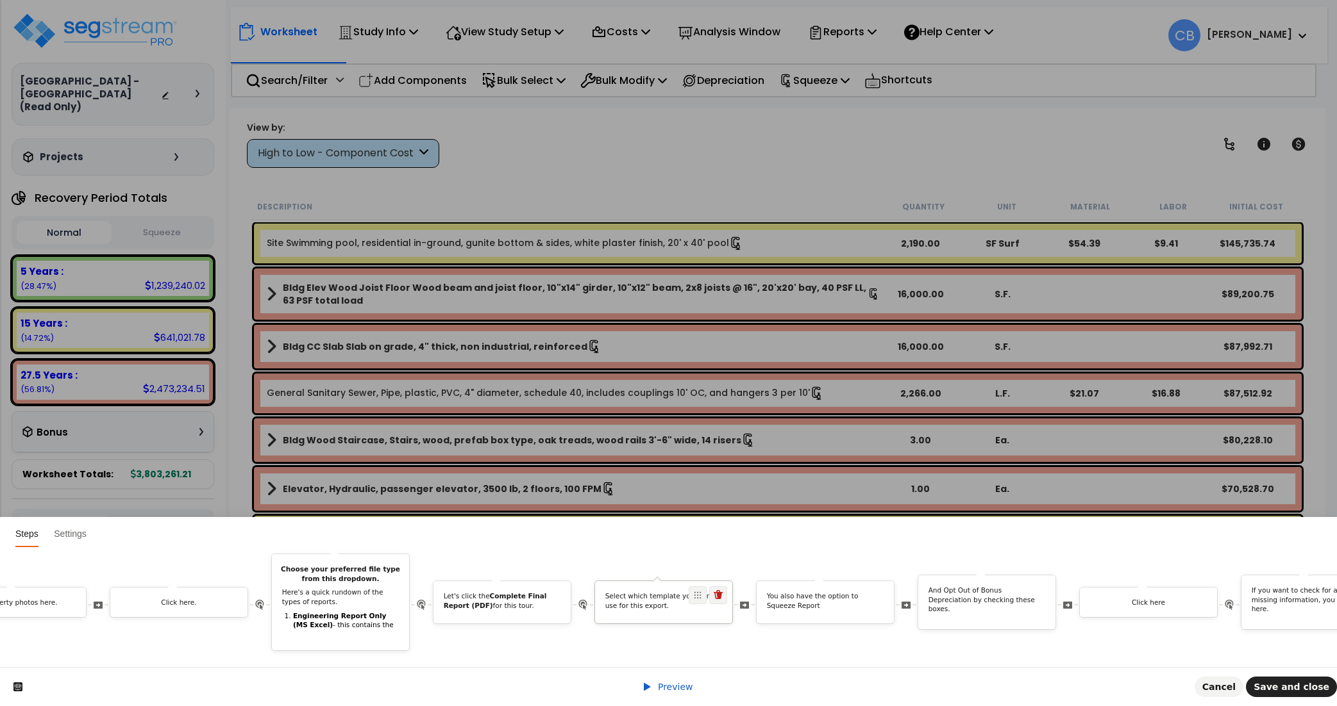
click at [633, 597] on div "Select which template you want to use for this export." at bounding box center [663, 604] width 137 height 24
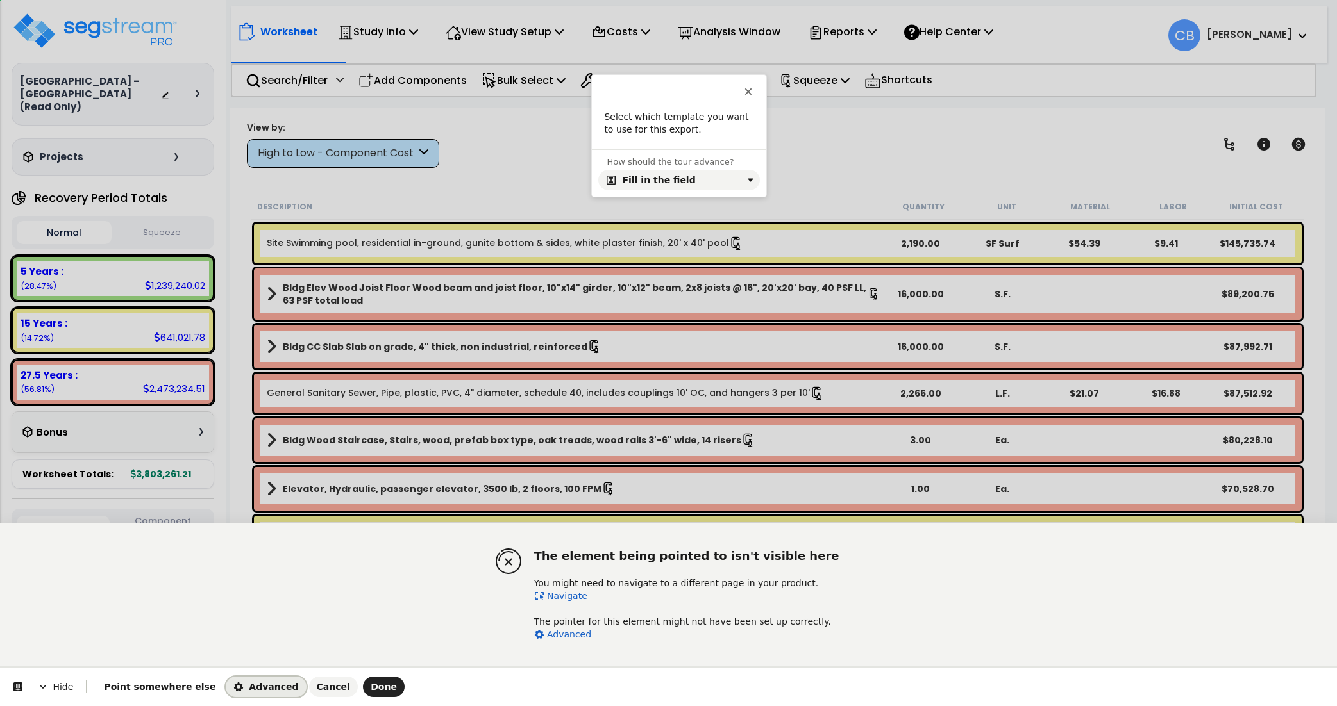
click at [233, 690] on span "Advanced" at bounding box center [265, 687] width 65 height 10
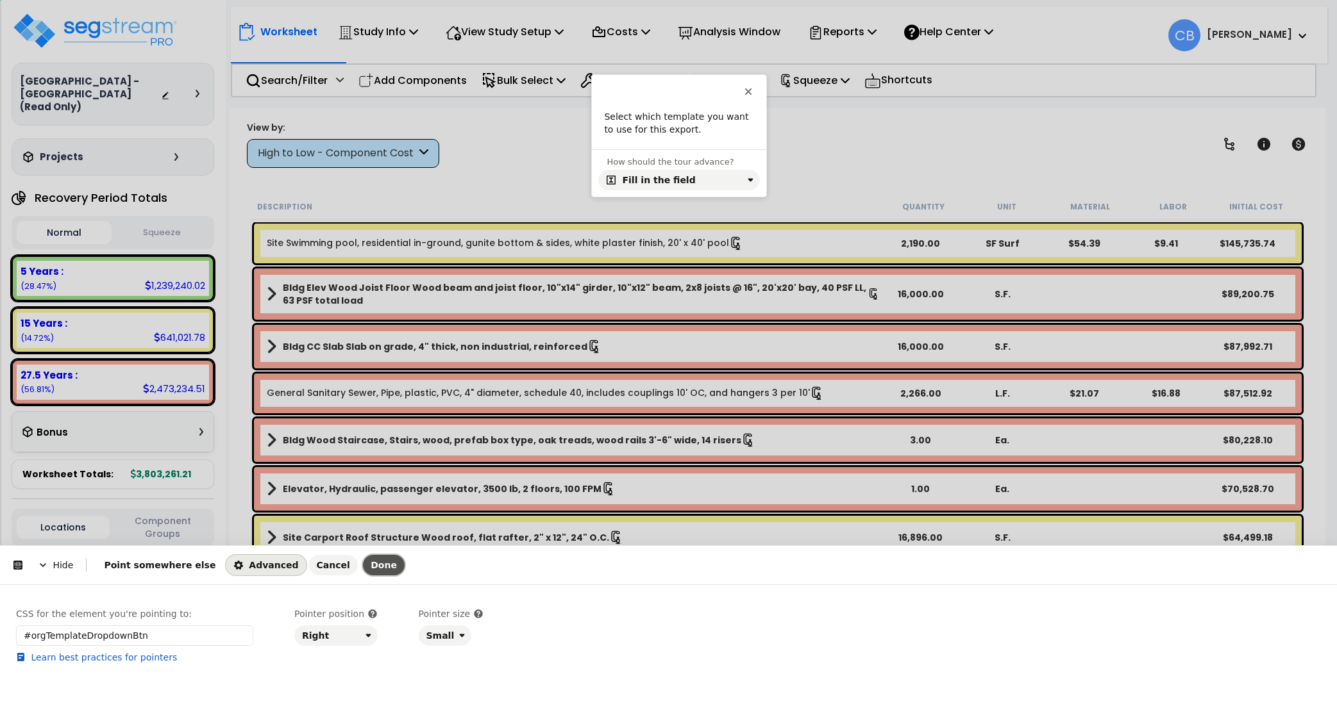
click at [363, 558] on button "Done" at bounding box center [384, 565] width 42 height 21
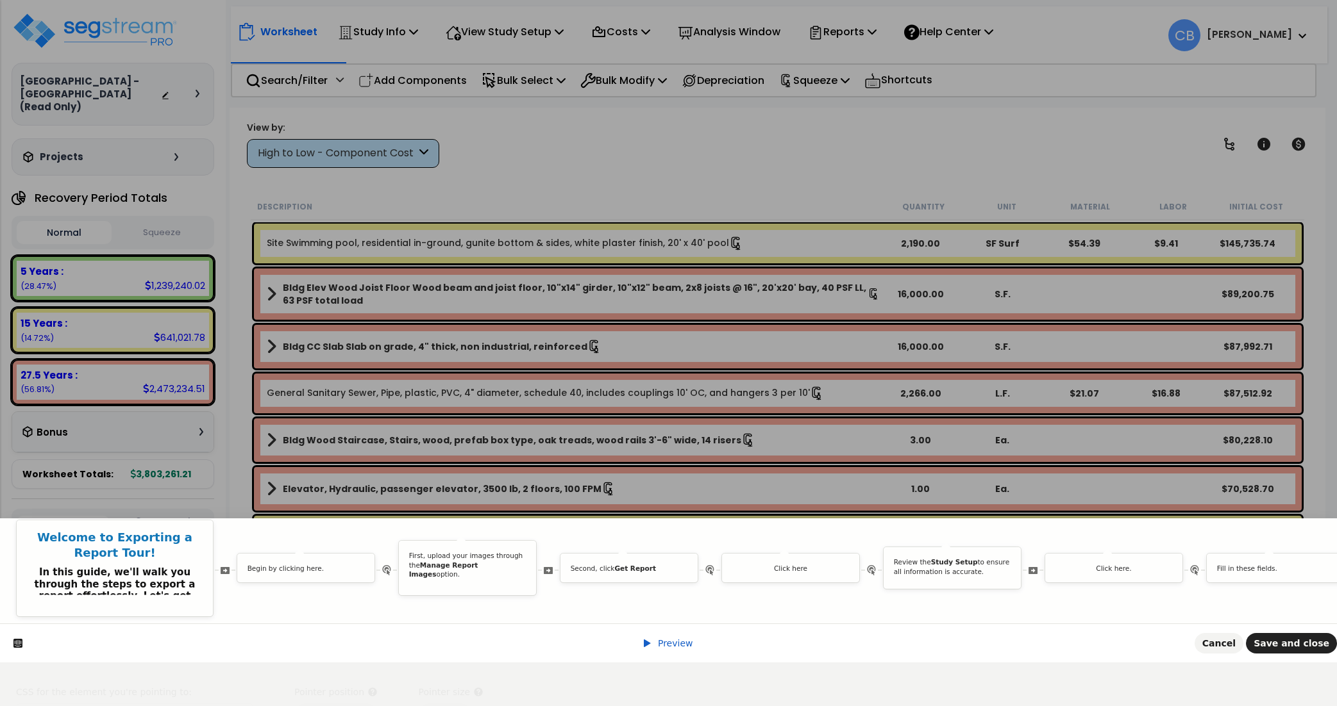
scroll to position [0, 2983]
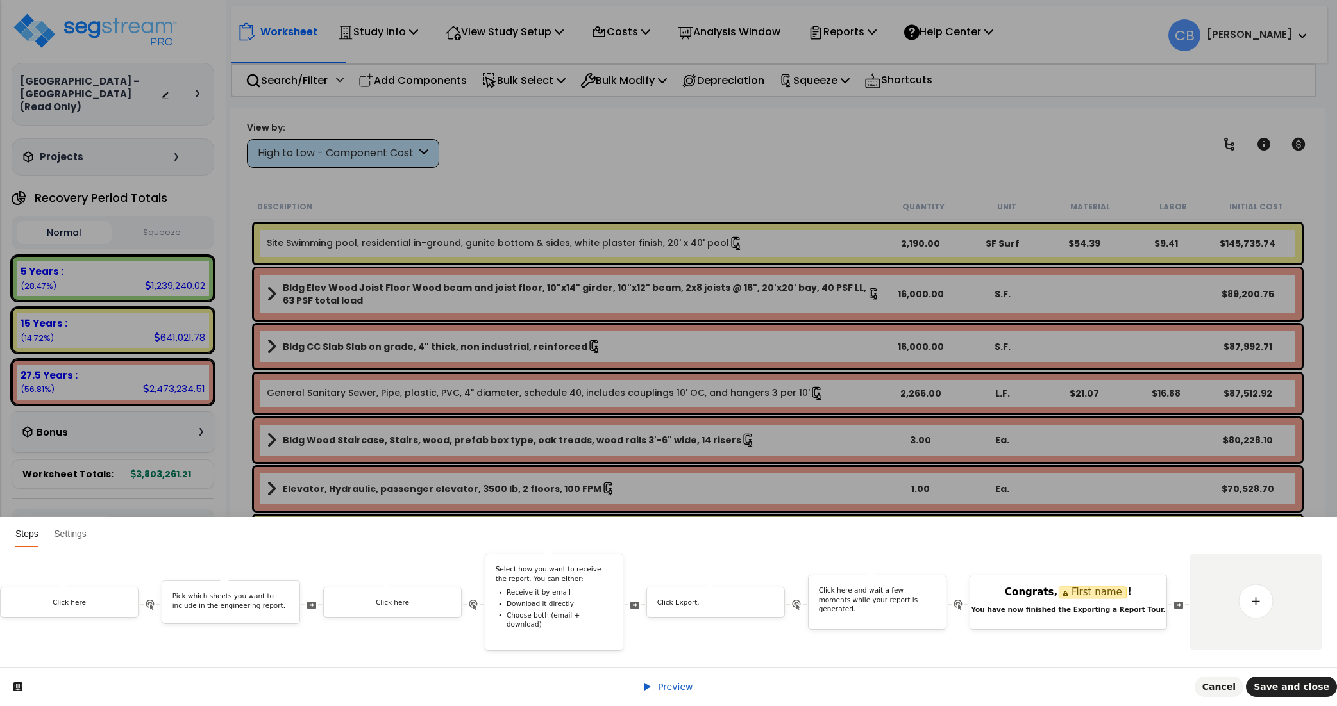
click at [660, 683] on span "Preview" at bounding box center [675, 687] width 35 height 10
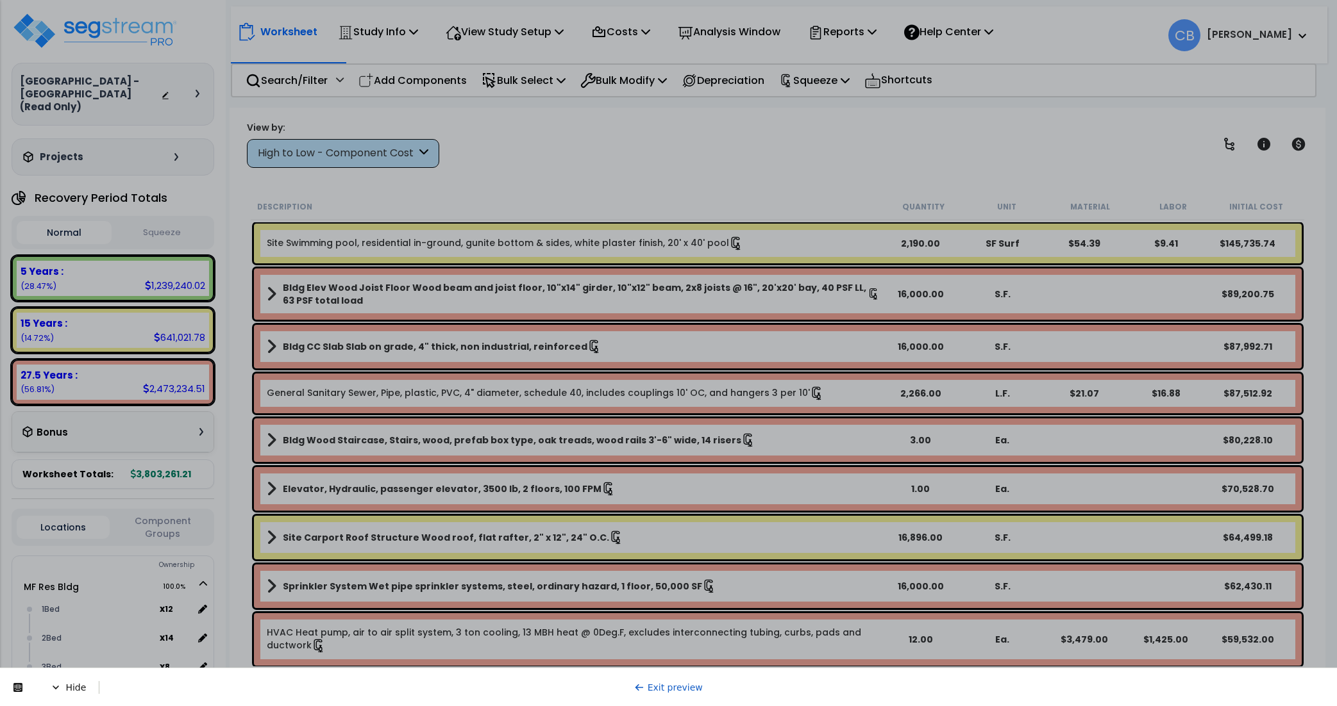
scroll to position [0, 0]
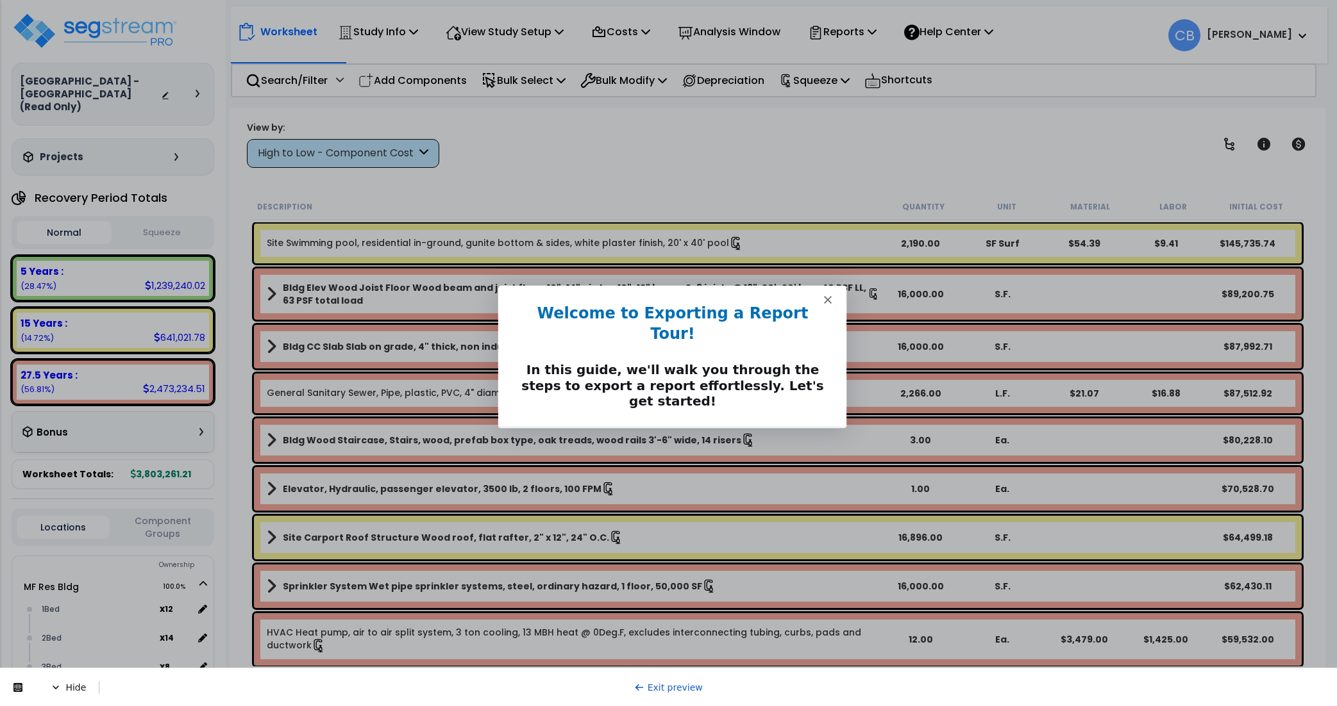
click at [808, 432] on button "Next" at bounding box center [815, 445] width 49 height 26
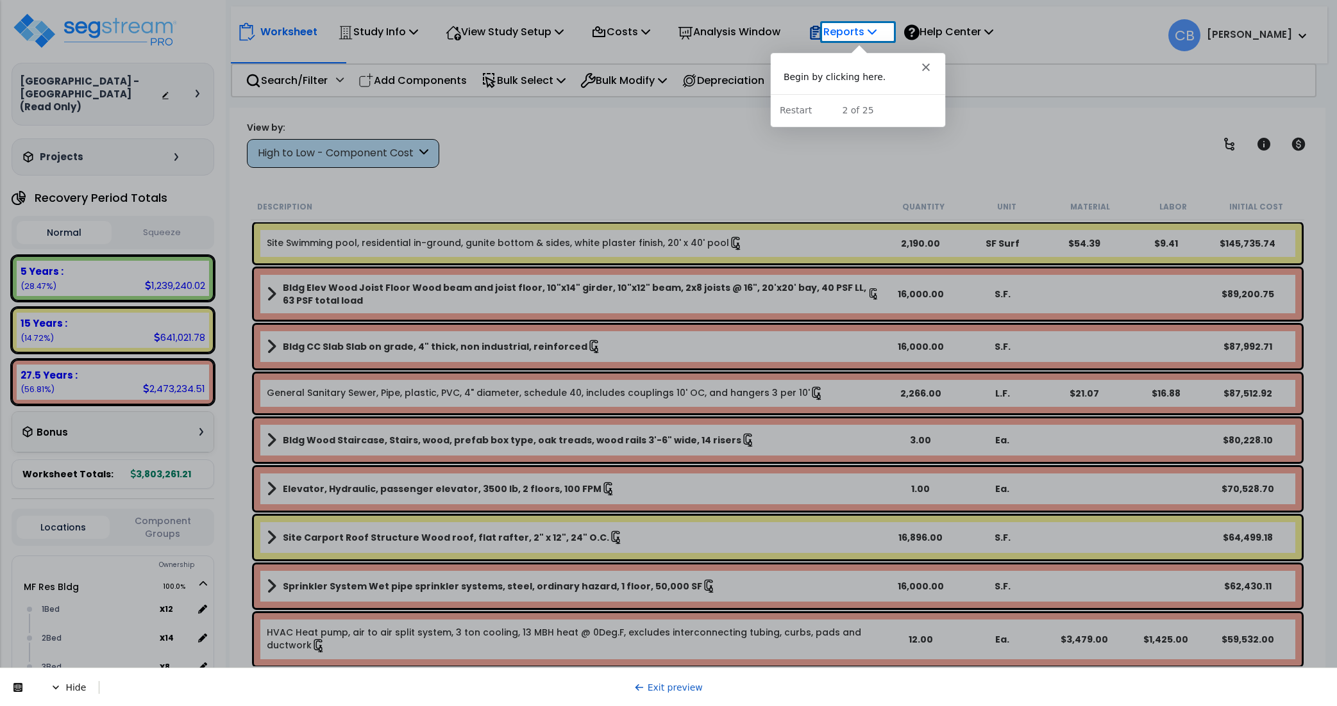
click at [865, 37] on p "Reports" at bounding box center [842, 31] width 69 height 17
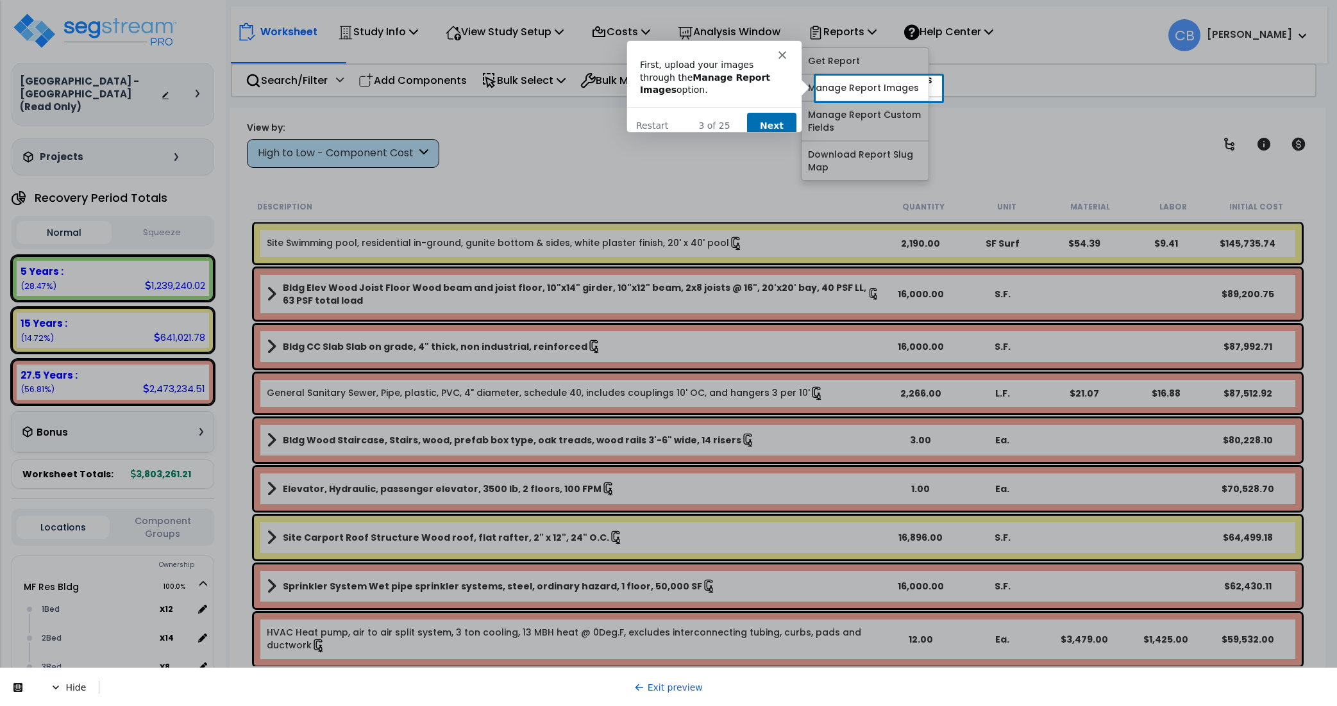
click at [762, 112] on button "Next" at bounding box center [770, 125] width 49 height 26
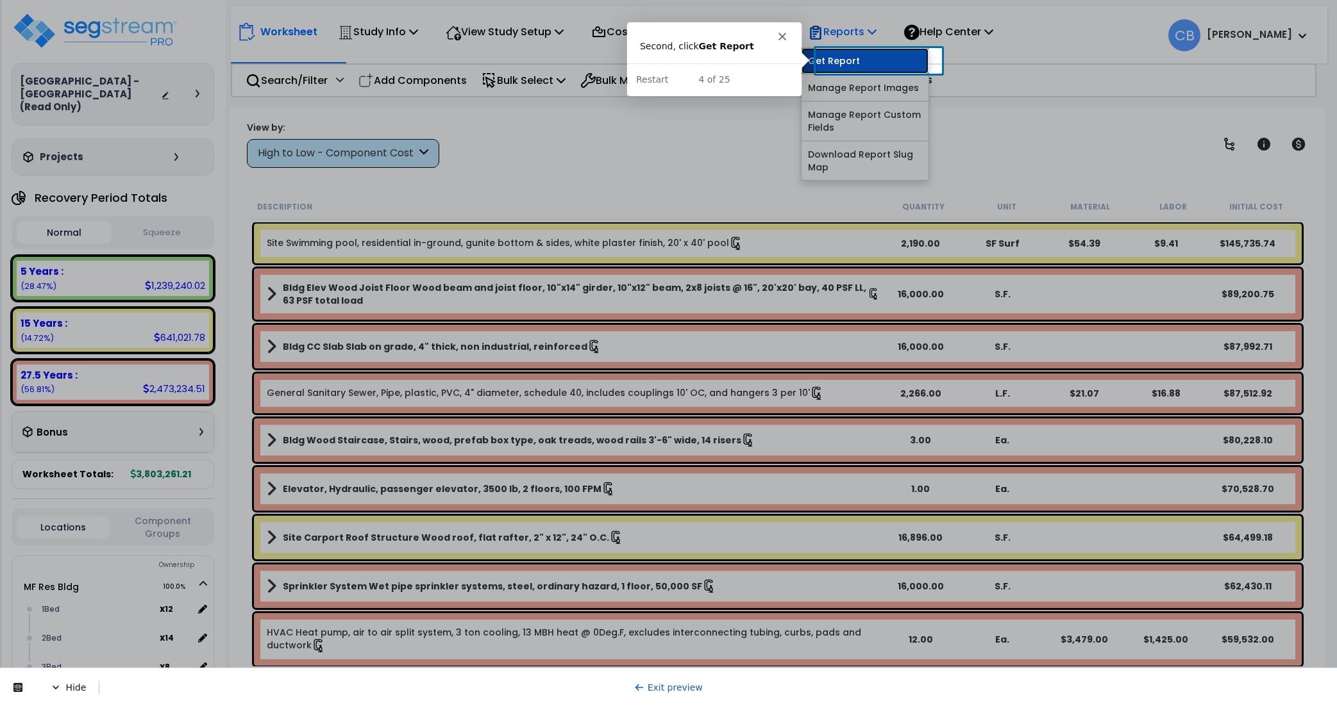
click at [850, 60] on link "Get Report" at bounding box center [864, 61] width 127 height 26
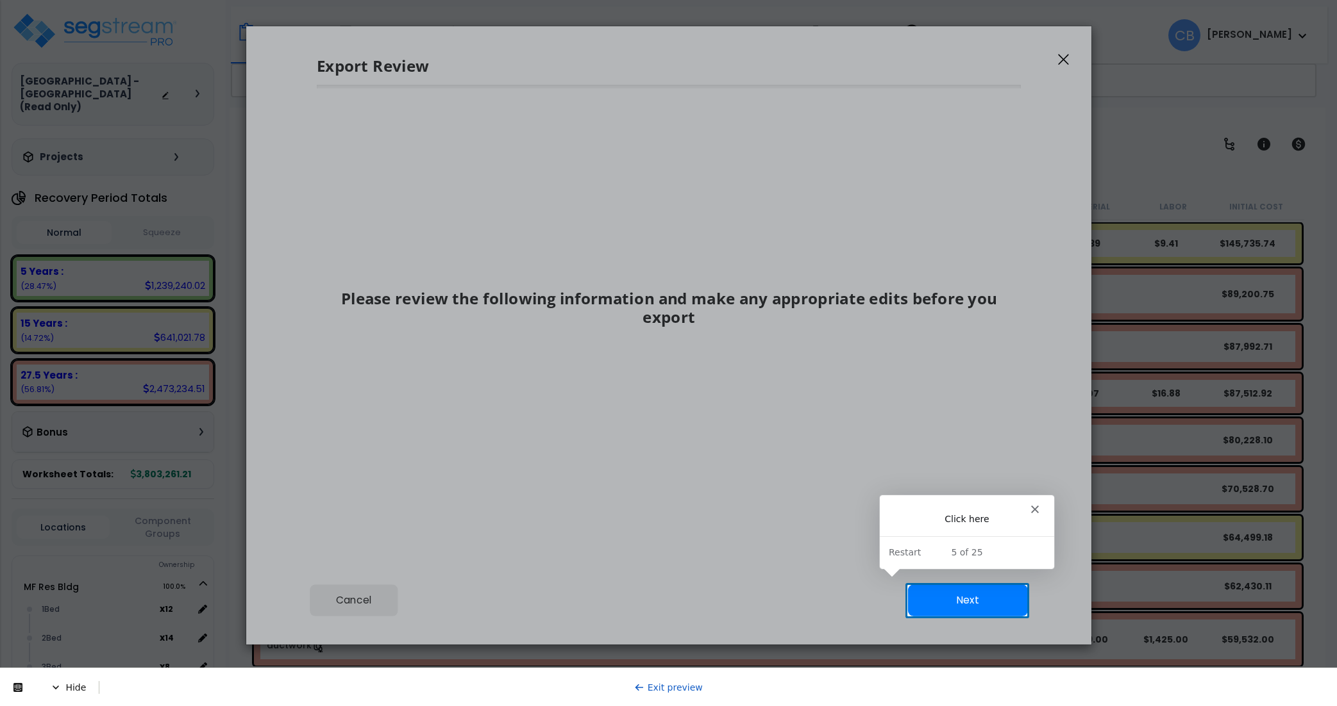
click at [687, 688] on link "Exit preview" at bounding box center [668, 688] width 69 height 10
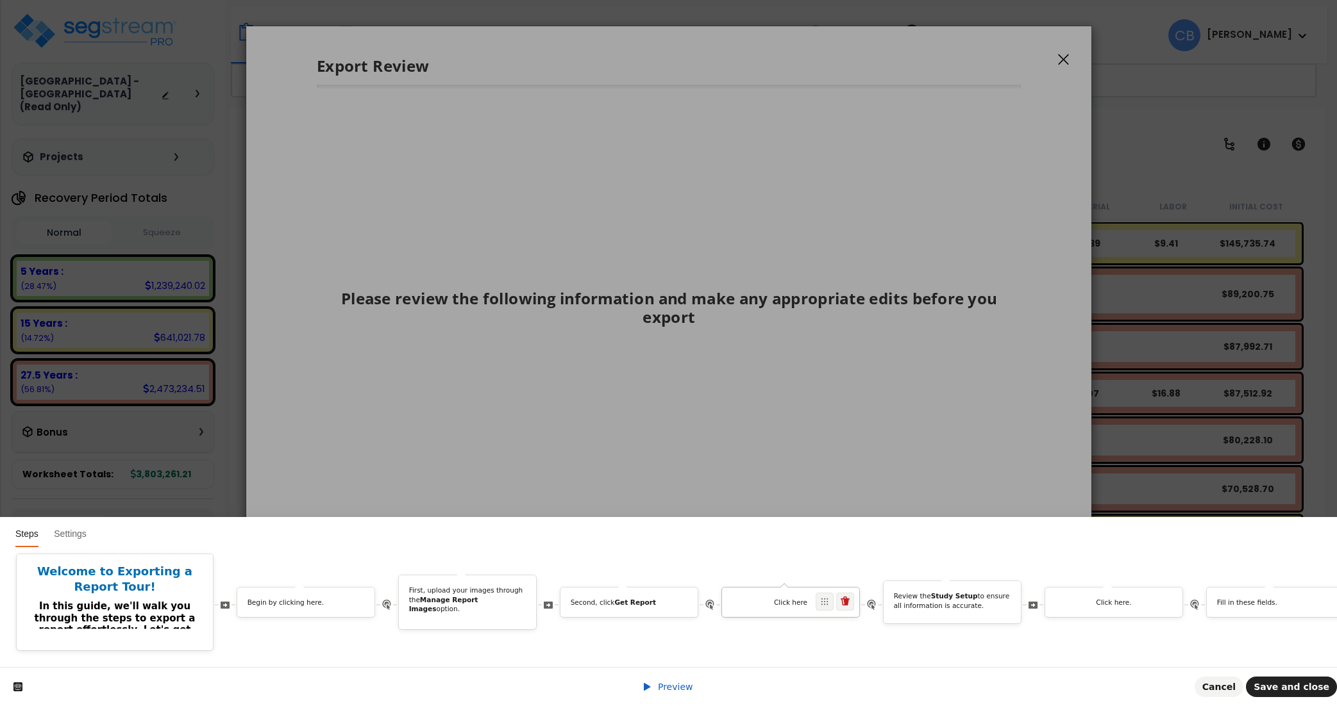
click at [764, 598] on p "Click here" at bounding box center [790, 603] width 137 height 10
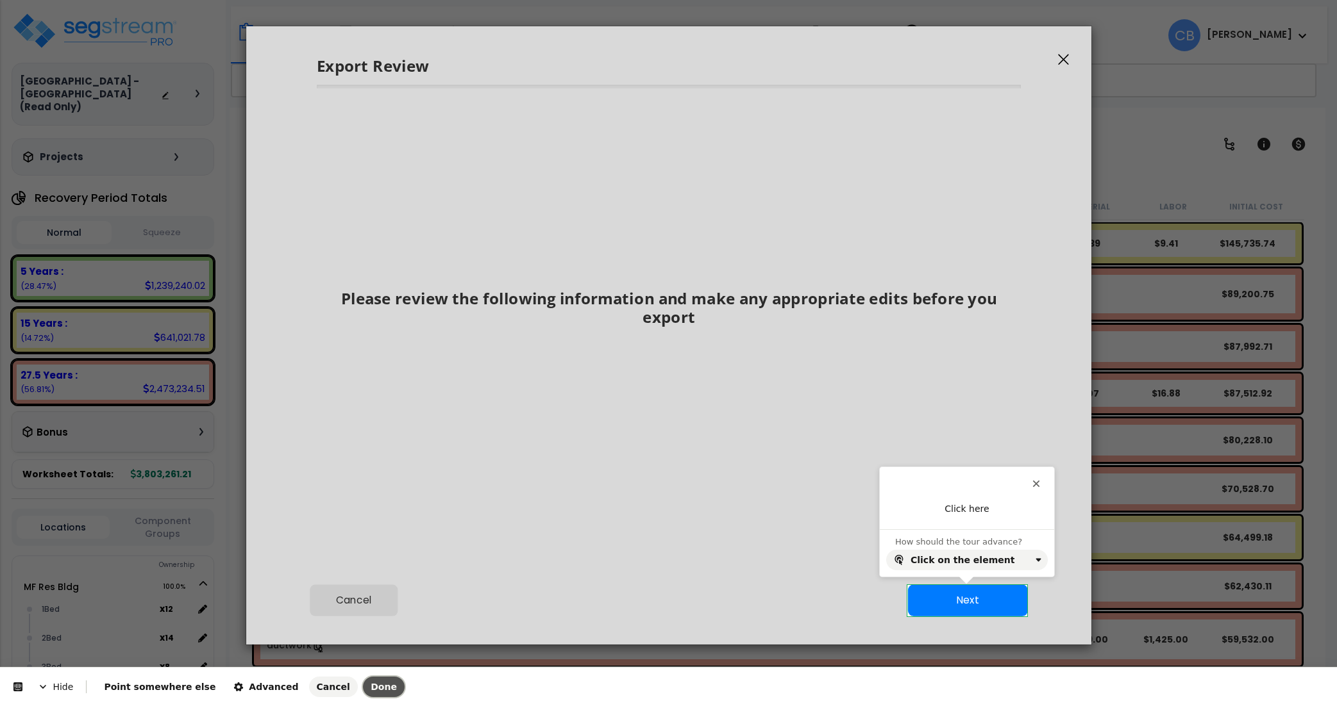
click at [371, 682] on span "Done" at bounding box center [384, 687] width 26 height 10
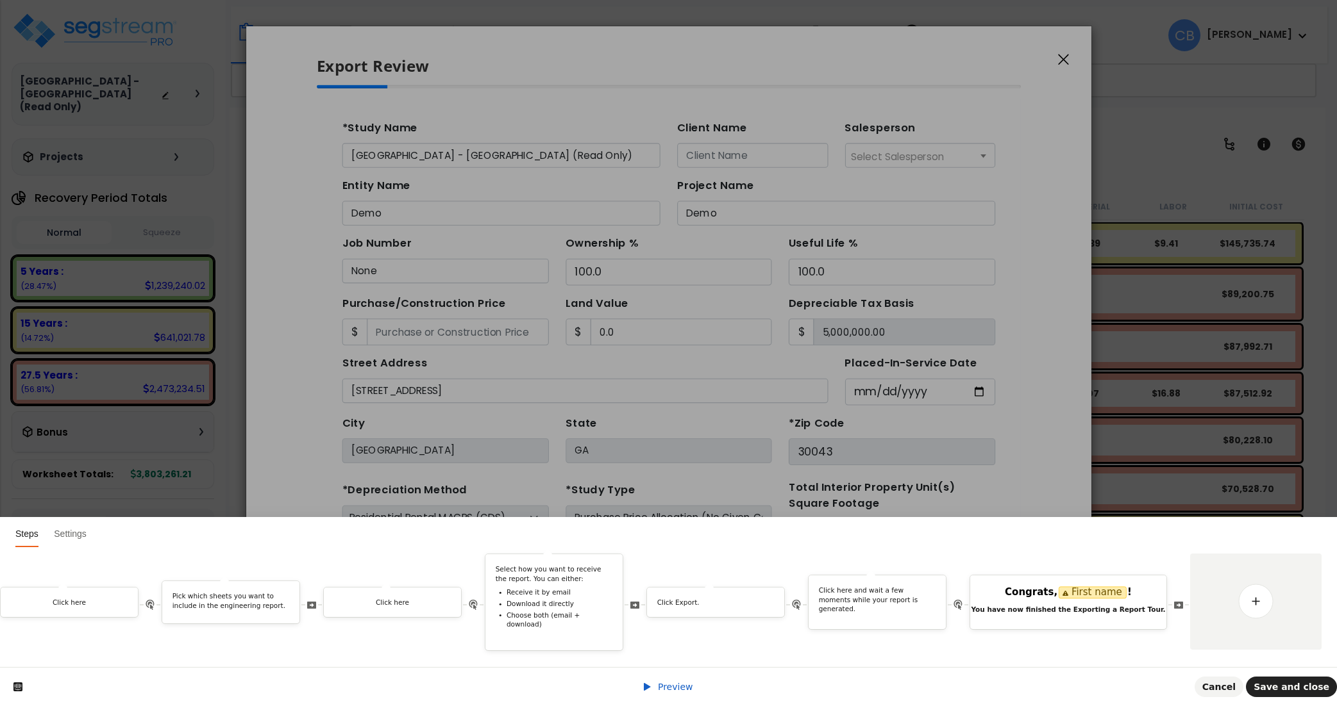
click at [671, 685] on span "Preview" at bounding box center [675, 687] width 35 height 10
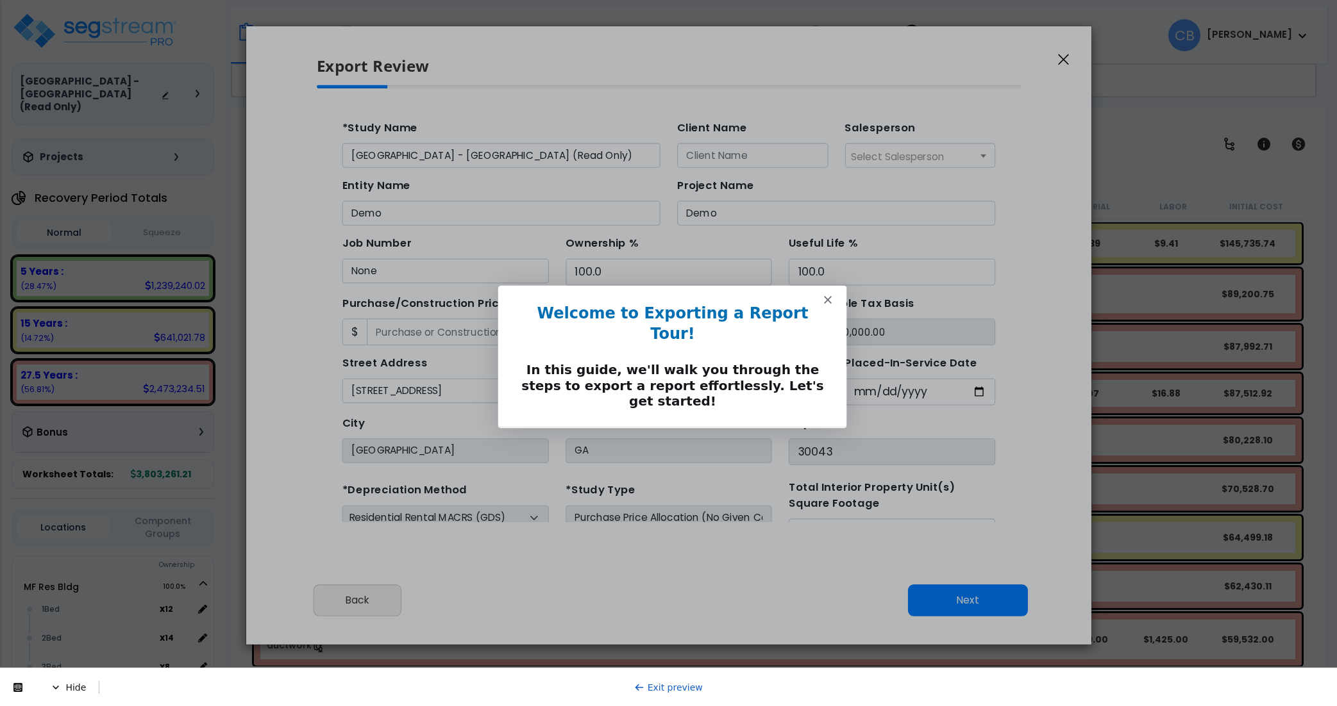
click at [808, 432] on button "Next" at bounding box center [815, 445] width 49 height 26
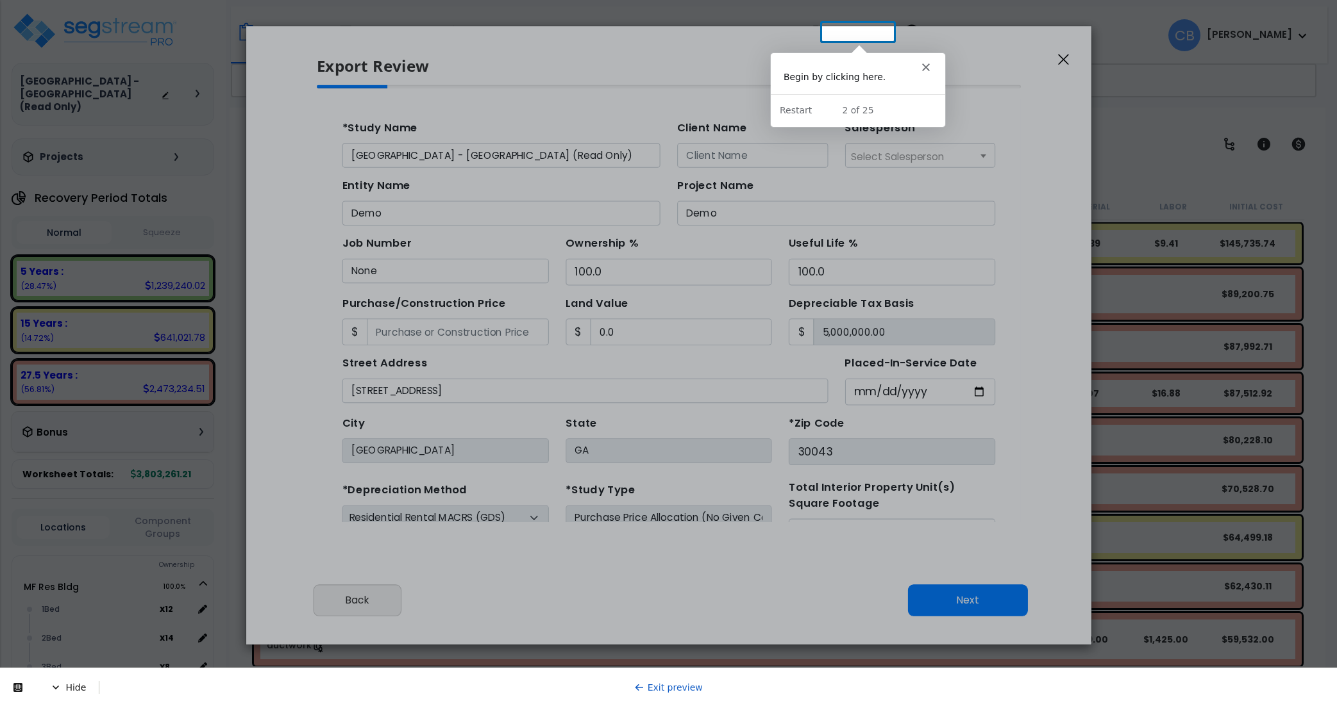
click at [864, 29] on div "Export Review" at bounding box center [668, 55] width 845 height 59
click at [856, 27] on div "Export Review" at bounding box center [668, 55] width 845 height 59
click at [855, 26] on div "Export Review Please review the following information and make any appropriate …" at bounding box center [668, 314] width 769 height 577
click at [927, 63] on icon "Close" at bounding box center [925, 66] width 8 height 8
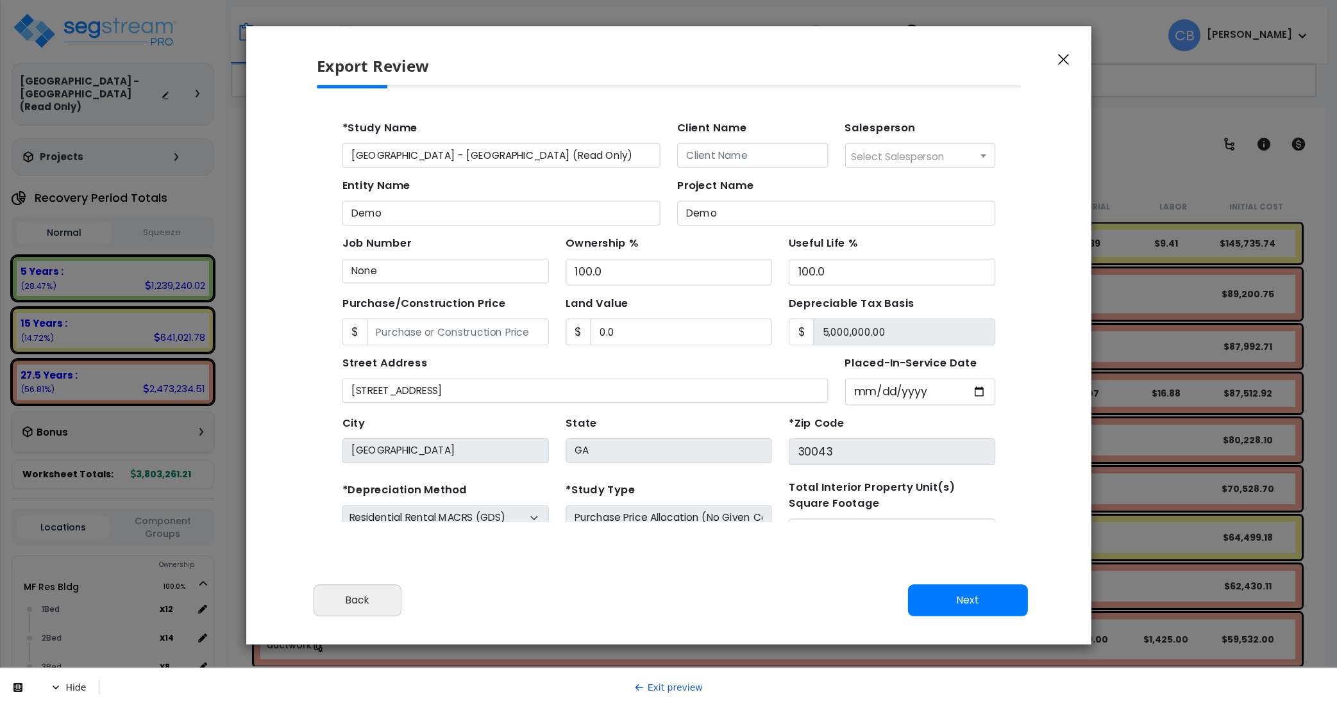
click at [1062, 60] on icon "button" at bounding box center [1063, 59] width 11 height 11
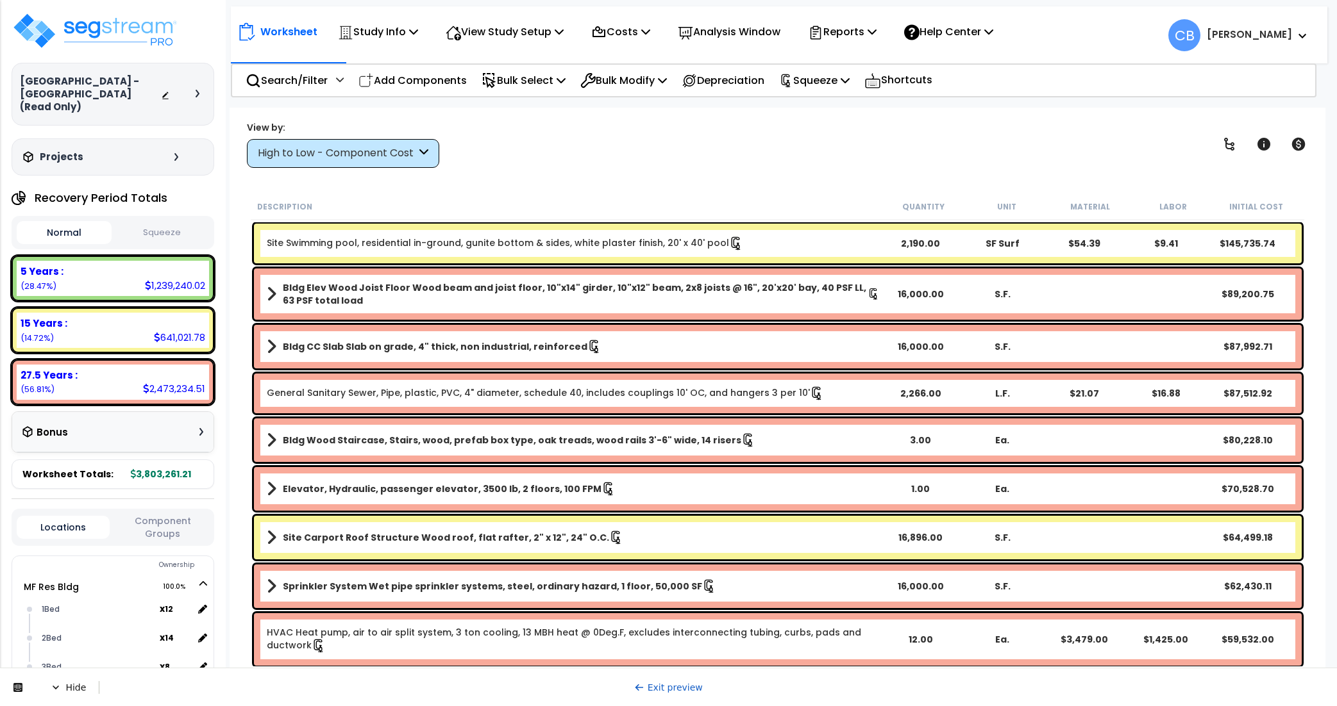
click at [656, 691] on link "Exit preview" at bounding box center [668, 688] width 69 height 10
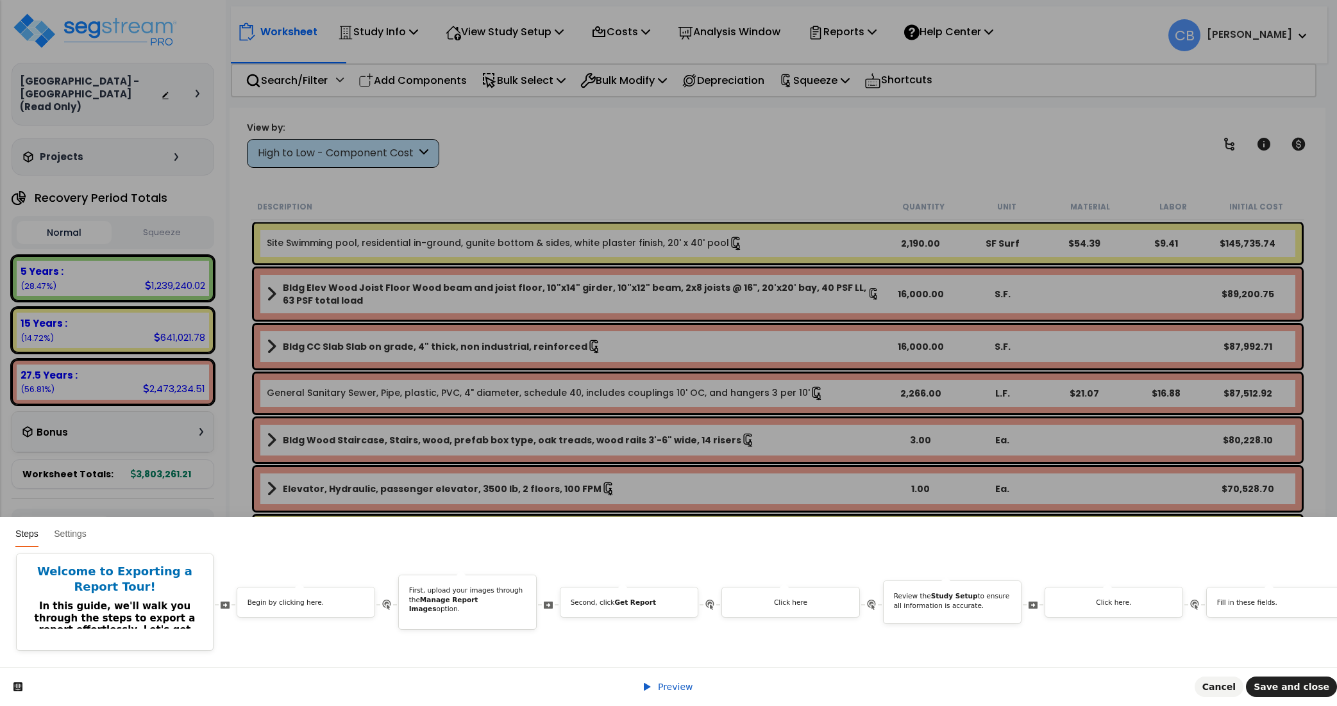
click at [685, 683] on span "Preview" at bounding box center [675, 687] width 35 height 10
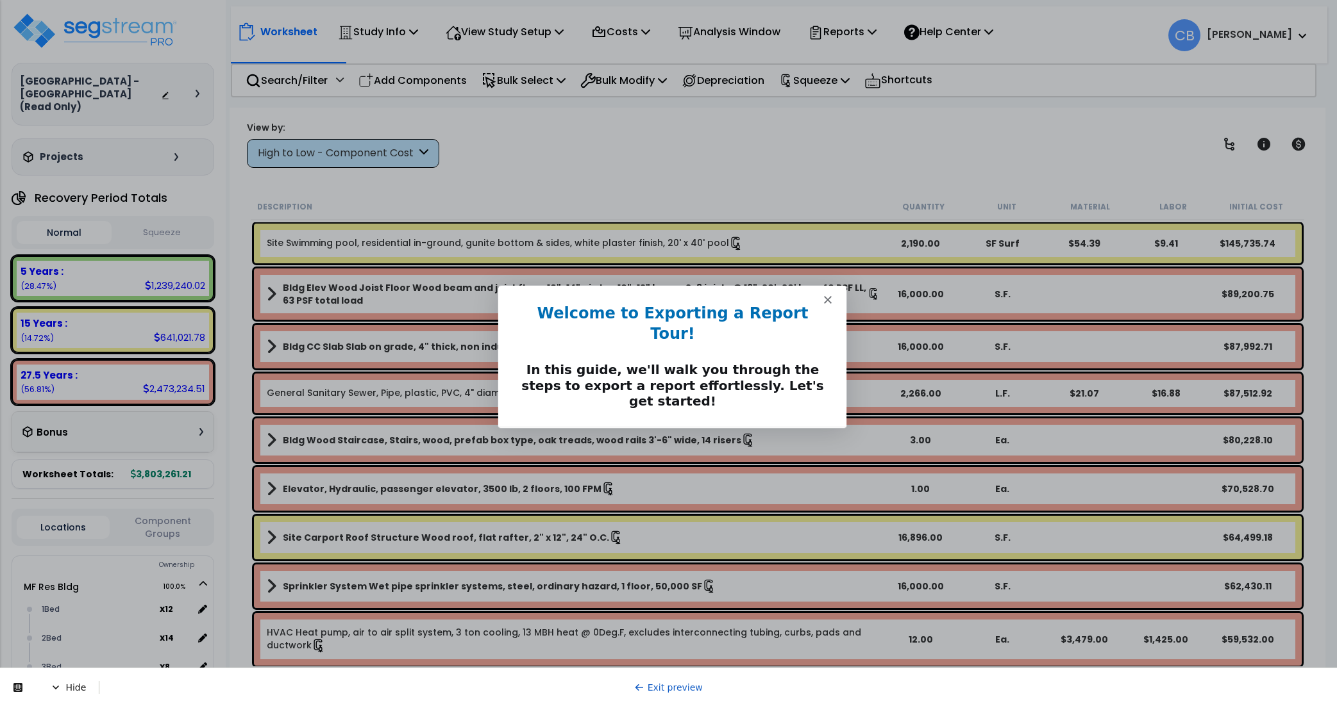
click at [813, 432] on button "Next" at bounding box center [815, 445] width 49 height 26
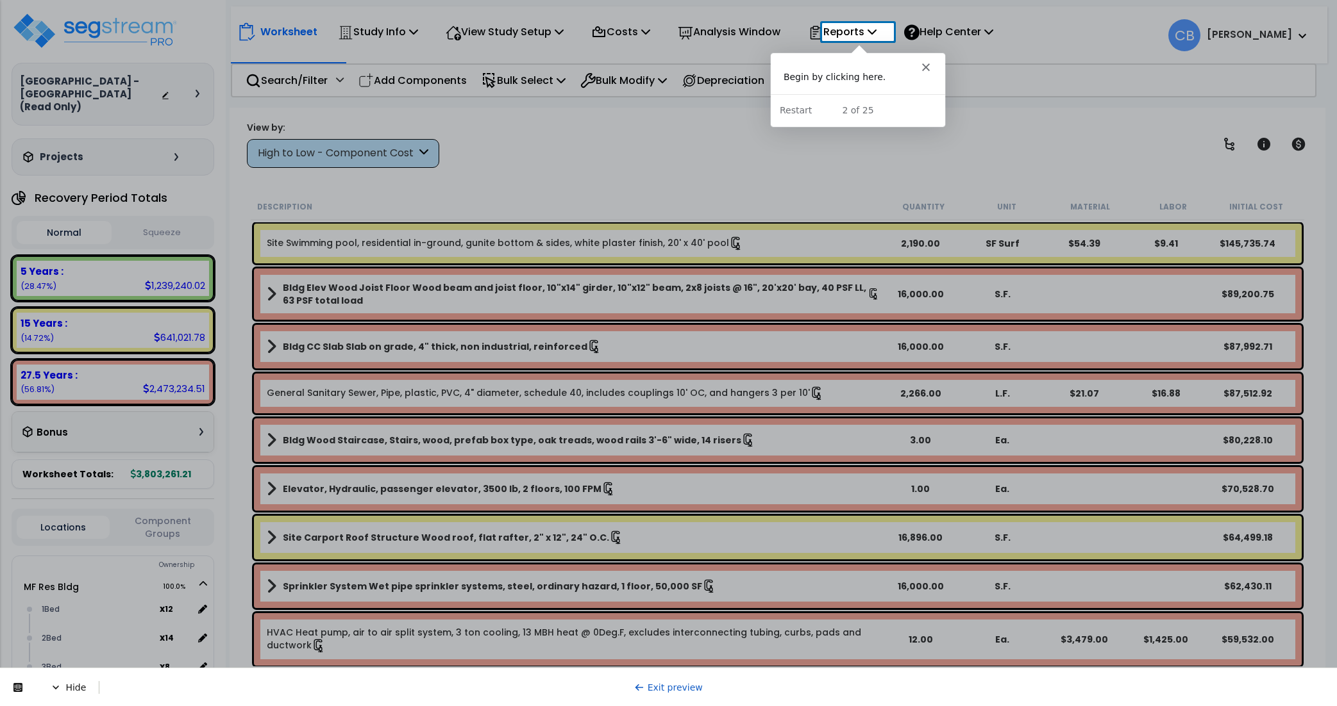
click at [869, 23] on div at bounding box center [668, 11] width 1337 height 23
click at [862, 33] on p "Reports" at bounding box center [842, 31] width 69 height 17
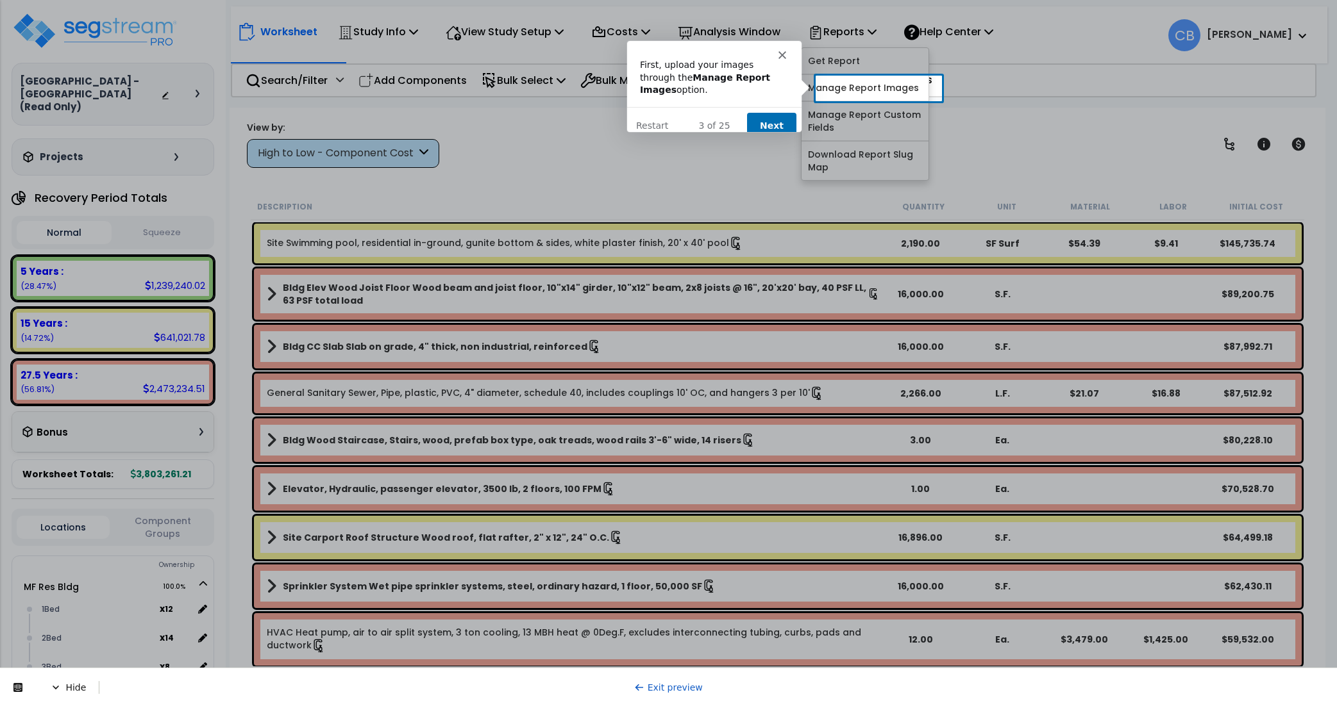
click at [774, 112] on button "Next" at bounding box center [770, 125] width 49 height 26
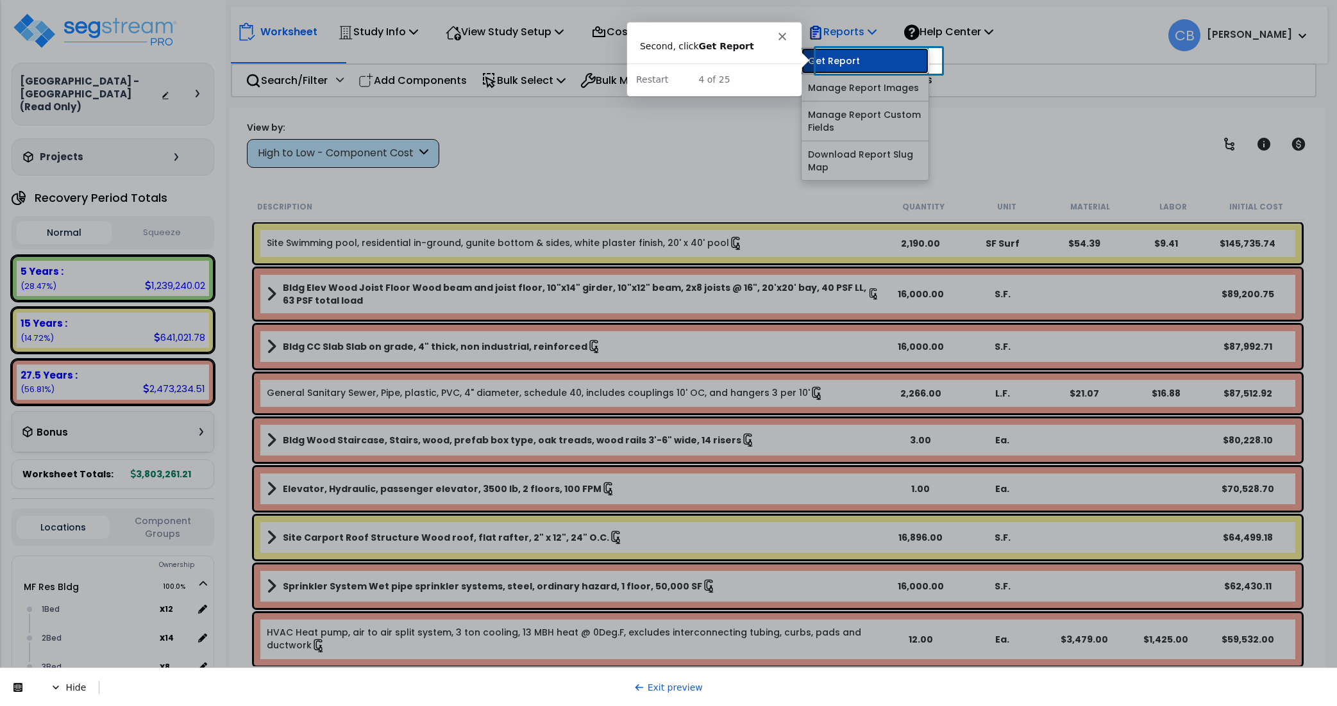
click at [852, 63] on link "Get Report" at bounding box center [864, 61] width 127 height 26
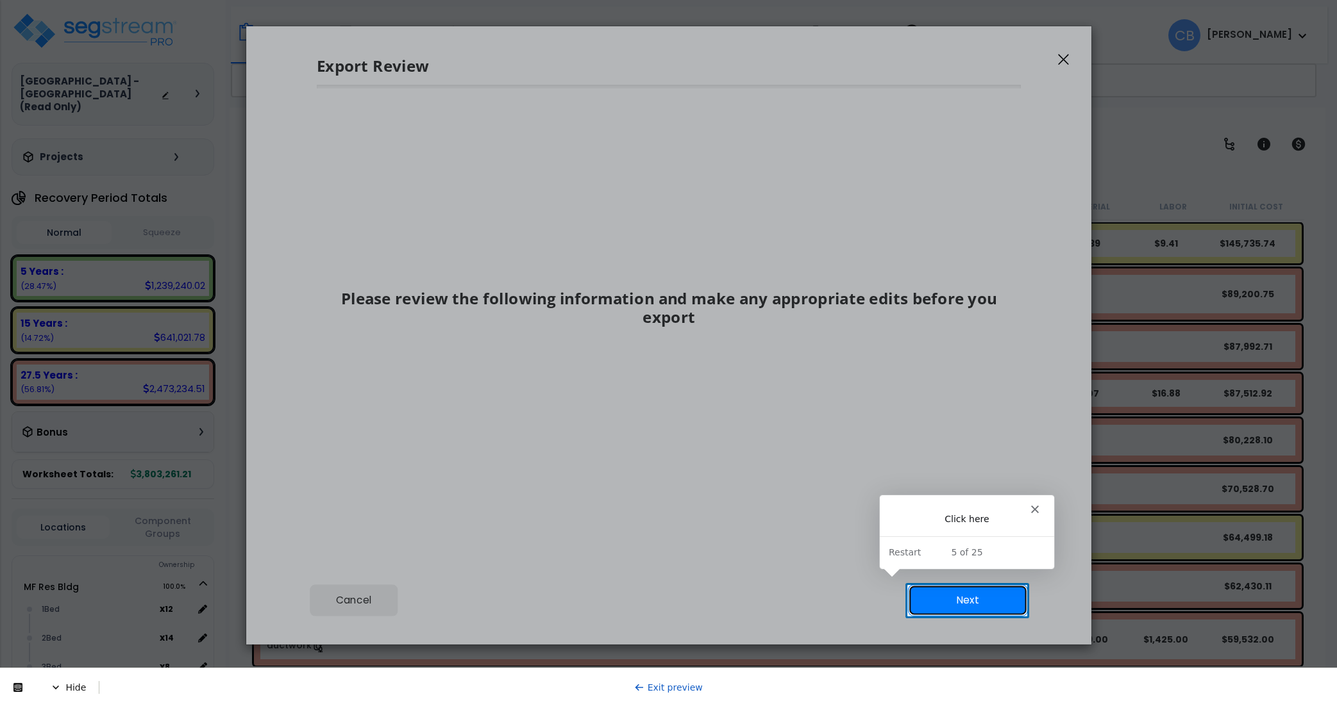
click at [939, 601] on button "Next" at bounding box center [967, 601] width 120 height 32
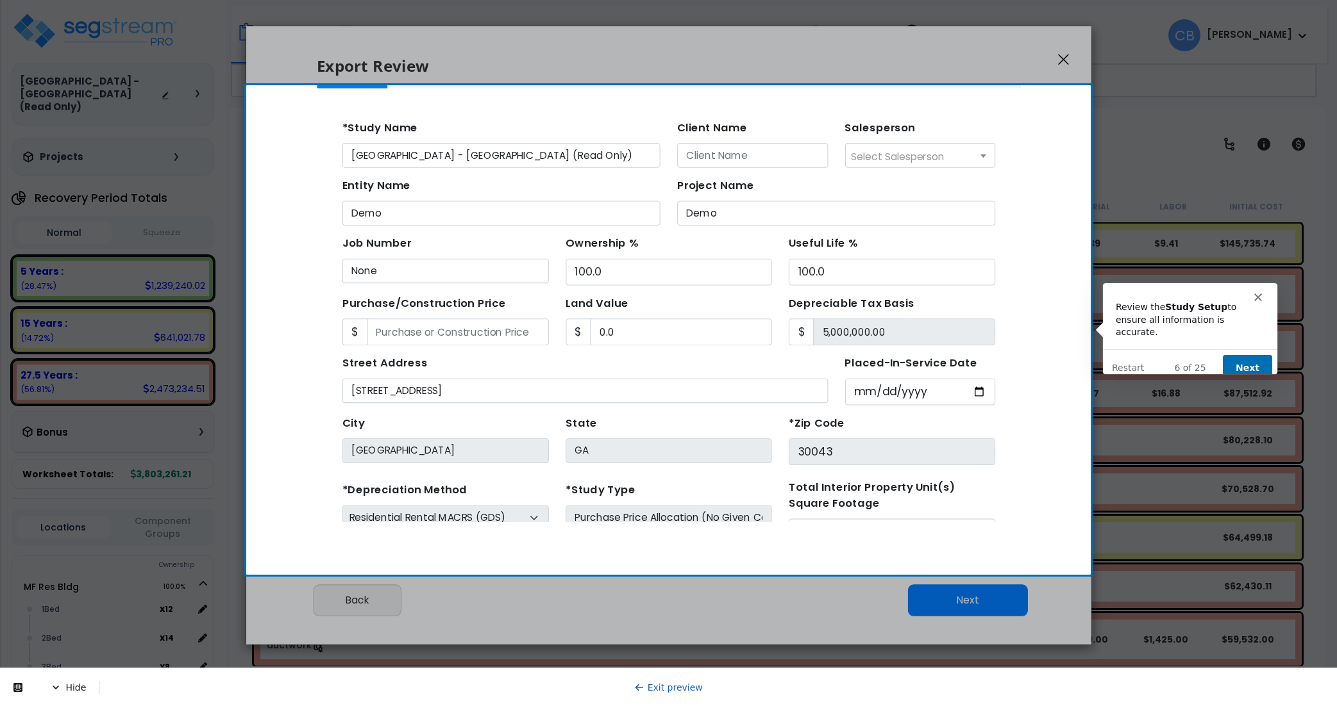
click at [1259, 354] on button "Next" at bounding box center [1245, 367] width 49 height 26
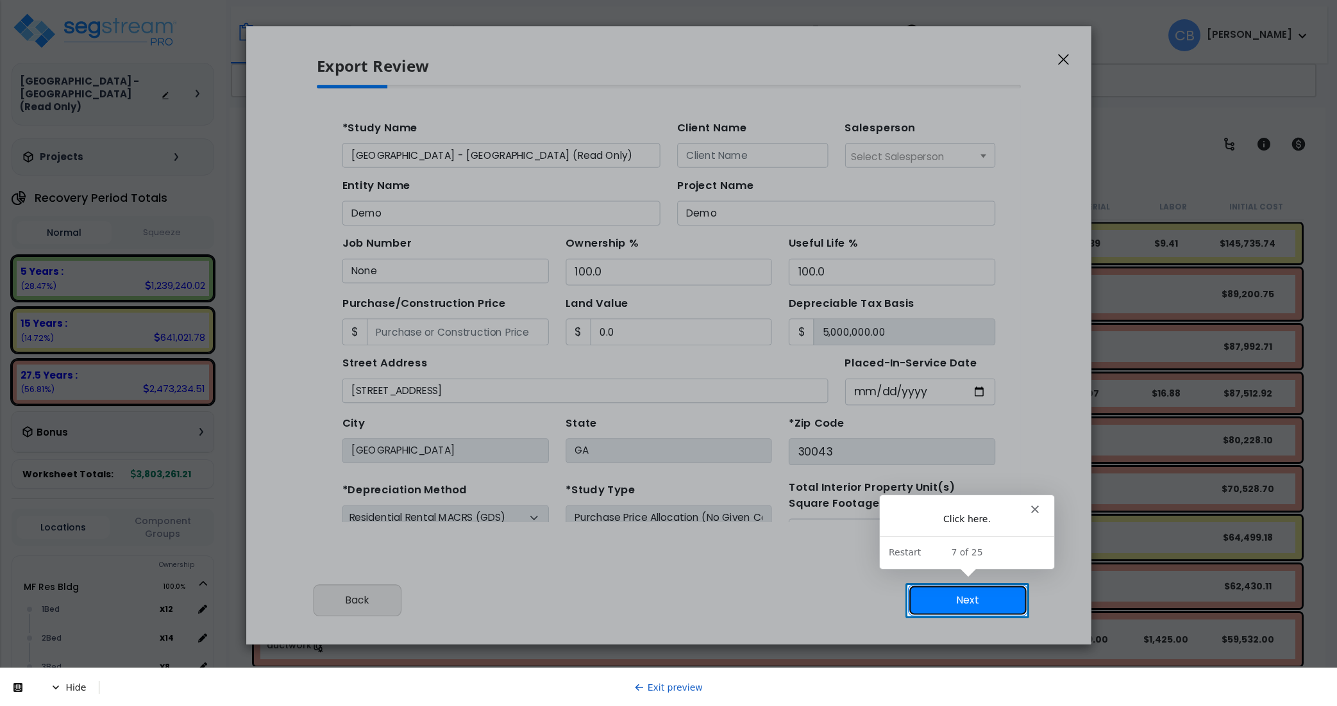
click at [968, 591] on button "Next" at bounding box center [967, 601] width 120 height 32
type input "0"
type input "89000"
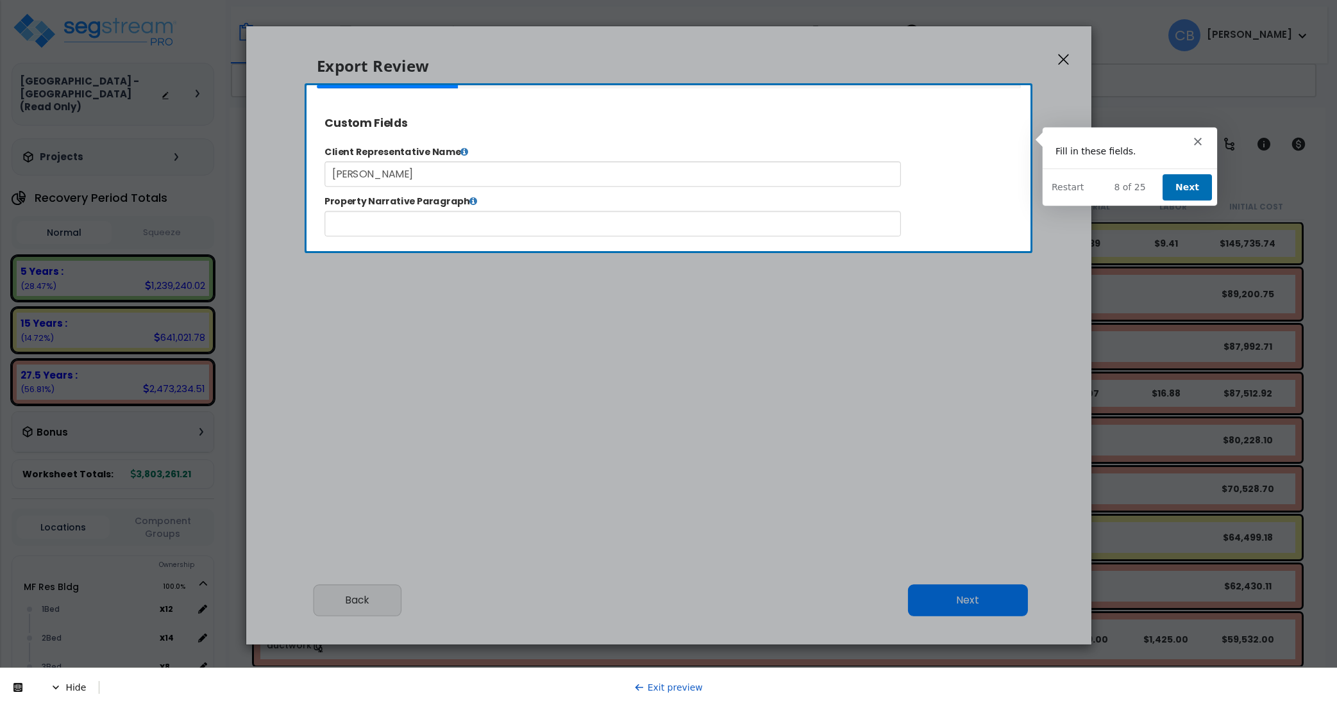
click at [1187, 184] on button "Next" at bounding box center [1186, 186] width 49 height 26
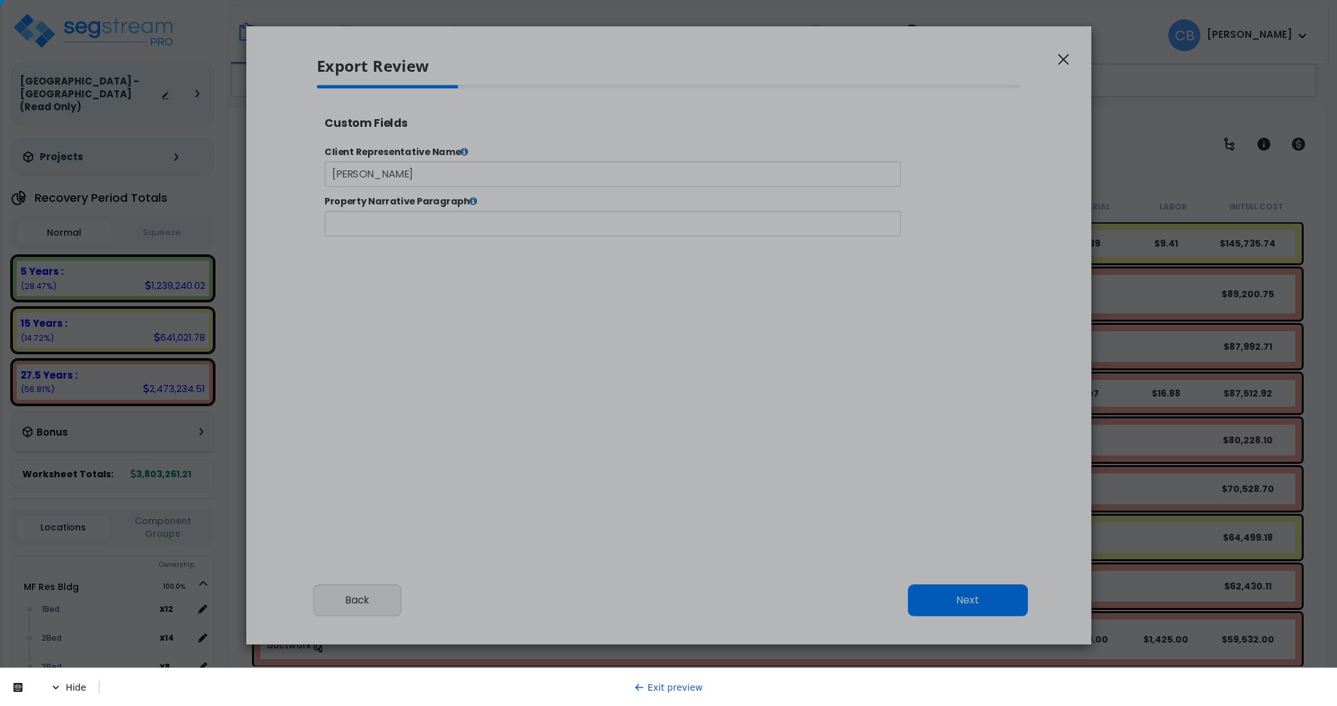
type input "89,000.0"
select select "2025"
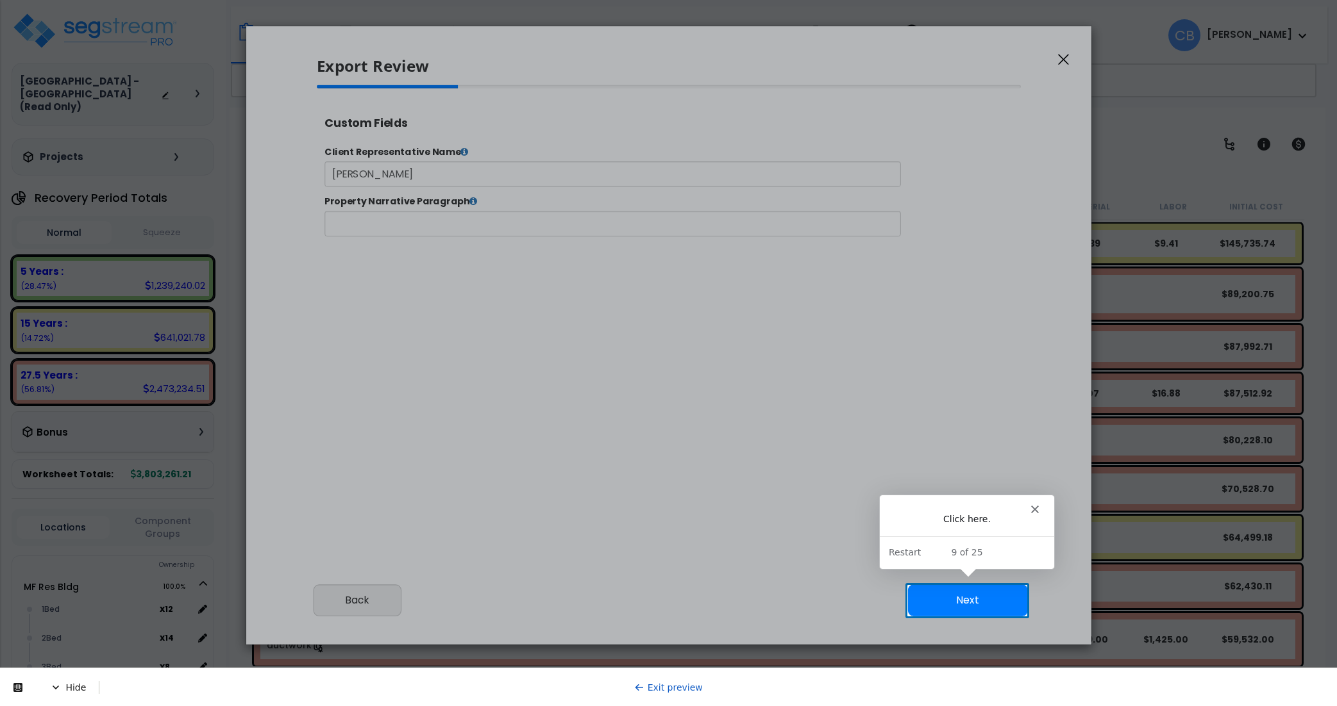
click at [967, 613] on button "Next" at bounding box center [967, 601] width 120 height 32
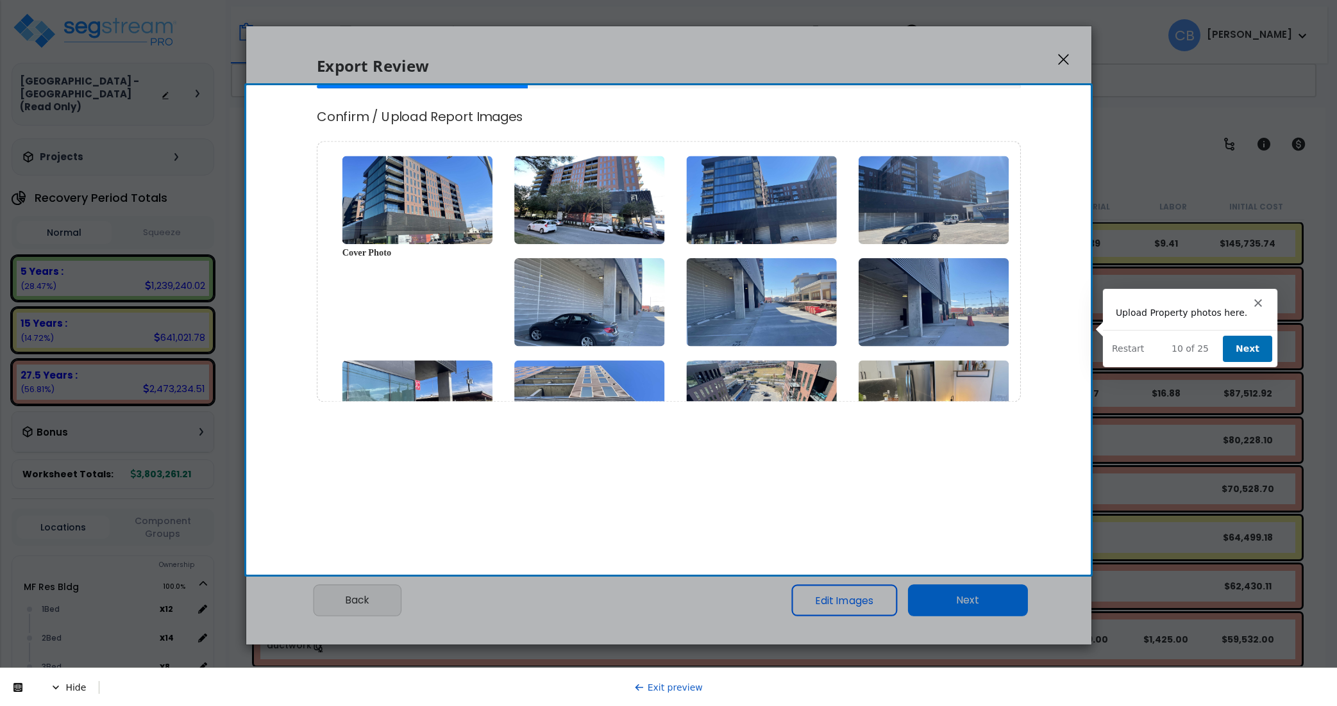
click at [1246, 347] on button "Next" at bounding box center [1245, 348] width 49 height 26
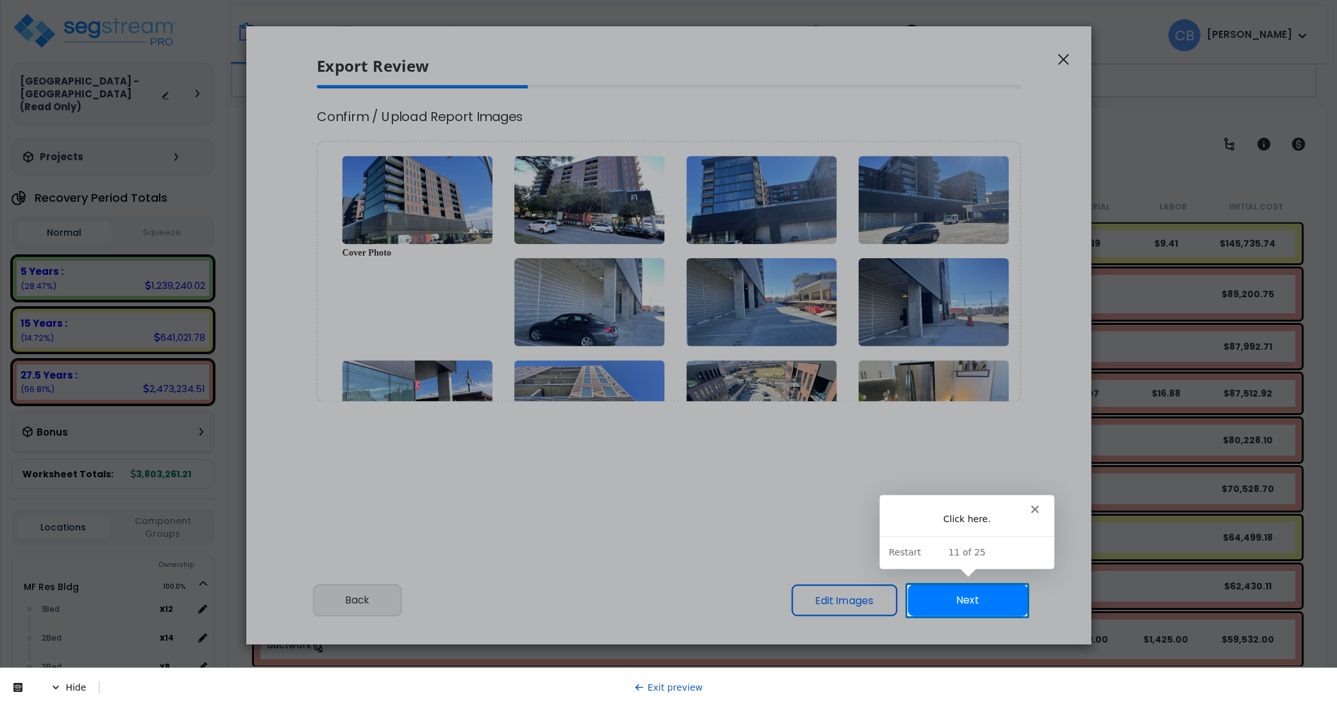
click at [973, 599] on button "Next" at bounding box center [967, 601] width 120 height 32
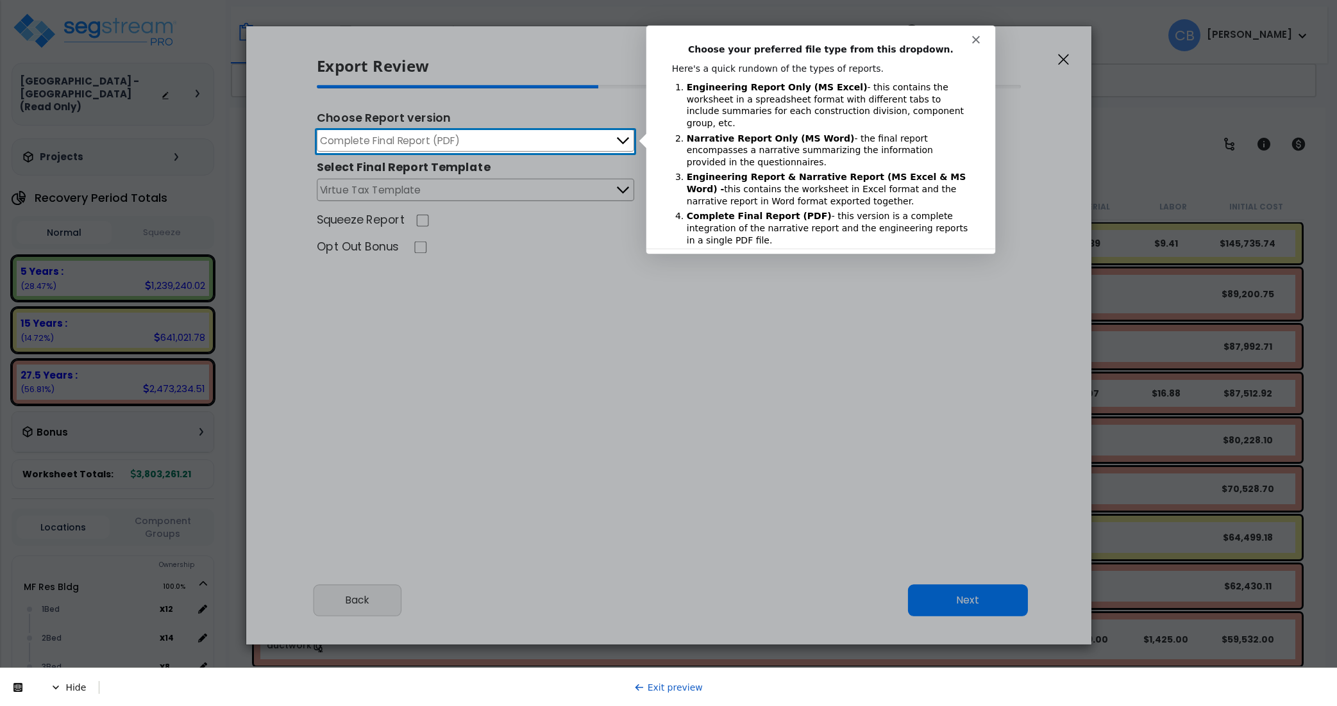
click at [562, 140] on button "Complete Final Report (PDF)" at bounding box center [475, 140] width 317 height 22
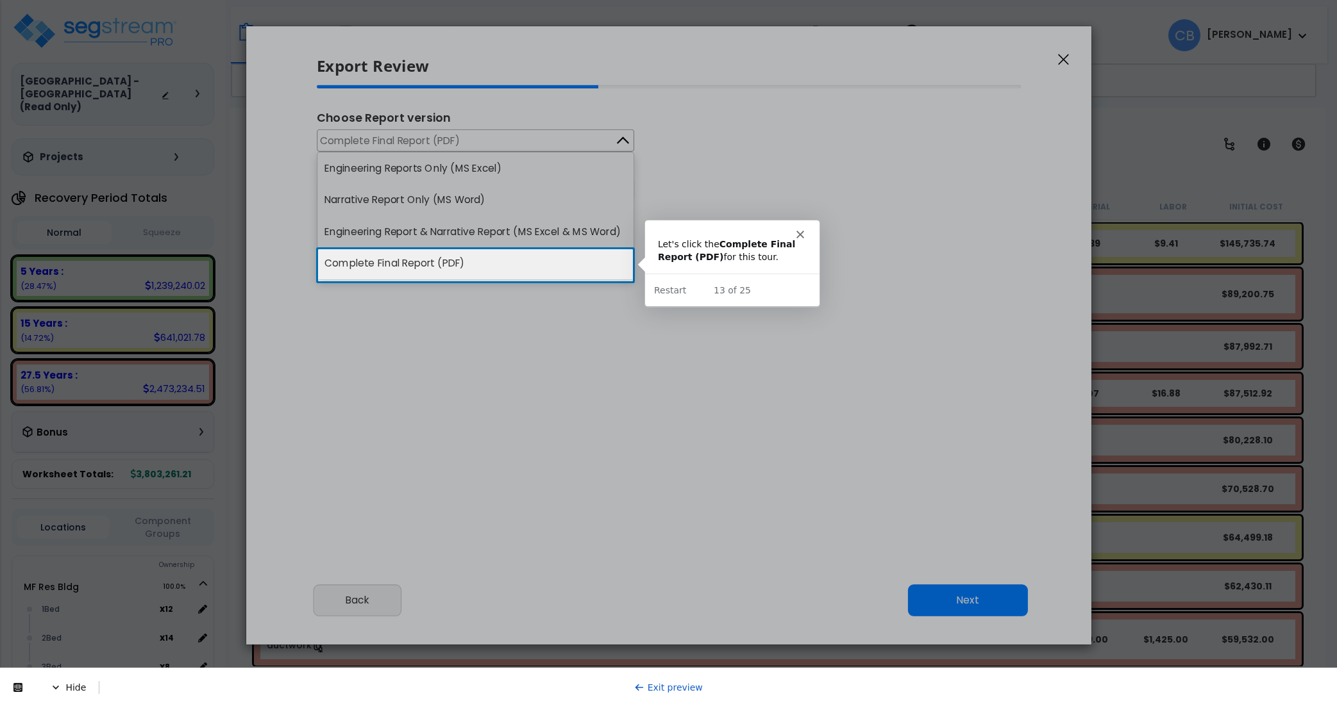
click at [570, 260] on li "Complete Final Report (PDF)" at bounding box center [475, 264] width 316 height 32
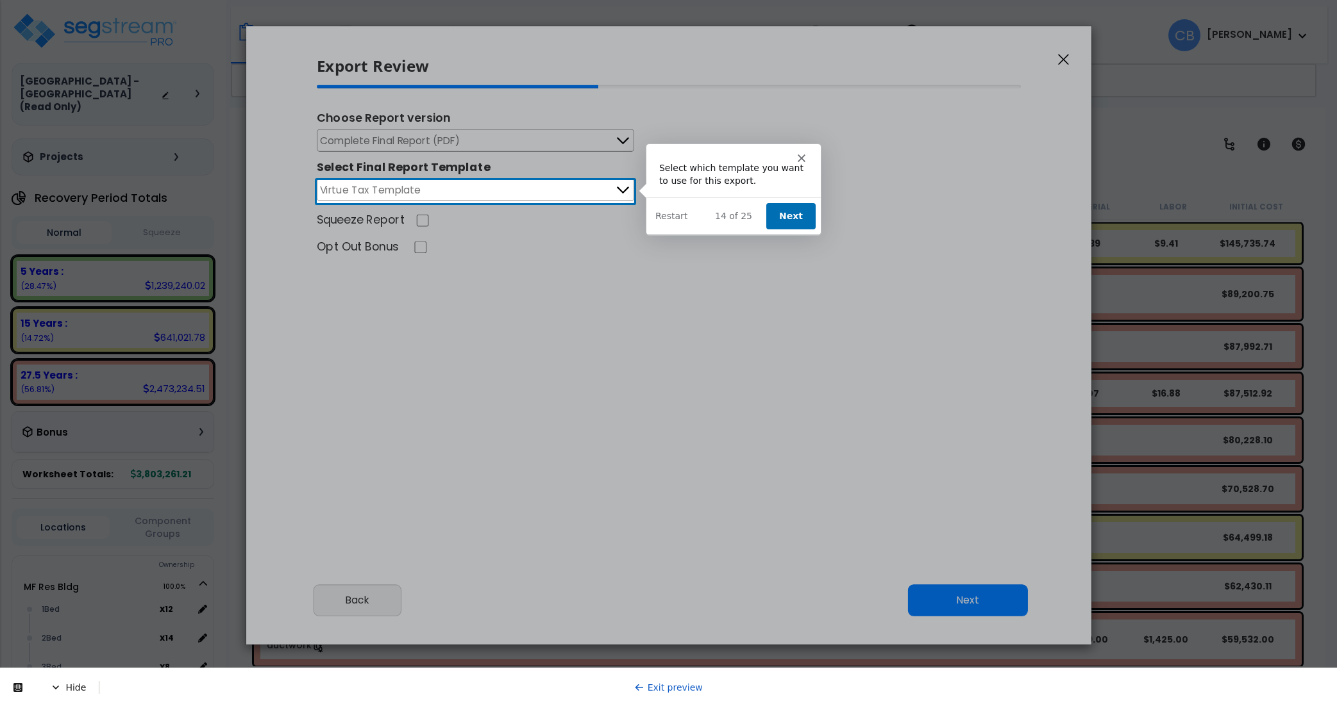
click at [506, 187] on button "Virtue Tax Template" at bounding box center [475, 190] width 317 height 22
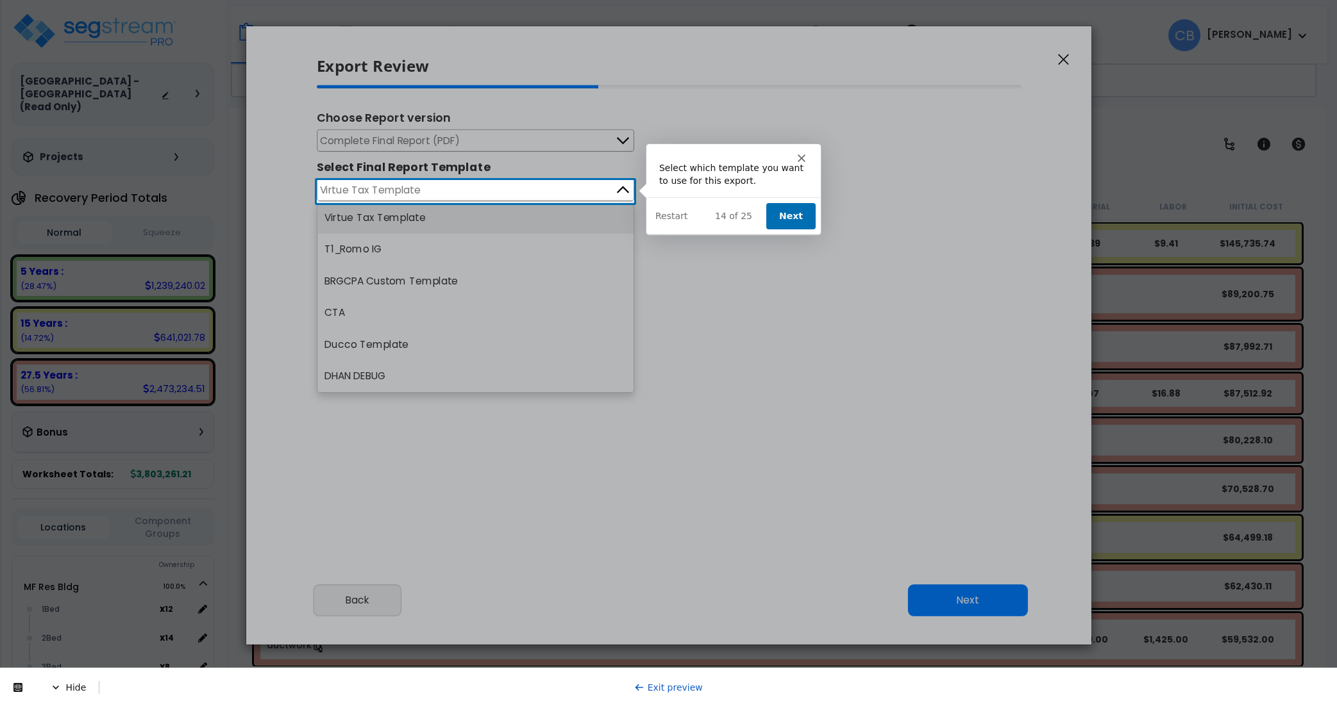
click at [572, 197] on button "Virtue Tax Template" at bounding box center [475, 190] width 317 height 22
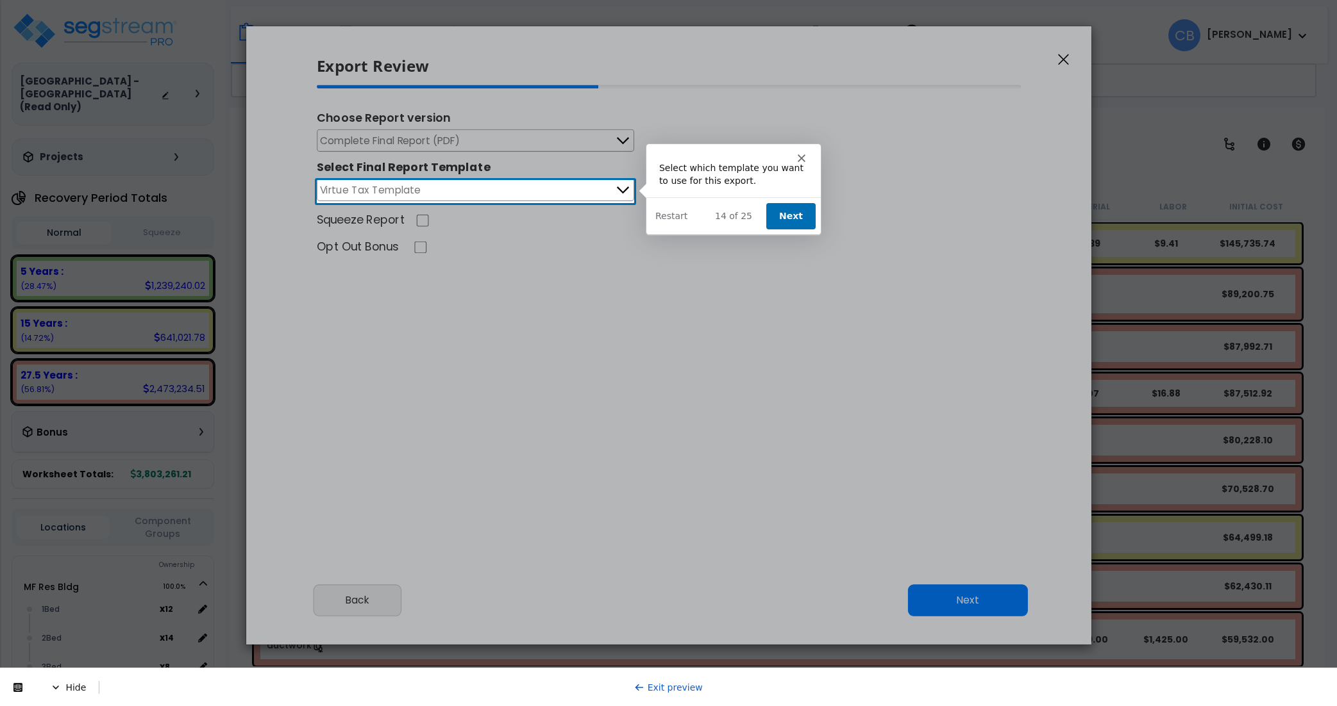
click at [786, 221] on button "Next" at bounding box center [789, 216] width 49 height 26
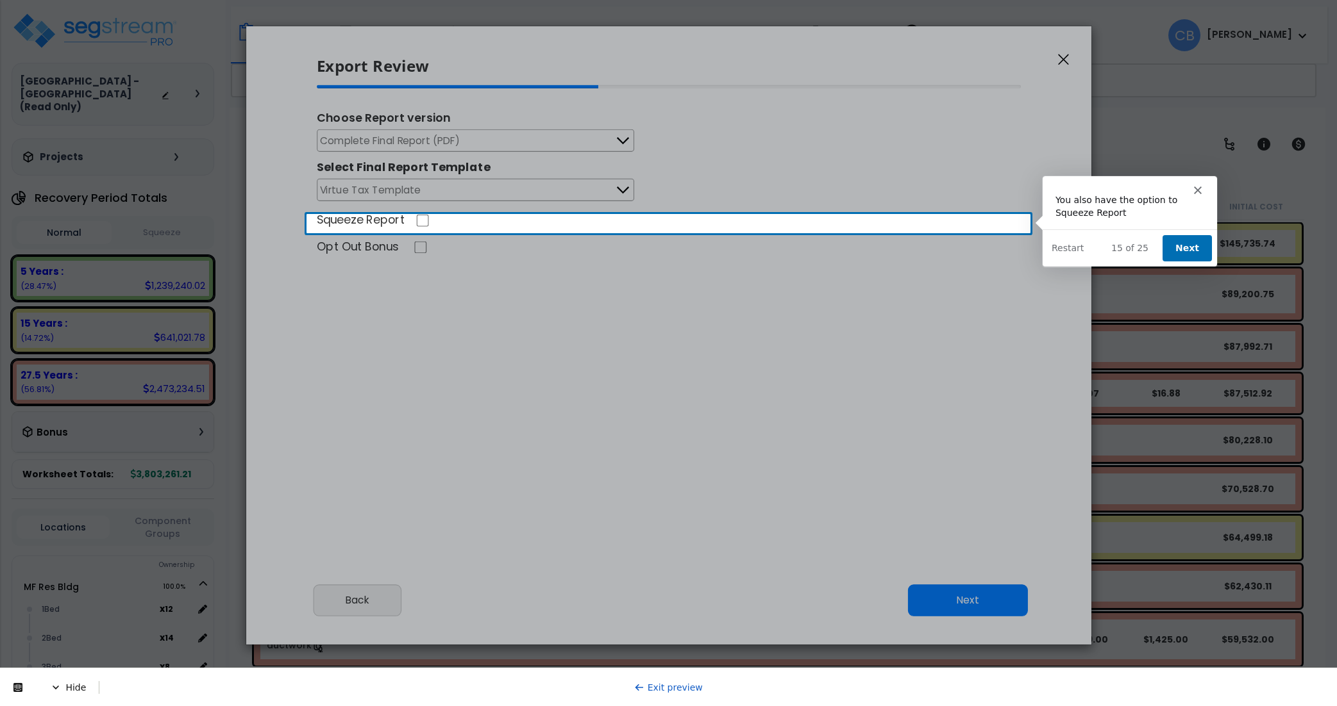
click at [1182, 244] on button "Next" at bounding box center [1186, 248] width 49 height 26
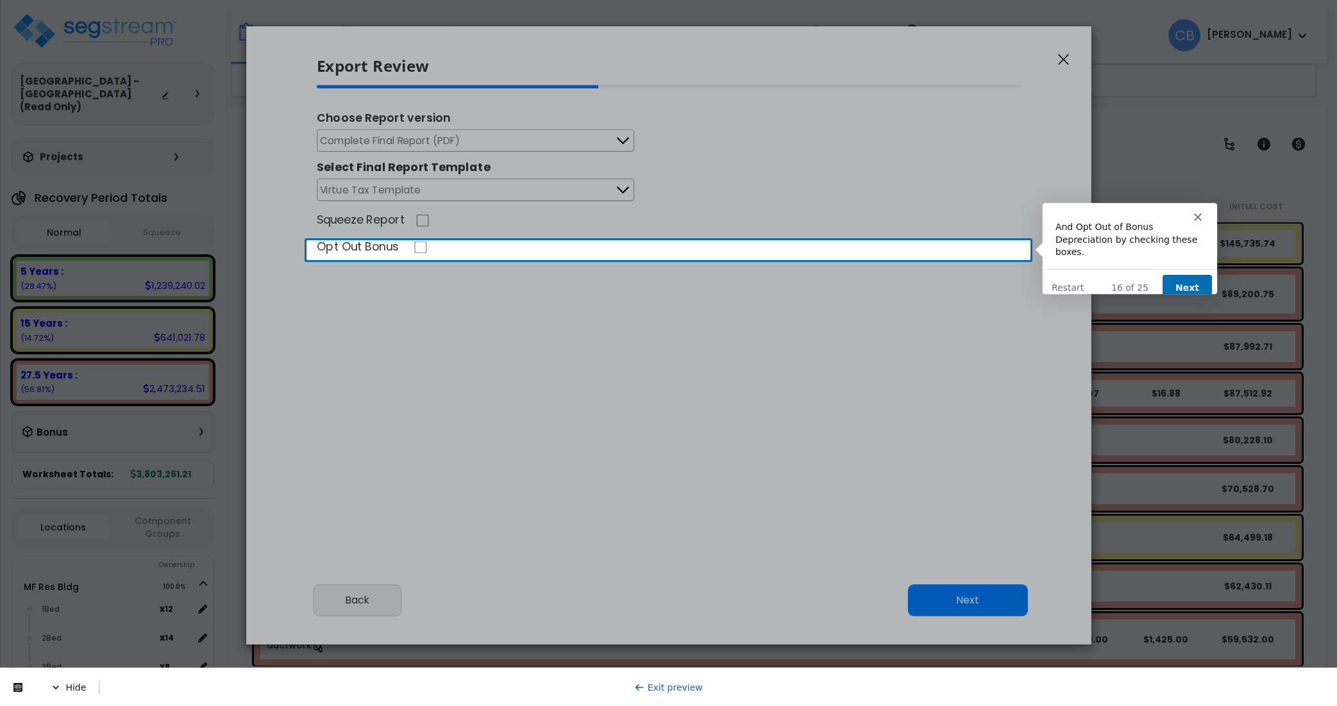
click at [1184, 274] on button "Next" at bounding box center [1186, 287] width 49 height 26
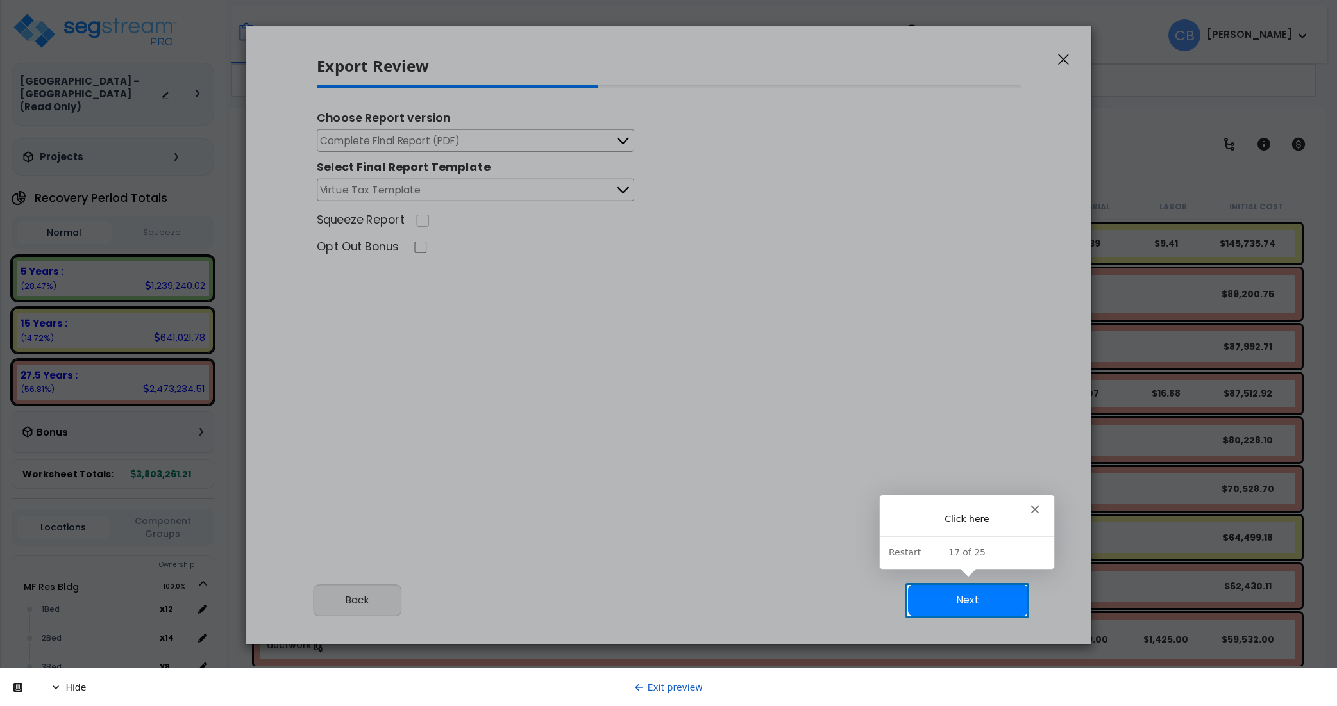
click at [985, 598] on button "Next" at bounding box center [967, 601] width 120 height 32
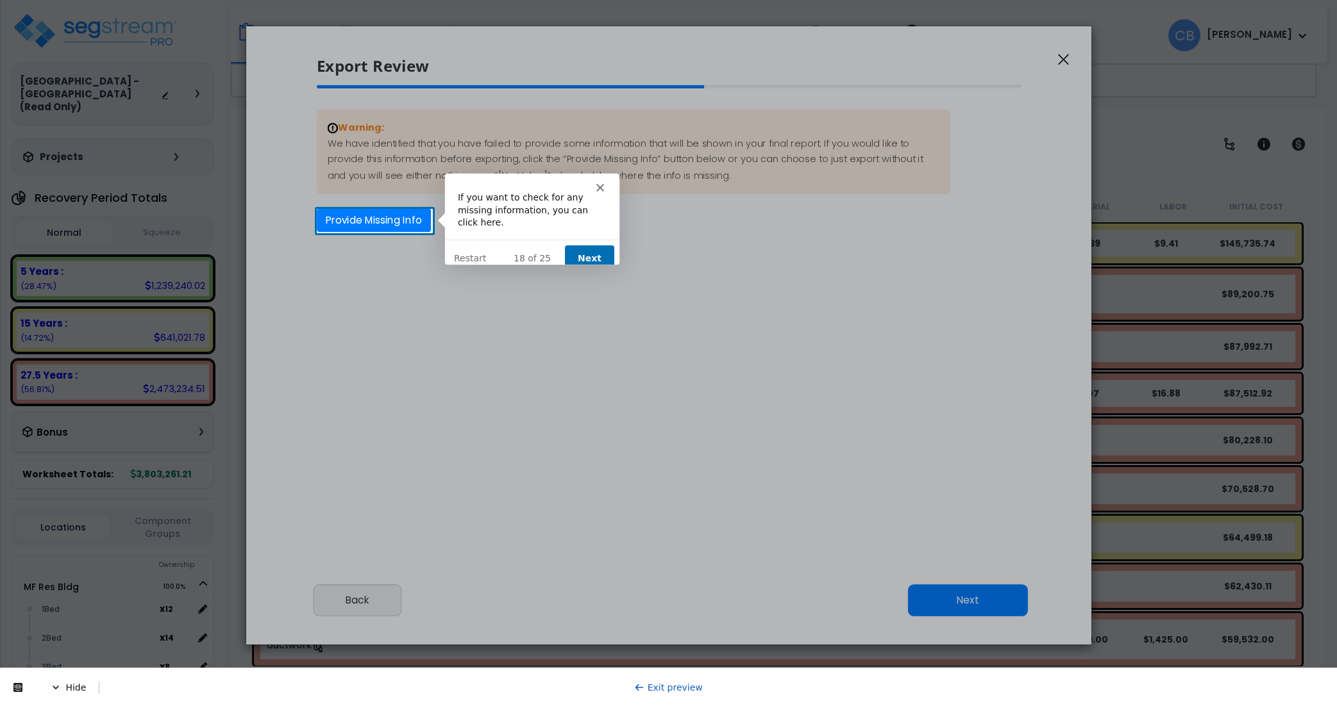
click at [583, 245] on button "Next" at bounding box center [587, 258] width 49 height 26
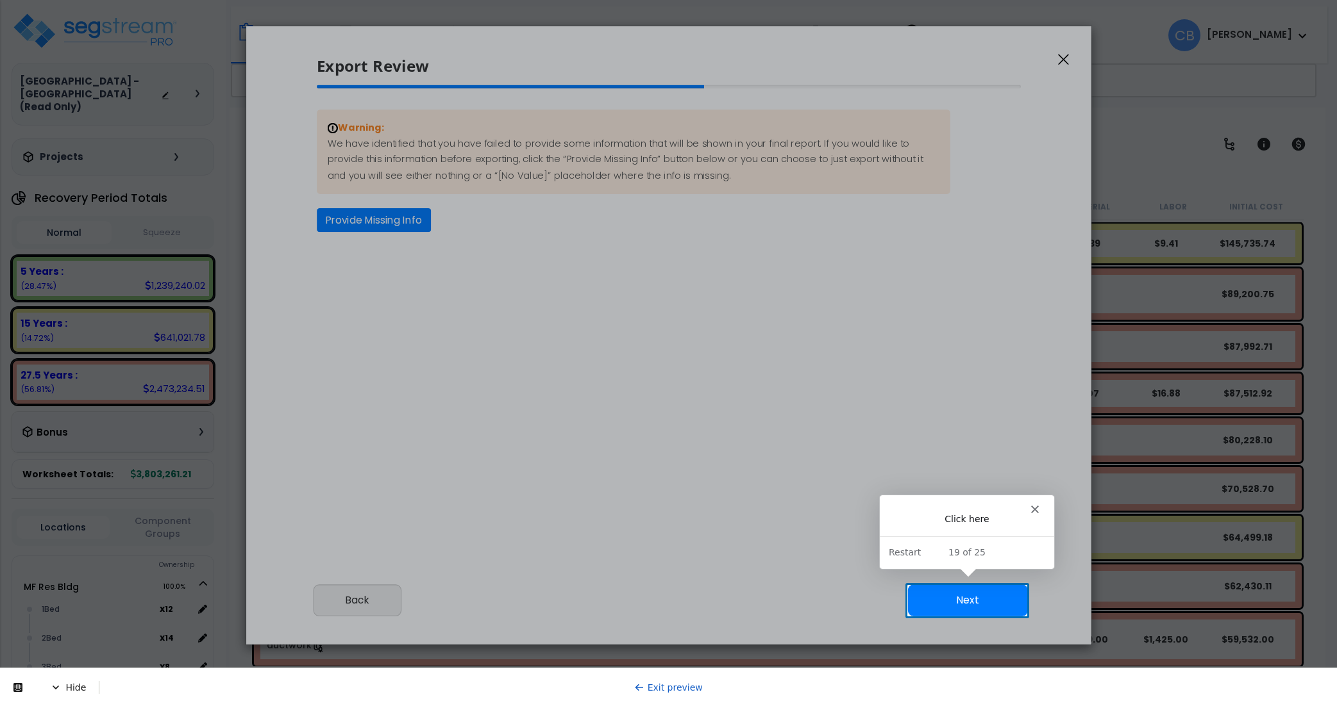
click at [964, 606] on button "Next" at bounding box center [967, 601] width 120 height 32
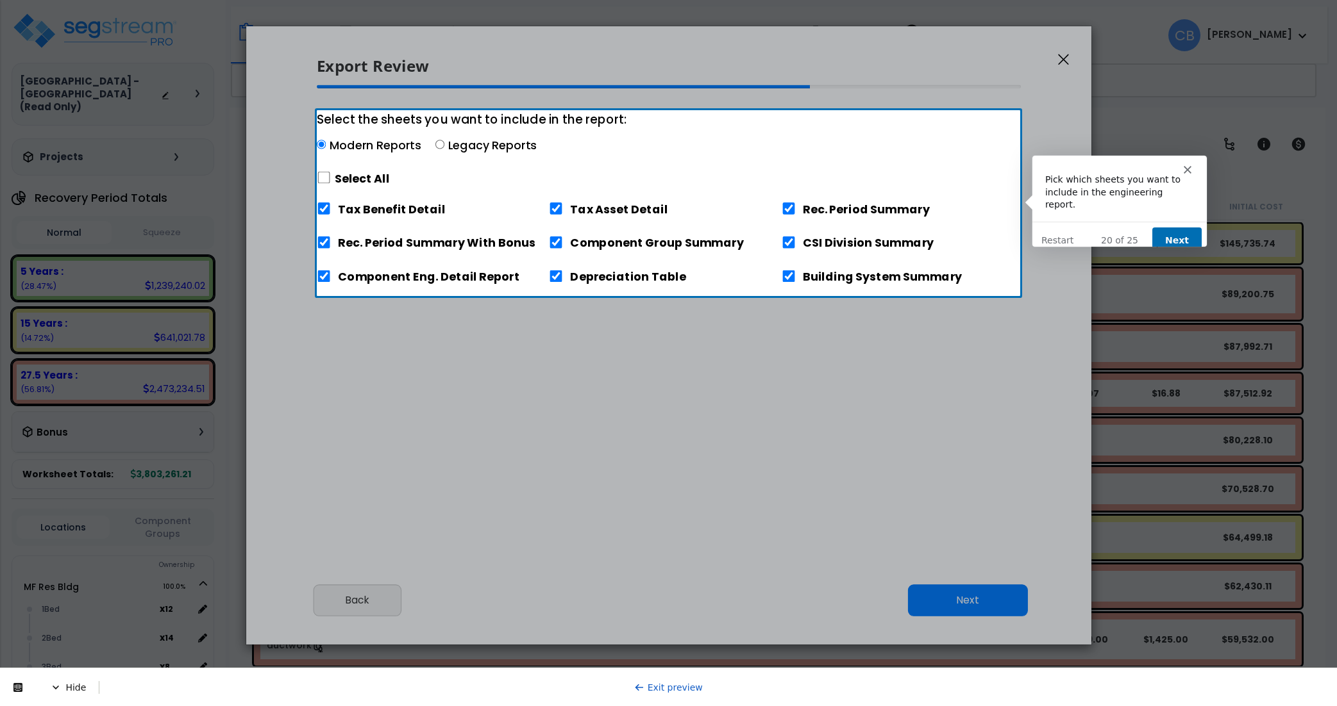
click at [1186, 227] on button "Next" at bounding box center [1175, 240] width 49 height 26
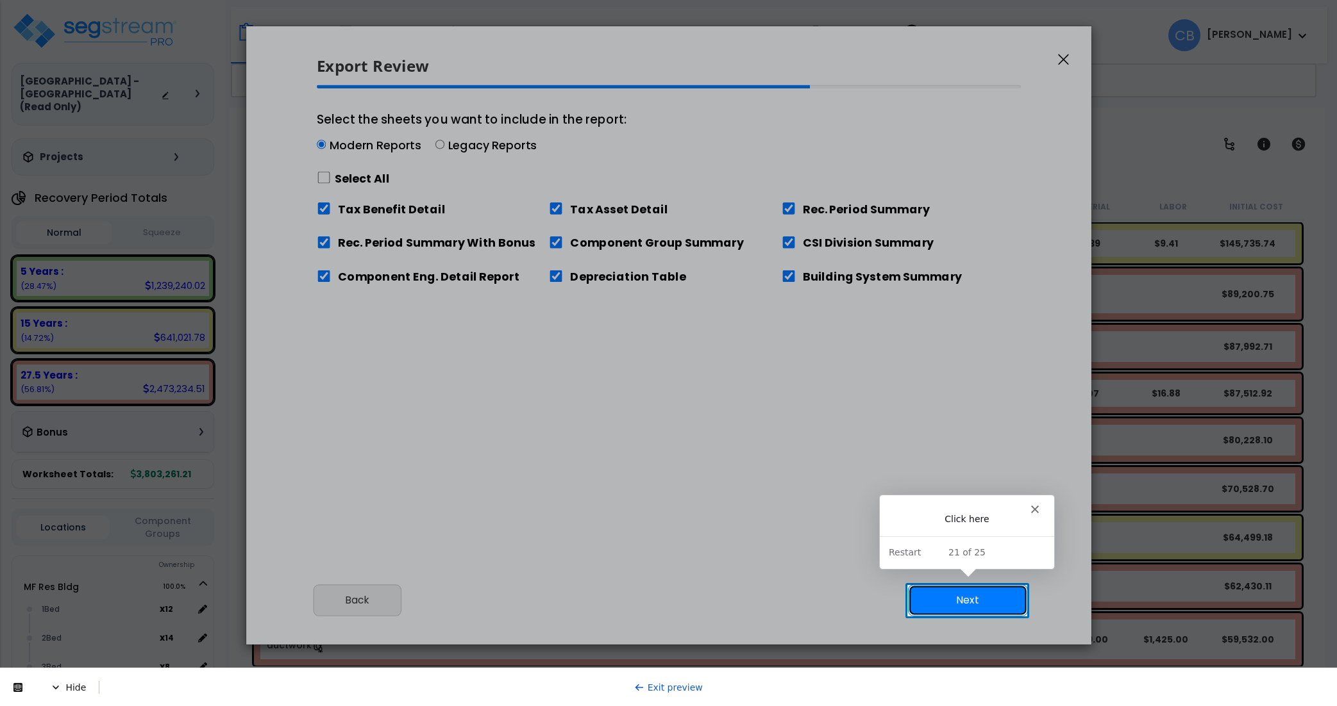
click at [943, 600] on button "Next" at bounding box center [967, 601] width 120 height 32
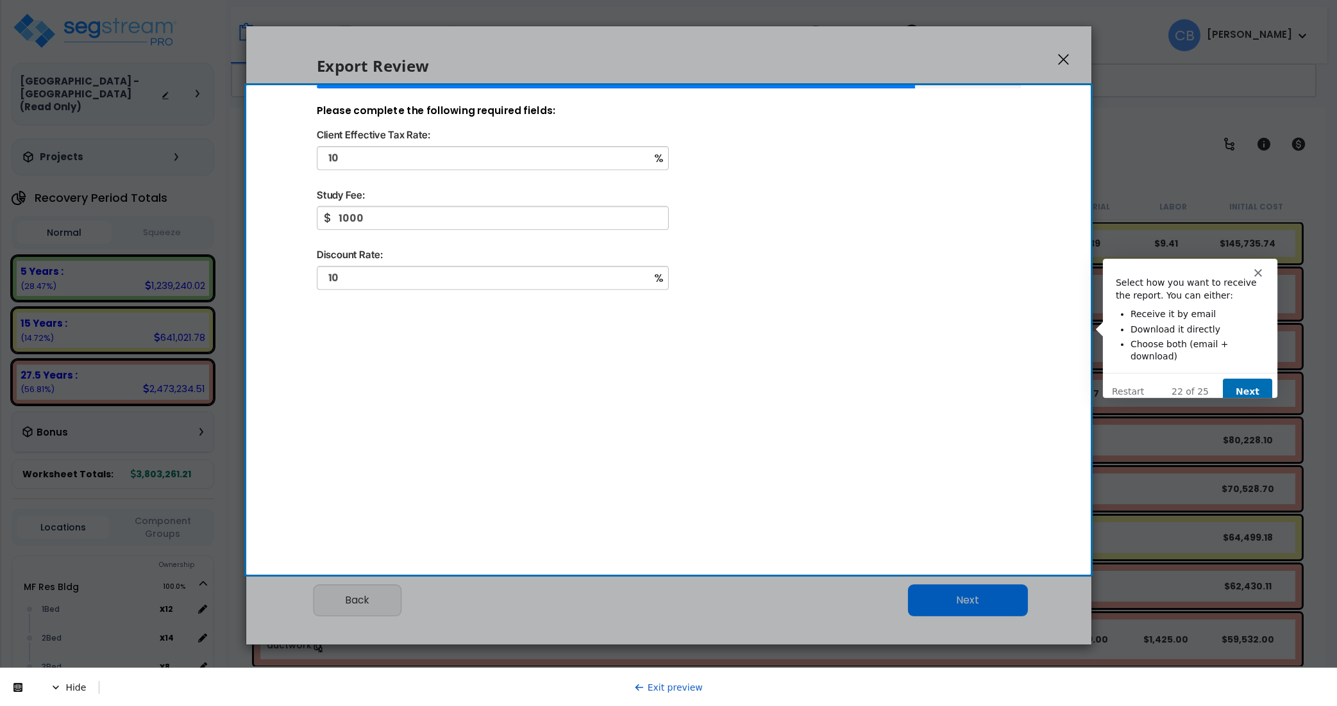
click at [1252, 379] on button "Next" at bounding box center [1245, 391] width 49 height 26
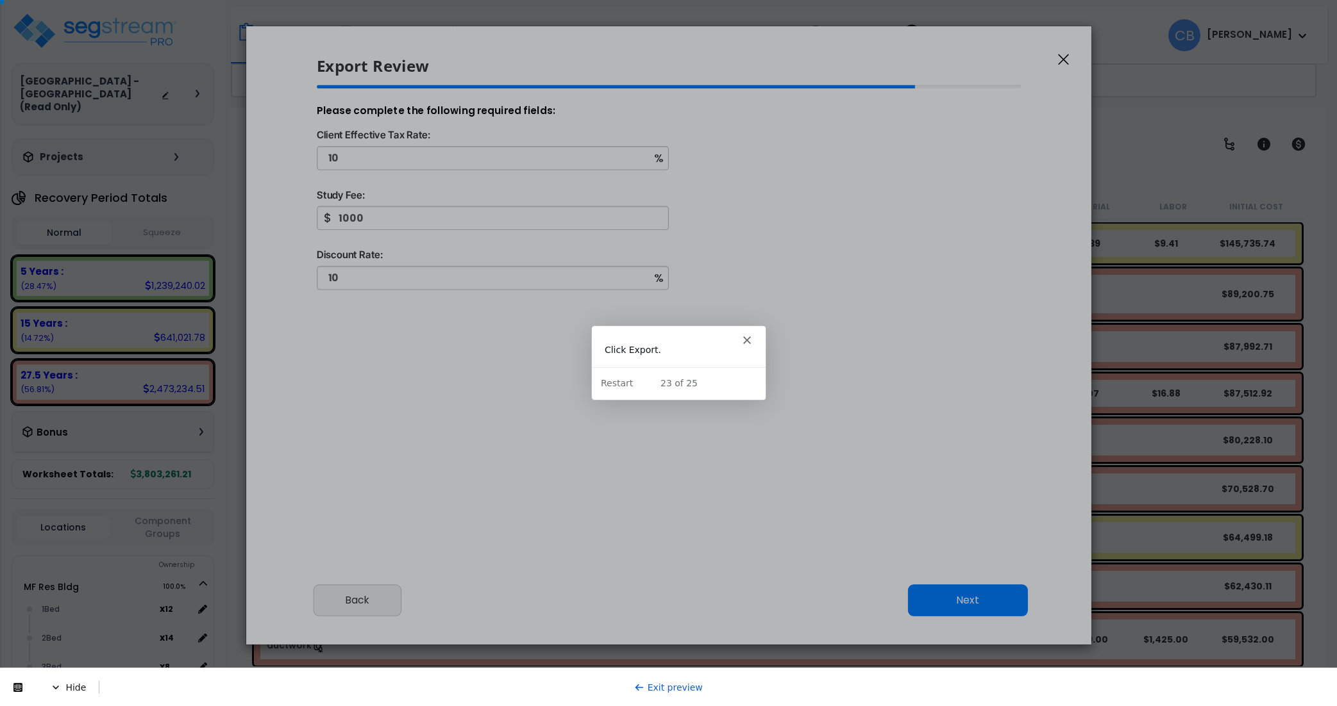
click at [966, 596] on div at bounding box center [668, 353] width 1337 height 707
click at [747, 338] on polygon "Close" at bounding box center [746, 340] width 8 height 8
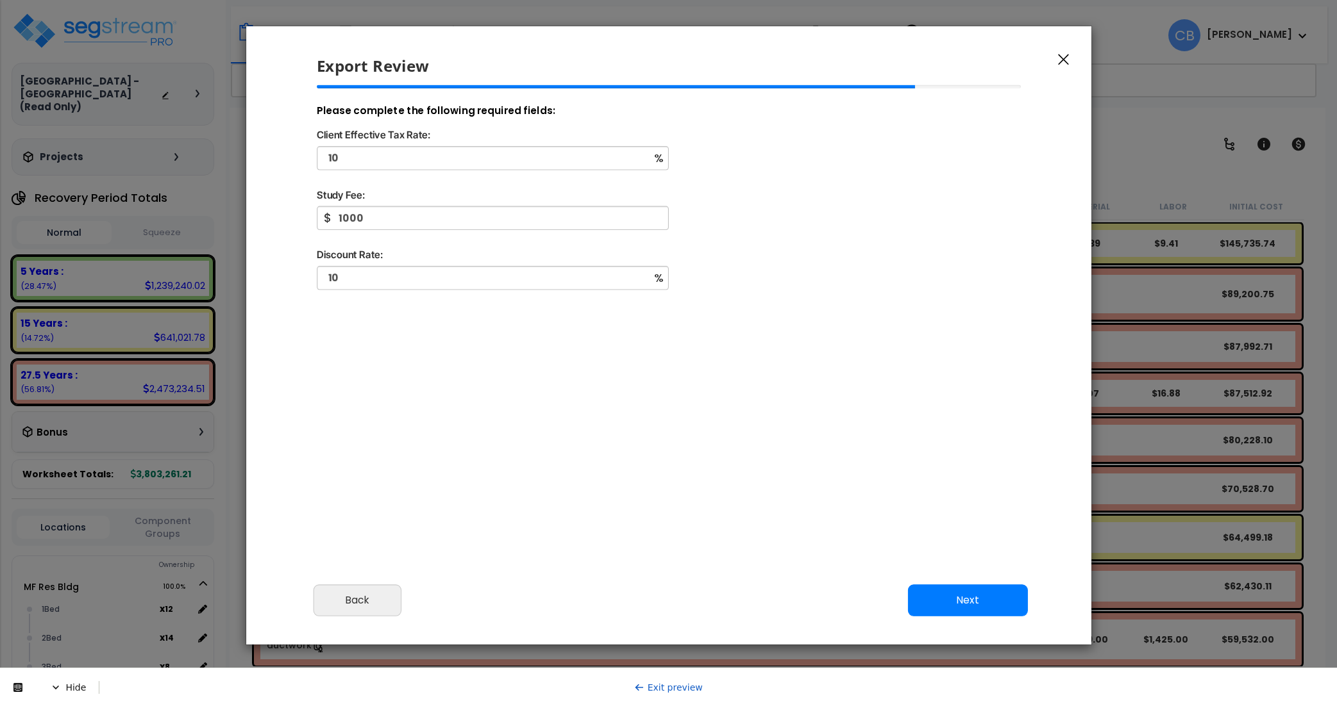
click at [650, 686] on link "Exit preview" at bounding box center [668, 688] width 69 height 10
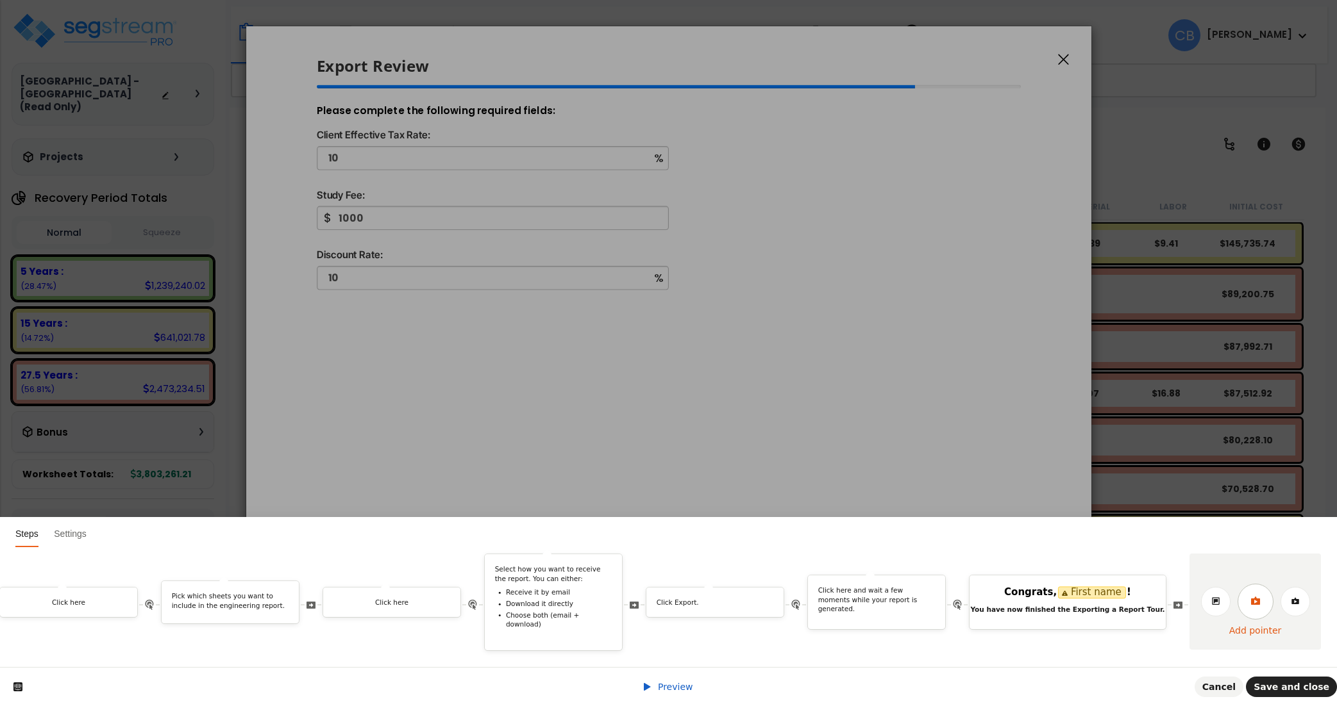
click at [1256, 600] on link at bounding box center [1255, 602] width 36 height 36
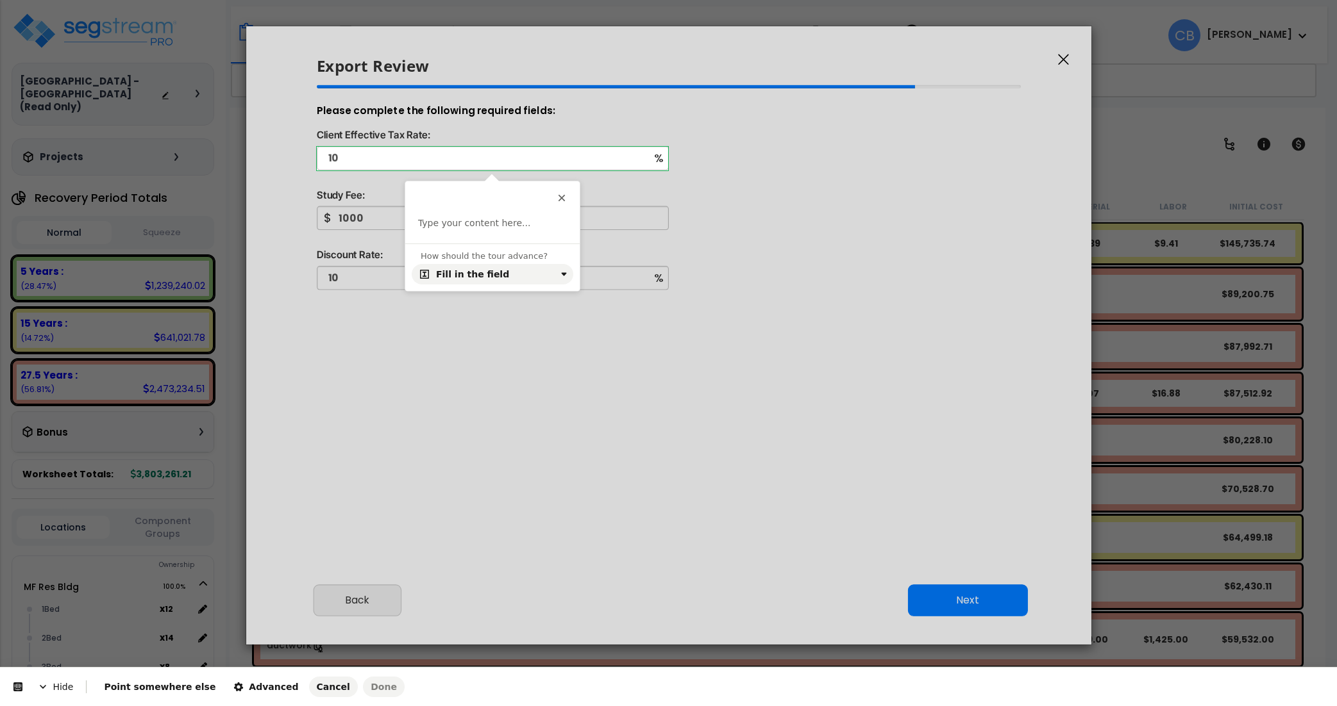
click at [650, 163] on body "We are Building your Study. So please grab a coffee and let us do the heavy lif…" at bounding box center [668, 409] width 1337 height 706
drag, startPoint x: 469, startPoint y: 213, endPoint x: 462, endPoint y: 225, distance: 13.5
click at [468, 213] on div "This button doesn't work while you're creating your tour Type your content here…" at bounding box center [492, 212] width 174 height 62
click at [462, 225] on p at bounding box center [492, 223] width 149 height 13
click at [294, 0] on html "Hide Point somewhere else Advanced Cancel Done This button doesn't work while y…" at bounding box center [668, 0] width 1337 height 0
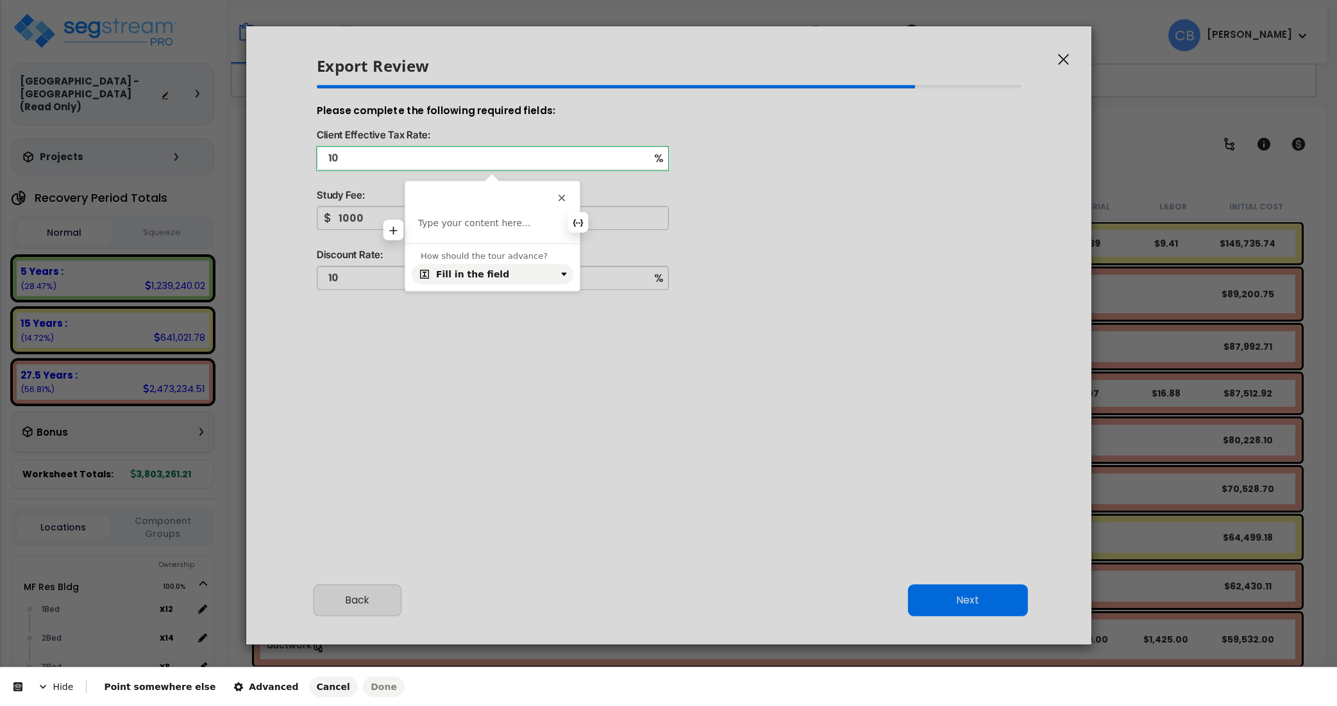
click at [502, 228] on p at bounding box center [492, 223] width 149 height 13
click at [497, 223] on p "Enter the Client Effective Tax Rate" at bounding box center [492, 229] width 149 height 25
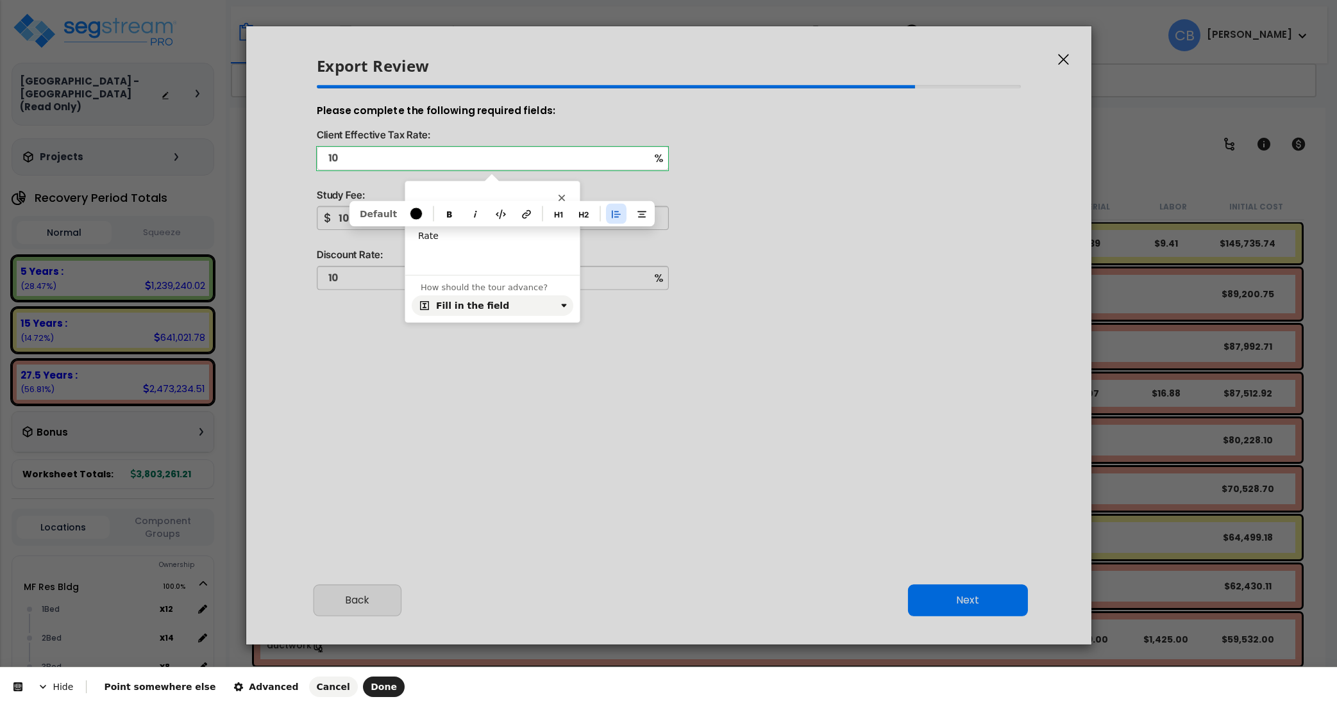
click at [497, 223] on p "Enter the Client Effective Tax Rate" at bounding box center [492, 229] width 149 height 25
click at [429, 209] on icon "button" at bounding box center [434, 214] width 10 height 10
click at [440, 246] on div "Enter the Client Effective Tax Rate" at bounding box center [492, 239] width 174 height 45
click at [450, 239] on p "Enter the Client Effective Tax Rate" at bounding box center [492, 229] width 149 height 25
click at [285, 0] on html "Hide Point somewhere else Advanced Cancel Done This button doesn't work while y…" at bounding box center [668, 0] width 1337 height 0
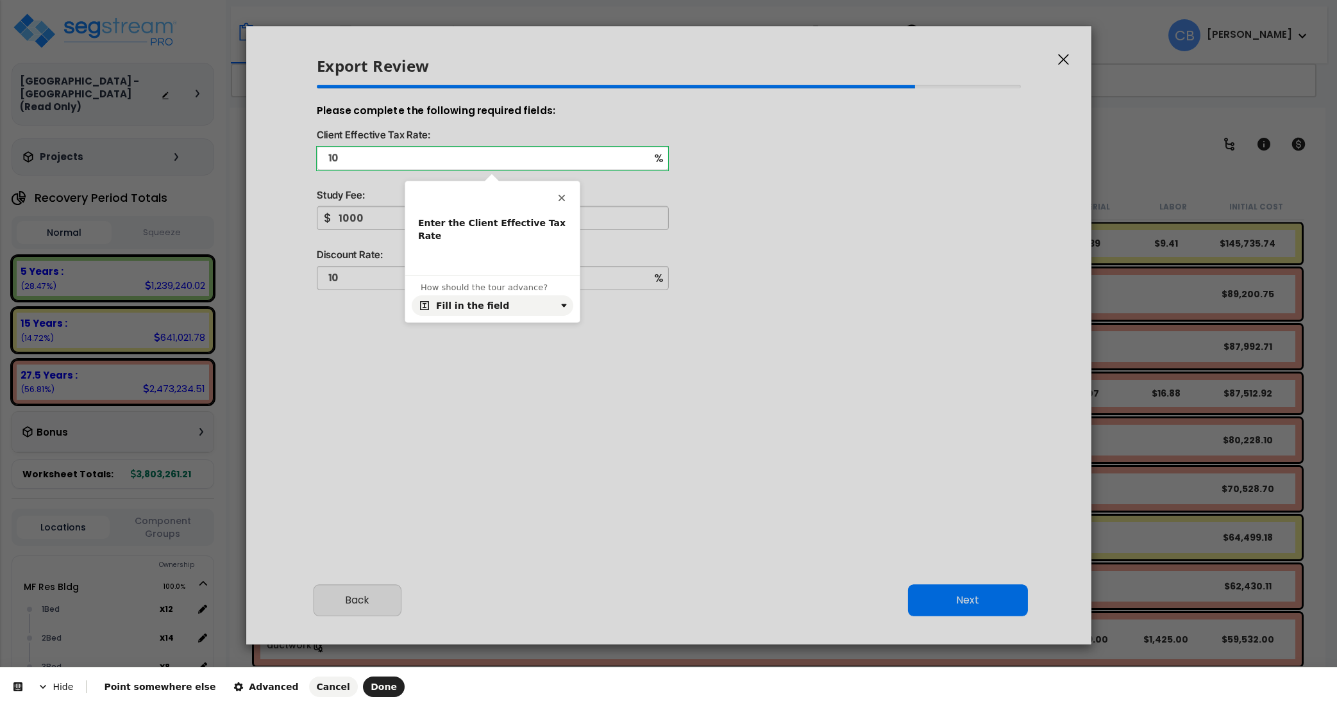
click at [308, 0] on html "Hide Point somewhere else Advanced Cancel Done This button doesn't work while y…" at bounding box center [668, 0] width 1337 height 0
click at [472, 255] on p at bounding box center [492, 255] width 149 height 13
click at [333, 0] on html "Hide Point somewhere else Advanced Cancel Done This button doesn't work while y…" at bounding box center [668, 0] width 1337 height 0
click at [483, 258] on p "Obtain this by combining" at bounding box center [492, 255] width 149 height 13
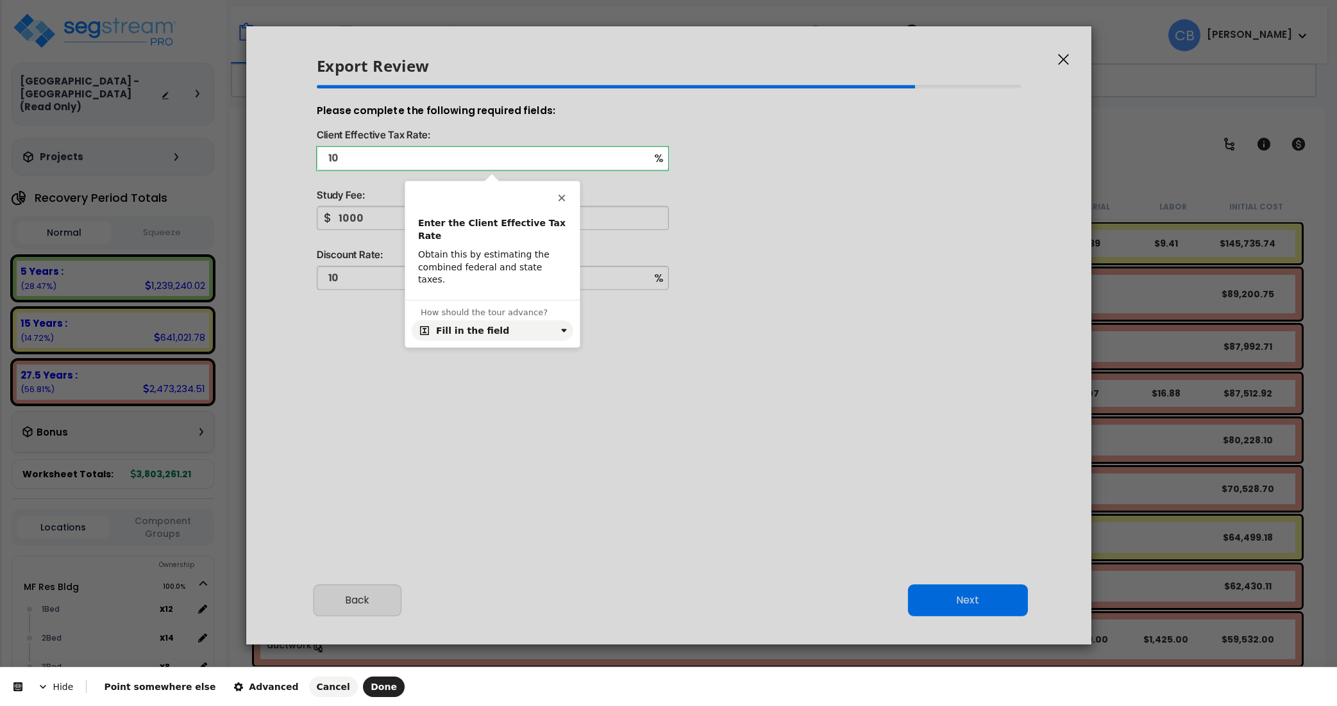
drag, startPoint x: 312, startPoint y: 369, endPoint x: 339, endPoint y: 349, distance: 33.8
click at [312, 0] on html "Hide Point somewhere else Advanced Cancel Done This button doesn't work while y…" at bounding box center [668, 0] width 1337 height 0
click at [556, 271] on div "Enter the Client Effective Tax Rate Obtain this by estimating the combined fede…" at bounding box center [492, 252] width 174 height 70
click at [1331, 0] on html "Hide Point somewhere else Advanced Cancel Done This button doesn't work while y…" at bounding box center [668, 0] width 1337 height 0
click at [285, 0] on html "Hide Point somewhere else Advanced Cancel Done This button doesn't work while y…" at bounding box center [668, 0] width 1337 height 0
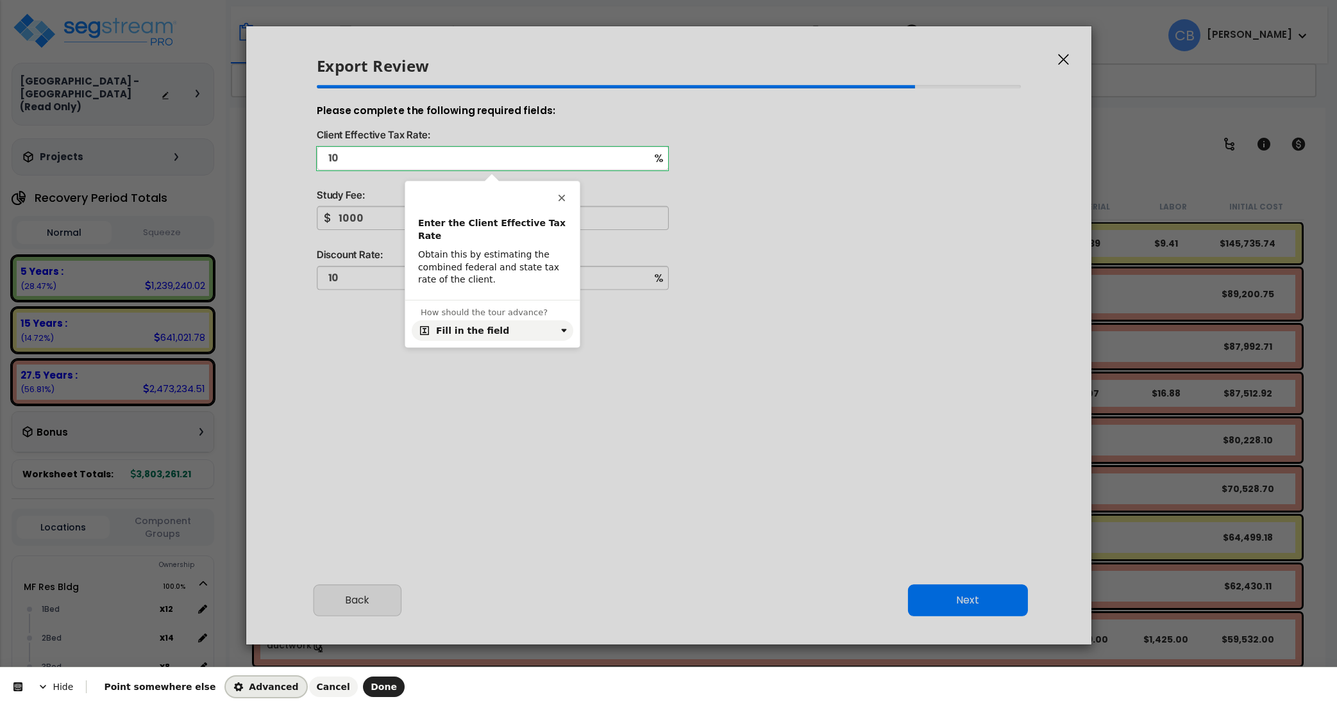
click at [237, 687] on span "Advanced" at bounding box center [265, 687] width 65 height 10
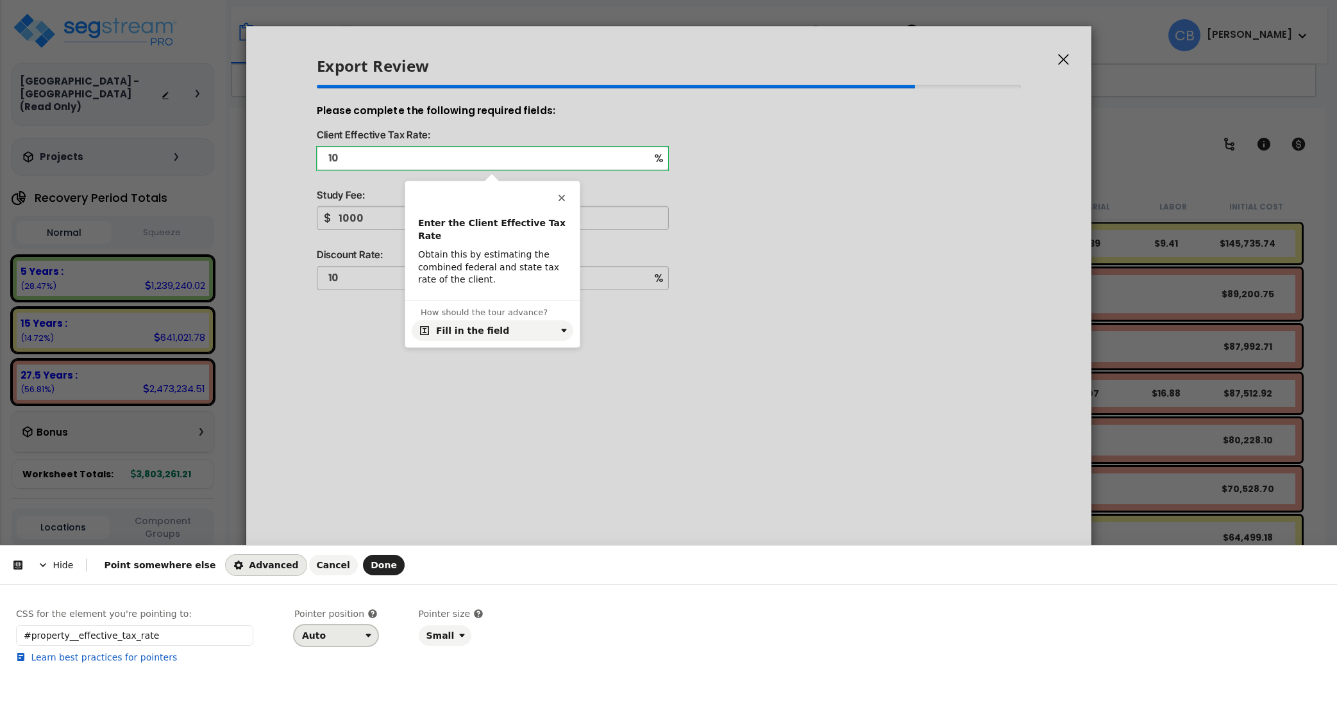
click at [337, 633] on div "Auto" at bounding box center [331, 636] width 58 height 10
click at [331, 585] on div "Right" at bounding box center [332, 584] width 54 height 13
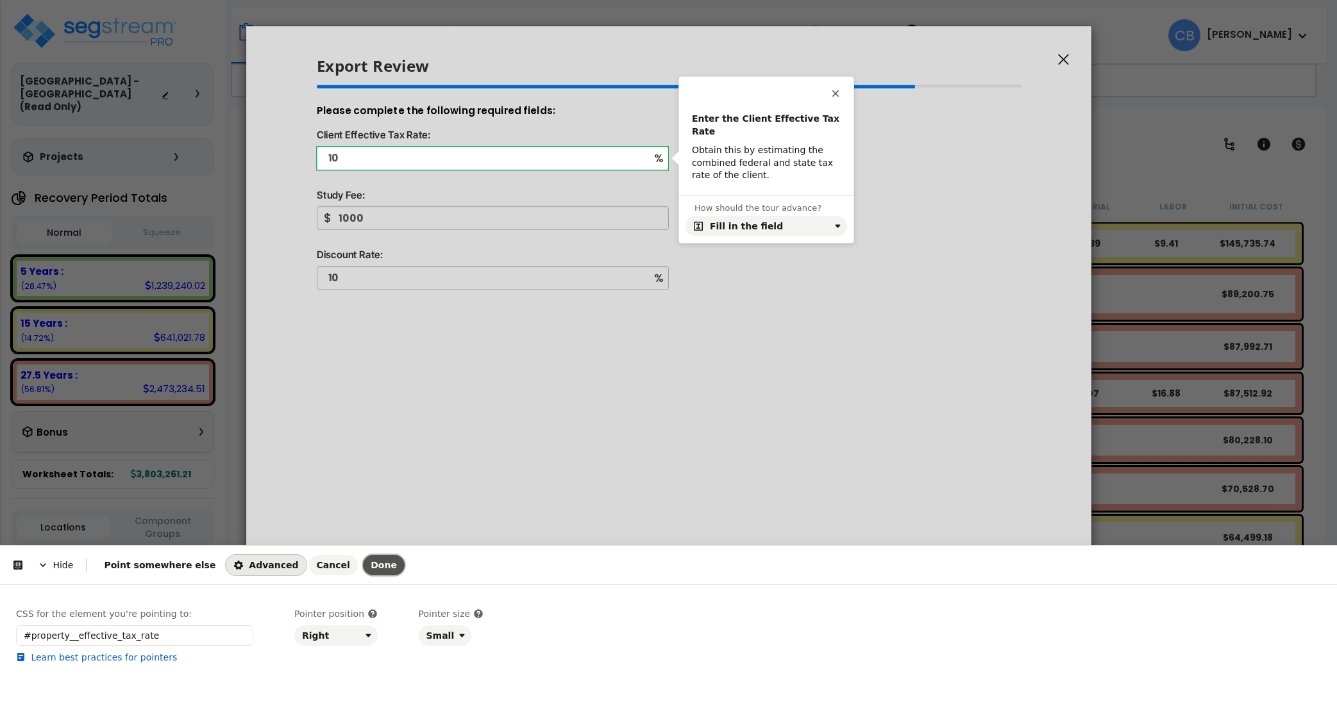
click at [371, 567] on span "Done" at bounding box center [384, 565] width 26 height 10
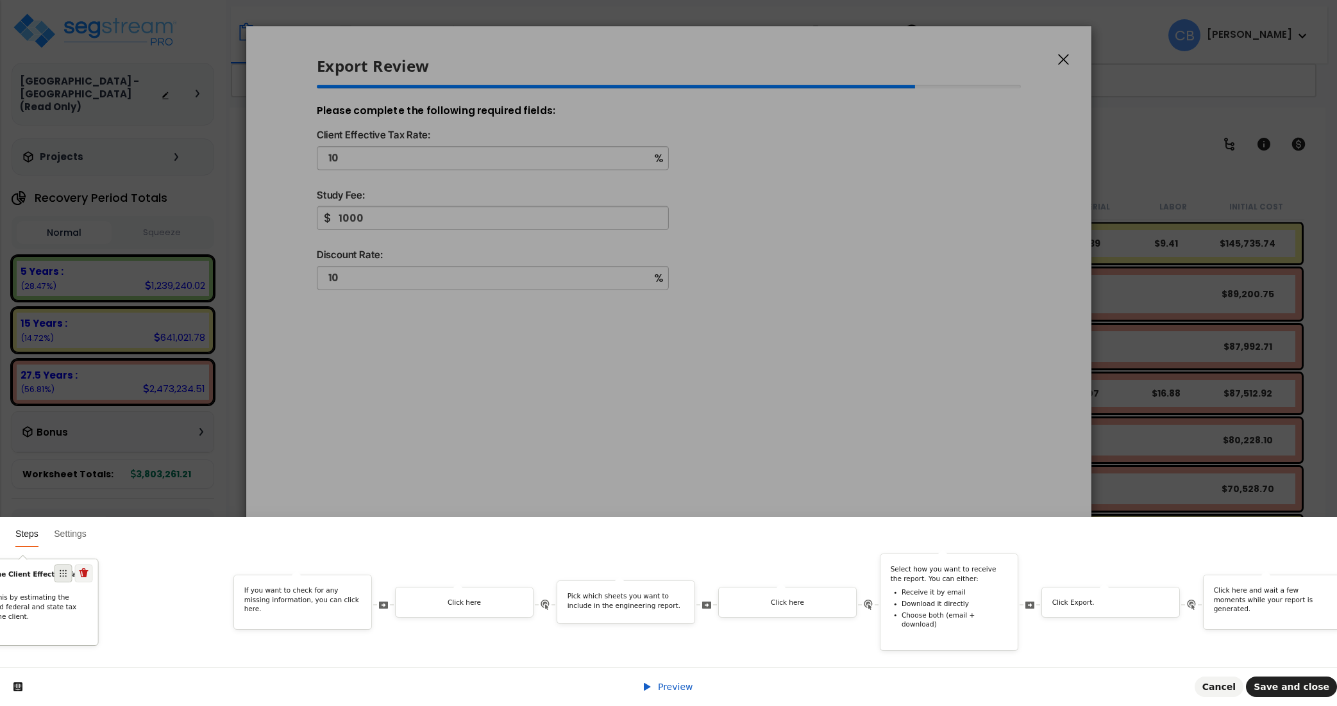
scroll to position [0, 2726]
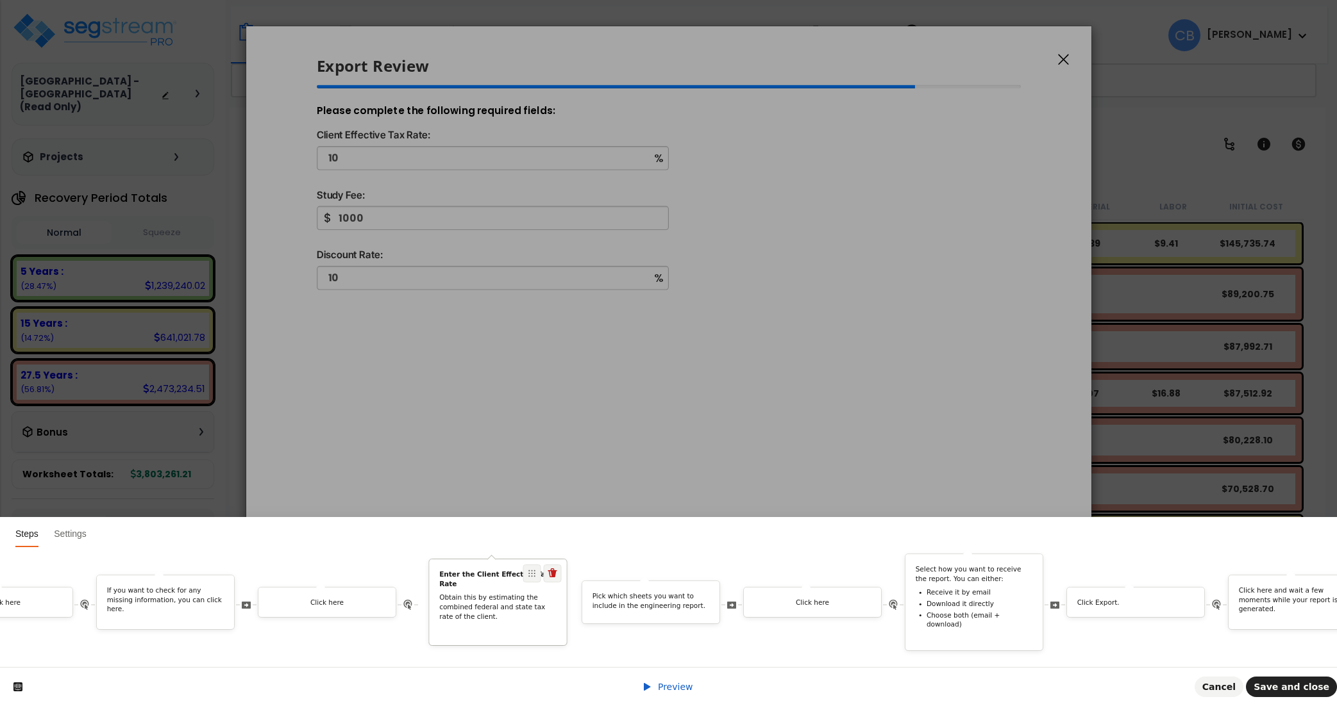
drag, startPoint x: 1137, startPoint y: 568, endPoint x: 537, endPoint y: 593, distance: 600.6
click at [537, 593] on div "Enter the Client Effective Tax Rate Obtain this by estimating the combined fede…" at bounding box center [498, 596] width 137 height 52
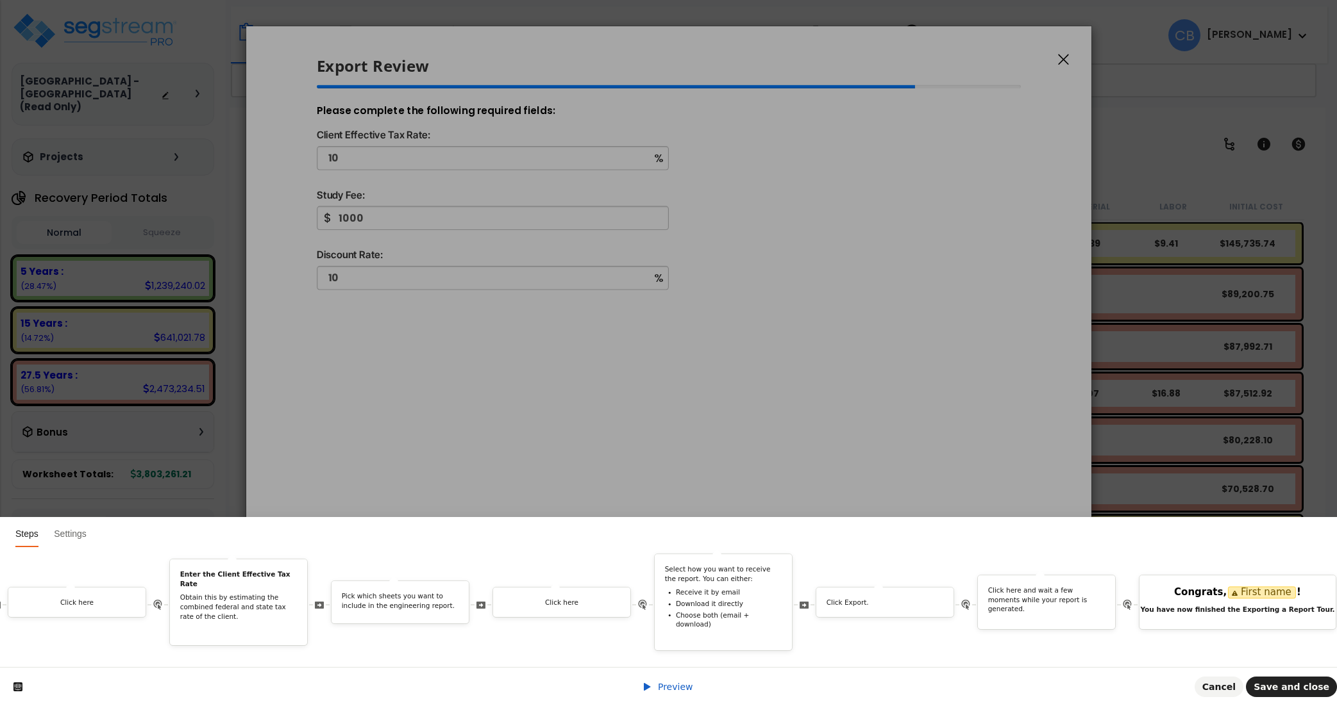
scroll to position [0, 3160]
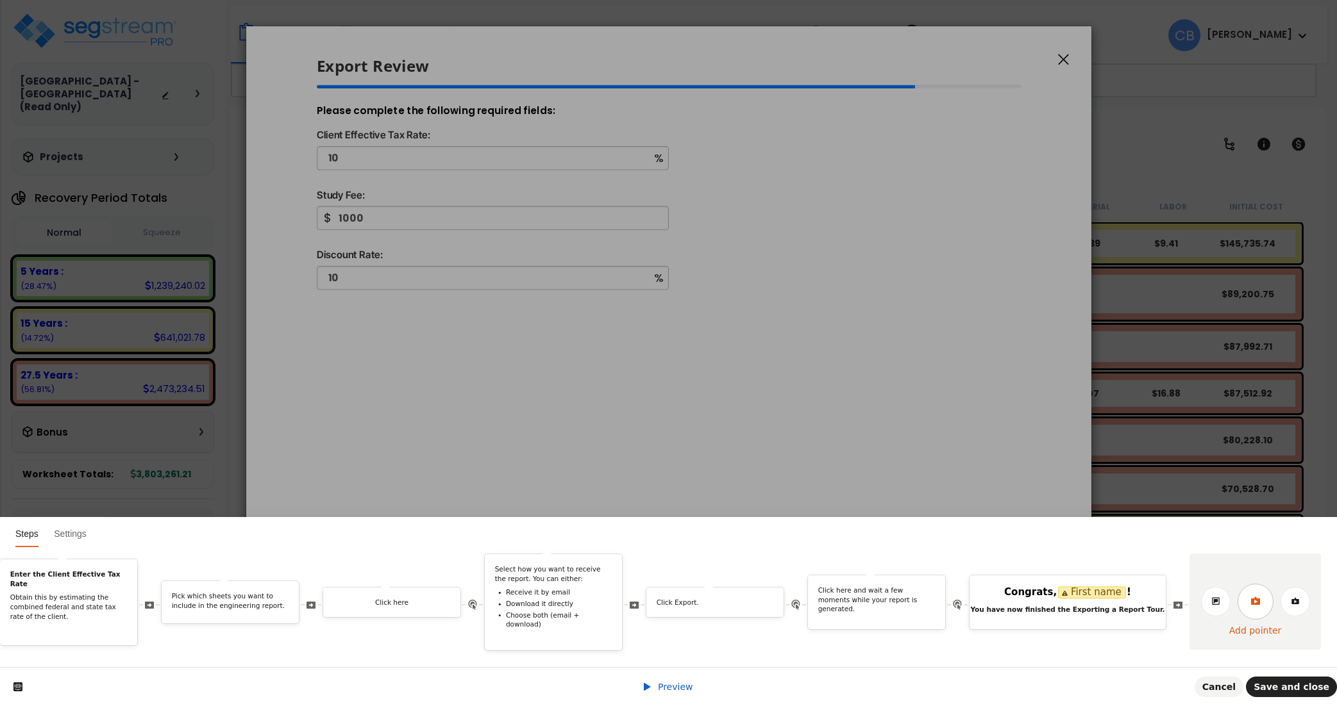
drag, startPoint x: 1144, startPoint y: 556, endPoint x: 1262, endPoint y: 587, distance: 121.7
click at [1262, 587] on link at bounding box center [1255, 602] width 36 height 36
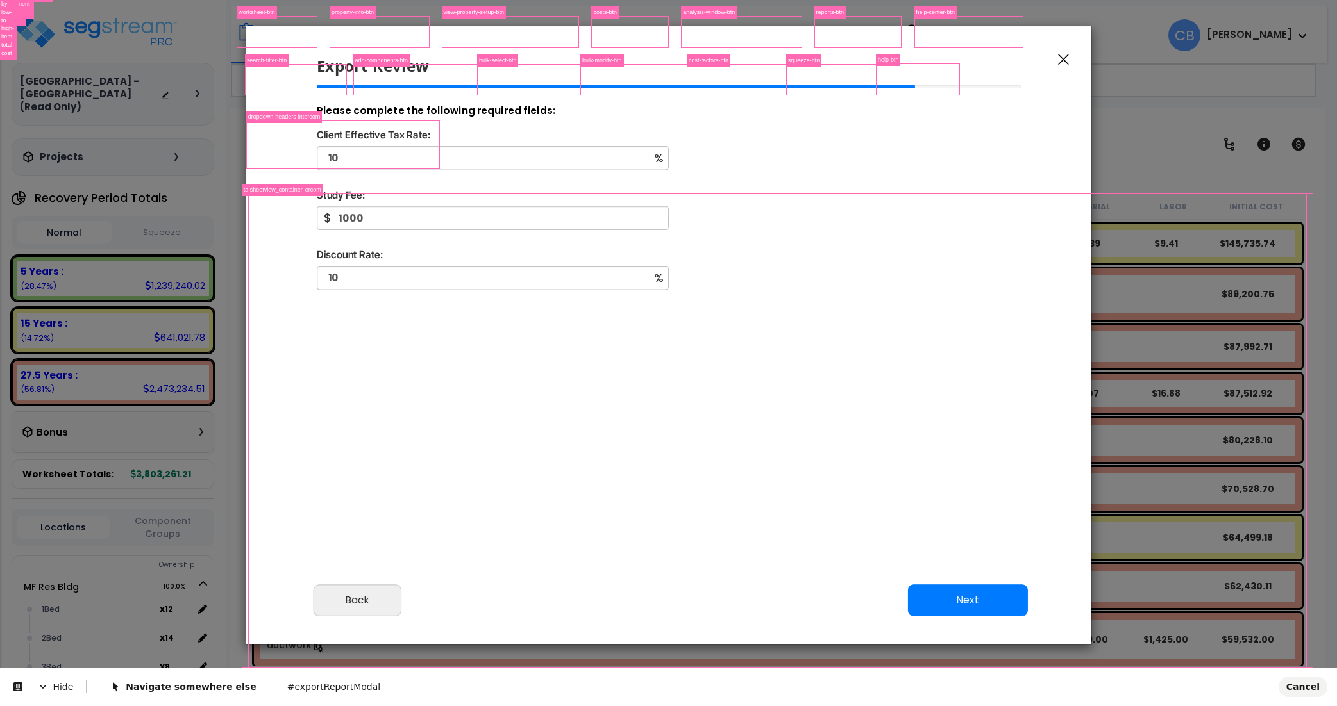
scroll to position [0, 0]
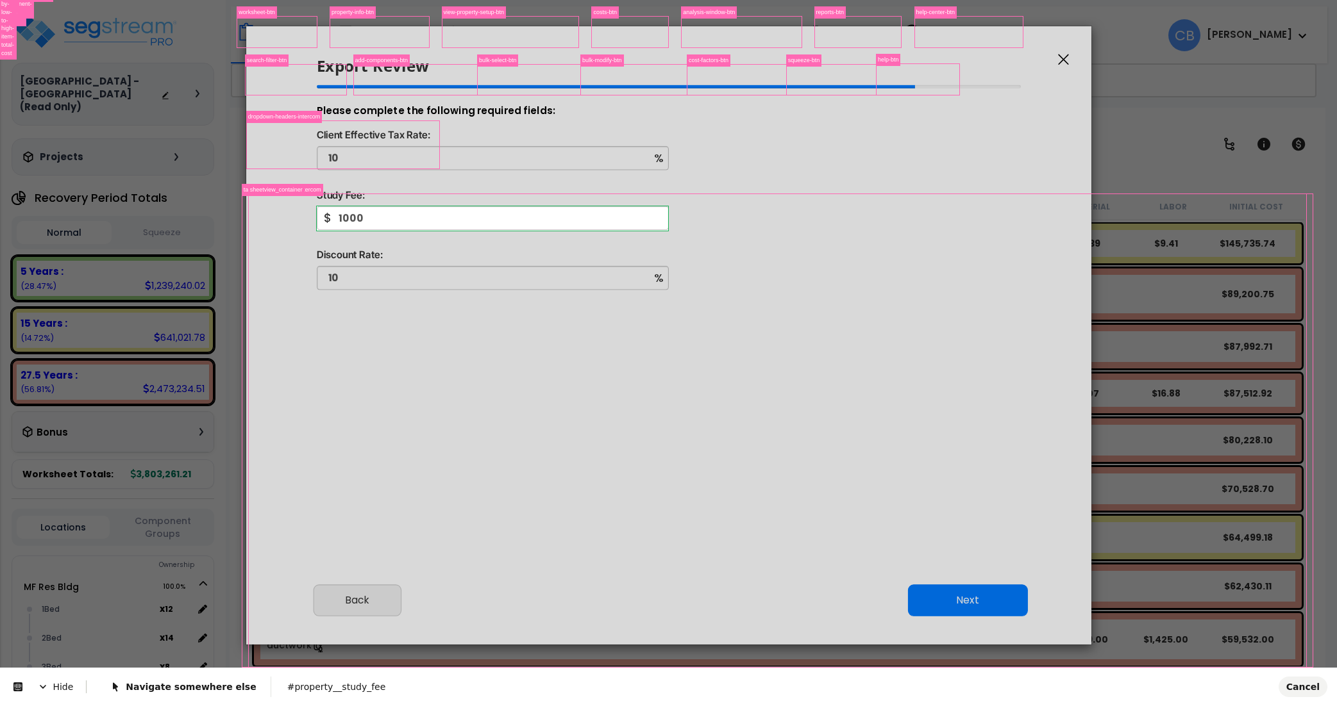
click at [648, 228] on body "We are Building your Study. So please grab a coffee and let us do the heavy lif…" at bounding box center [668, 409] width 1337 height 706
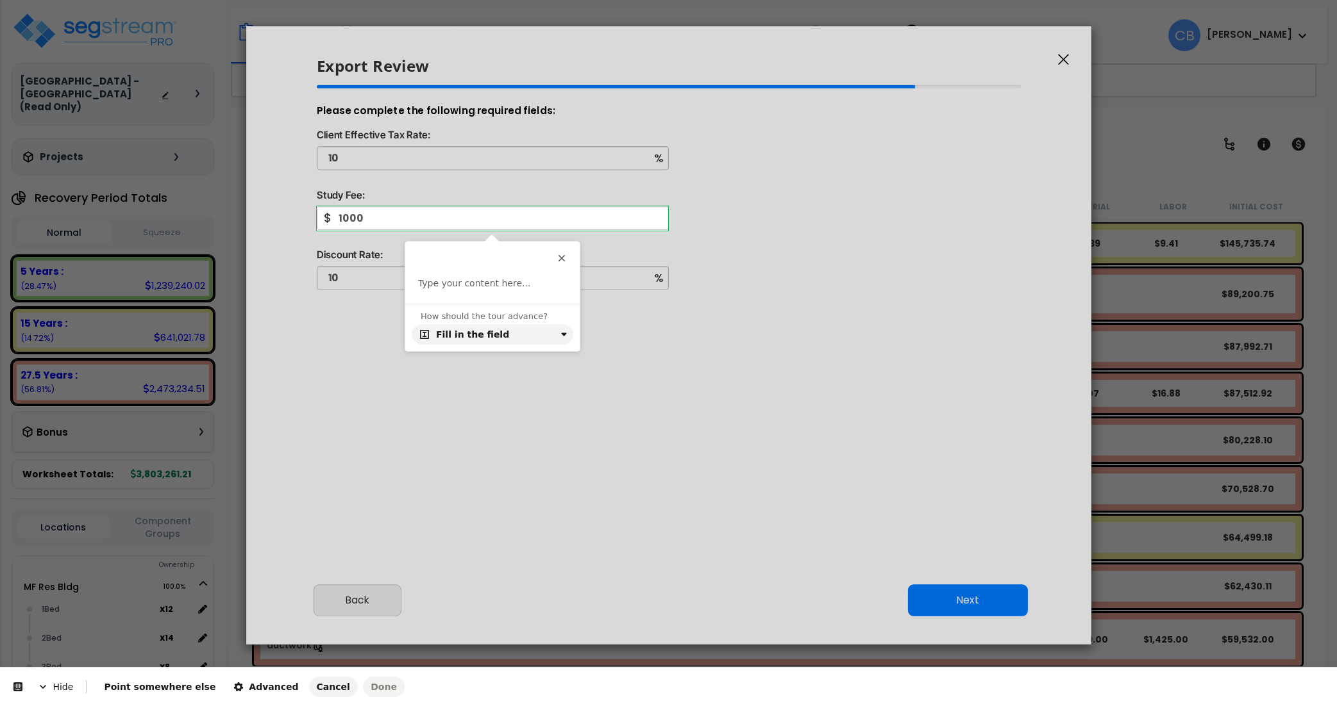
drag, startPoint x: 267, startPoint y: 403, endPoint x: 363, endPoint y: 363, distance: 103.8
click at [267, 0] on html "Hide Point somewhere else Advanced Cancel Done This button doesn't work while y…" at bounding box center [668, 0] width 1337 height 0
click at [489, 287] on p at bounding box center [492, 284] width 149 height 13
click at [426, 265] on button "button" at bounding box center [436, 261] width 21 height 21
click at [549, 281] on p "Enter the Study Fee" at bounding box center [492, 284] width 149 height 13
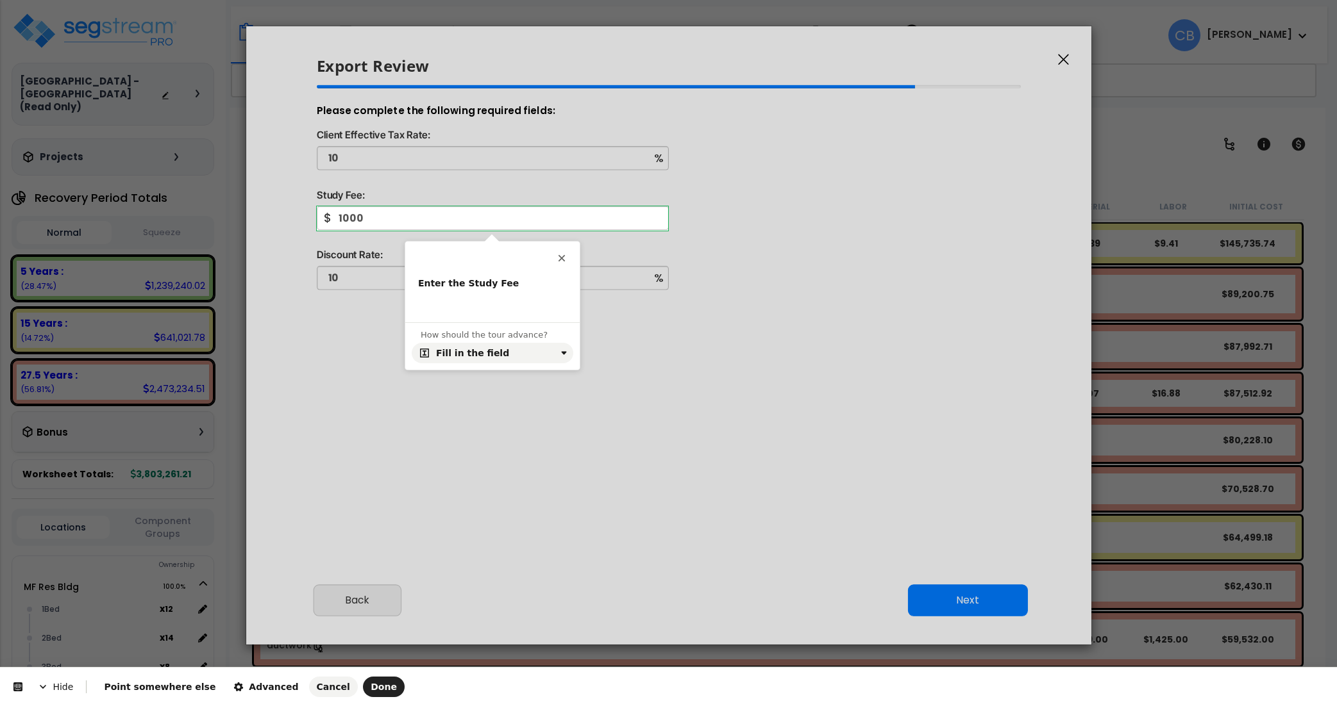
click at [326, 0] on html "Hide Point somewhere else Advanced Cancel Done This button doesn't work while y…" at bounding box center [668, 0] width 1337 height 0
click at [467, 314] on div "Enter the Study Fee" at bounding box center [492, 300] width 174 height 45
click at [469, 308] on p at bounding box center [492, 303] width 149 height 13
click at [312, 0] on html "Hide Point somewhere else Advanced Cancel Done This button doesn't work while y…" at bounding box center [668, 0] width 1337 height 0
click at [468, 313] on p "We use this to present the return on" at bounding box center [492, 309] width 149 height 25
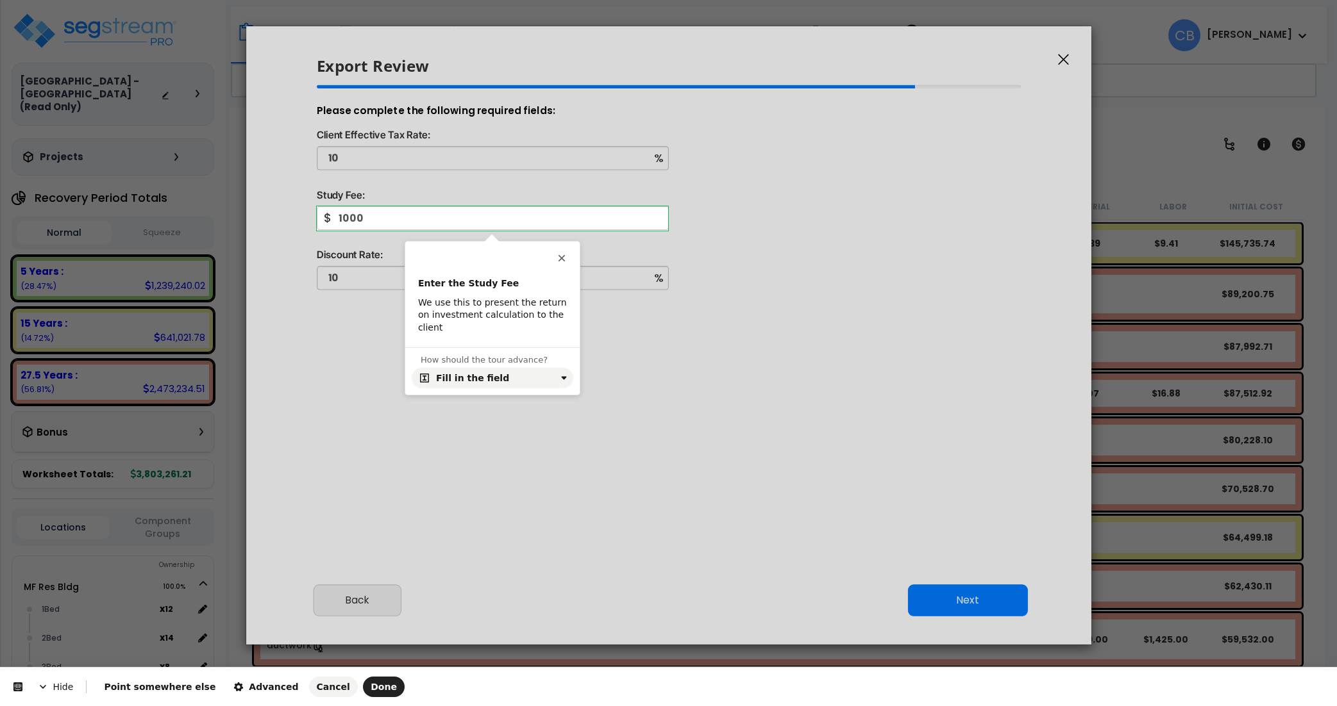
click at [295, 0] on html "Hide Point somewhere else Advanced Cancel Done This button doesn't work while y…" at bounding box center [668, 0] width 1337 height 0
click at [512, 323] on p "We use this to present the return on investment calculation to the client" at bounding box center [492, 316] width 149 height 38
click at [249, 692] on span "Advanced" at bounding box center [265, 687] width 65 height 10
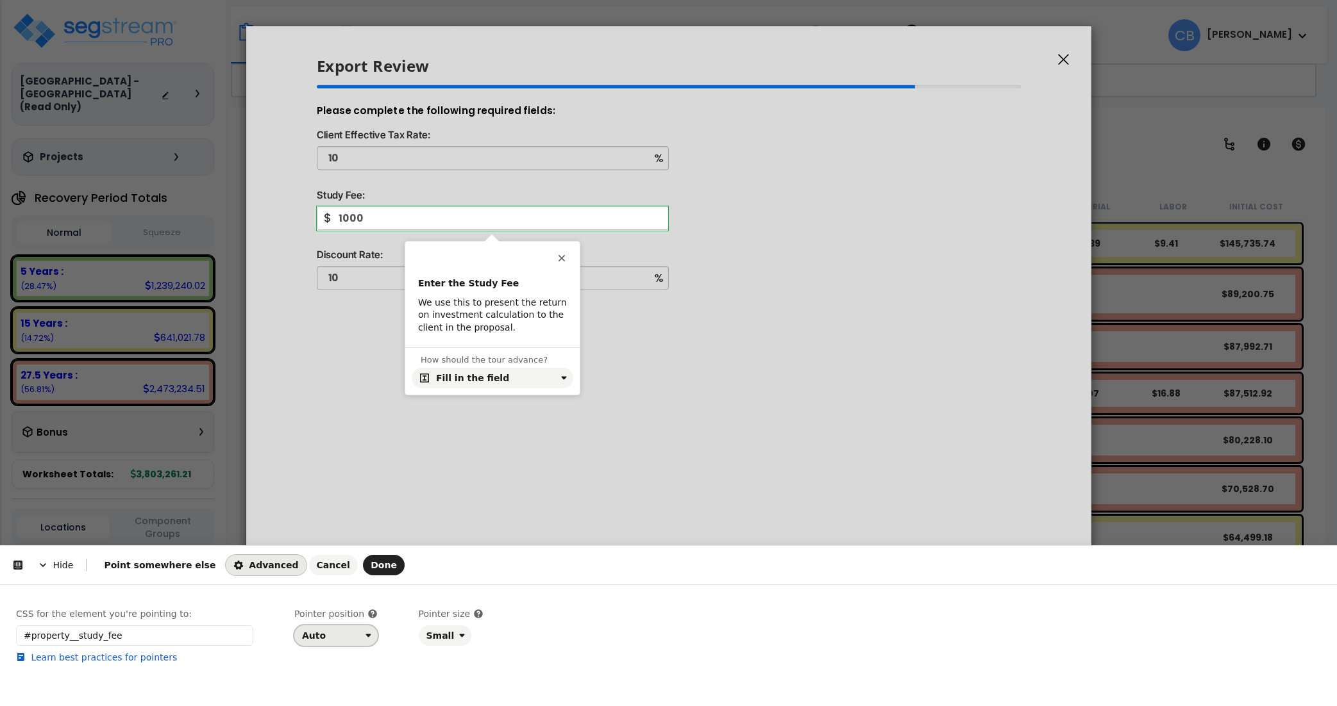
click at [337, 633] on div "Auto" at bounding box center [331, 636] width 58 height 10
click at [339, 583] on div "Right" at bounding box center [332, 584] width 54 height 13
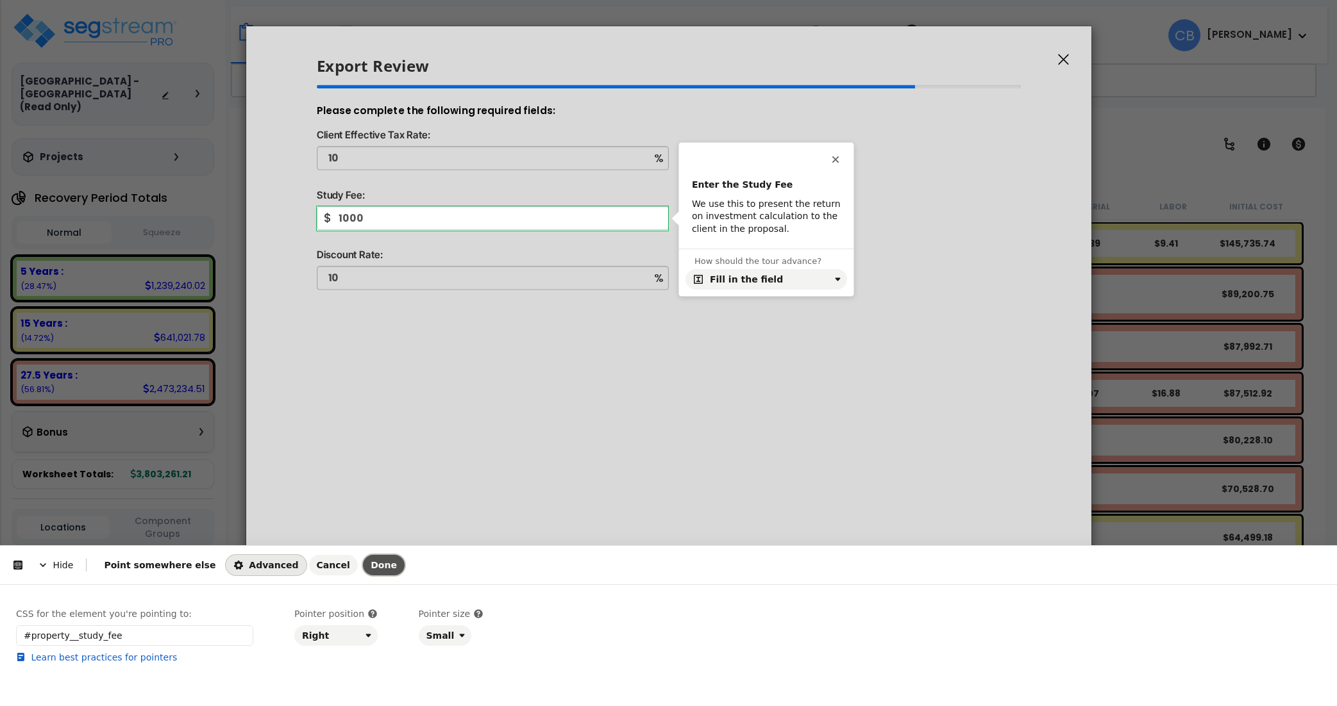
click at [371, 566] on span "Done" at bounding box center [384, 565] width 26 height 10
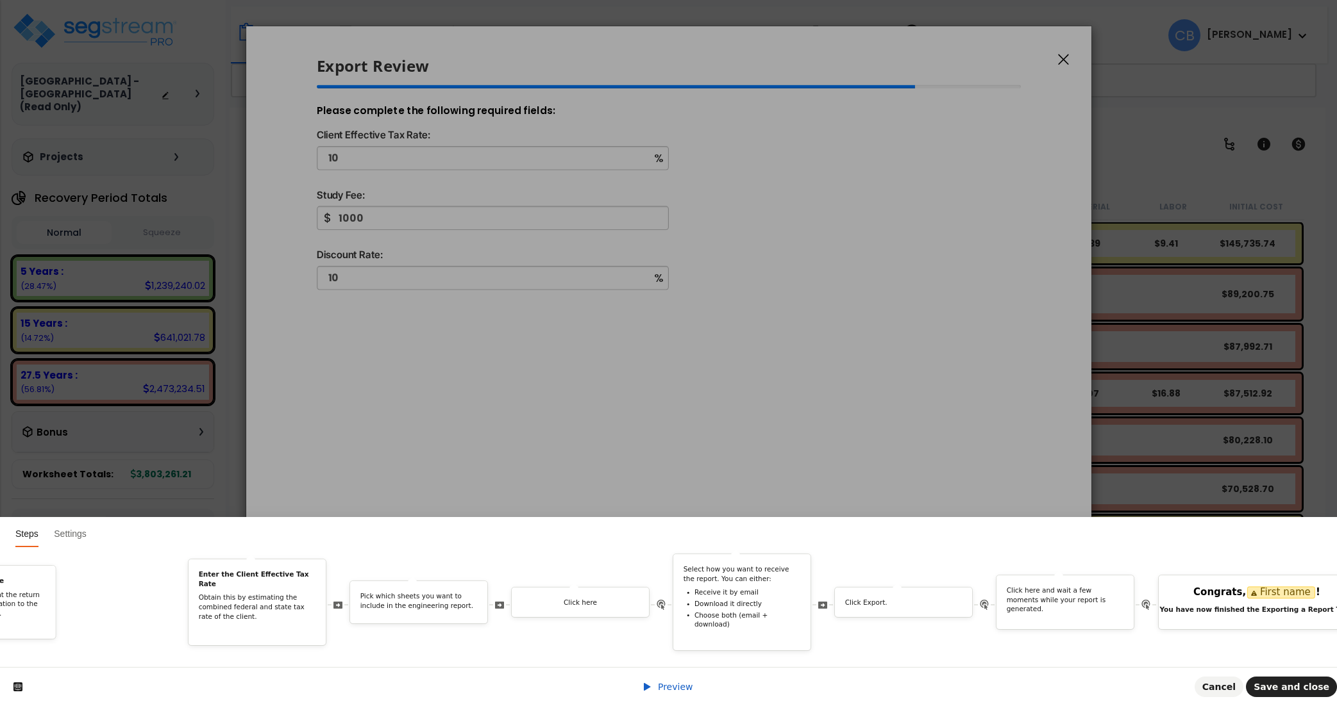
scroll to position [0, 3044]
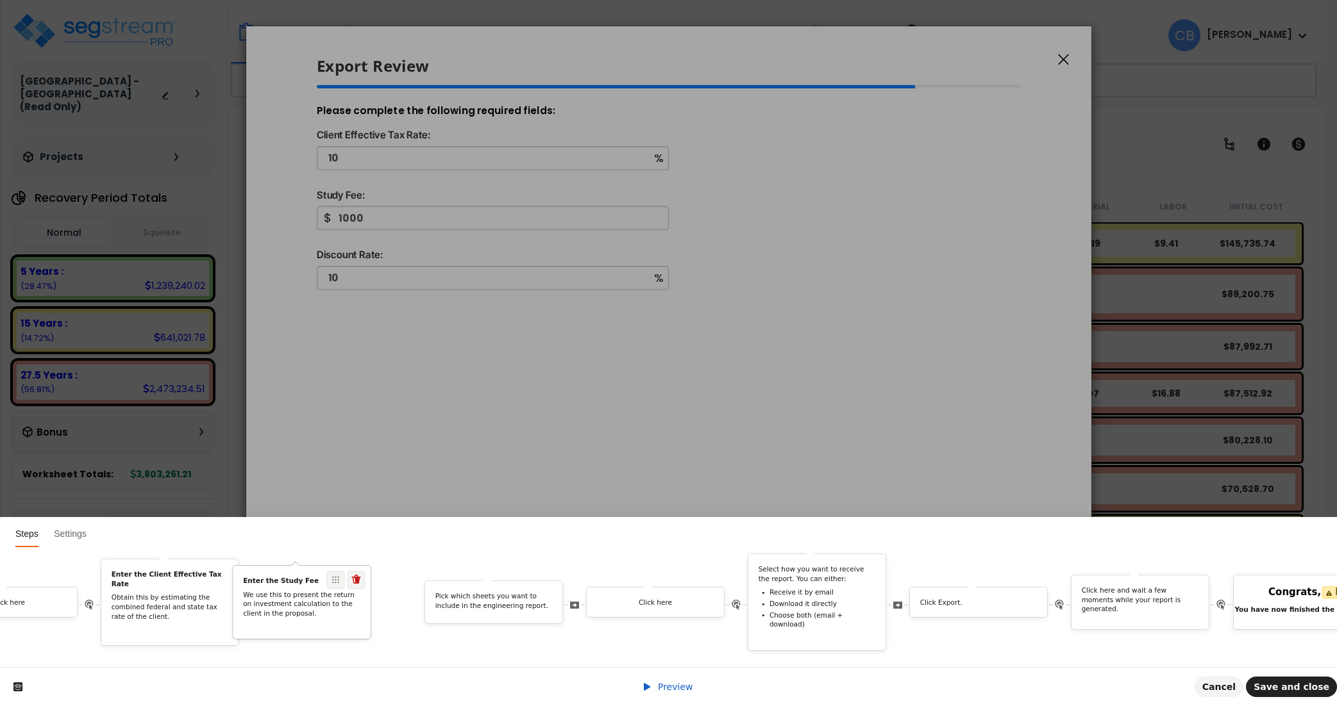
drag, startPoint x: 1139, startPoint y: 563, endPoint x: 342, endPoint y: 585, distance: 797.1
click at [342, 585] on div "Enter the Study Fee We use this to present the return on investment calculation…" at bounding box center [302, 602] width 138 height 74
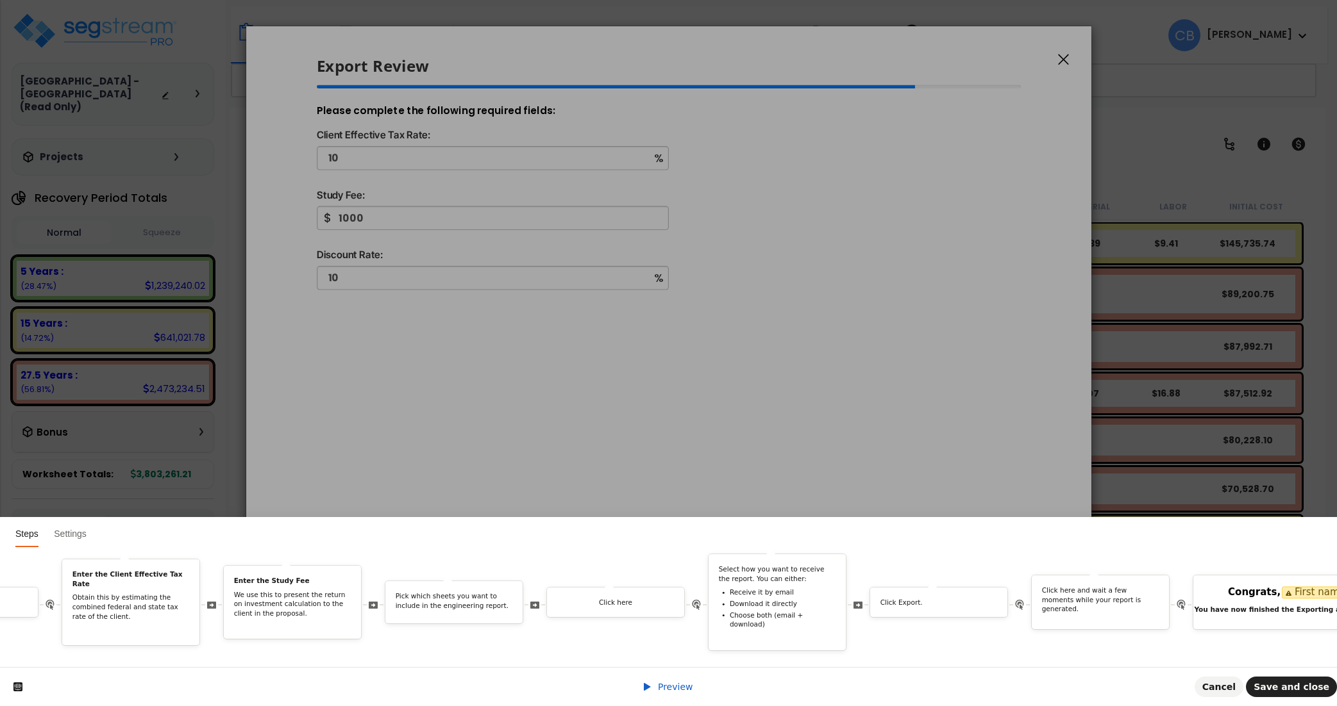
scroll to position [0, 3323]
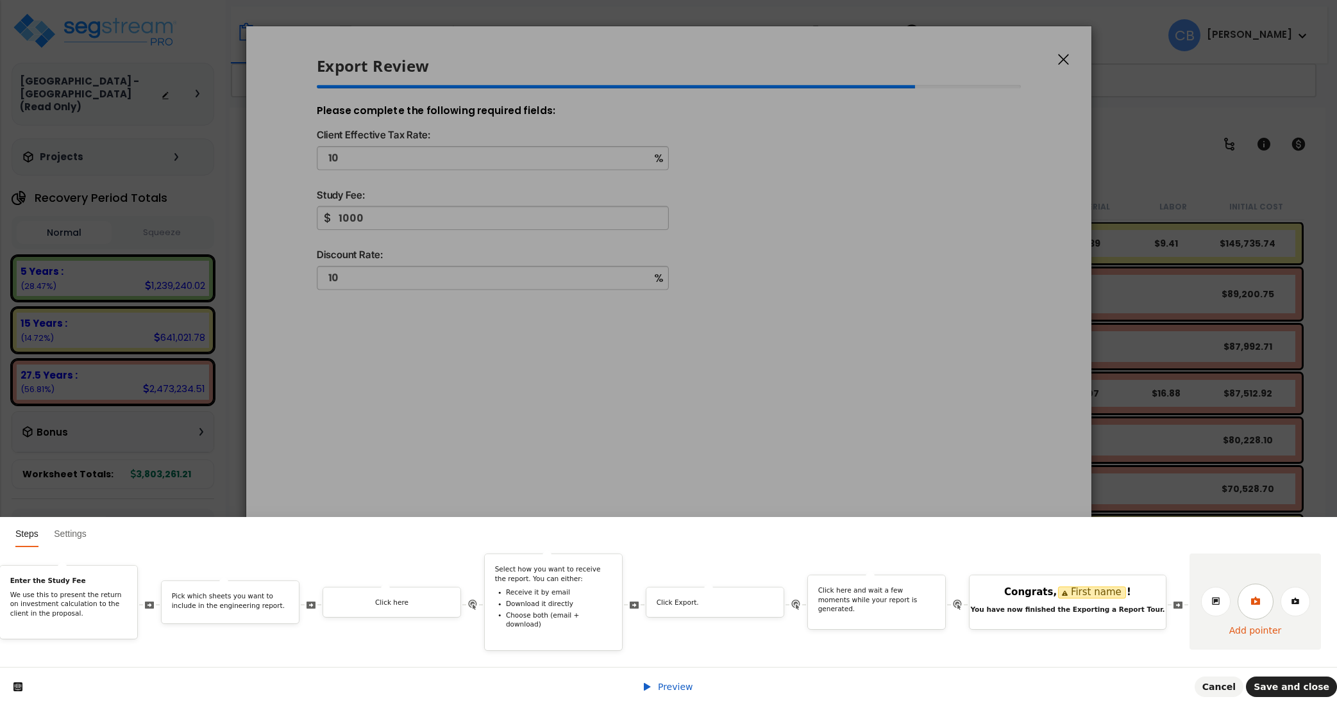
click at [1249, 584] on link at bounding box center [1255, 602] width 36 height 36
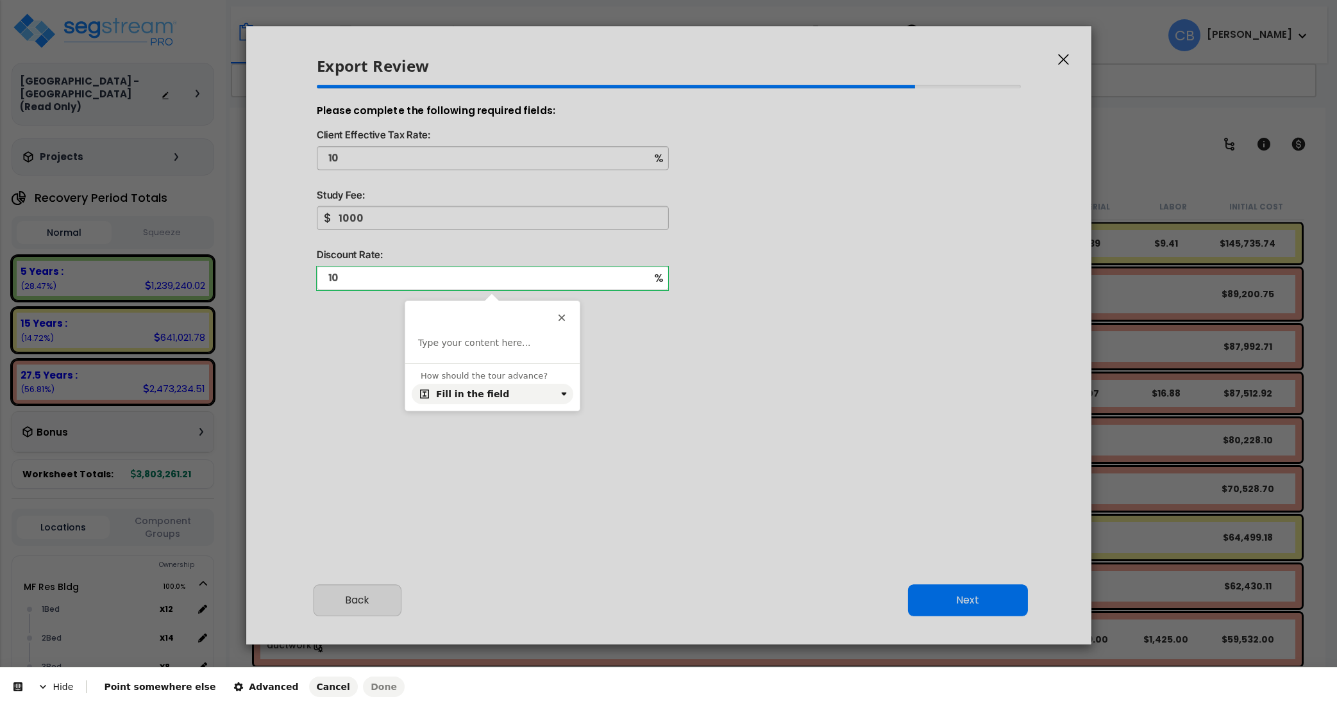
click at [635, 285] on body "We are Building your Study. So please grab a coffee and let us do the heavy lif…" at bounding box center [668, 409] width 1337 height 706
click at [120, 0] on html "Hide Point somewhere else Advanced Cancel Done This button doesn't work while y…" at bounding box center [668, 0] width 1337 height 0
click at [251, 687] on span "Advanced" at bounding box center [265, 687] width 65 height 10
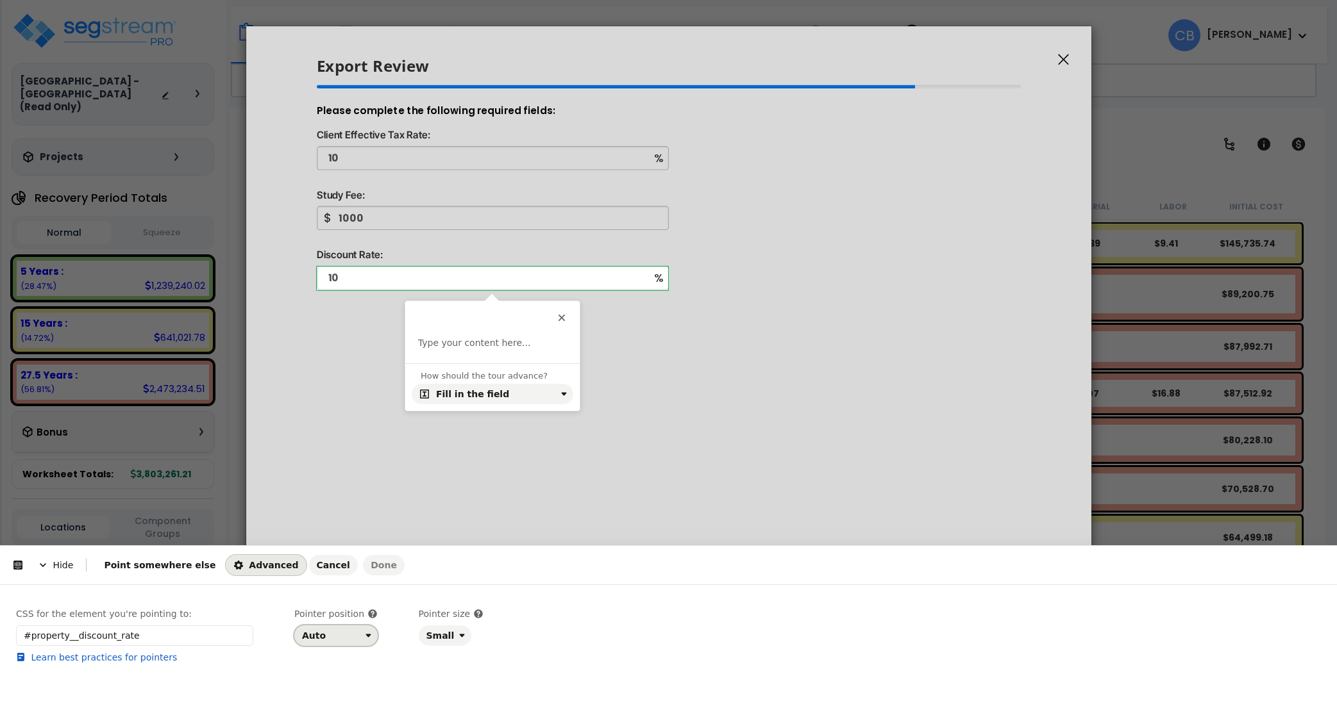
click at [331, 641] on div "Auto" at bounding box center [331, 636] width 58 height 10
click at [342, 587] on div "Right" at bounding box center [332, 584] width 54 height 13
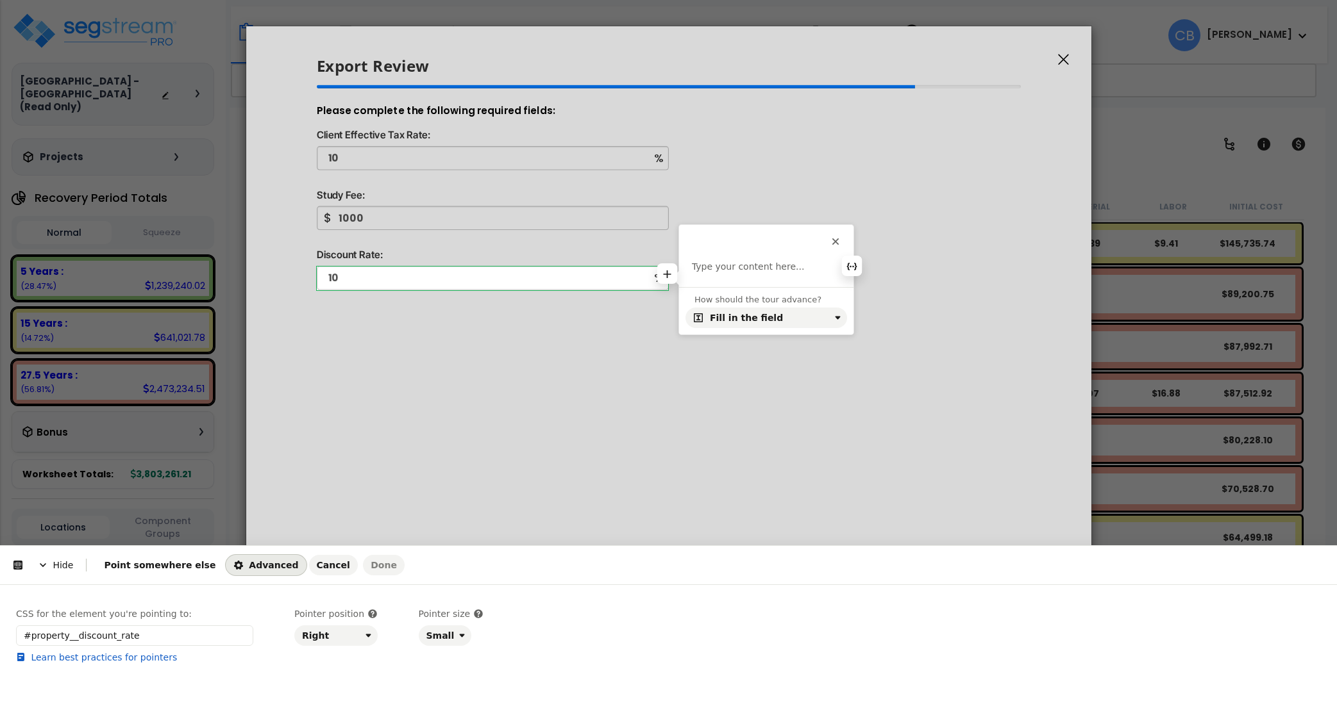
click at [733, 274] on p at bounding box center [766, 267] width 149 height 13
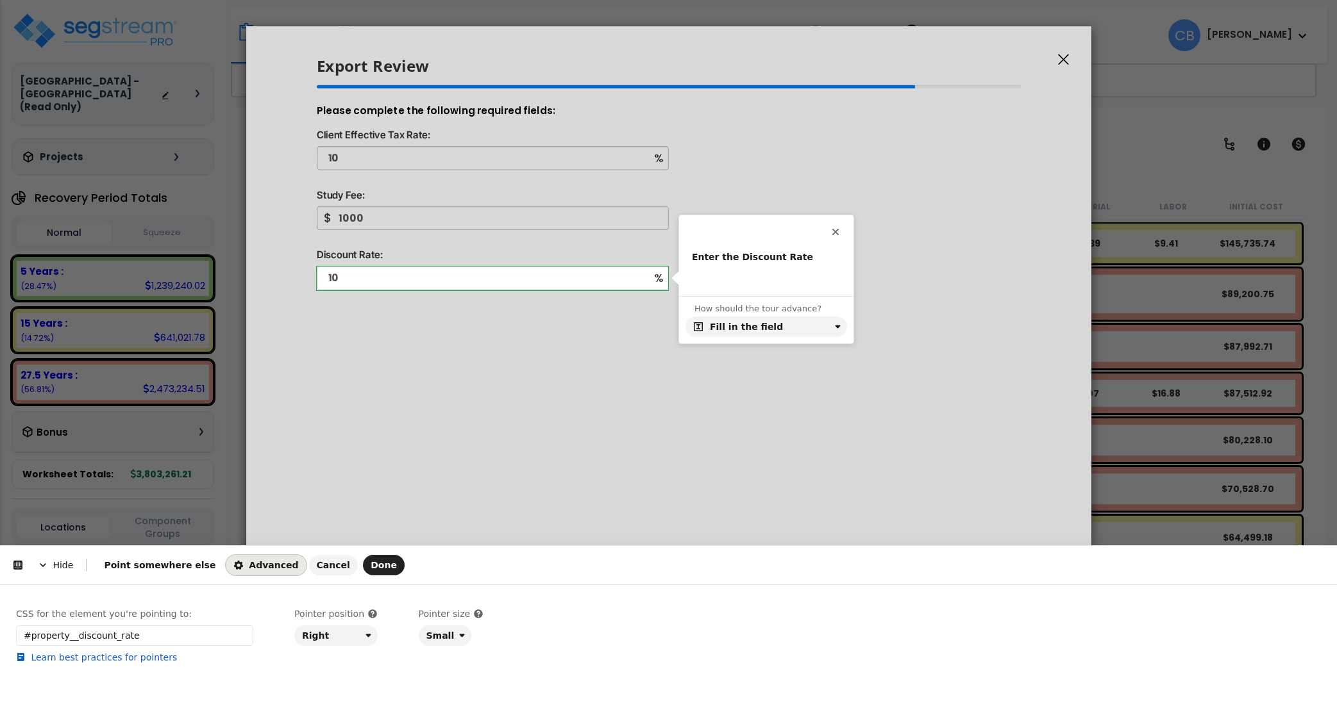
drag, startPoint x: 267, startPoint y: 615, endPoint x: 326, endPoint y: 604, distance: 59.5
click at [267, 615] on div "CSS for the element you're pointing to: #property__discount_rate Learn best pra…" at bounding box center [668, 649] width 1305 height 83
click at [739, 283] on div "Enter the Discount Rate" at bounding box center [766, 267] width 174 height 32
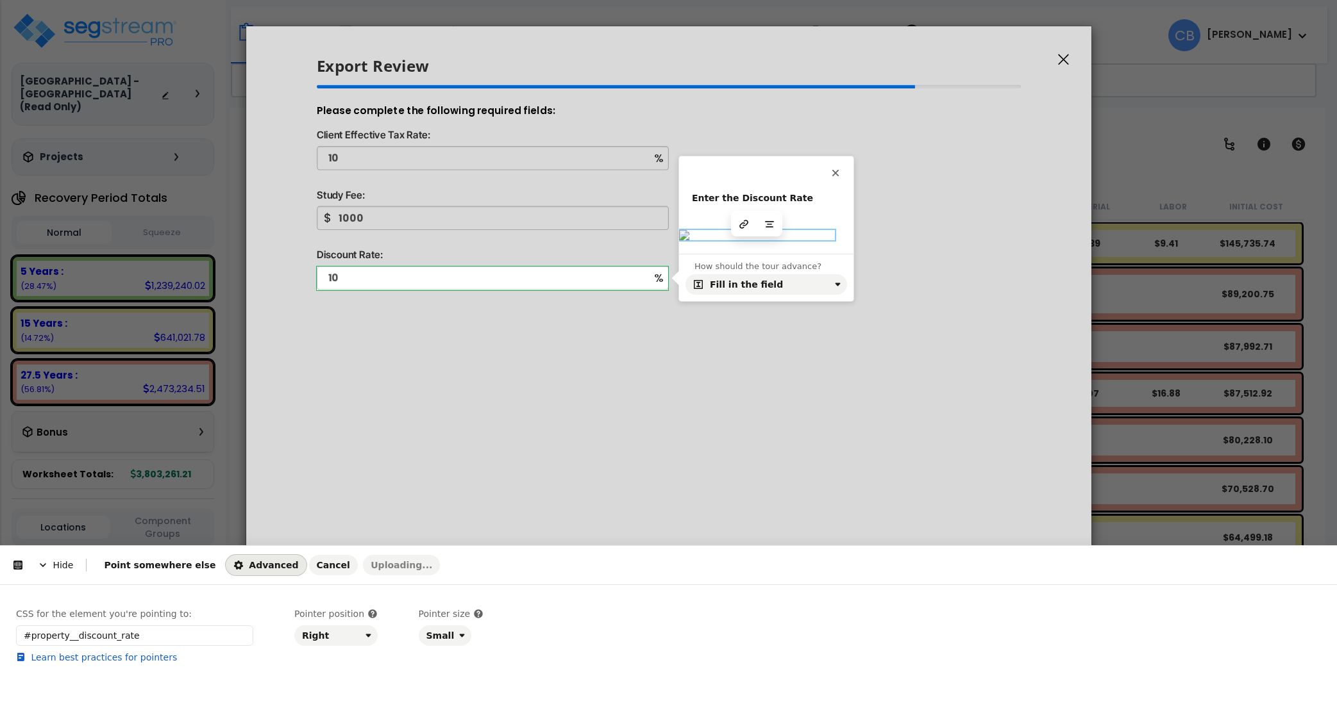
click at [770, 254] on div "Enter the Discount Rate" at bounding box center [766, 223] width 174 height 62
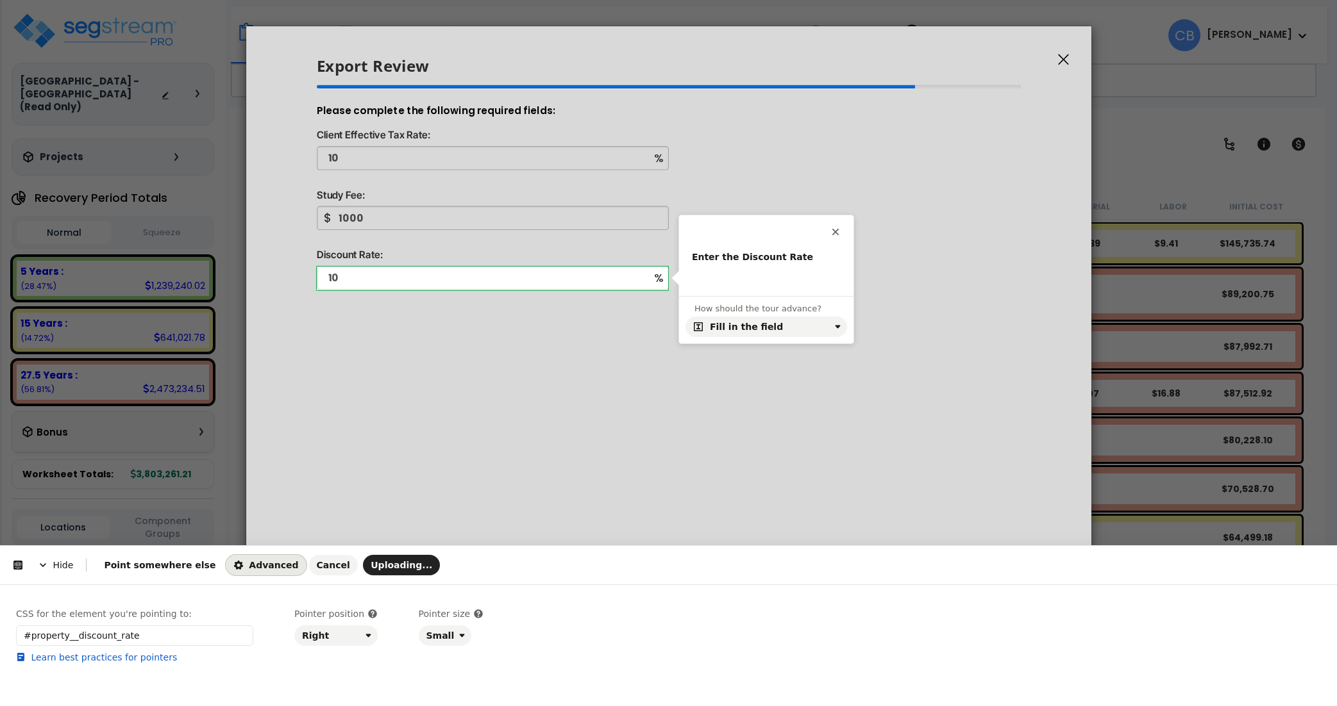
click at [296, 689] on div "Pointer position Right" at bounding box center [335, 649] width 83 height 83
click at [720, 276] on p at bounding box center [766, 277] width 149 height 13
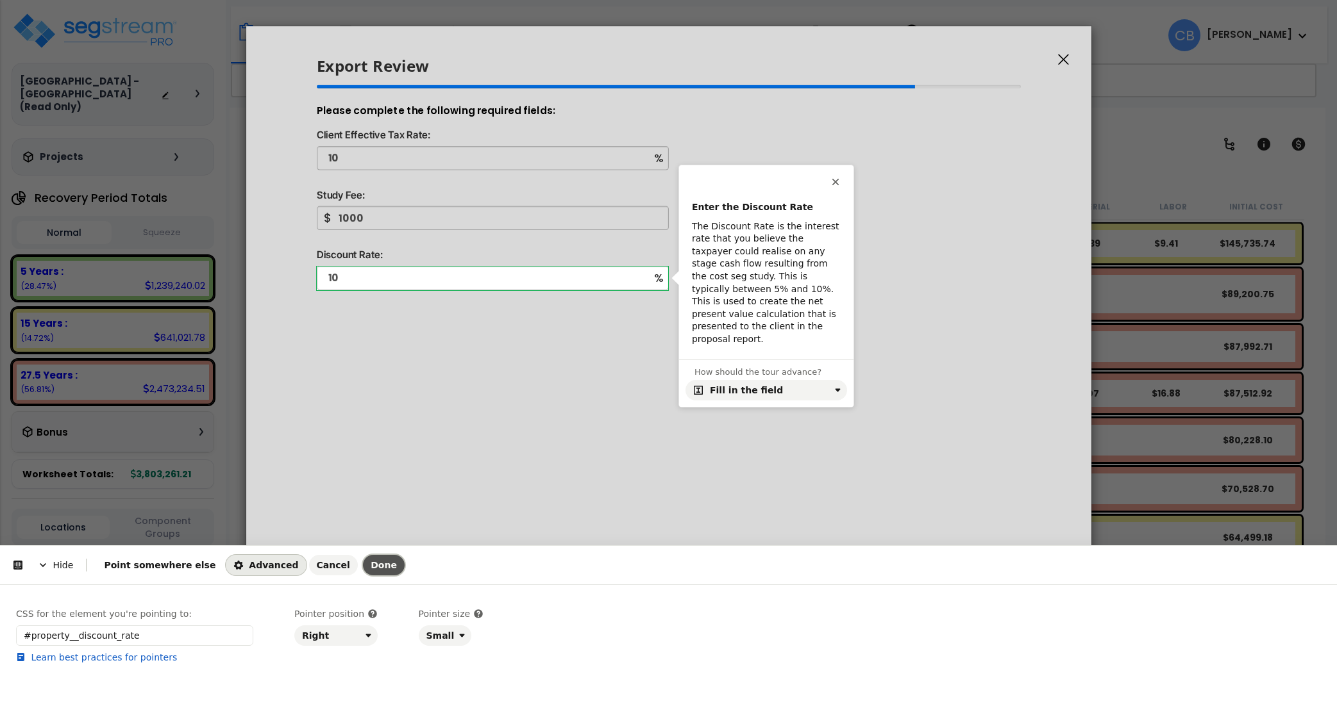
click at [371, 563] on span "Done" at bounding box center [384, 565] width 26 height 10
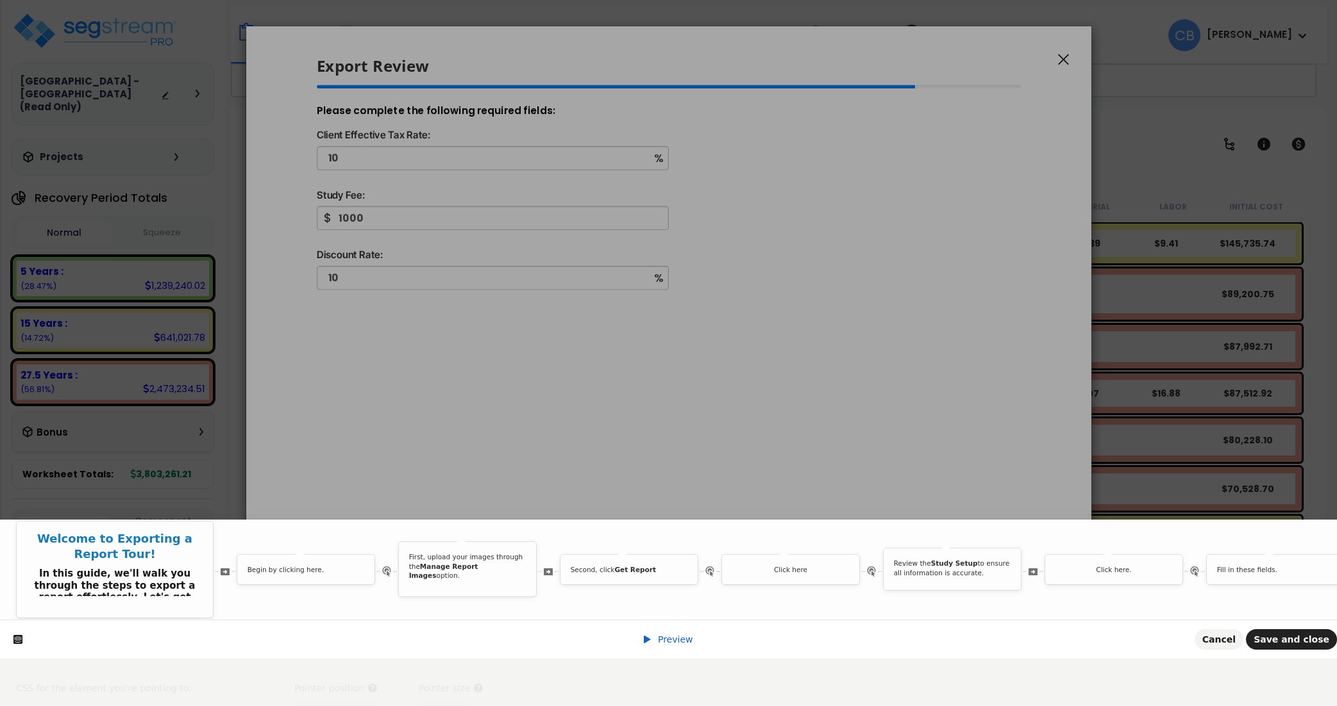
scroll to position [0, 3469]
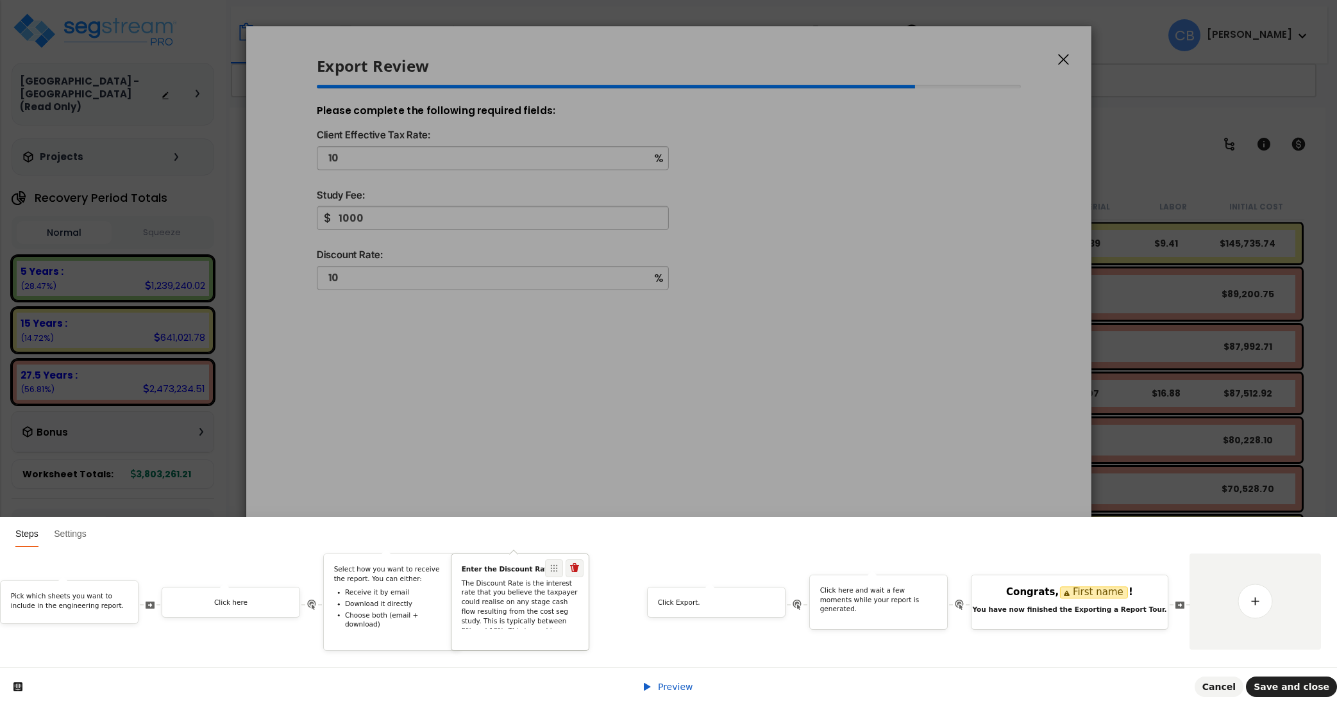
drag, startPoint x: 1139, startPoint y: 556, endPoint x: 1045, endPoint y: 573, distance: 95.2
click at [562, 567] on div "Enter the Discount Rate The Discount Rate is the interest rate that you believe…" at bounding box center [520, 602] width 138 height 97
drag, startPoint x: 1278, startPoint y: 585, endPoint x: 1089, endPoint y: 585, distance: 189.1
click at [1273, 585] on link at bounding box center [1255, 602] width 36 height 36
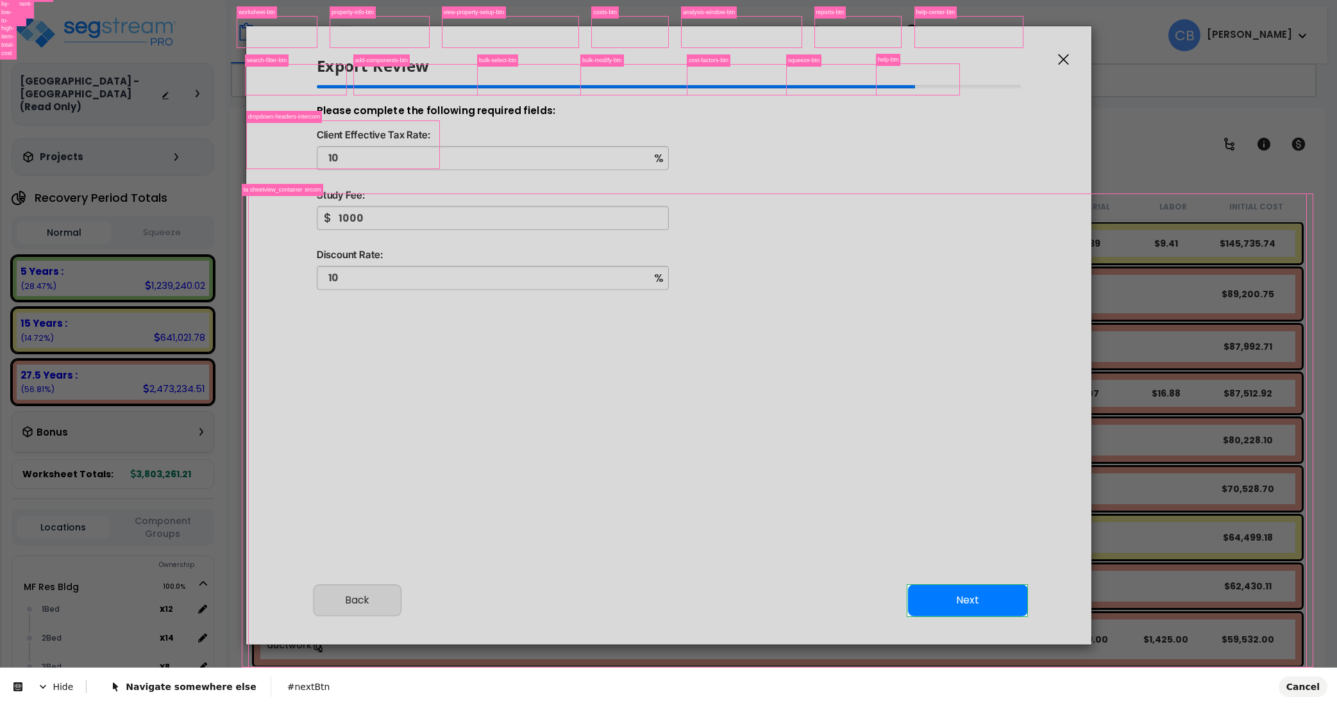
click at [994, 604] on body "We are Building your Study. So please grab a coffee and let us do the heavy lif…" at bounding box center [668, 409] width 1337 height 706
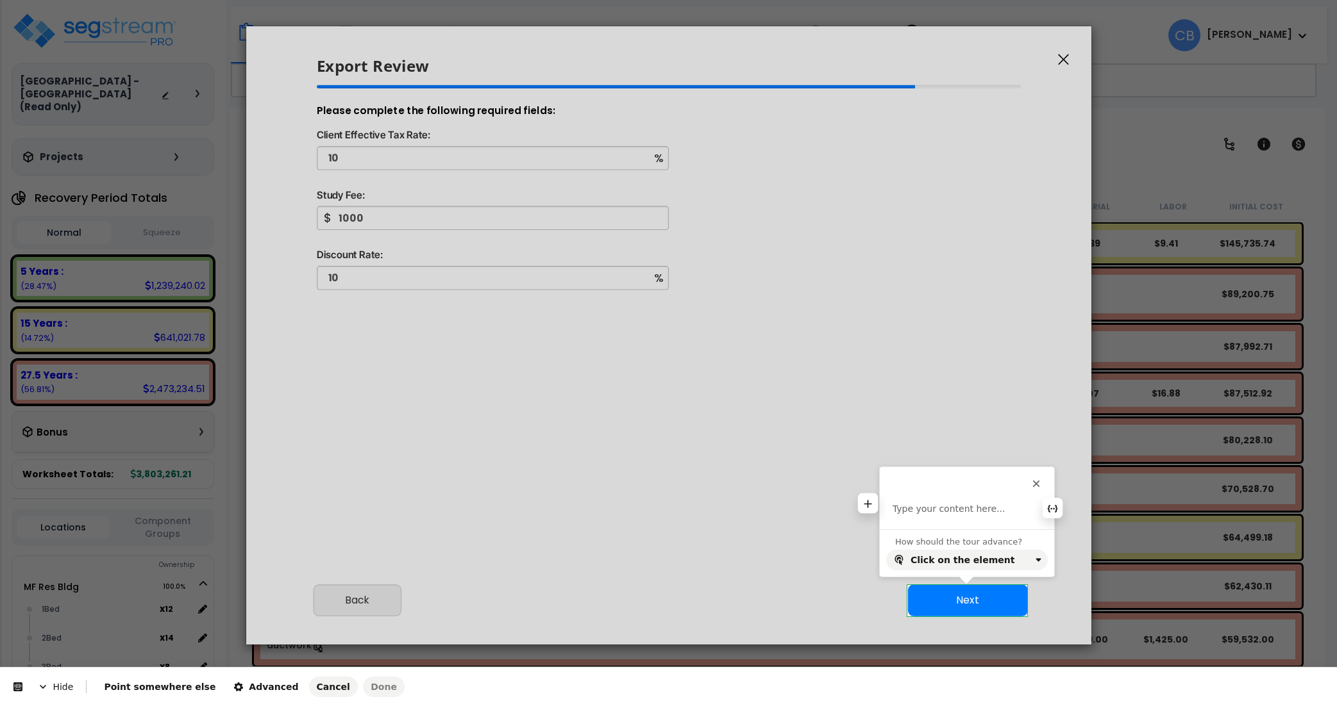
click at [930, 504] on p at bounding box center [966, 509] width 149 height 13
drag, startPoint x: 1092, startPoint y: 491, endPoint x: 1062, endPoint y: 498, distance: 30.9
click at [1098, 491] on icon "button" at bounding box center [1102, 488] width 9 height 6
click at [1014, 512] on p "Click here" at bounding box center [967, 509] width 174 height 13
click at [254, 690] on span "Advanced" at bounding box center [265, 687] width 65 height 10
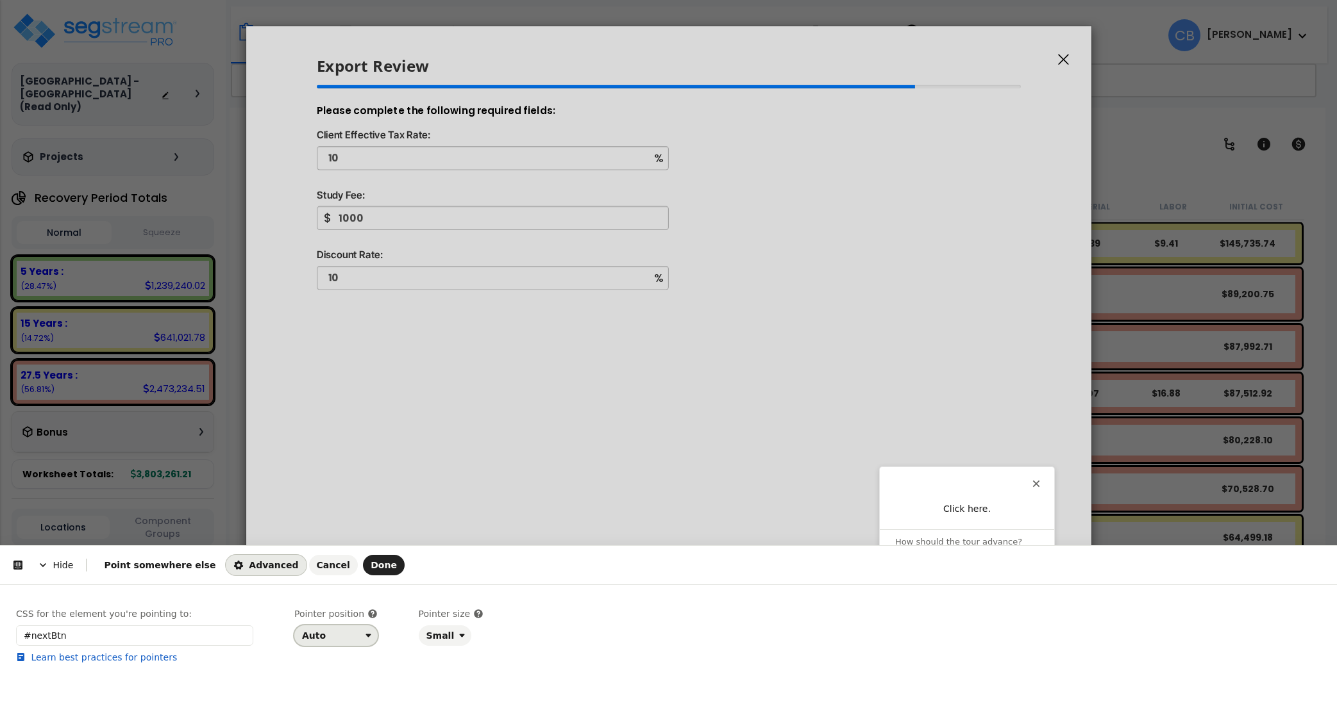
click at [325, 639] on div "Auto" at bounding box center [331, 636] width 58 height 10
click at [330, 541] on div "Top" at bounding box center [332, 538] width 54 height 13
click at [371, 567] on span "Done" at bounding box center [384, 565] width 26 height 10
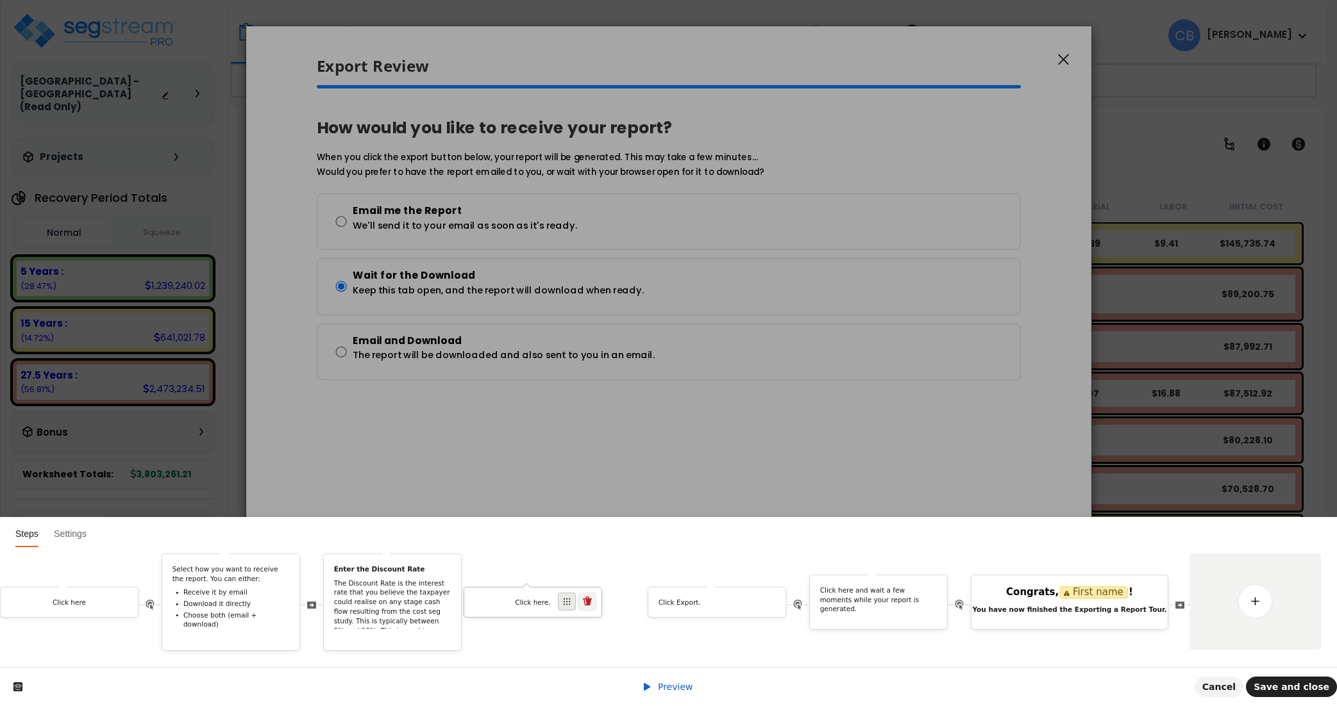
drag, startPoint x: 1141, startPoint y: 585, endPoint x: 577, endPoint y: 580, distance: 564.2
click at [576, 593] on span at bounding box center [567, 602] width 18 height 18
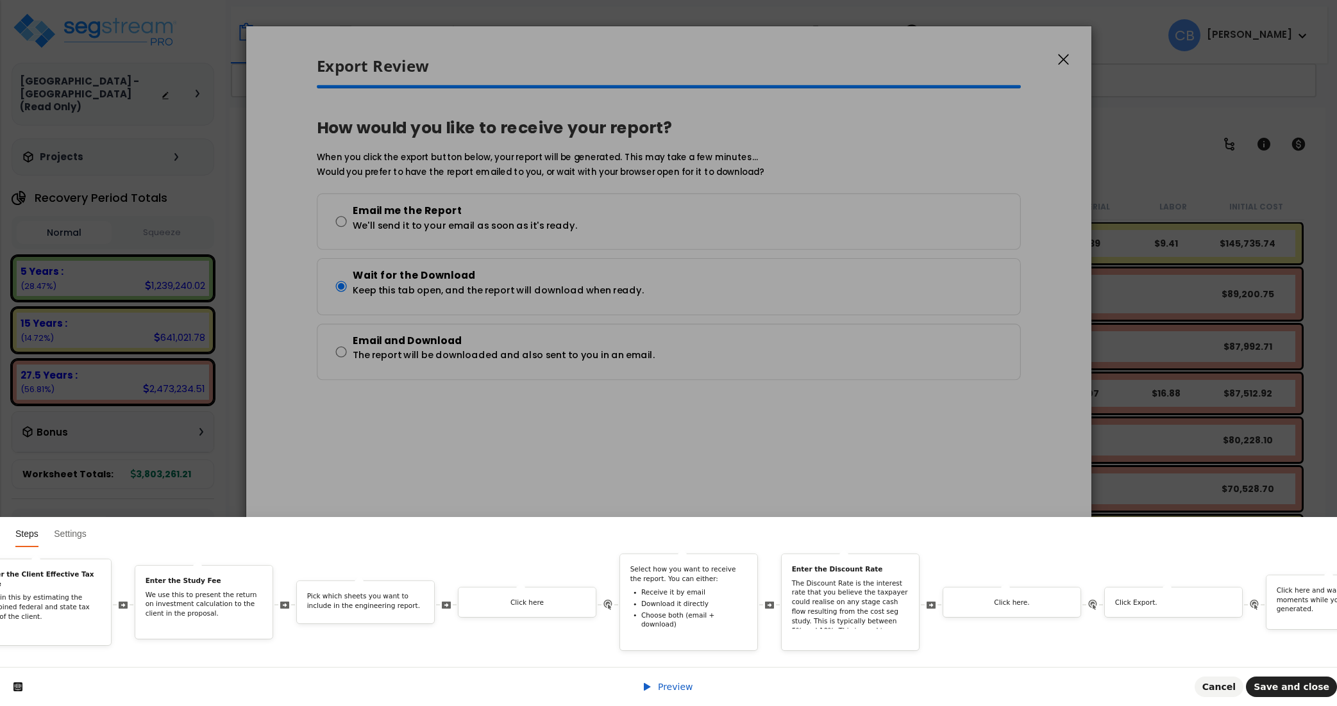
scroll to position [0, 3167]
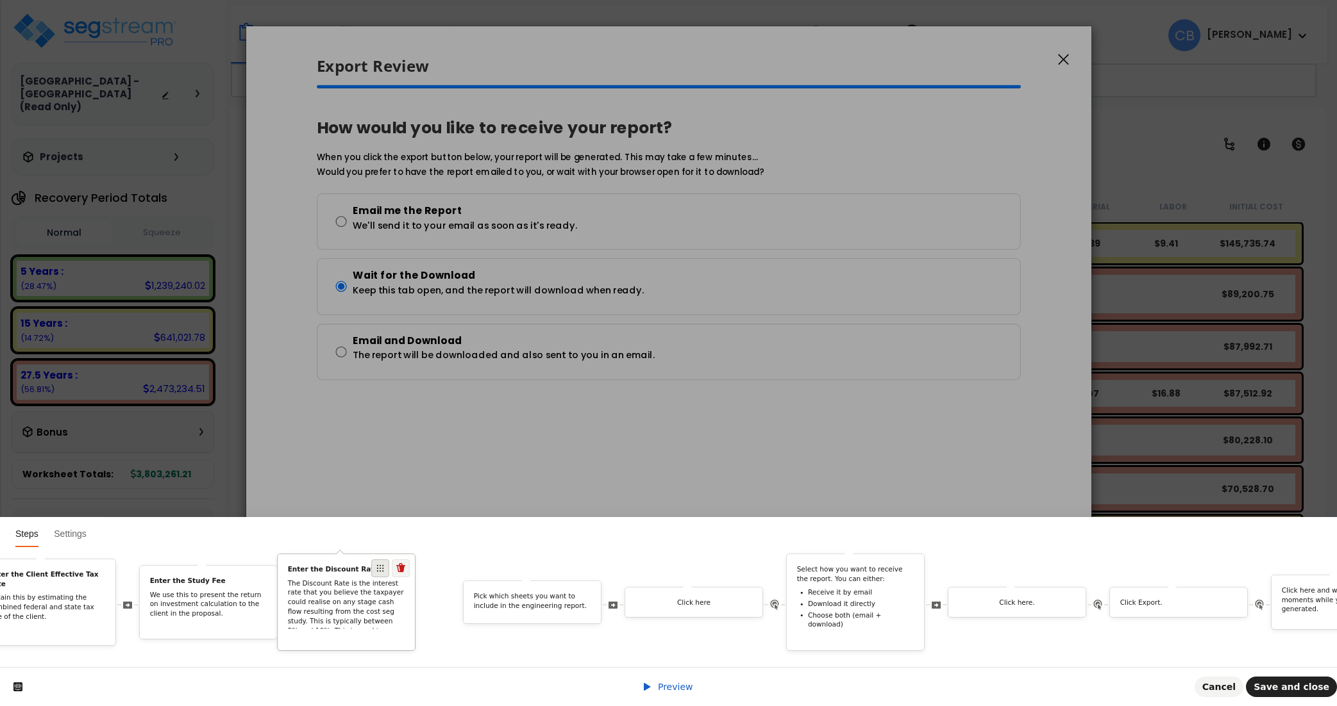
drag, startPoint x: 898, startPoint y: 558, endPoint x: 529, endPoint y: 569, distance: 369.4
click at [389, 562] on span at bounding box center [380, 569] width 18 height 18
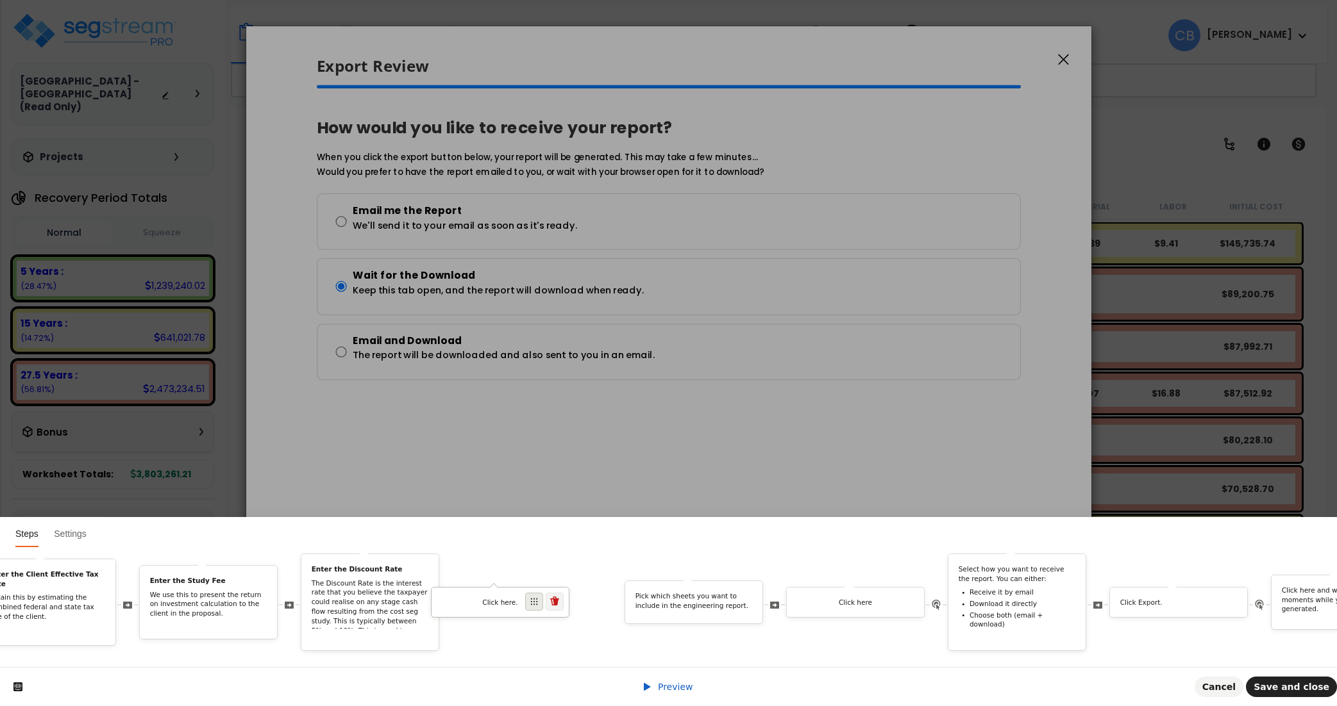
drag, startPoint x: 1056, startPoint y: 587, endPoint x: 540, endPoint y: 587, distance: 516.1
click at [540, 593] on span at bounding box center [534, 602] width 18 height 18
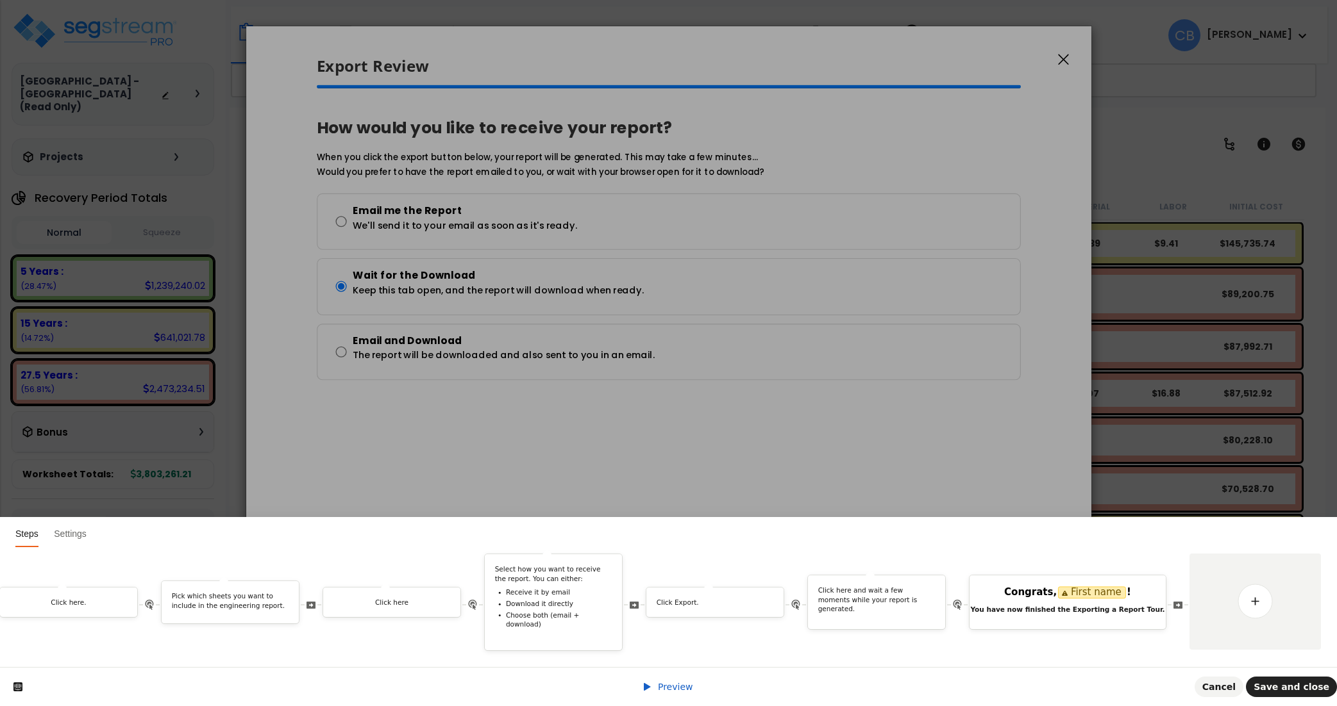
click at [662, 685] on span "Preview" at bounding box center [675, 687] width 35 height 10
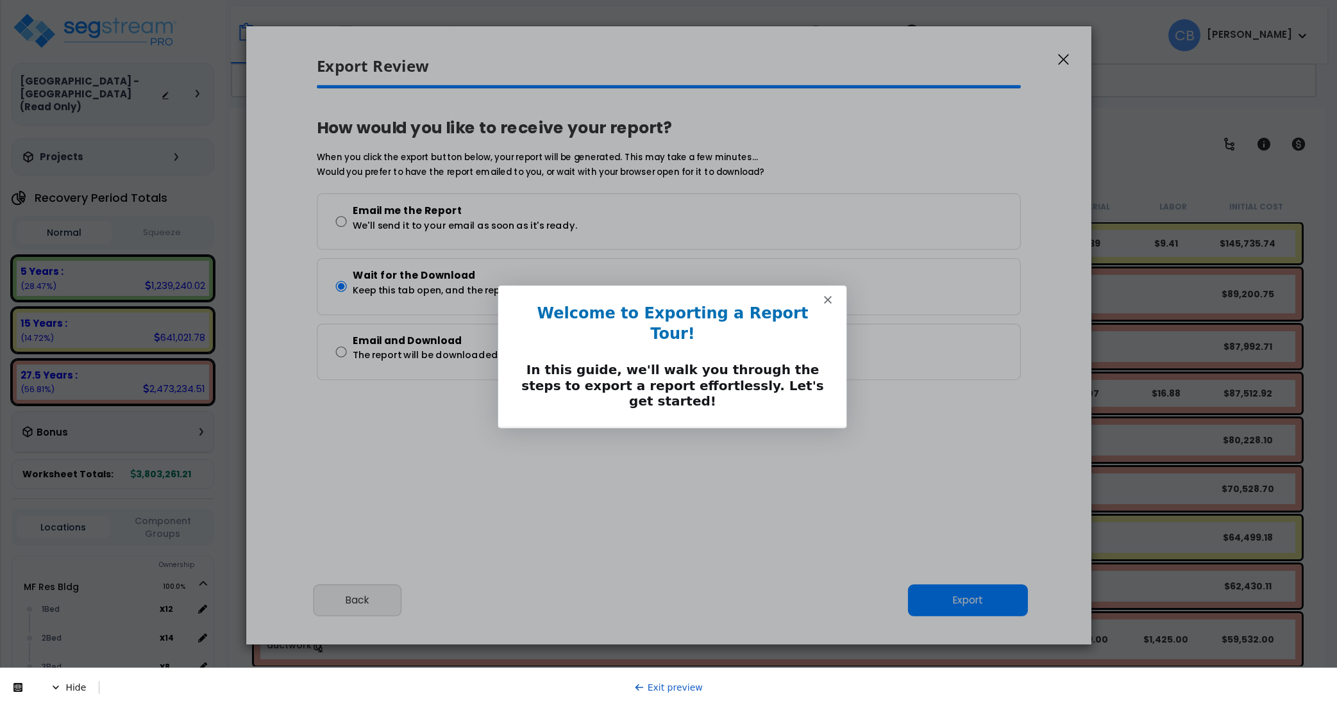
scroll to position [0, 0]
click at [828, 297] on polygon "Close" at bounding box center [826, 300] width 8 height 8
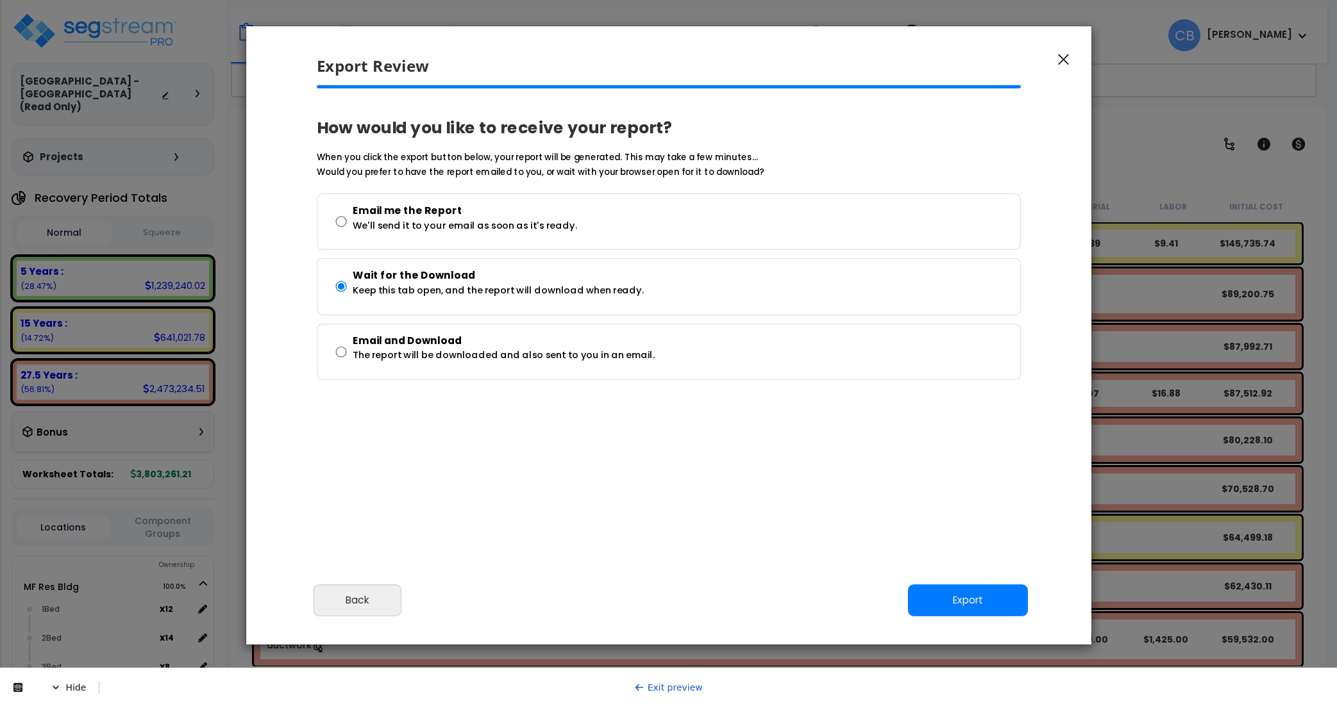
click at [1062, 58] on icon "button" at bounding box center [1063, 60] width 11 height 12
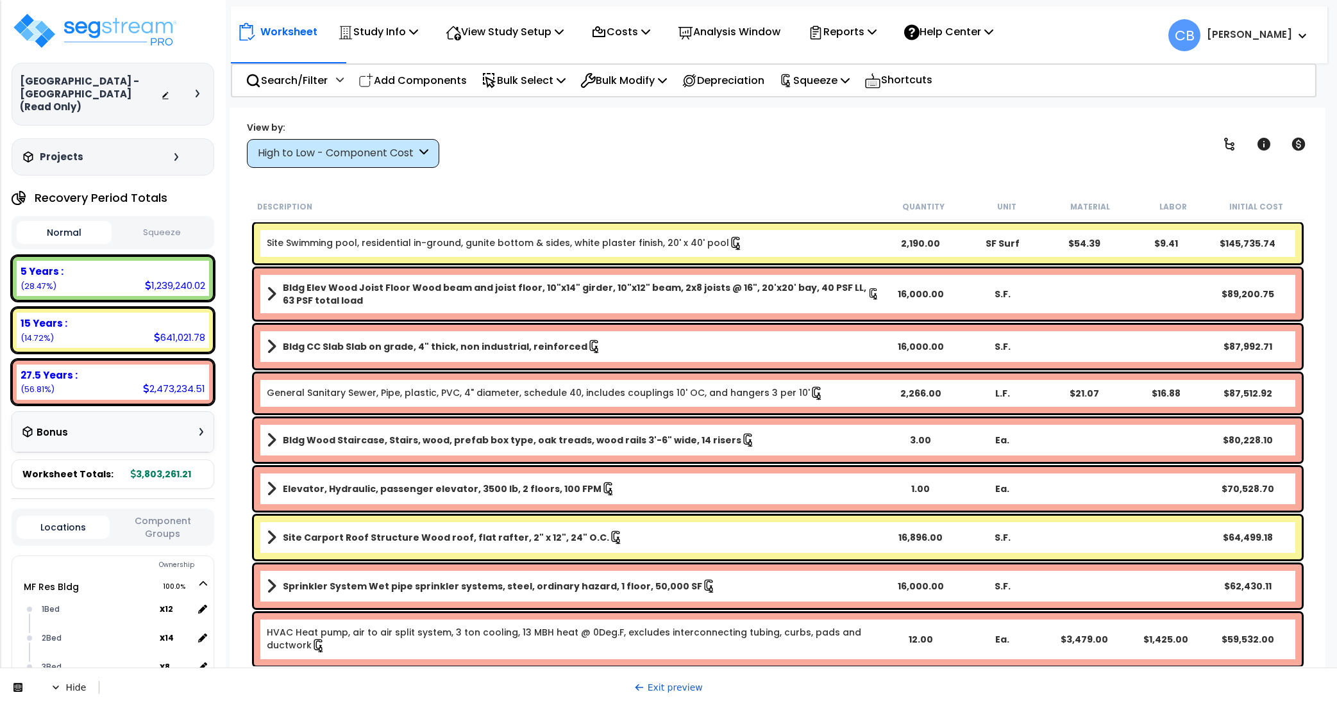
click at [676, 688] on link "Exit preview" at bounding box center [668, 688] width 69 height 10
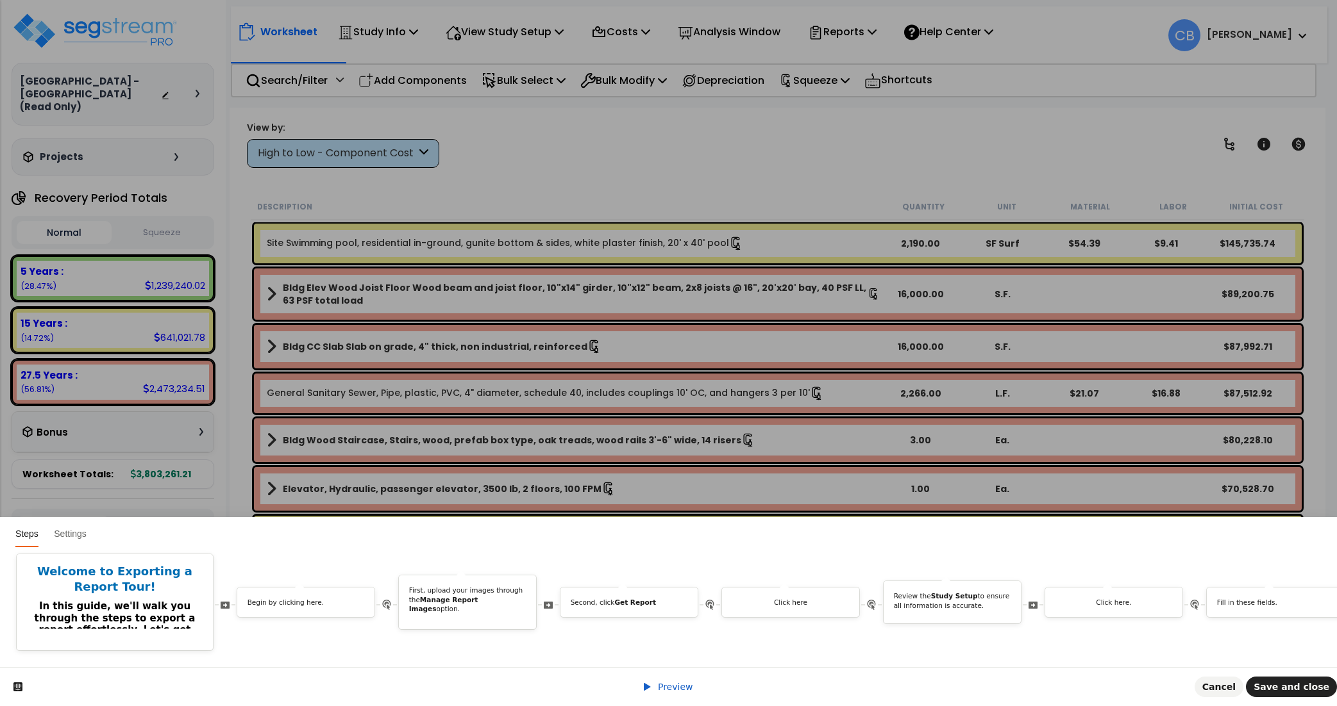
click at [665, 685] on span "Preview" at bounding box center [675, 687] width 35 height 10
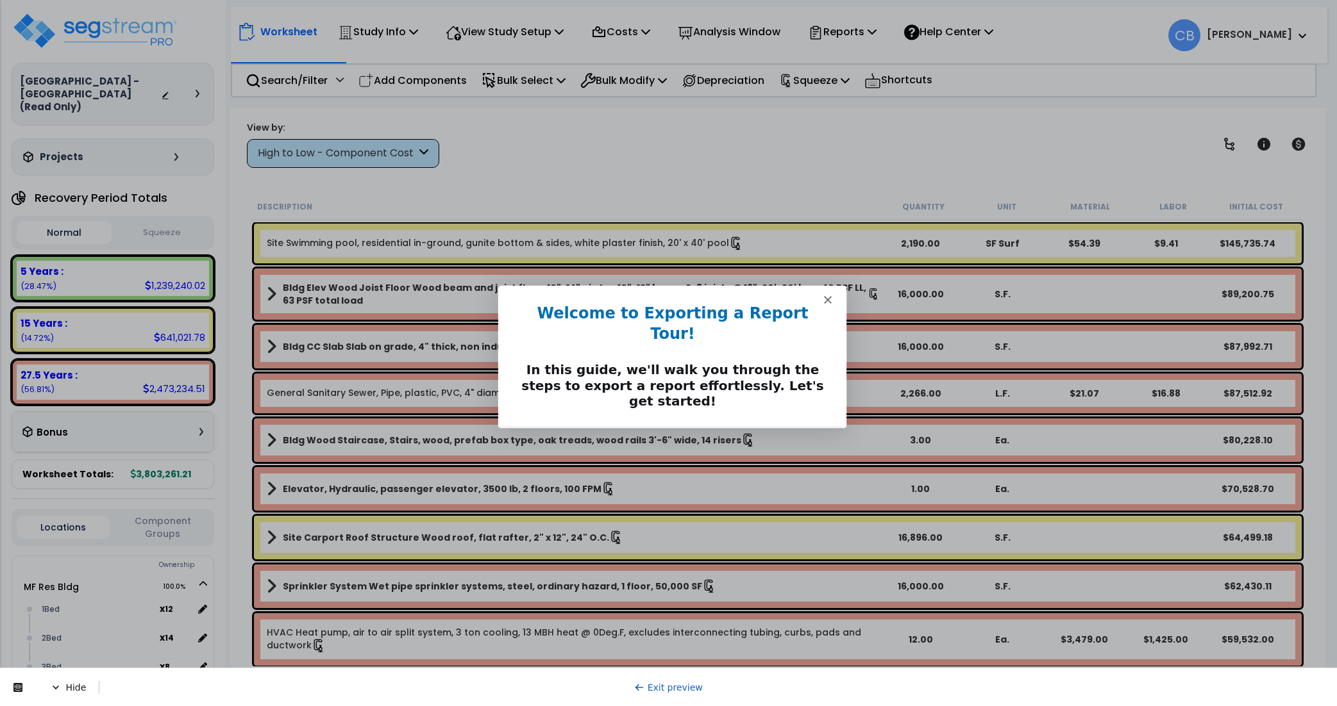
click at [799, 432] on button "Next" at bounding box center [815, 445] width 49 height 26
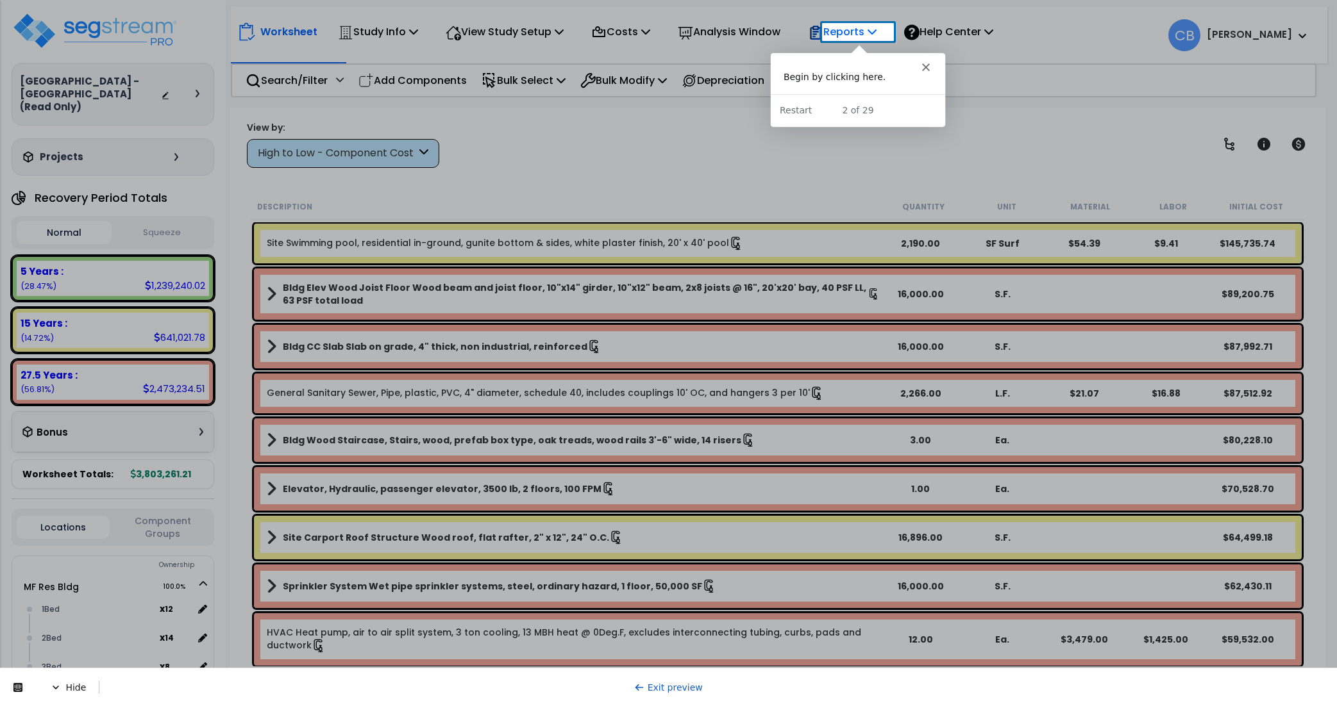
click at [867, 33] on p "Reports" at bounding box center [842, 31] width 69 height 17
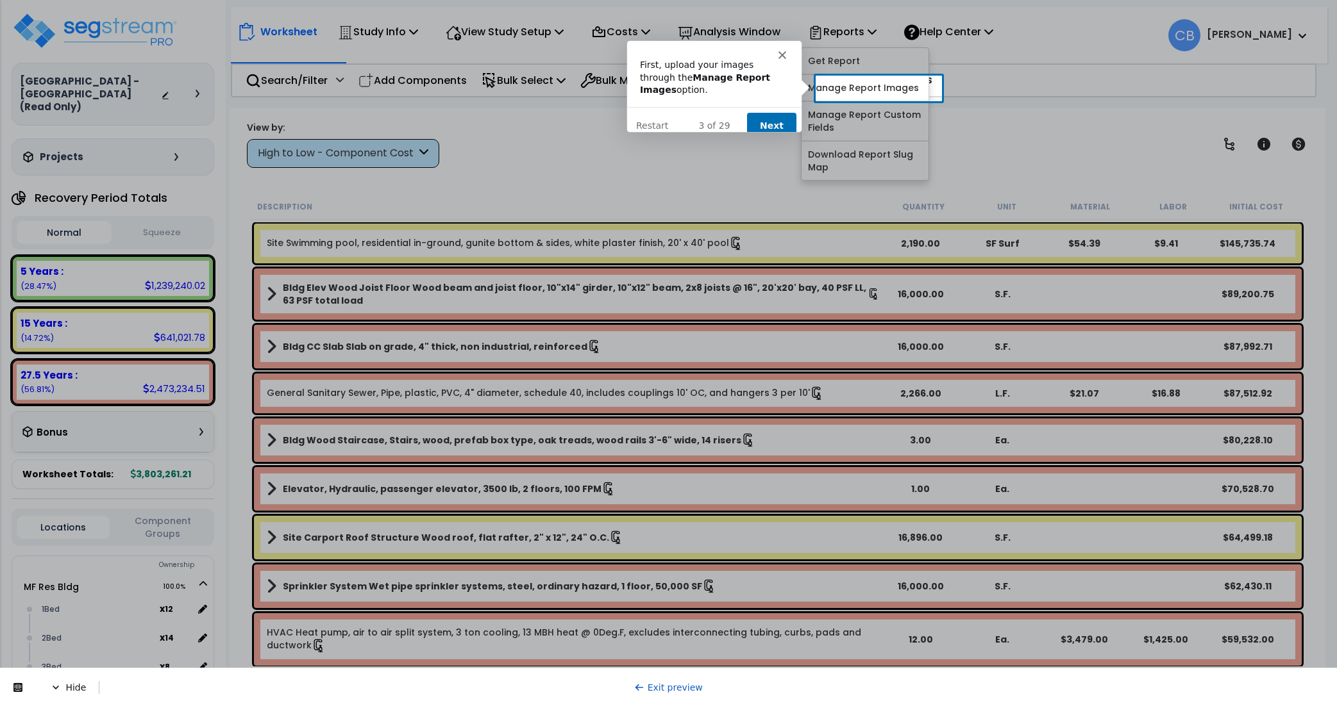
click at [772, 113] on button "Next" at bounding box center [770, 125] width 49 height 26
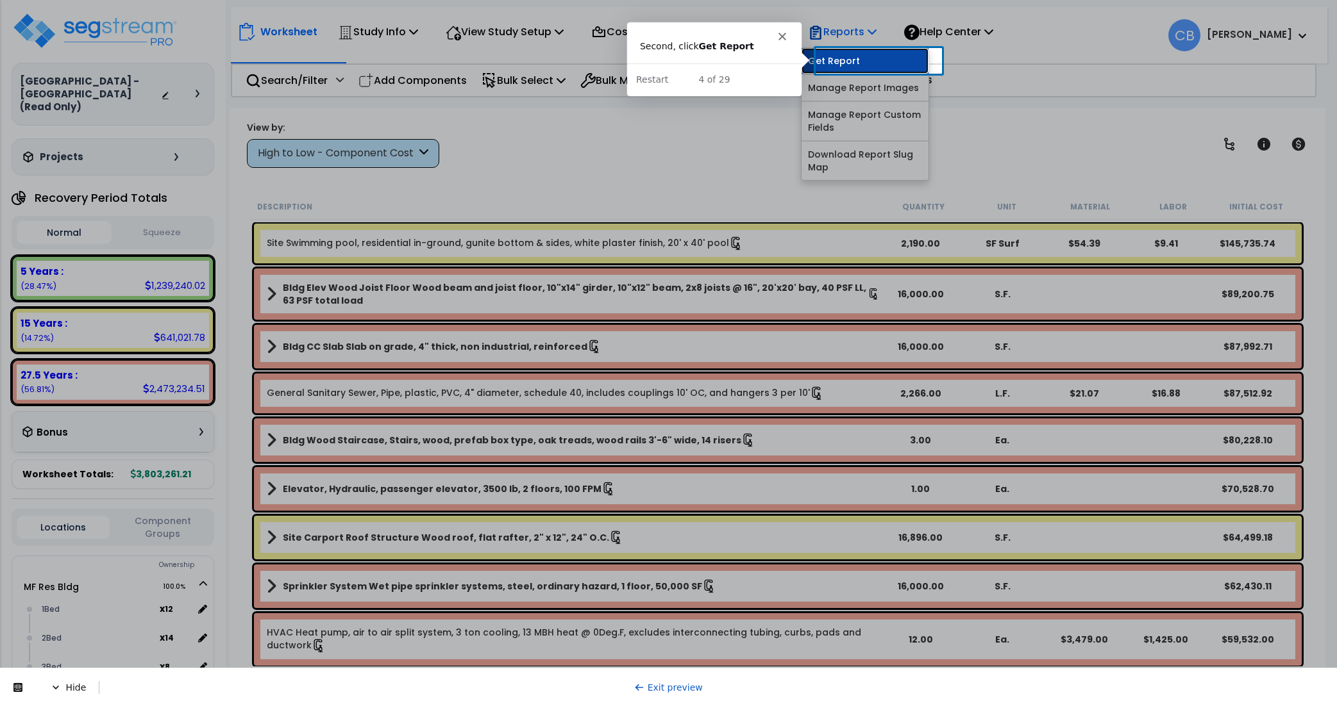
click at [845, 58] on link "Get Report" at bounding box center [864, 61] width 127 height 26
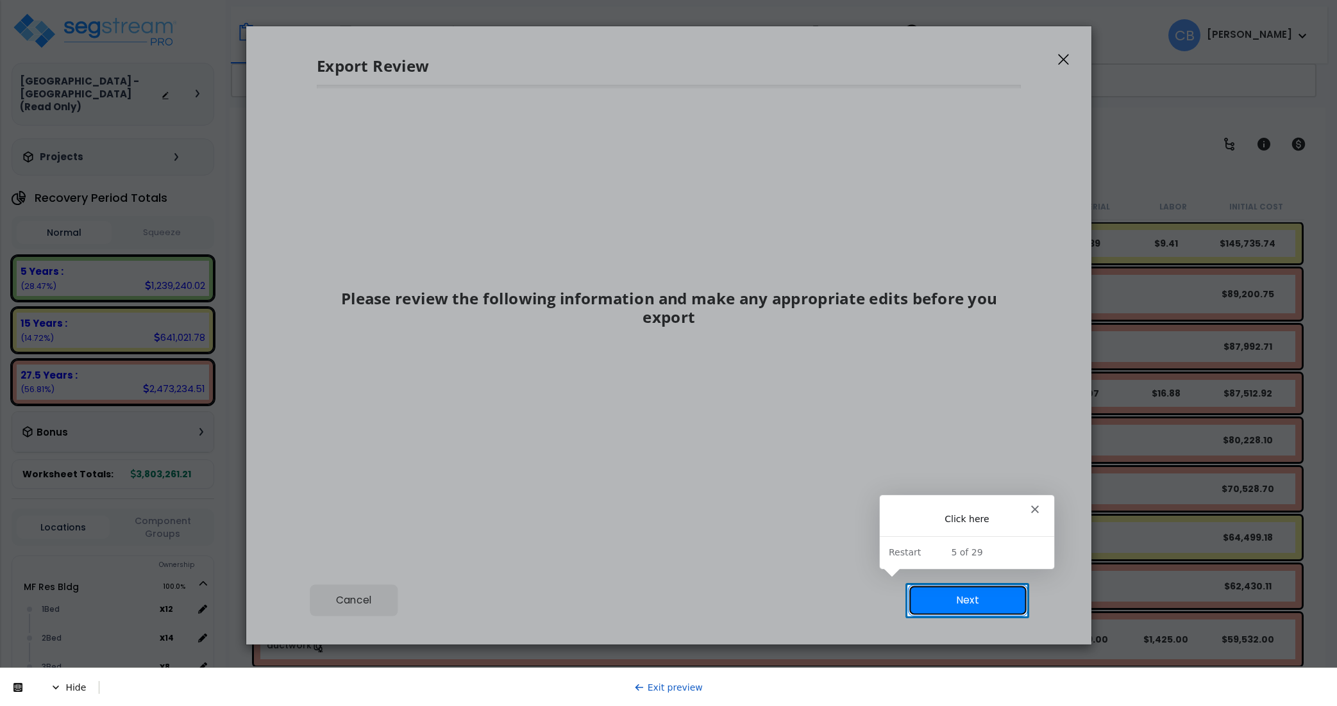
click at [946, 592] on button "Next" at bounding box center [967, 601] width 120 height 32
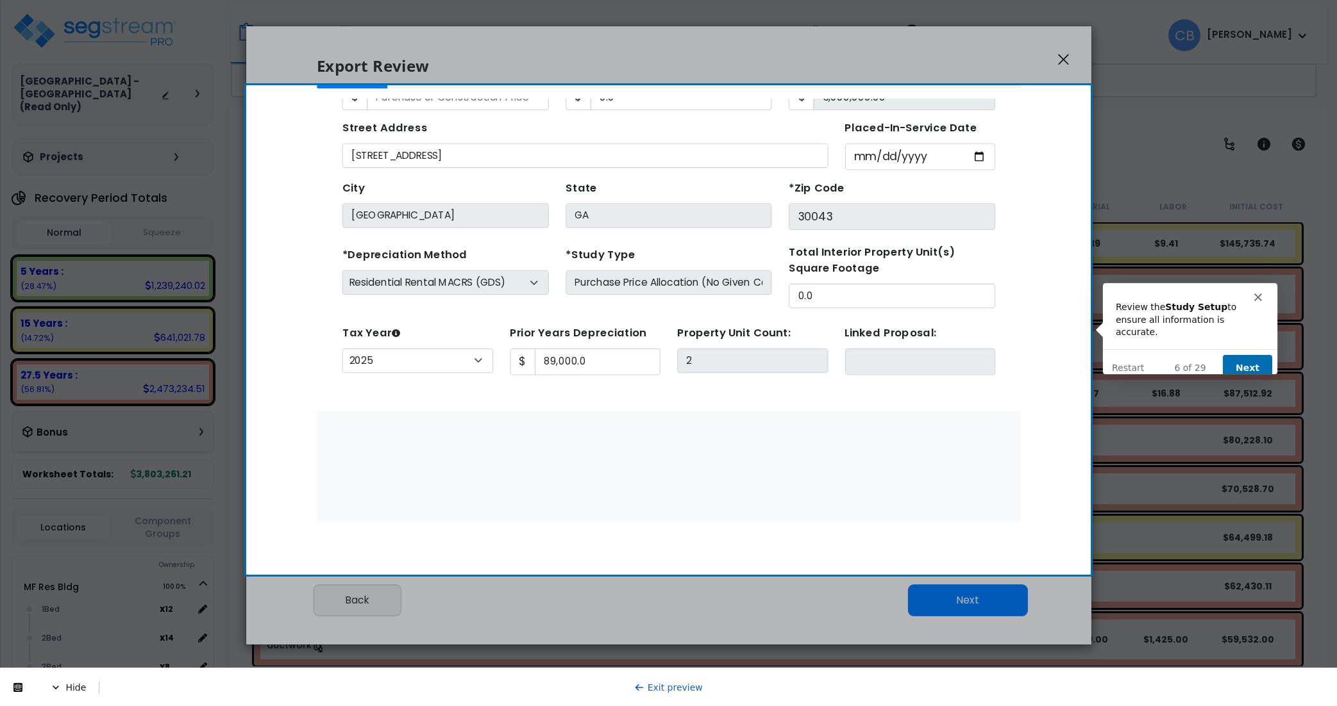
click at [1246, 355] on button "Next" at bounding box center [1245, 367] width 49 height 26
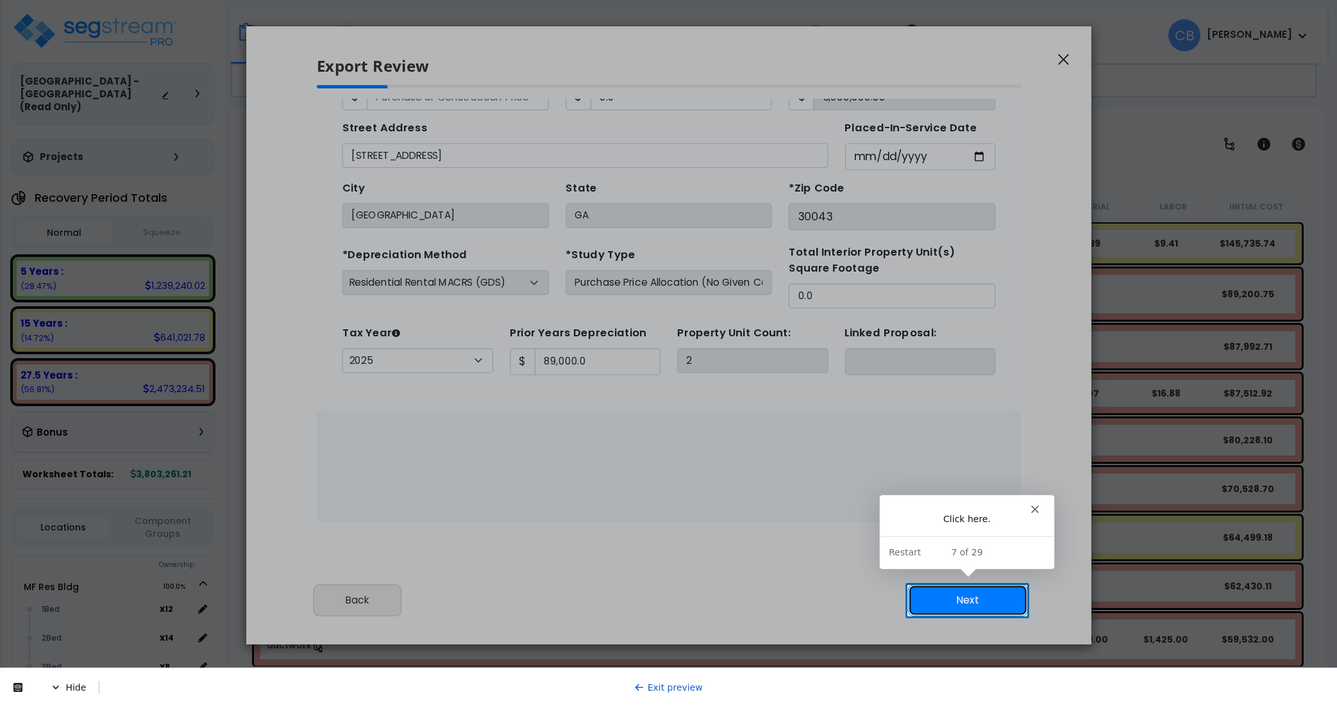
click at [995, 596] on button "Next" at bounding box center [967, 601] width 120 height 32
type input "0"
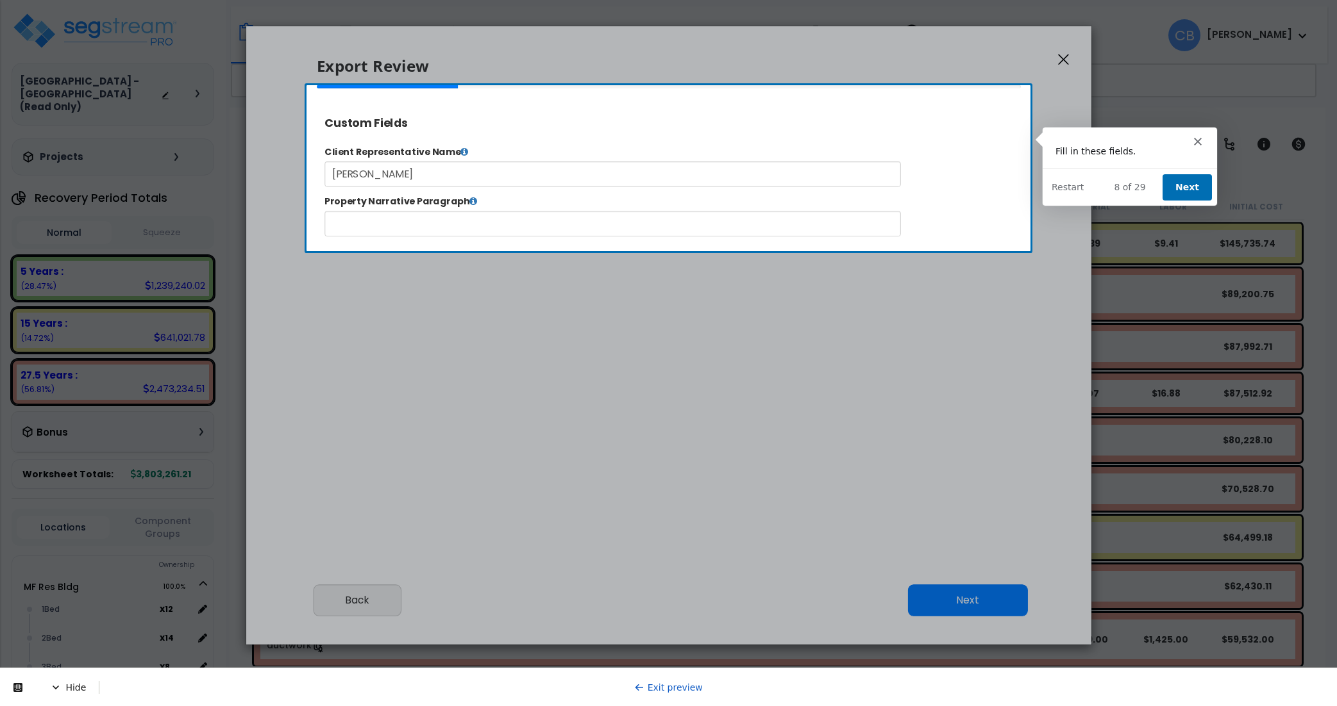
click at [1189, 178] on button "Next" at bounding box center [1186, 186] width 49 height 26
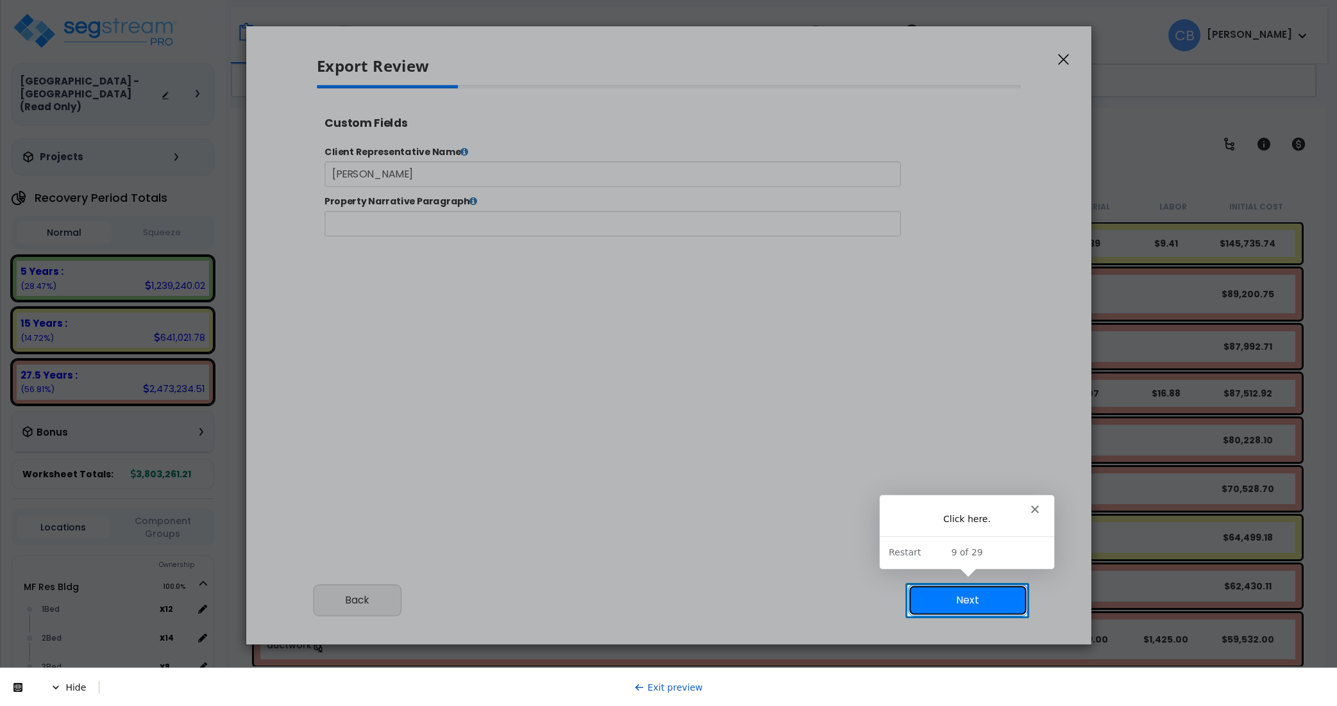
click at [965, 606] on button "Next" at bounding box center [967, 601] width 120 height 32
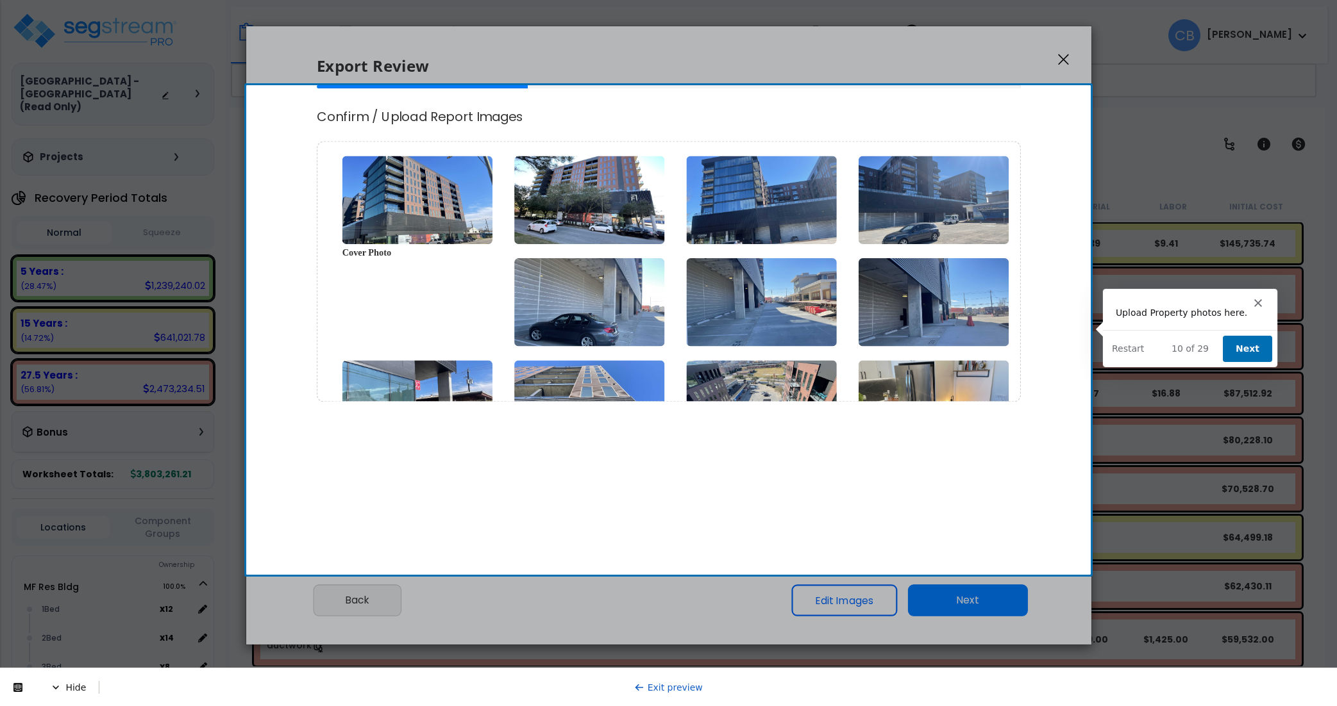
type input "89,000.0"
select select "2025"
click at [1248, 347] on button "Next" at bounding box center [1245, 348] width 49 height 26
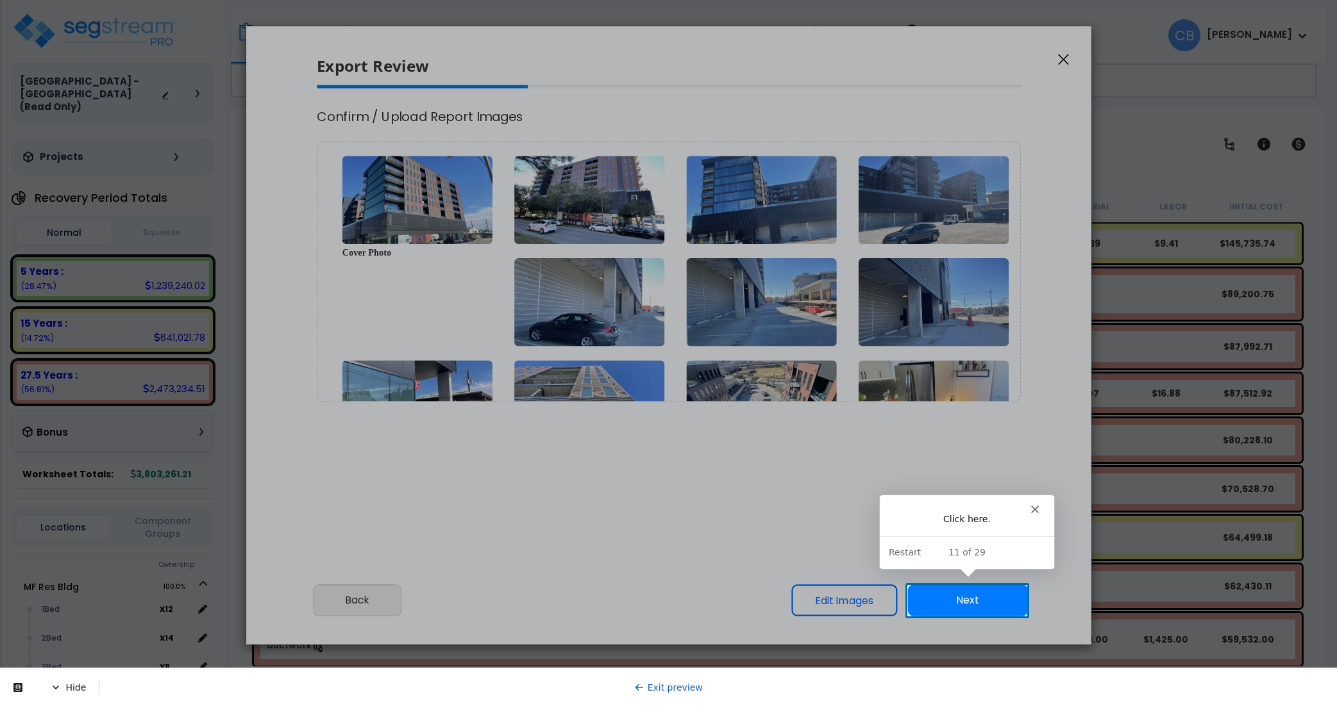
click at [954, 608] on button "Next" at bounding box center [967, 601] width 120 height 32
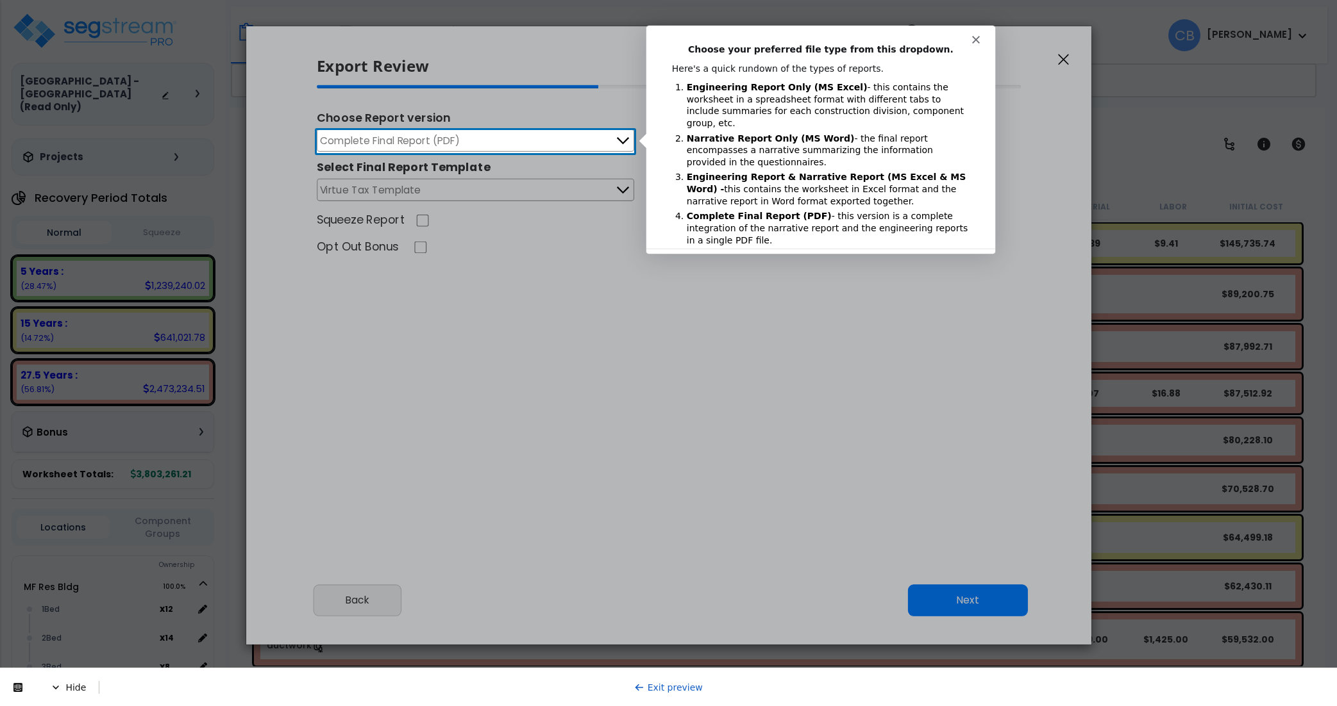
click at [497, 142] on button "Complete Final Report (PDF)" at bounding box center [475, 140] width 317 height 22
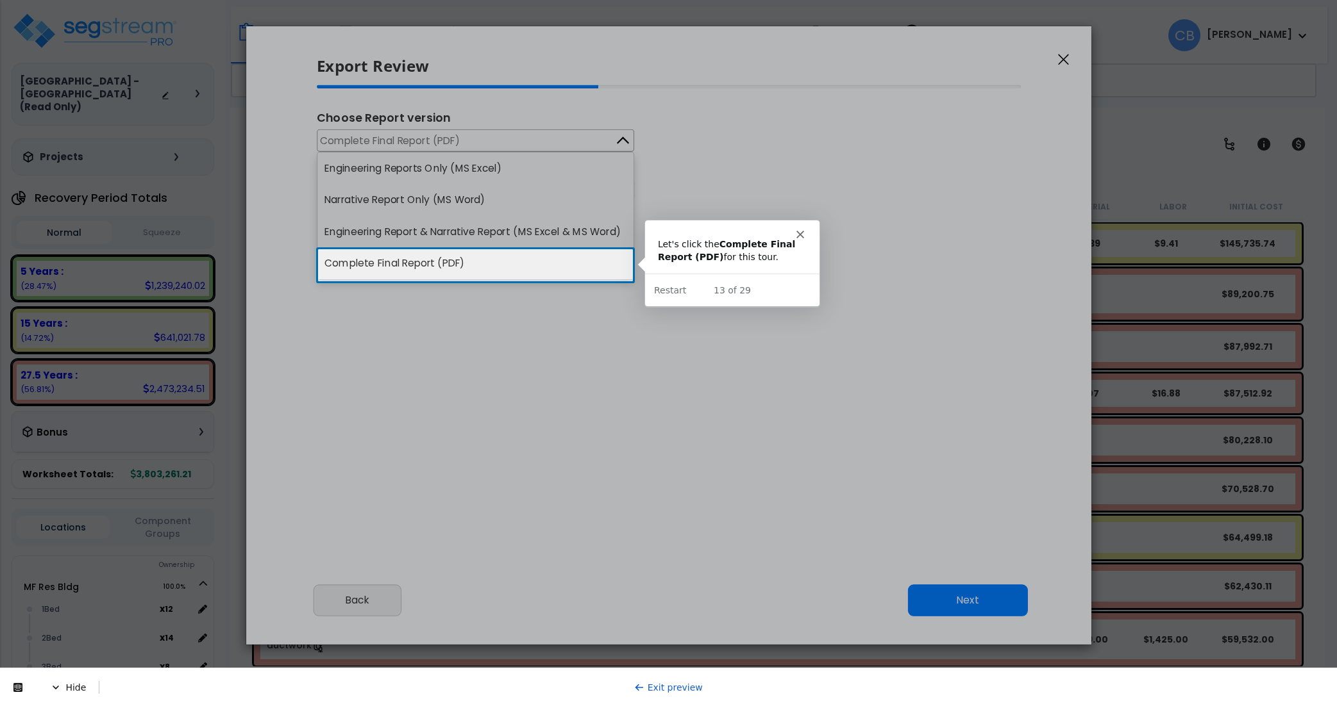
click at [516, 260] on li "Complete Final Report (PDF)" at bounding box center [475, 264] width 316 height 32
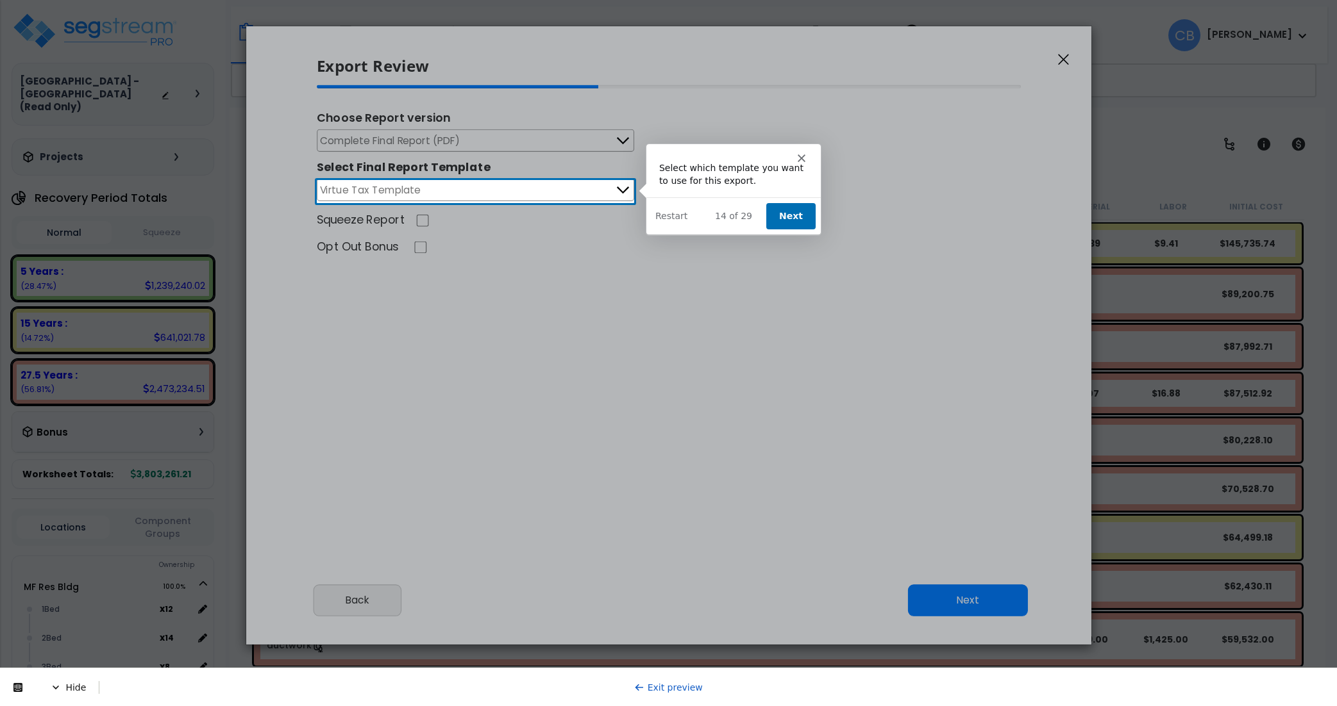
click at [786, 211] on button "Next" at bounding box center [789, 216] width 49 height 26
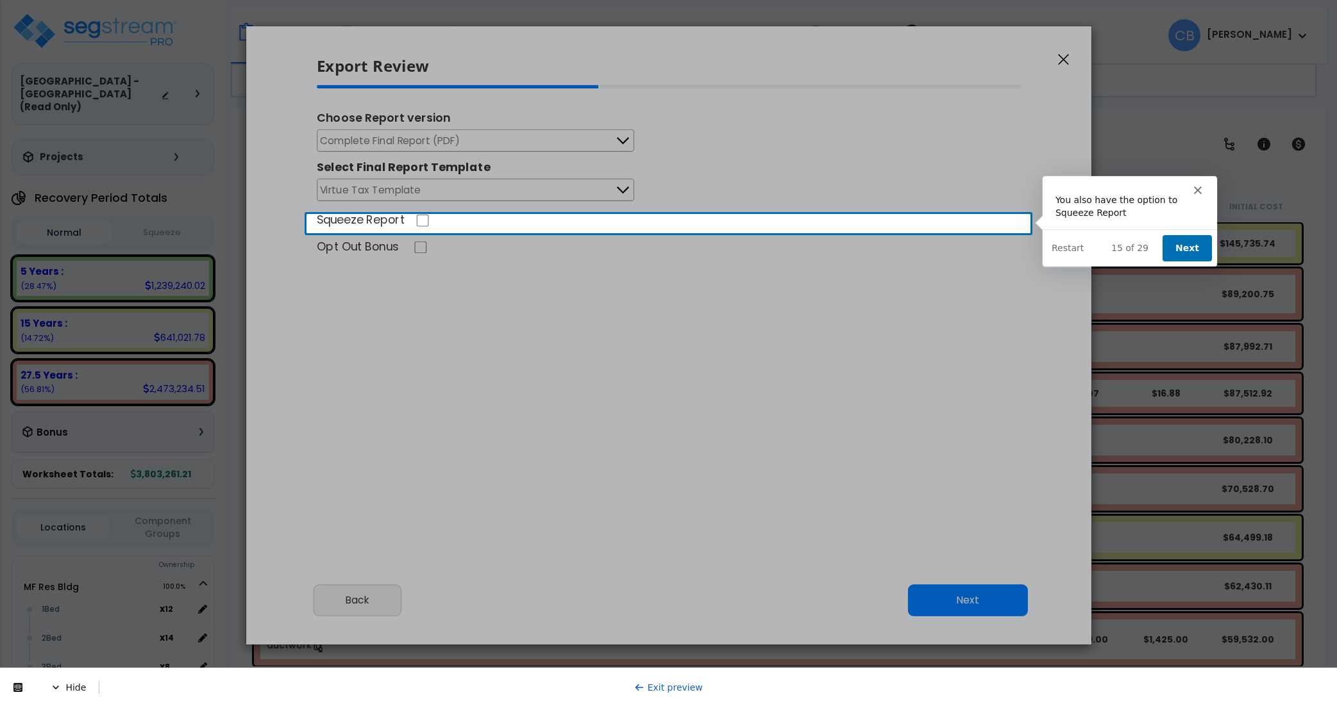
click at [1171, 243] on button "Next" at bounding box center [1186, 248] width 49 height 26
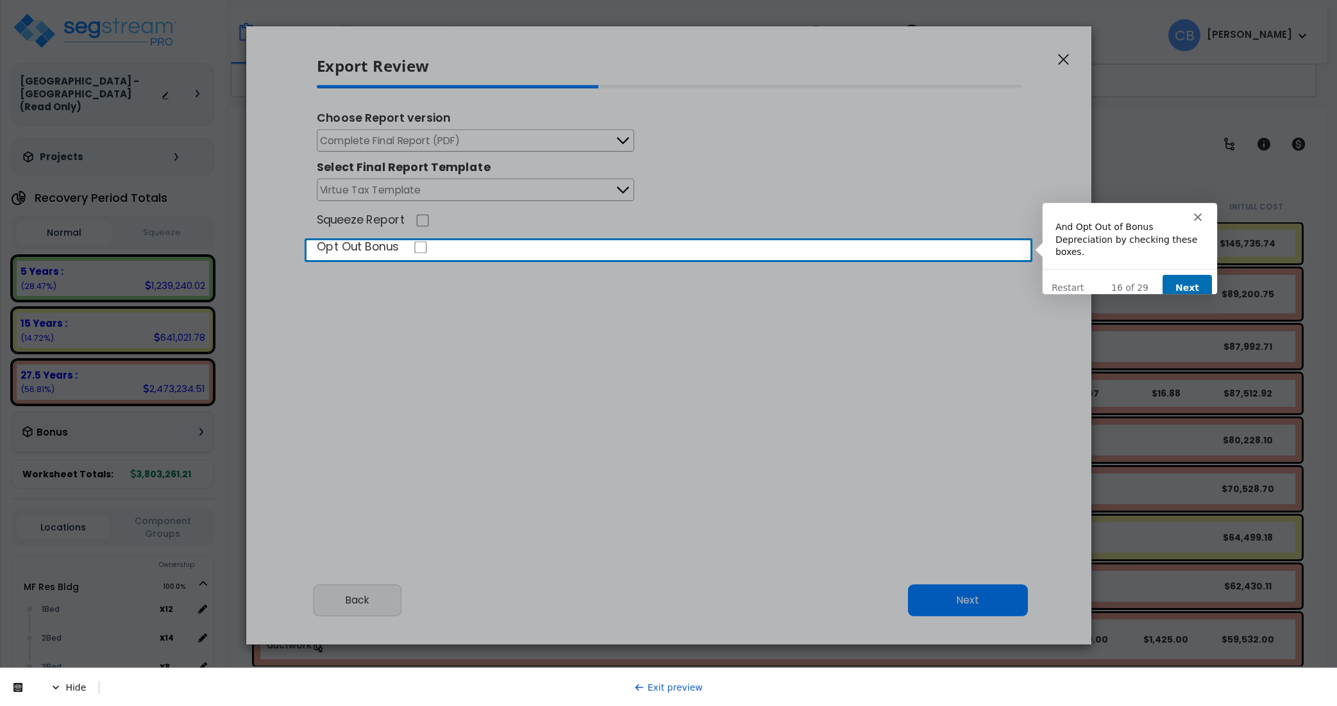
click at [1187, 274] on button "Next" at bounding box center [1186, 287] width 49 height 26
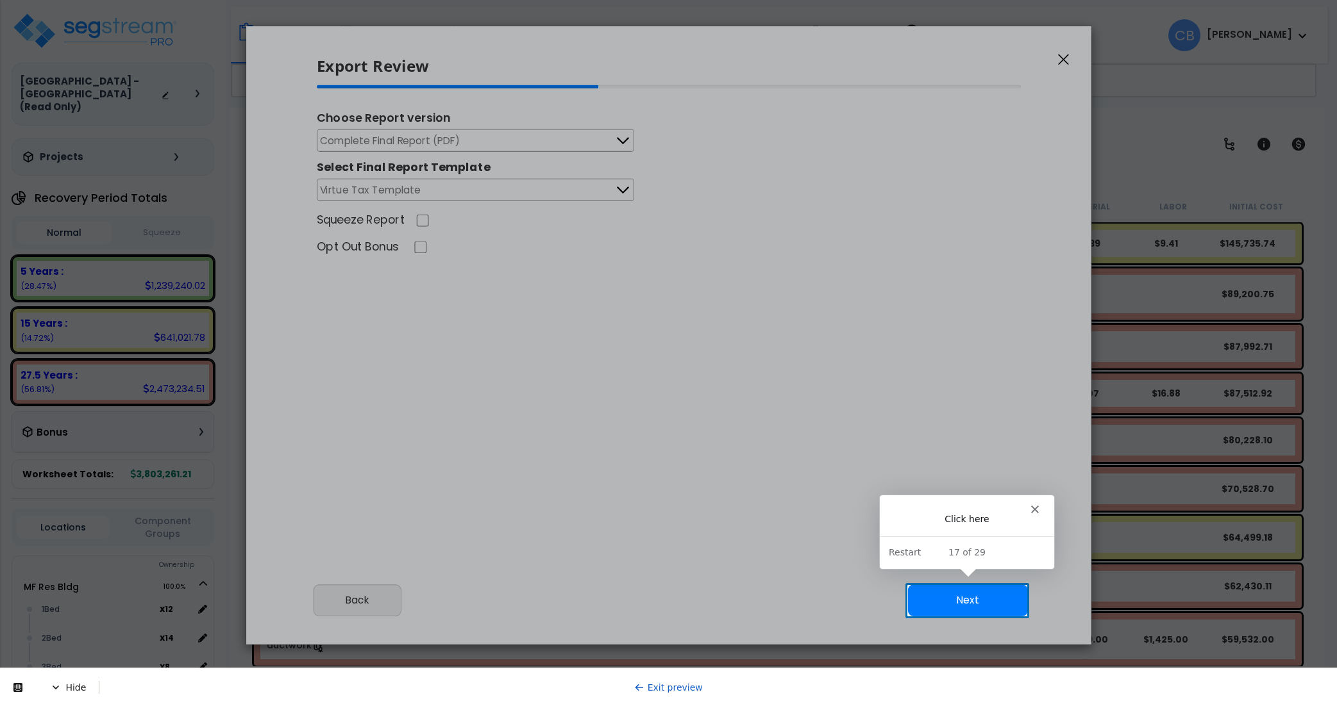
click at [996, 603] on button "Next" at bounding box center [967, 601] width 120 height 32
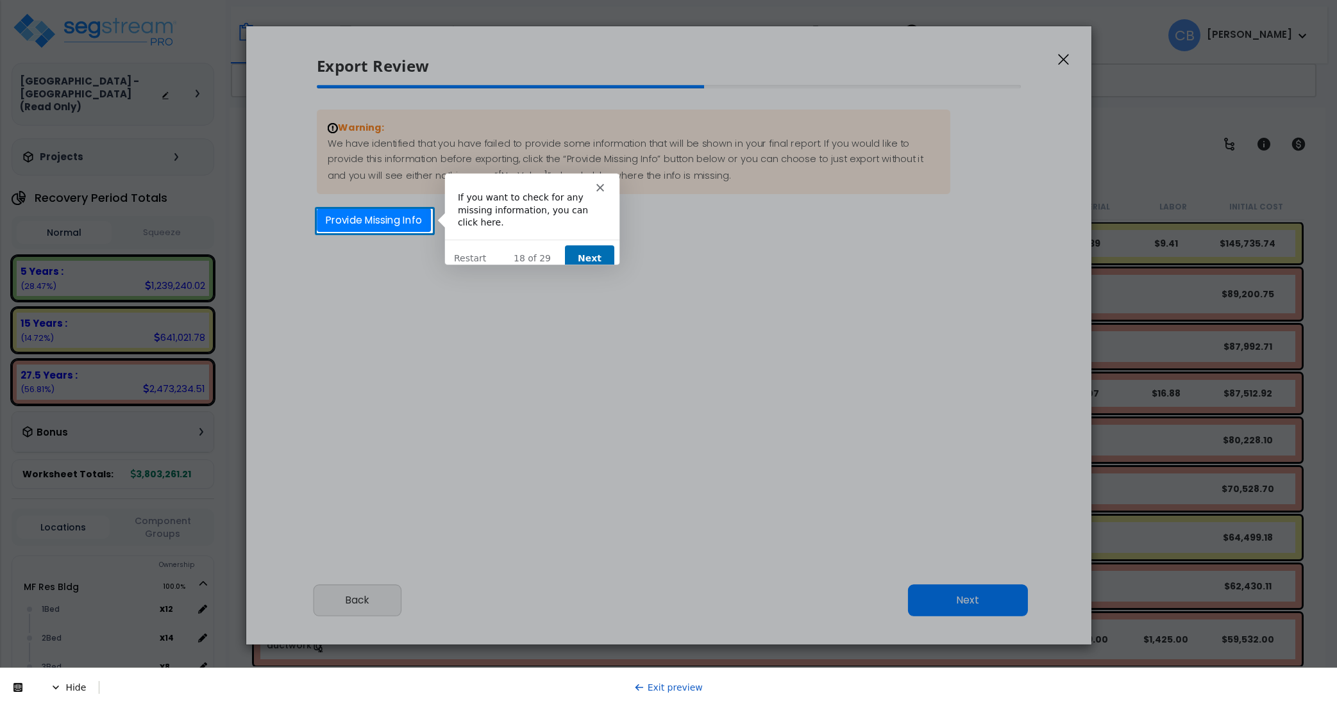
click at [594, 246] on button "Next" at bounding box center [587, 258] width 49 height 26
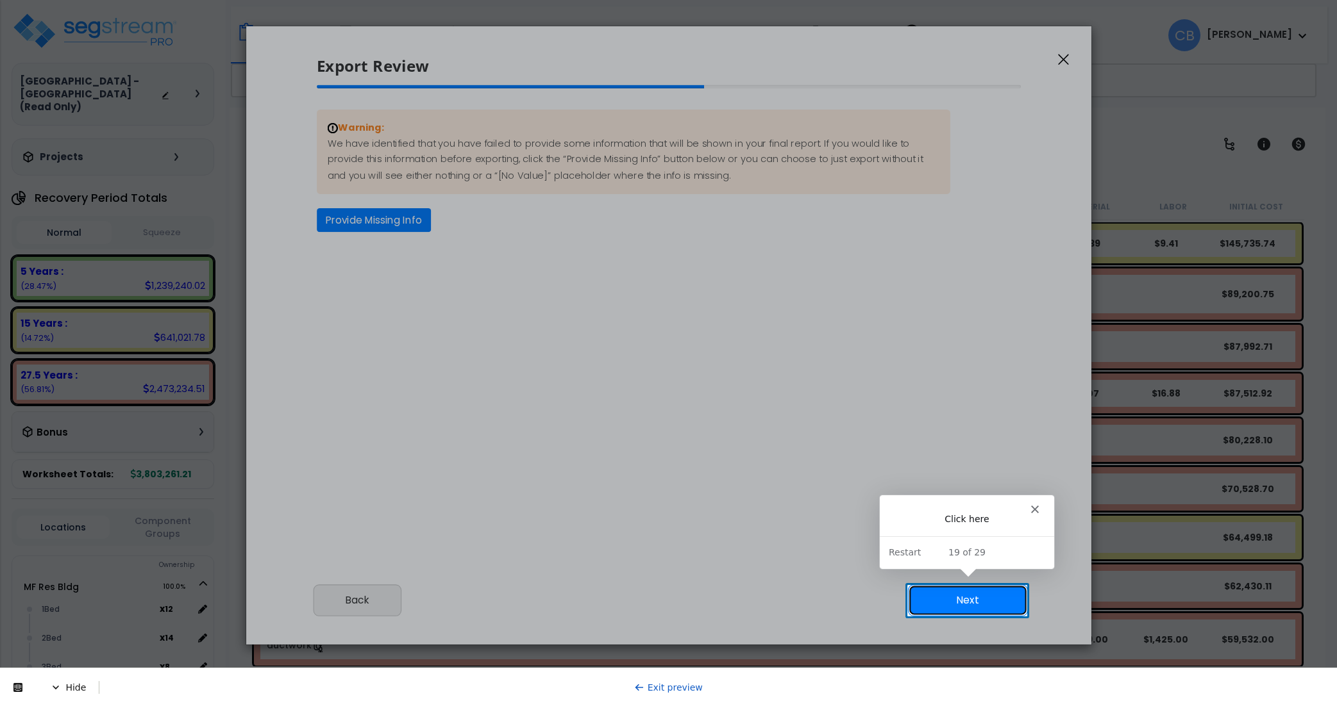
click at [947, 603] on button "Next" at bounding box center [967, 601] width 120 height 32
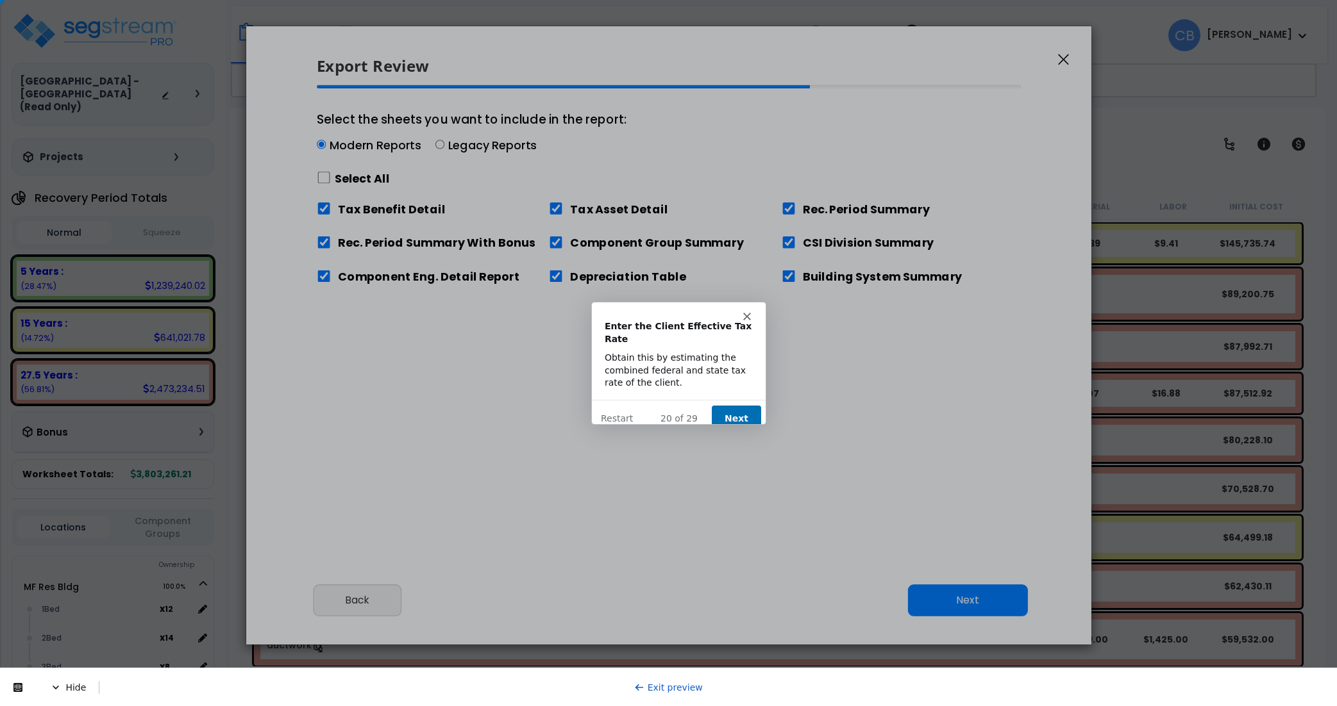
click at [743, 317] on icon "Close" at bounding box center [746, 316] width 8 height 8
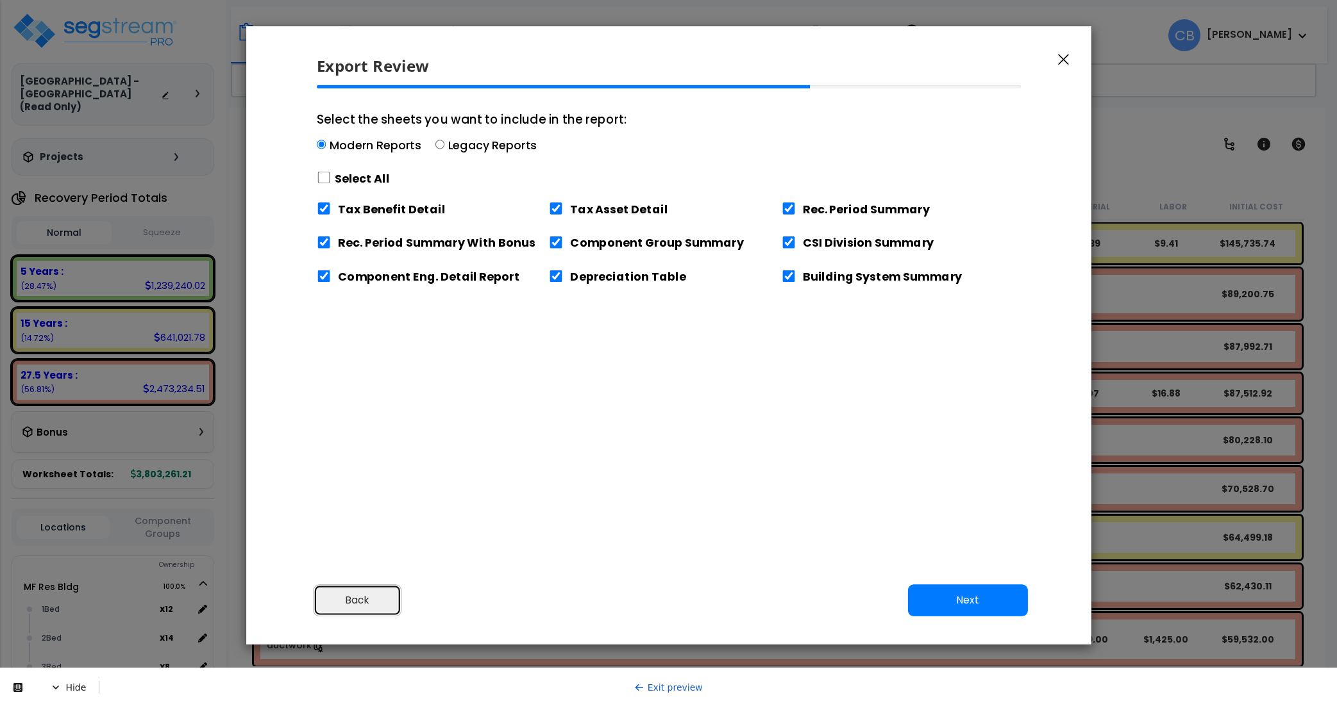
click at [342, 602] on button "Back" at bounding box center [357, 601] width 88 height 32
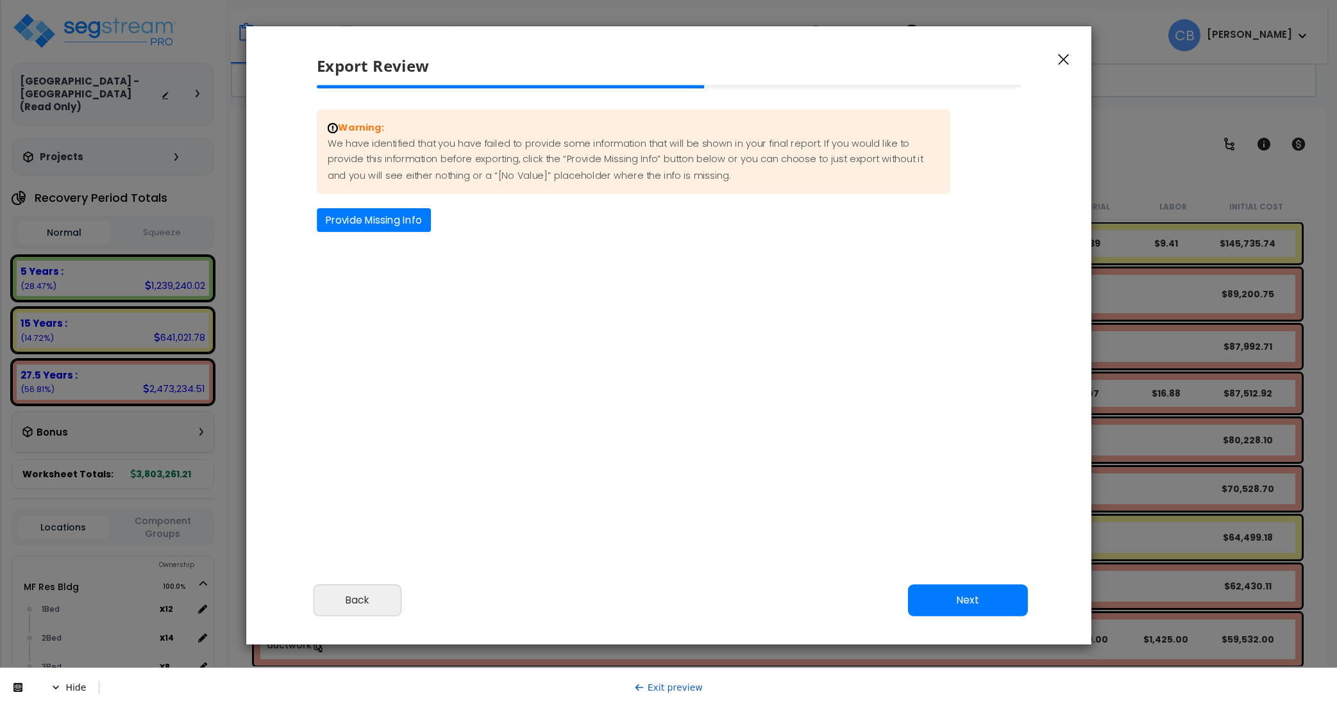
click at [660, 686] on link "Exit preview" at bounding box center [668, 688] width 69 height 10
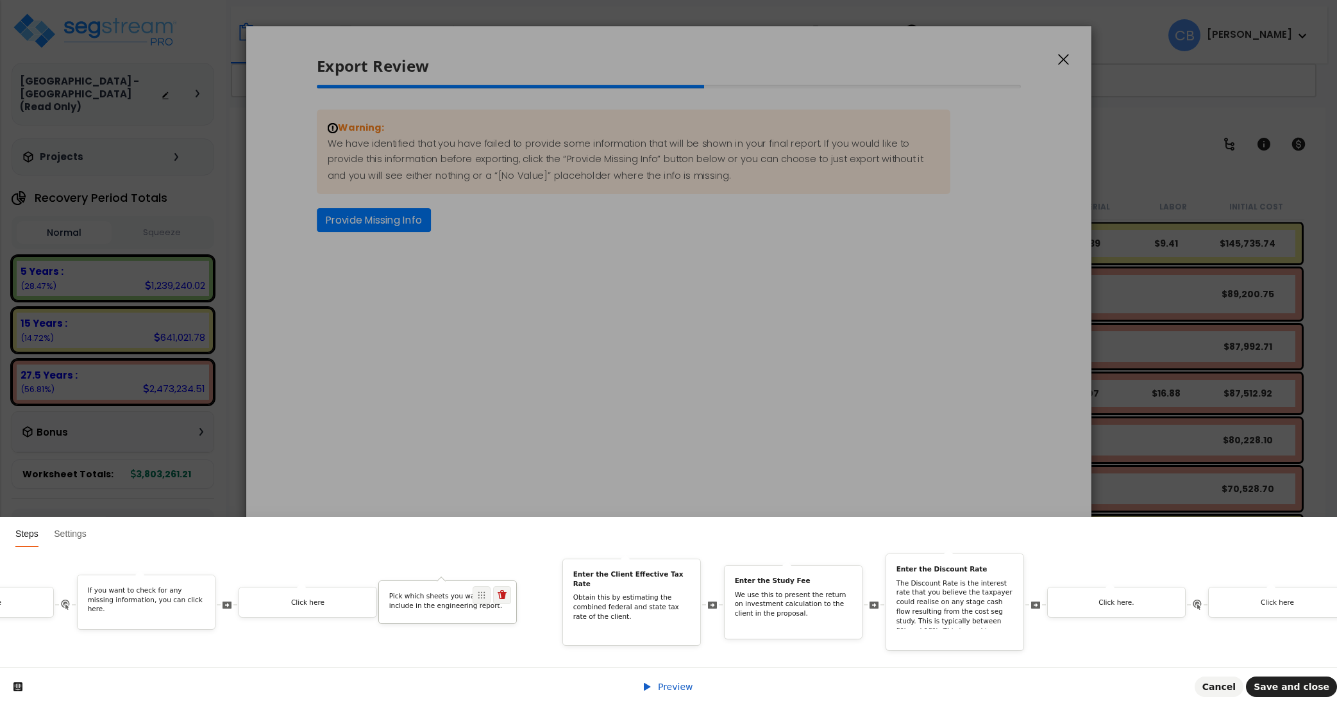
drag, startPoint x: 1158, startPoint y: 581, endPoint x: 506, endPoint y: 600, distance: 652.9
click at [494, 600] on div "Pick which sheets you want to include in the engineering report." at bounding box center [447, 602] width 138 height 43
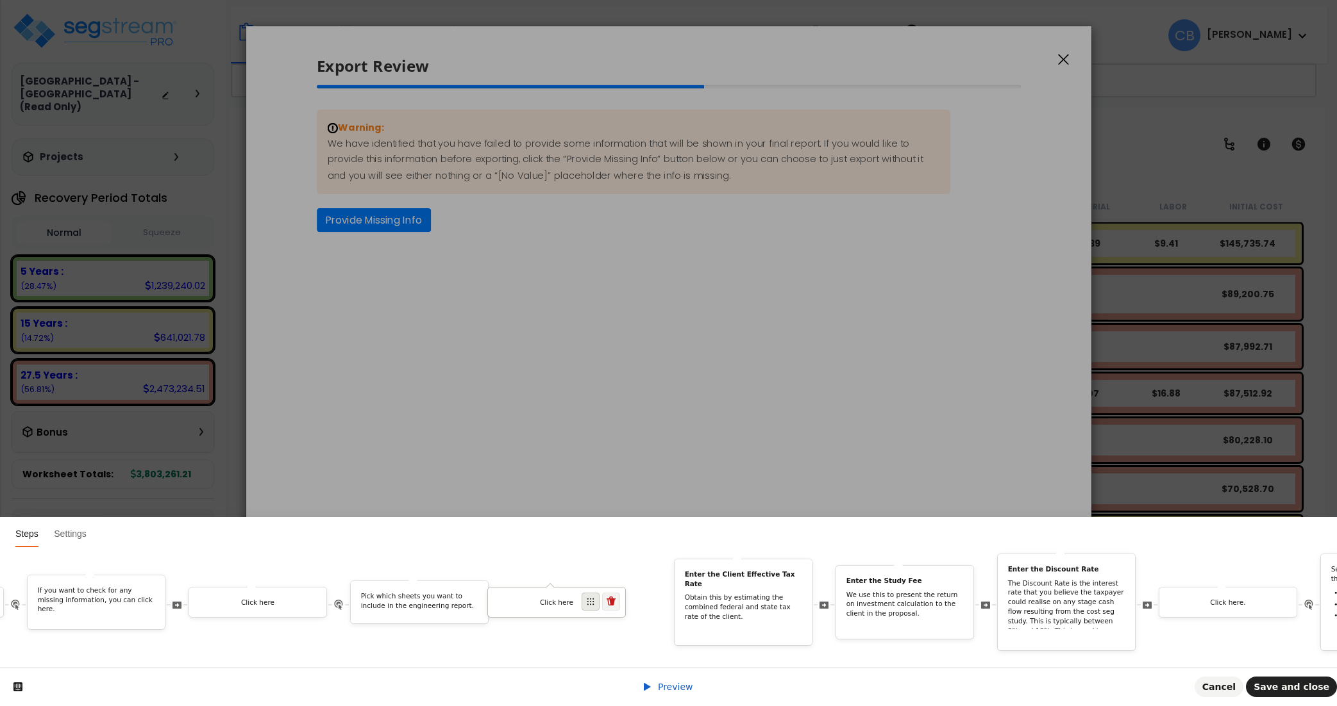
drag, startPoint x: 1320, startPoint y: 590, endPoint x: 608, endPoint y: 590, distance: 711.6
click at [594, 598] on icon at bounding box center [591, 602] width 8 height 8
click at [649, 683] on icon at bounding box center [647, 687] width 10 height 10
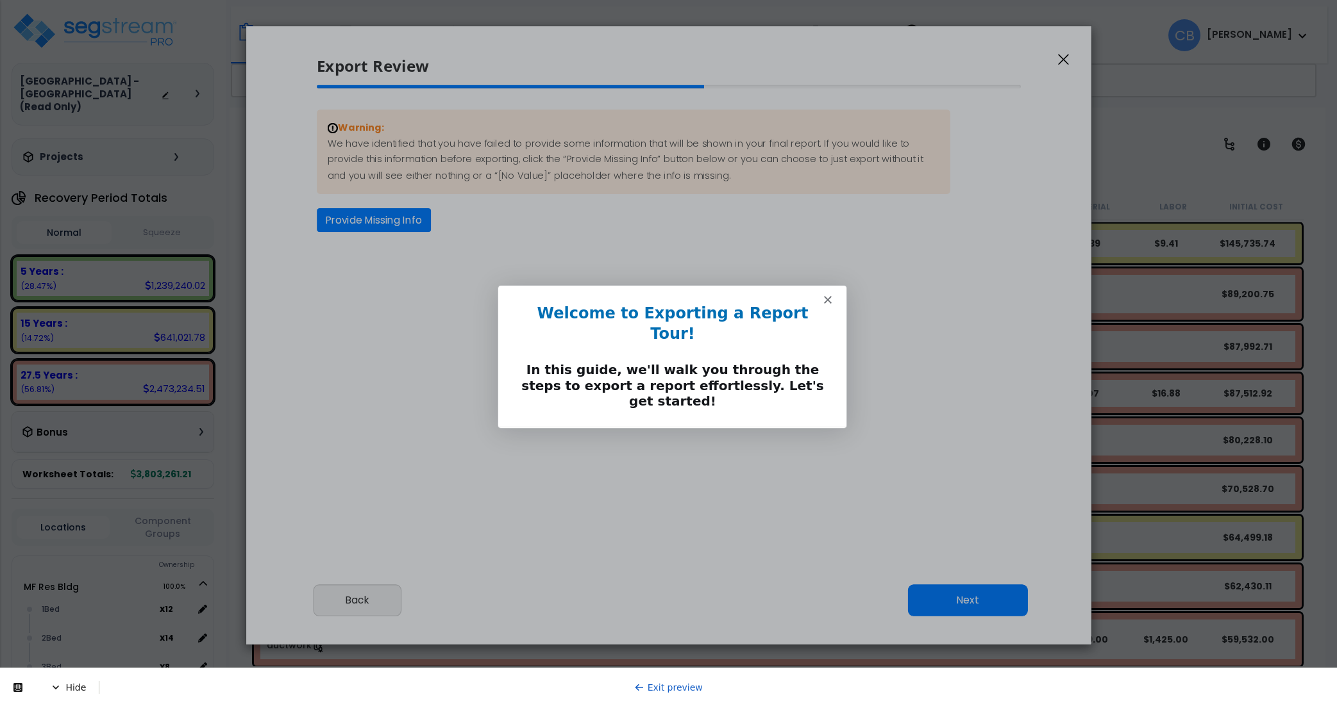
click at [828, 299] on polygon "Close" at bounding box center [826, 300] width 8 height 8
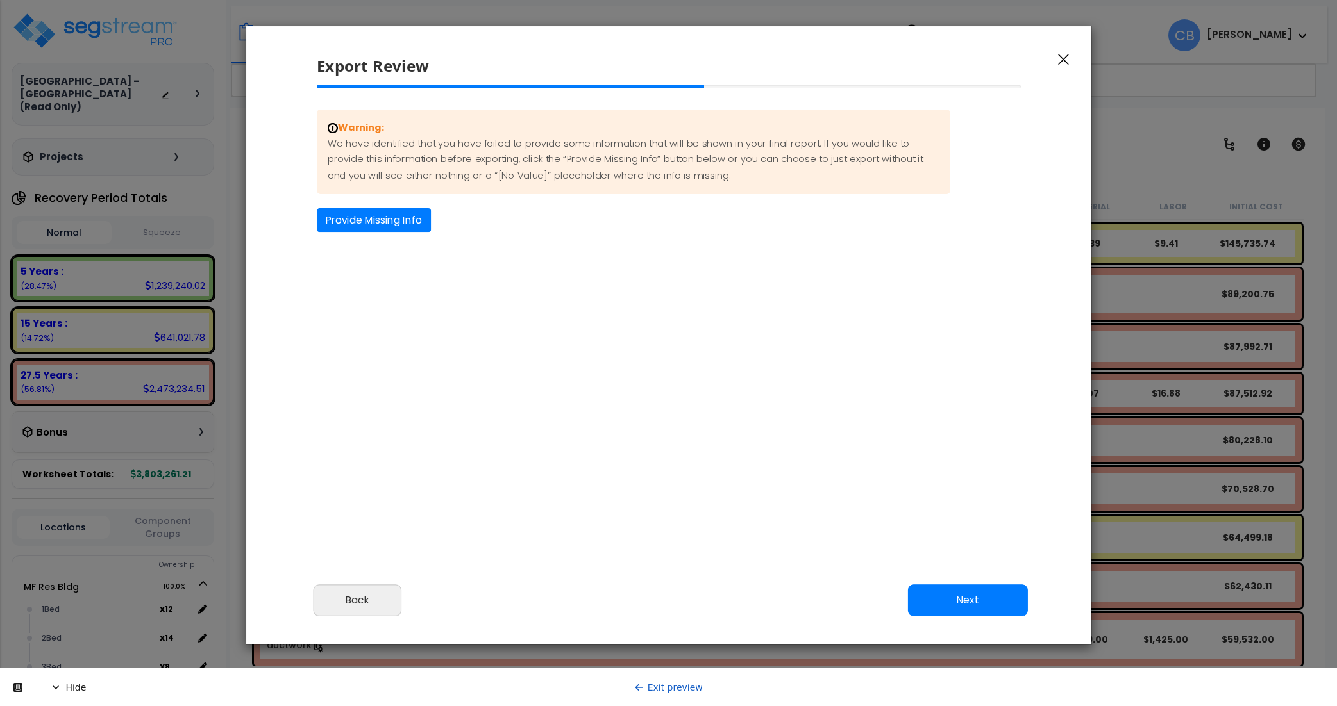
click at [1065, 60] on icon "button" at bounding box center [1063, 60] width 11 height 12
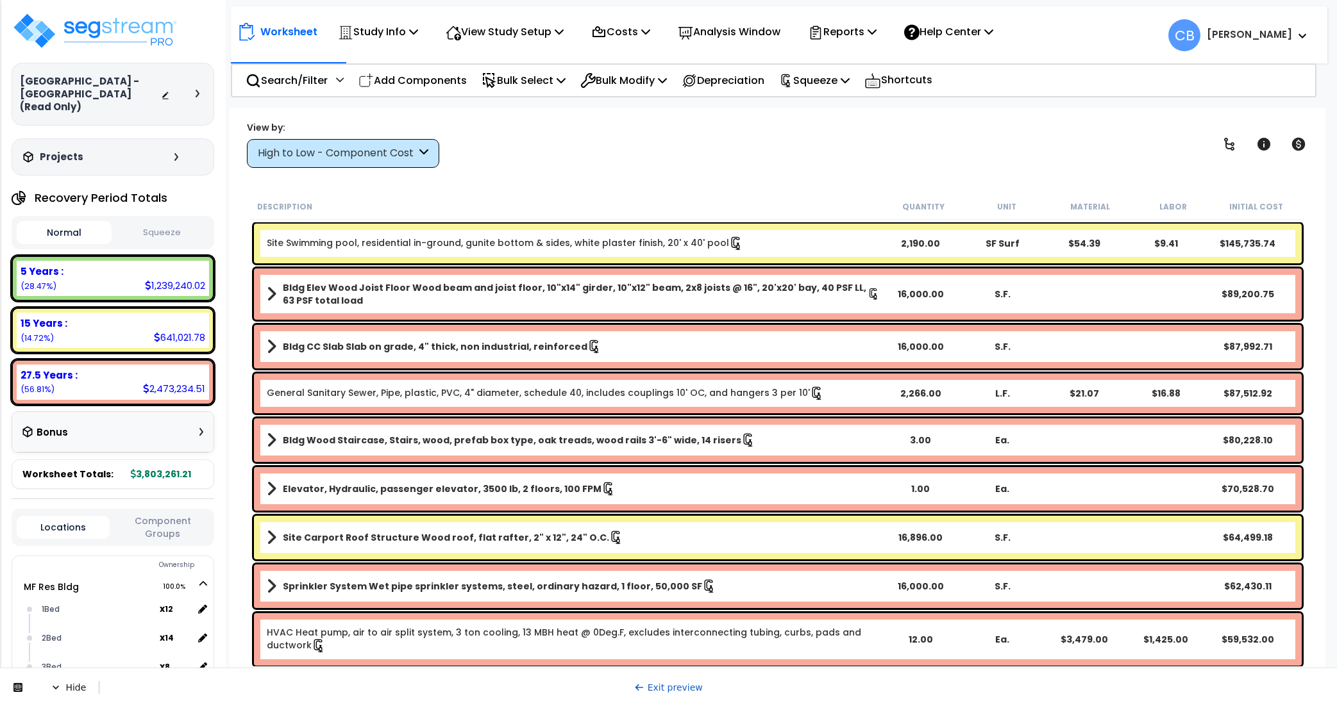
click at [658, 690] on link "Exit preview" at bounding box center [668, 688] width 69 height 10
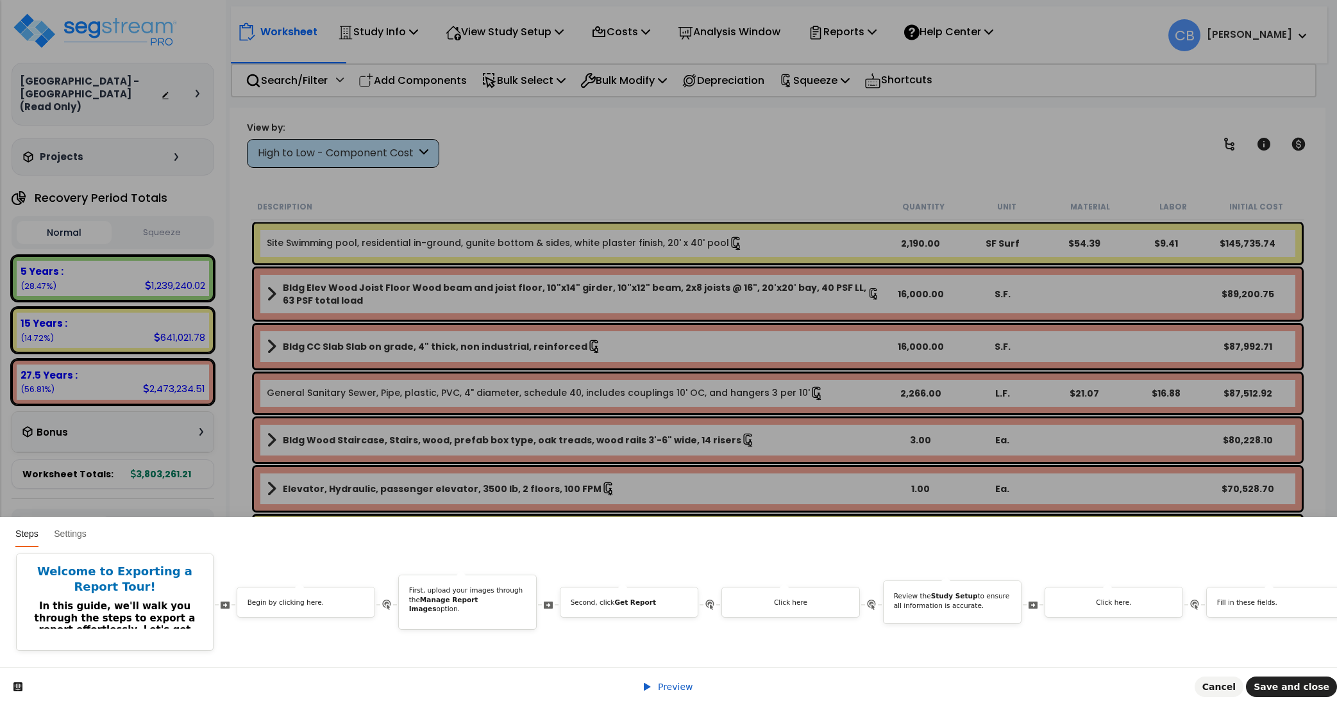
click at [658, 680] on div "Preview Cancel Save and close" at bounding box center [668, 686] width 1337 height 39
drag, startPoint x: 662, startPoint y: 683, endPoint x: 678, endPoint y: 660, distance: 28.1
click at [662, 683] on span "Preview" at bounding box center [675, 687] width 35 height 10
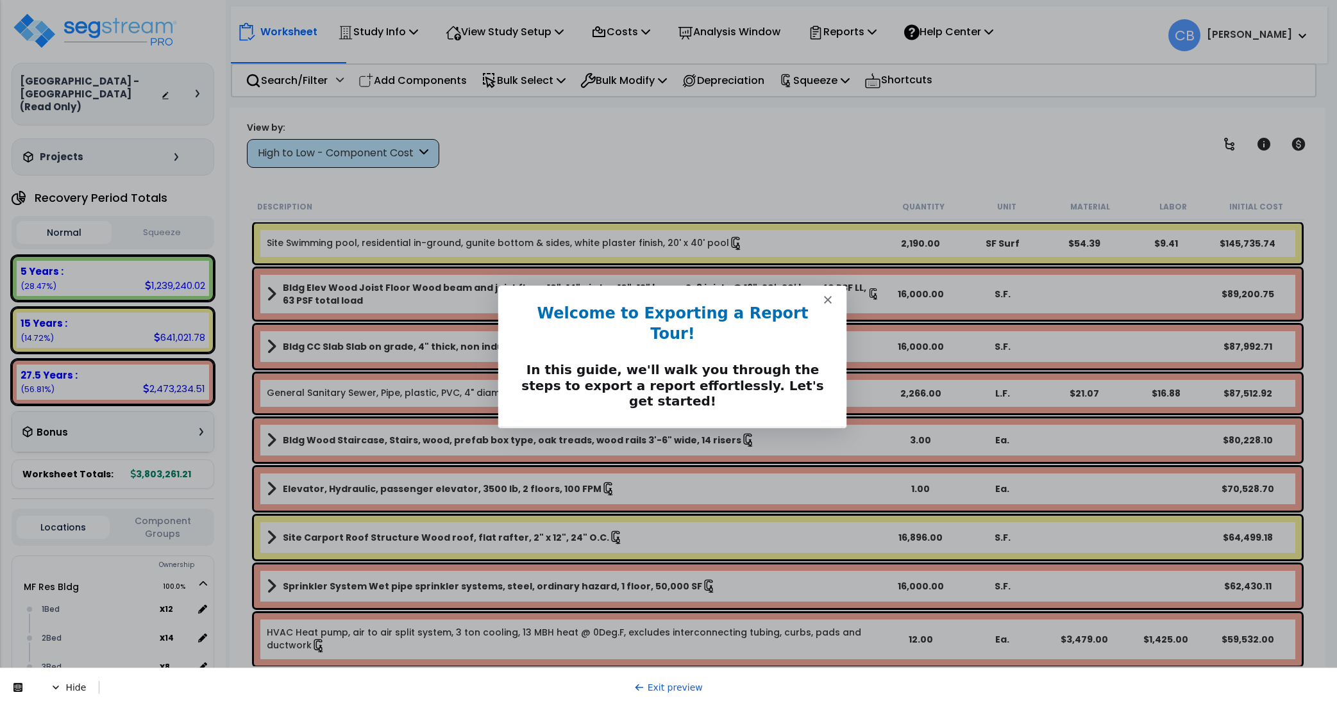
click at [810, 432] on button "Next" at bounding box center [815, 445] width 49 height 26
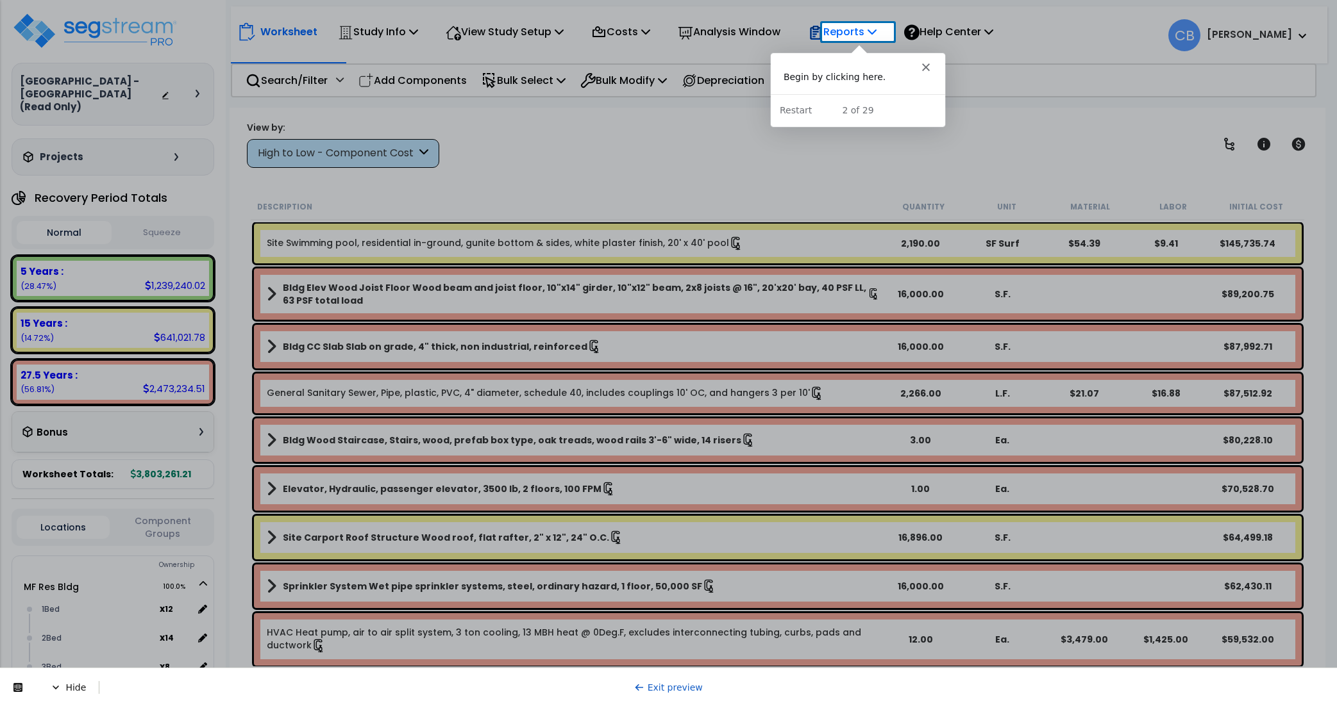
click at [849, 35] on p "Reports" at bounding box center [842, 31] width 69 height 17
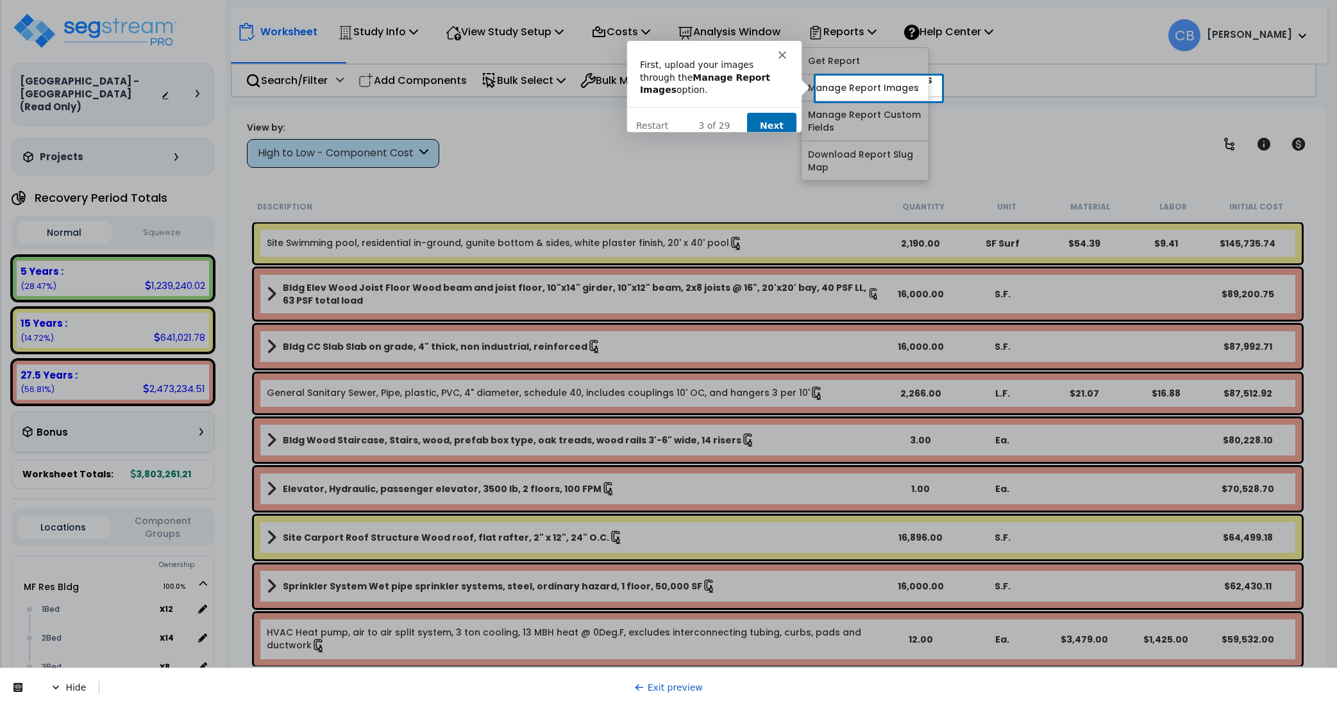
click at [780, 116] on button "Next" at bounding box center [770, 125] width 49 height 26
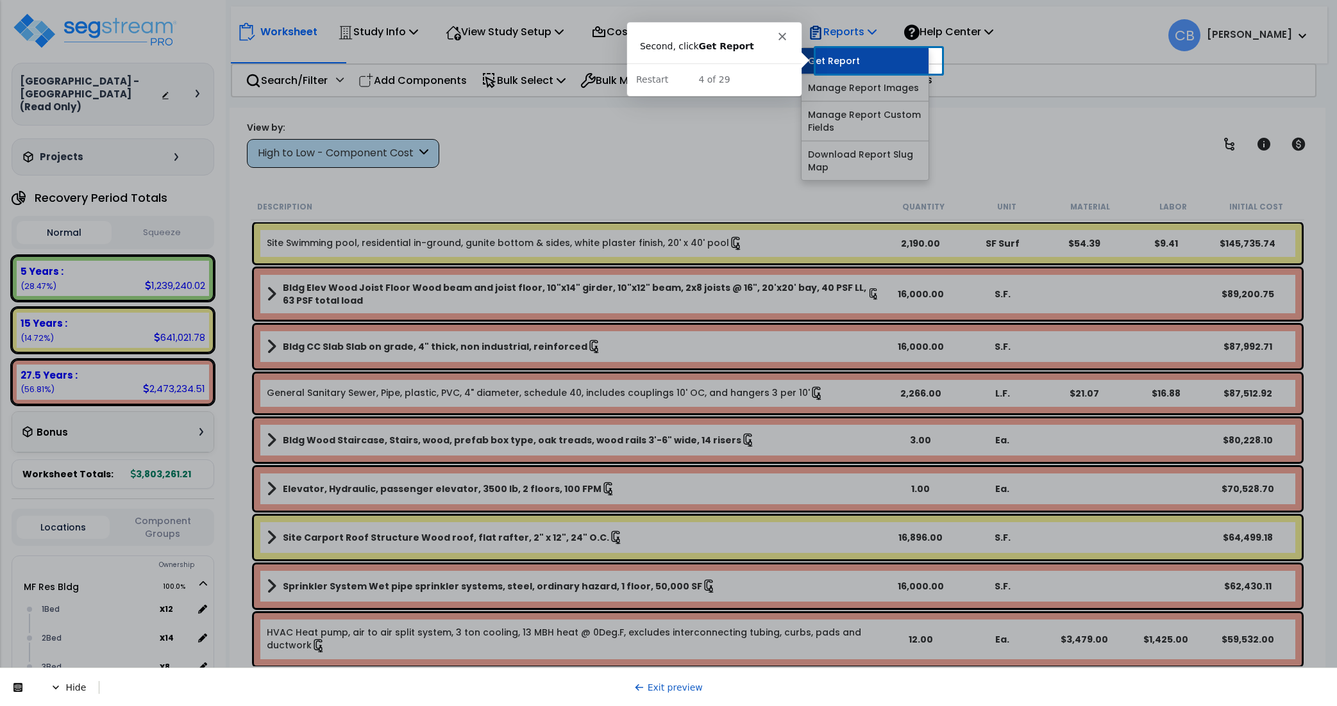
click at [870, 60] on link "Get Report" at bounding box center [864, 61] width 127 height 26
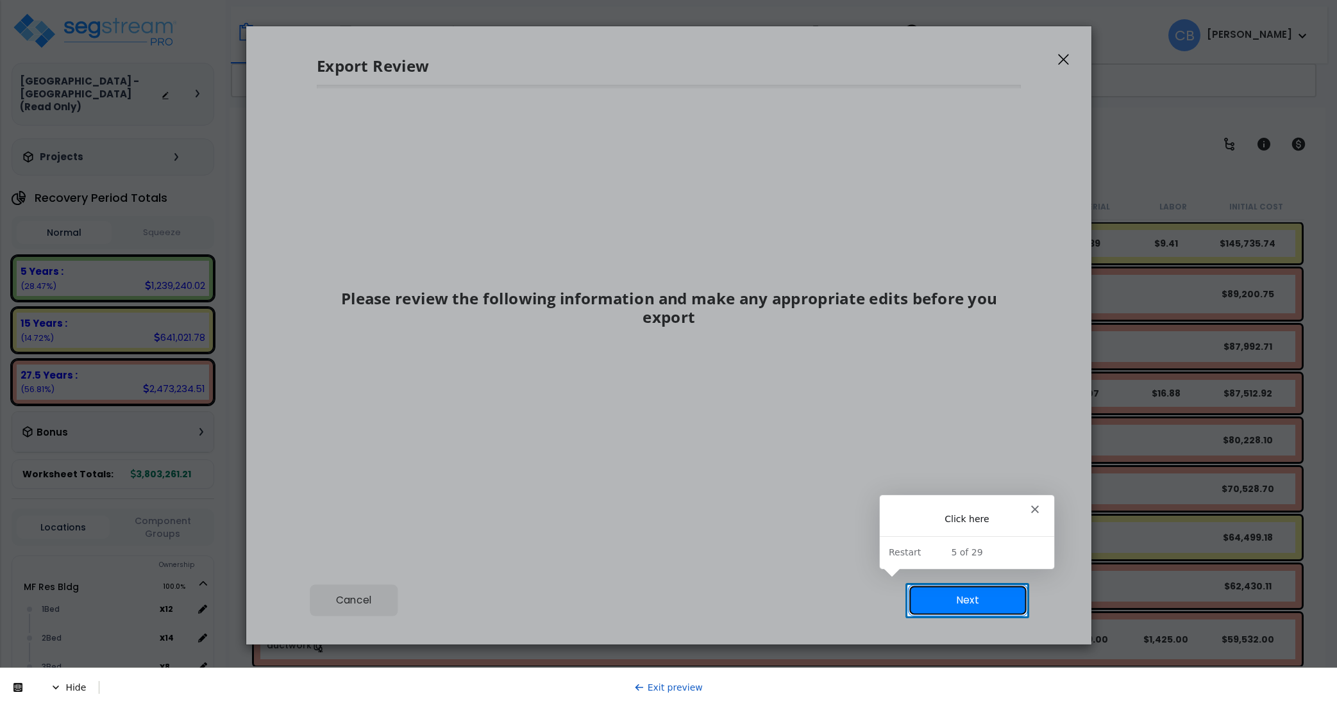
click at [952, 598] on button "Next" at bounding box center [967, 601] width 120 height 32
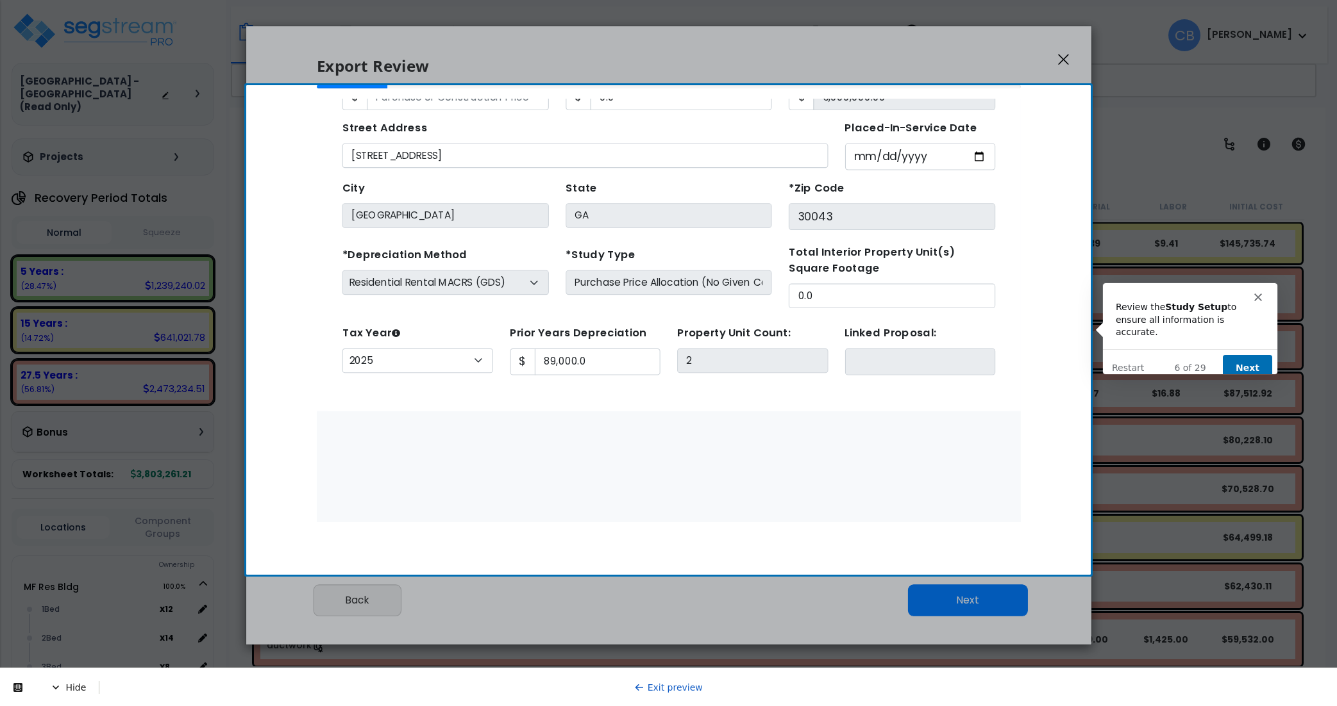
click at [1248, 354] on button "Next" at bounding box center [1245, 367] width 49 height 26
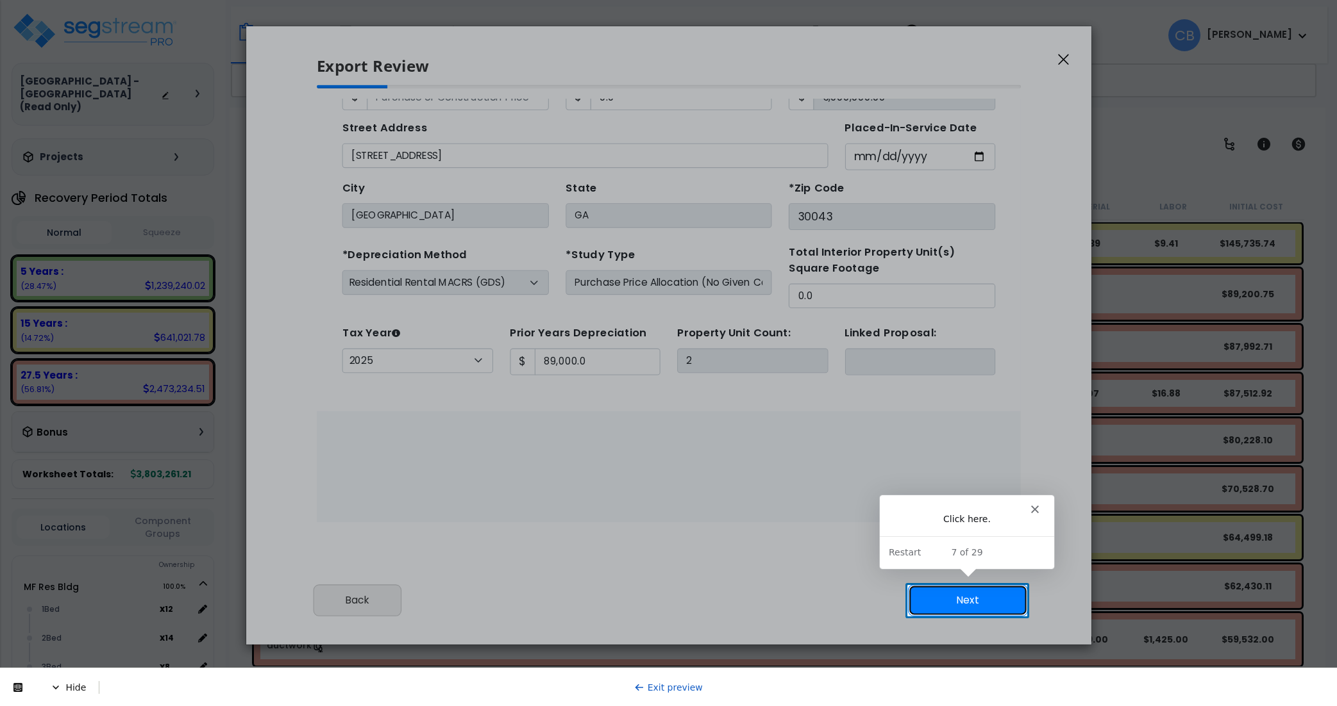
click at [980, 598] on button "Next" at bounding box center [967, 601] width 120 height 32
type input "0"
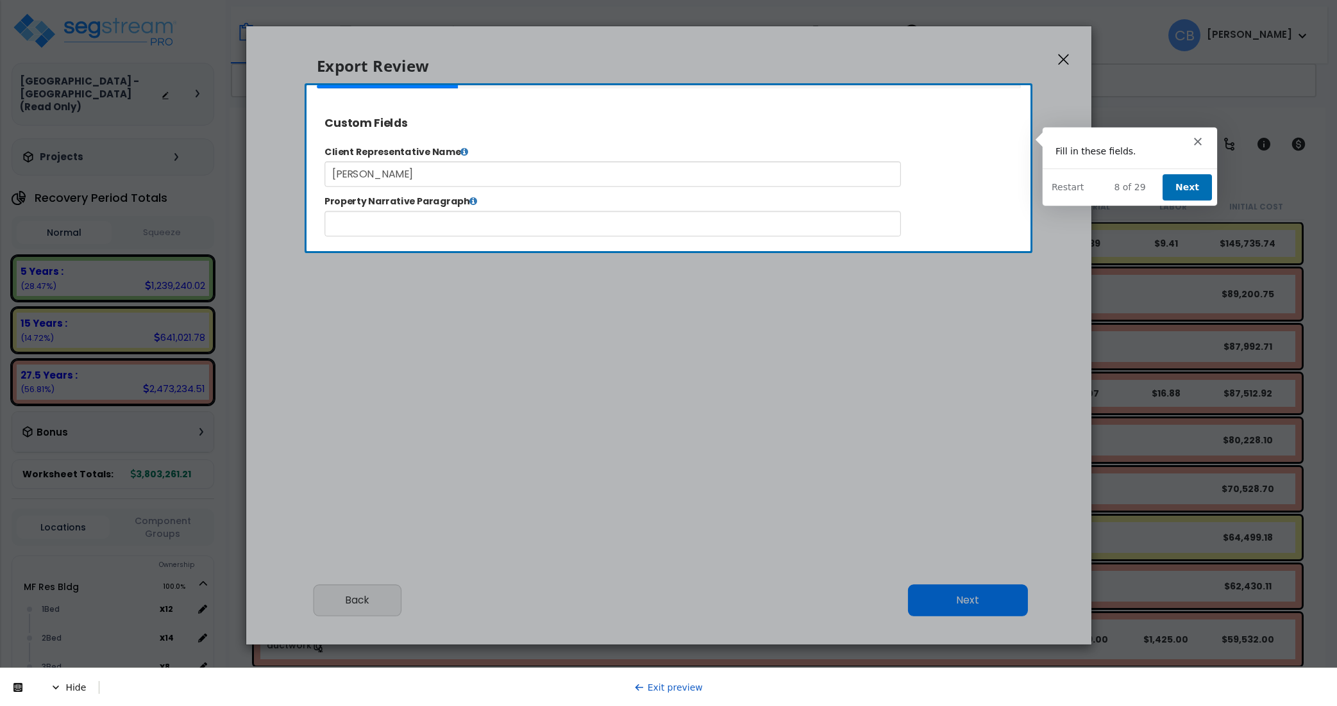
click at [1181, 184] on button "Next" at bounding box center [1186, 186] width 49 height 26
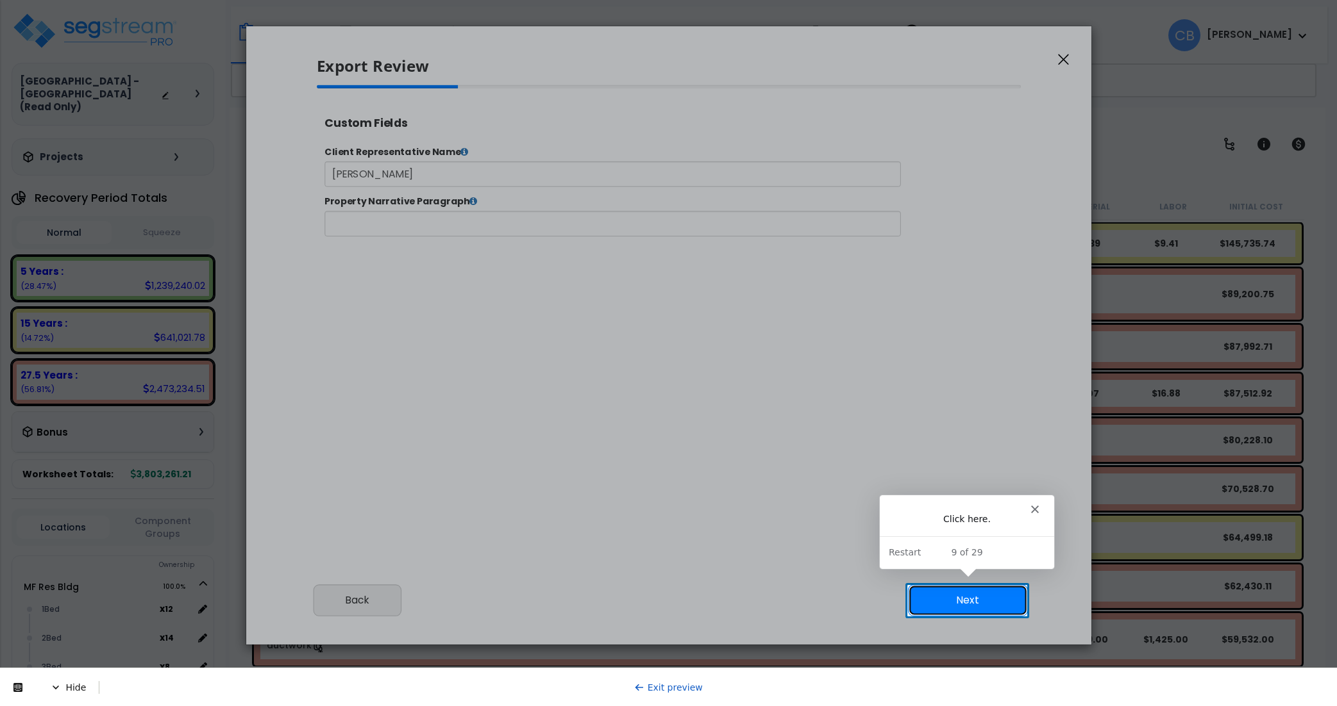
click at [960, 599] on button "Next" at bounding box center [967, 601] width 120 height 32
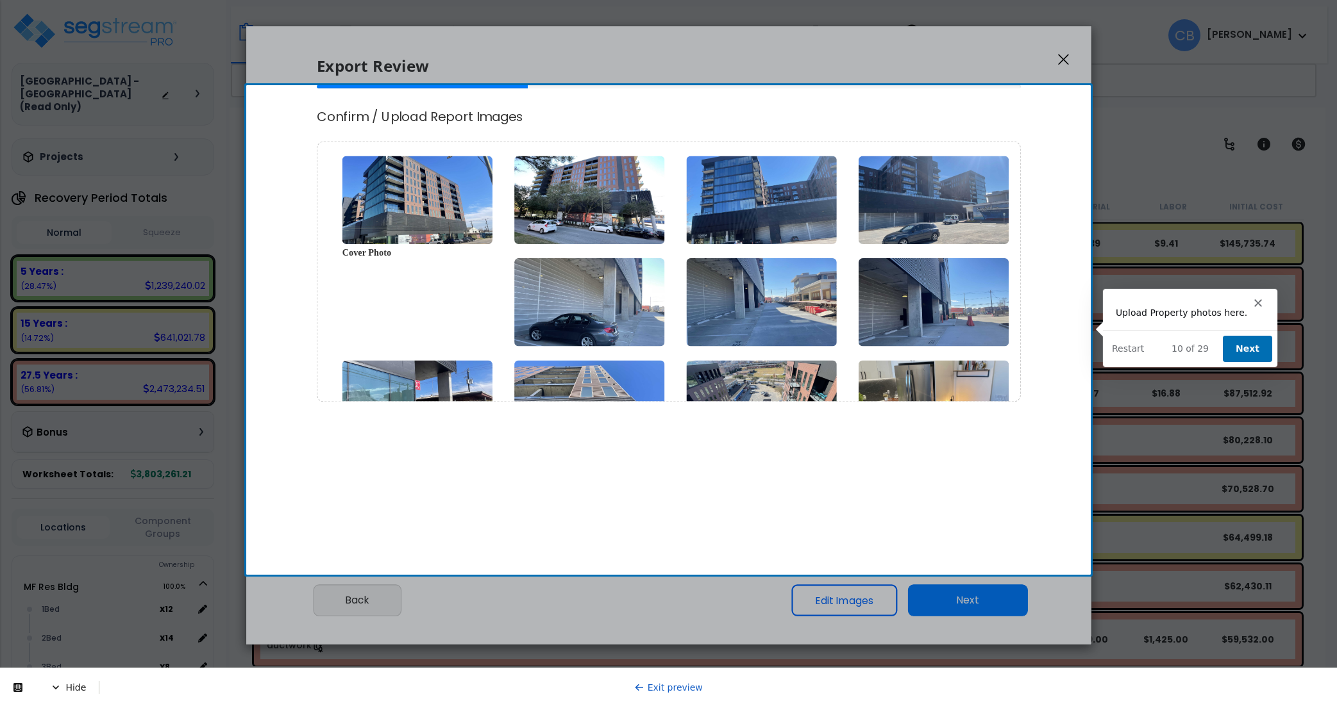
click at [1249, 337] on button "Next" at bounding box center [1245, 348] width 49 height 26
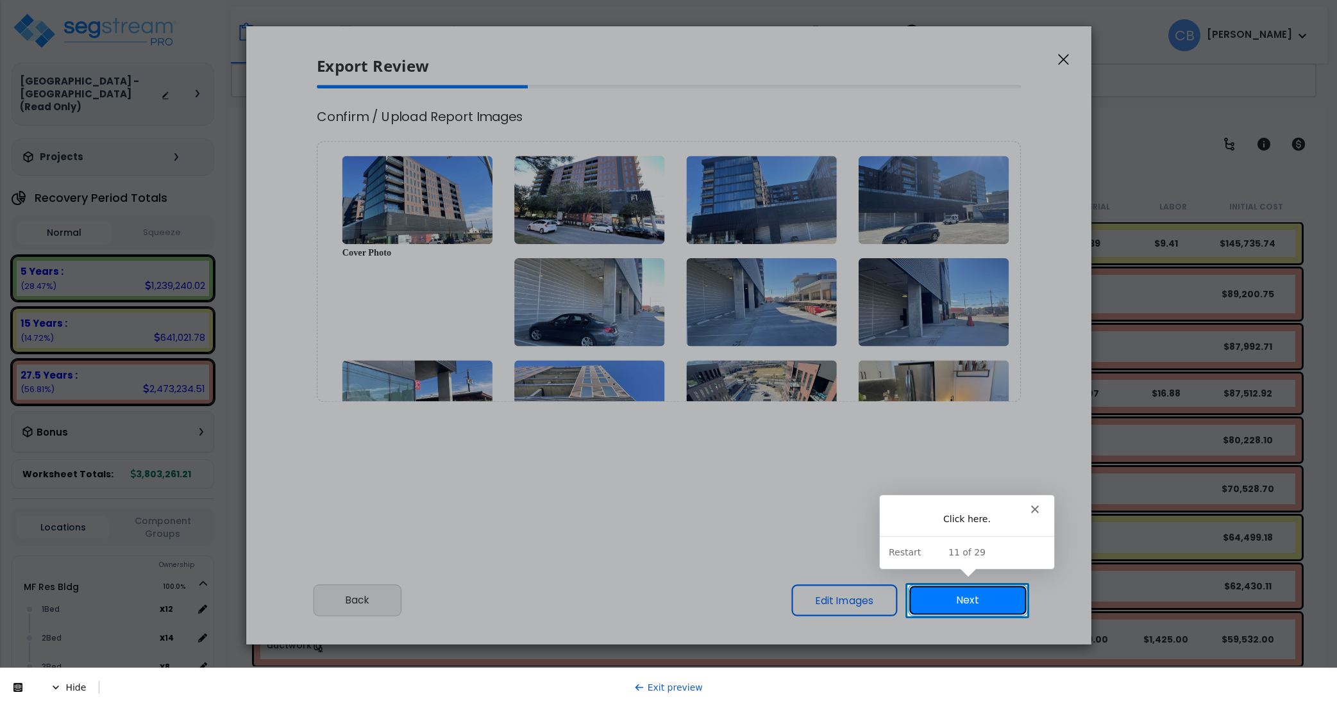
click at [954, 605] on button "Next" at bounding box center [967, 601] width 120 height 32
type input "89,000.0"
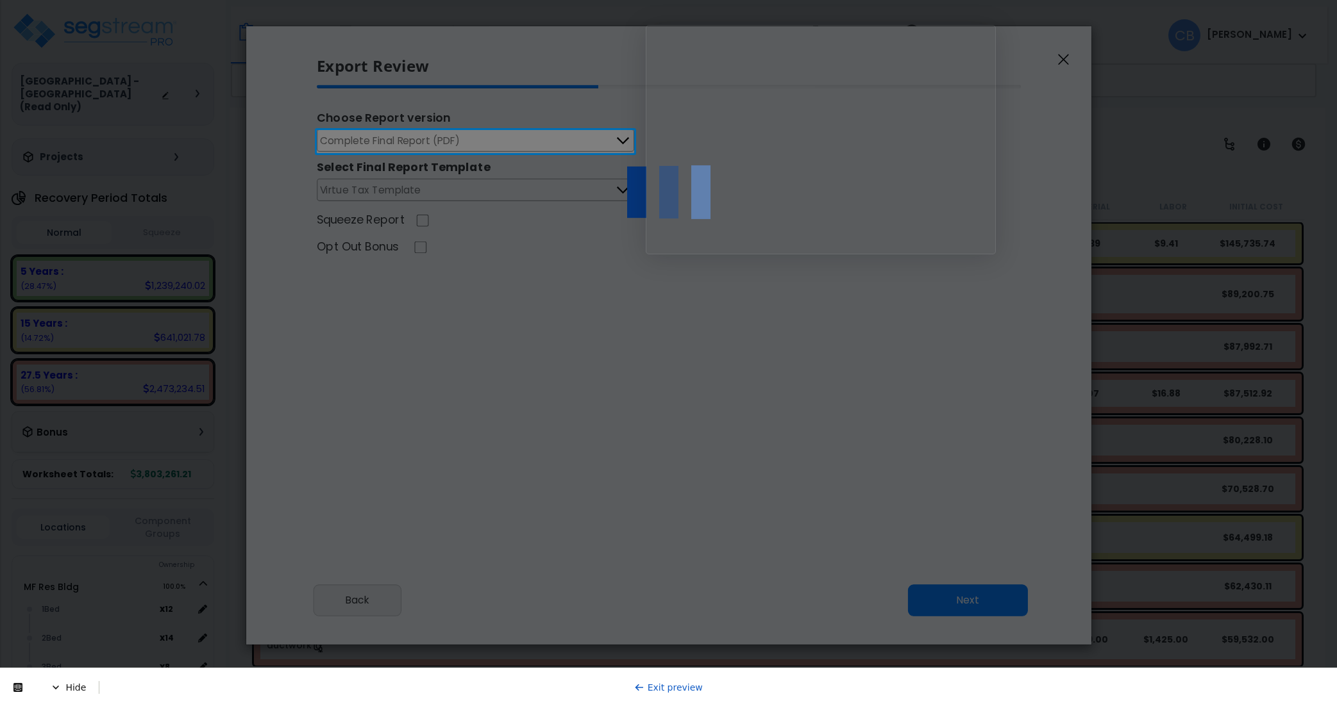
select select "2025"
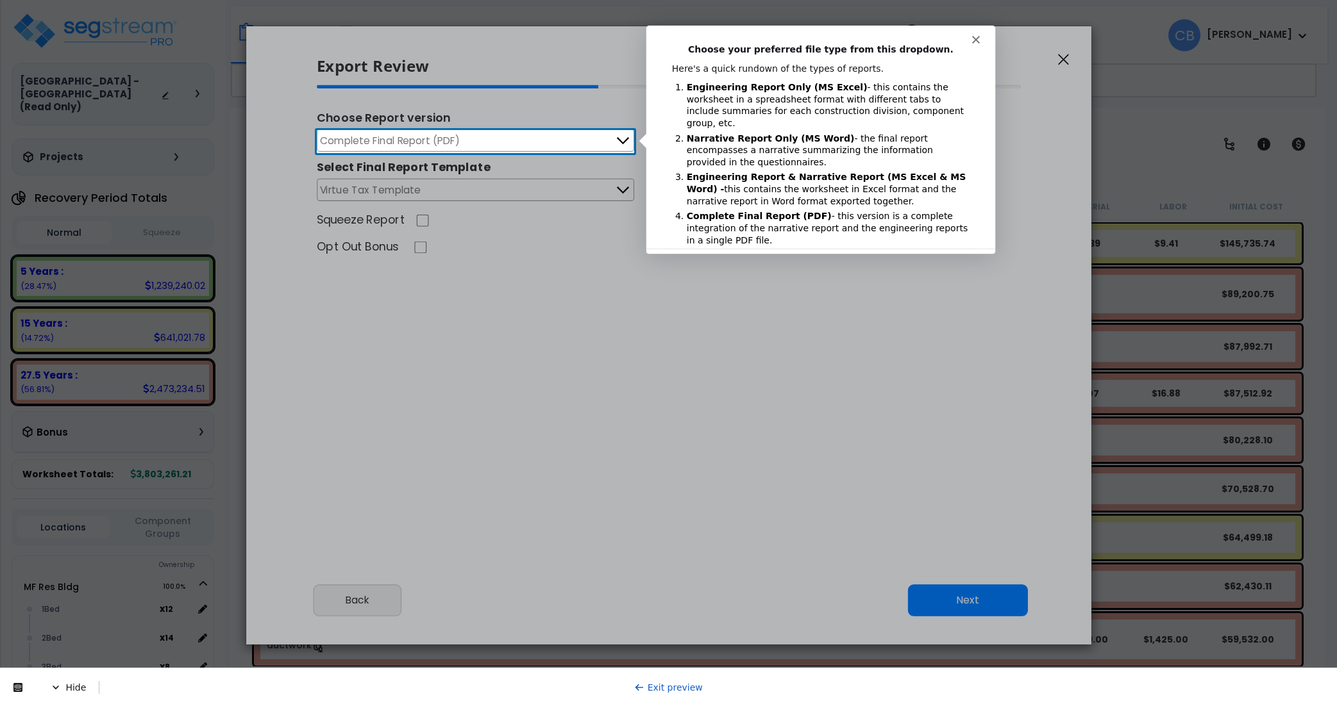
click at [512, 150] on button "Complete Final Report (PDF)" at bounding box center [475, 140] width 317 height 22
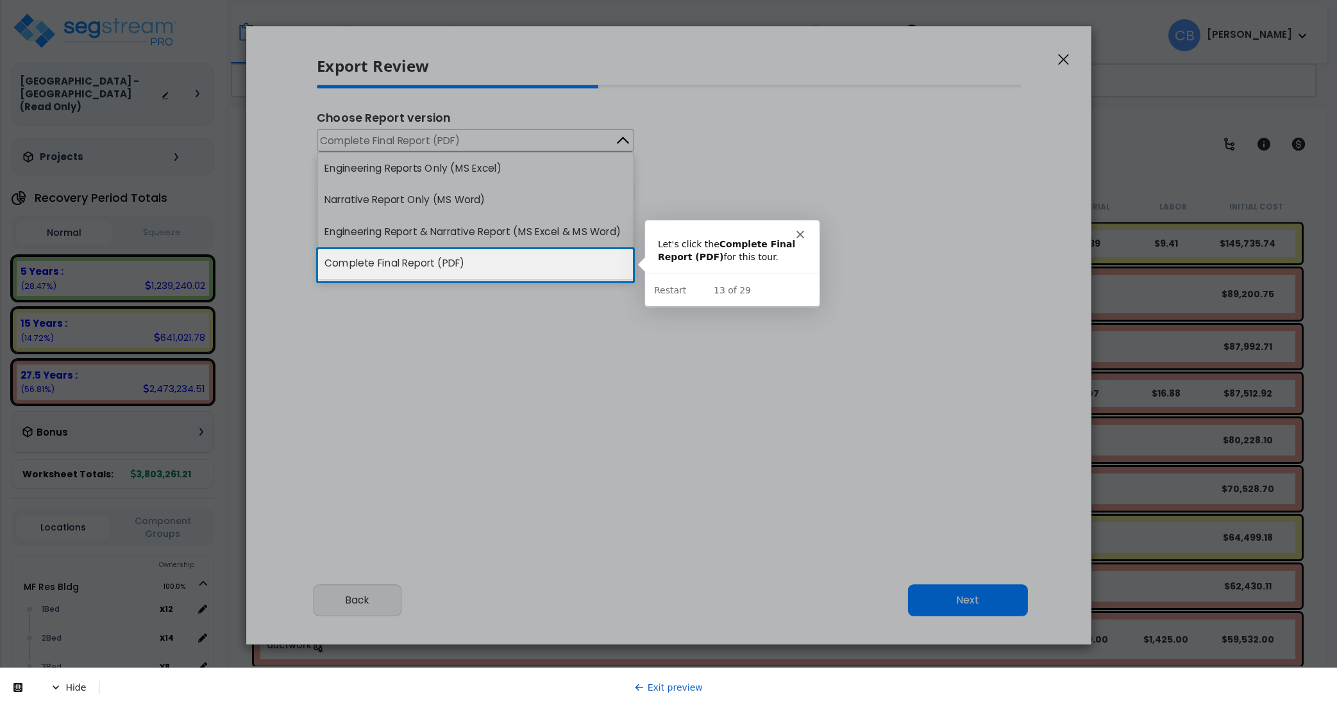
click at [510, 276] on li "Complete Final Report (PDF)" at bounding box center [475, 264] width 316 height 32
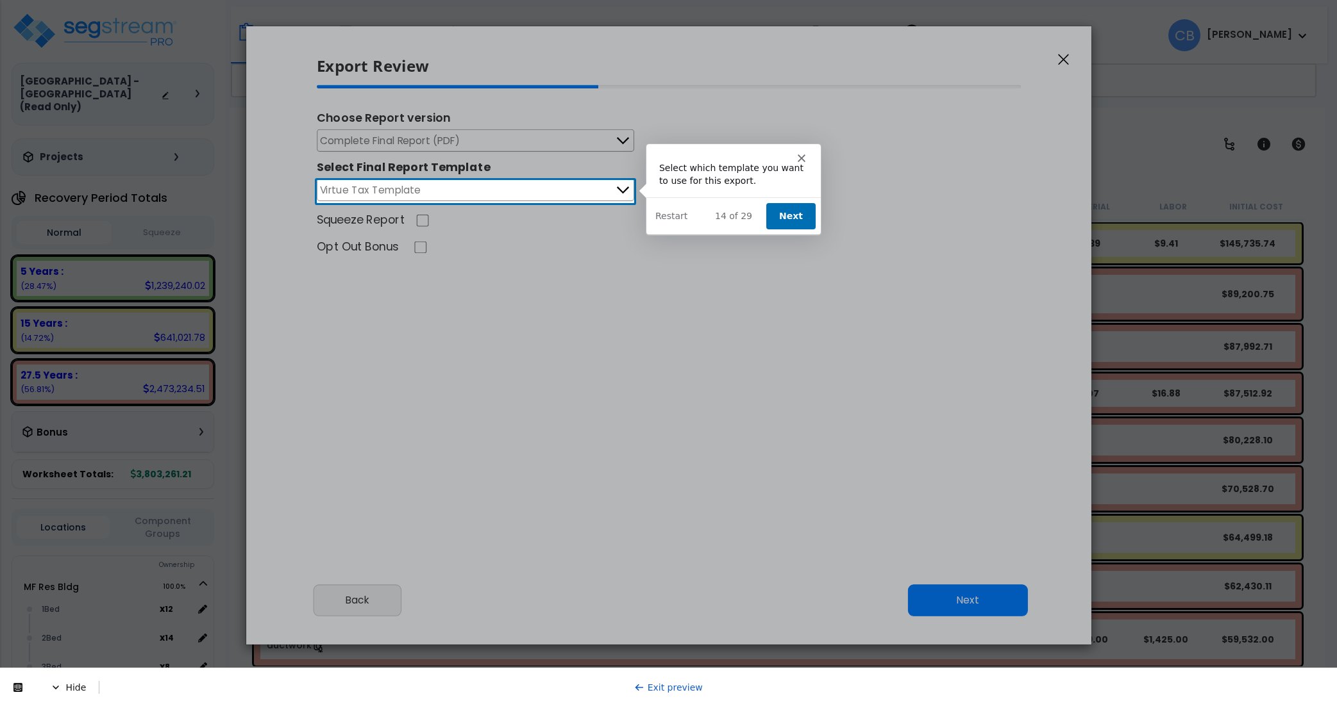
click at [799, 215] on button "Next" at bounding box center [789, 216] width 49 height 26
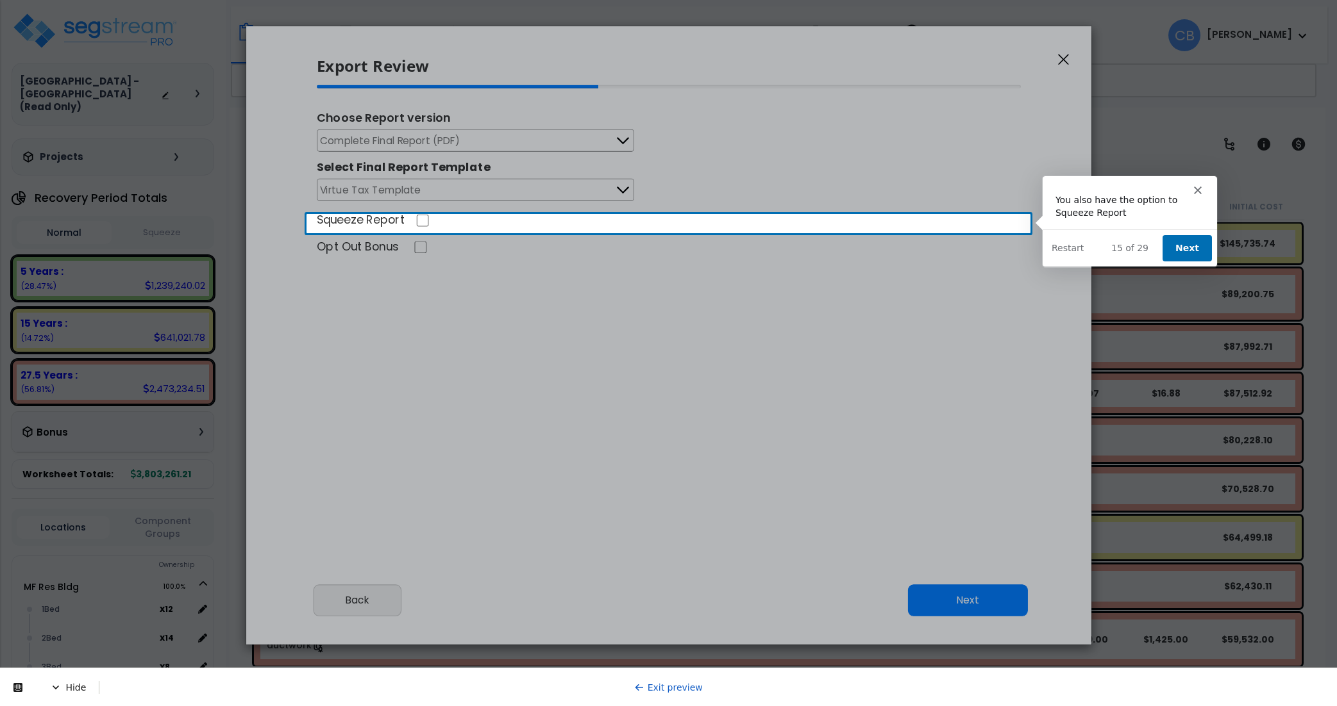
click at [1184, 245] on button "Next" at bounding box center [1186, 248] width 49 height 26
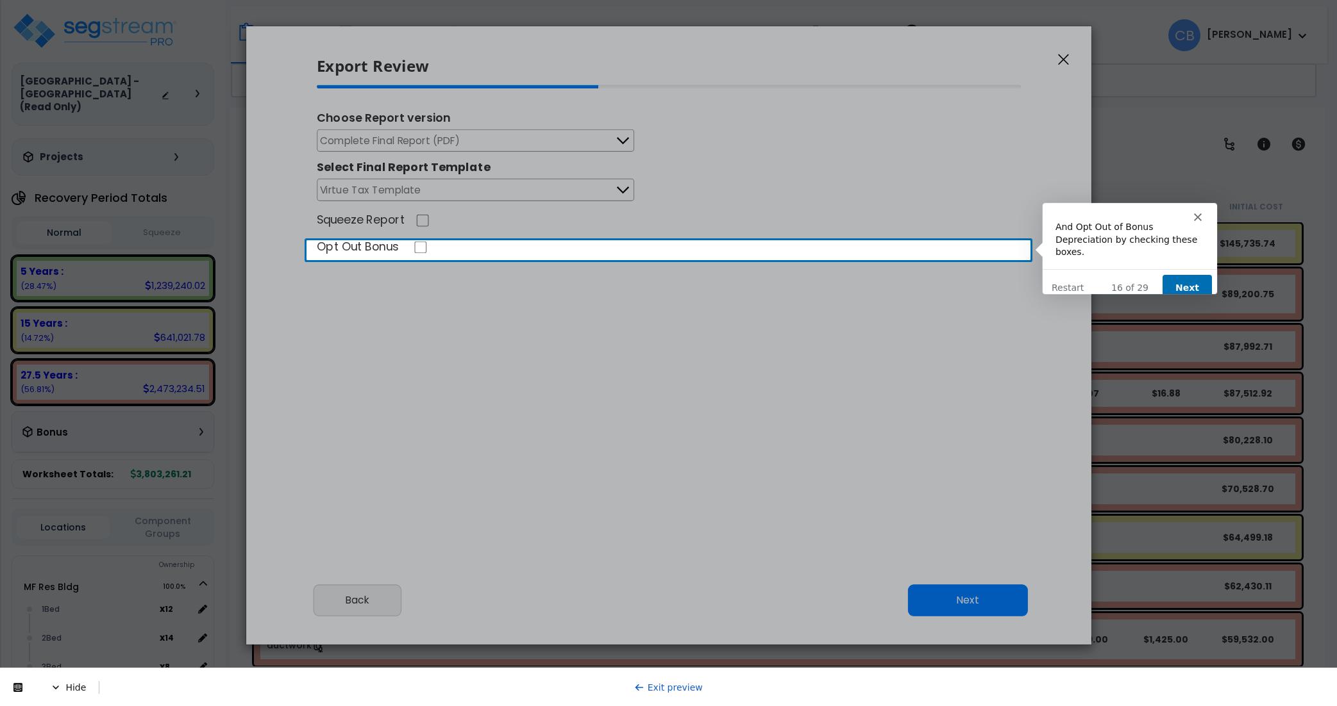
click at [1197, 274] on button "Next" at bounding box center [1186, 287] width 49 height 26
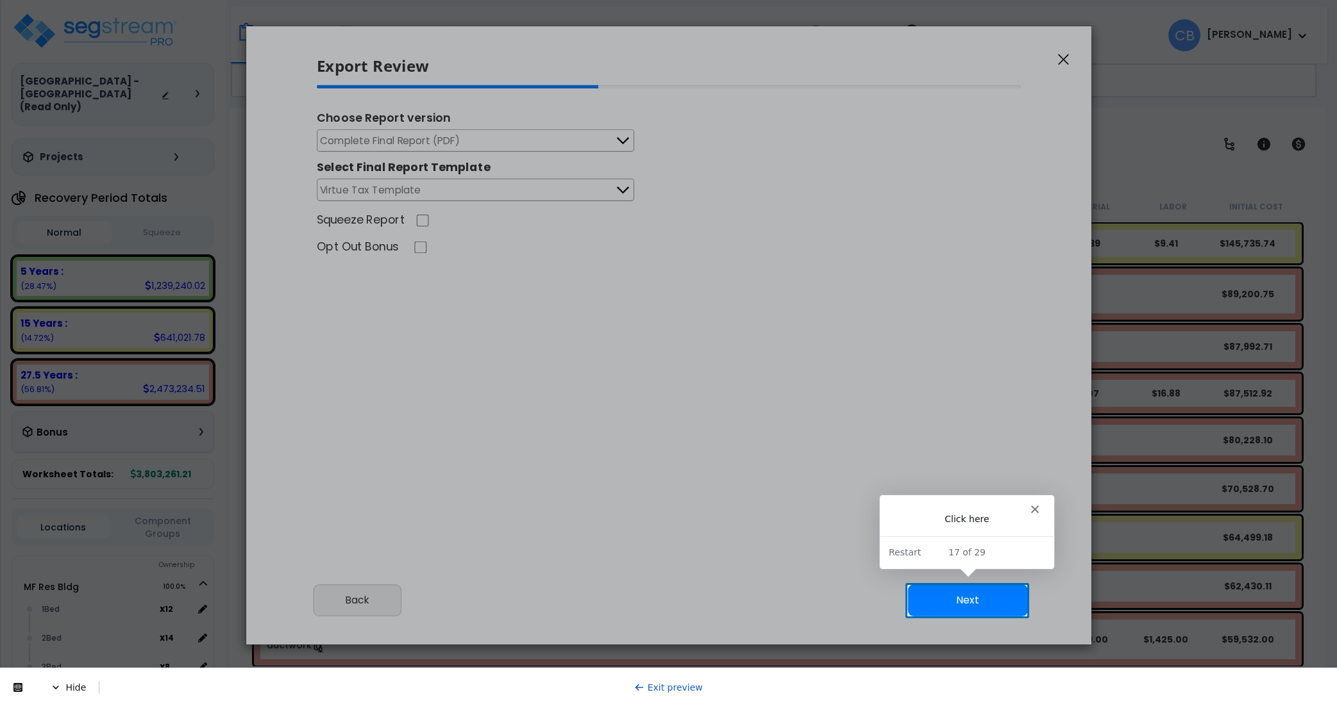
click at [981, 598] on button "Next" at bounding box center [967, 601] width 120 height 32
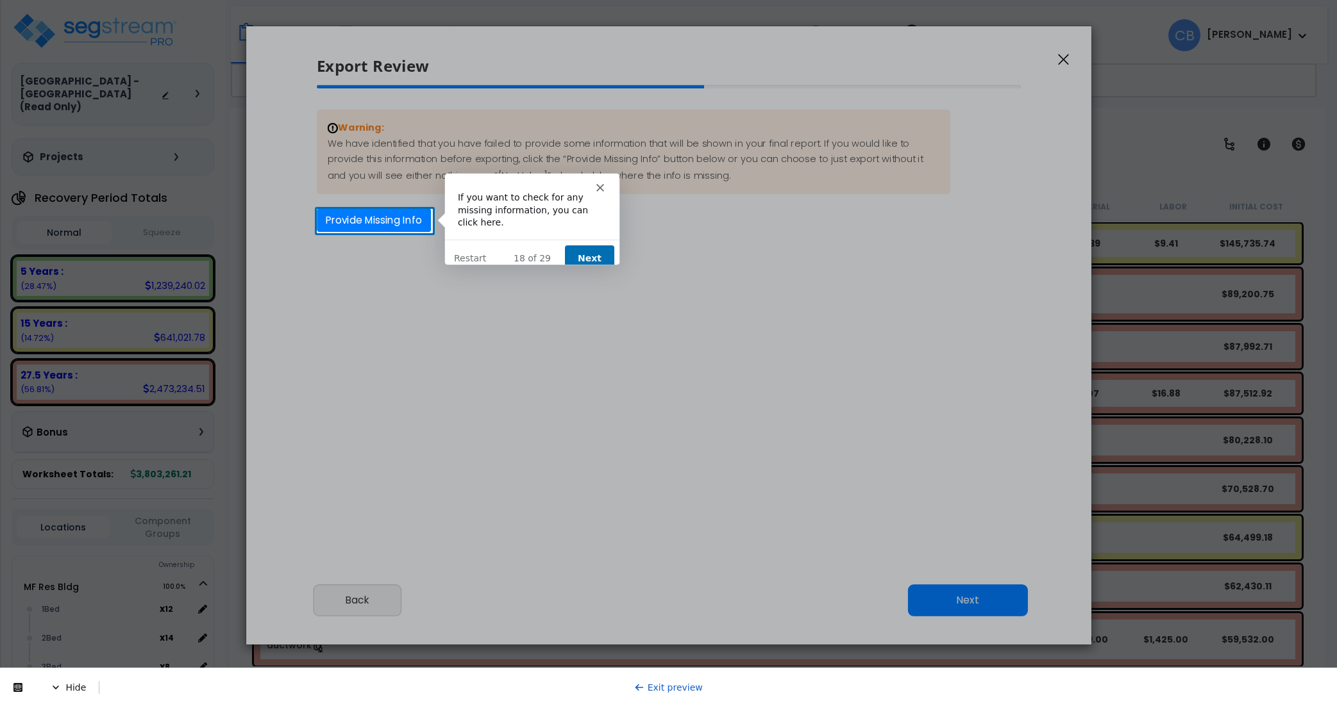
click at [586, 246] on button "Next" at bounding box center [587, 258] width 49 height 26
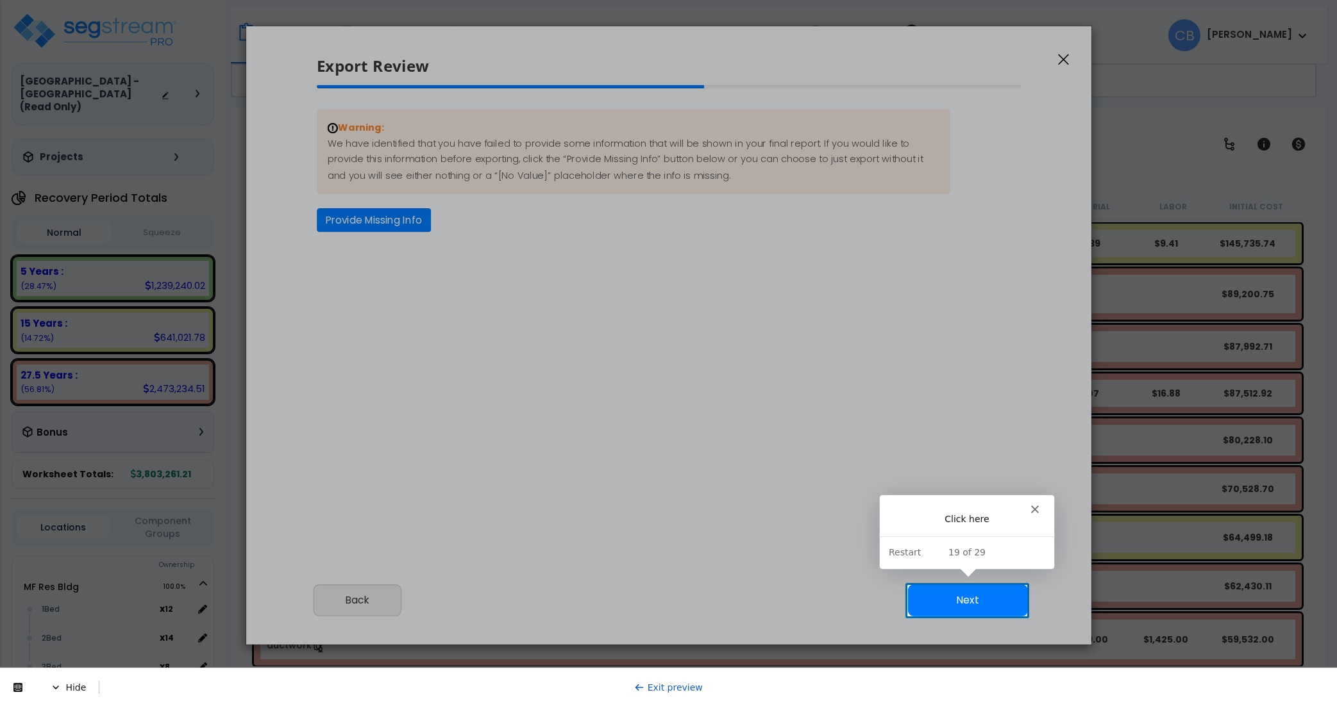
click at [937, 585] on div at bounding box center [668, 292] width 1337 height 585
click at [942, 596] on button "Next" at bounding box center [967, 601] width 120 height 32
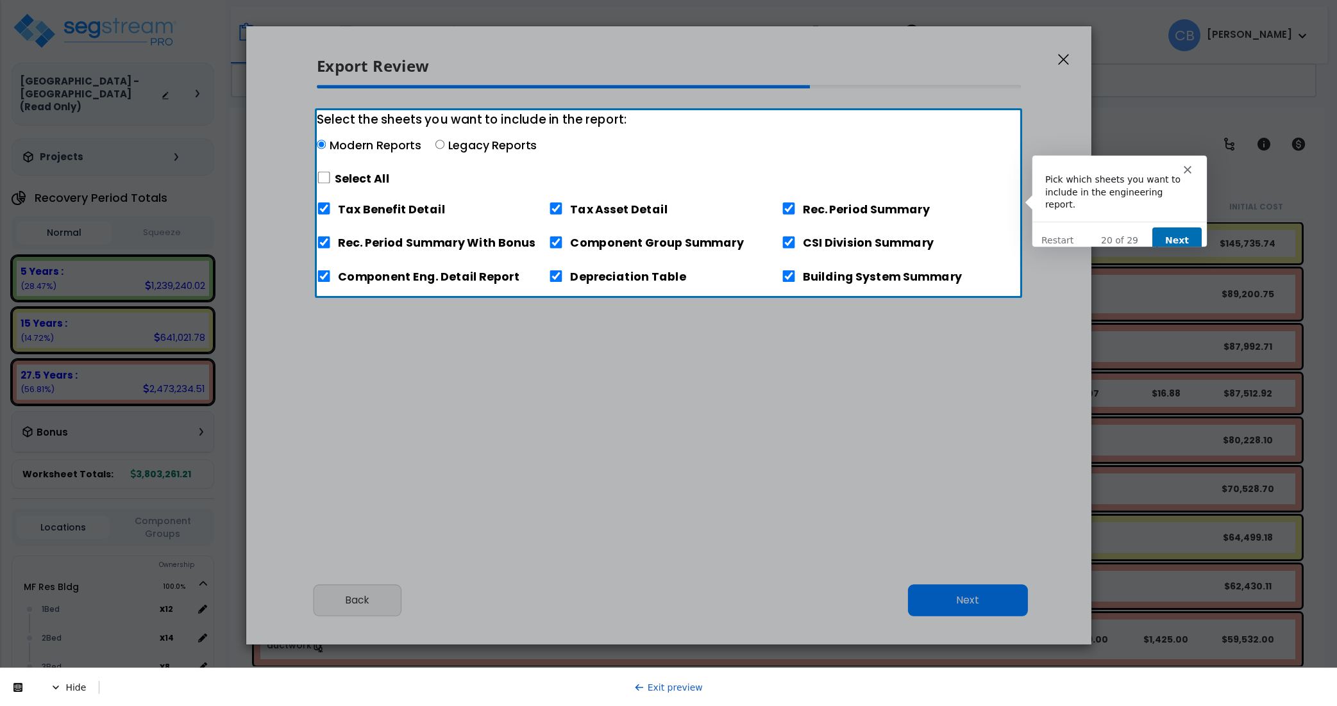
click at [1180, 228] on button "Next" at bounding box center [1175, 240] width 49 height 26
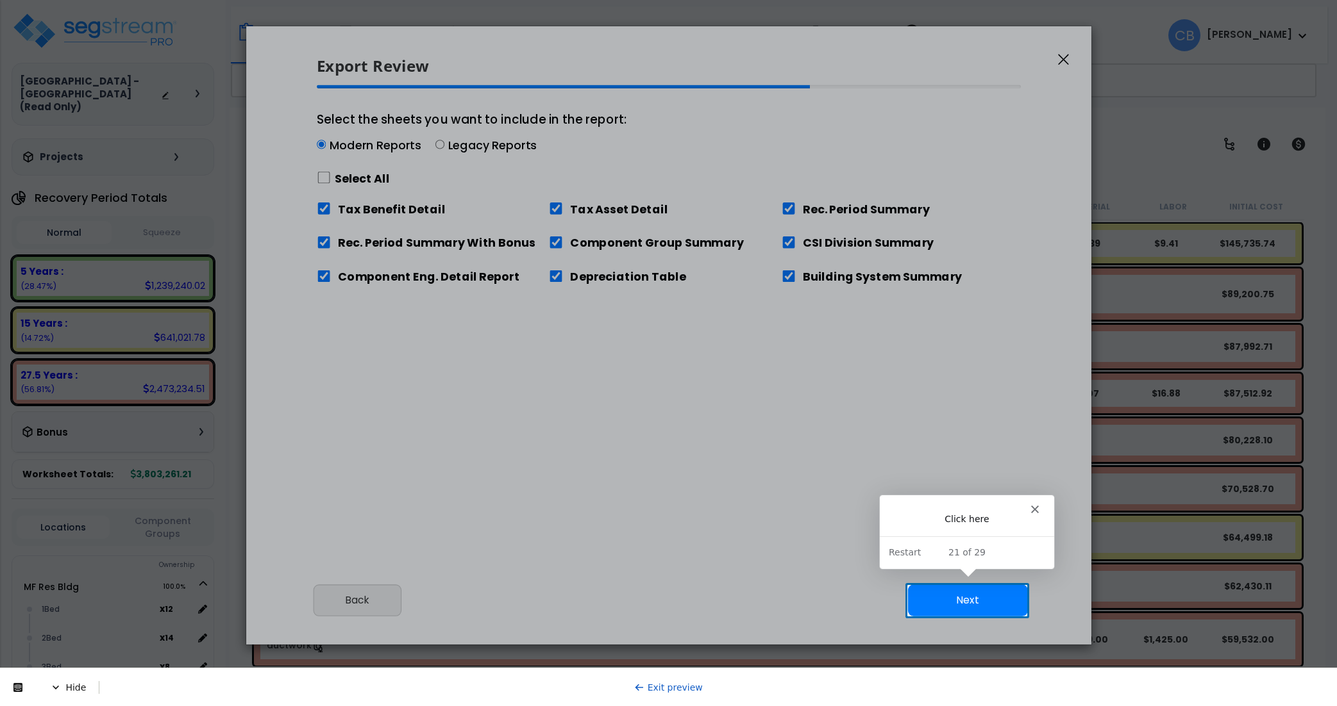
click at [1006, 599] on button "Next" at bounding box center [967, 601] width 120 height 32
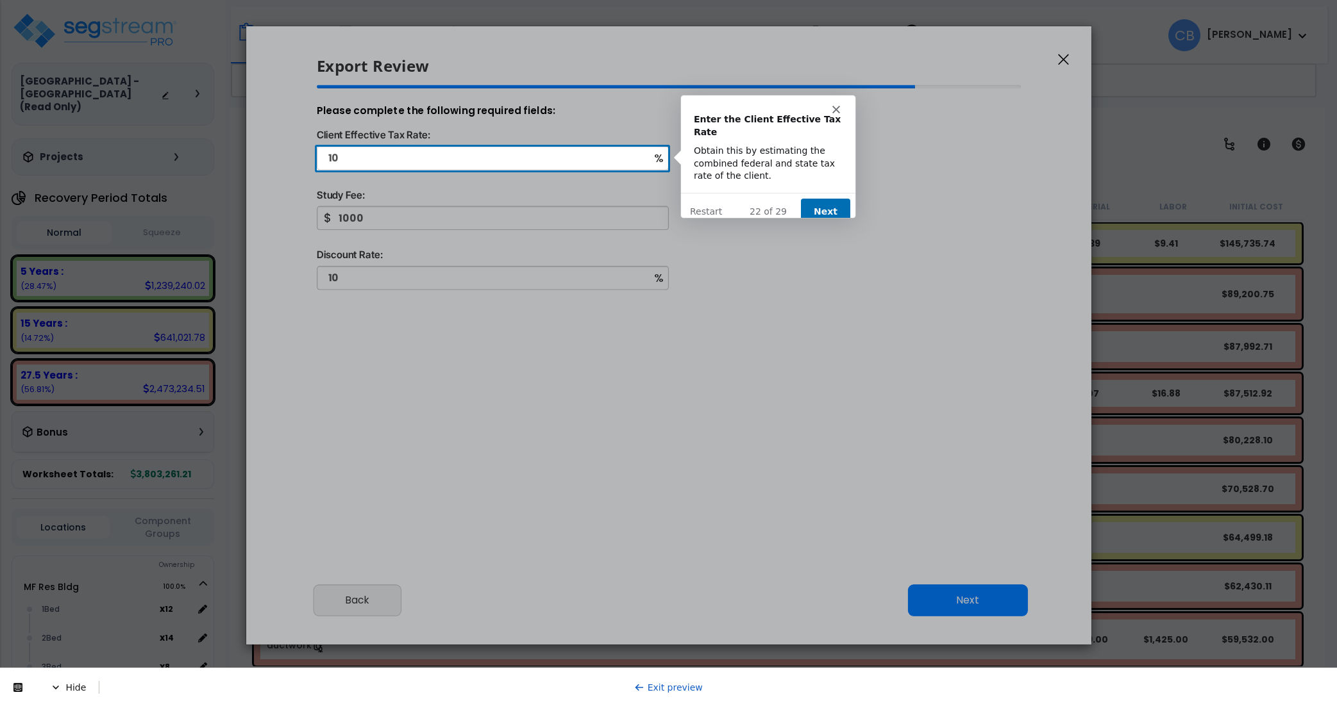
click at [826, 198] on button "Next" at bounding box center [823, 211] width 49 height 26
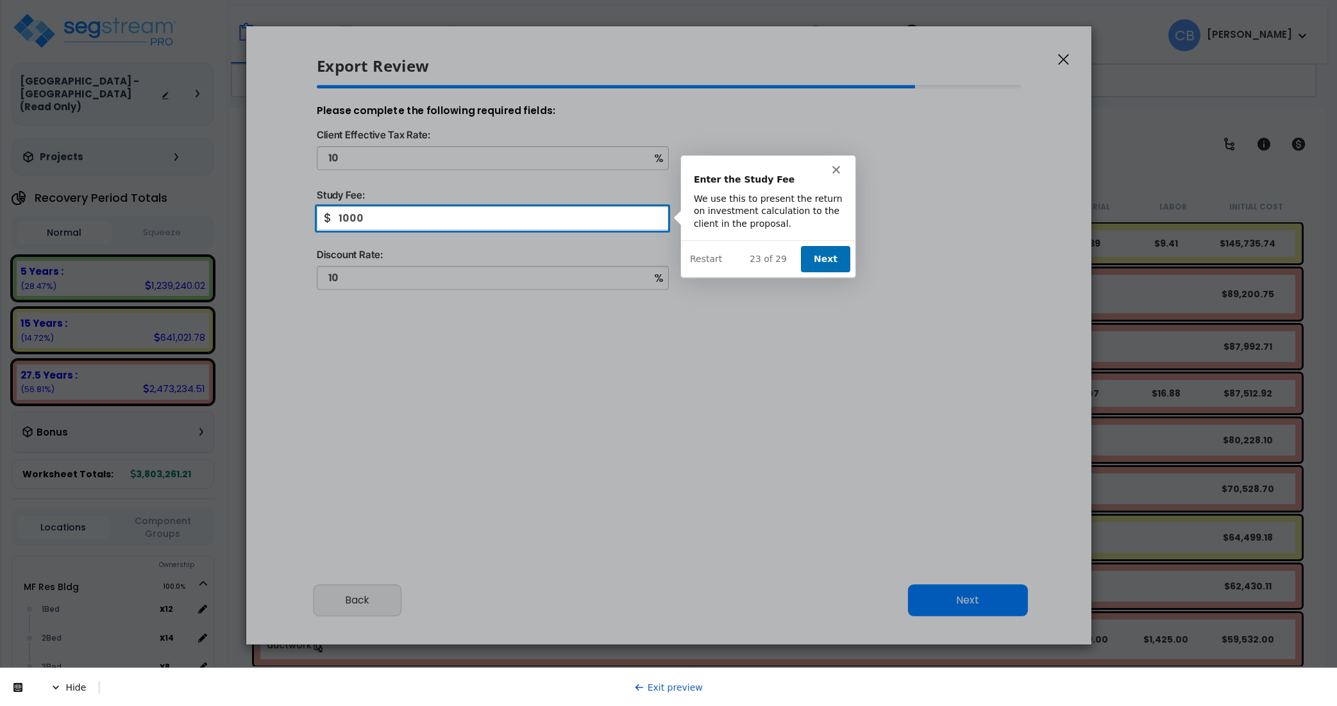
click at [824, 250] on button "Next" at bounding box center [823, 258] width 49 height 26
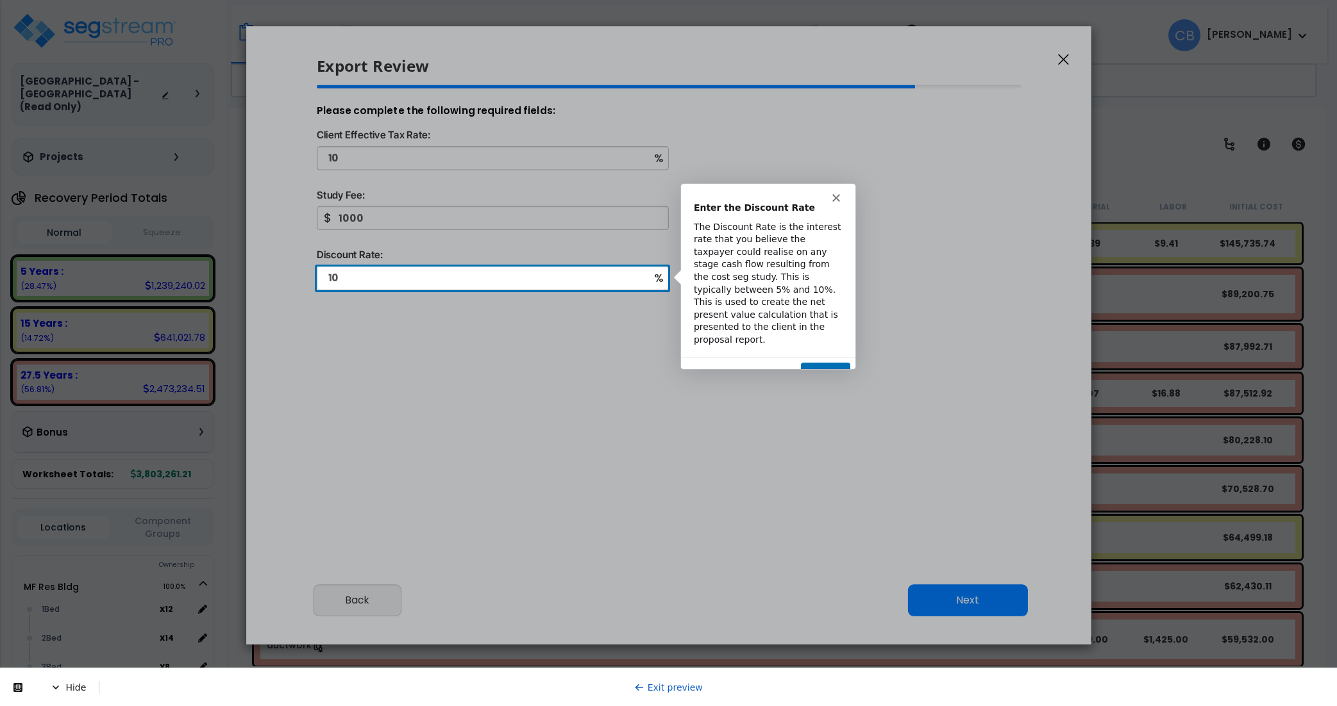
click at [821, 362] on button "Next" at bounding box center [823, 375] width 49 height 26
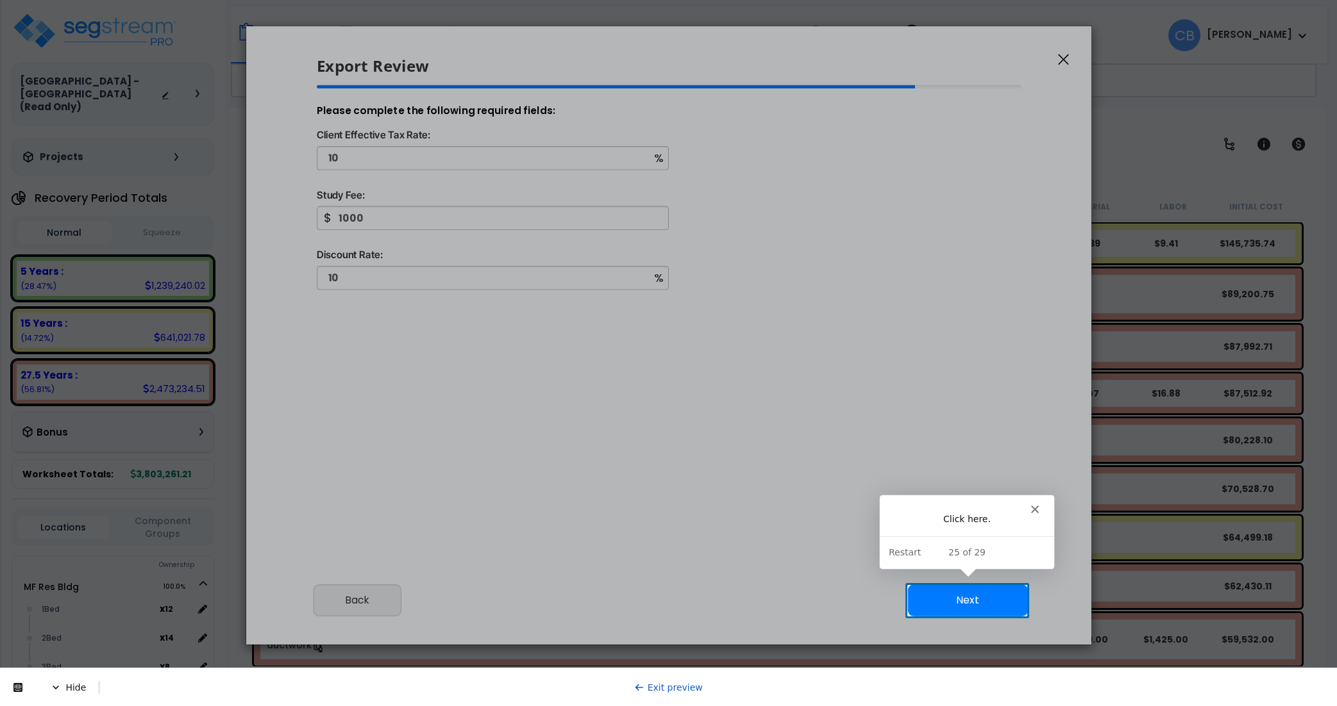
click at [956, 610] on button "Next" at bounding box center [967, 601] width 120 height 32
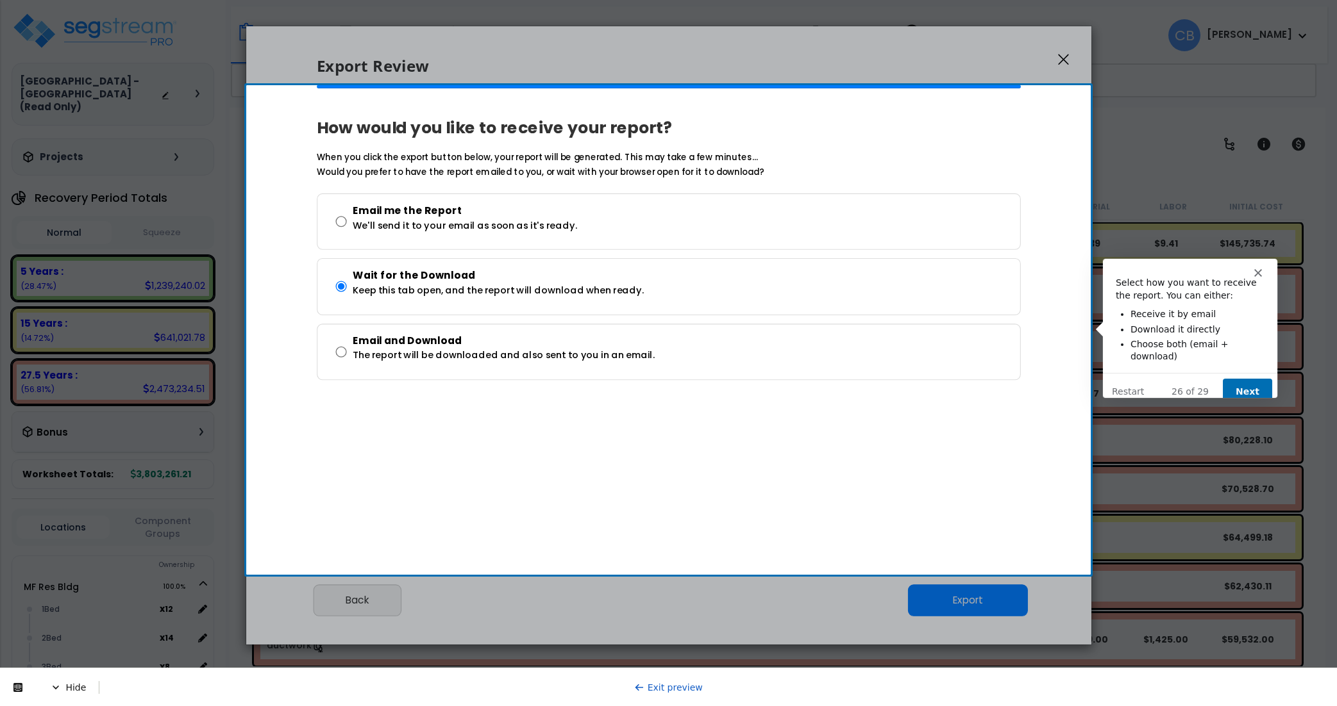
click at [1253, 383] on button "Next" at bounding box center [1245, 391] width 49 height 26
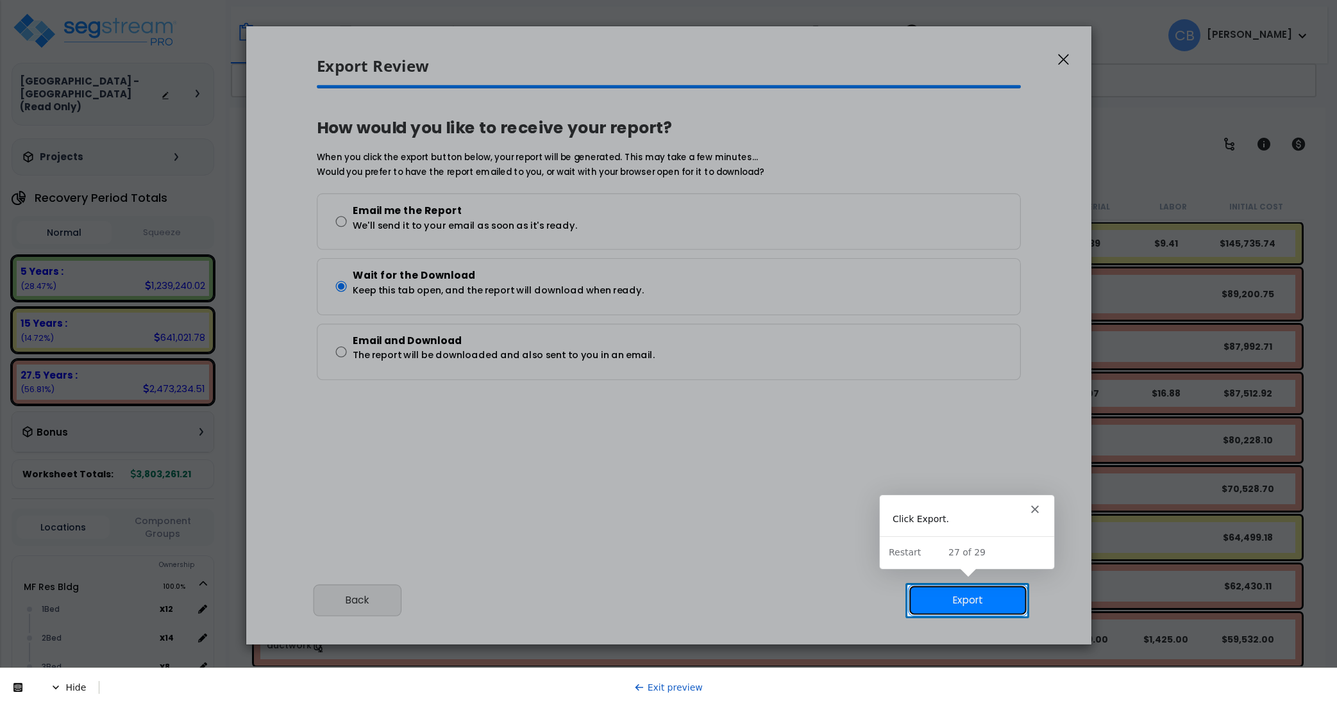
click at [962, 596] on button "Export" at bounding box center [967, 601] width 120 height 32
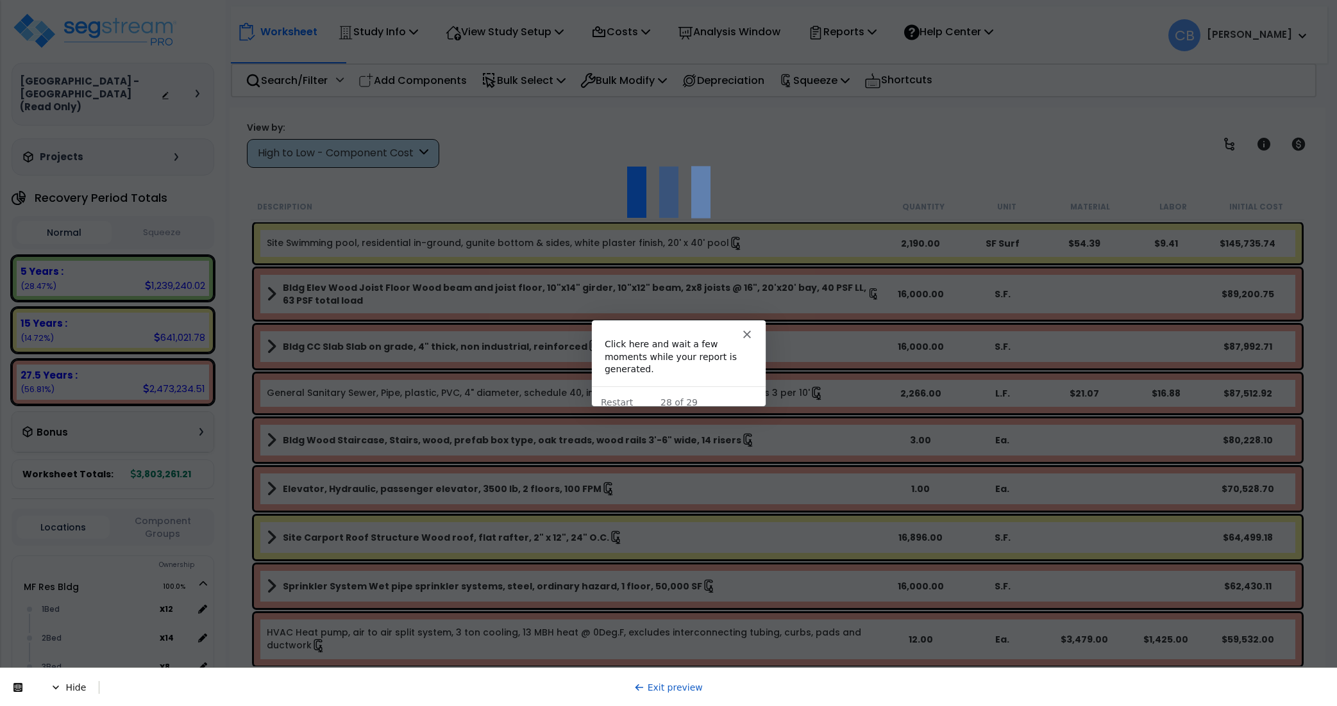
click at [666, 690] on link "Exit preview" at bounding box center [668, 688] width 69 height 10
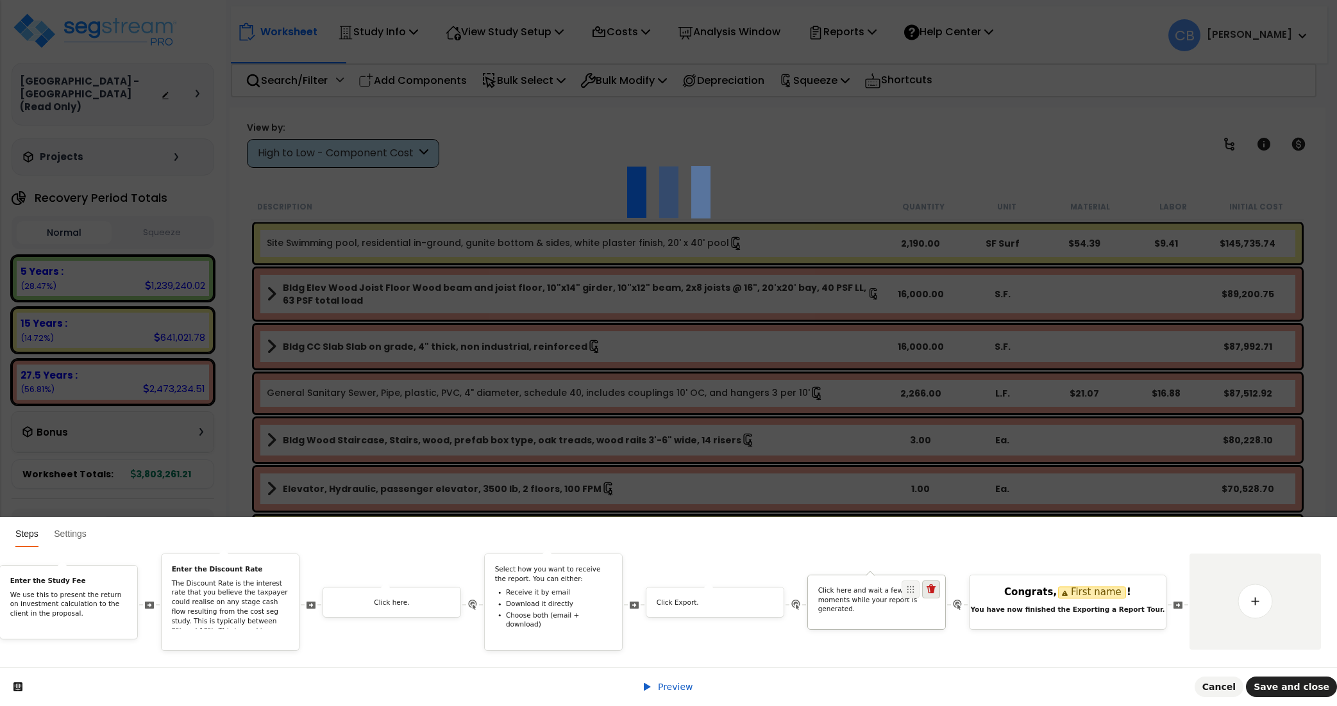
click at [935, 585] on icon at bounding box center [931, 590] width 10 height 10
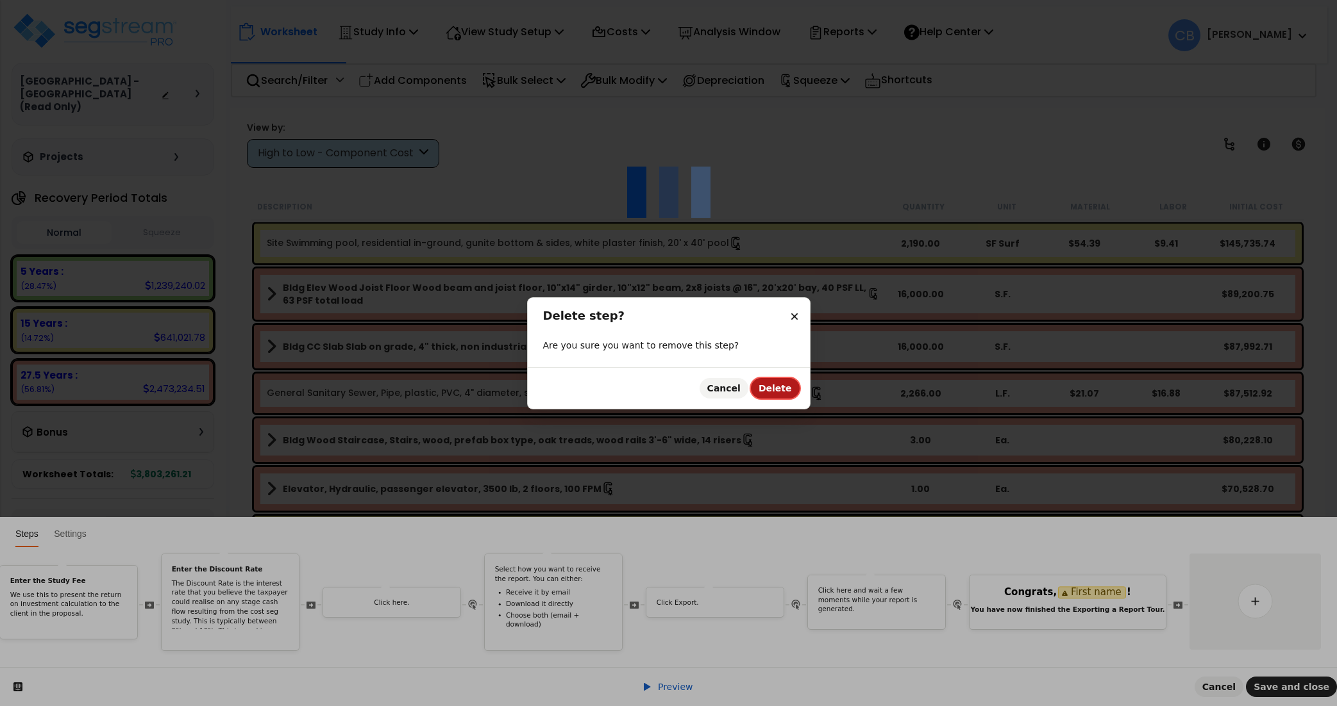
click at [787, 392] on span "Delete" at bounding box center [774, 388] width 33 height 10
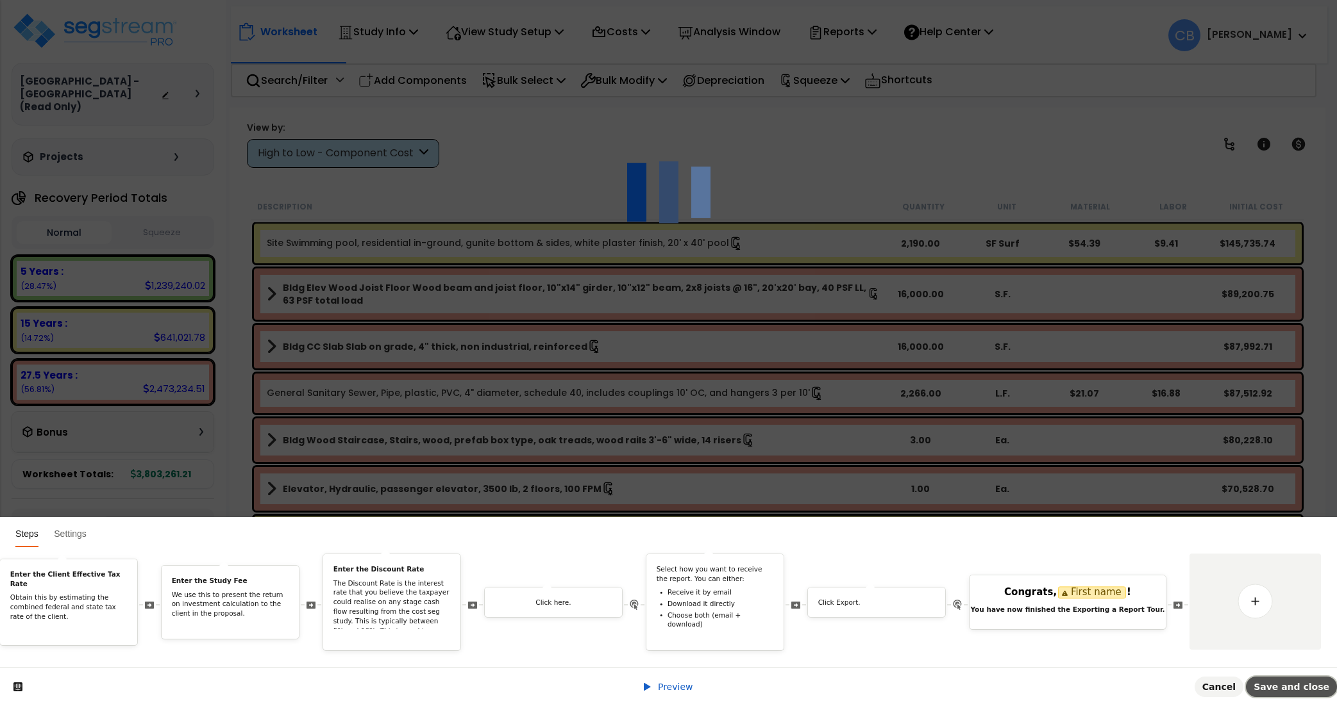
click at [1285, 687] on span "Save and close" at bounding box center [1291, 687] width 76 height 10
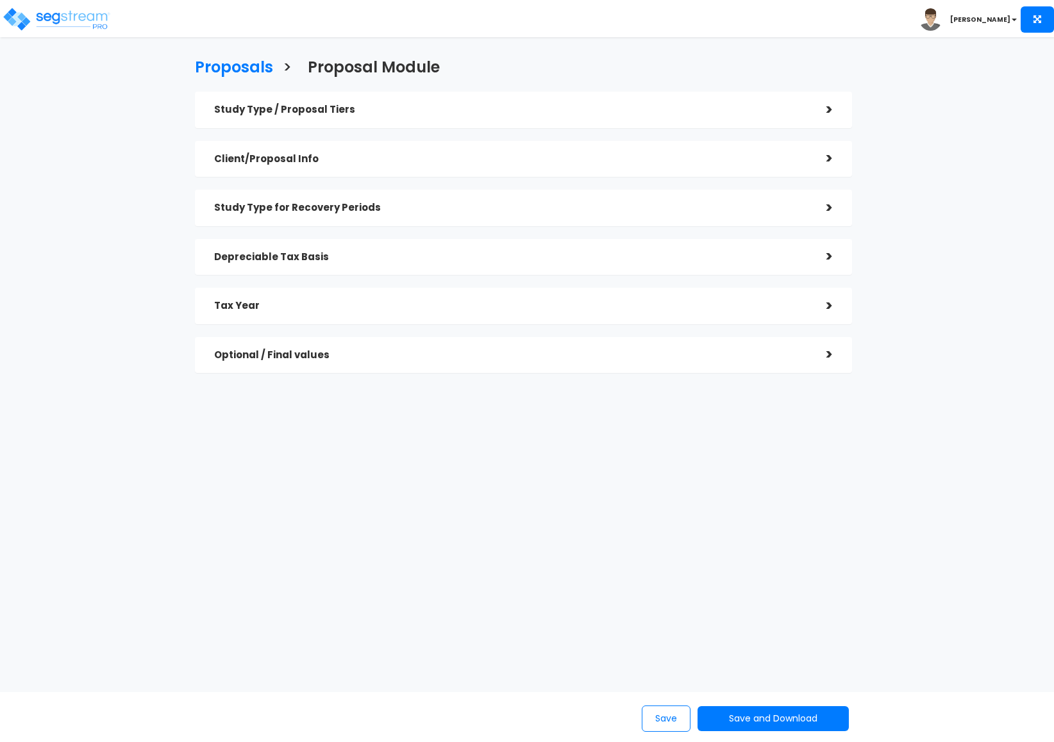
checkbox input "true"
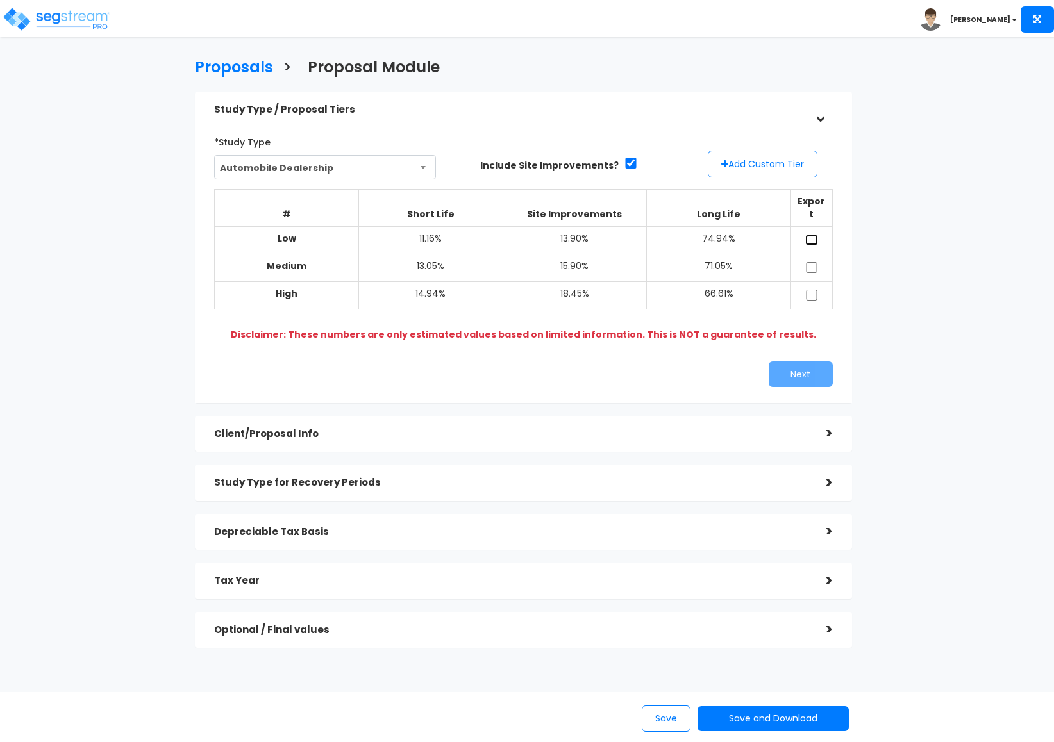
click at [805, 235] on input "checkbox" at bounding box center [811, 240] width 13 height 11
checkbox input "true"
click at [799, 362] on button "Next" at bounding box center [801, 375] width 64 height 26
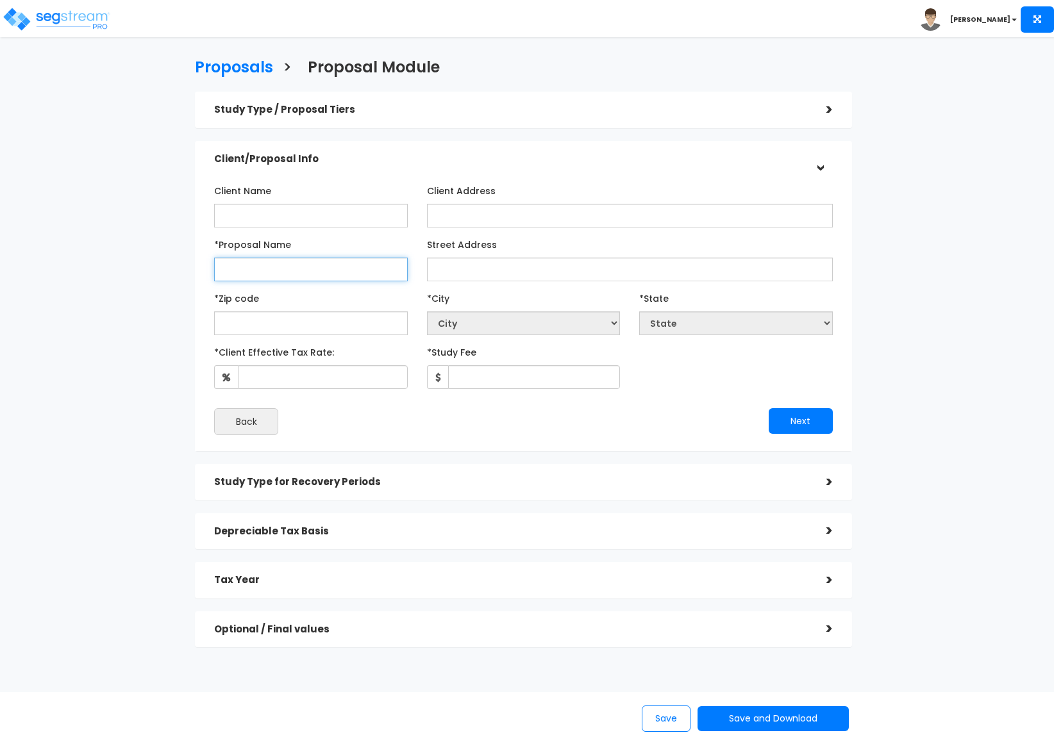
click at [339, 270] on input "*Proposal Name" at bounding box center [311, 270] width 194 height 24
type input "dsds"
click at [335, 317] on input "text" at bounding box center [311, 324] width 194 height 24
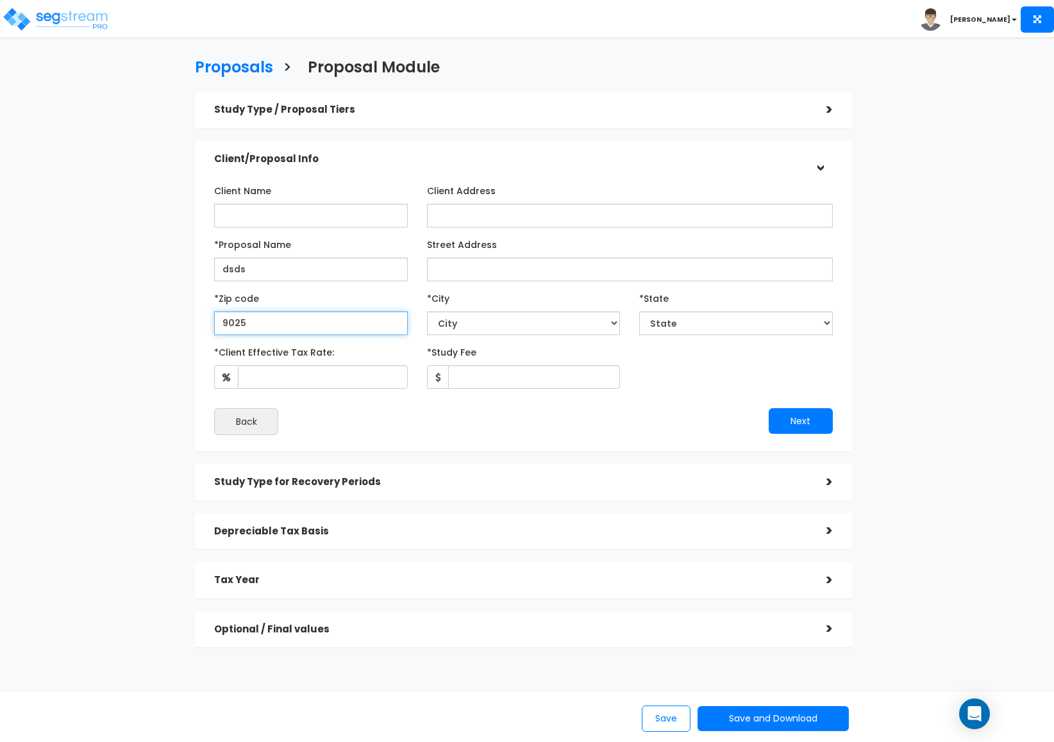
type input "90250"
select select "CA"
type input "90250"
click at [292, 350] on label "*Client Effective Tax Rate:" at bounding box center [274, 350] width 120 height 17
click at [292, 365] on input "*Client Effective Tax Rate:" at bounding box center [323, 377] width 170 height 24
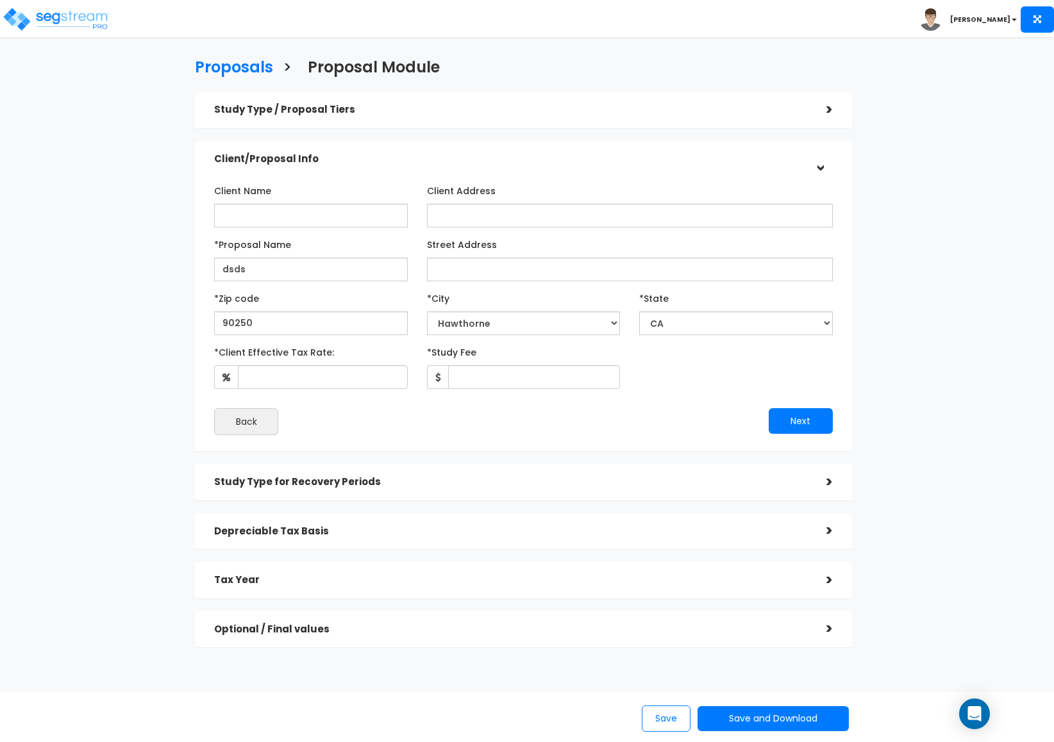
drag, startPoint x: 229, startPoint y: 342, endPoint x: 305, endPoint y: 370, distance: 80.5
click at [304, 372] on input "*Client Effective Tax Rate:" at bounding box center [323, 377] width 170 height 24
click at [1021, 287] on div "Proposals > Proposal Module Study Type / Proposal Tiers > *Study Type Automobil…" at bounding box center [527, 408] width 1054 height 704
drag, startPoint x: 1033, startPoint y: 414, endPoint x: 925, endPoint y: 414, distance: 107.7
click at [1033, 414] on div "Proposals > Proposal Module Study Type / Proposal Tiers > *Study Type Automobil…" at bounding box center [527, 408] width 1054 height 704
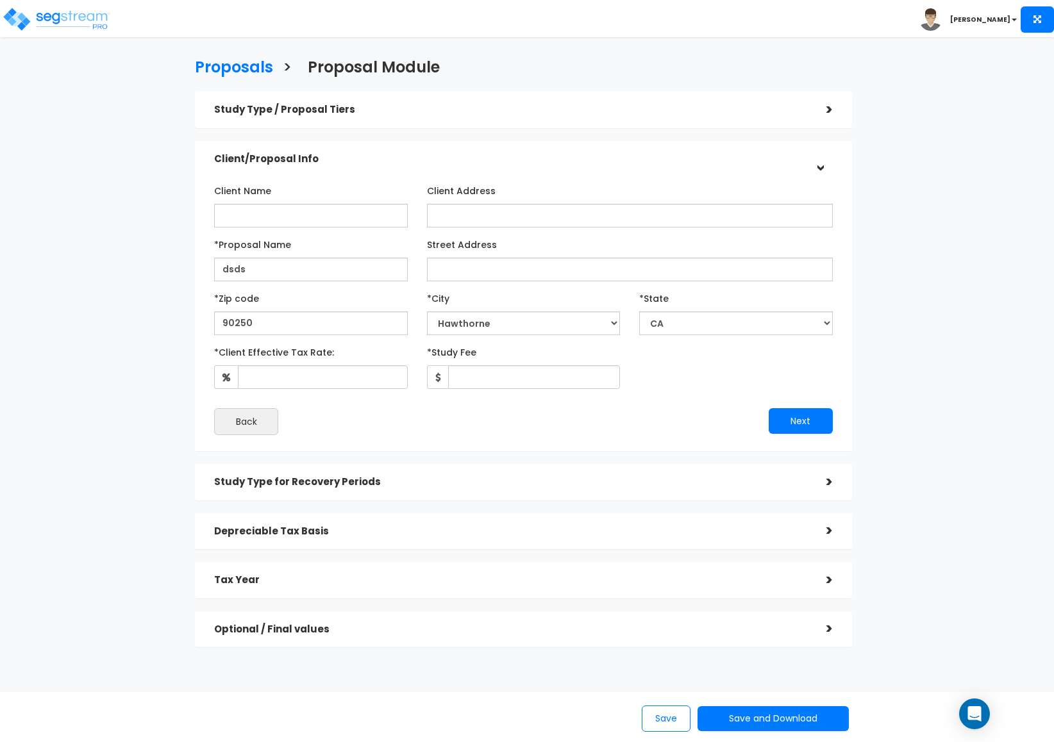
drag, startPoint x: 1015, startPoint y: 331, endPoint x: 998, endPoint y: 329, distance: 17.5
click at [1015, 331] on div "Proposals > Proposal Module Study Type / Proposal Tiers > *Study Type Automobil…" at bounding box center [527, 408] width 1054 height 704
click at [1015, 377] on div "Proposals > Proposal Module Study Type / Proposal Tiers > *Study Type Automobil…" at bounding box center [527, 408] width 1054 height 704
click at [1028, 391] on div "Proposals > Proposal Module Study Type / Proposal Tiers > *Study Type Automobil…" at bounding box center [527, 408] width 1054 height 704
click at [364, 370] on input "*Client Effective Tax Rate:" at bounding box center [323, 377] width 170 height 24
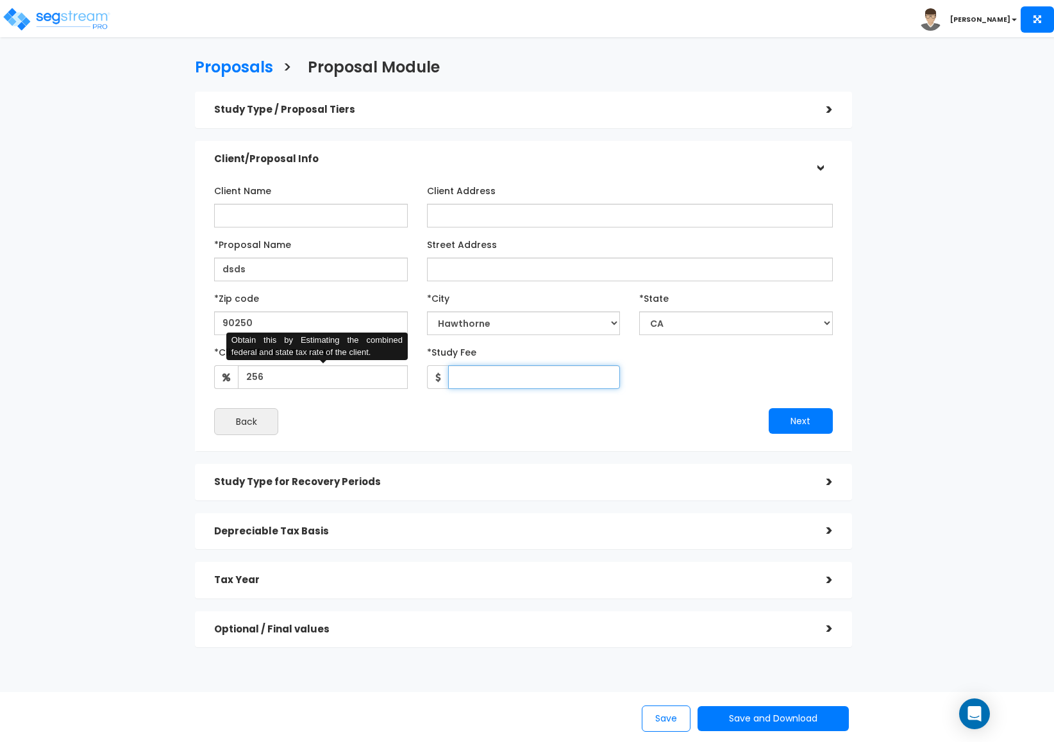
type input "100"
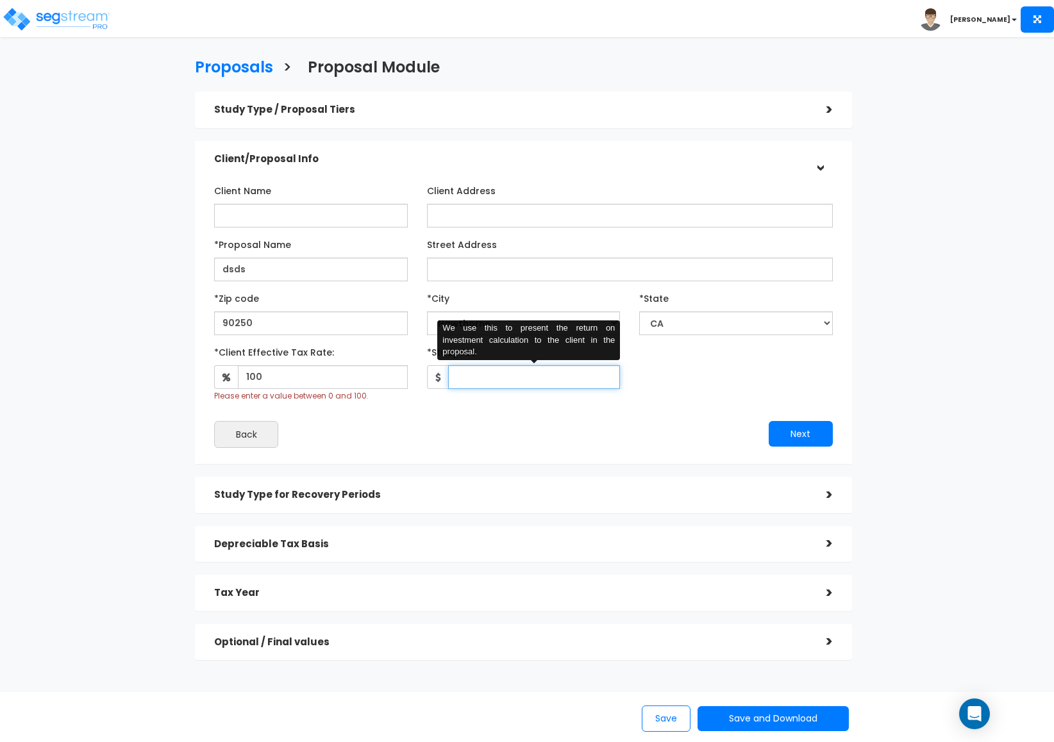
click at [544, 376] on input "*Study Fee" at bounding box center [534, 377] width 172 height 24
type input "6,465"
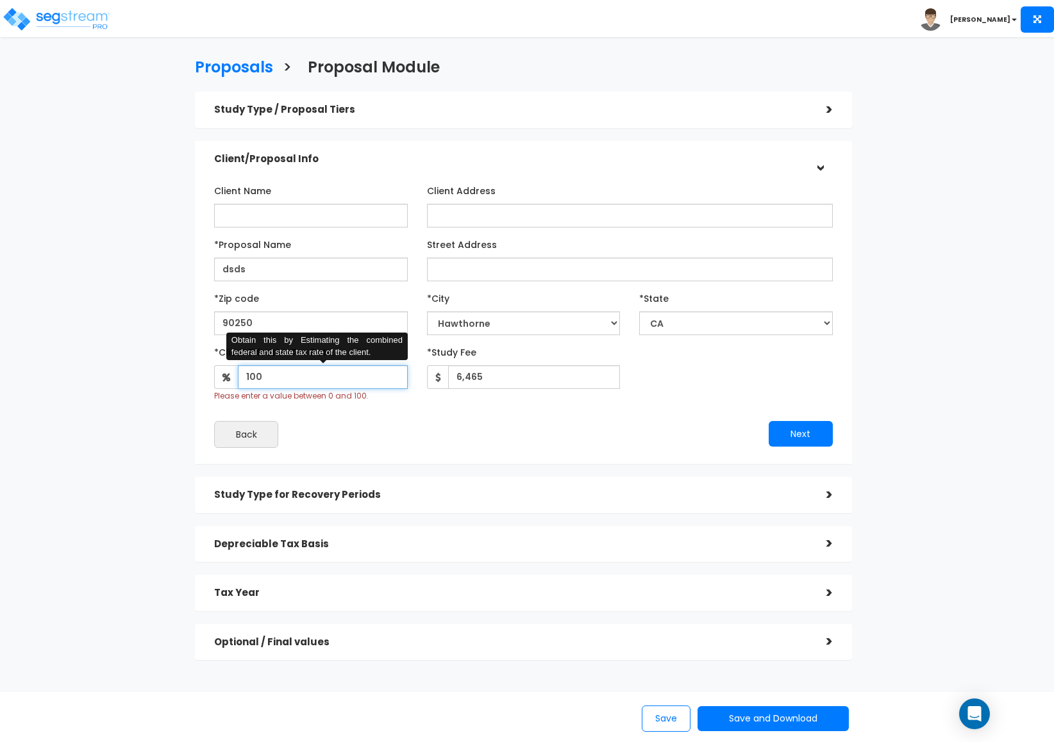
drag, startPoint x: 328, startPoint y: 374, endPoint x: 76, endPoint y: 388, distance: 252.4
click at [76, 388] on div "Proposals > Proposal Module Study Type / Proposal Tiers > *Study Type Automobil…" at bounding box center [527, 414] width 1054 height 717
type input "4"
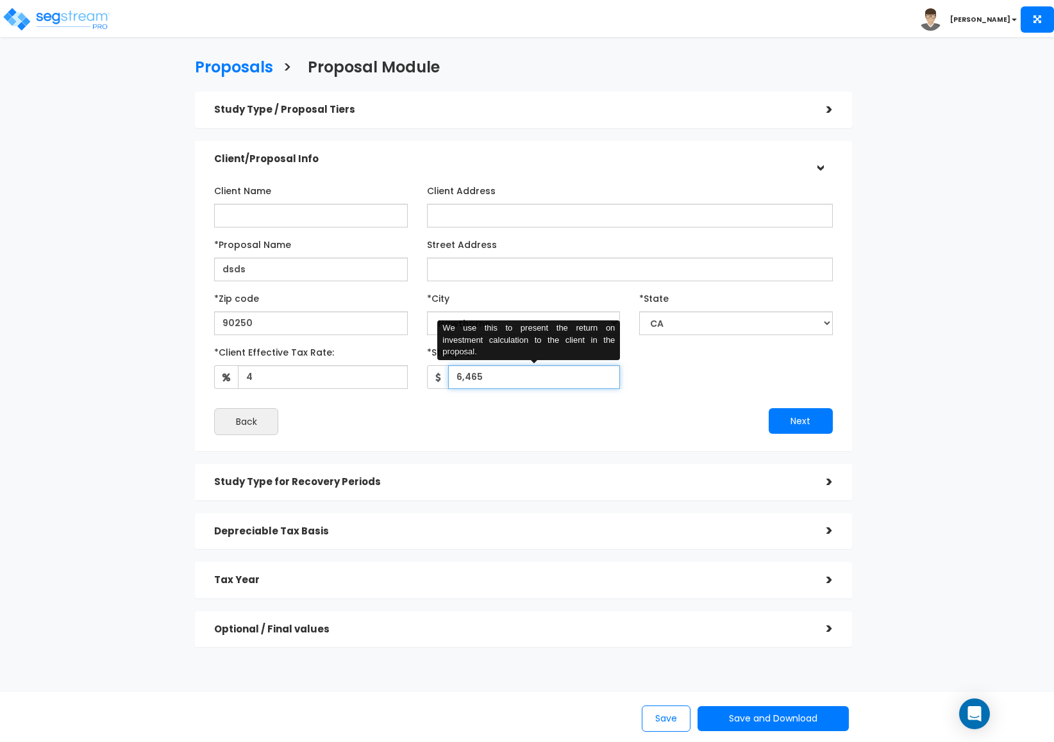
drag, startPoint x: 487, startPoint y: 375, endPoint x: 400, endPoint y: 371, distance: 87.3
click at [400, 371] on div "*Client Effective Tax Rate: 4 Obtain this by Estimating the combined federal an…" at bounding box center [523, 365] width 638 height 47
type input "4"
click at [789, 420] on button "Next" at bounding box center [801, 421] width 64 height 26
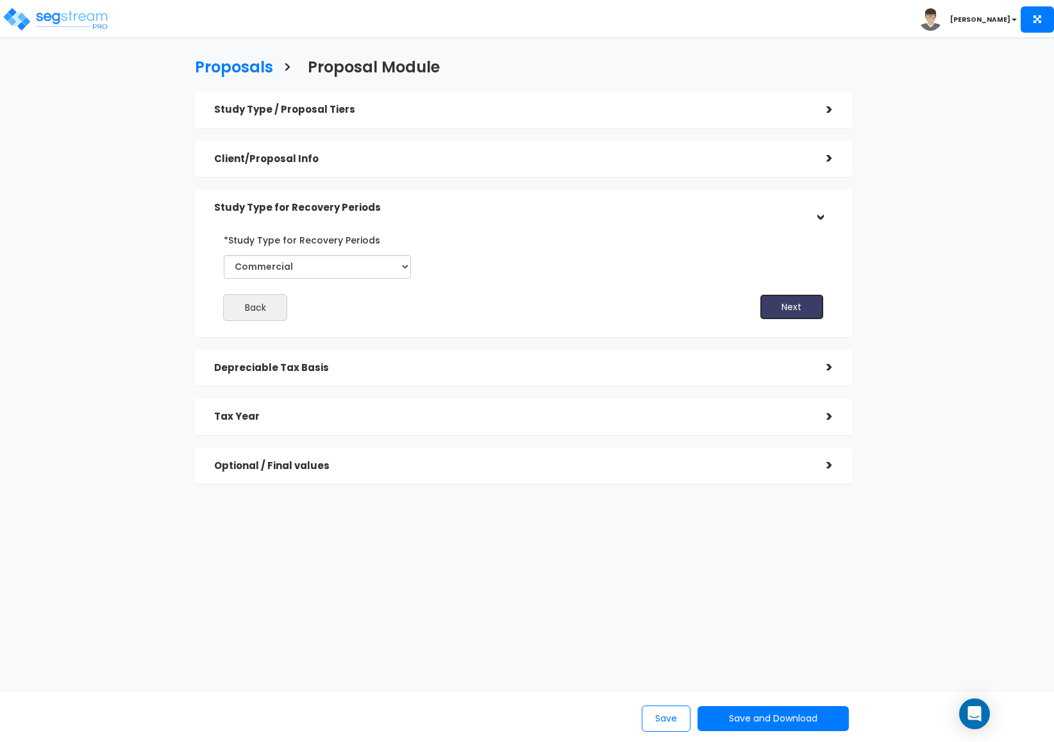
click at [785, 304] on button "Next" at bounding box center [792, 307] width 64 height 26
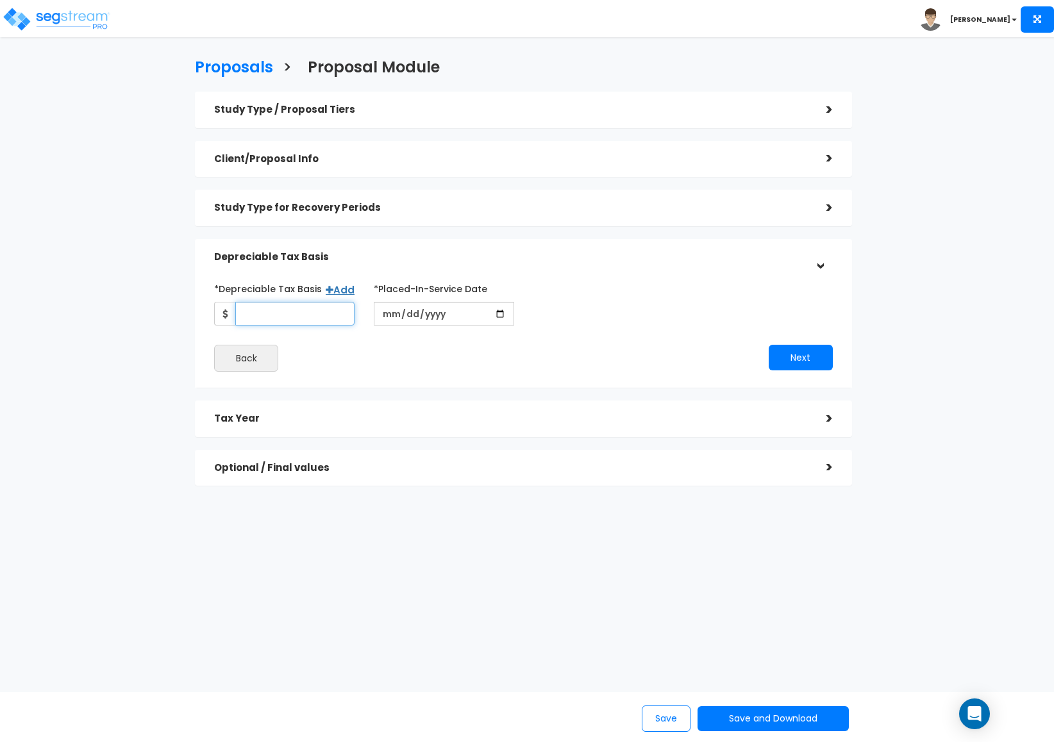
click at [345, 308] on input "*Depreciable Tax Basis" at bounding box center [294, 314] width 119 height 24
type input "4,111"
click at [802, 366] on button "Next" at bounding box center [801, 358] width 64 height 26
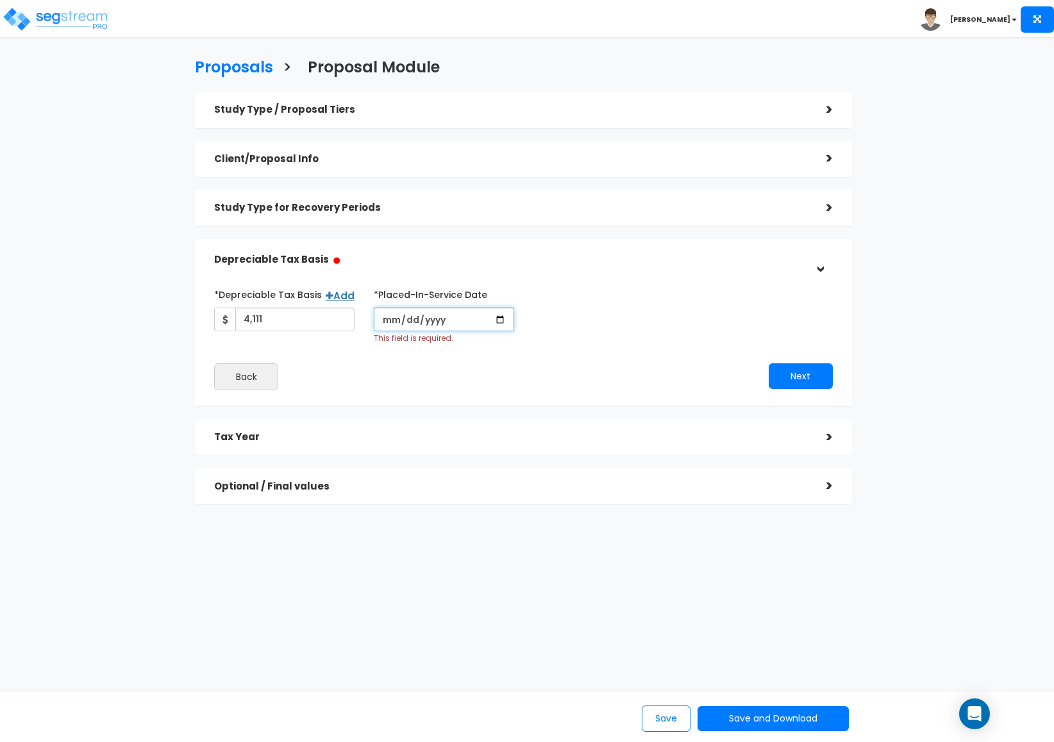
click at [446, 321] on input "date" at bounding box center [444, 320] width 140 height 24
click at [500, 320] on input "date" at bounding box center [444, 320] width 140 height 24
type input "[DATE]"
drag, startPoint x: 644, startPoint y: 317, endPoint x: 662, endPoint y: 320, distance: 18.1
click at [645, 317] on input "*Purchase/Contract Date" at bounding box center [603, 320] width 140 height 24
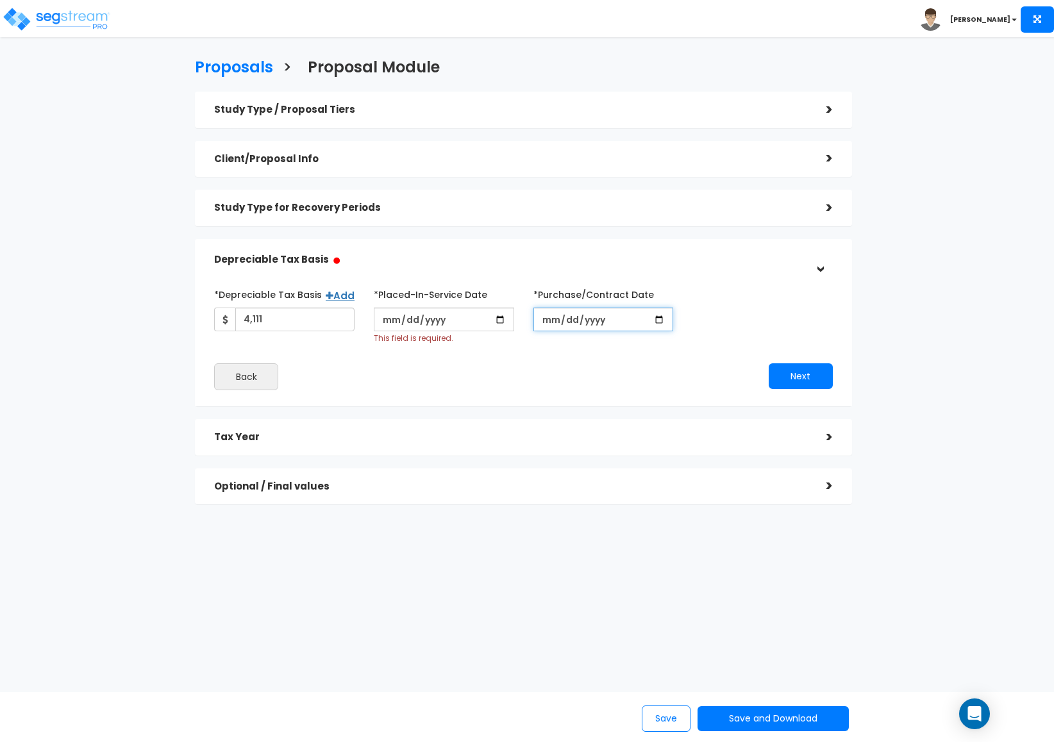
click at [662, 320] on input "*Purchase/Contract Date" at bounding box center [603, 320] width 140 height 24
type input "[DATE]"
click at [810, 368] on button "Next" at bounding box center [801, 376] width 64 height 26
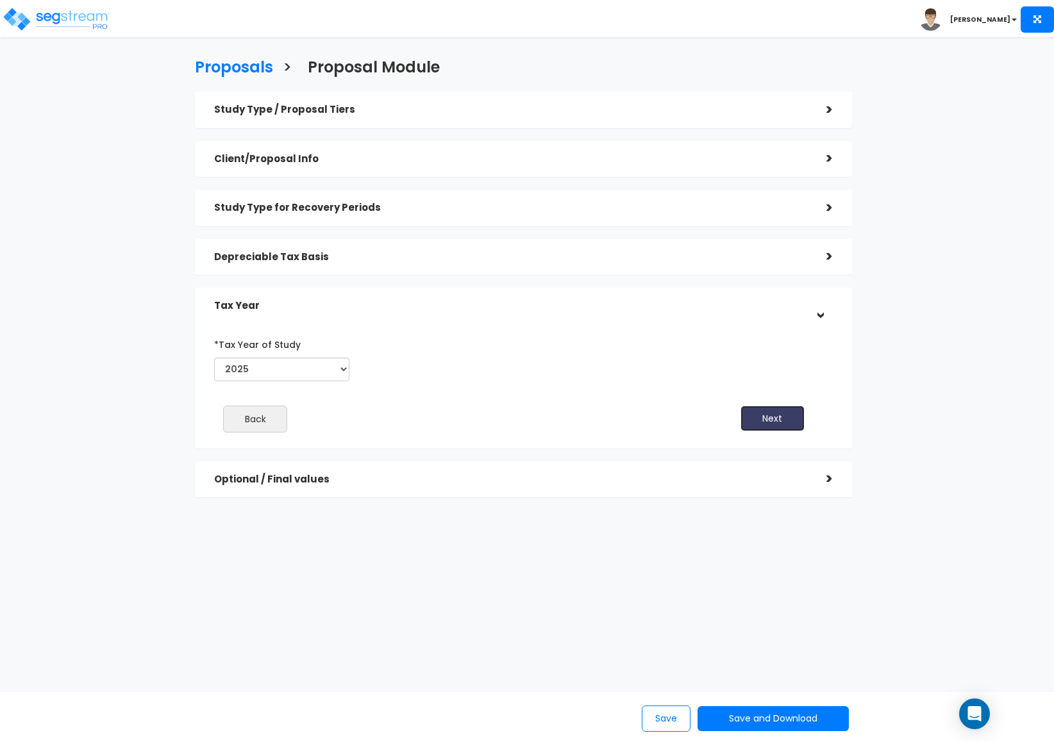
click at [772, 417] on button "Next" at bounding box center [772, 419] width 64 height 26
